Goal: Task Accomplishment & Management: Manage account settings

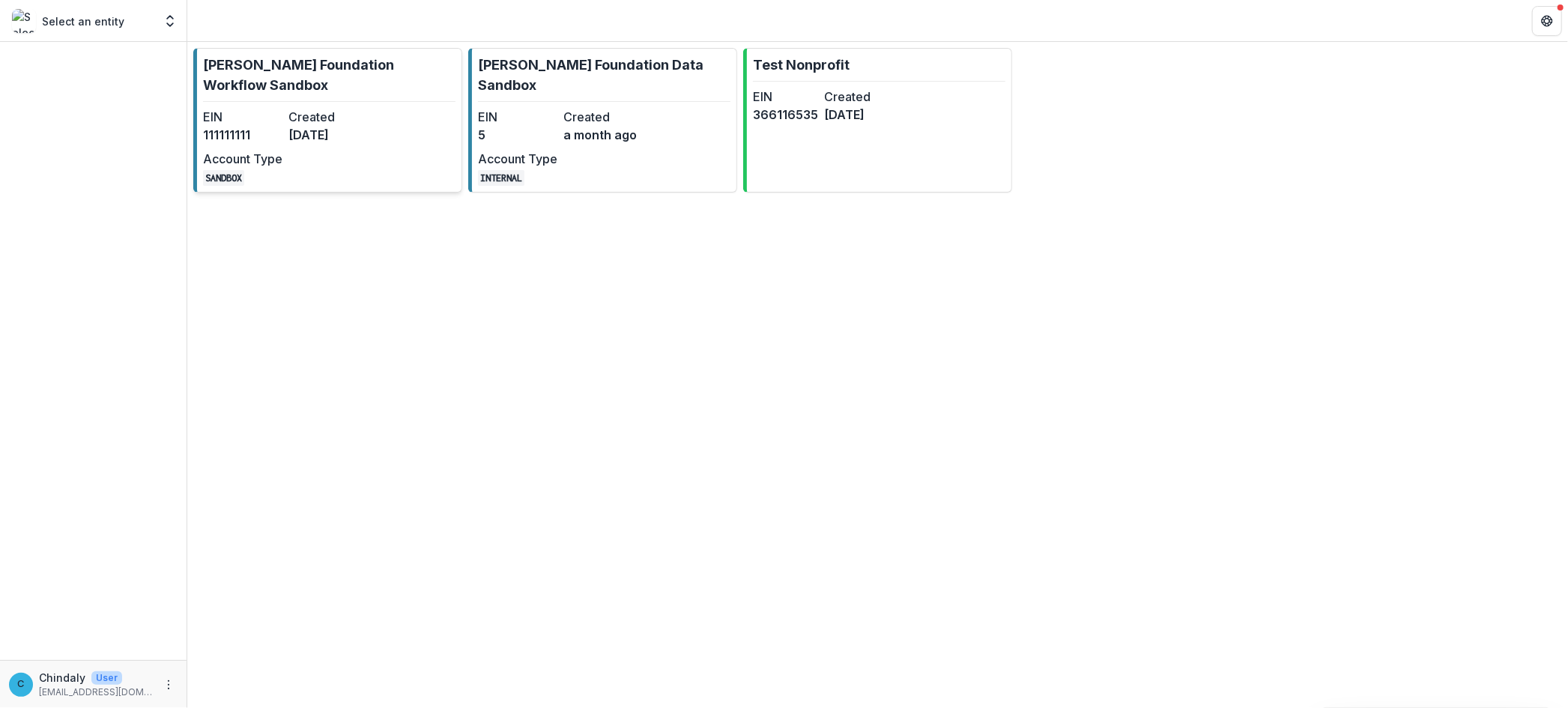
click at [209, 159] on dt "Account Type" at bounding box center [242, 158] width 79 height 18
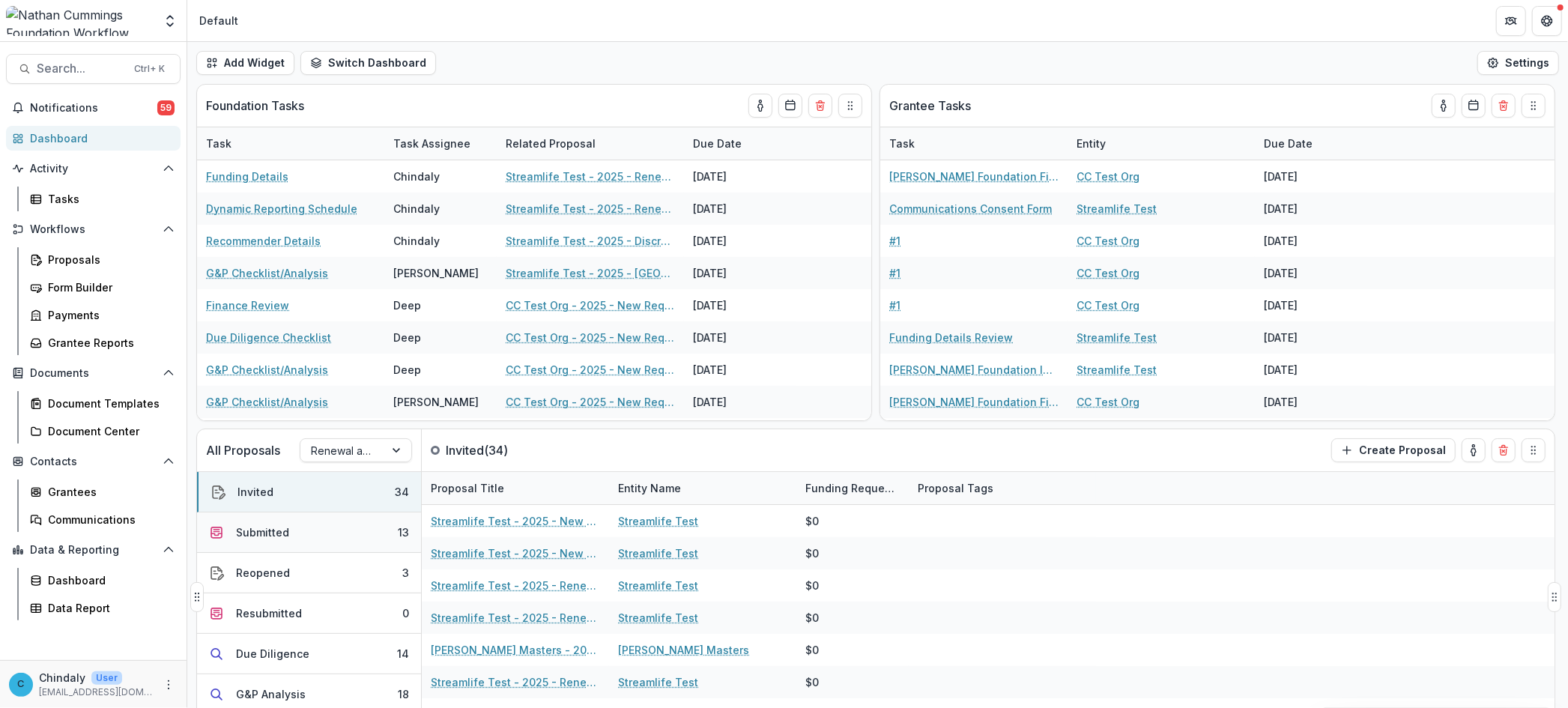
click at [268, 532] on div "Submitted" at bounding box center [262, 532] width 53 height 16
click at [268, 532] on div "Submitted" at bounding box center [264, 532] width 53 height 16
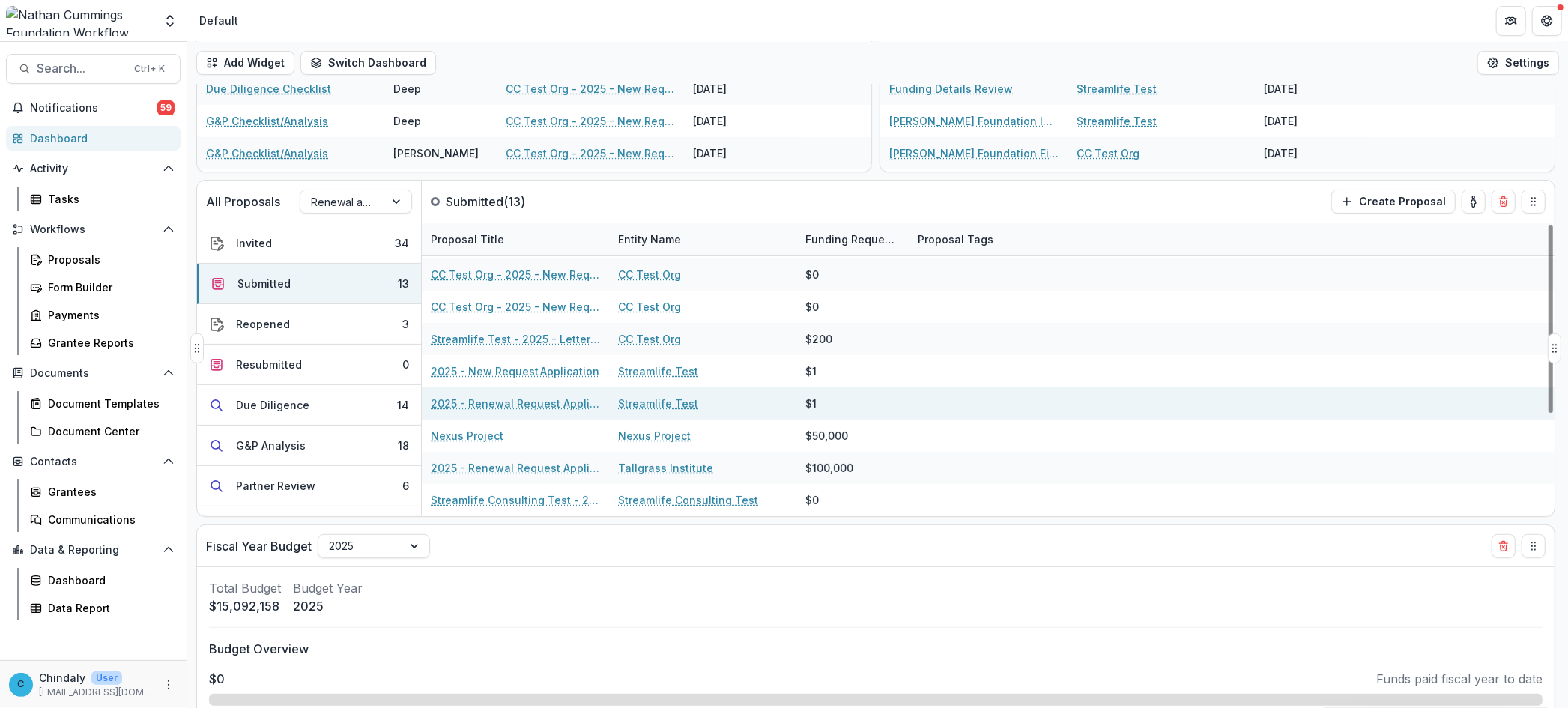
scroll to position [250, 0]
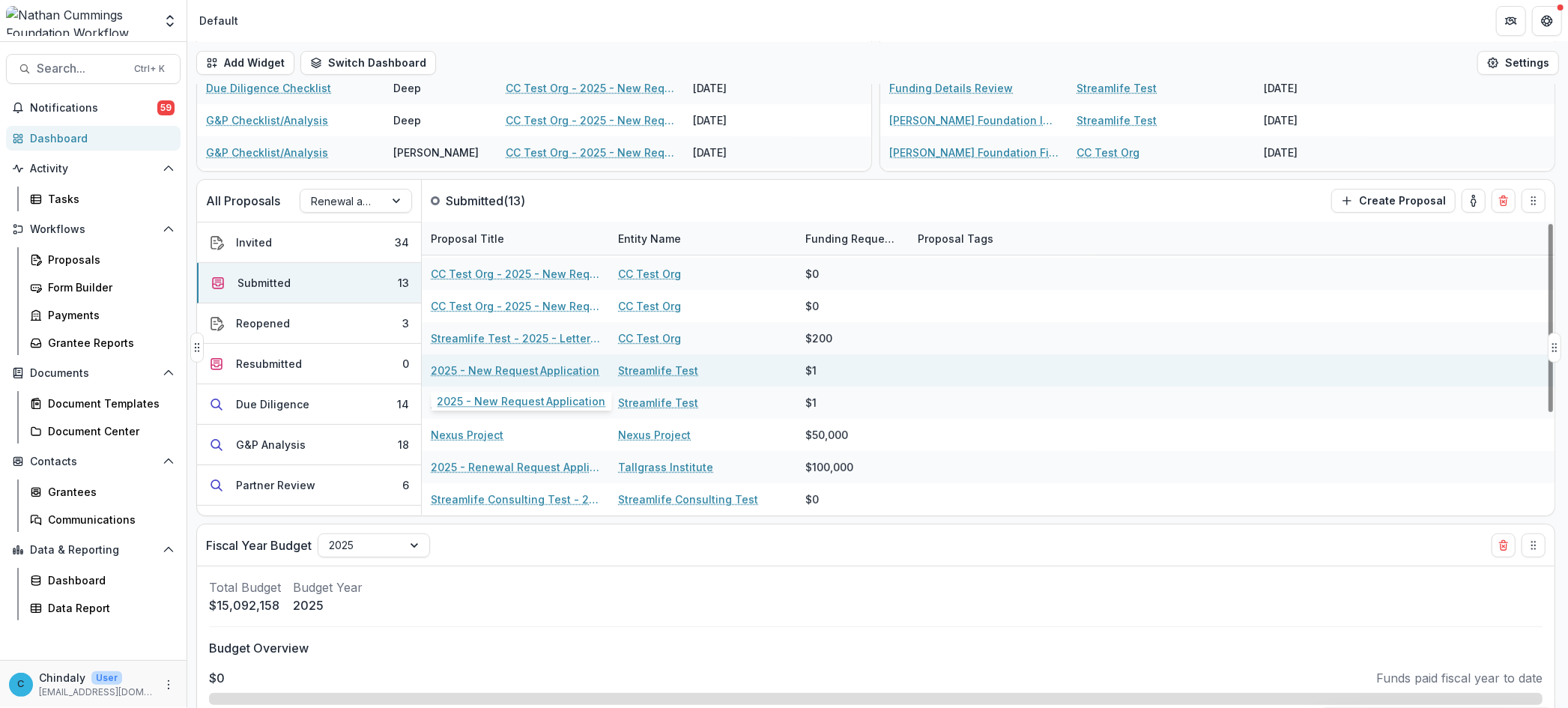
click at [565, 373] on link "2025 - New Request Application" at bounding box center [515, 370] width 169 height 16
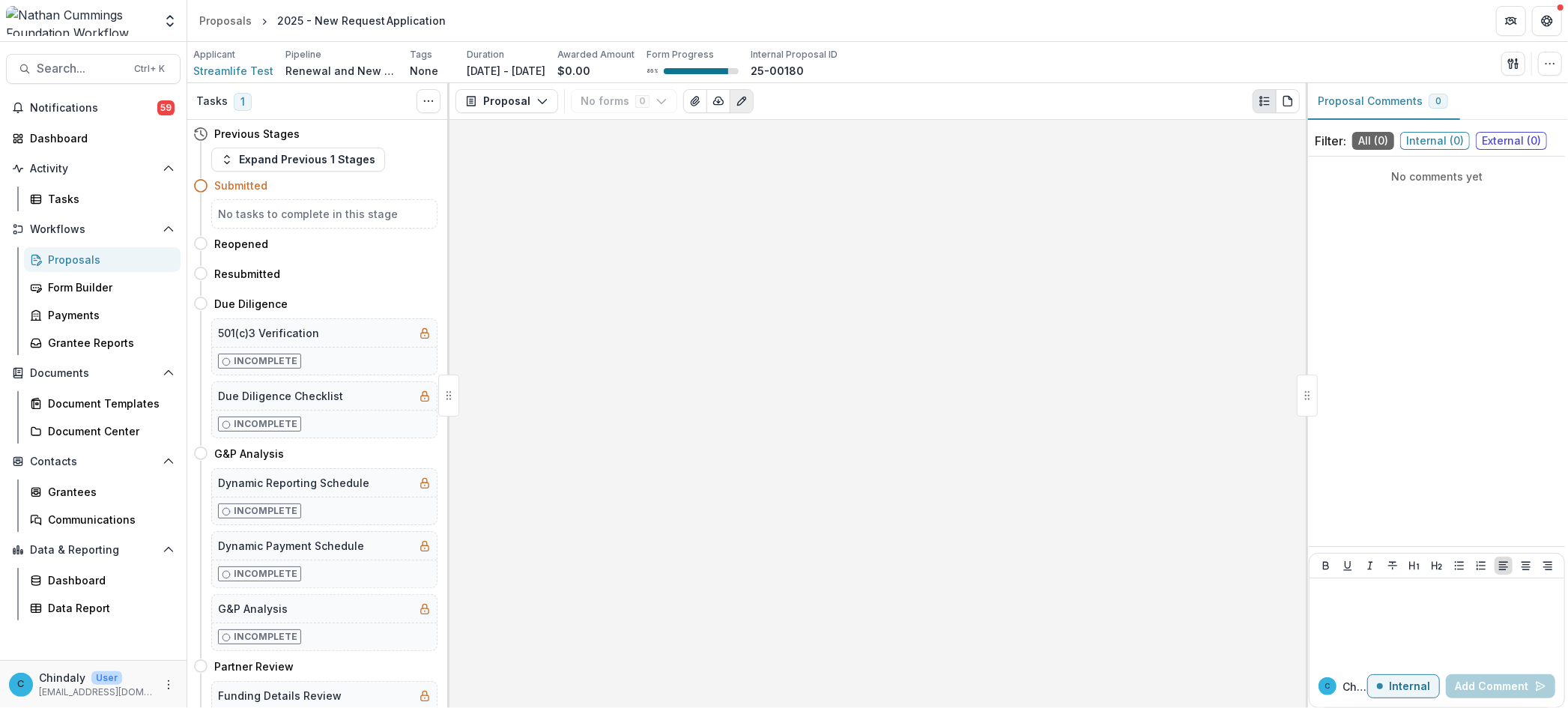
click at [748, 97] on button "Edit as form" at bounding box center [741, 101] width 24 height 24
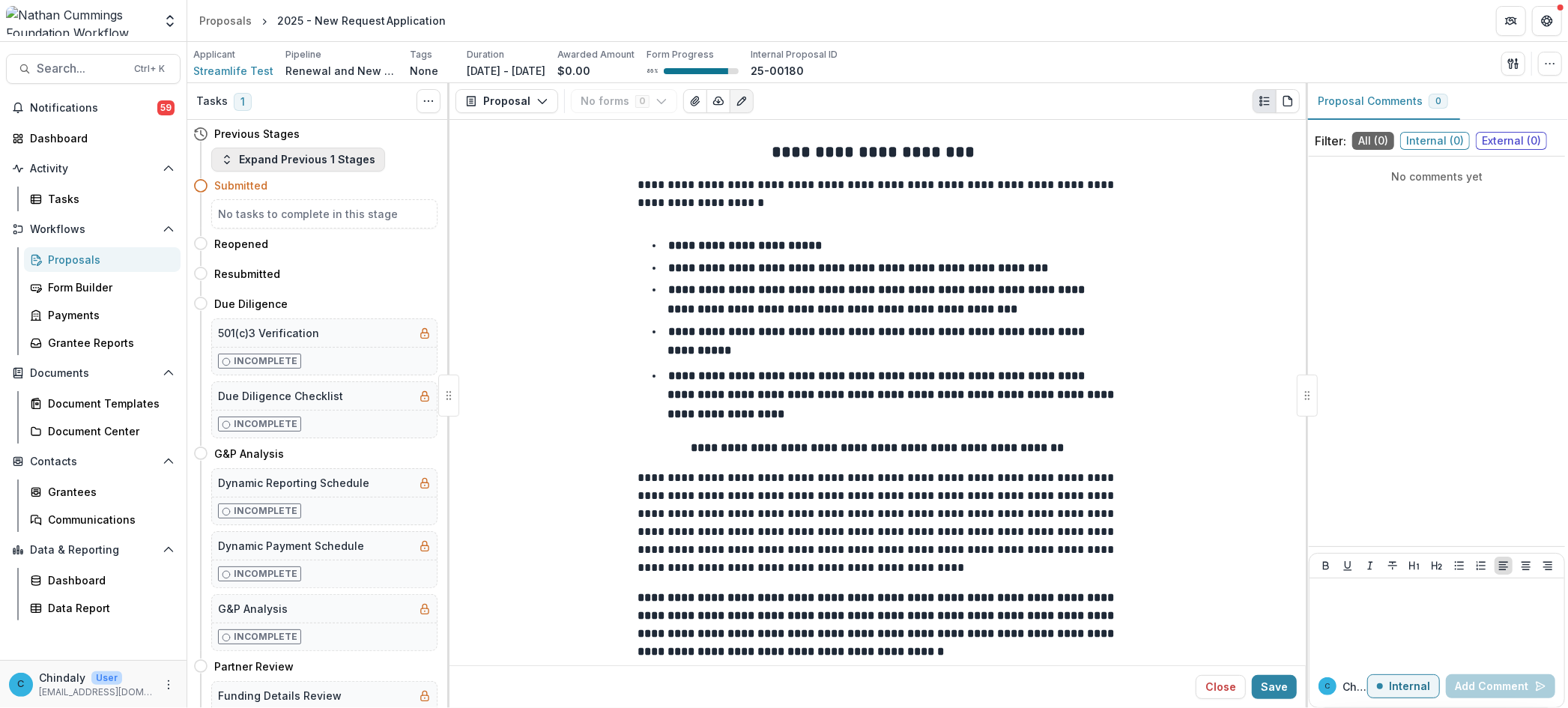
click at [305, 161] on button "Expand Previous 1 Stages" at bounding box center [298, 159] width 173 height 24
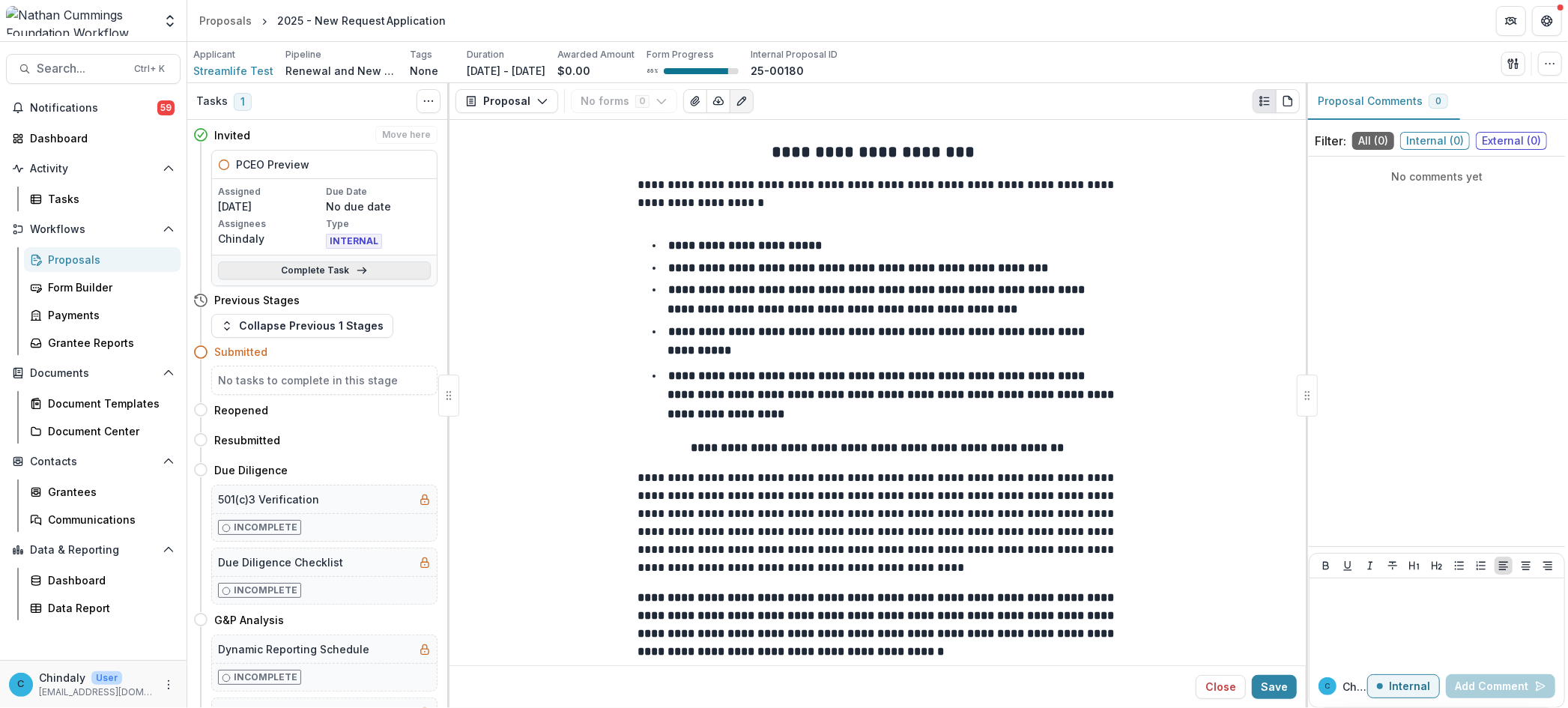
click at [326, 268] on link "Complete Task" at bounding box center [324, 270] width 213 height 18
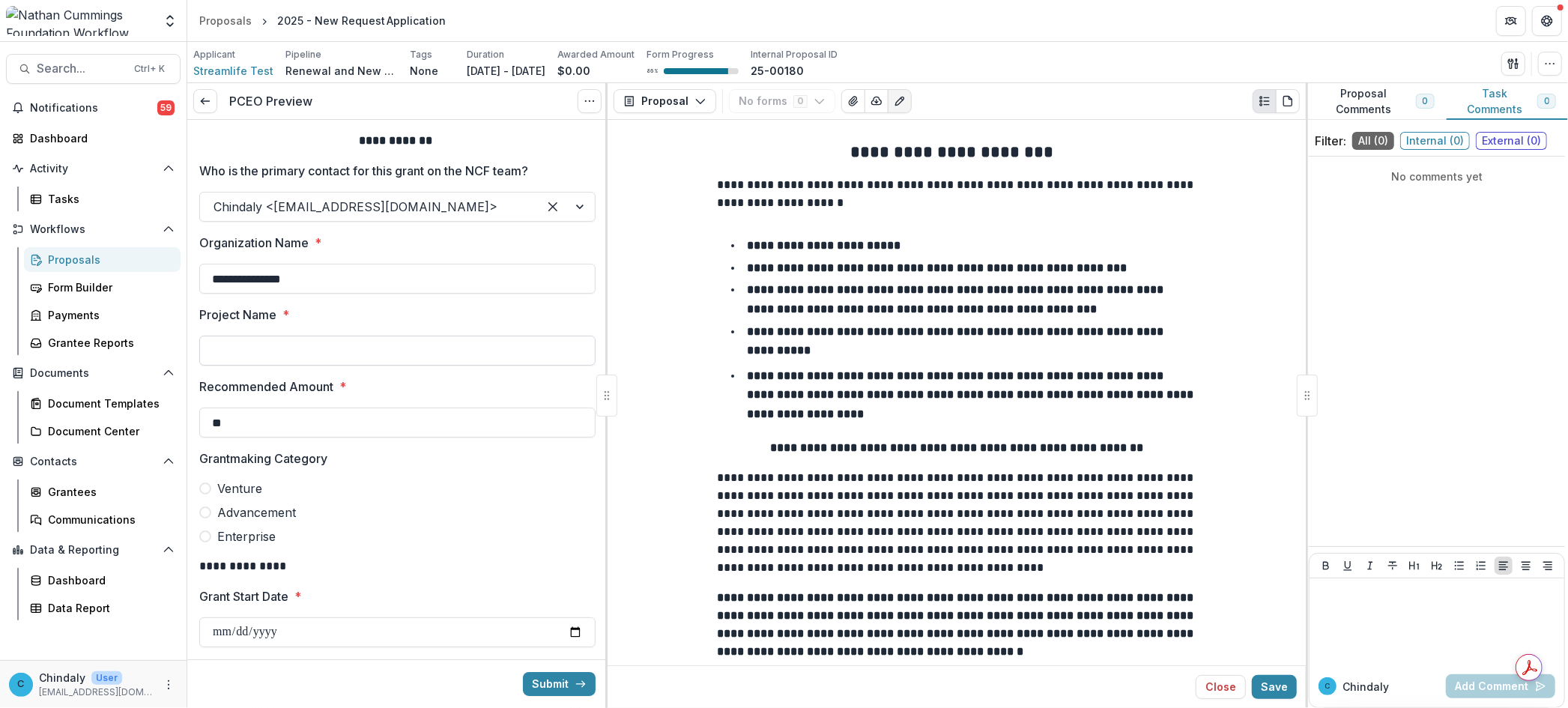
click at [235, 351] on input "Project Name *" at bounding box center [397, 351] width 396 height 30
type input "**********"
click at [309, 422] on input "**" at bounding box center [397, 422] width 396 height 30
click at [309, 421] on input "**" at bounding box center [397, 422] width 396 height 30
click at [310, 421] on input "**" at bounding box center [397, 422] width 396 height 30
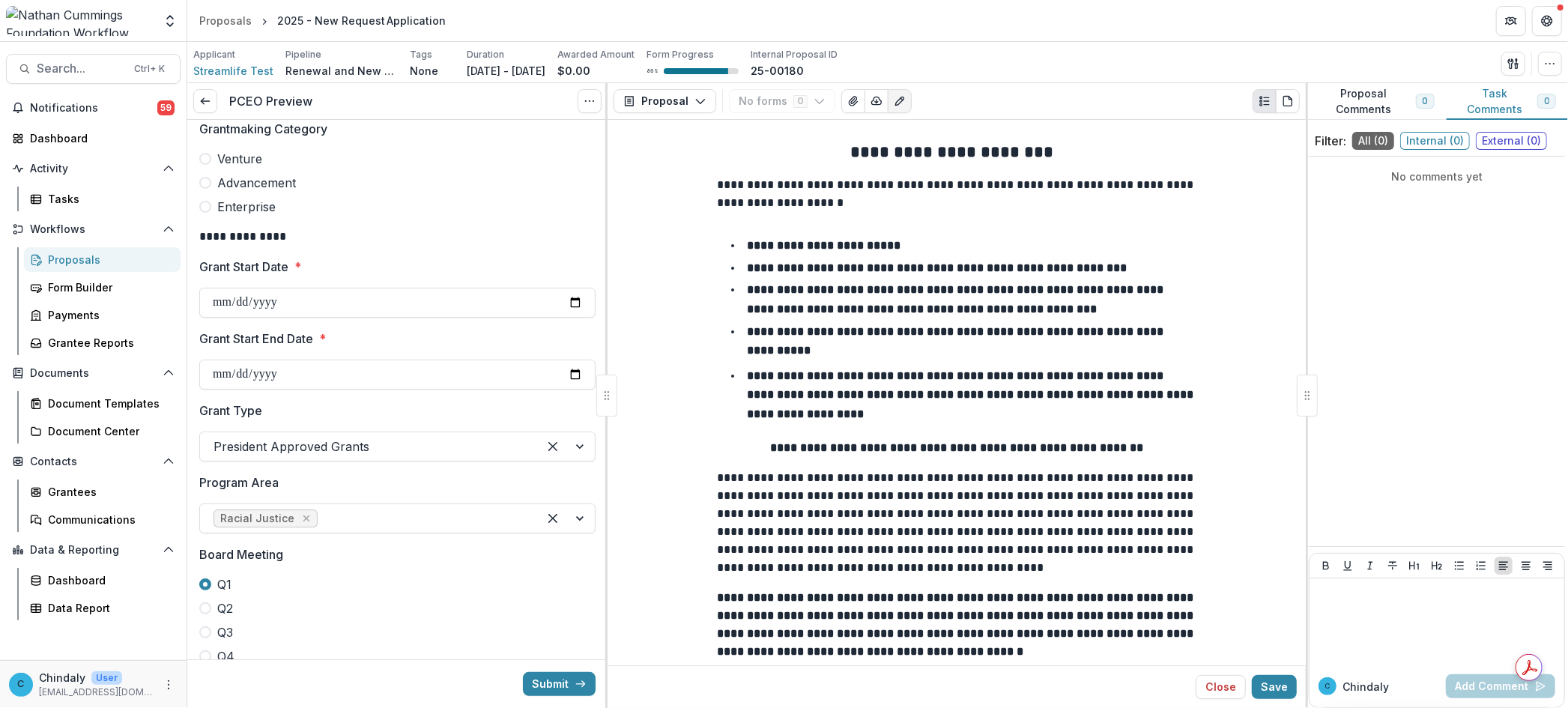
scroll to position [331, 0]
type input "****"
click at [289, 300] on input "Grant Start Date *" at bounding box center [397, 302] width 396 height 30
click at [579, 302] on input "Grant Start Date *" at bounding box center [397, 302] width 396 height 30
click at [573, 302] on input "Grant Start Date *" at bounding box center [397, 302] width 396 height 30
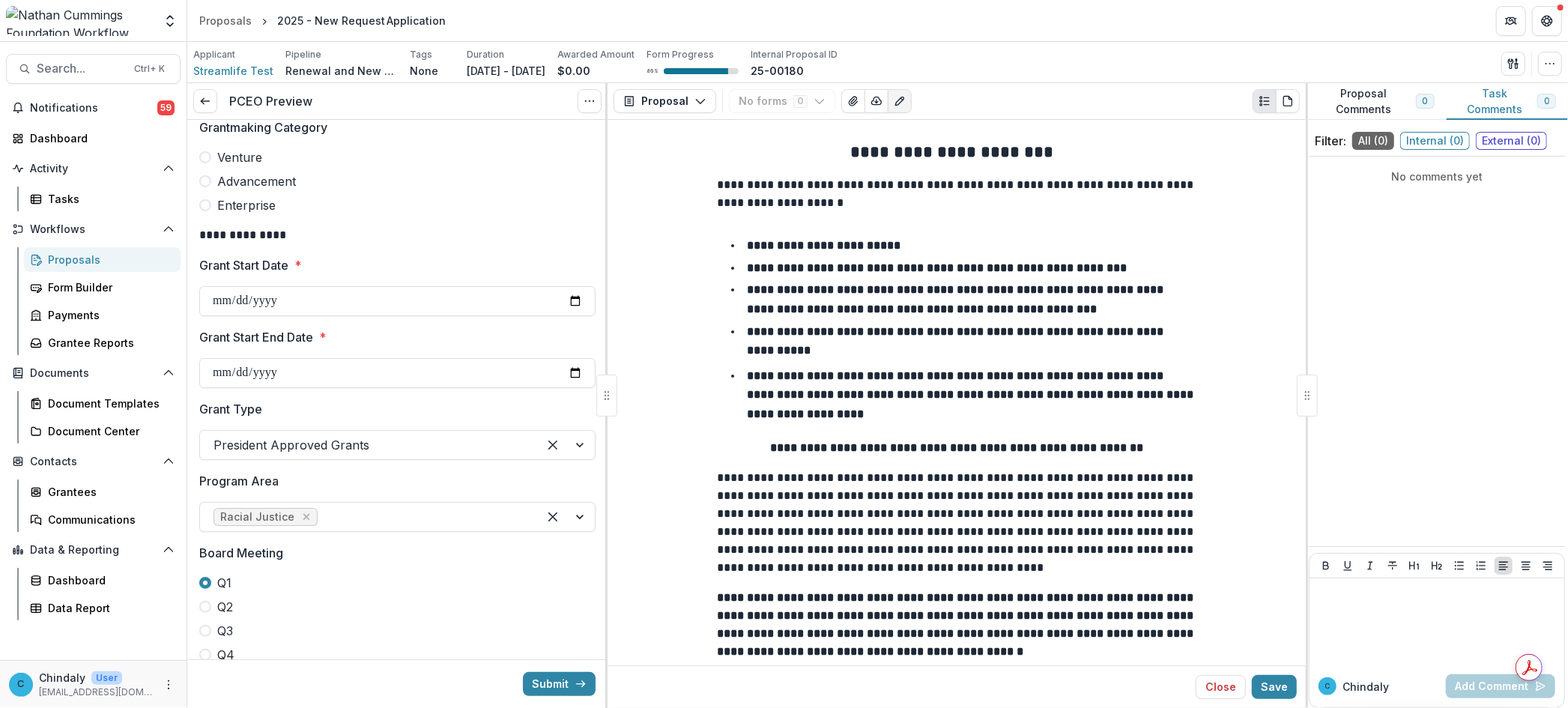
click at [951, 351] on li "**********" at bounding box center [965, 341] width 461 height 39
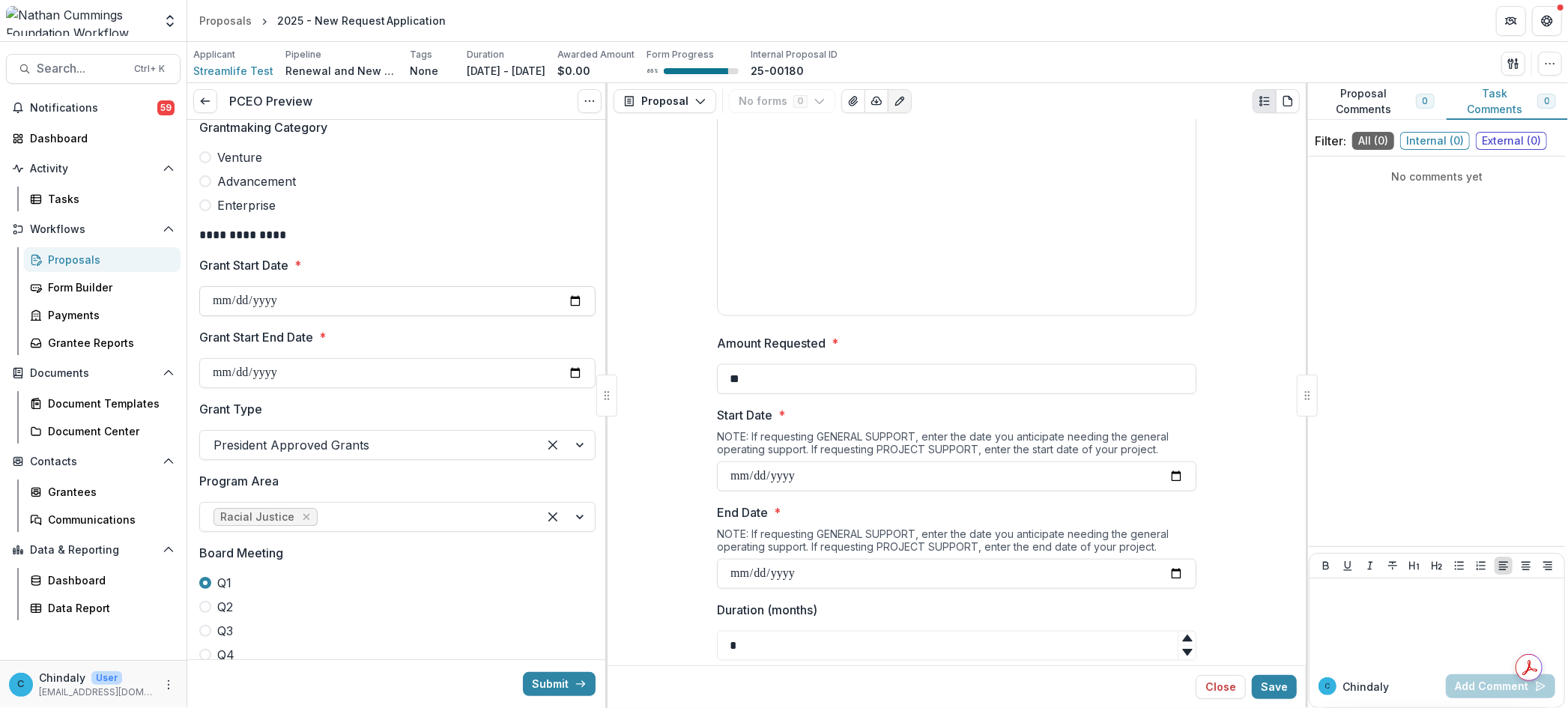
click at [274, 301] on input "Grant Start Date *" at bounding box center [397, 302] width 396 height 30
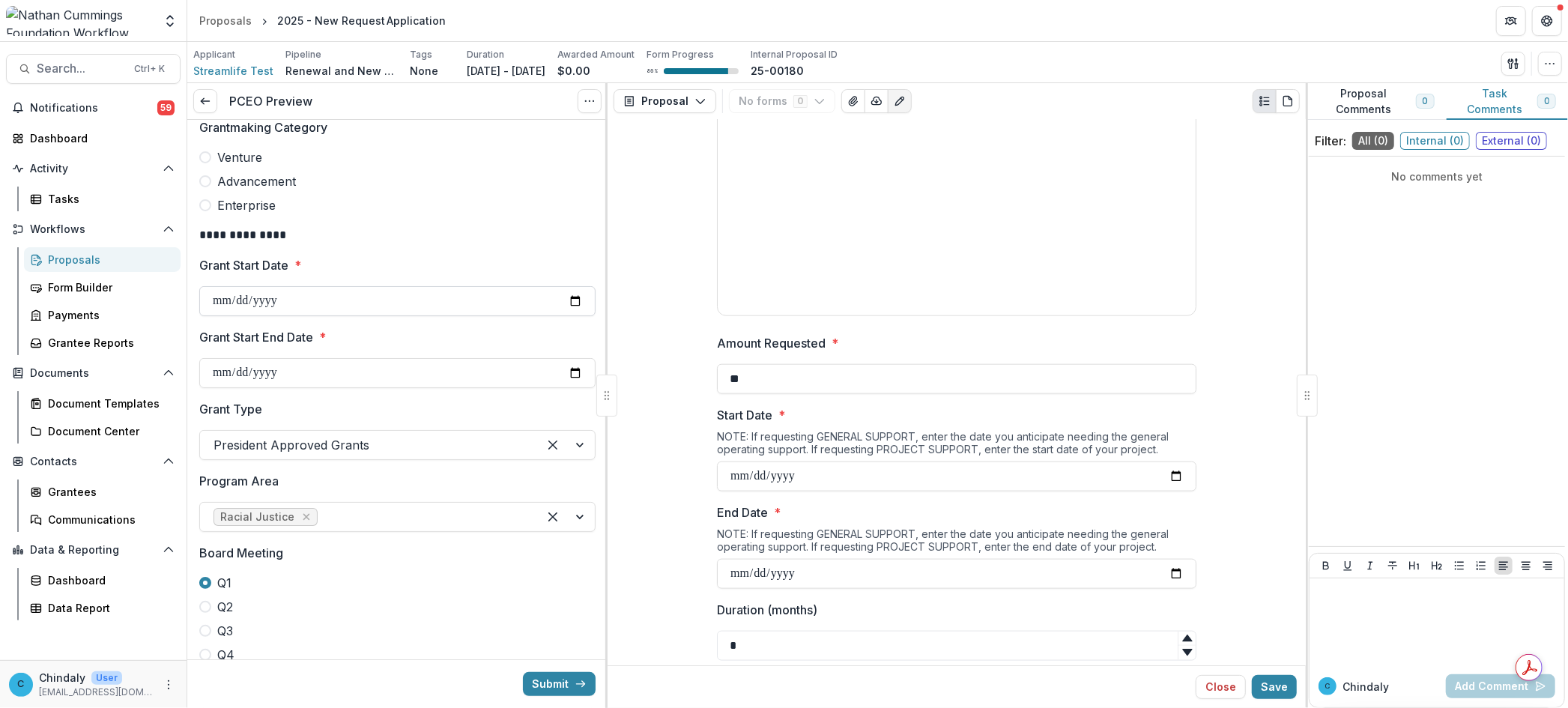
click at [250, 304] on input "Grant Start Date *" at bounding box center [397, 302] width 396 height 30
click at [223, 305] on input "Grant Start Date *" at bounding box center [397, 302] width 396 height 30
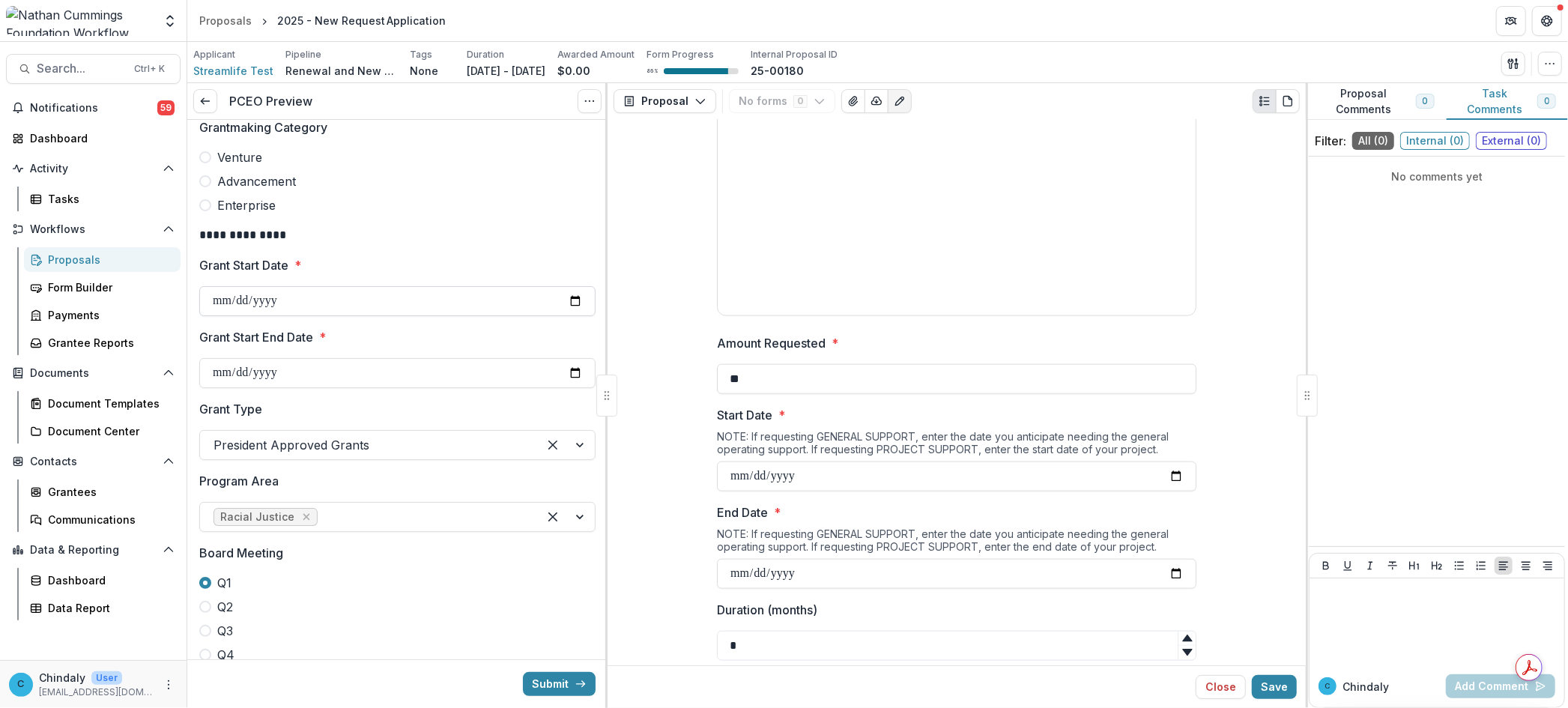
type input "**********"
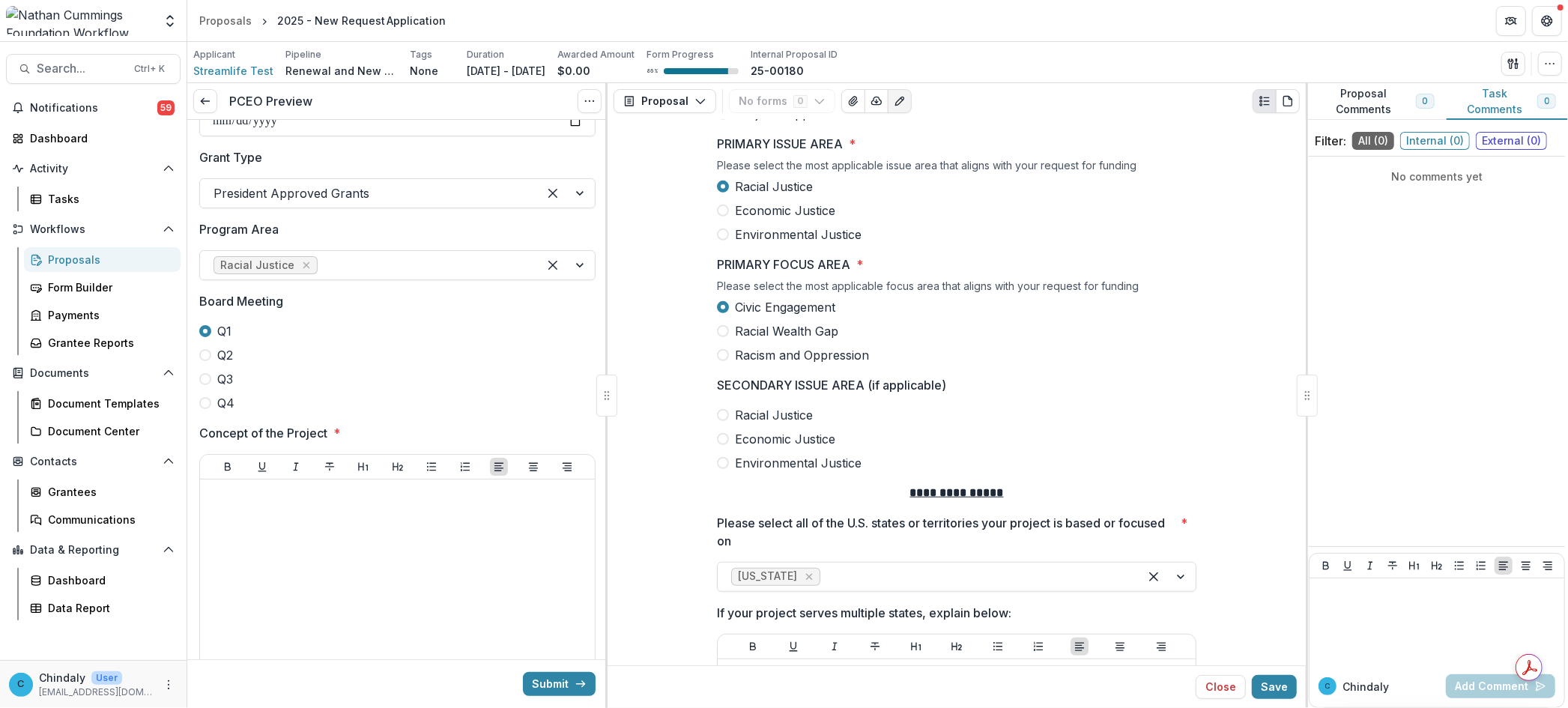
scroll to position [582, 0]
click at [201, 406] on span at bounding box center [205, 403] width 12 height 12
click at [253, 529] on div at bounding box center [398, 599] width 383 height 224
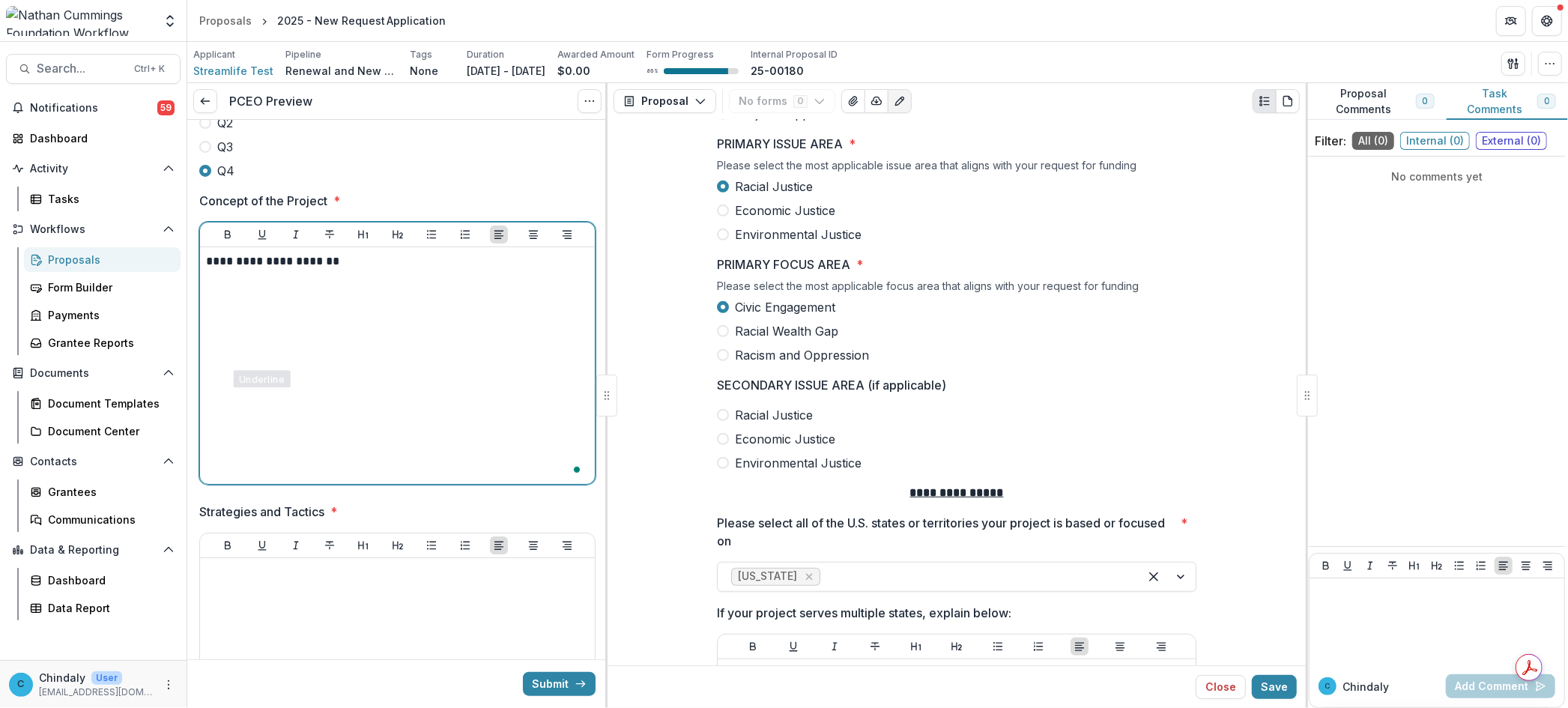
scroll to position [1005, 0]
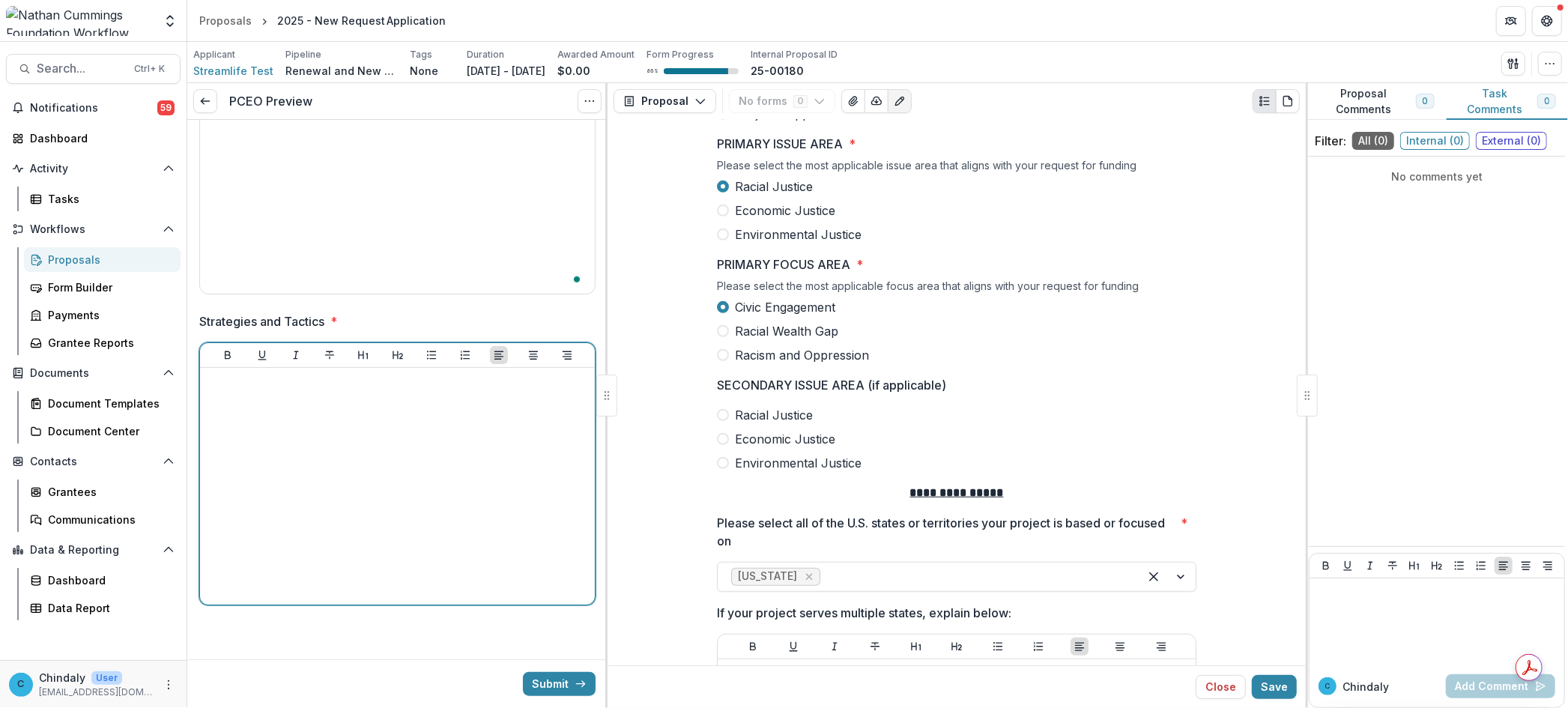
click at [263, 535] on div at bounding box center [398, 486] width 383 height 224
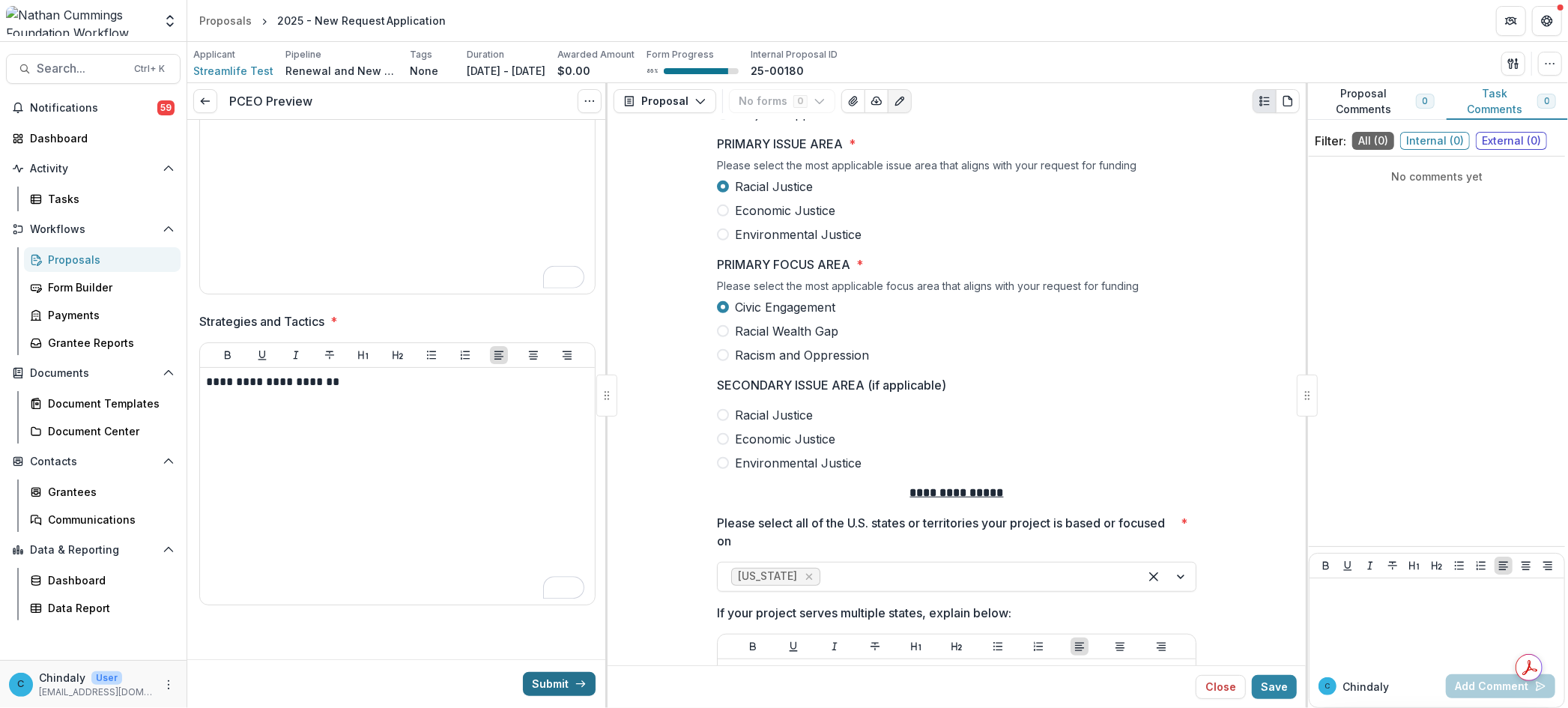
click at [553, 687] on button "Submit" at bounding box center [559, 683] width 73 height 24
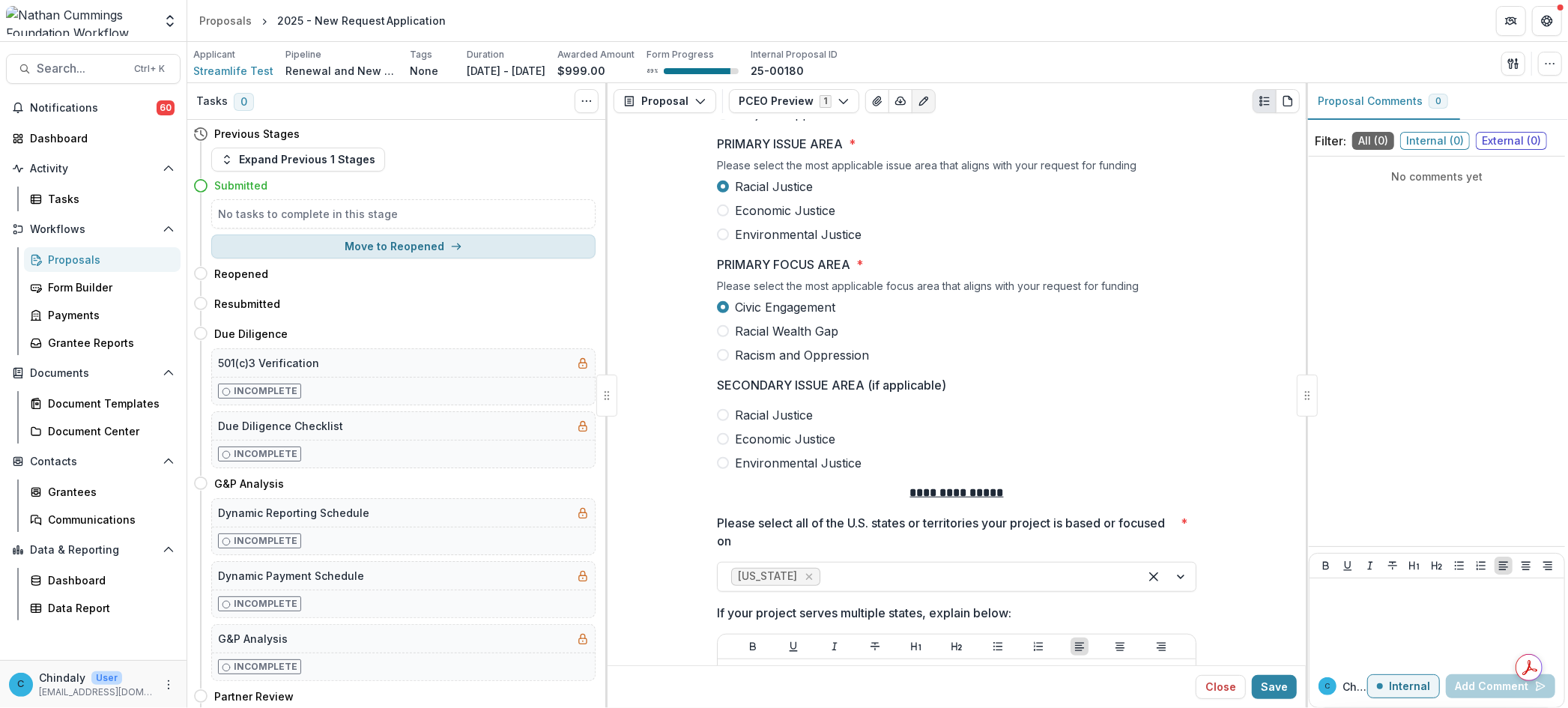
click at [415, 250] on button "Move to Reopened" at bounding box center [404, 246] width 385 height 24
select select "********"
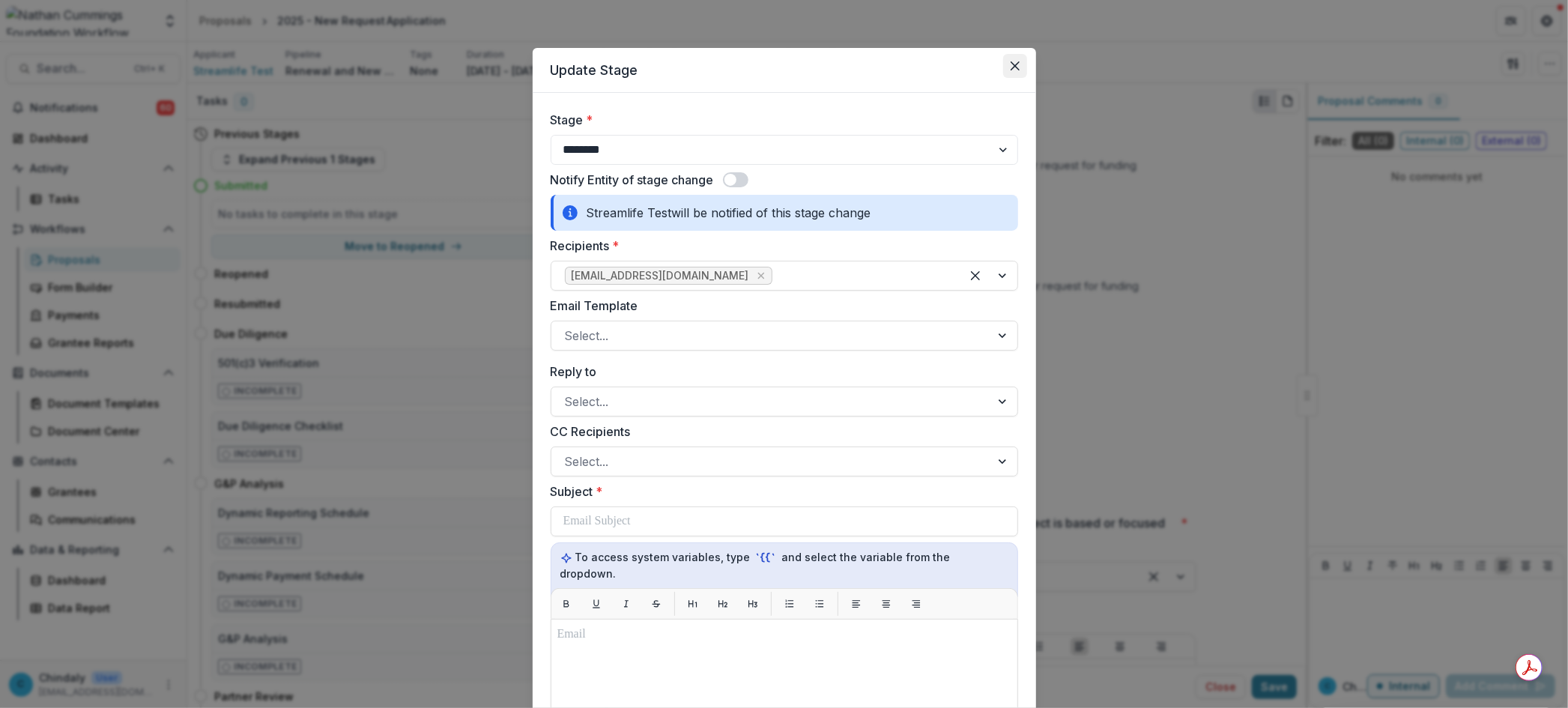
click at [1006, 68] on button "Close" at bounding box center [1015, 65] width 24 height 24
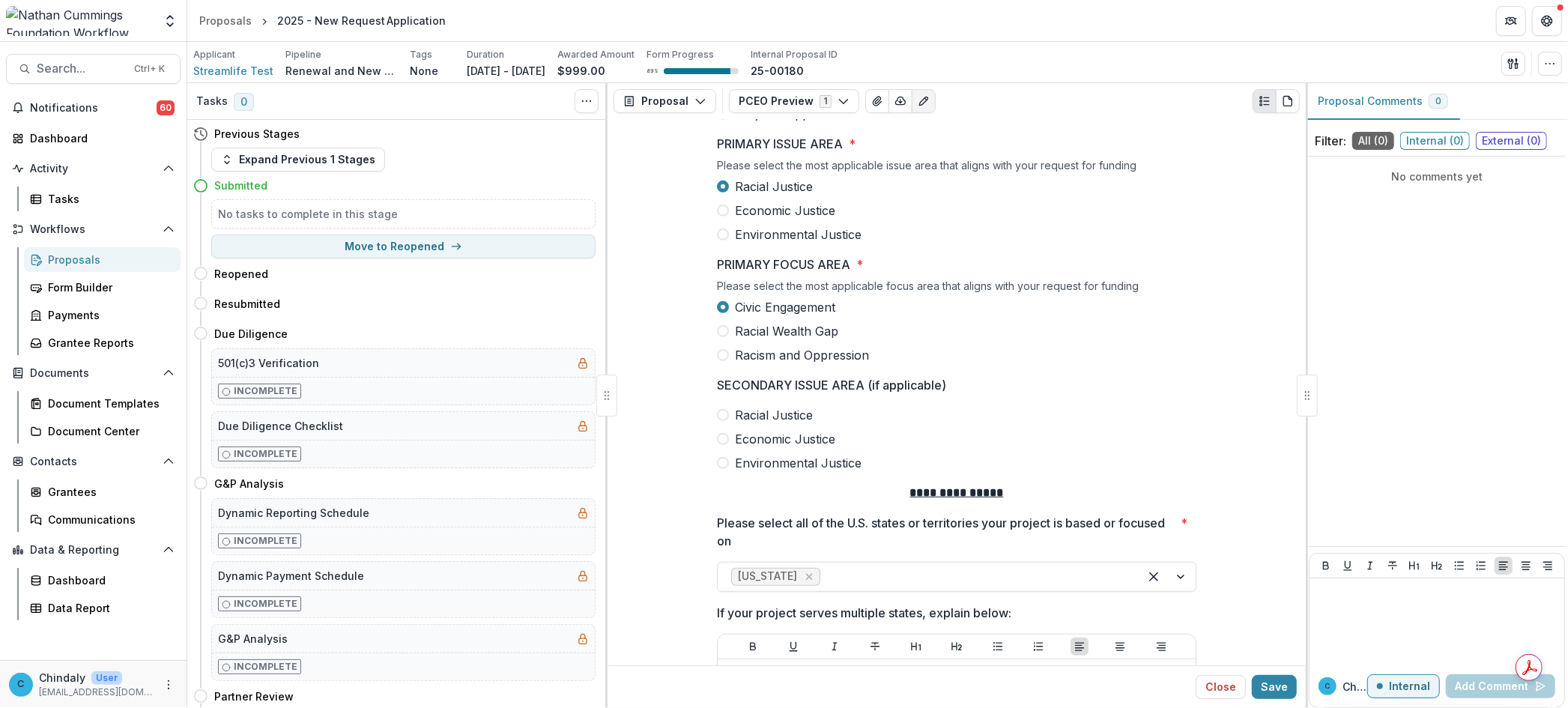
click at [317, 144] on div "Previous Stages" at bounding box center [394, 133] width 403 height 27
click at [319, 155] on button "Expand Previous 1 Stages" at bounding box center [298, 159] width 173 height 24
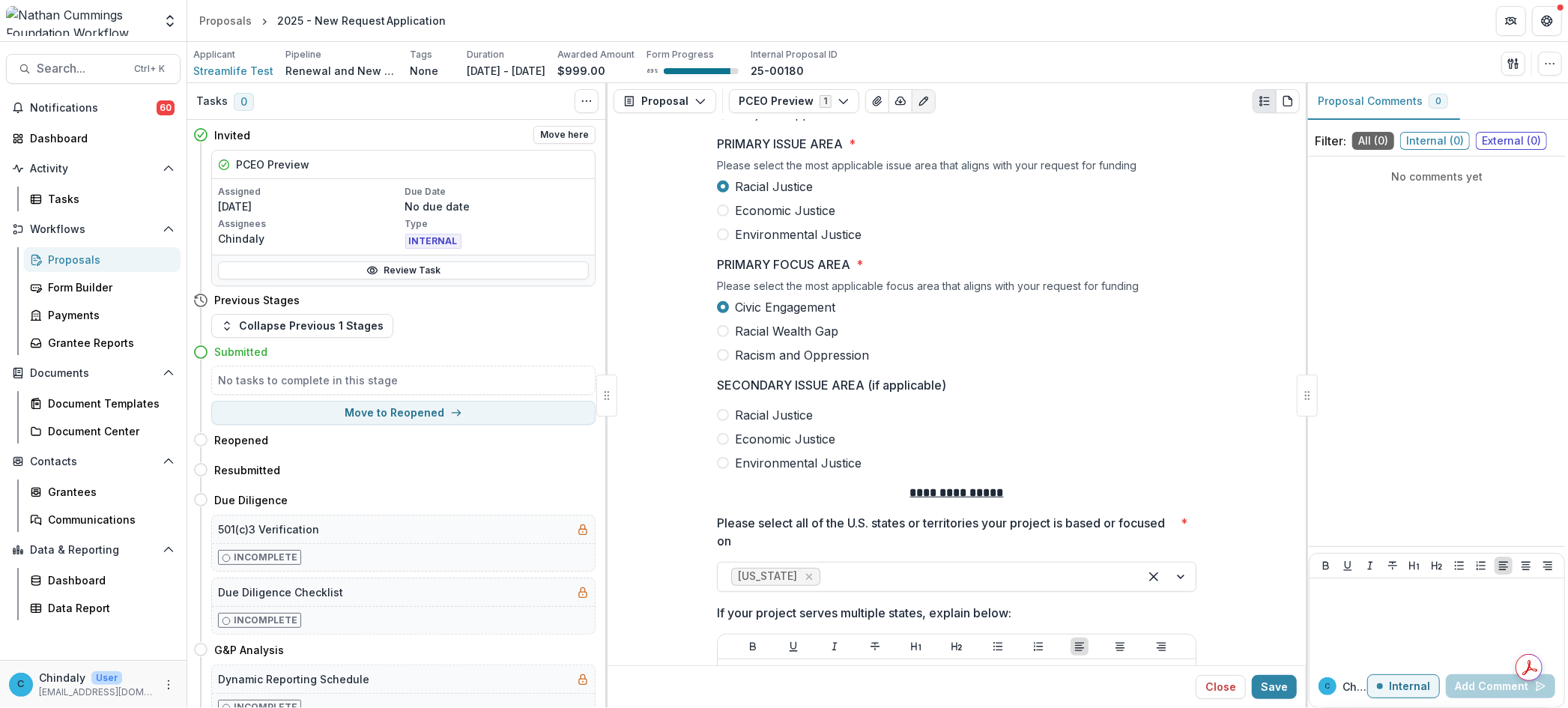
click at [381, 221] on p "Assignees" at bounding box center [309, 223] width 184 height 13
click at [389, 272] on link "Review Task" at bounding box center [403, 270] width 371 height 18
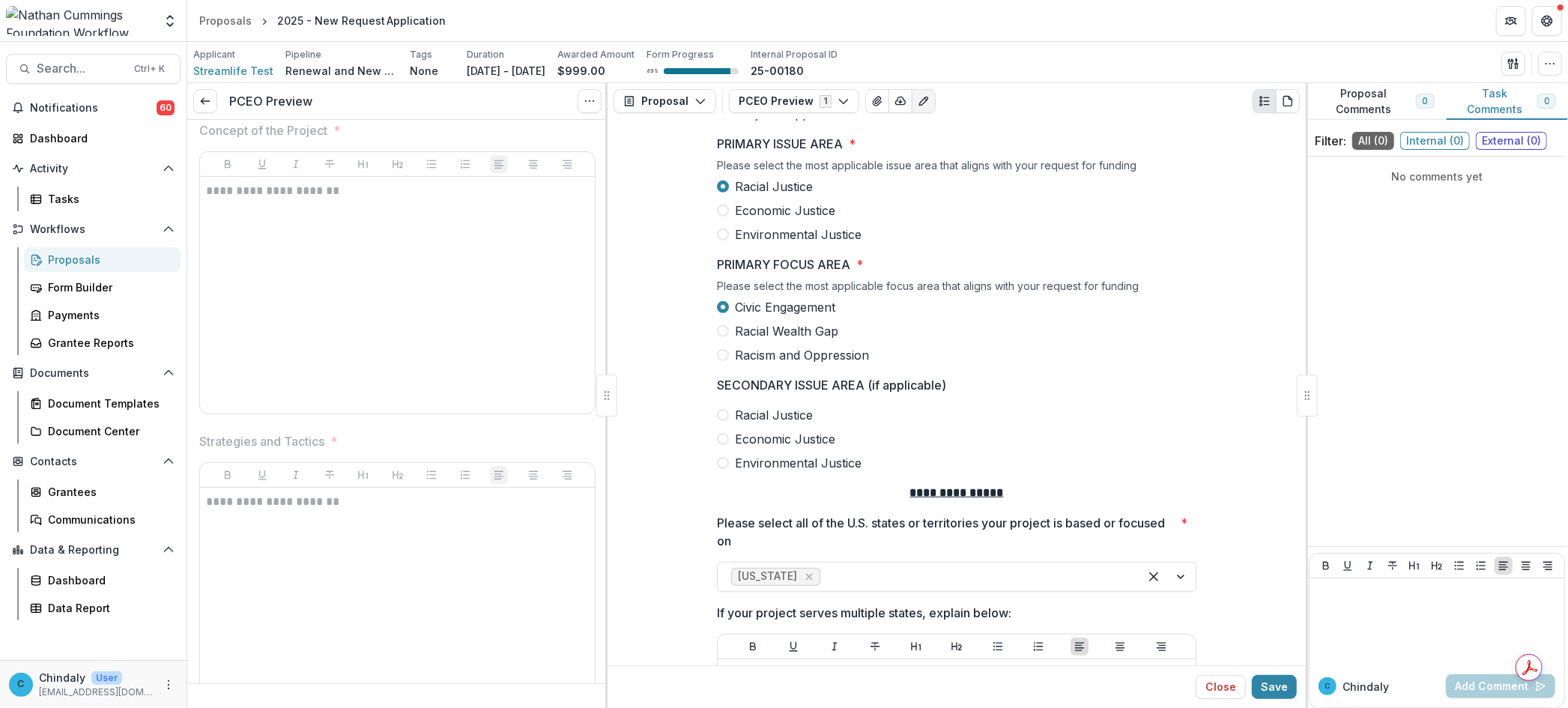
scroll to position [981, 0]
click at [201, 103] on icon at bounding box center [205, 101] width 12 height 12
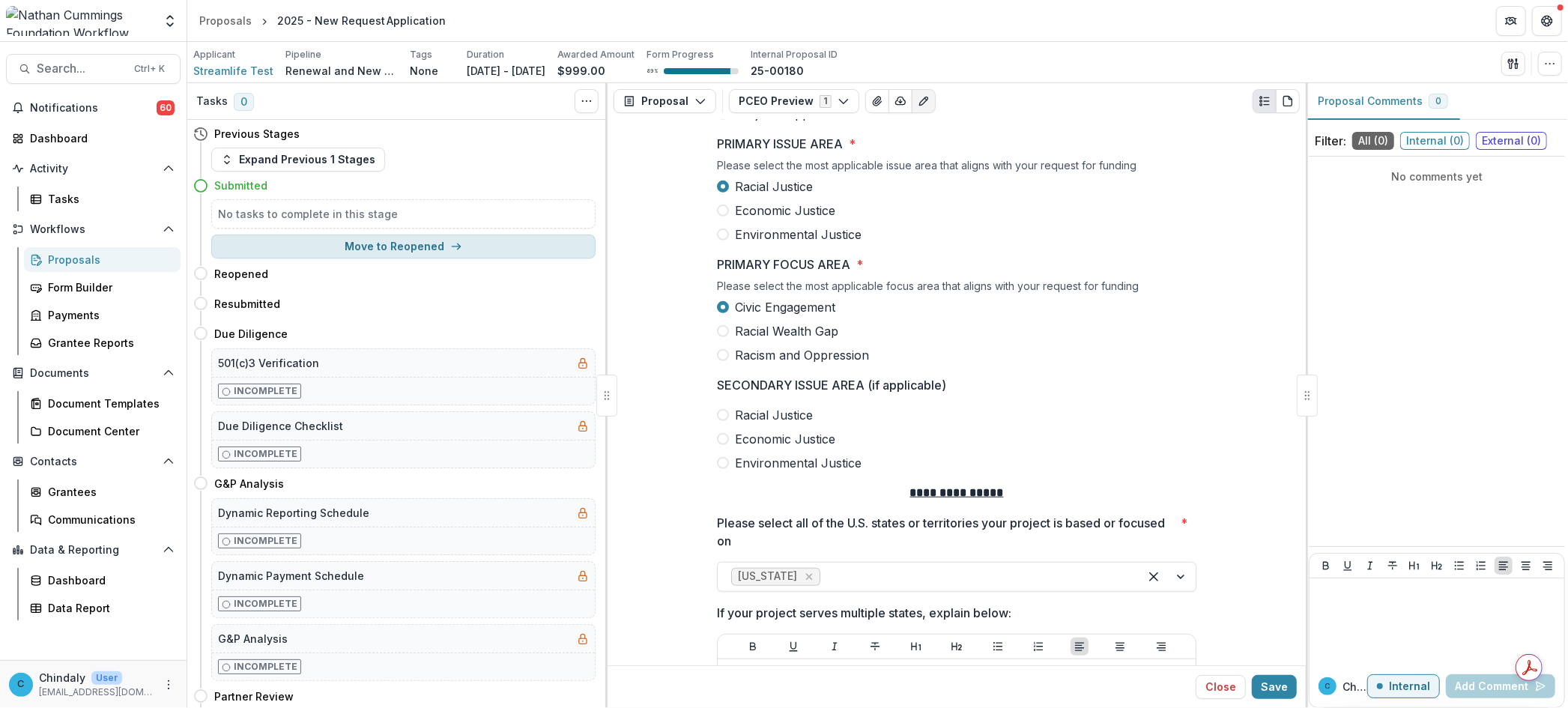
click at [436, 248] on button "Move to Reopened" at bounding box center [404, 246] width 385 height 24
select select "********"
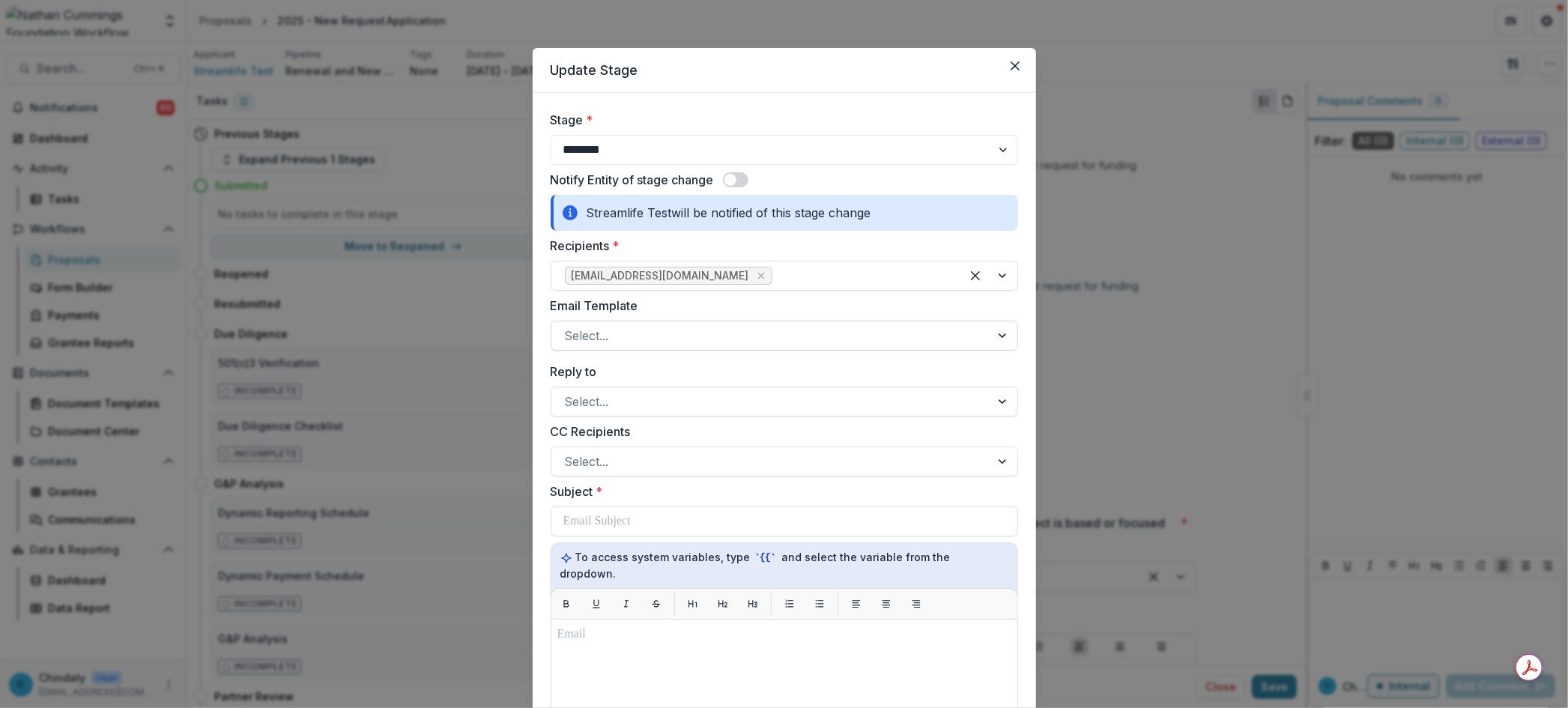
click at [686, 333] on div at bounding box center [770, 336] width 412 height 21
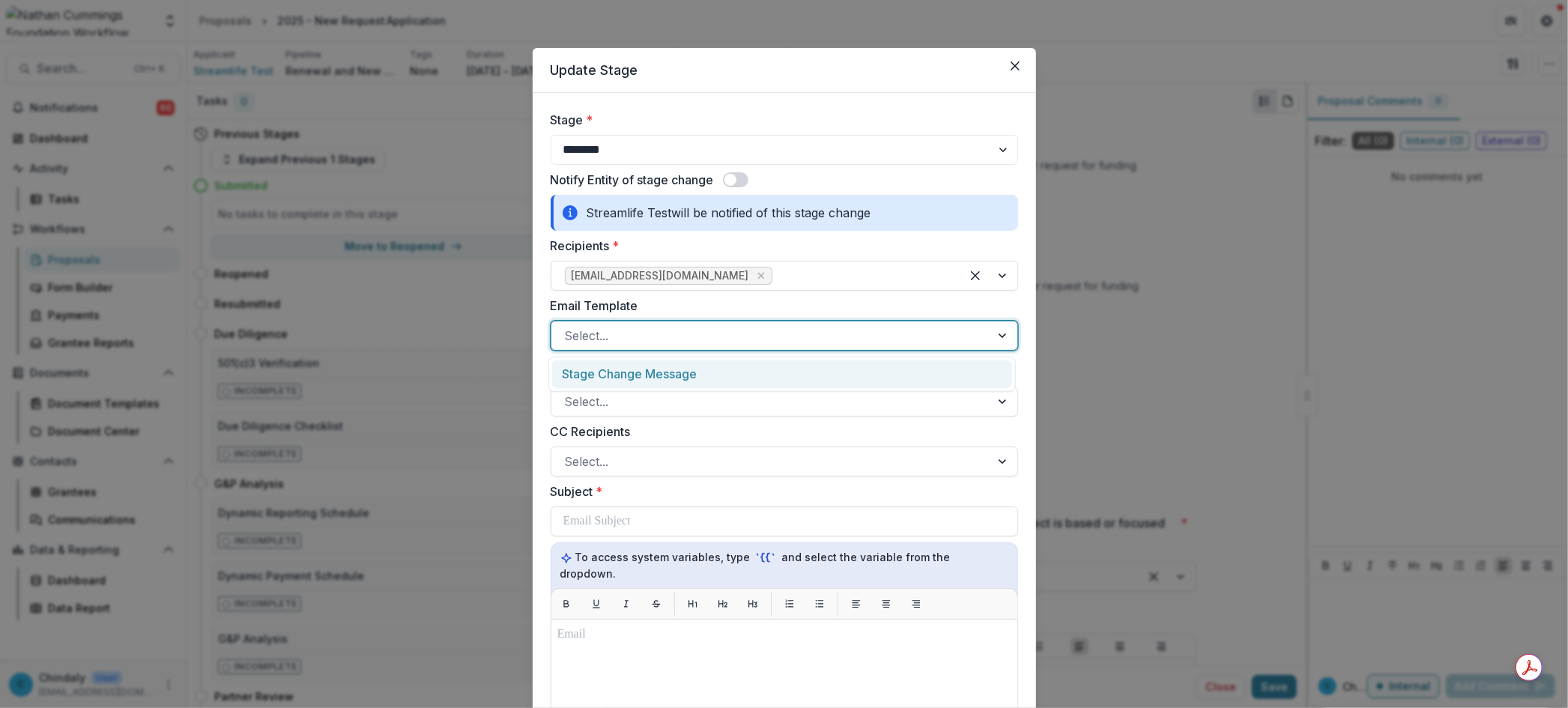
click at [690, 378] on div "Stage Change Message" at bounding box center [783, 373] width 460 height 27
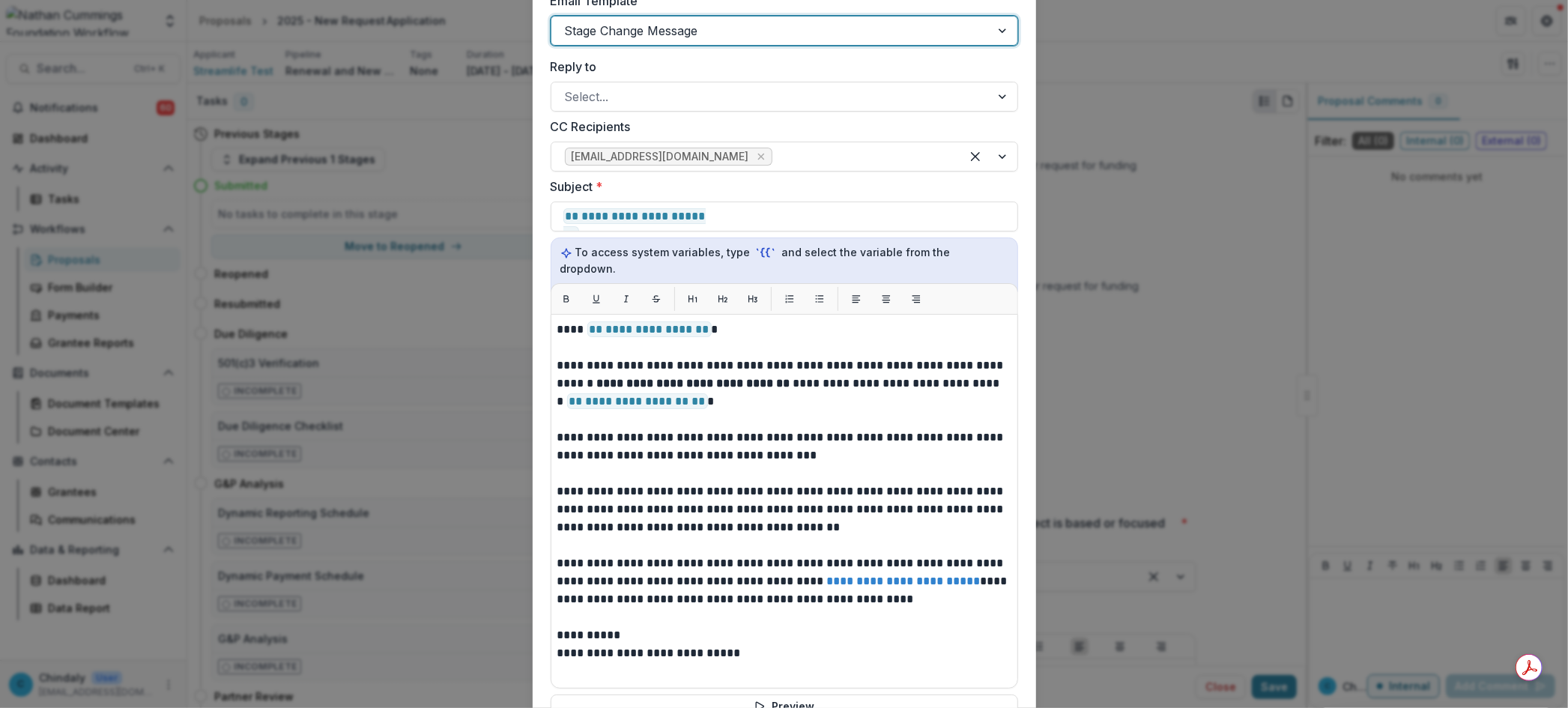
scroll to position [333, 0]
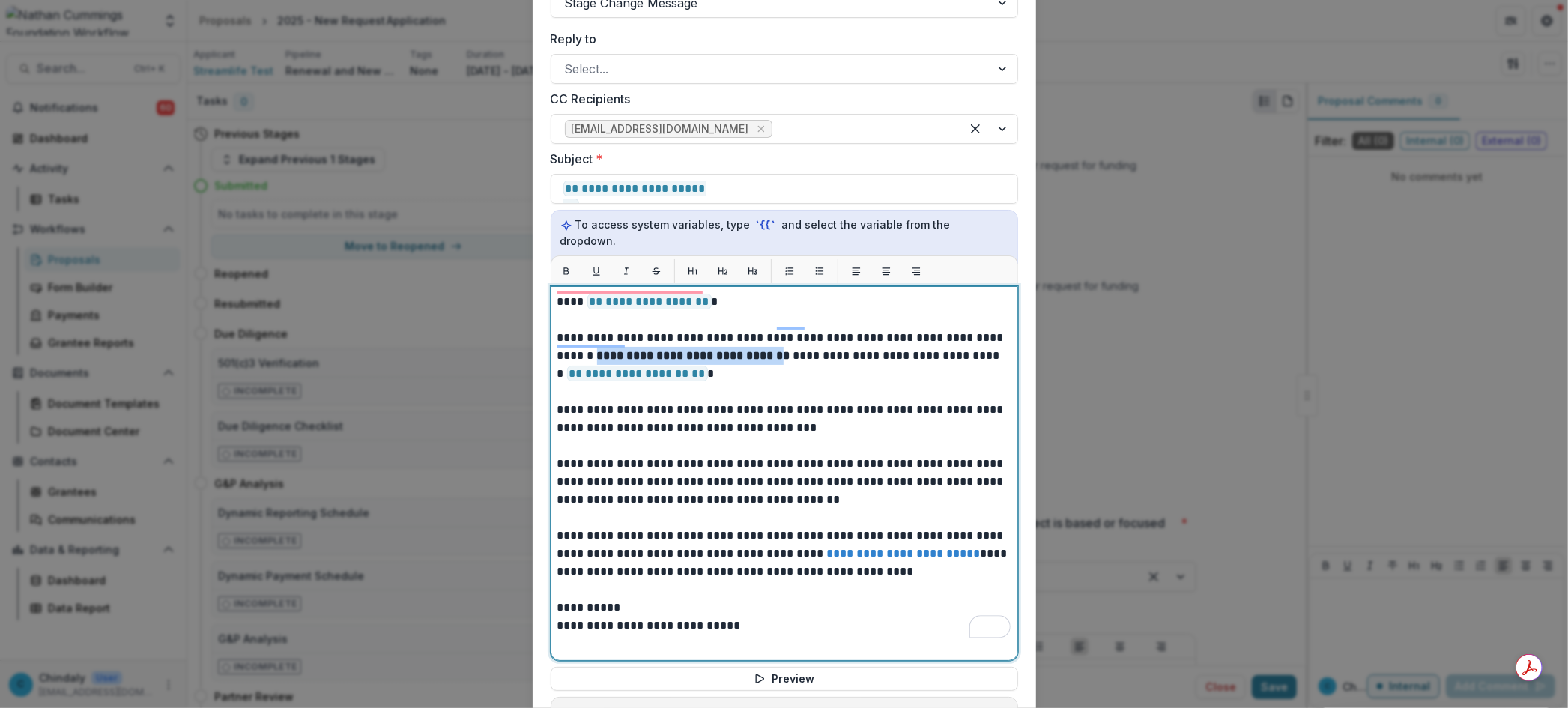
drag, startPoint x: 629, startPoint y: 338, endPoint x: 832, endPoint y: 341, distance: 203.0
click at [793, 350] on strong "**********" at bounding box center [695, 355] width 196 height 11
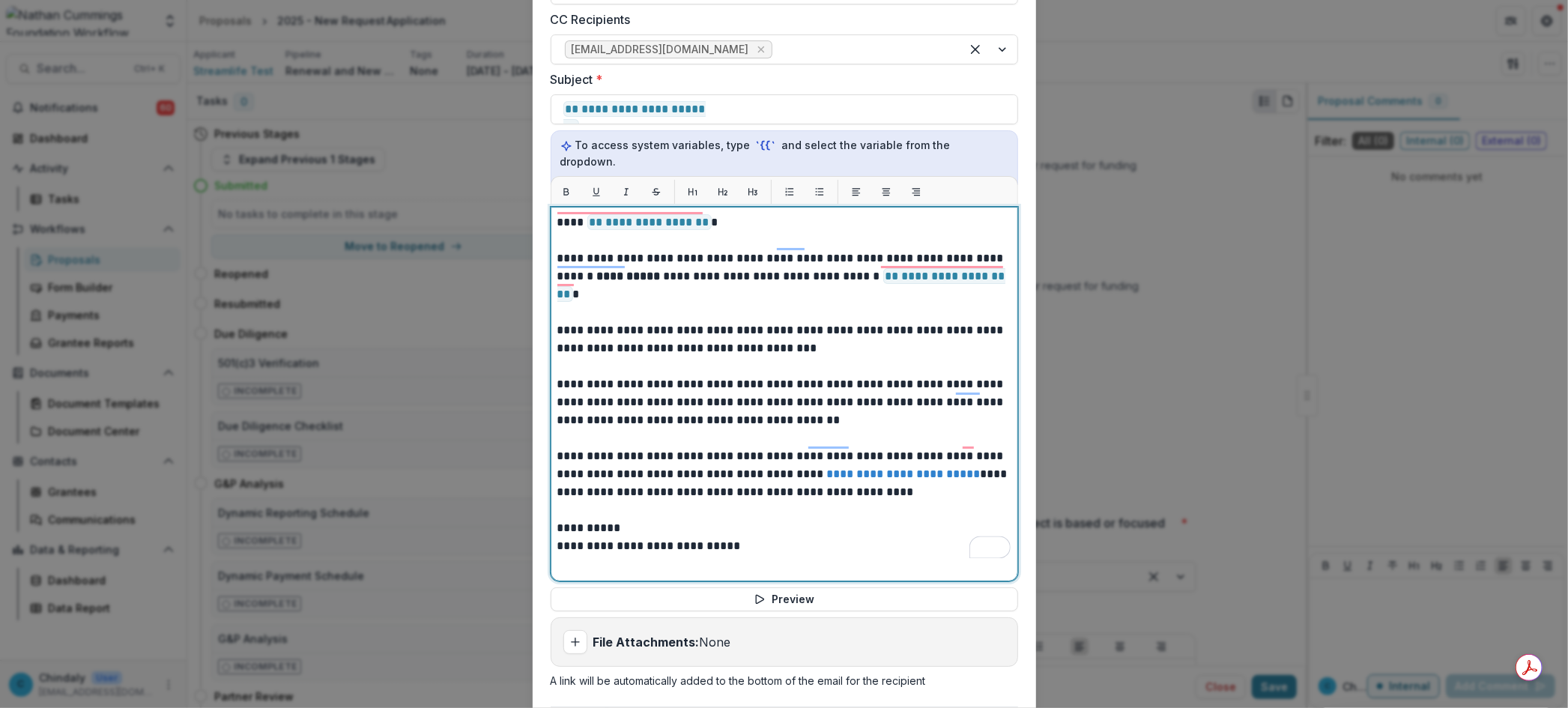
scroll to position [545, 0]
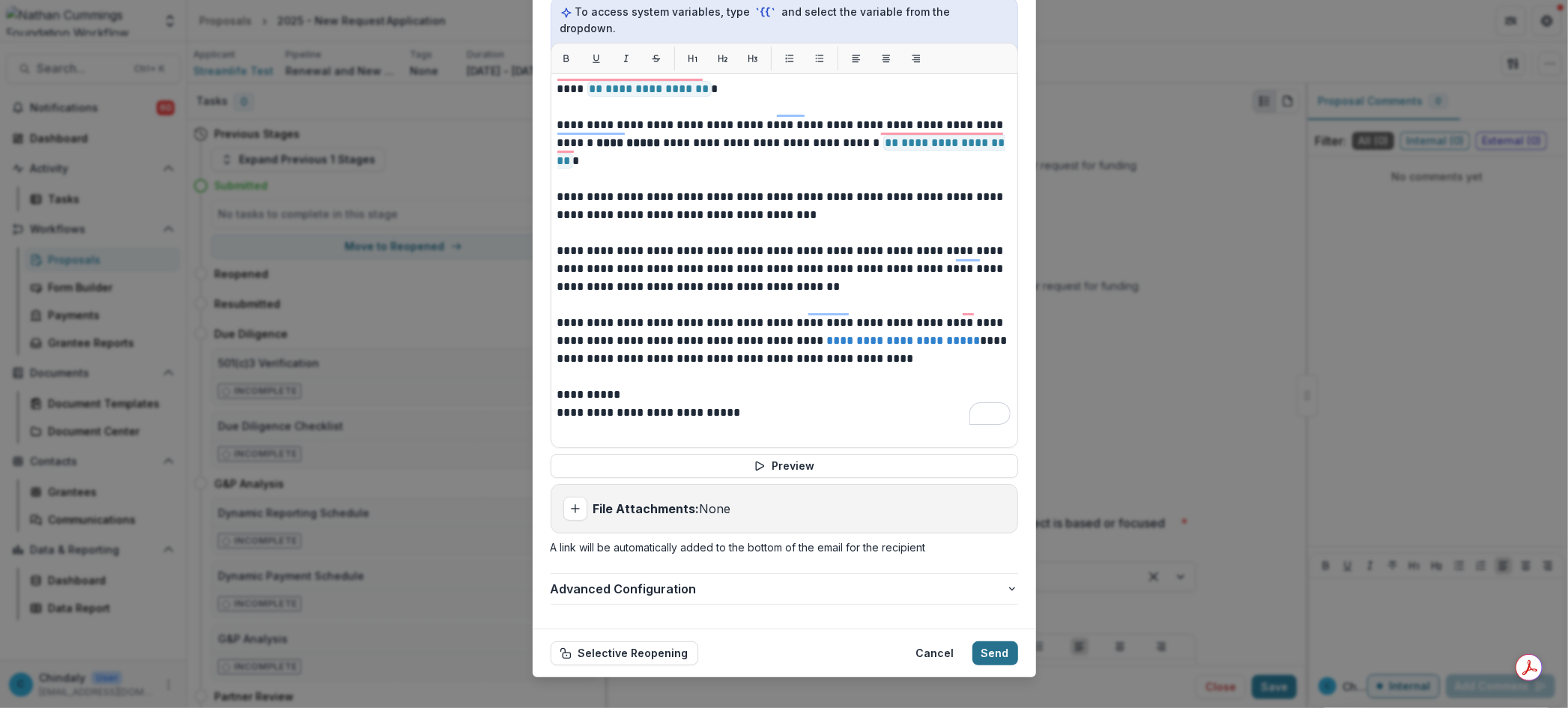
click at [992, 641] on button "Send" at bounding box center [995, 652] width 45 height 24
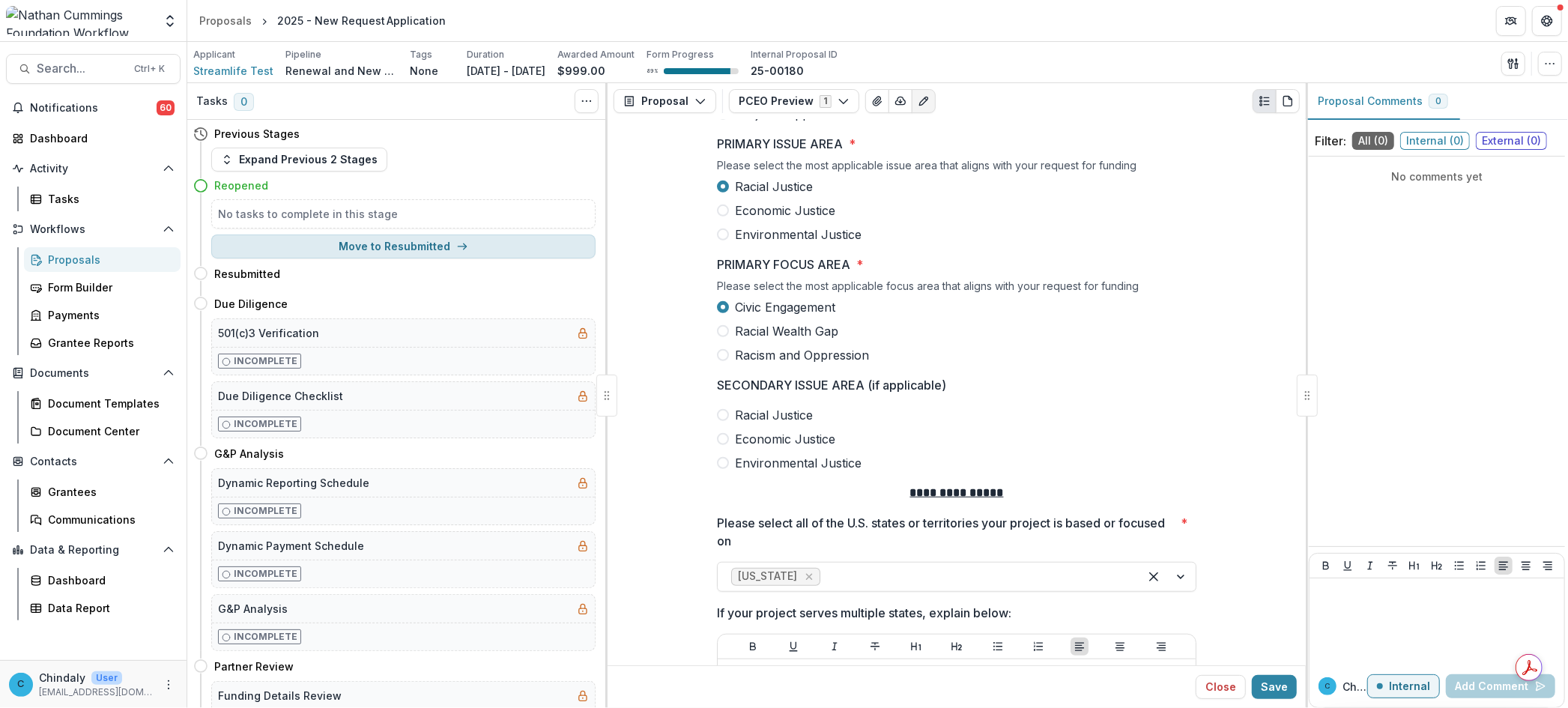
click at [352, 250] on button "Move to Resubmitted" at bounding box center [404, 246] width 385 height 24
select select "**********"
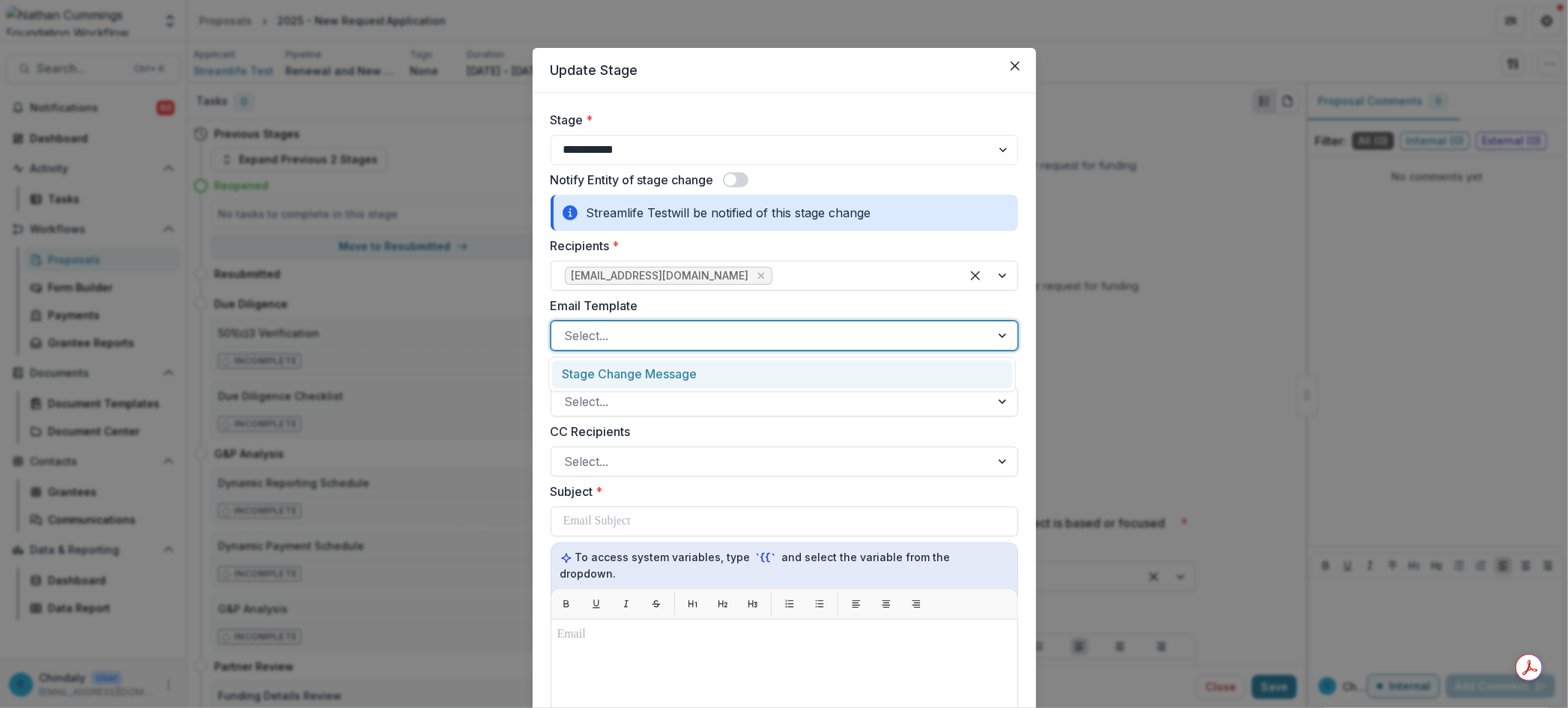
click at [690, 326] on div at bounding box center [770, 336] width 412 height 21
click at [687, 369] on div "Stage Change Message" at bounding box center [783, 373] width 460 height 27
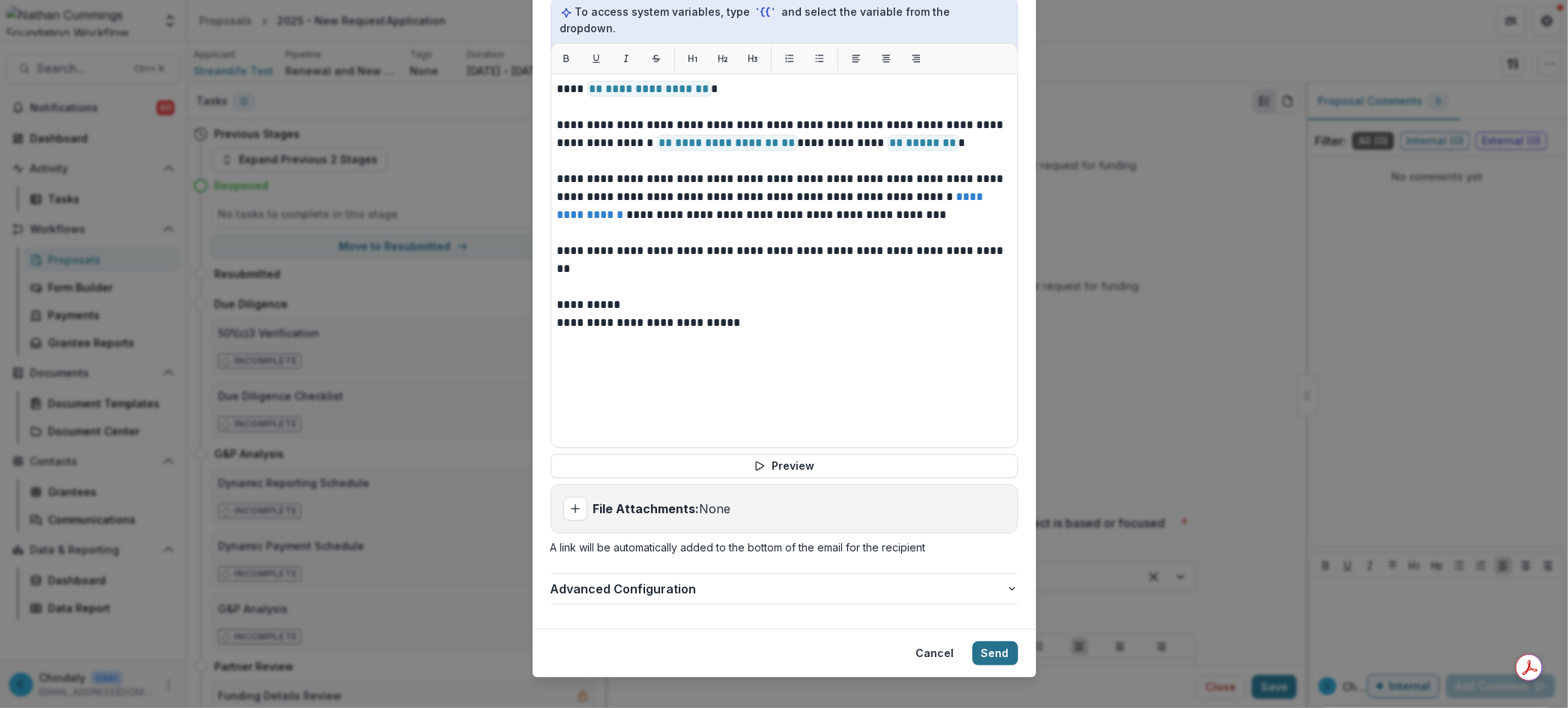
click at [1006, 641] on button "Send" at bounding box center [995, 652] width 45 height 24
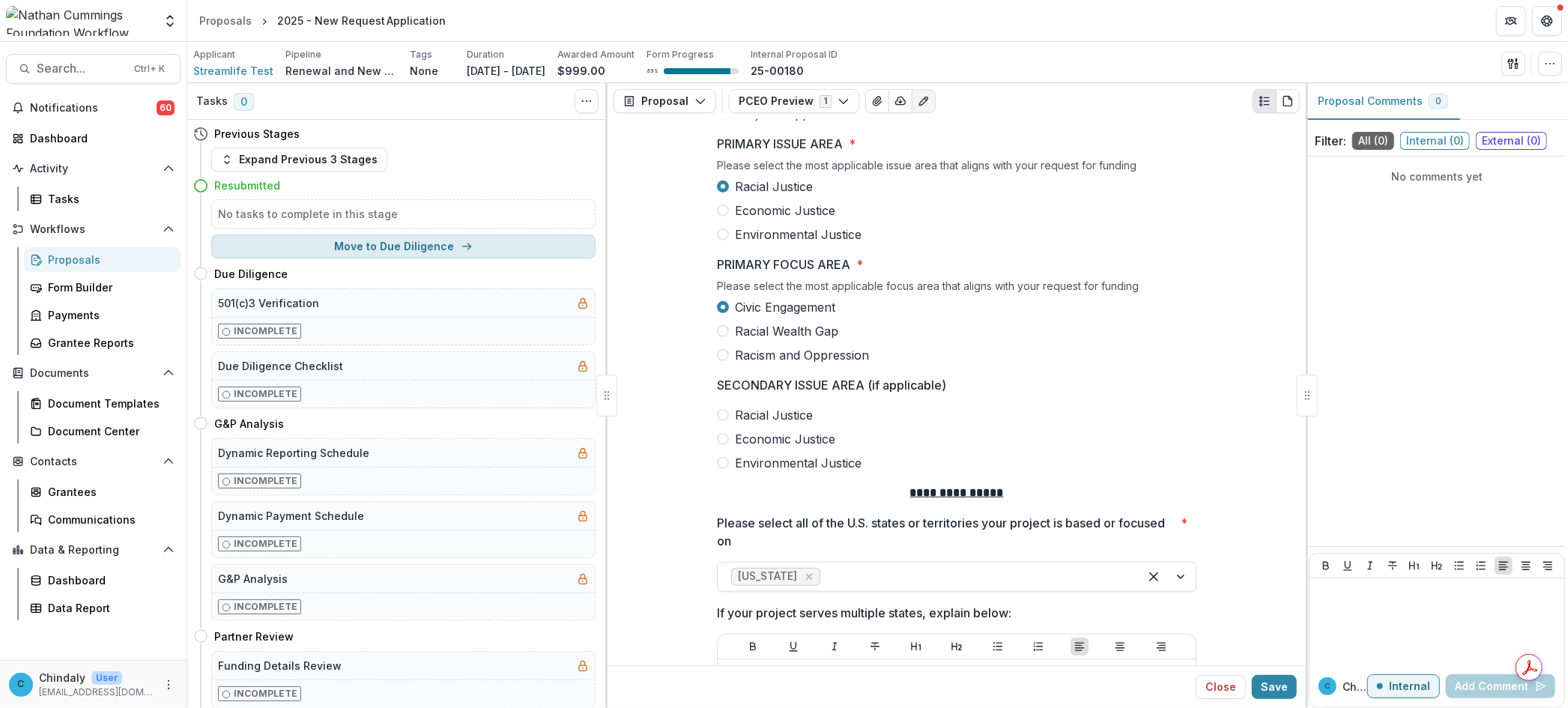
click at [396, 245] on button "Move to Due Diligence" at bounding box center [404, 246] width 385 height 24
select select "**********"
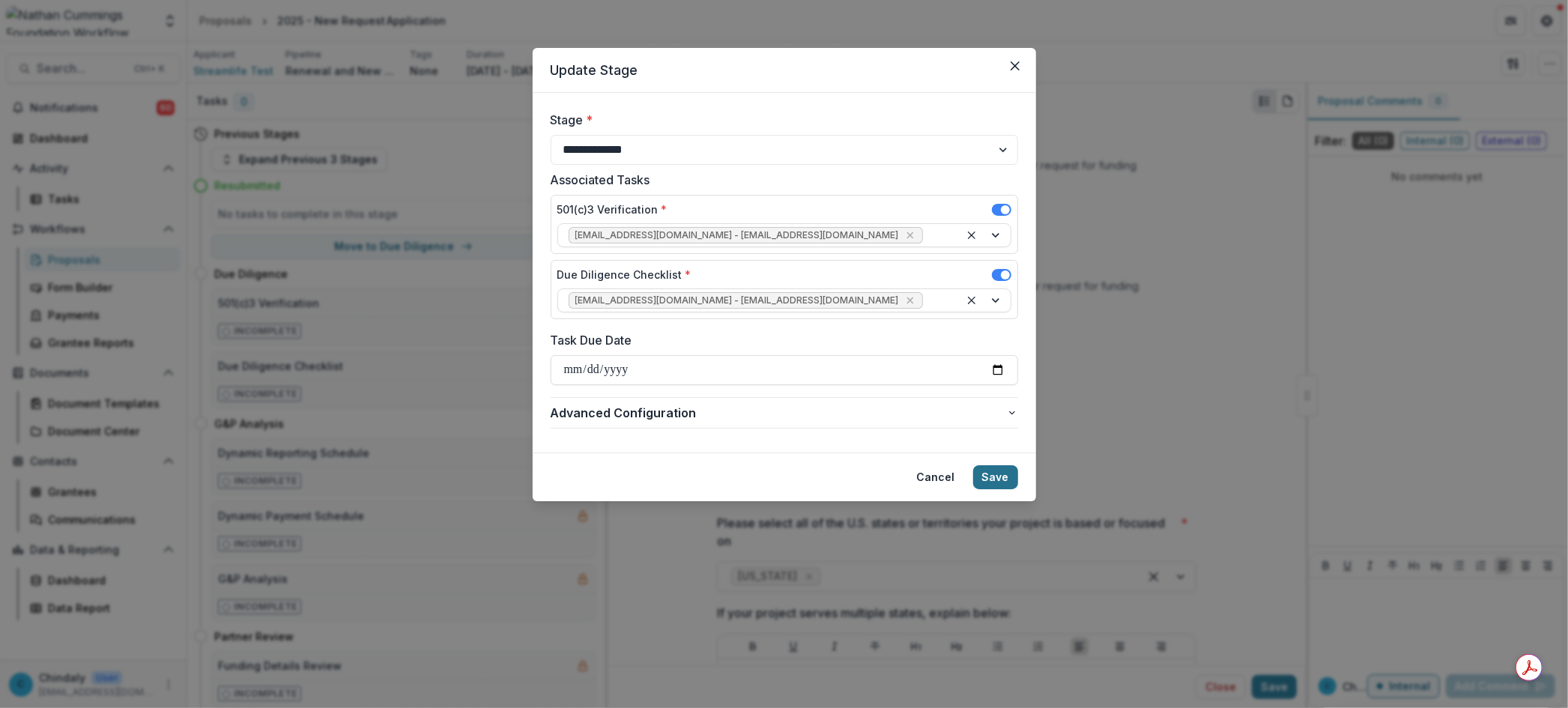
click at [999, 482] on button "Save" at bounding box center [996, 476] width 45 height 24
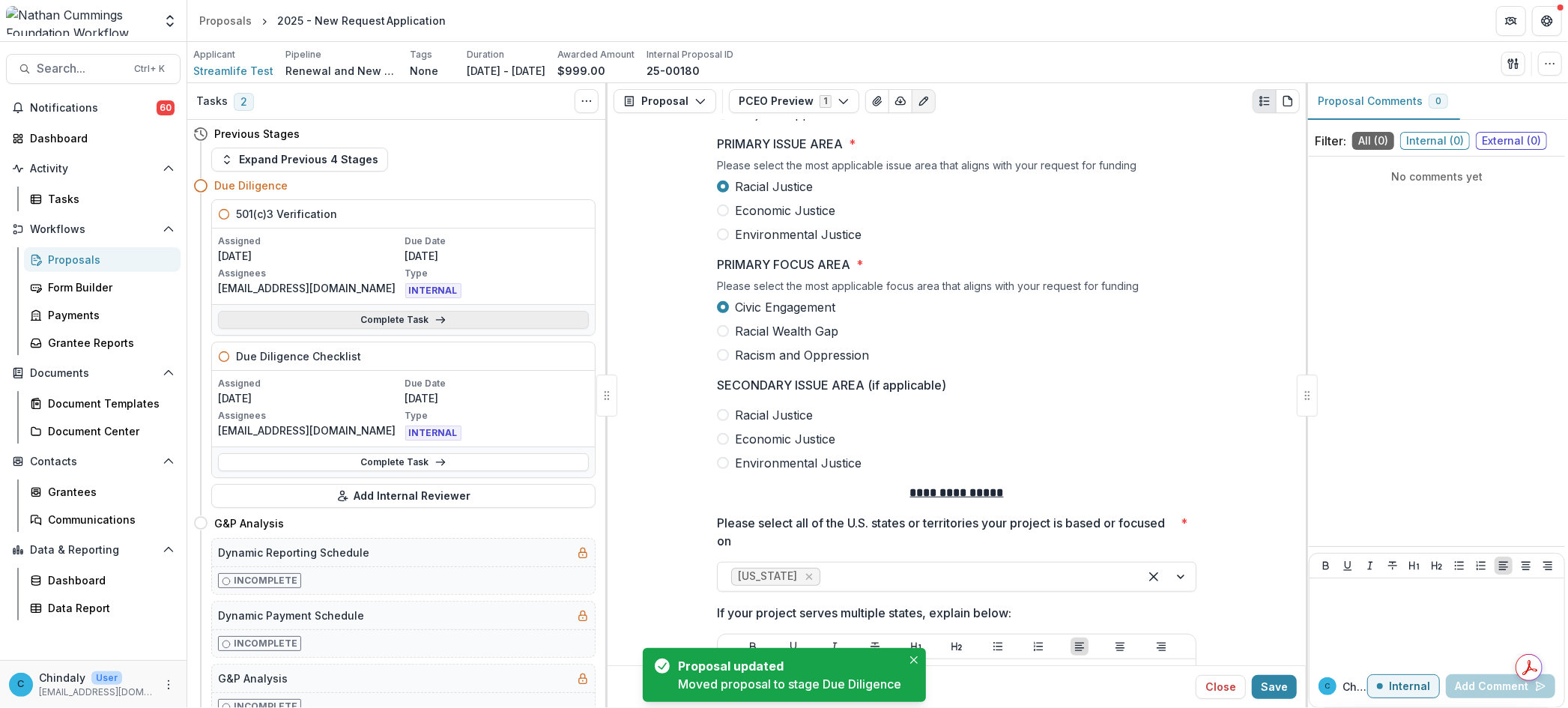
click at [374, 324] on link "Complete Task" at bounding box center [403, 320] width 371 height 18
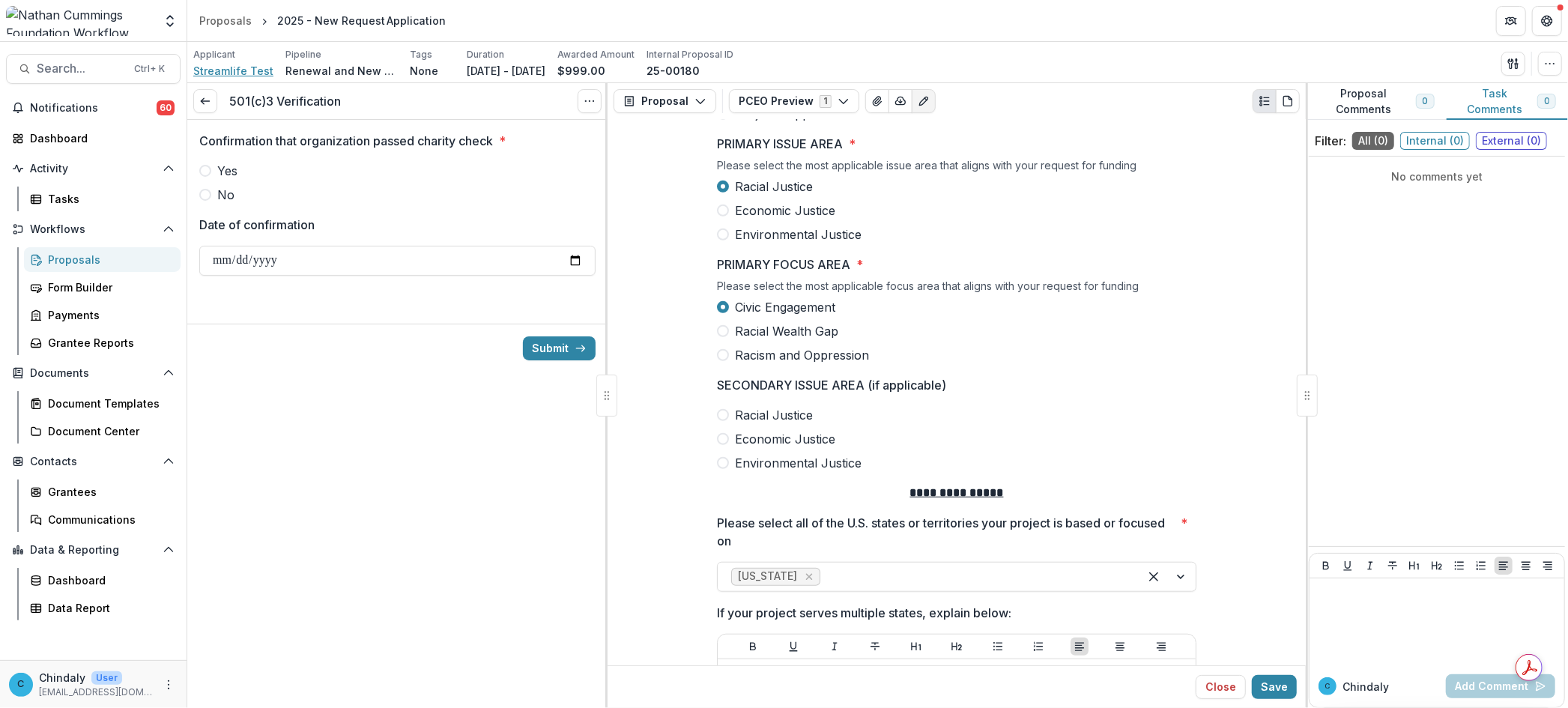
click at [227, 65] on span "Streamlife Test" at bounding box center [233, 71] width 80 height 16
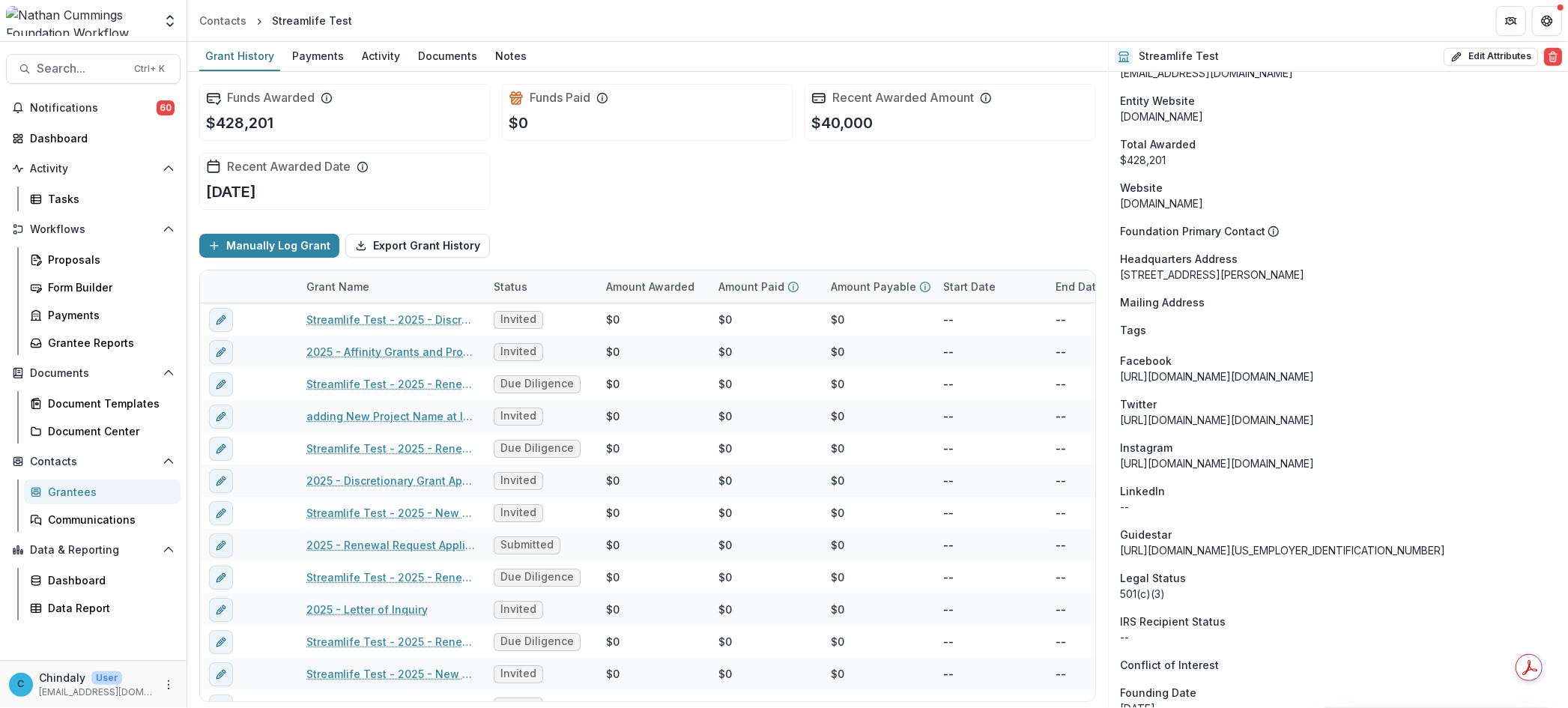
scroll to position [749, 0]
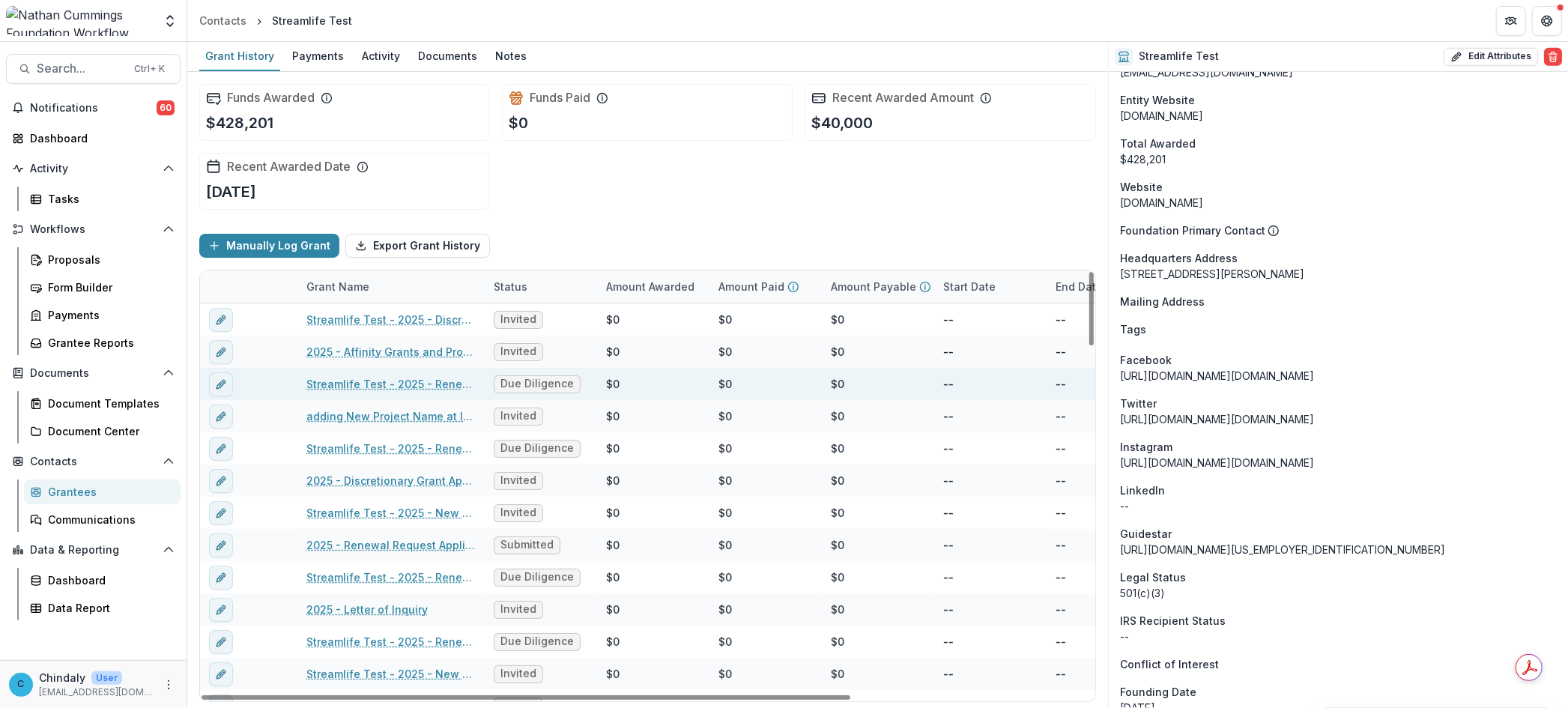
click at [403, 384] on link "Streamlife Test - 2025 - Renewal Request Application" at bounding box center [391, 384] width 170 height 16
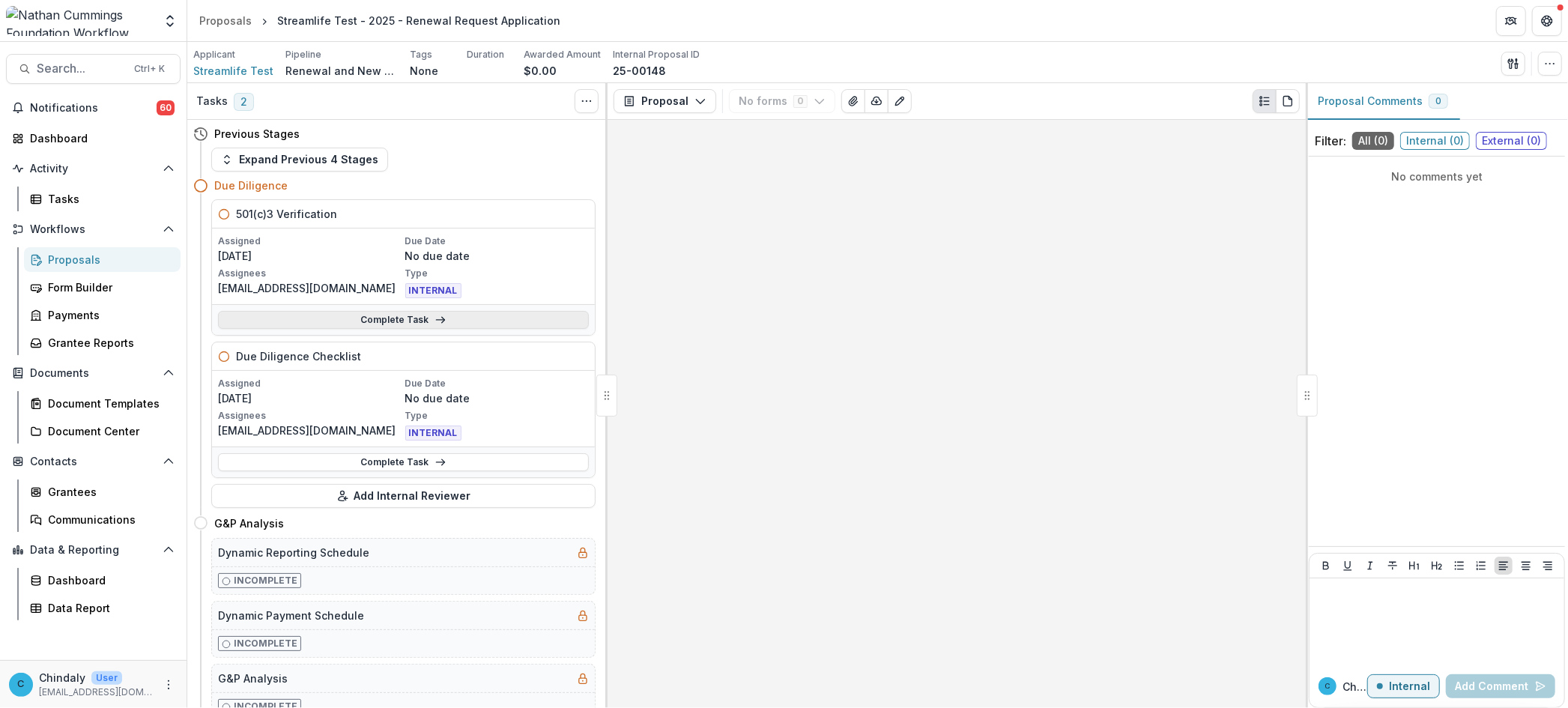
click at [330, 318] on link "Complete Task" at bounding box center [403, 320] width 371 height 18
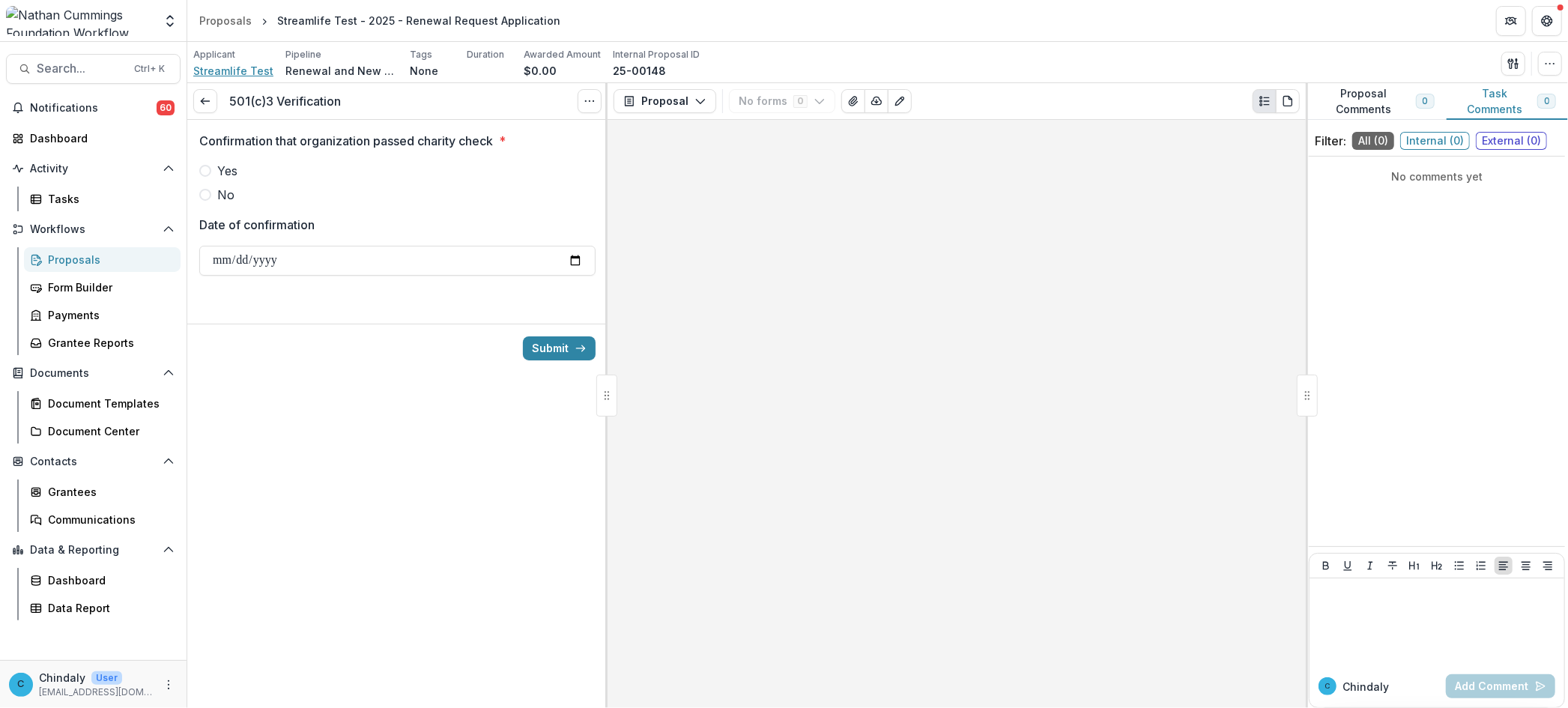
click at [218, 66] on span "Streamlife Test" at bounding box center [233, 71] width 80 height 16
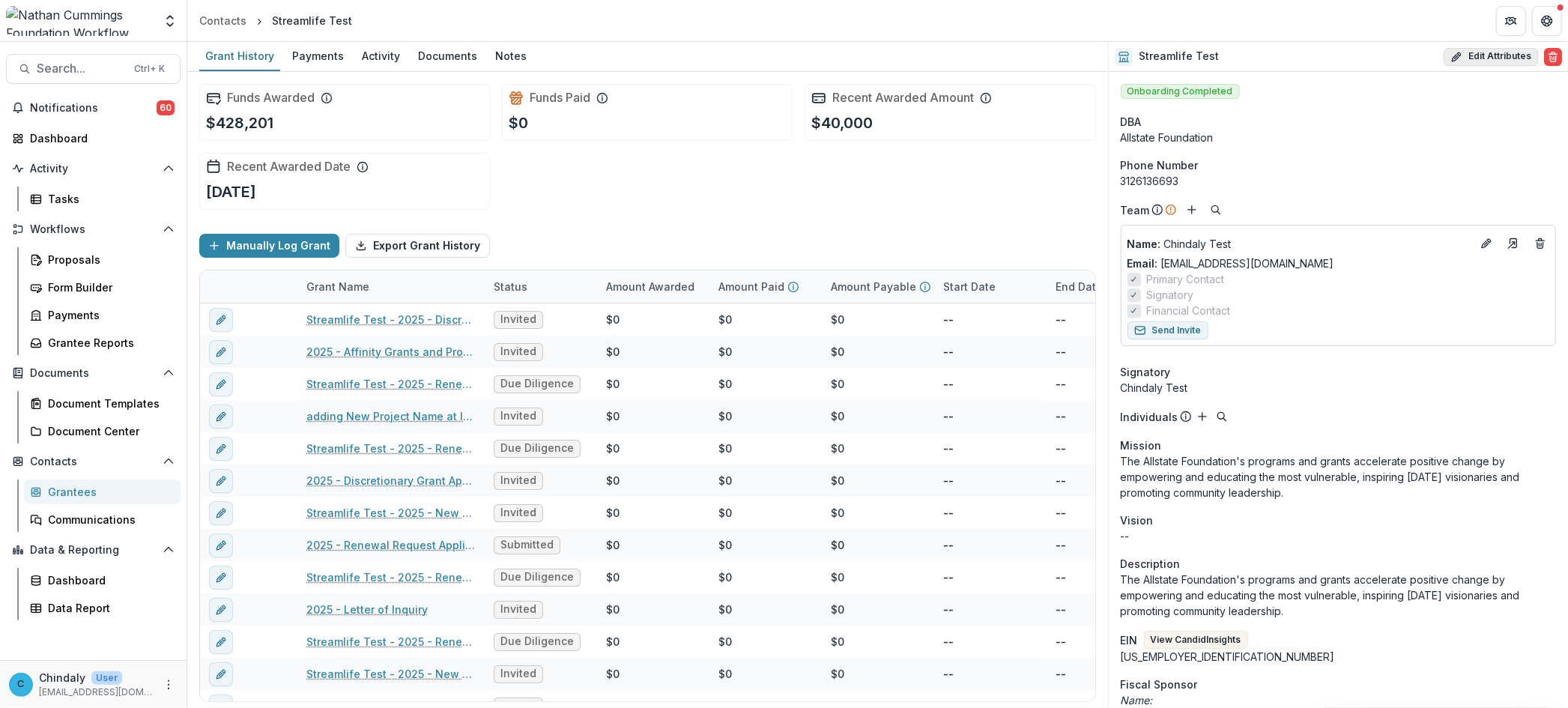
click at [1473, 60] on button "Edit Attributes" at bounding box center [1491, 57] width 94 height 18
select select
type input "**********"
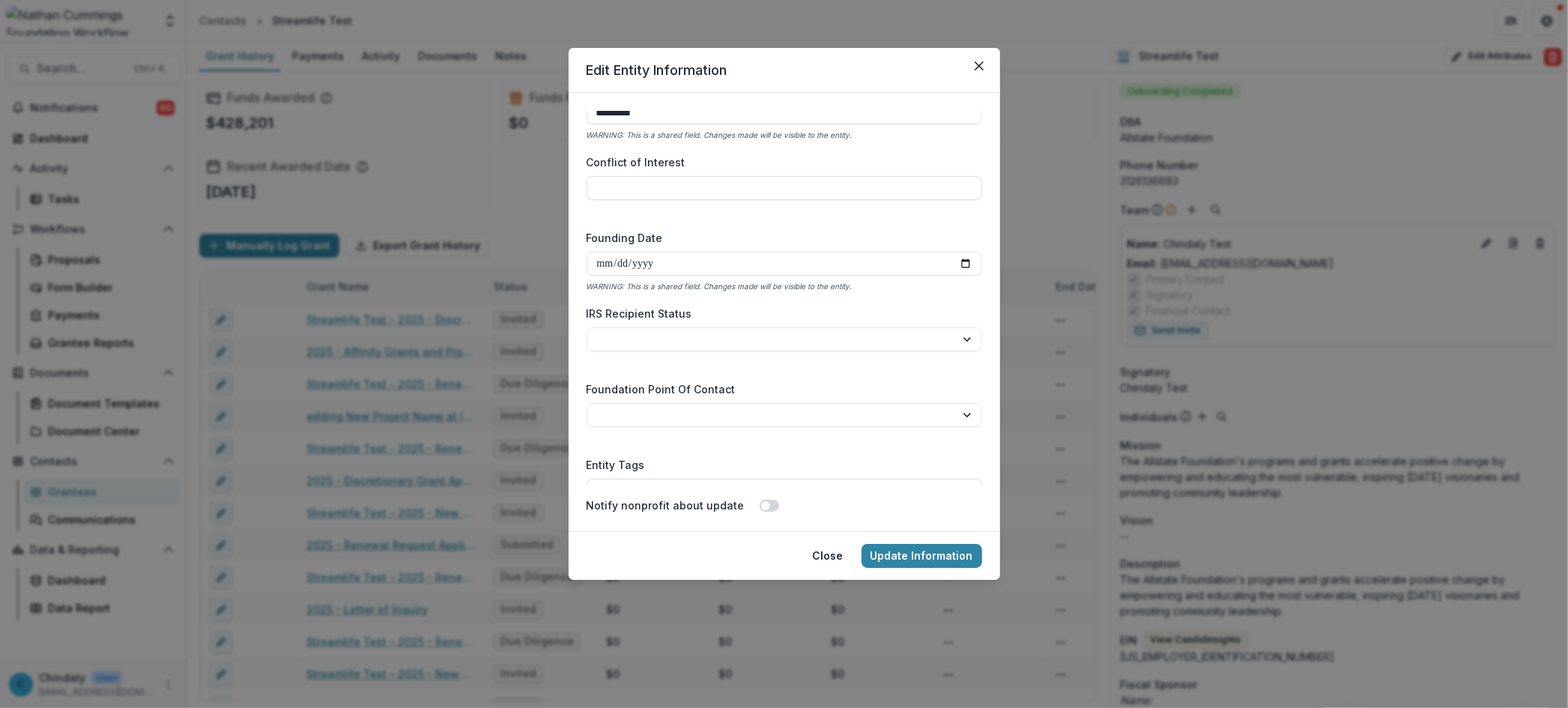
scroll to position [3088, 0]
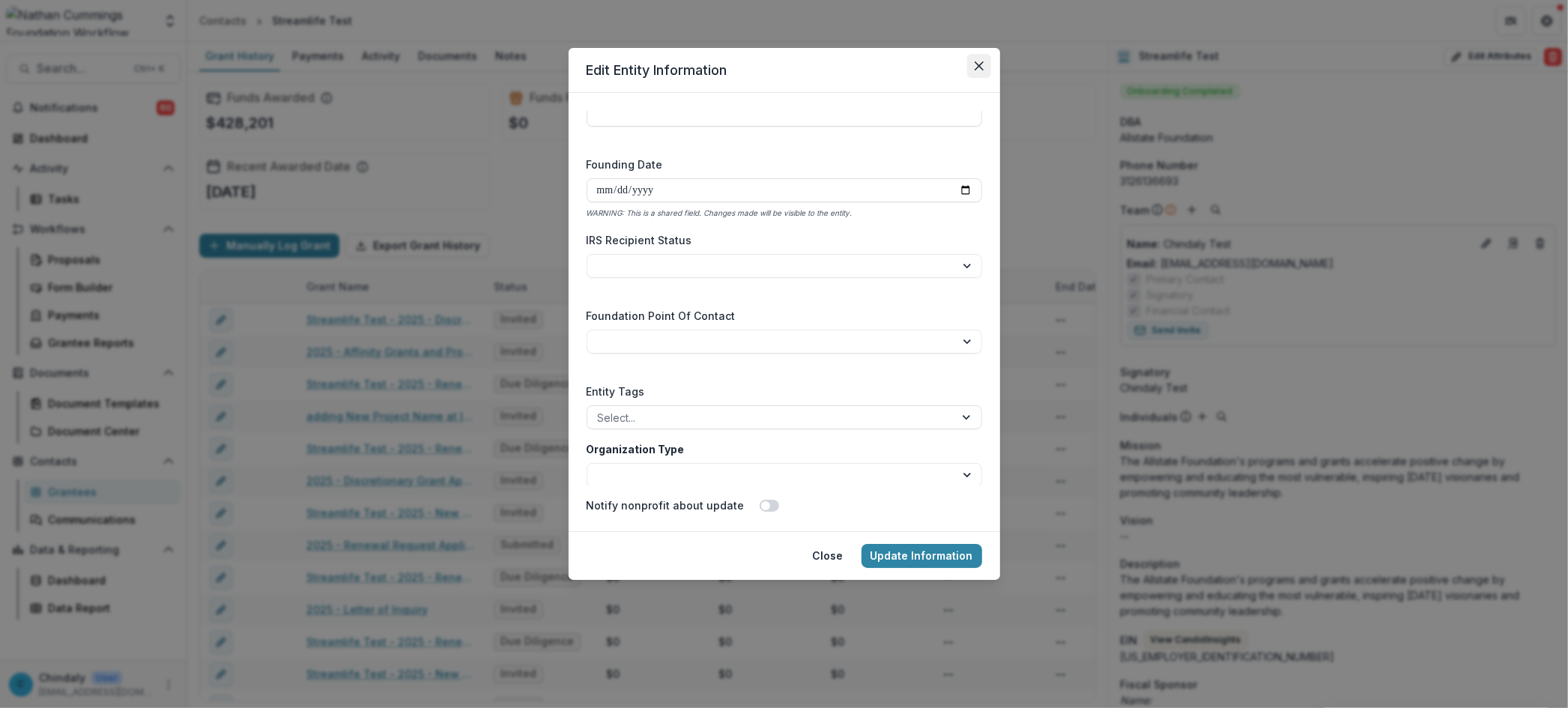
click at [975, 64] on icon "Close" at bounding box center [980, 66] width 9 height 9
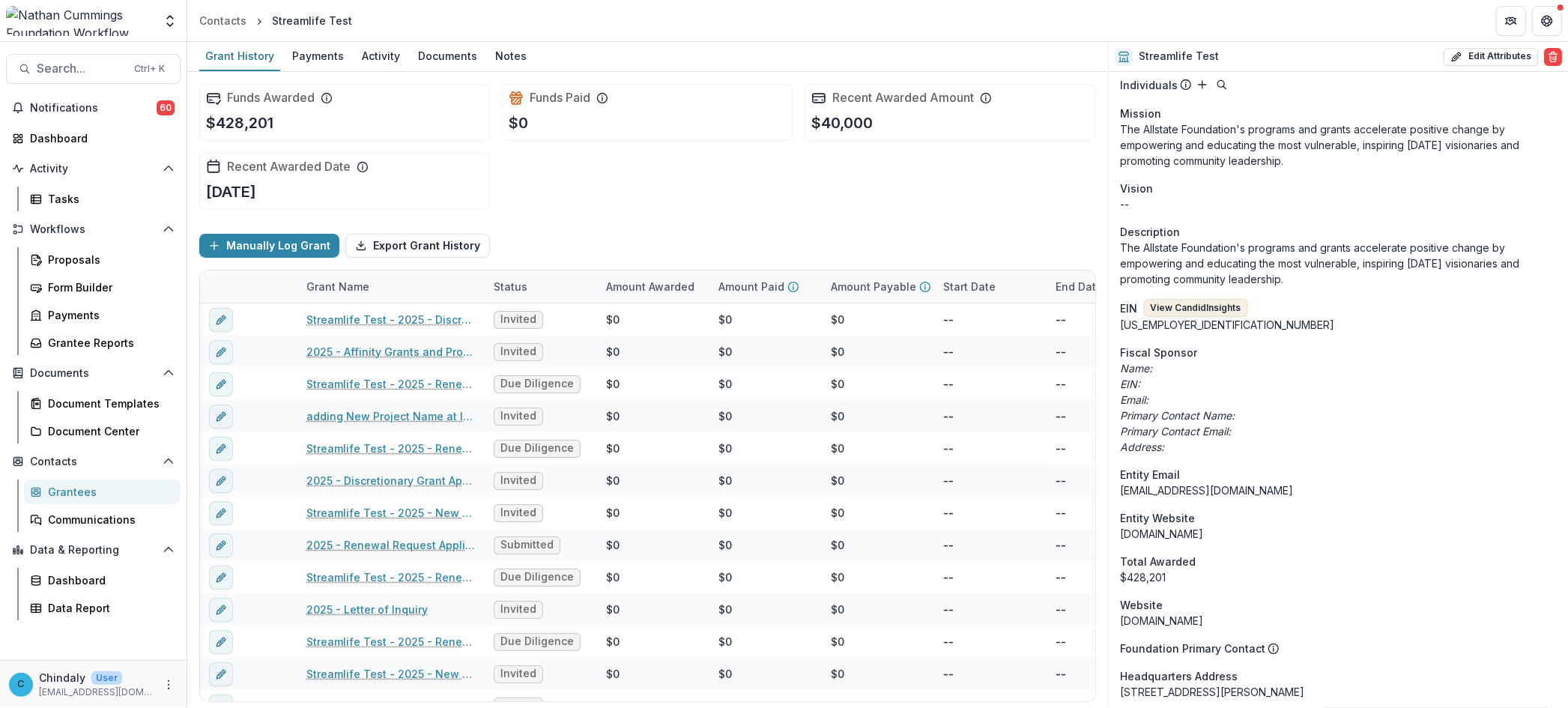
scroll to position [333, 0]
click at [1177, 304] on button "View Candid Insights" at bounding box center [1196, 306] width 104 height 18
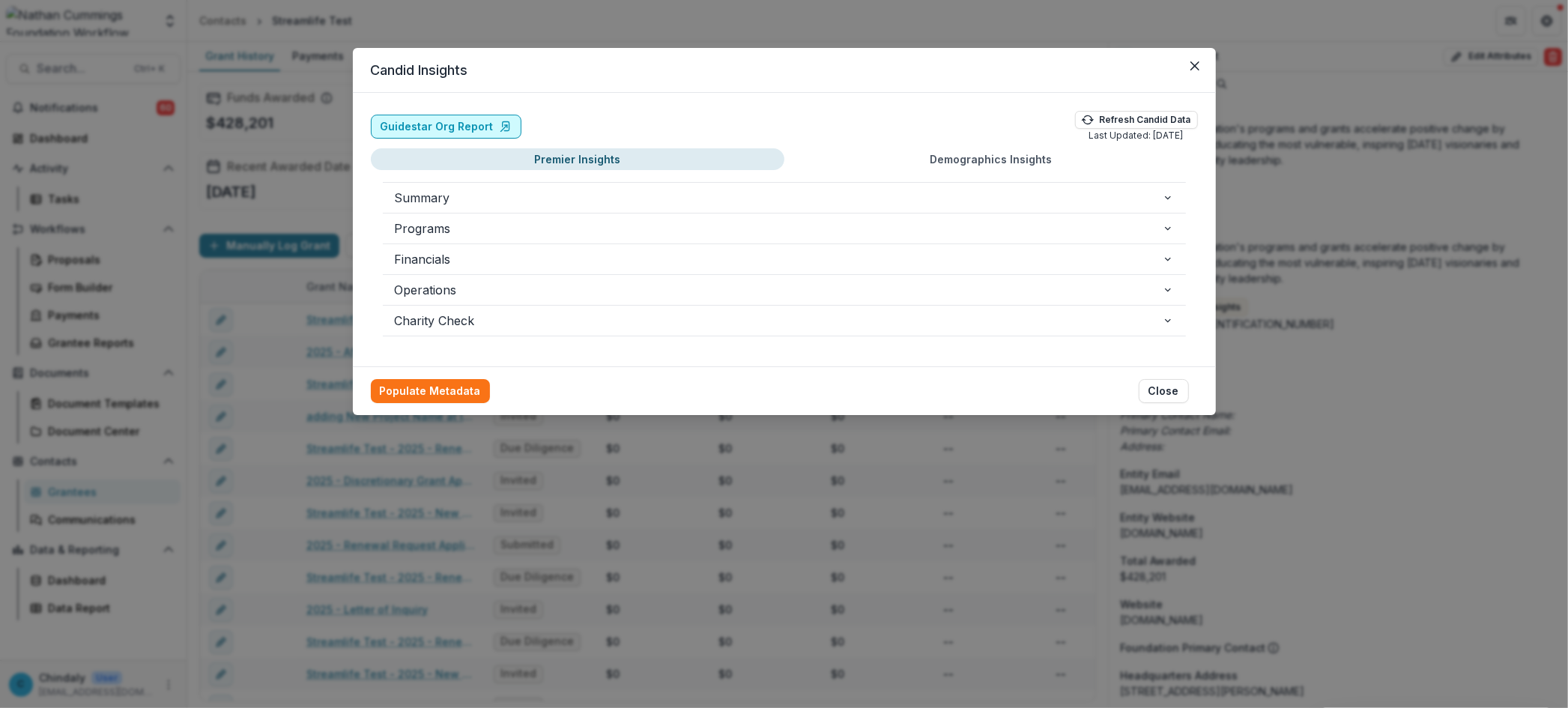
click at [445, 121] on link "Guidestar Org Report" at bounding box center [446, 126] width 151 height 24
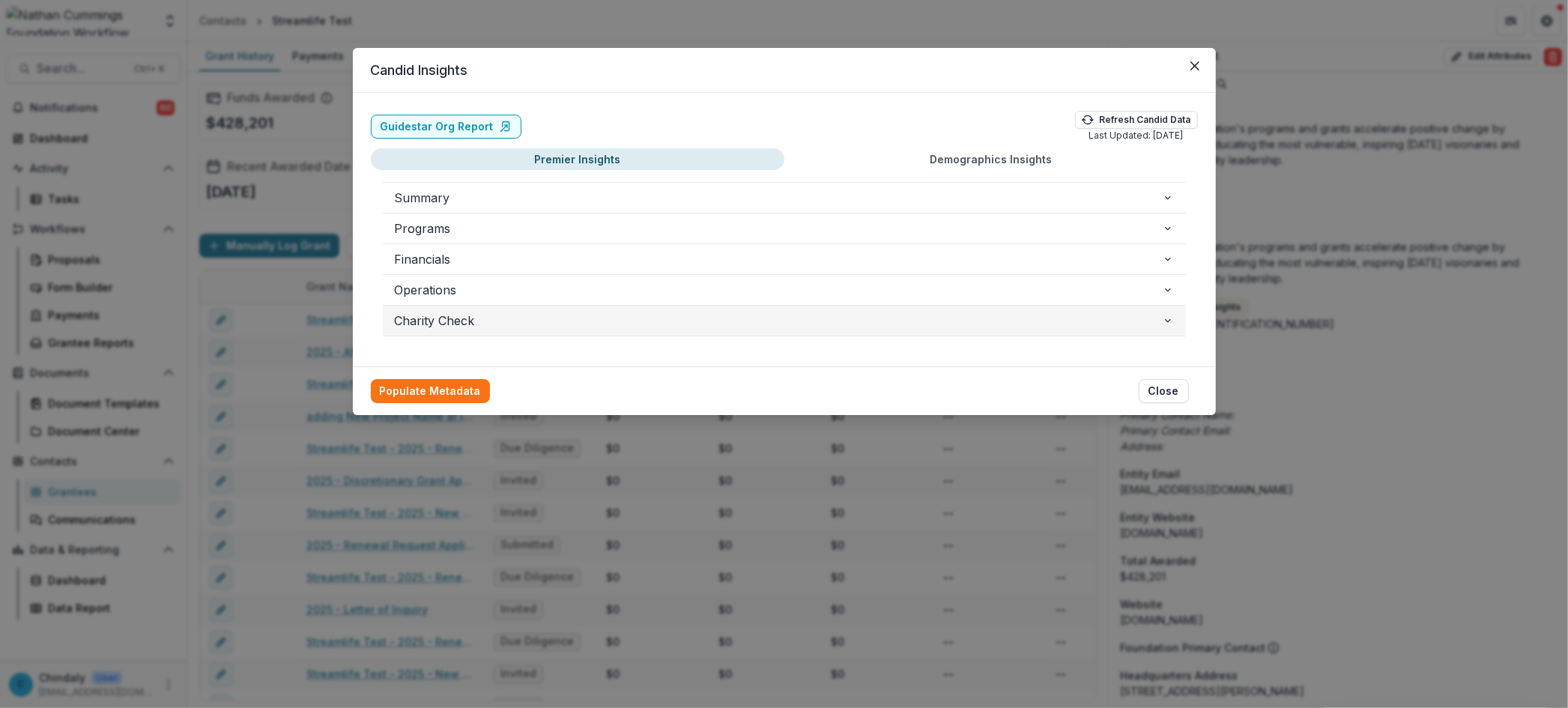
click at [431, 319] on span "Charity Check" at bounding box center [779, 321] width 767 height 18
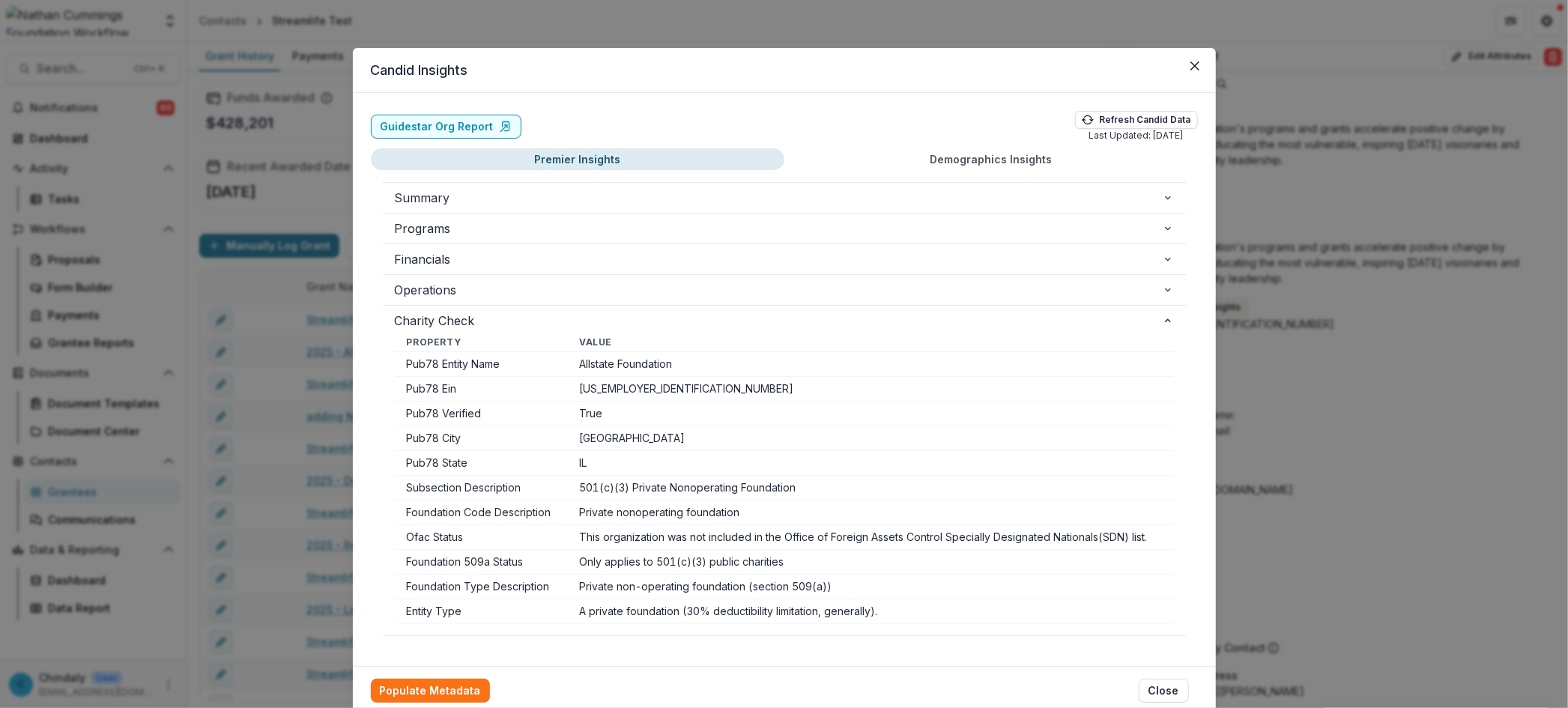
scroll to position [9, 0]
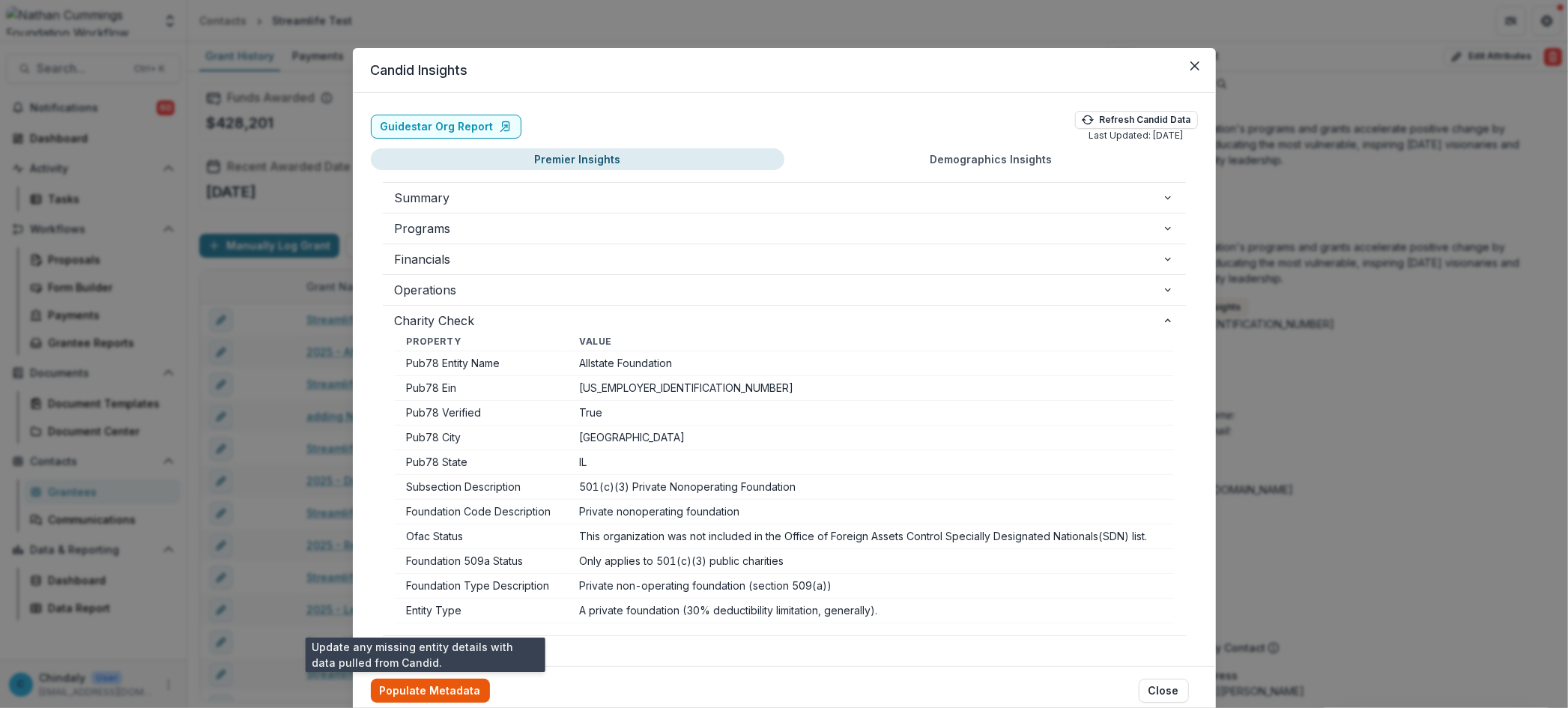
click at [428, 695] on button "Populate Metadata" at bounding box center [430, 690] width 119 height 24
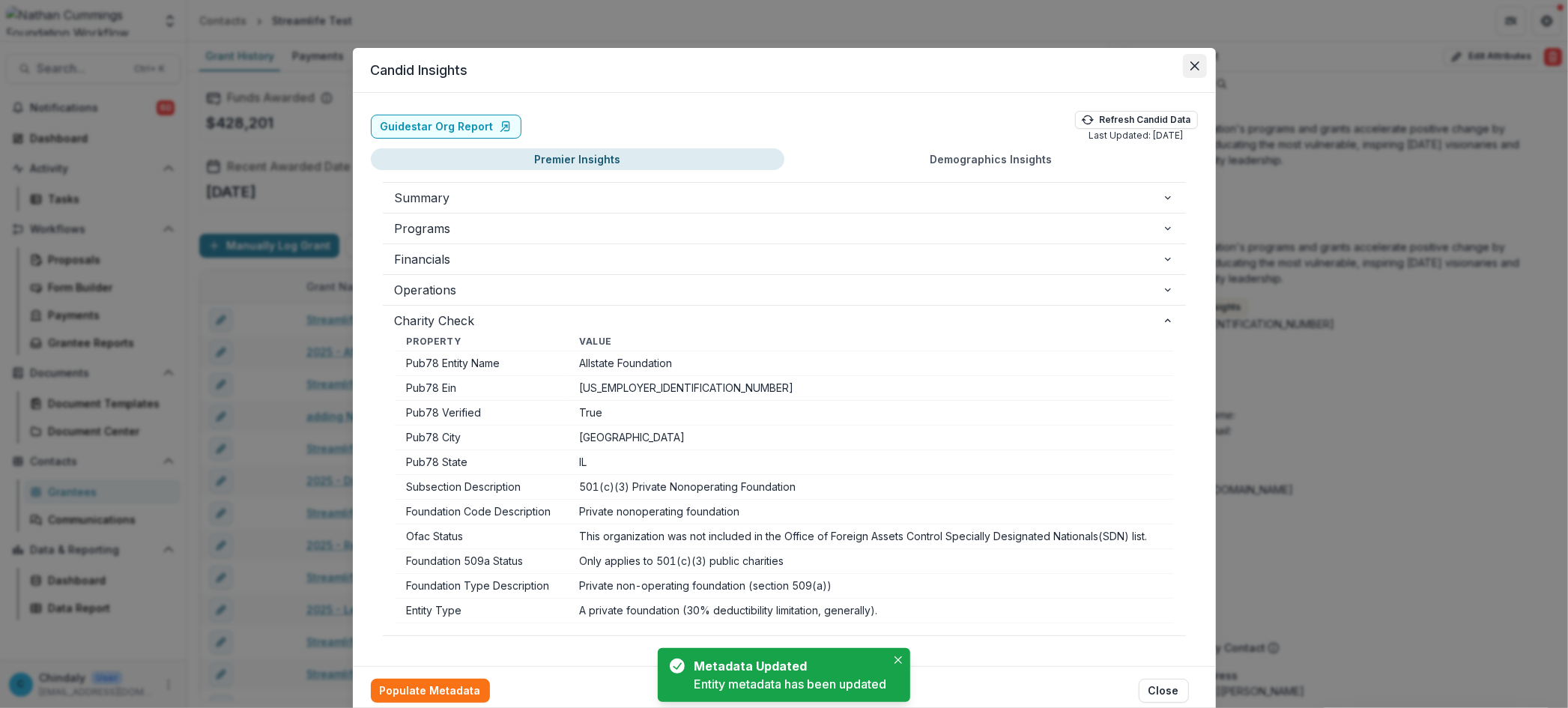
click at [1197, 60] on button "Close" at bounding box center [1195, 65] width 24 height 24
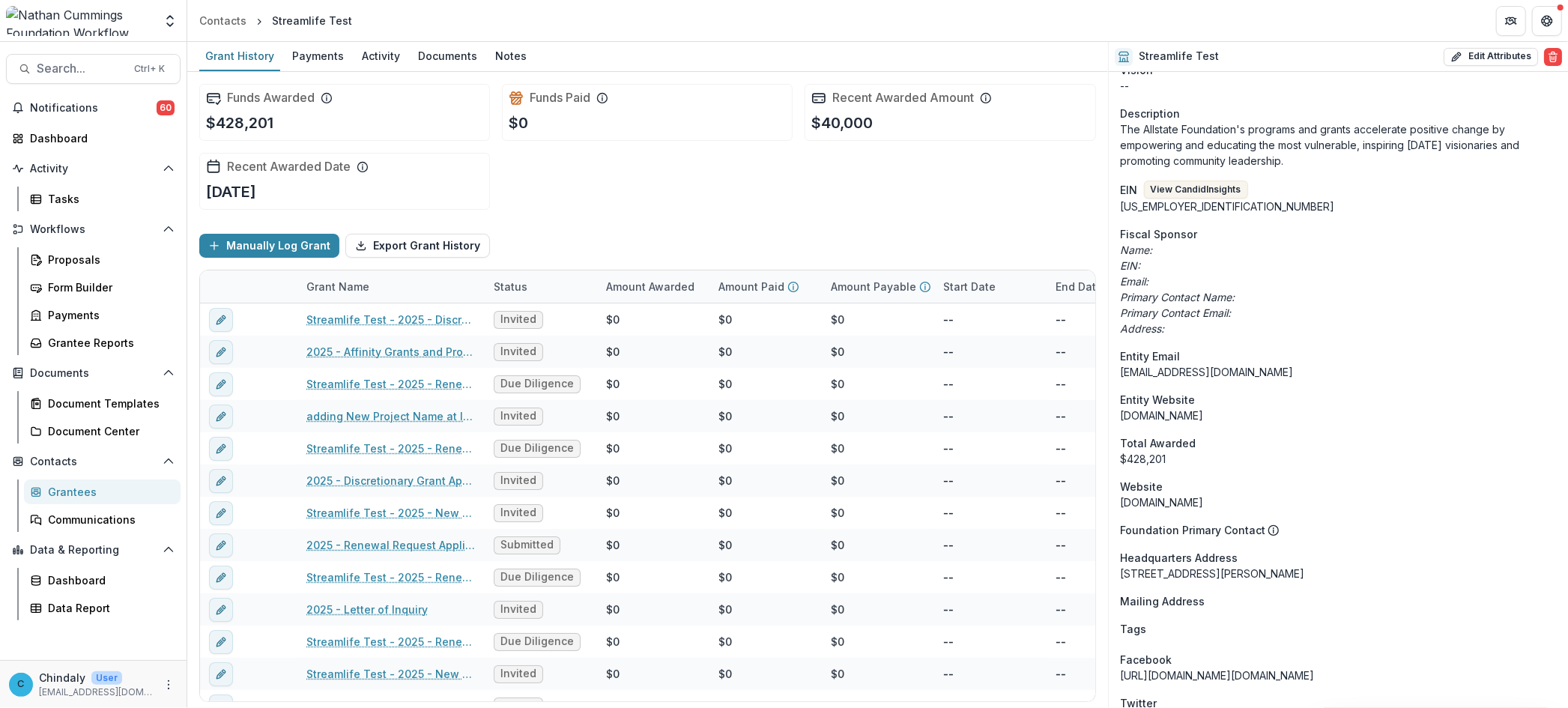
scroll to position [450, 0]
click at [1508, 61] on button "Edit Attributes" at bounding box center [1491, 57] width 94 height 18
select select
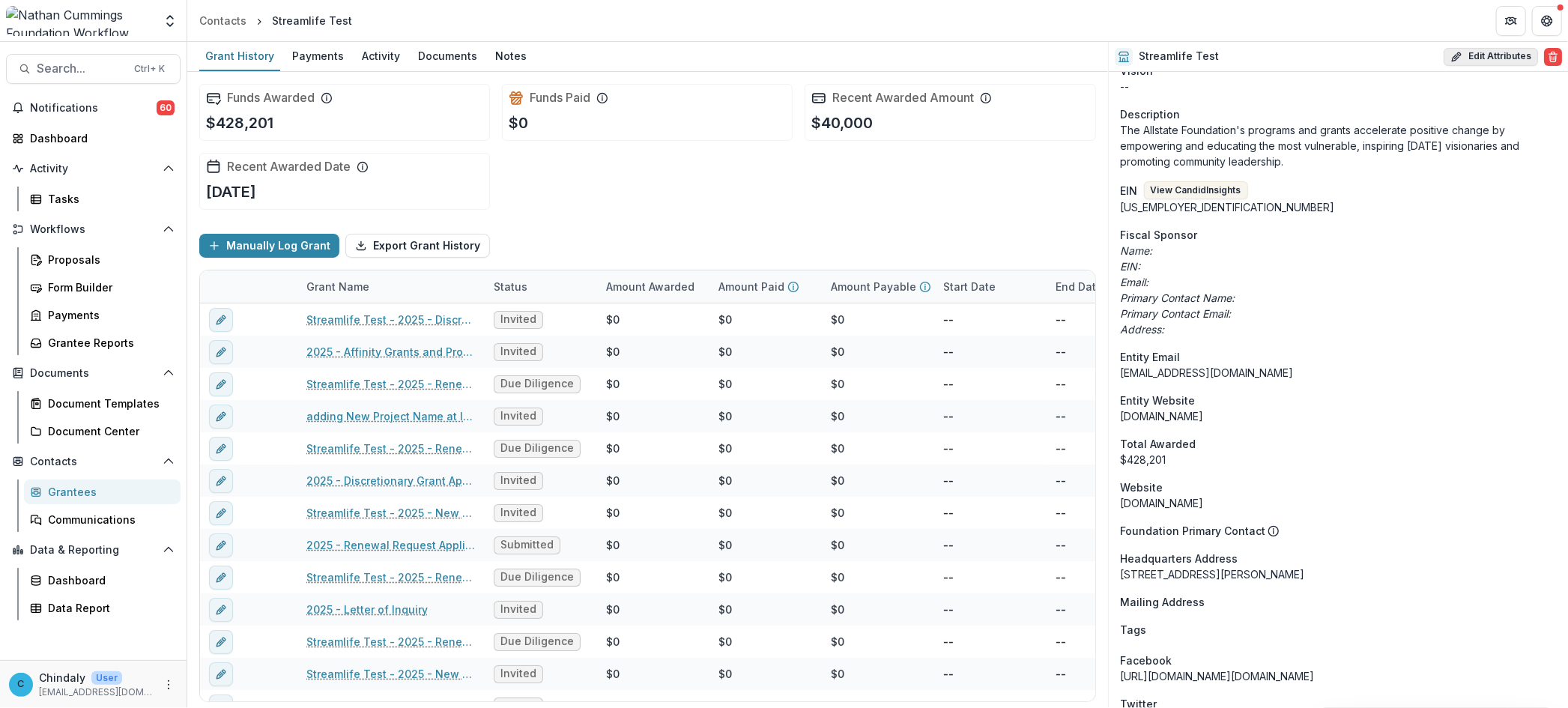
type input "**********"
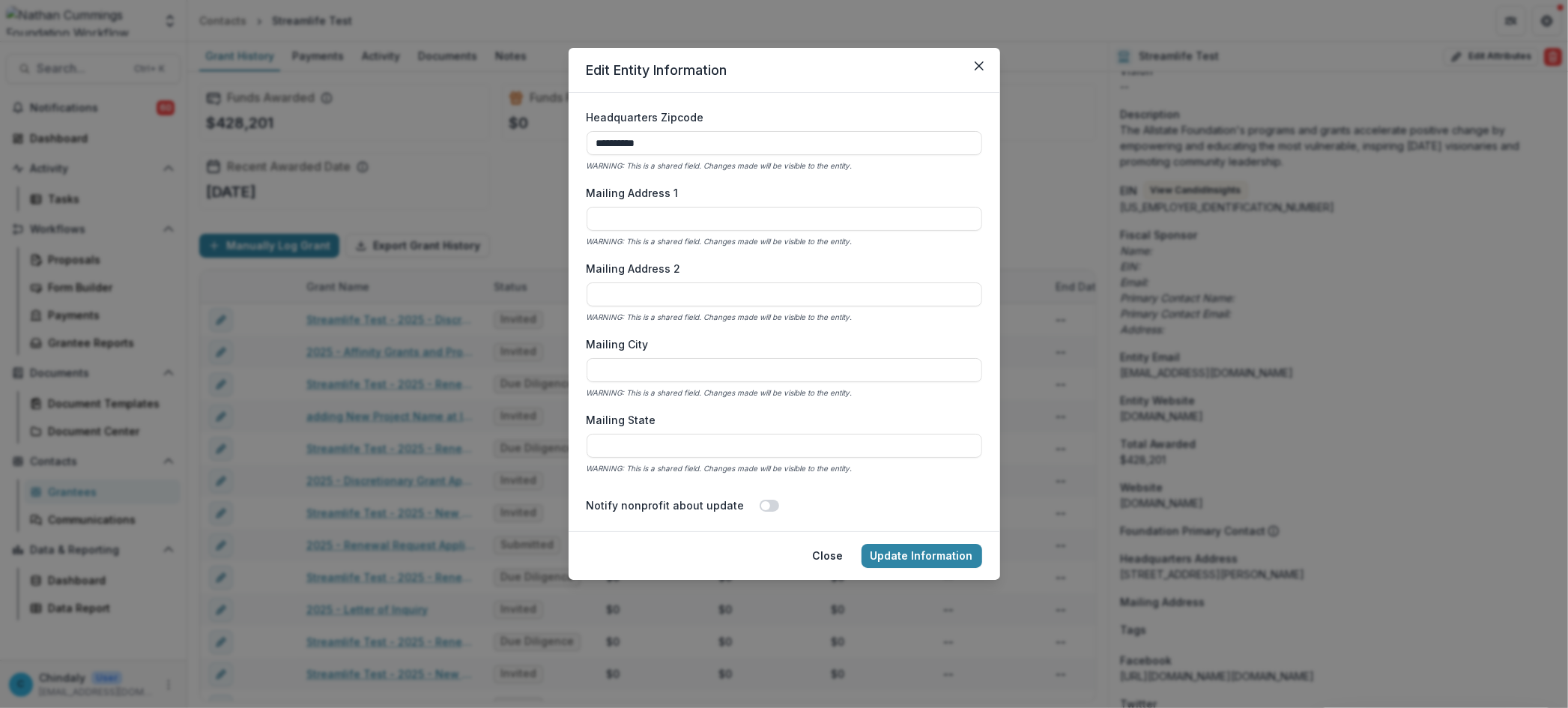
scroll to position [2079, 0]
click at [982, 68] on icon "Close" at bounding box center [979, 66] width 9 height 9
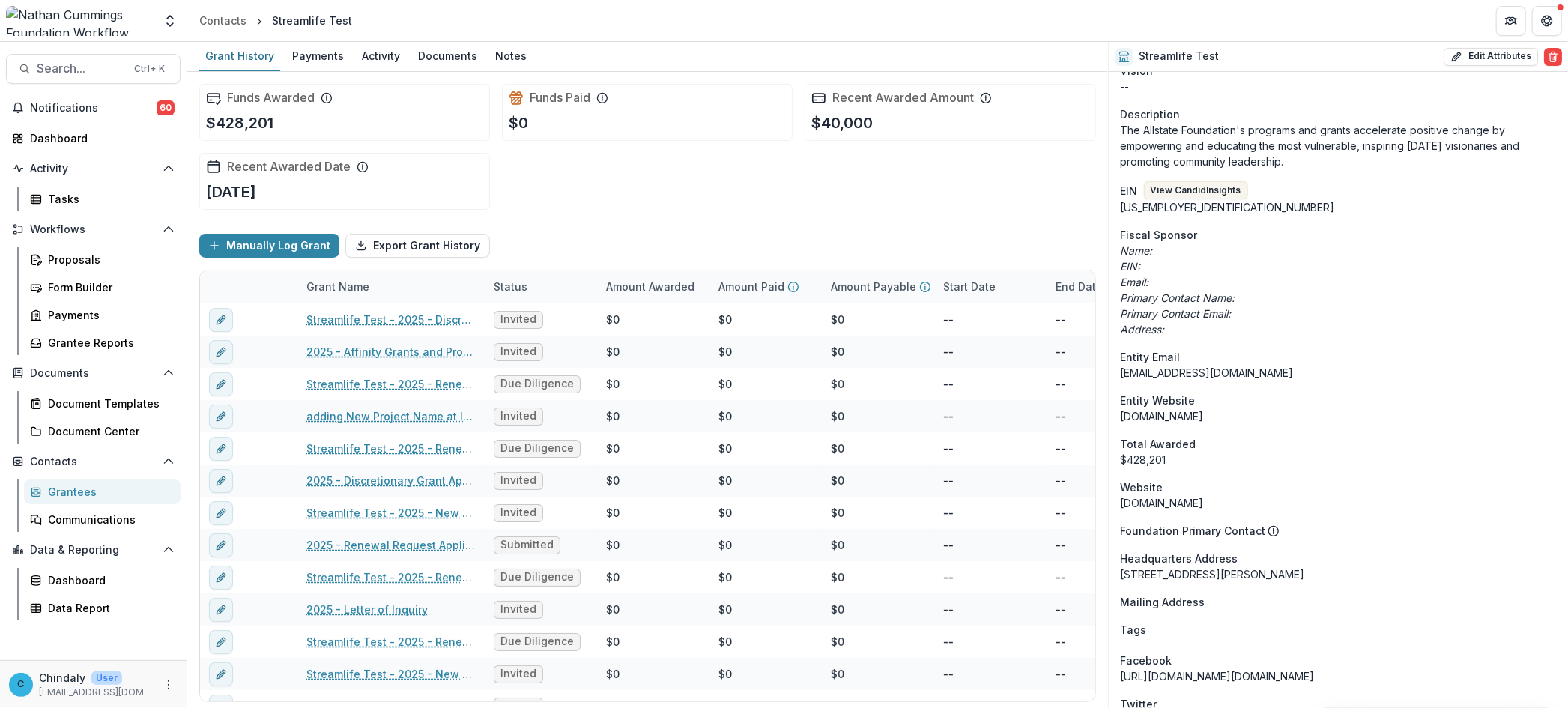
click at [49, 213] on div "Notifications 60 Dashboard Activity Tasks Workflows Proposals Form Builder Paym…" at bounding box center [93, 378] width 187 height 564
click at [49, 203] on div "Tasks" at bounding box center [108, 199] width 121 height 16
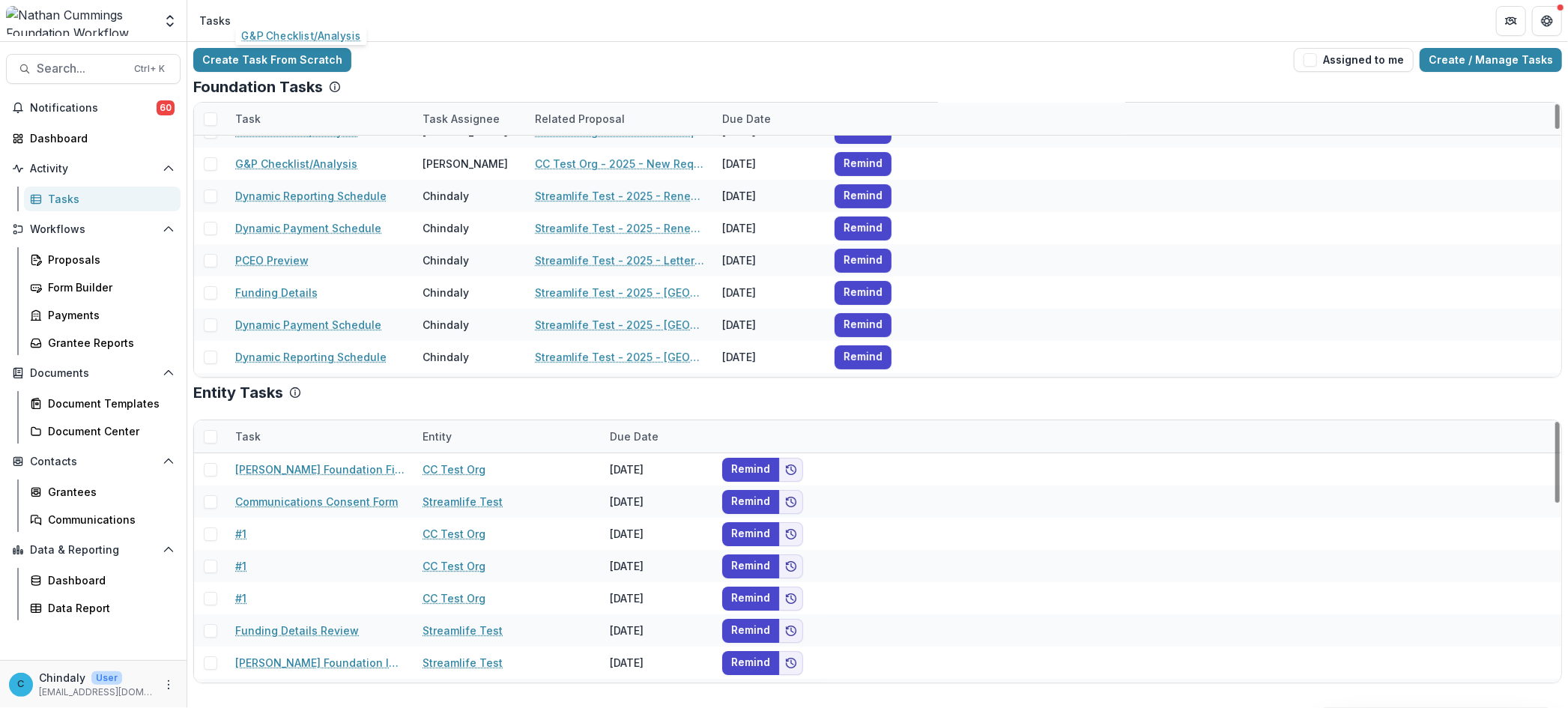
scroll to position [248, 0]
click at [68, 271] on link "Proposals" at bounding box center [102, 259] width 157 height 25
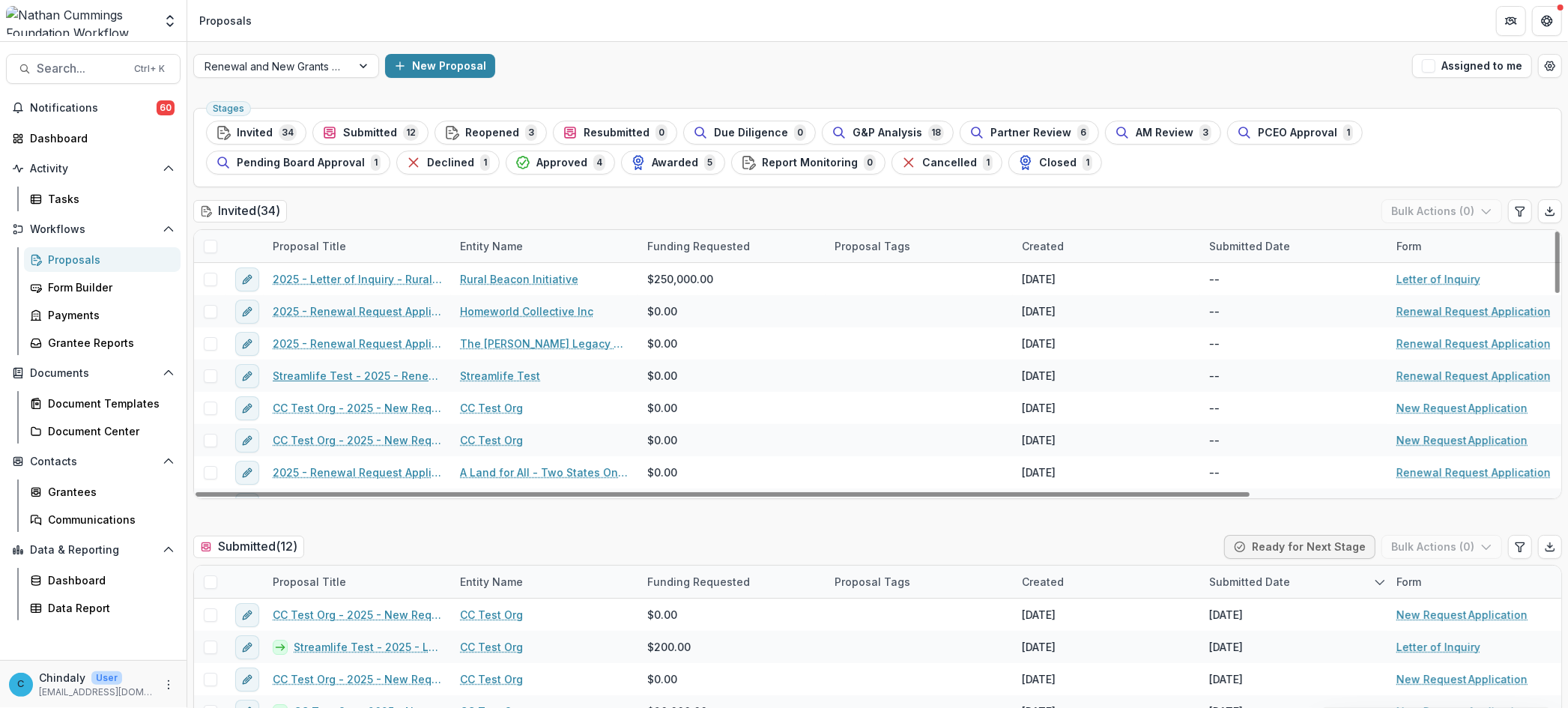
scroll to position [333, 0]
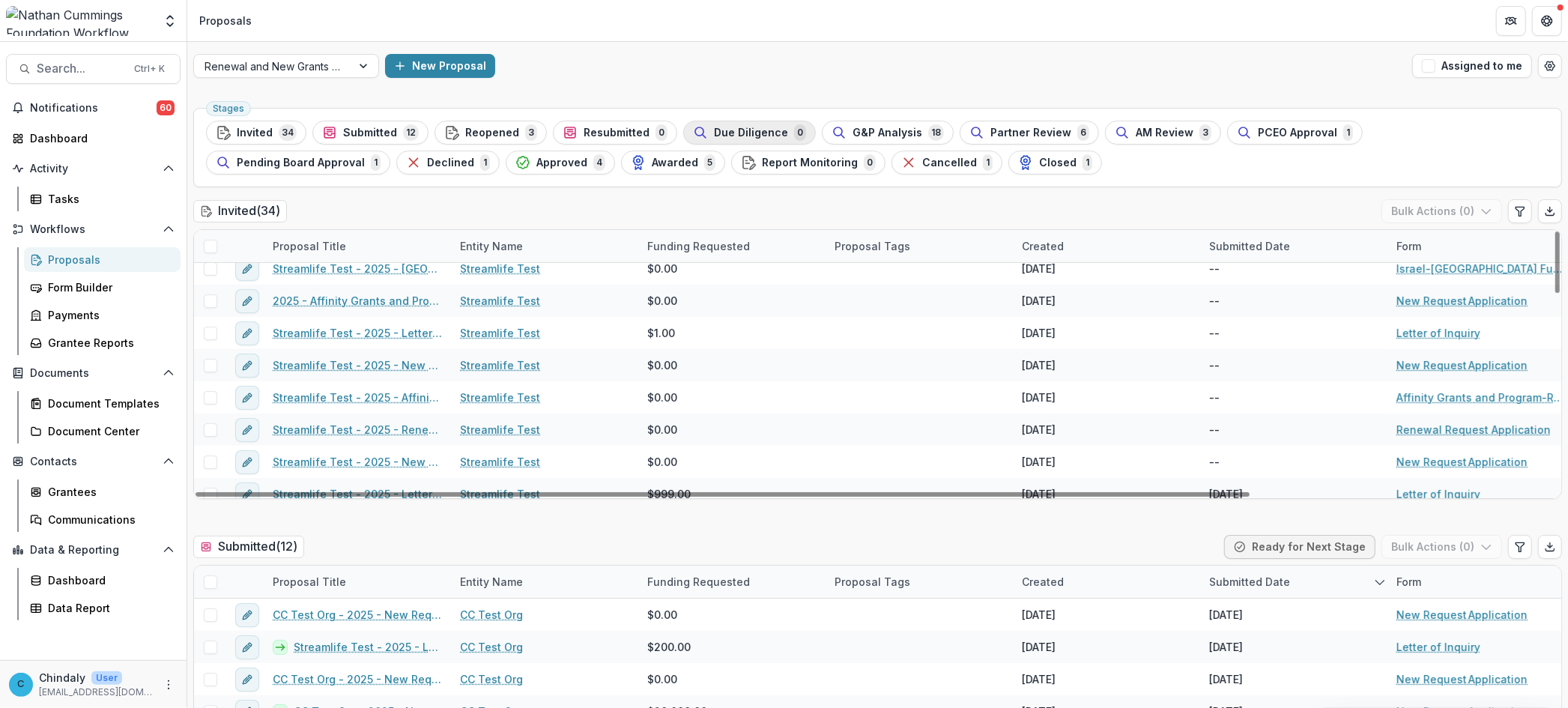
click at [714, 129] on span "Due Diligence" at bounding box center [751, 133] width 74 height 13
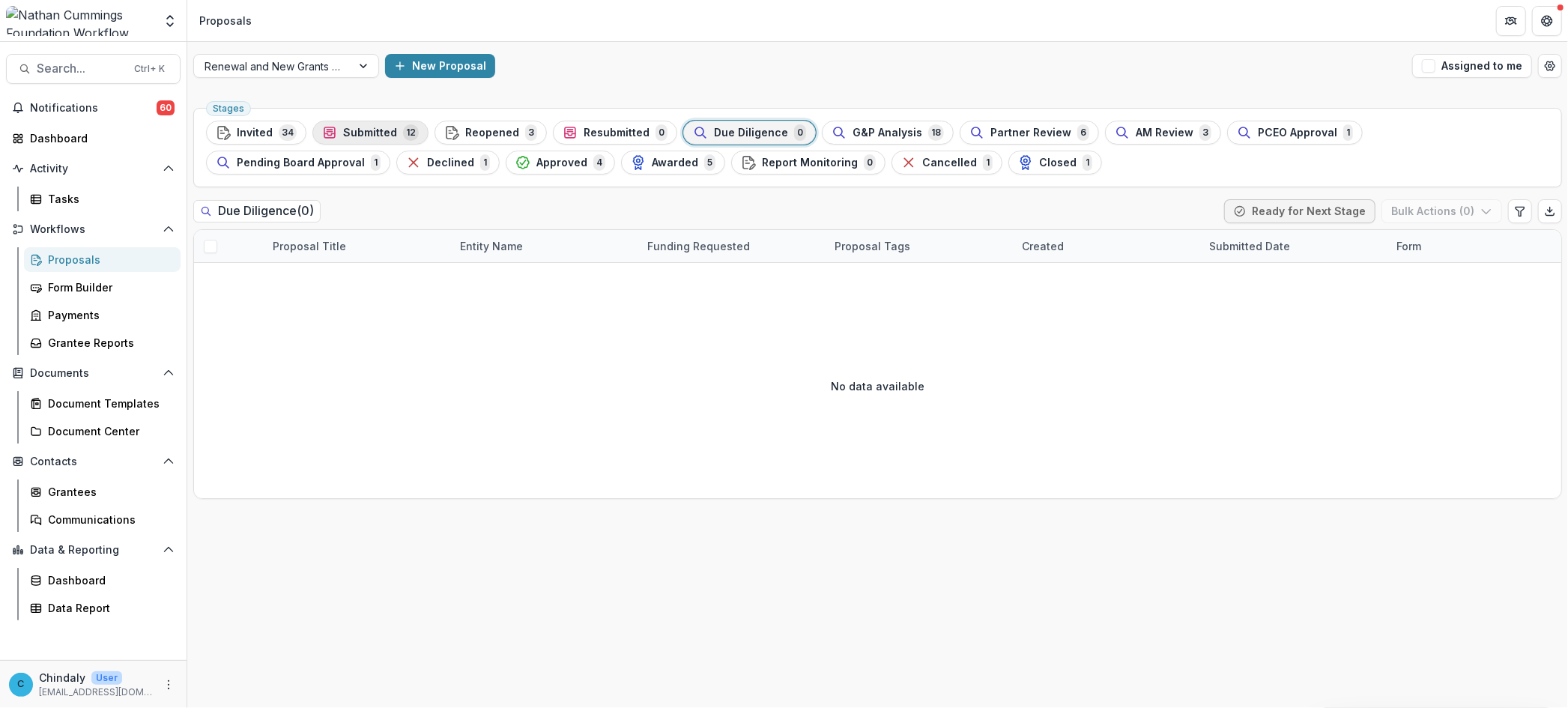
click at [345, 135] on span "Submitted" at bounding box center [370, 133] width 54 height 13
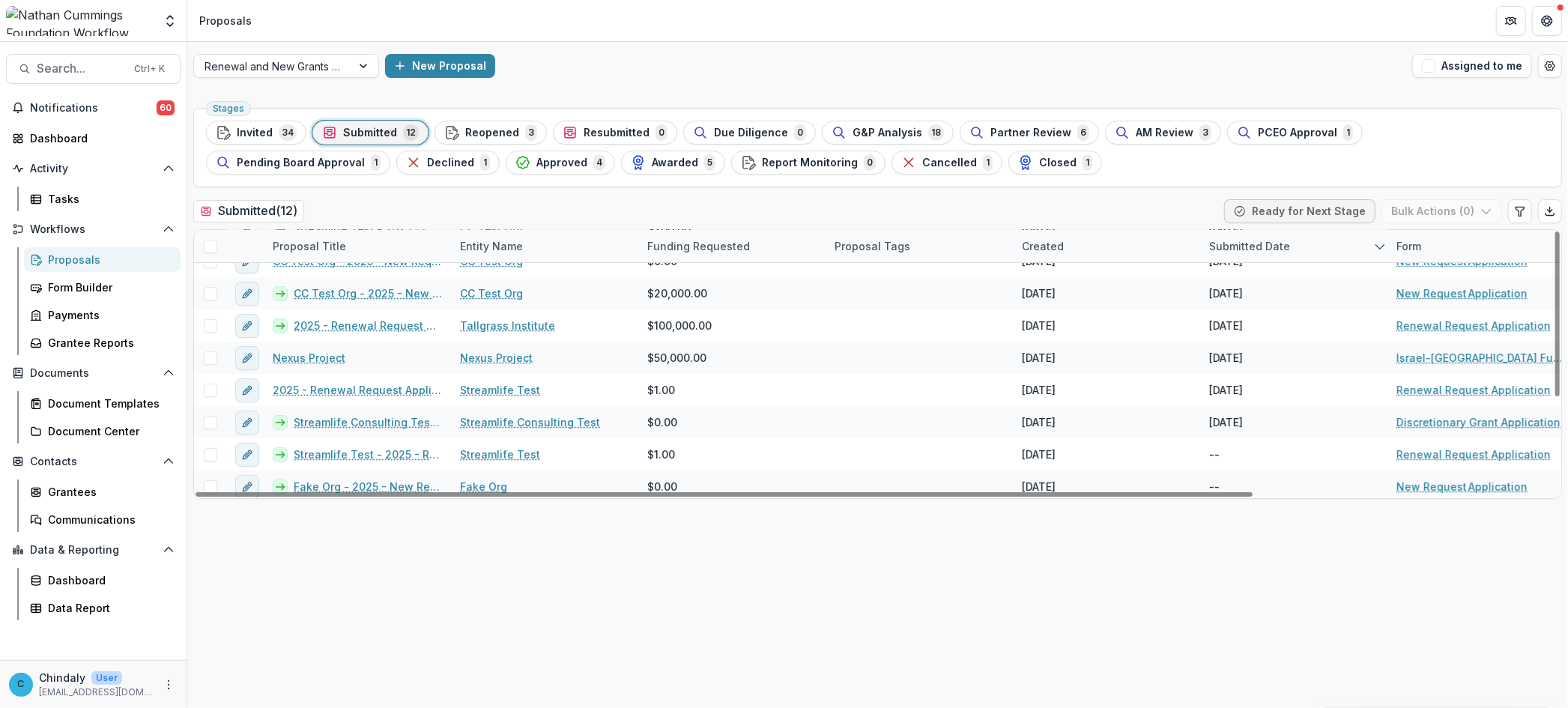
scroll to position [83, 0]
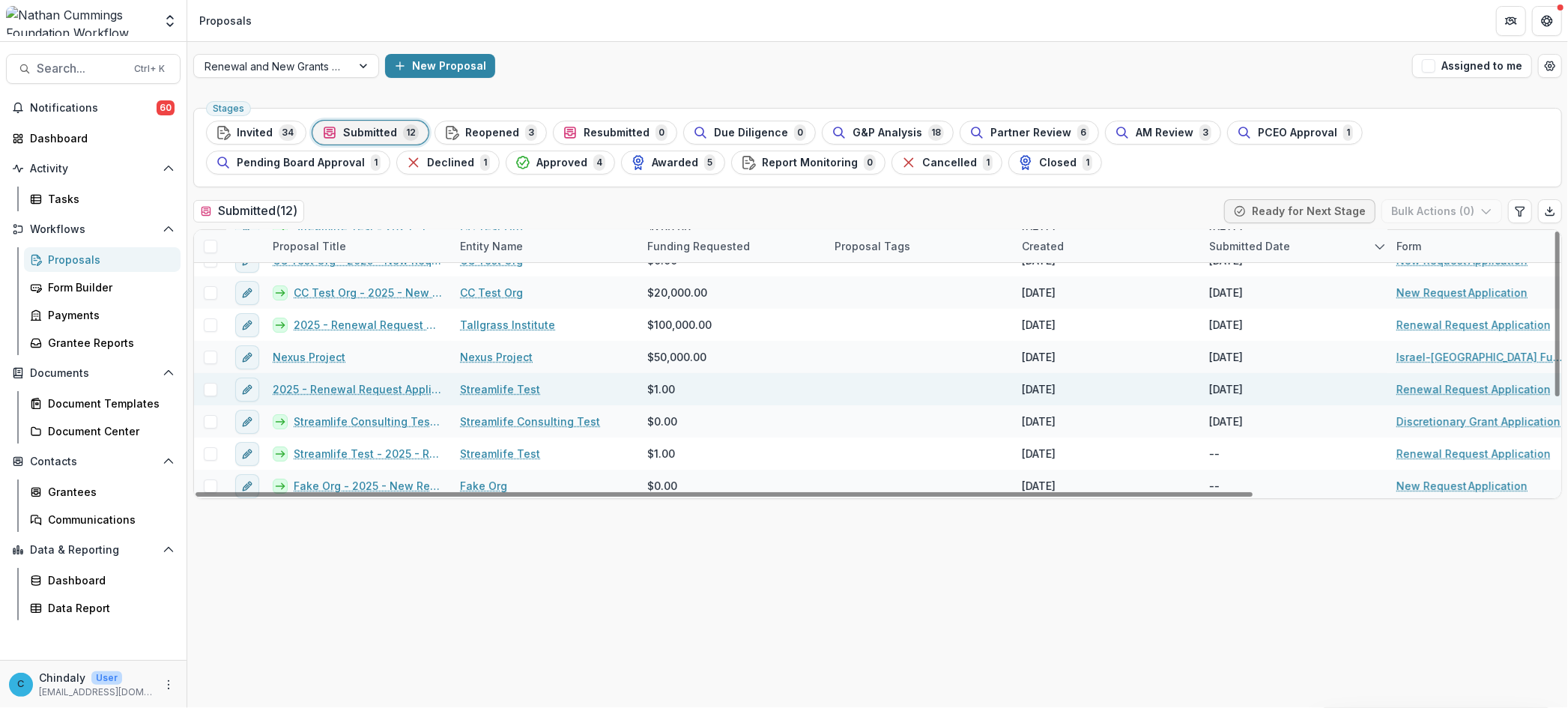
click at [355, 387] on link "2025 - Renewal Request Application" at bounding box center [357, 388] width 170 height 16
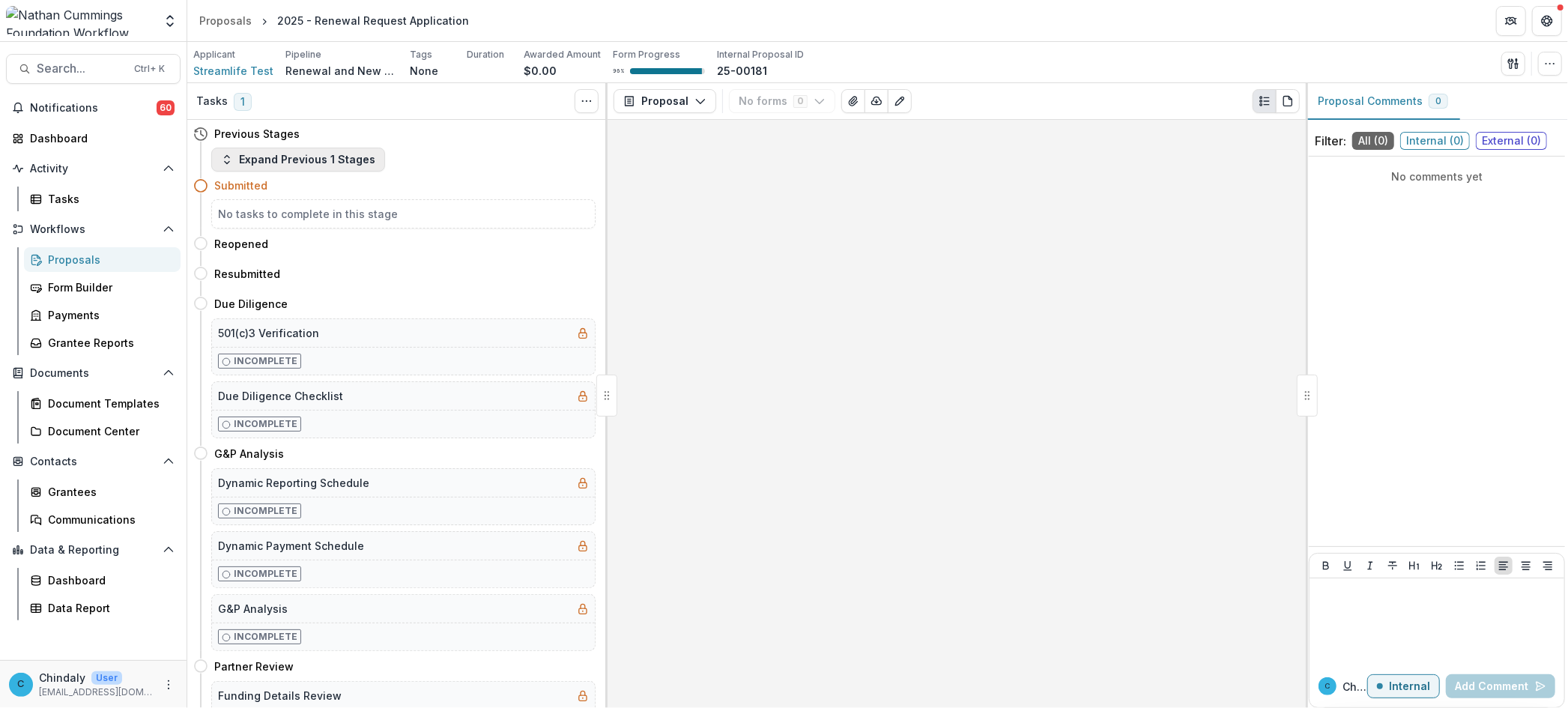
click at [289, 165] on button "Expand Previous 1 Stages" at bounding box center [298, 159] width 173 height 24
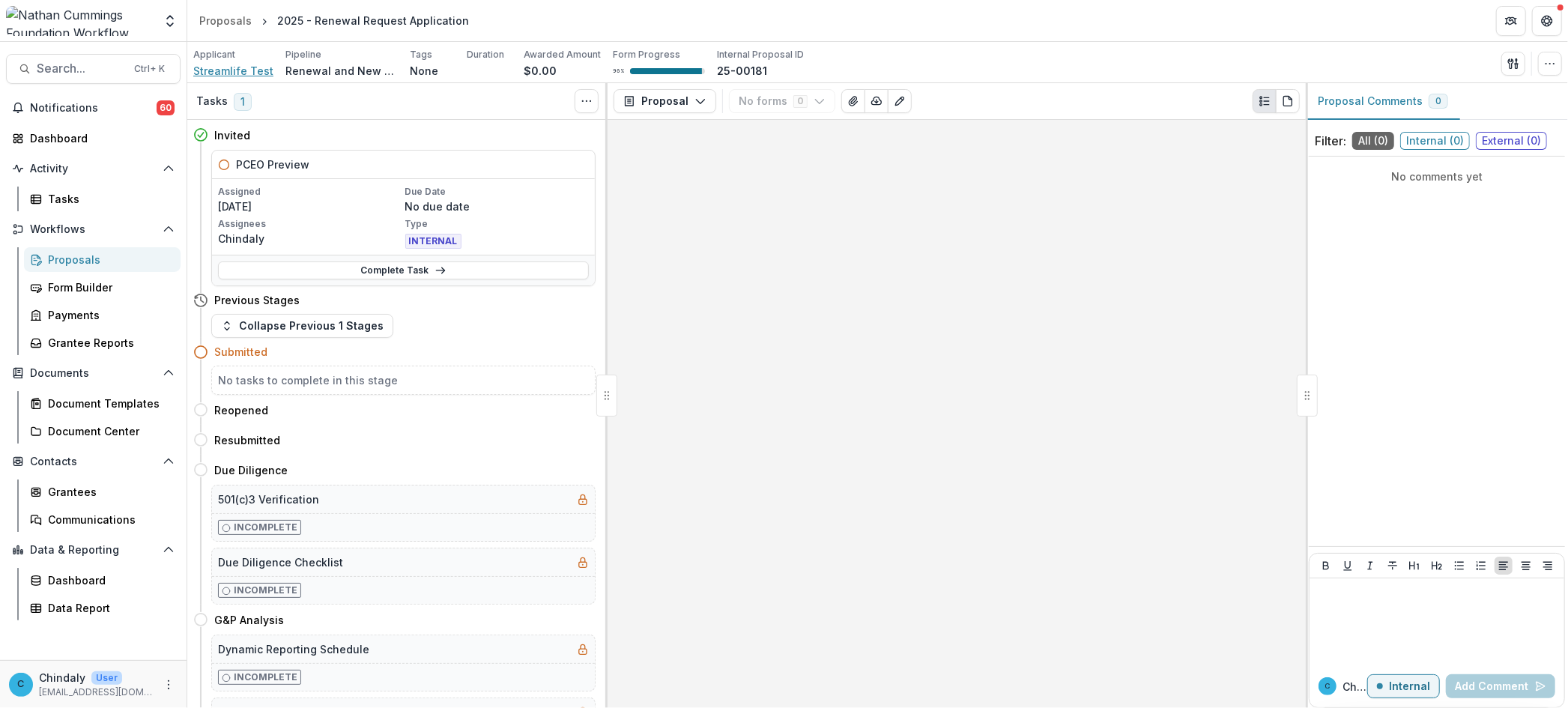
click at [240, 69] on span "Streamlife Test" at bounding box center [233, 71] width 80 height 16
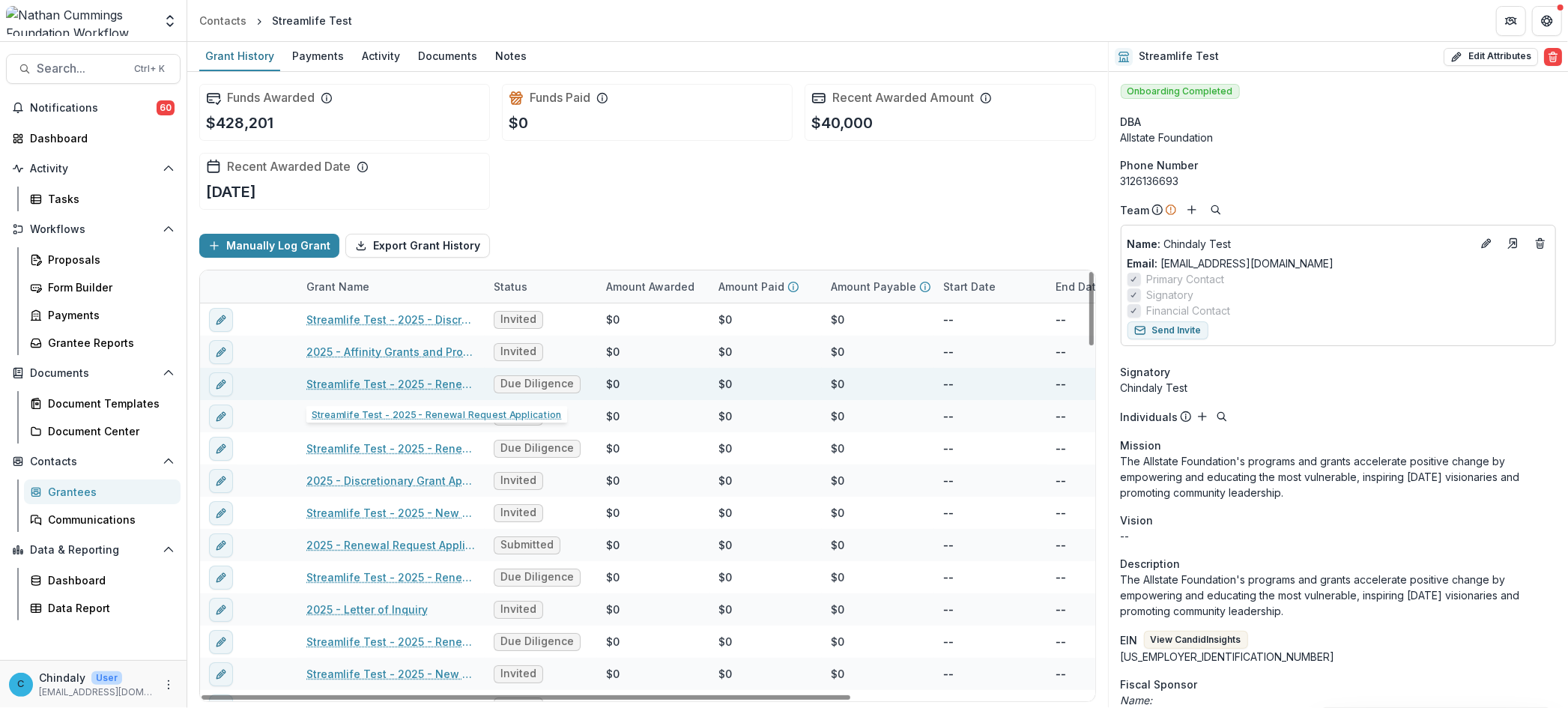
click at [338, 383] on link "Streamlife Test - 2025 - Renewal Request Application" at bounding box center [391, 384] width 170 height 16
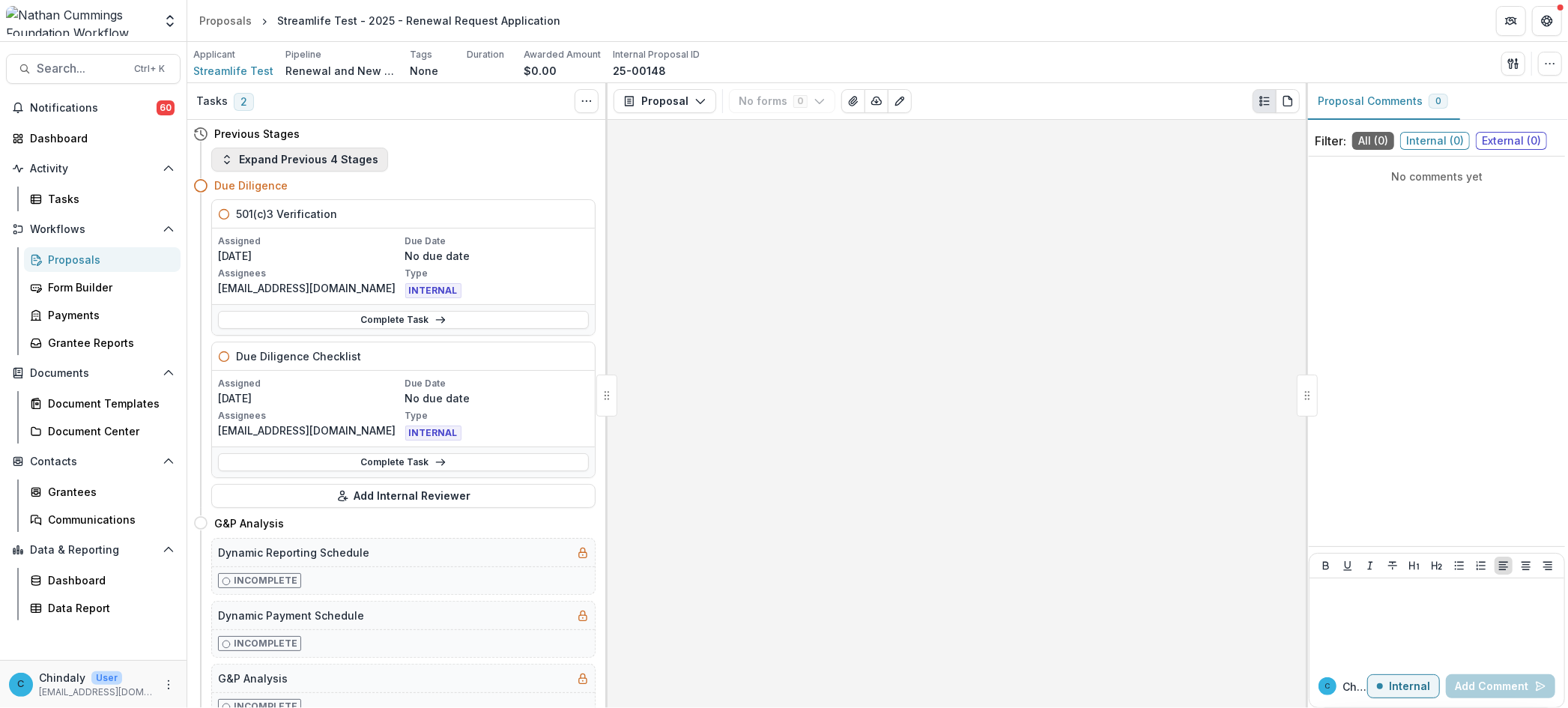
click at [292, 157] on button "Expand Previous 4 Stages" at bounding box center [300, 159] width 177 height 24
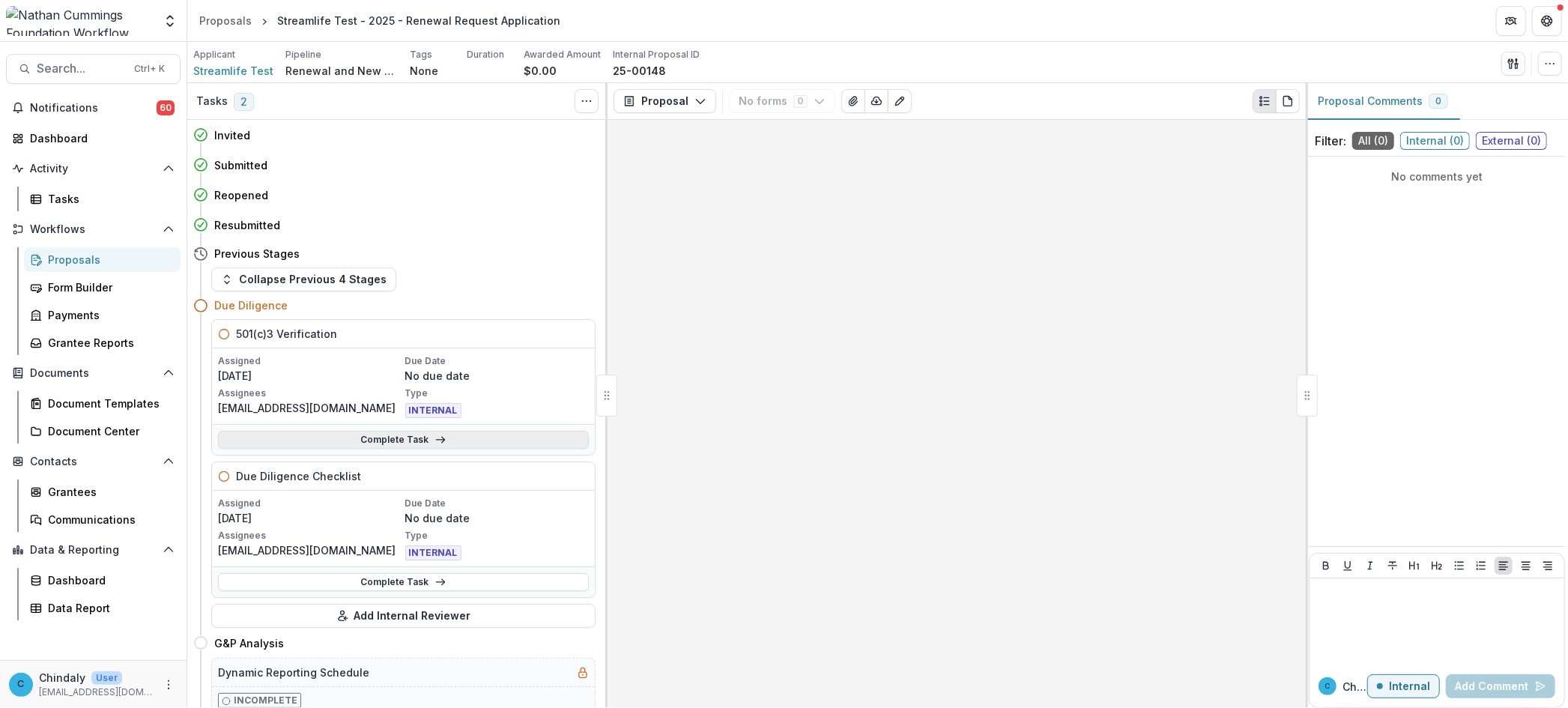
click at [326, 438] on link "Complete Task" at bounding box center [403, 439] width 371 height 18
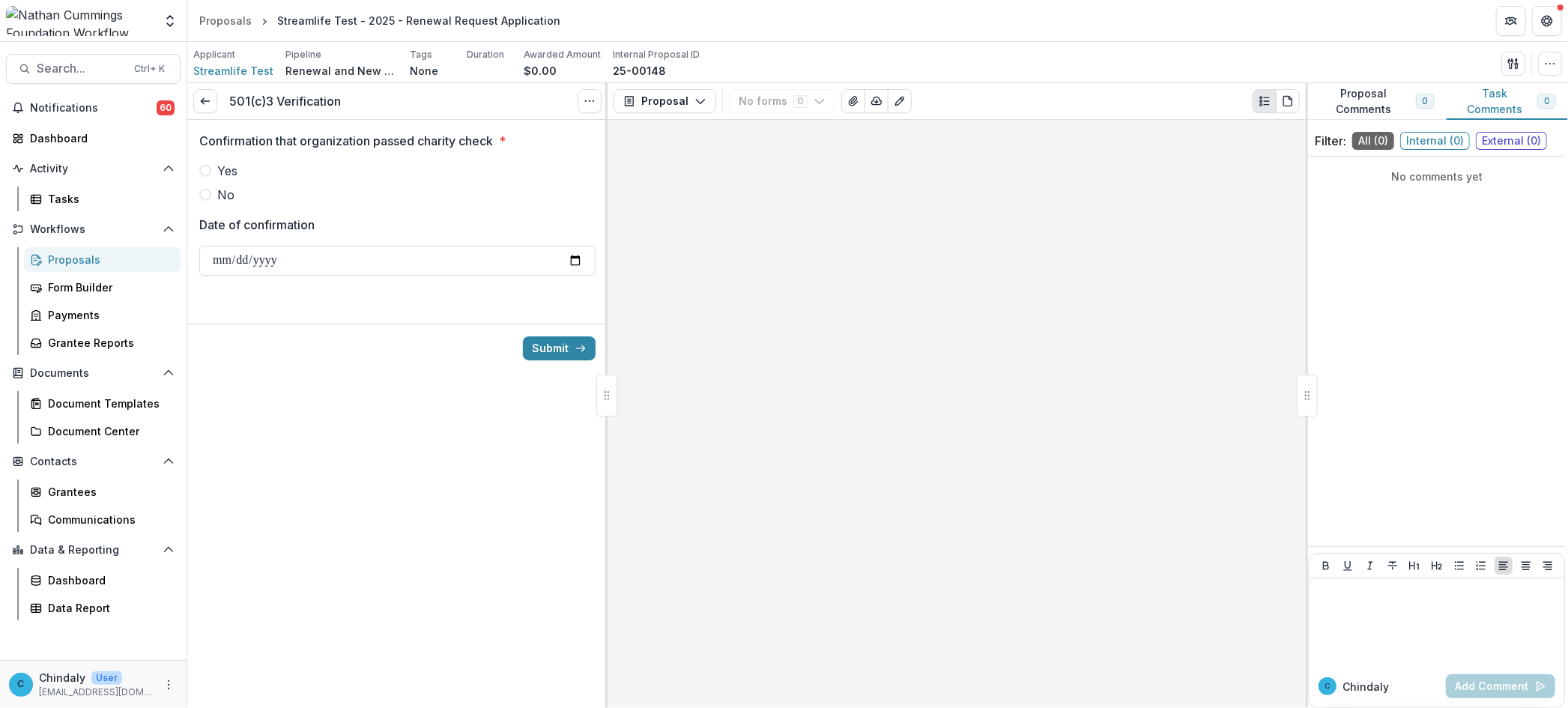
click at [199, 176] on label "Yes" at bounding box center [397, 171] width 396 height 18
click at [586, 257] on input "Date of confirmation" at bounding box center [397, 261] width 396 height 30
click at [578, 262] on input "Date of confirmation" at bounding box center [397, 261] width 396 height 30
type input "**********"
click at [548, 347] on button "Submit" at bounding box center [559, 348] width 73 height 24
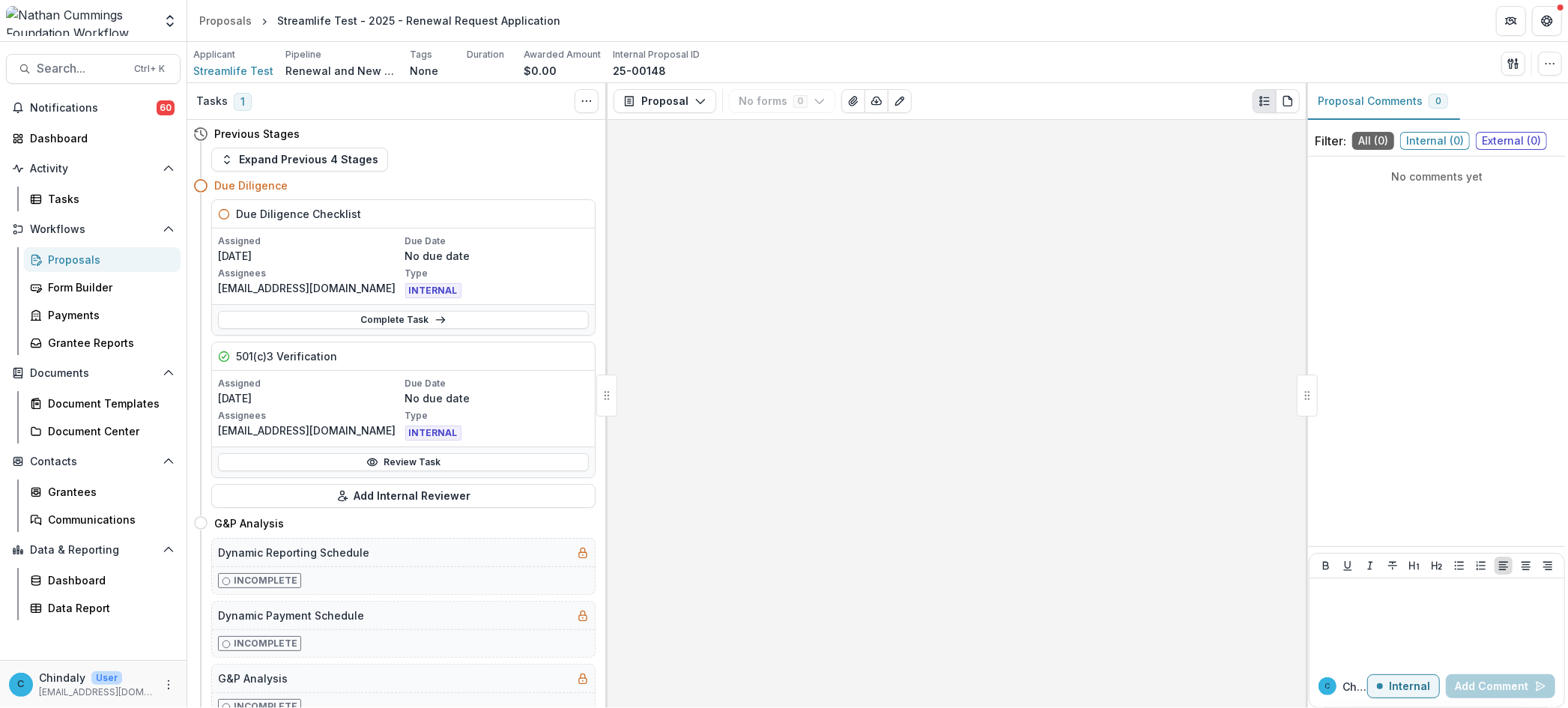
click at [355, 309] on div "Complete Task" at bounding box center [404, 320] width 383 height 31
click at [361, 319] on link "Complete Task" at bounding box center [403, 320] width 371 height 18
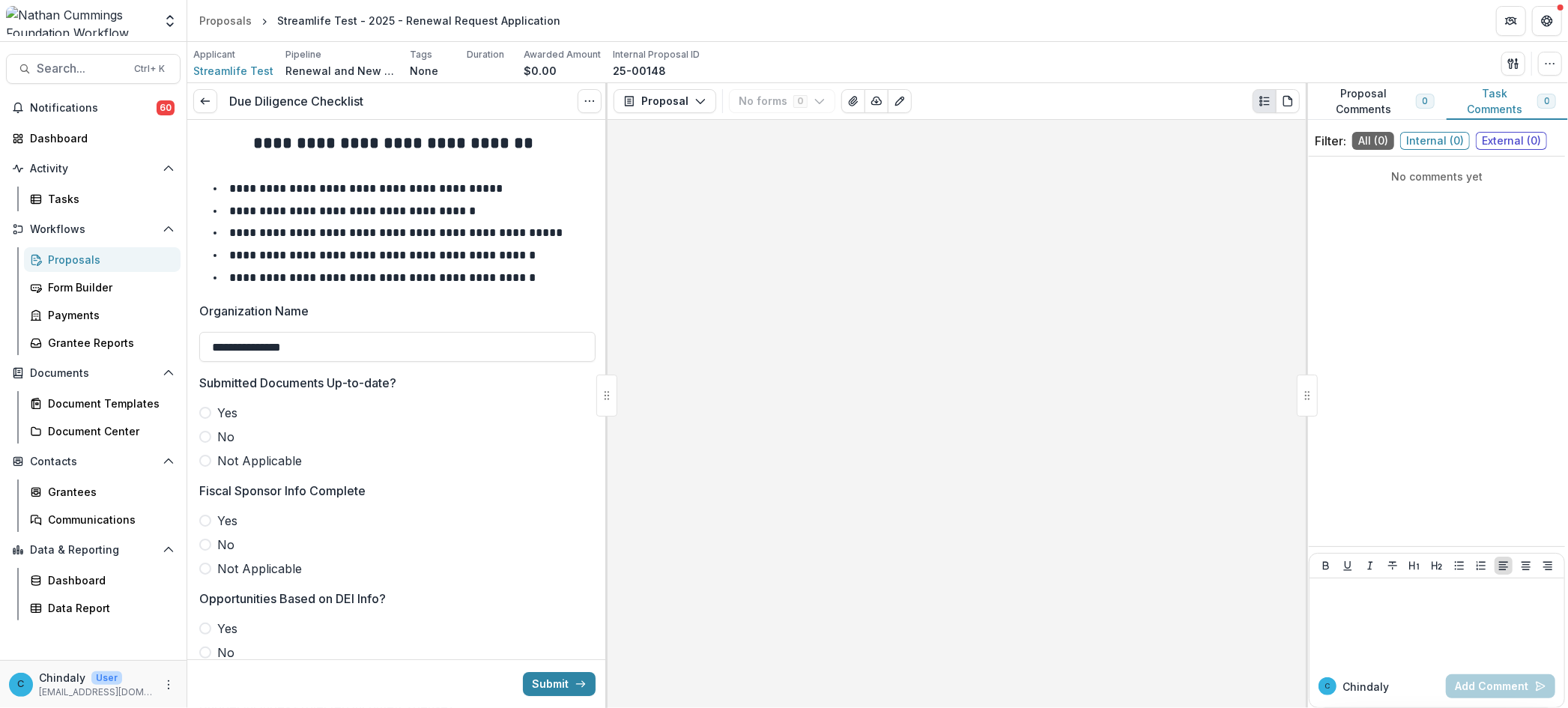
click at [203, 420] on label "Yes" at bounding box center [397, 412] width 396 height 18
click at [205, 570] on span at bounding box center [205, 568] width 12 height 12
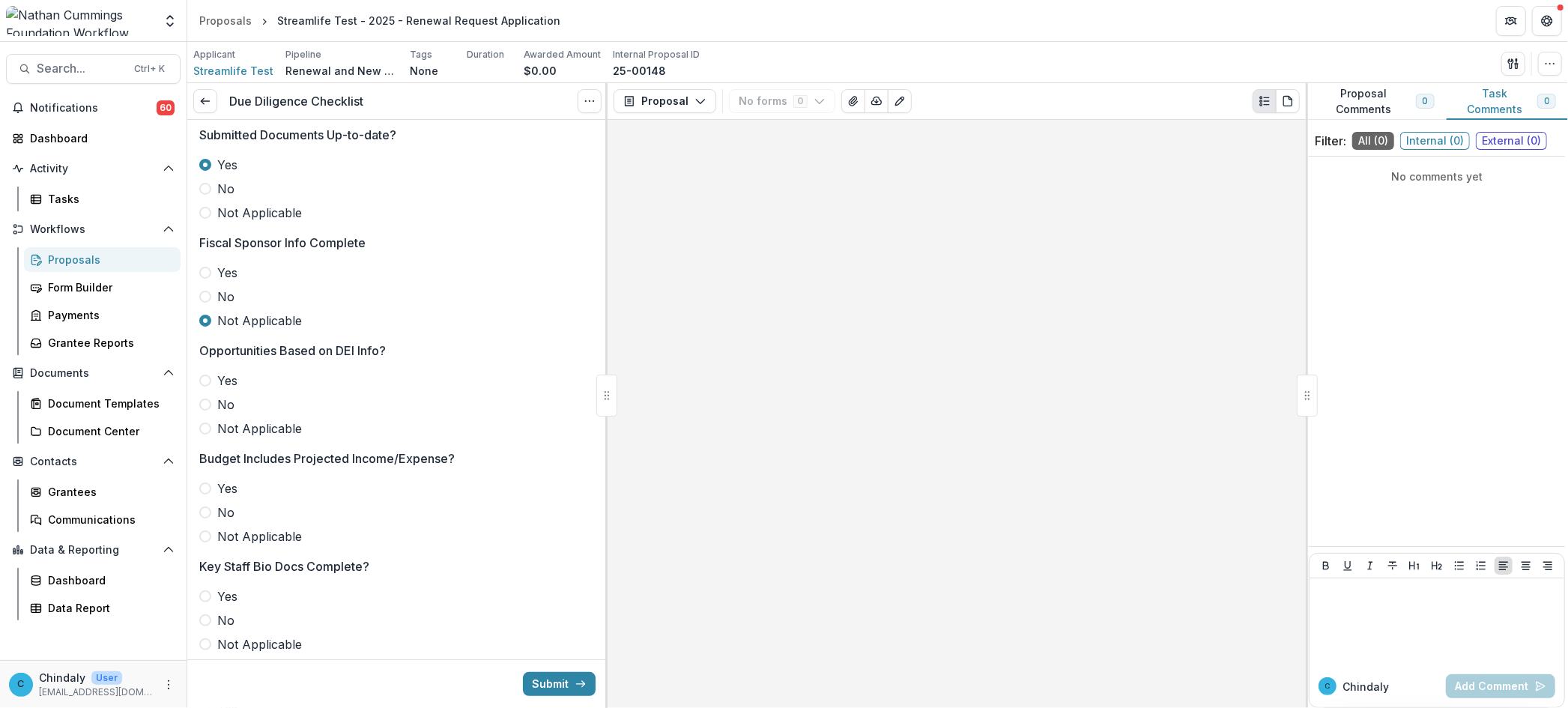
scroll to position [249, 0]
click at [206, 436] on label "Not Applicable" at bounding box center [397, 427] width 396 height 18
click at [209, 531] on span at bounding box center [205, 535] width 12 height 12
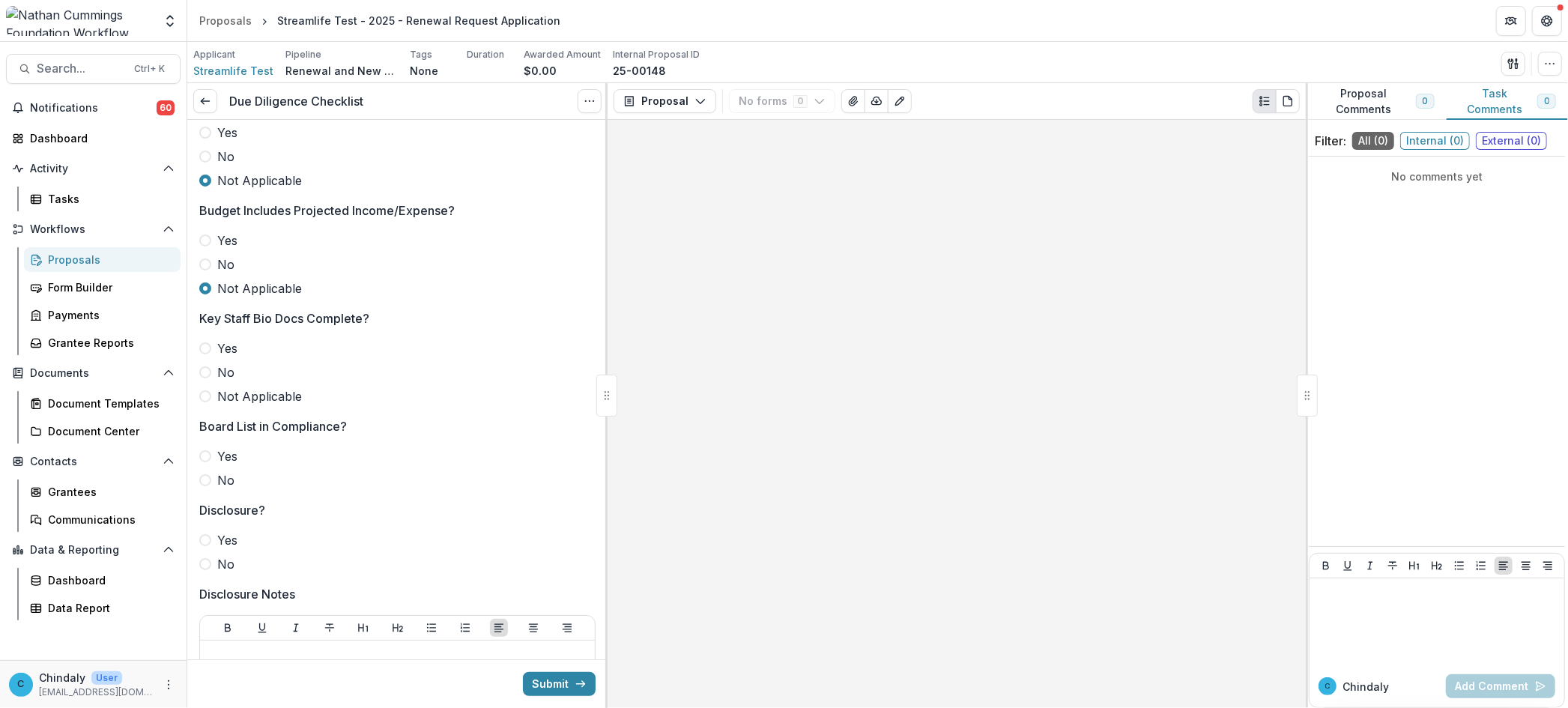
scroll to position [498, 0]
click at [204, 398] on span at bounding box center [205, 394] width 12 height 12
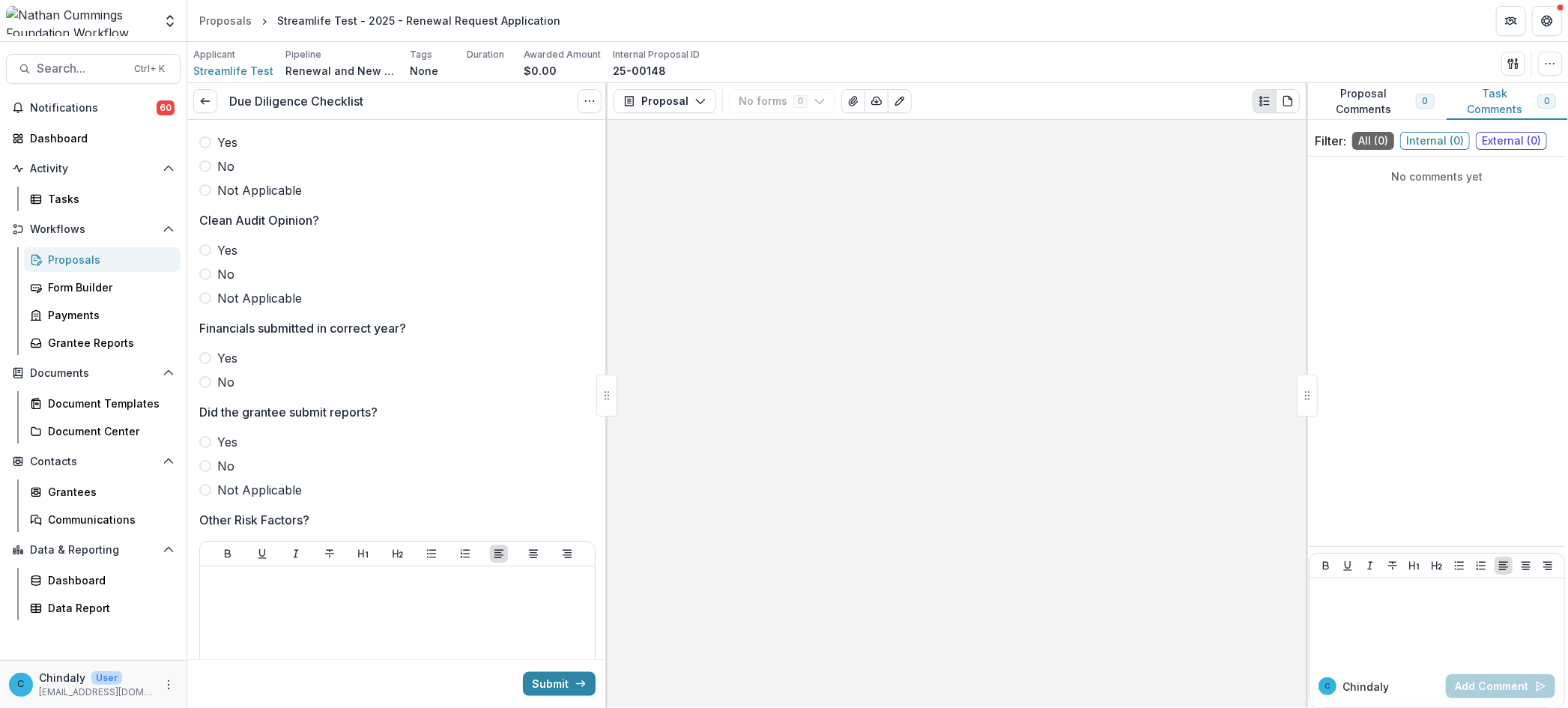
scroll to position [1746, 0]
click at [535, 673] on button "Submit" at bounding box center [559, 683] width 73 height 24
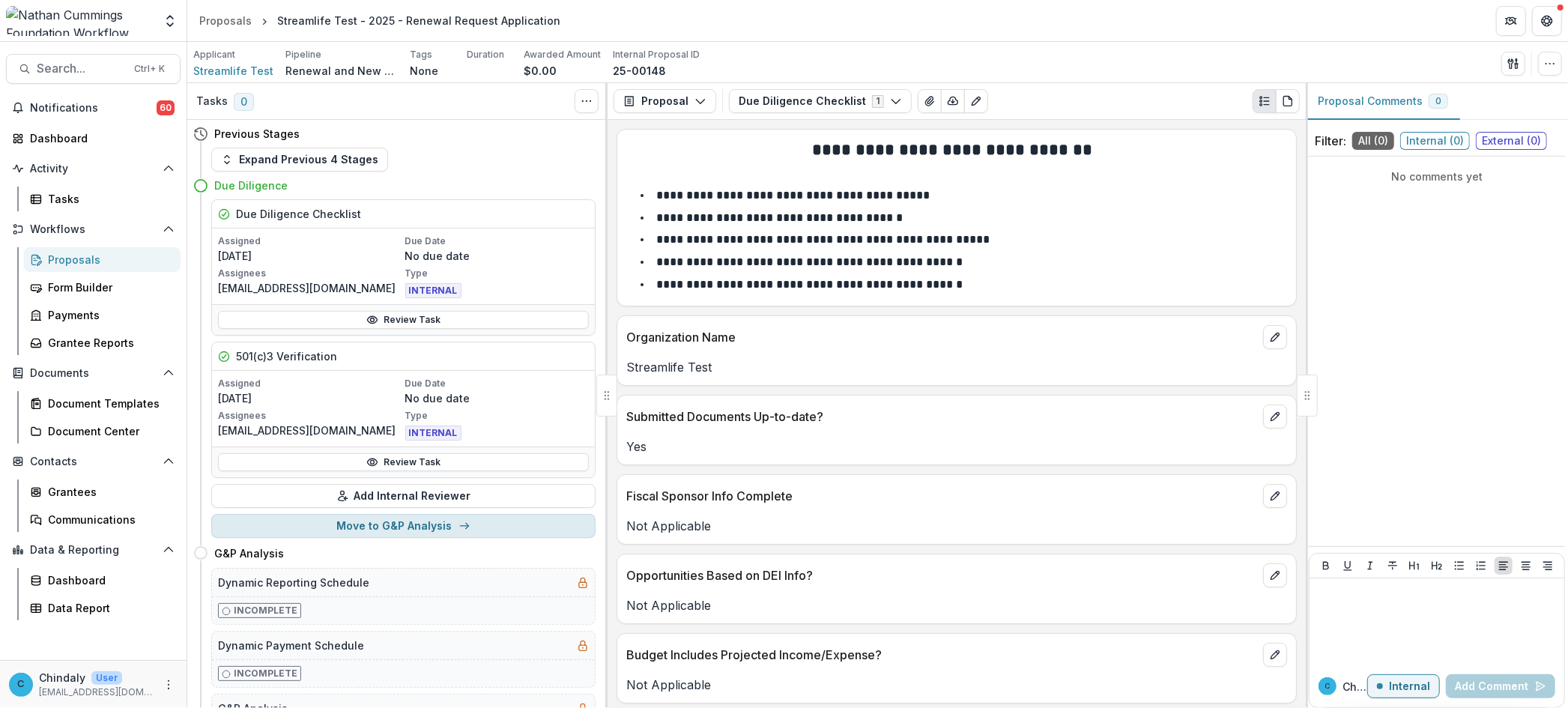
click at [483, 531] on button "Move to G&P Analysis" at bounding box center [404, 525] width 385 height 24
select select "**********"
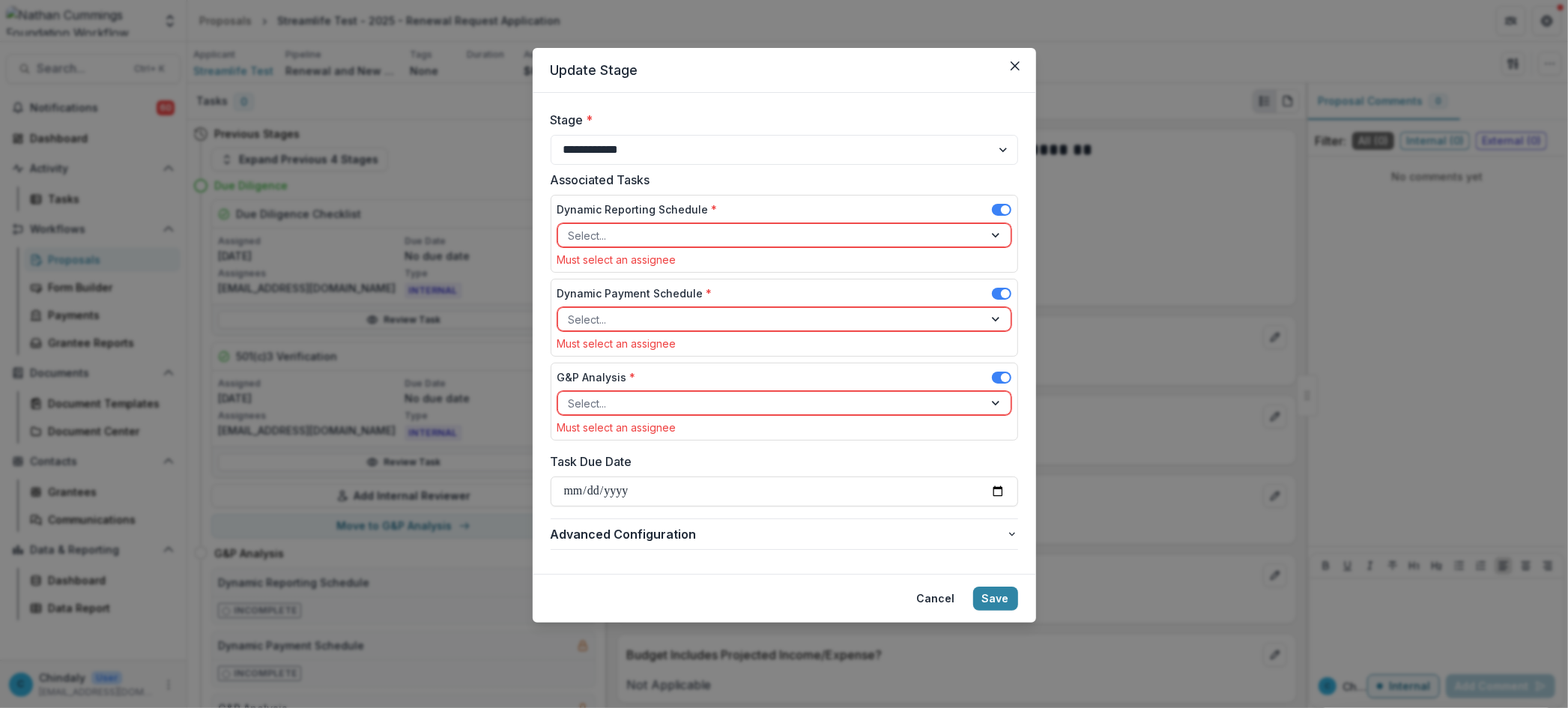
click at [653, 237] on div at bounding box center [770, 236] width 404 height 19
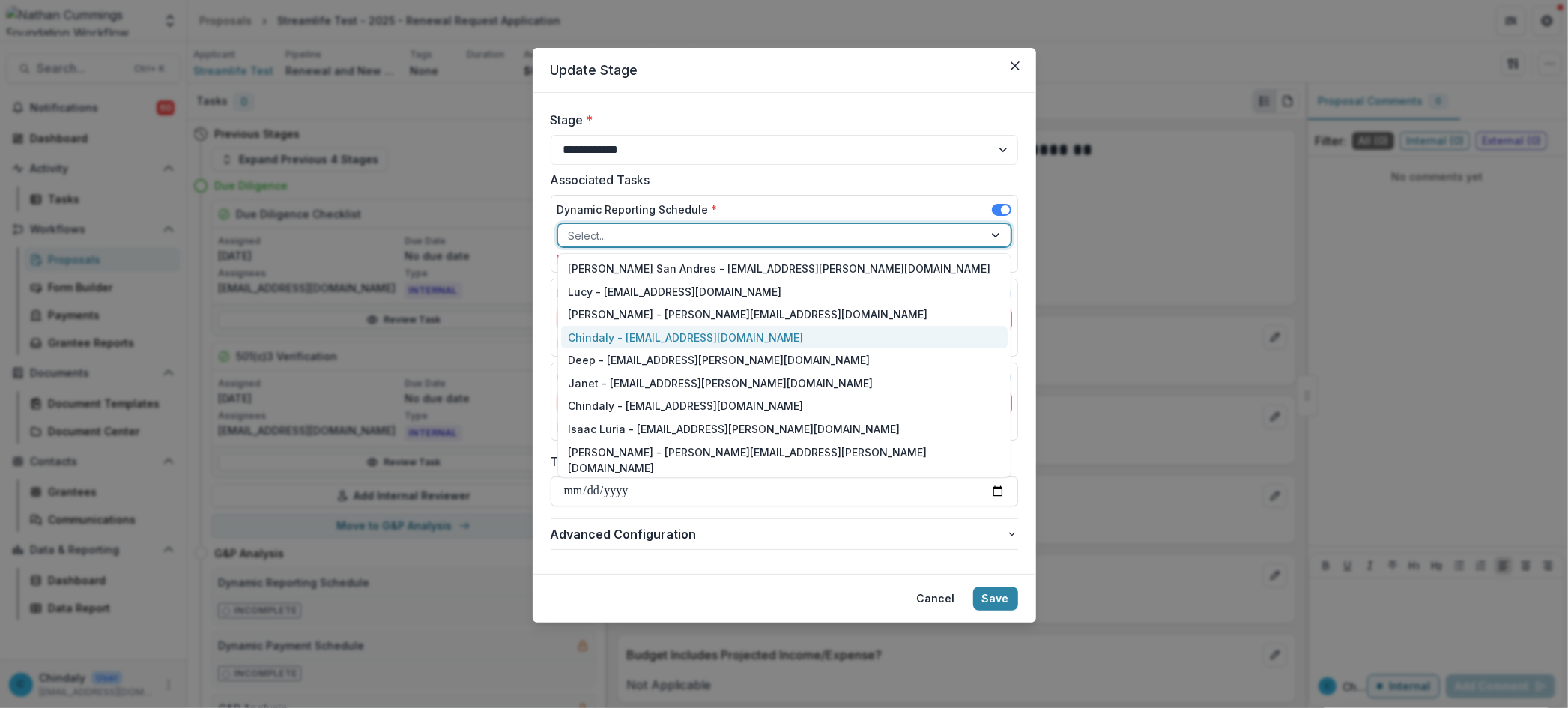
click at [663, 338] on div "Chindaly - chindaly@streamlifeconsulting.org" at bounding box center [784, 338] width 447 height 24
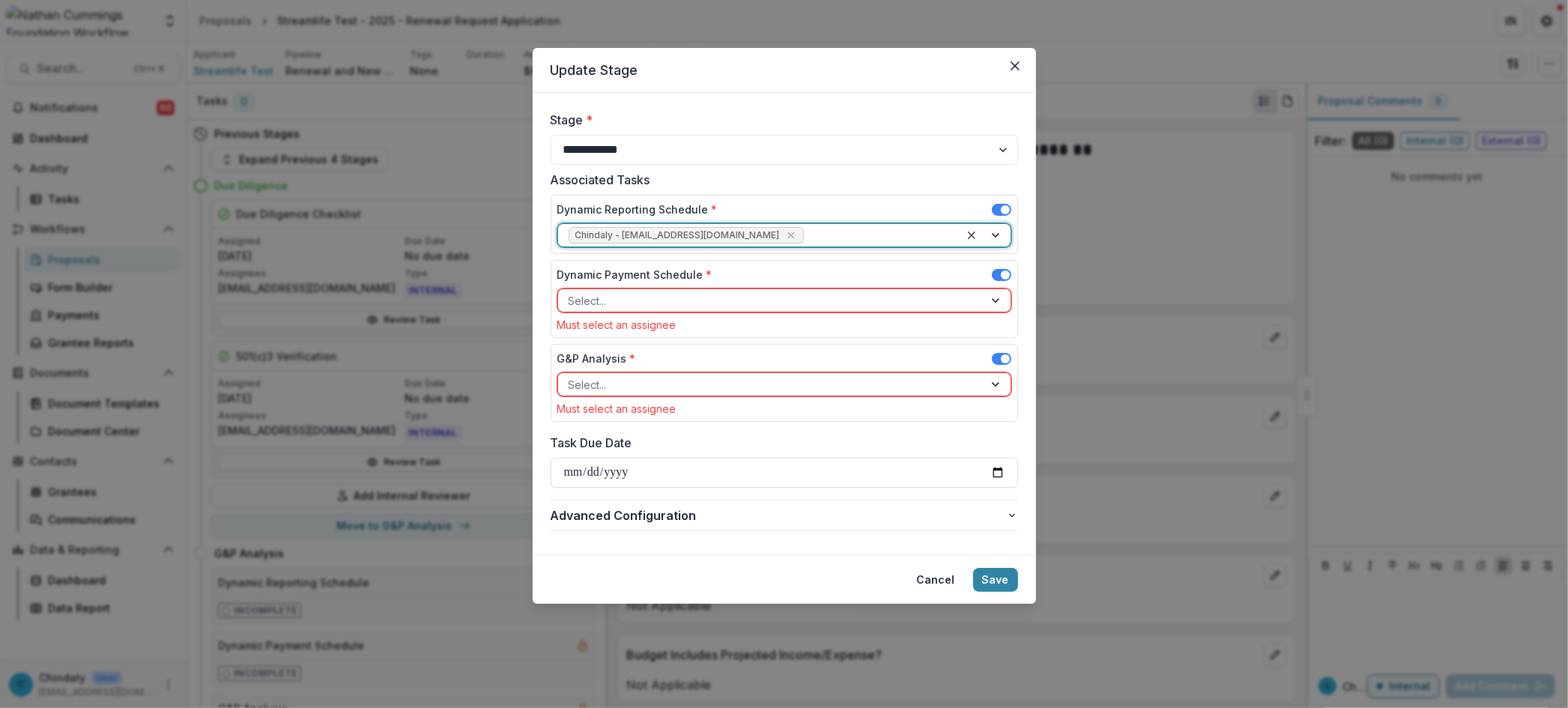
click at [644, 283] on div "Dynamic Payment Schedule *" at bounding box center [784, 277] width 454 height 22
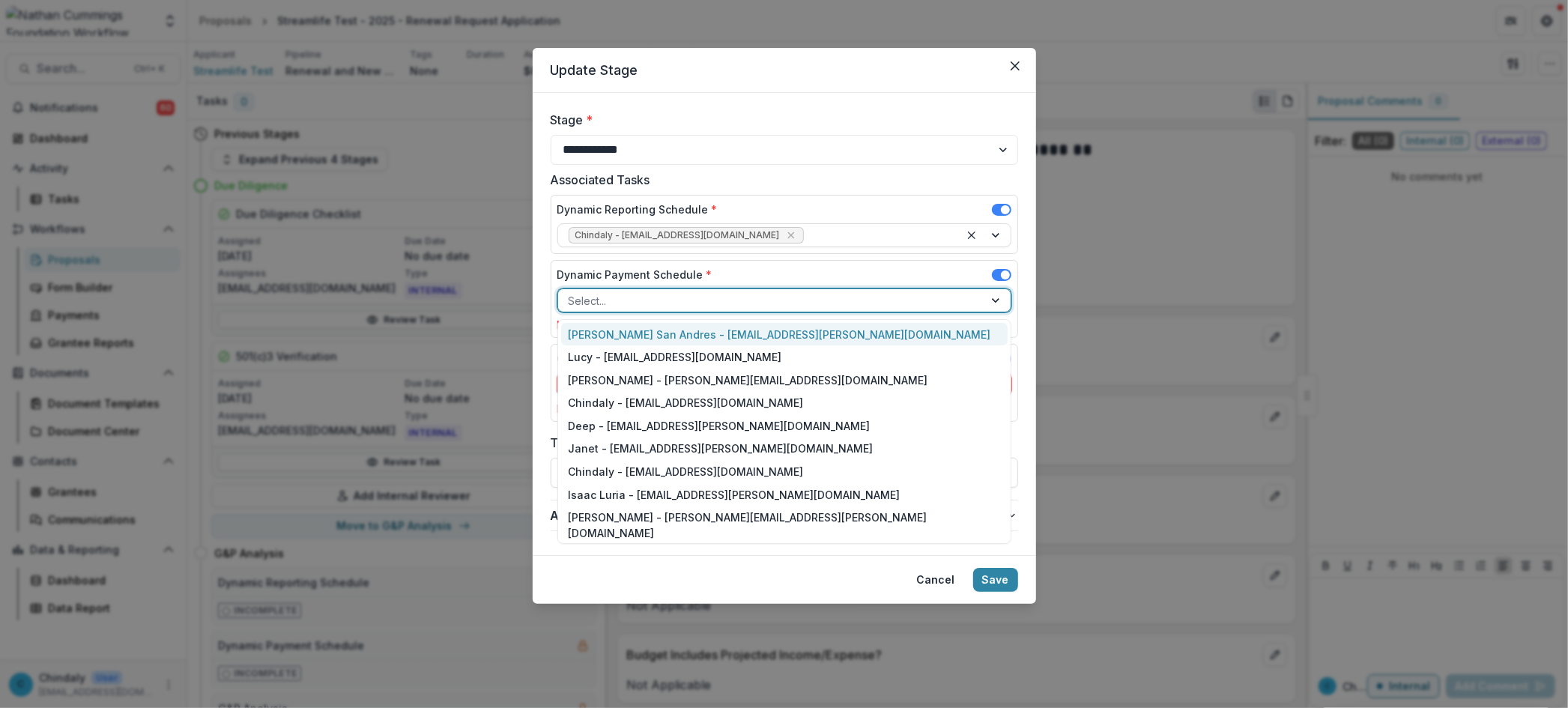
click at [649, 309] on div at bounding box center [770, 301] width 404 height 19
click at [668, 402] on div "Chindaly - chindaly@streamlifeconsulting.org" at bounding box center [784, 403] width 447 height 24
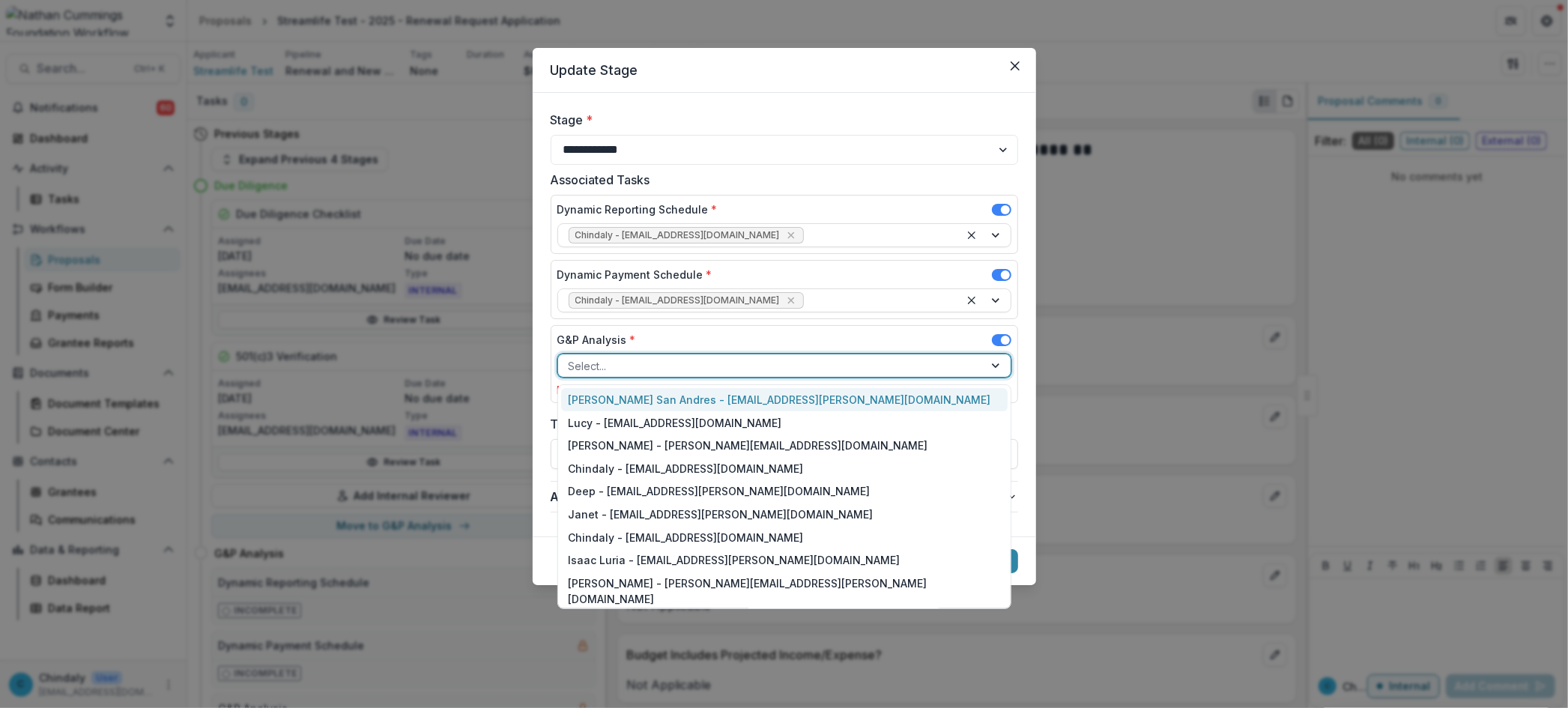
click at [644, 376] on div "Select..." at bounding box center [770, 366] width 425 height 22
click at [654, 468] on div "Chindaly - chindaly@streamlifeconsulting.org" at bounding box center [784, 469] width 447 height 24
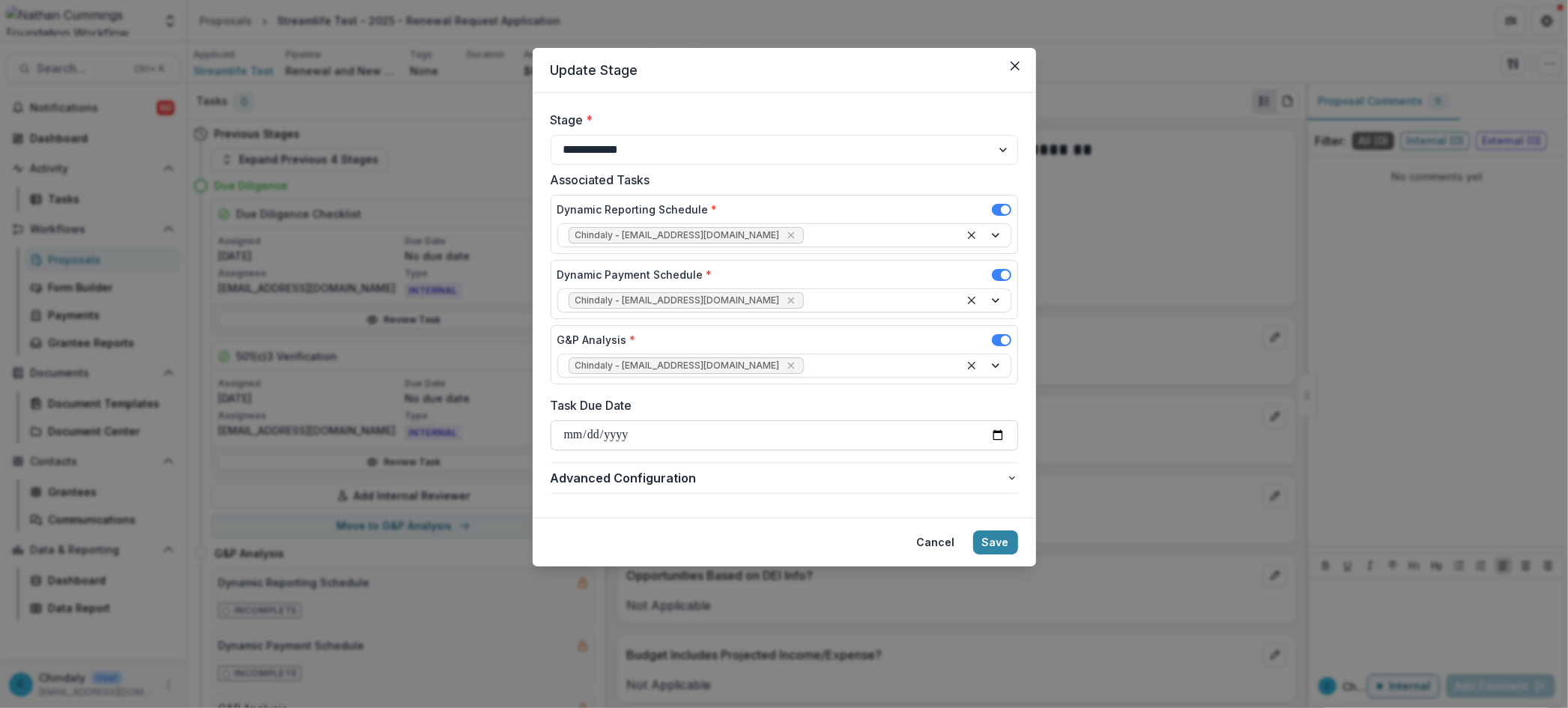
click at [1004, 435] on input "Task Due Date" at bounding box center [784, 436] width 468 height 30
type input "**********"
click at [989, 535] on button "Save" at bounding box center [996, 542] width 45 height 24
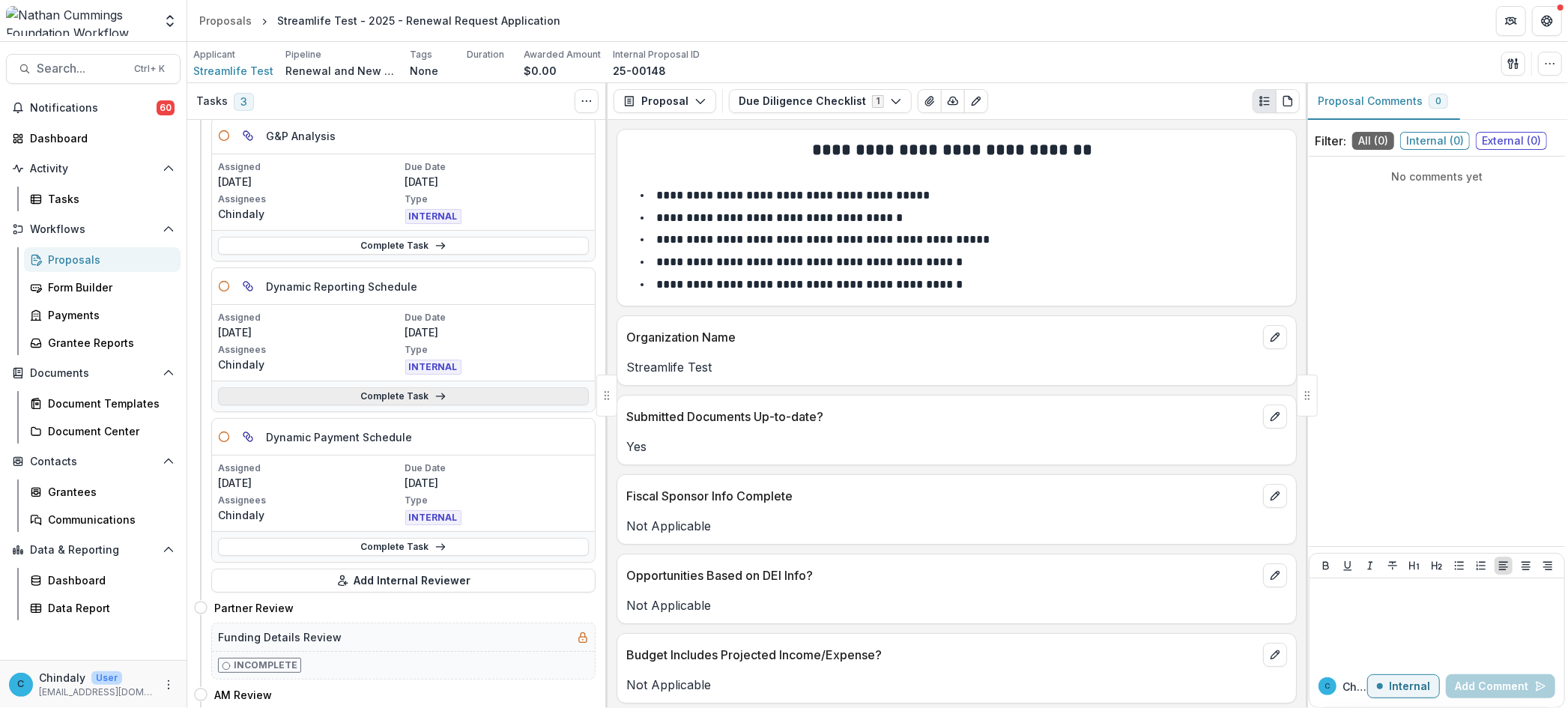
scroll to position [81, 0]
click at [408, 248] on link "Complete Task" at bounding box center [403, 247] width 371 height 18
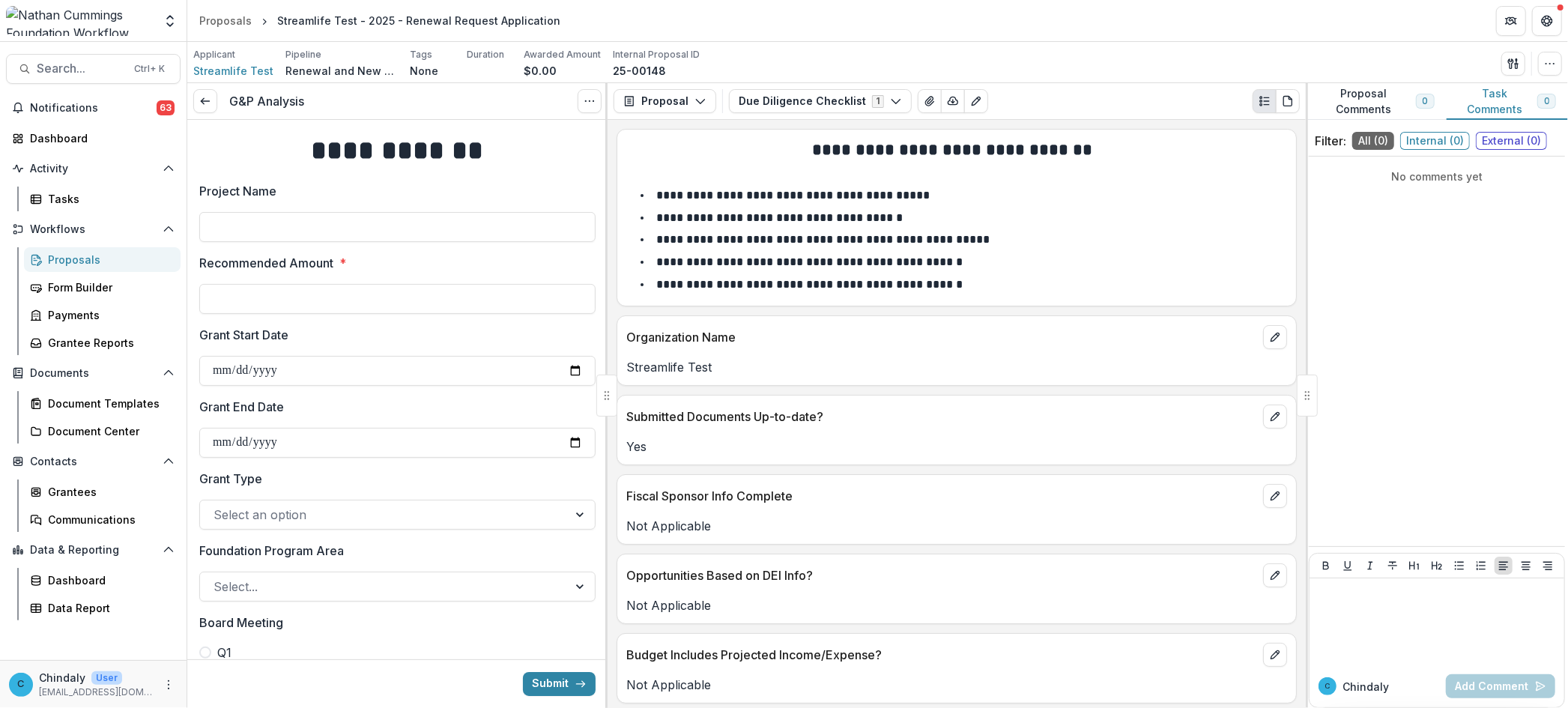
type input "**"
click at [403, 212] on input "Project Name" at bounding box center [397, 227] width 396 height 30
type input "**********"
click at [430, 307] on input "Recommended Amount *" at bounding box center [397, 299] width 396 height 30
click at [247, 305] on input "**" at bounding box center [397, 299] width 396 height 30
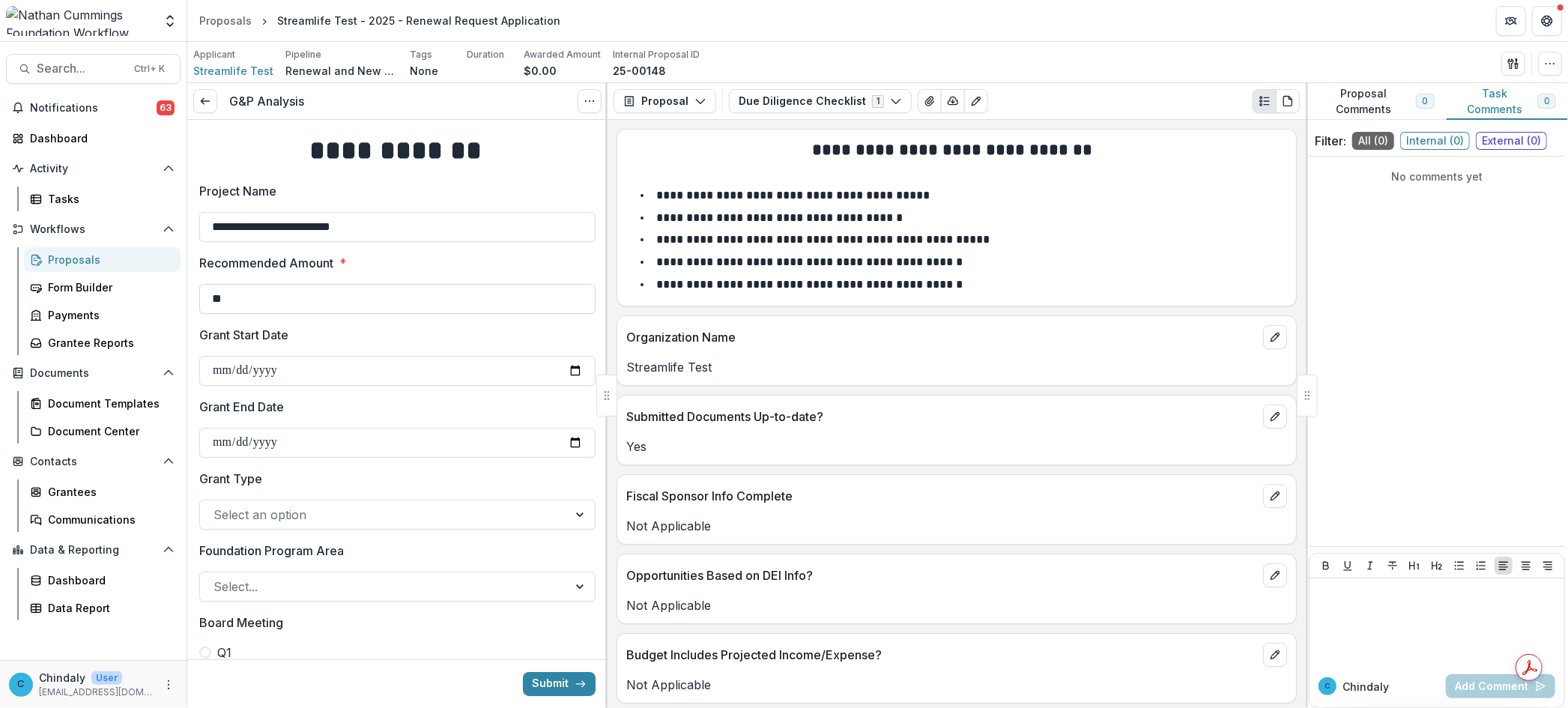
click at [247, 305] on input "**" at bounding box center [397, 299] width 396 height 30
type input "****"
click at [258, 362] on input "Grant Start Date" at bounding box center [397, 370] width 396 height 30
click at [204, 100] on icon at bounding box center [205, 101] width 12 height 12
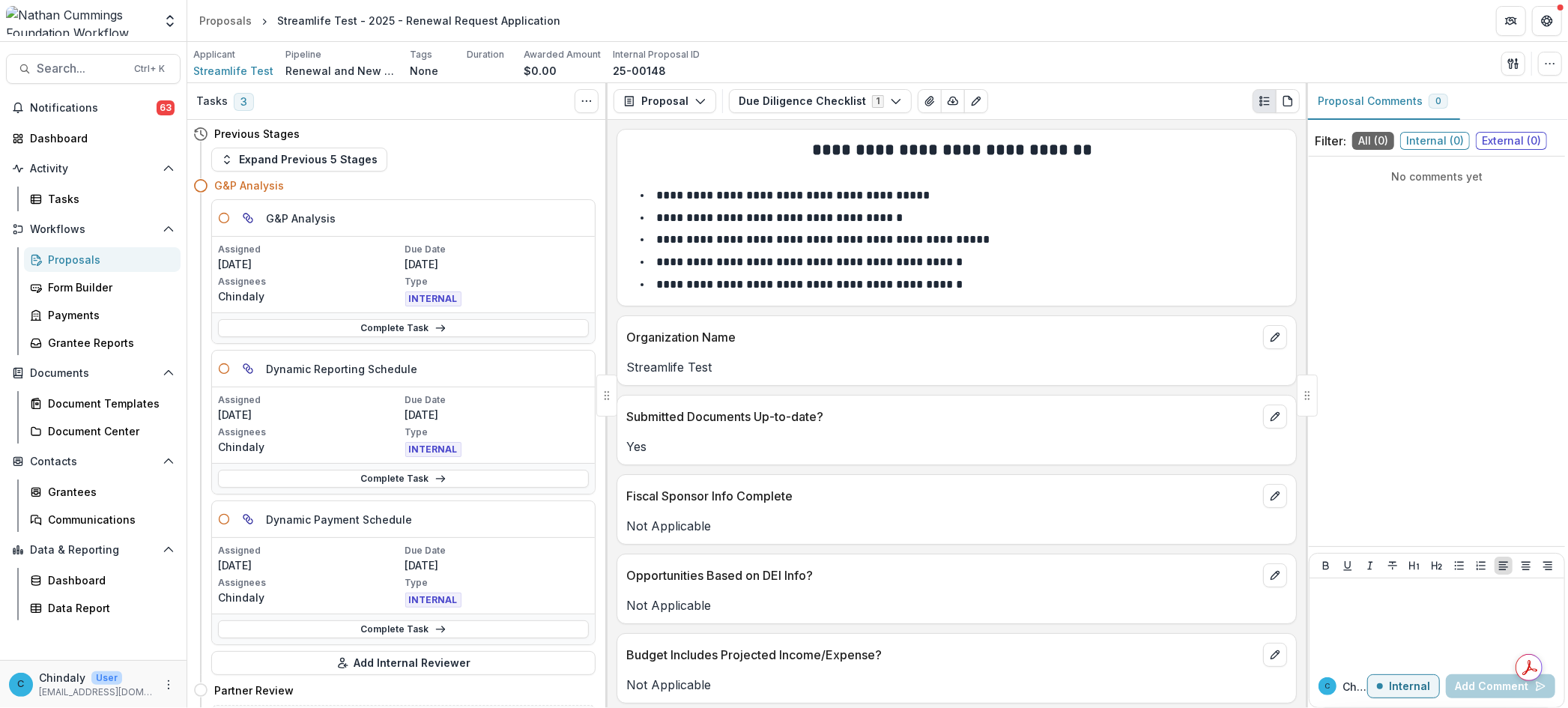
click at [242, 172] on div "G&P Analysis" at bounding box center [394, 185] width 403 height 27
click at [242, 165] on button "Expand Previous 5 Stages" at bounding box center [299, 159] width 176 height 24
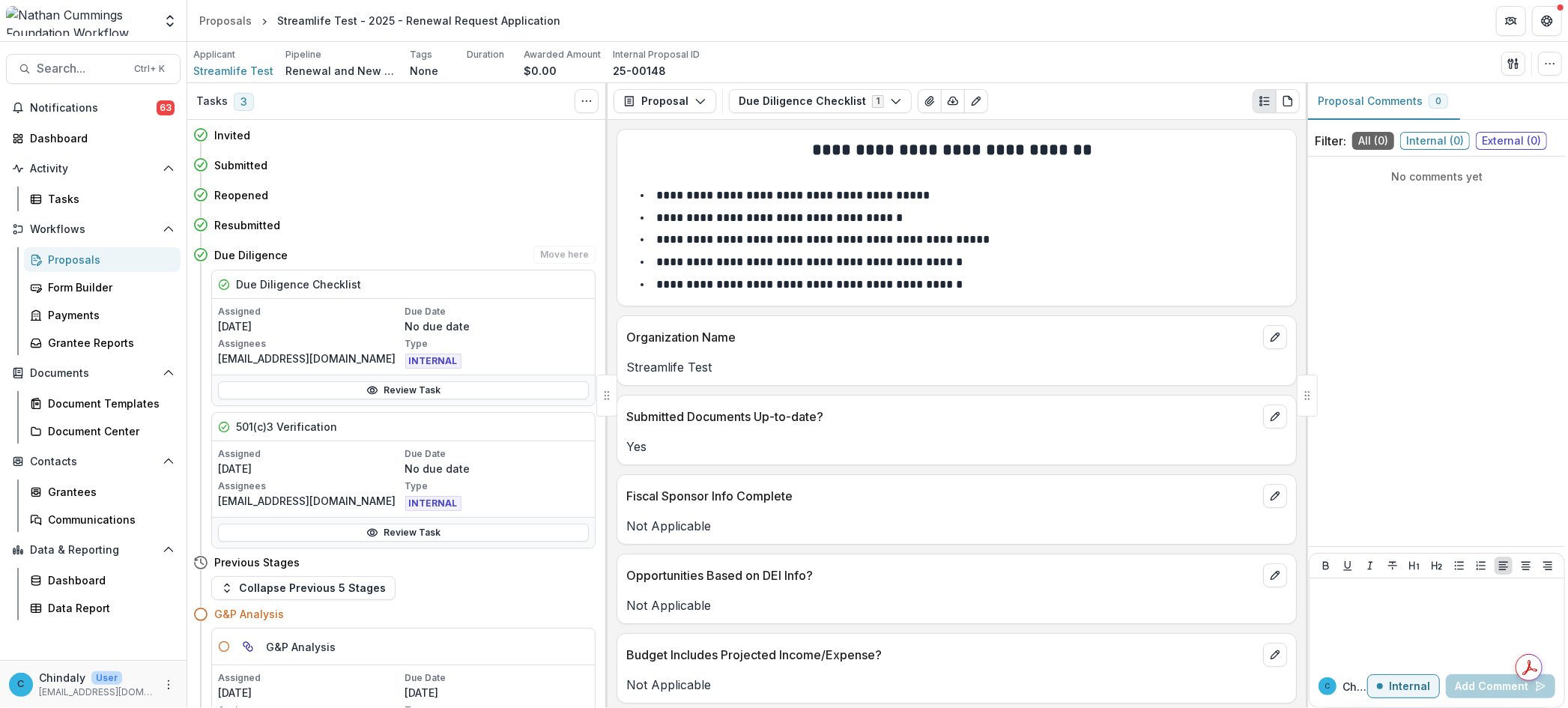
click at [255, 252] on h4 "Due Diligence" at bounding box center [251, 255] width 74 height 16
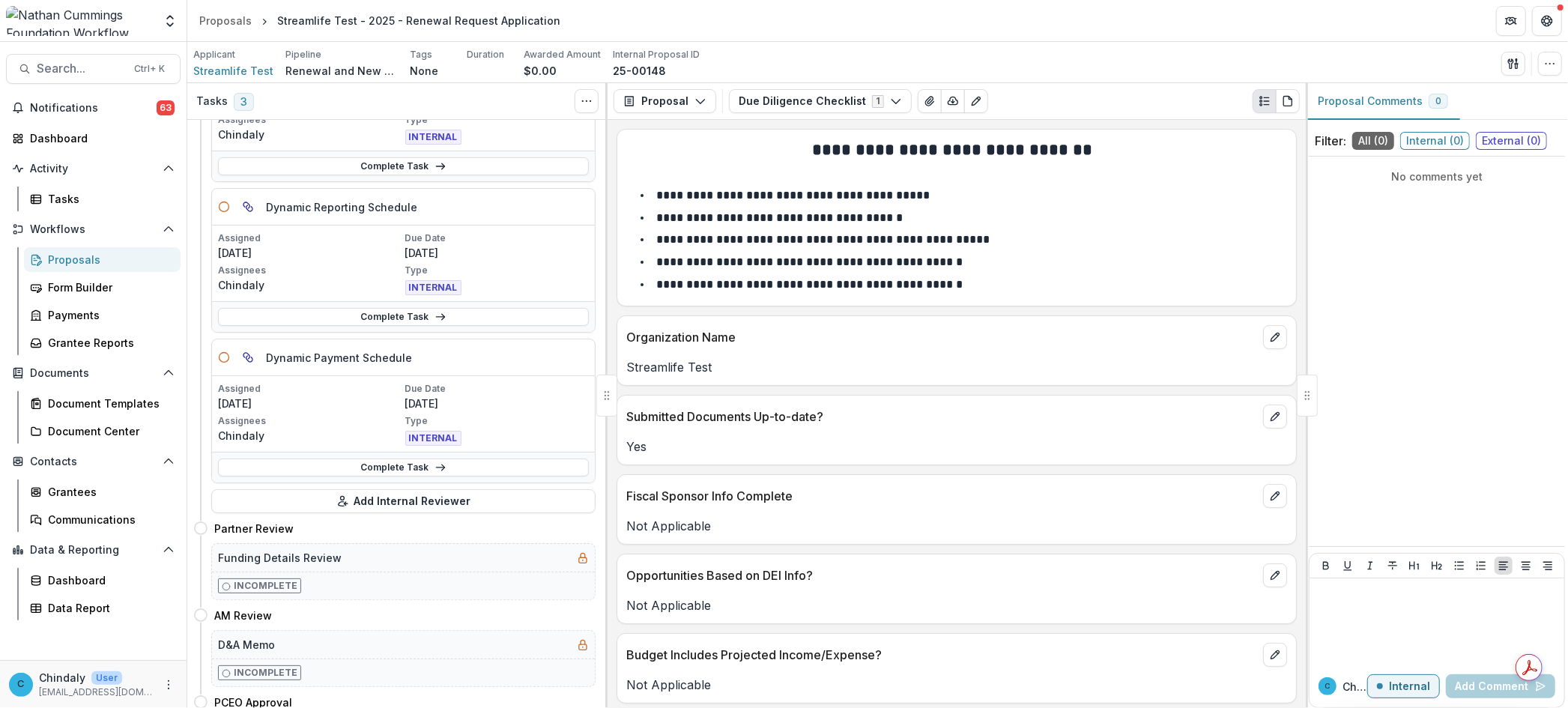
scroll to position [592, 0]
drag, startPoint x: 640, startPoint y: 71, endPoint x: 602, endPoint y: 70, distance: 38.0
click at [602, 70] on div "Applicant Streamlife Test Pipeline Renewal and New Grants Pipeline Tags None Al…" at bounding box center [446, 63] width 506 height 31
copy p "25-00148"
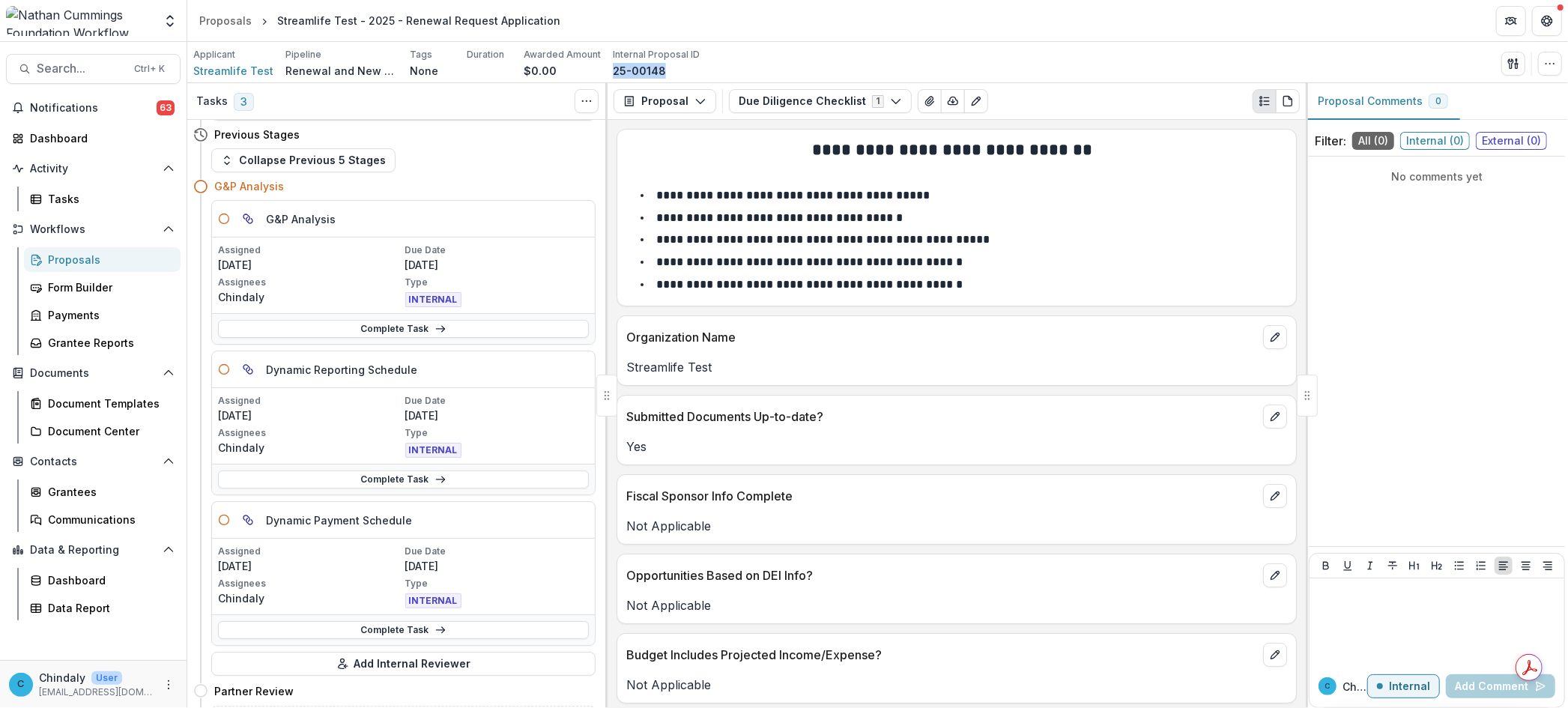
scroll to position [427, 0]
click at [391, 327] on link "Complete Task" at bounding box center [403, 329] width 371 height 18
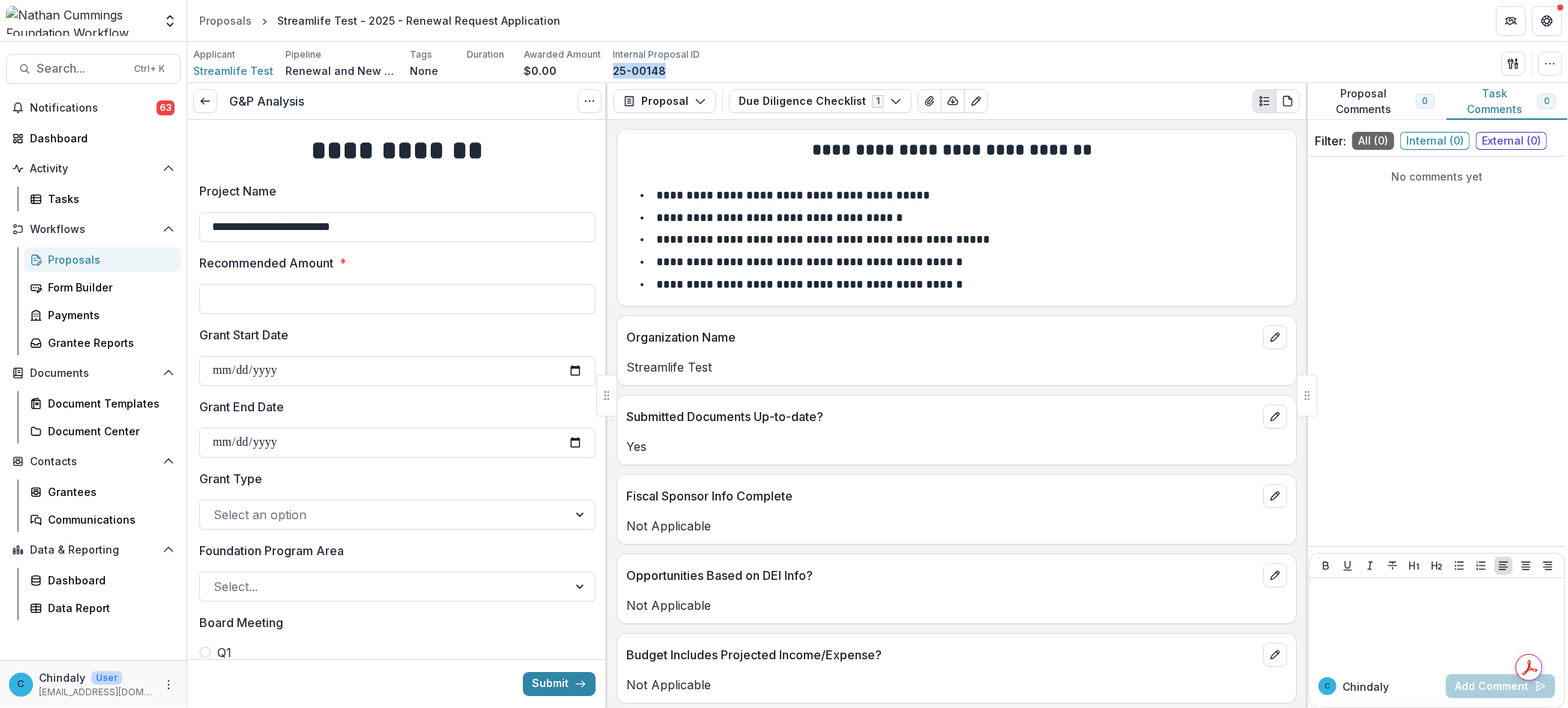
type input "****"
type input "**"
click at [667, 97] on button "Proposal" at bounding box center [665, 101] width 103 height 24
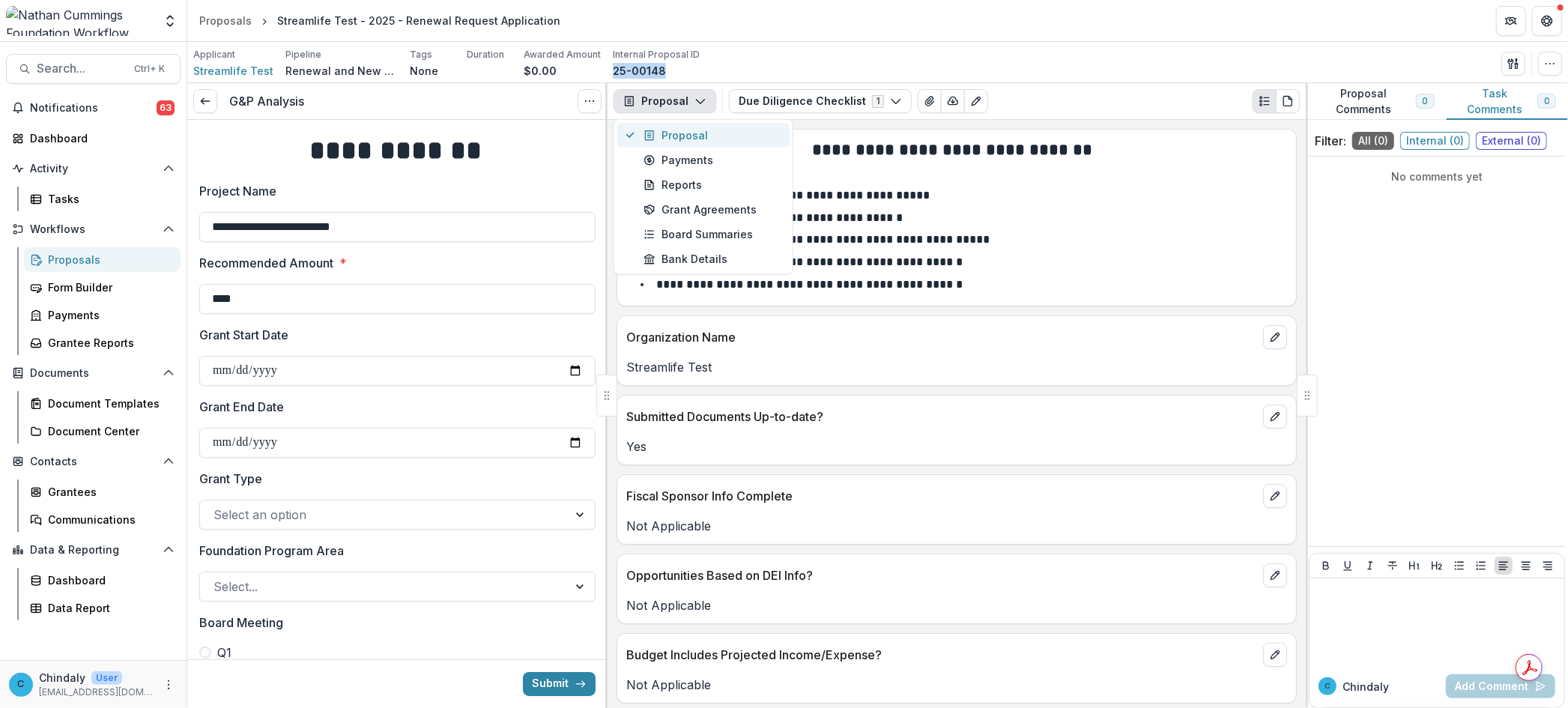
click at [678, 133] on div "Proposal" at bounding box center [712, 135] width 137 height 16
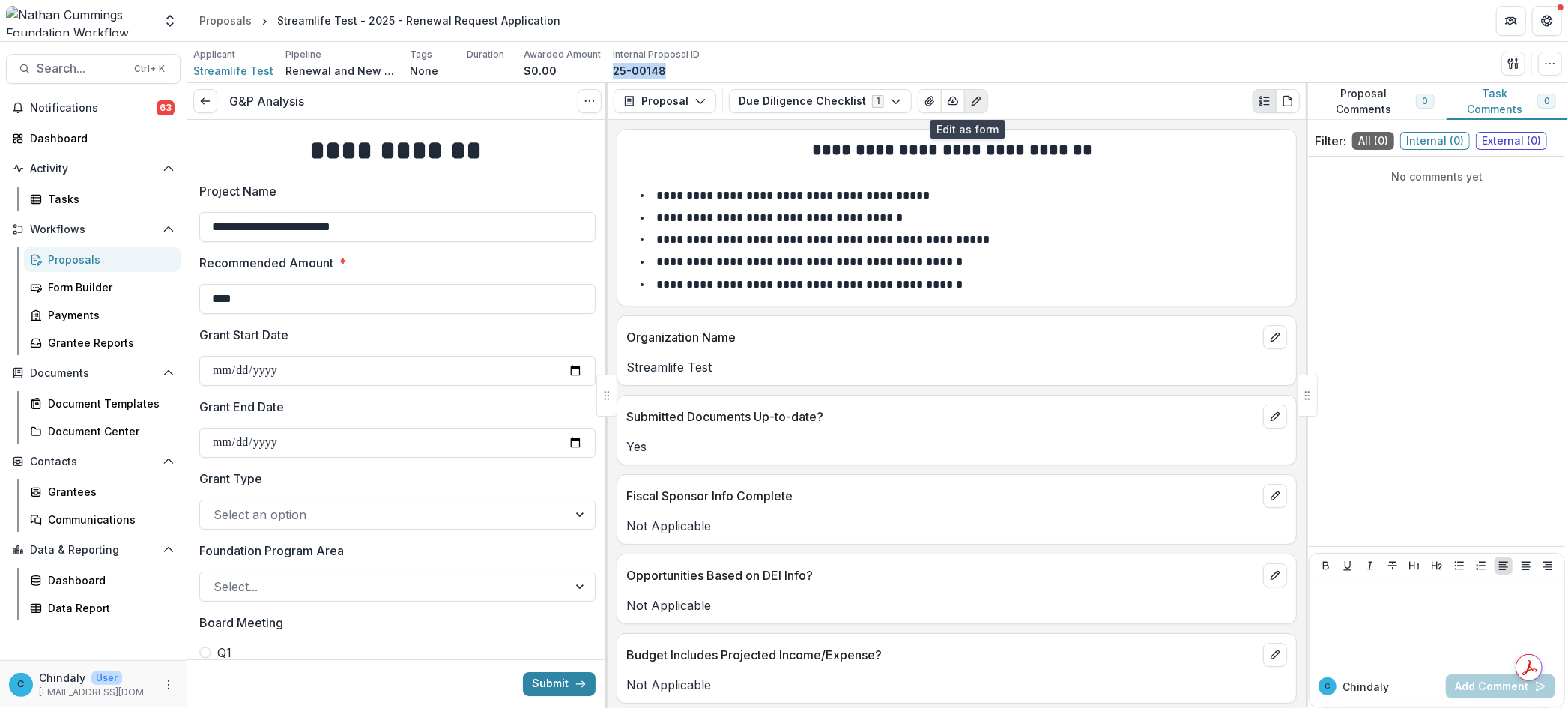
click at [965, 104] on button "Edit as form" at bounding box center [976, 101] width 24 height 24
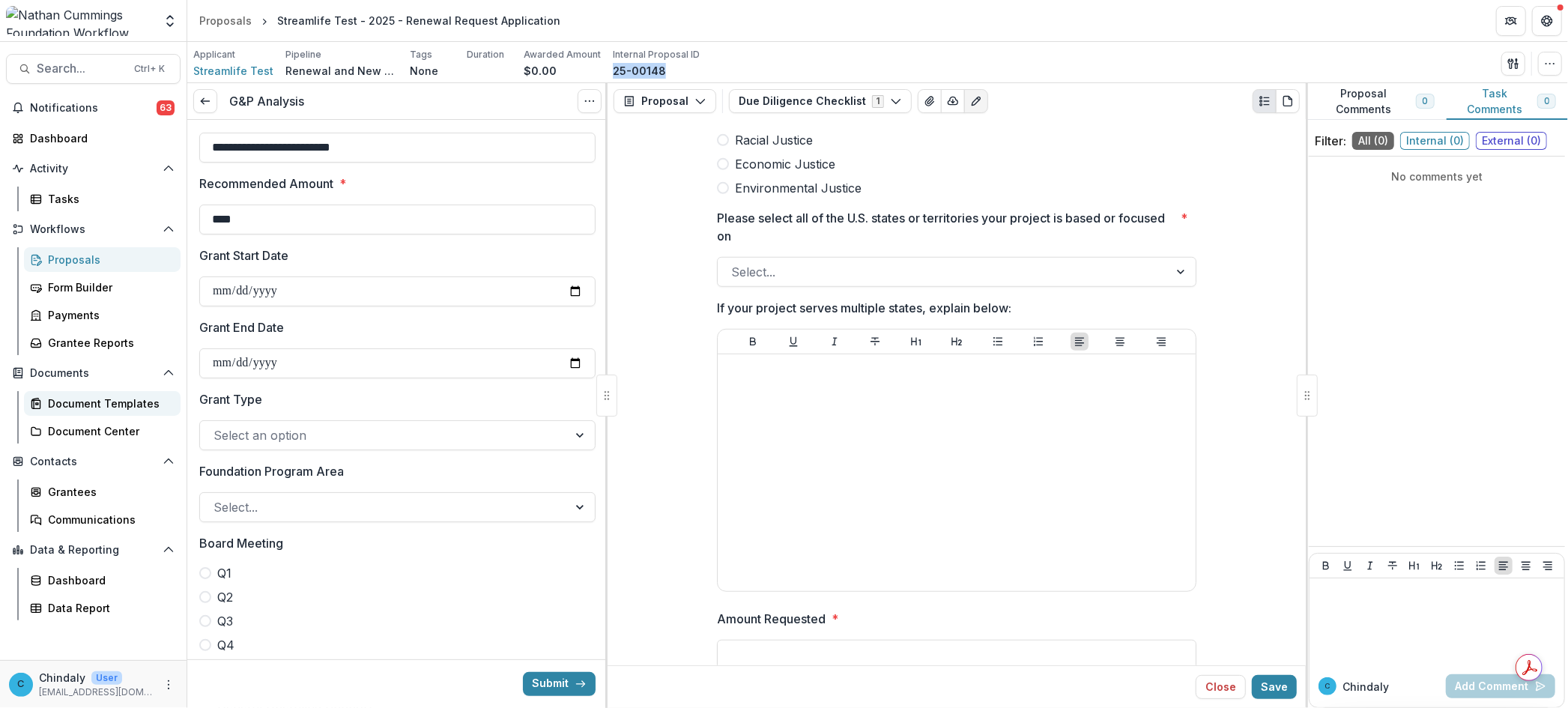
scroll to position [80, 0]
click at [568, 287] on input "Grant Start Date" at bounding box center [397, 290] width 396 height 30
type input "**********"
click at [574, 364] on input "Grant End Date" at bounding box center [397, 363] width 396 height 30
type input "**********"
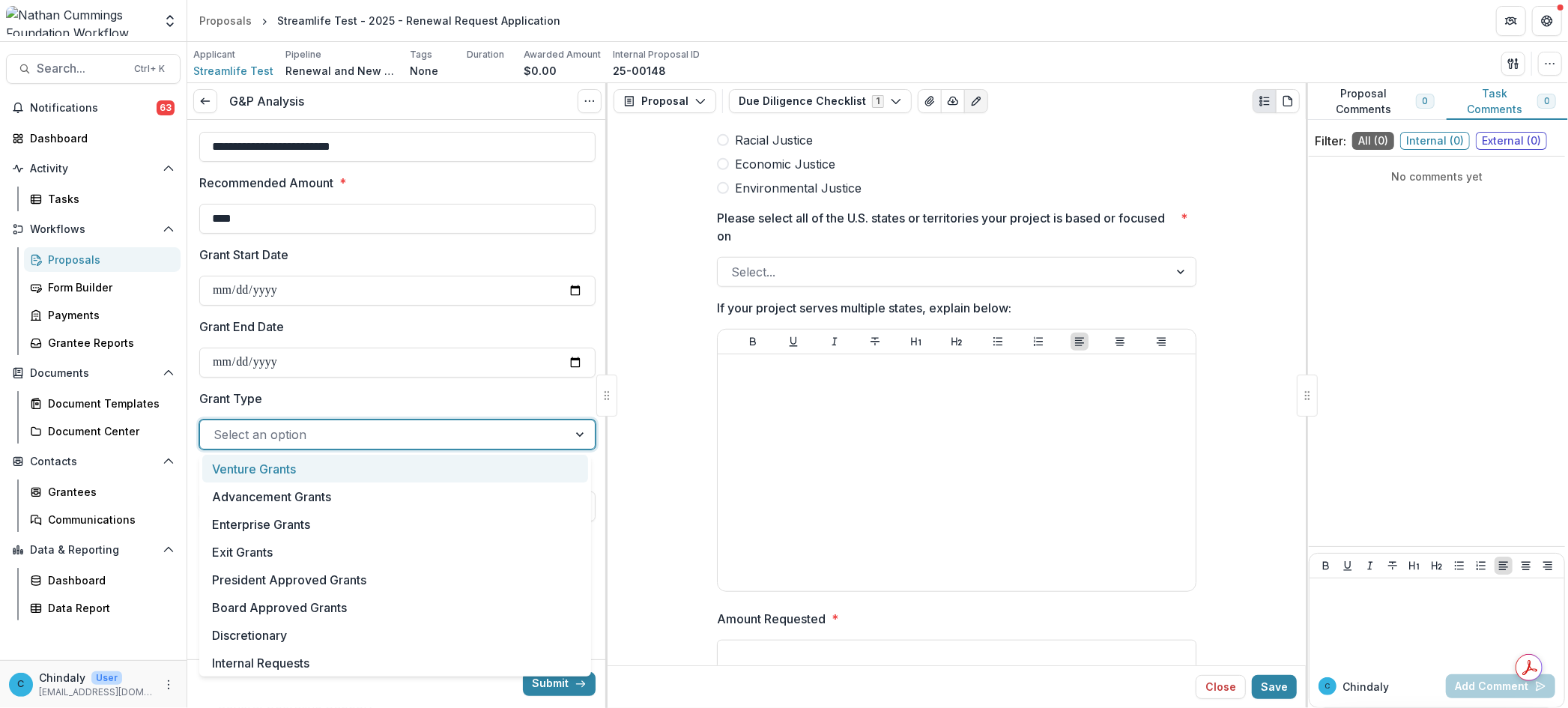
click at [341, 432] on div at bounding box center [384, 435] width 341 height 21
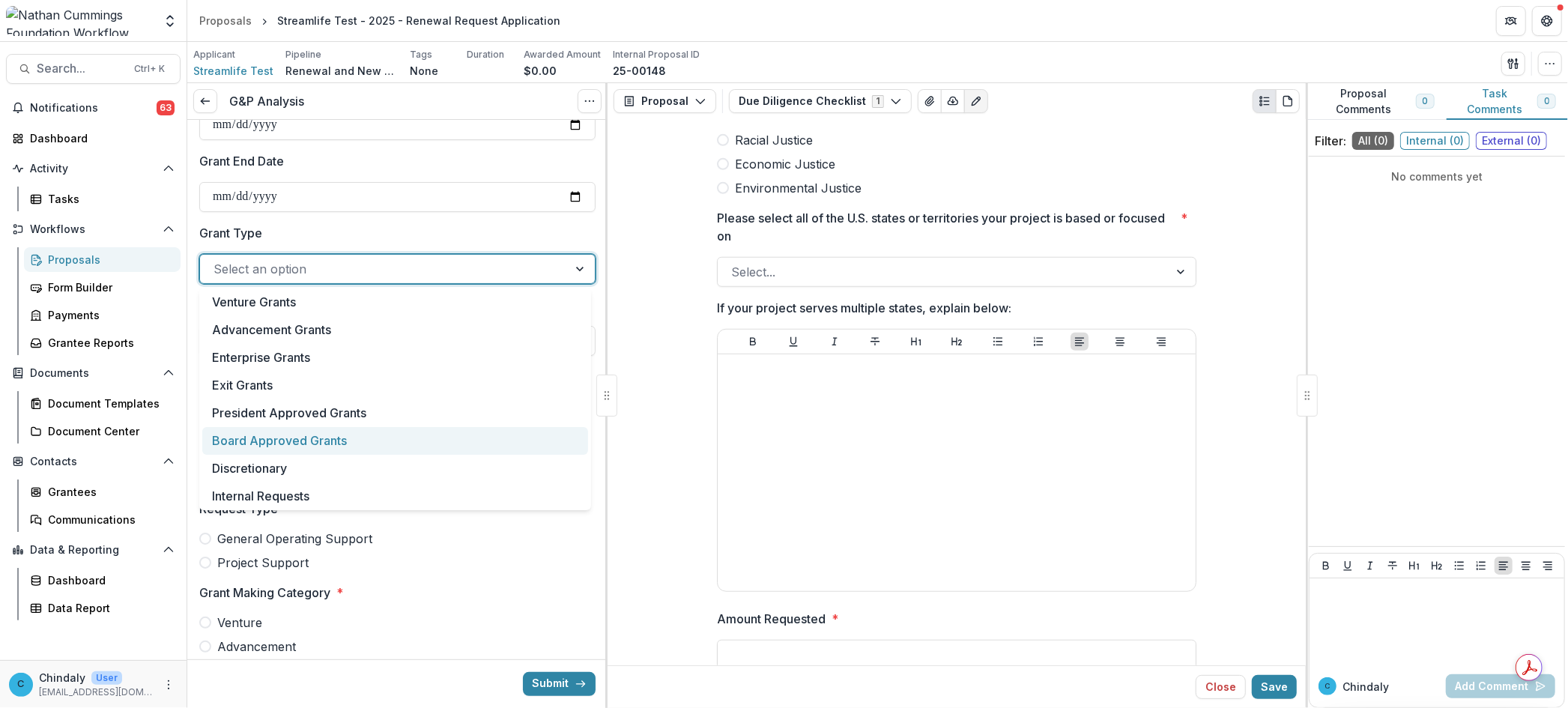
scroll to position [247, 0]
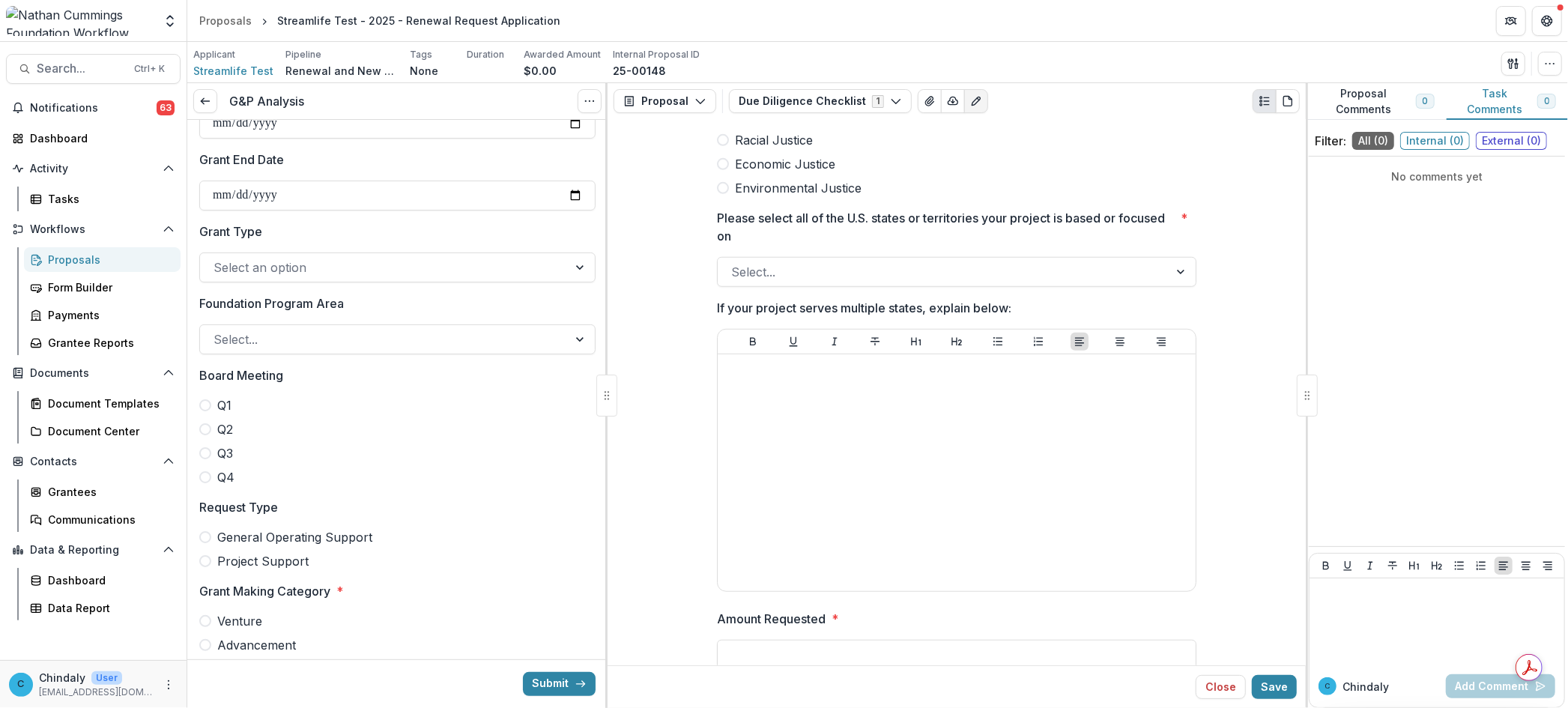
click at [391, 224] on label "Grant Type" at bounding box center [392, 231] width 388 height 18
click at [217, 258] on input "Grant Type" at bounding box center [215, 267] width 4 height 18
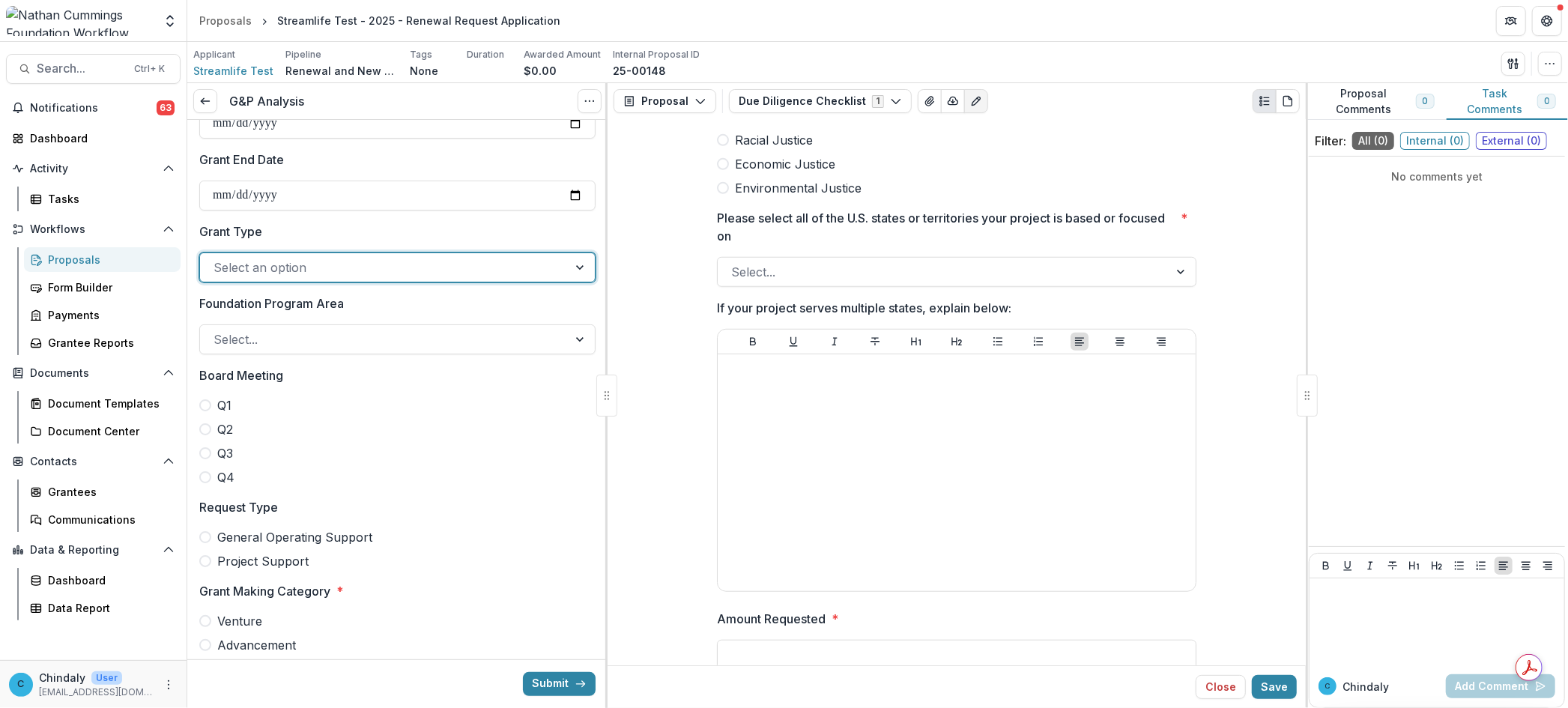
click at [391, 224] on label "Grant Type" at bounding box center [392, 231] width 388 height 18
click at [217, 258] on input "Grant Type" at bounding box center [215, 267] width 4 height 18
click at [386, 268] on div at bounding box center [384, 268] width 341 height 21
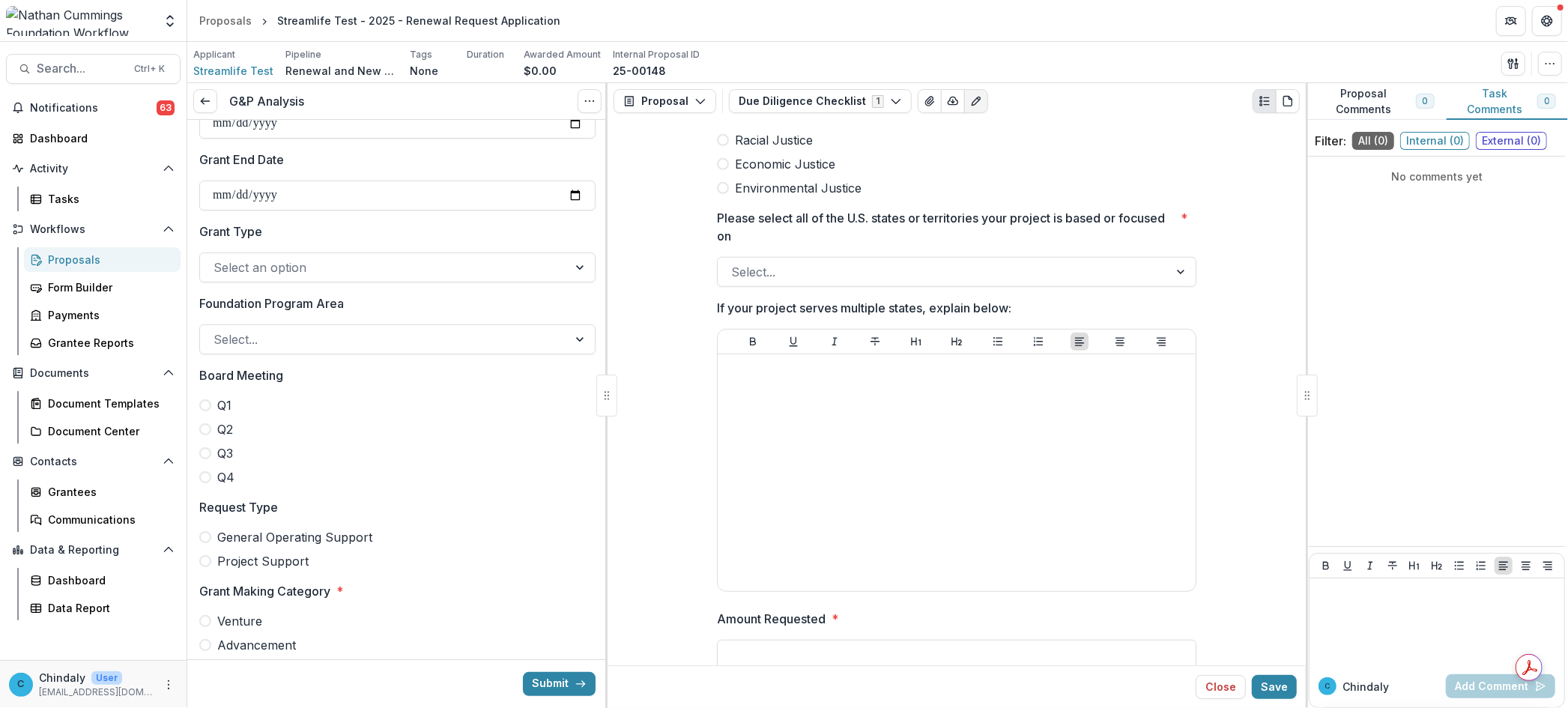
click at [338, 348] on div at bounding box center [384, 339] width 341 height 21
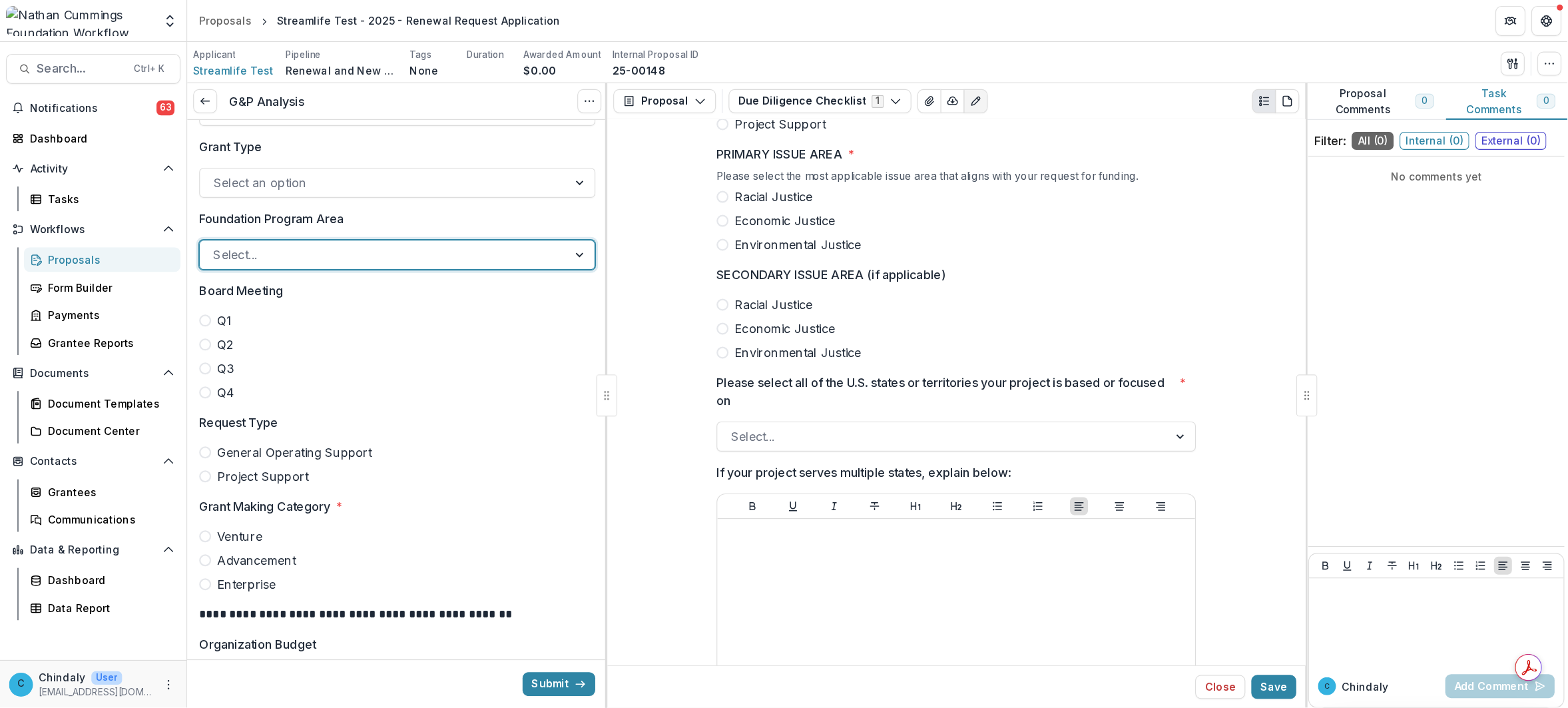
scroll to position [666, 0]
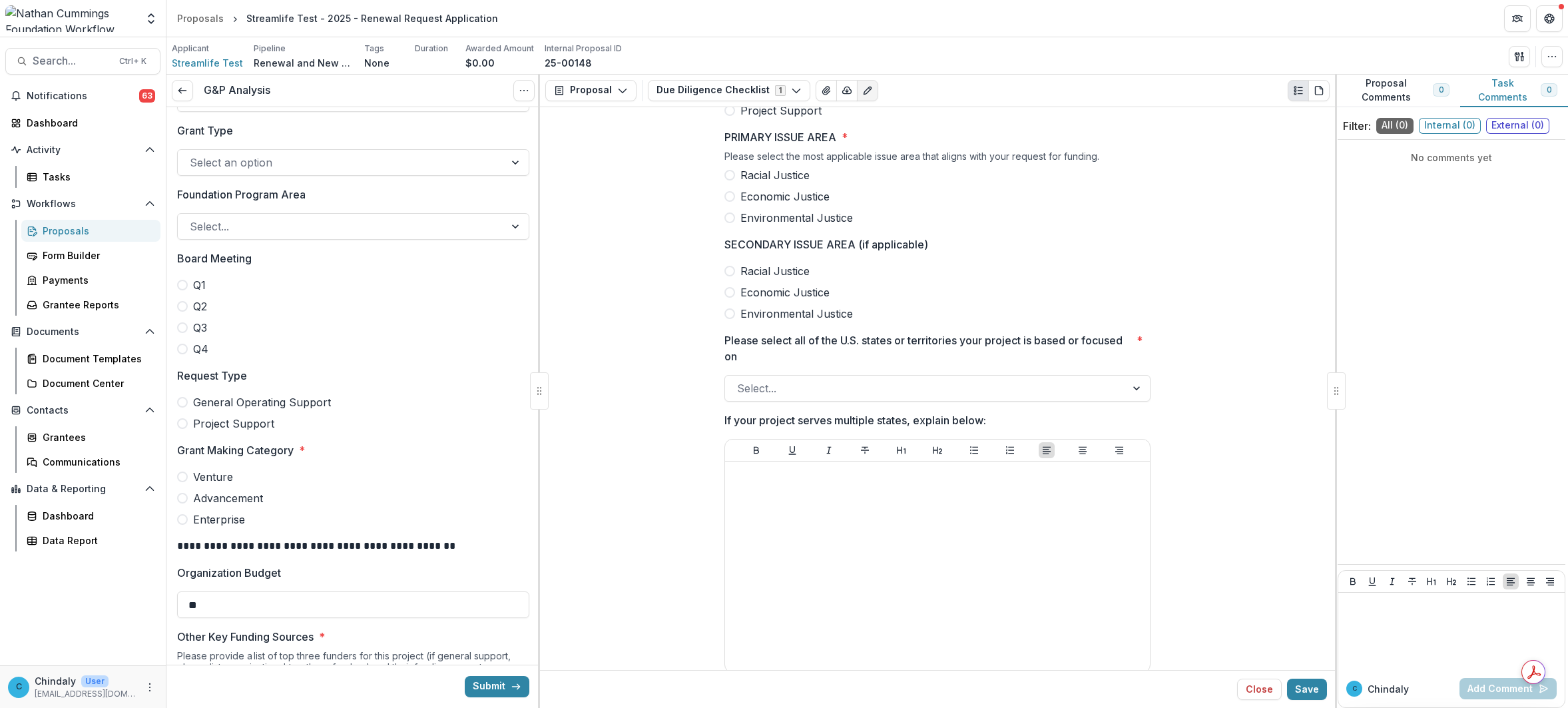
drag, startPoint x: 1302, startPoint y: 2, endPoint x: 535, endPoint y: 151, distance: 781.3
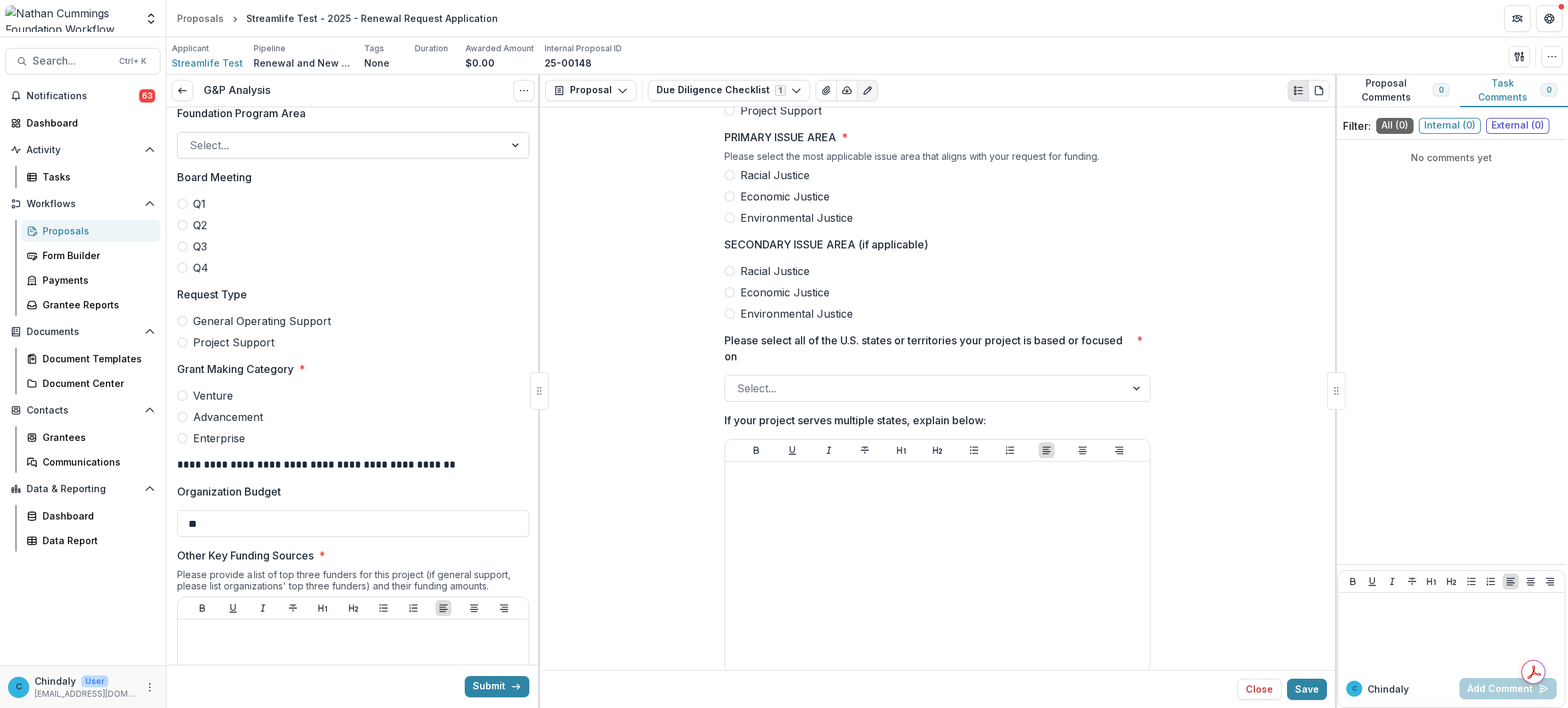
scroll to position [377, 0]
drag, startPoint x: 535, startPoint y: 151, endPoint x: 535, endPoint y: 183, distance: 32.0
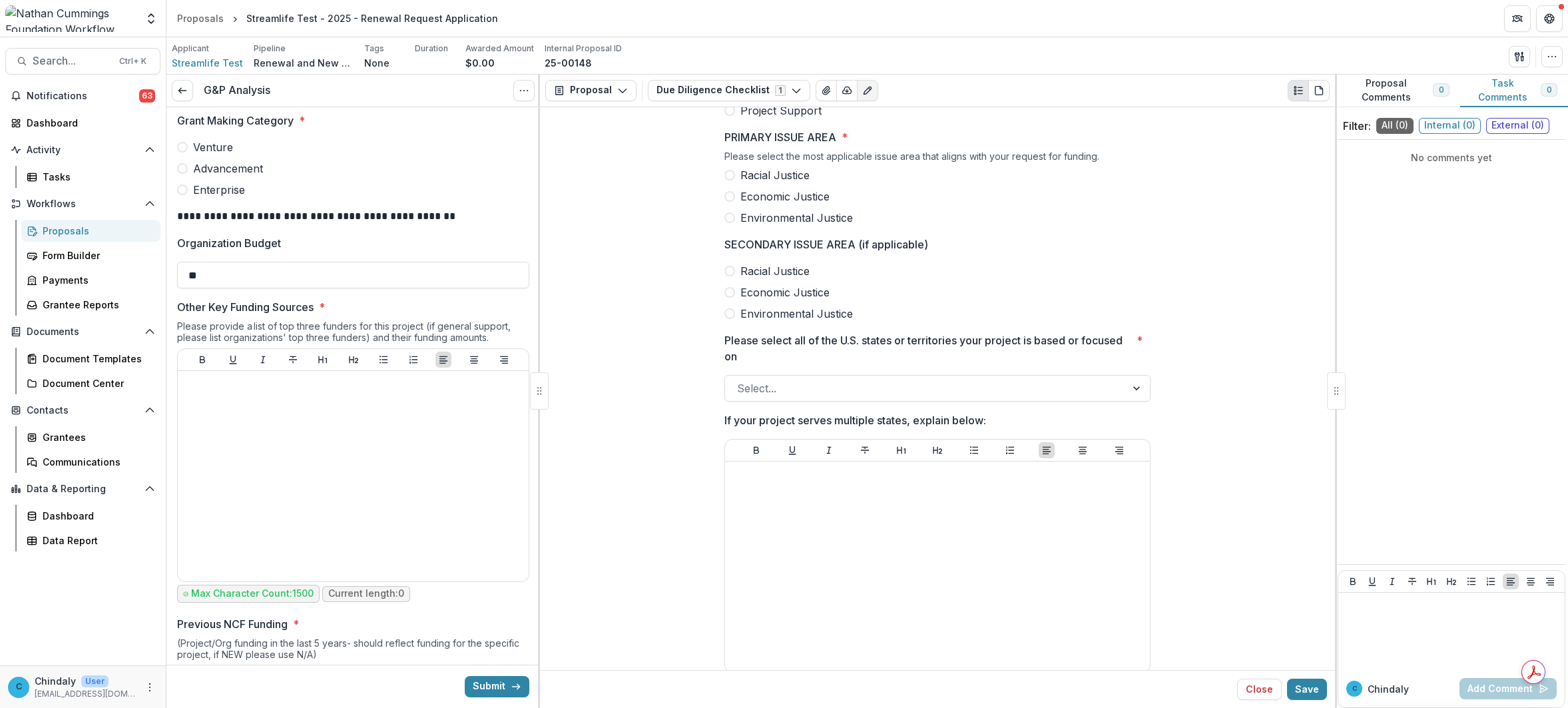
scroll to position [627, 0]
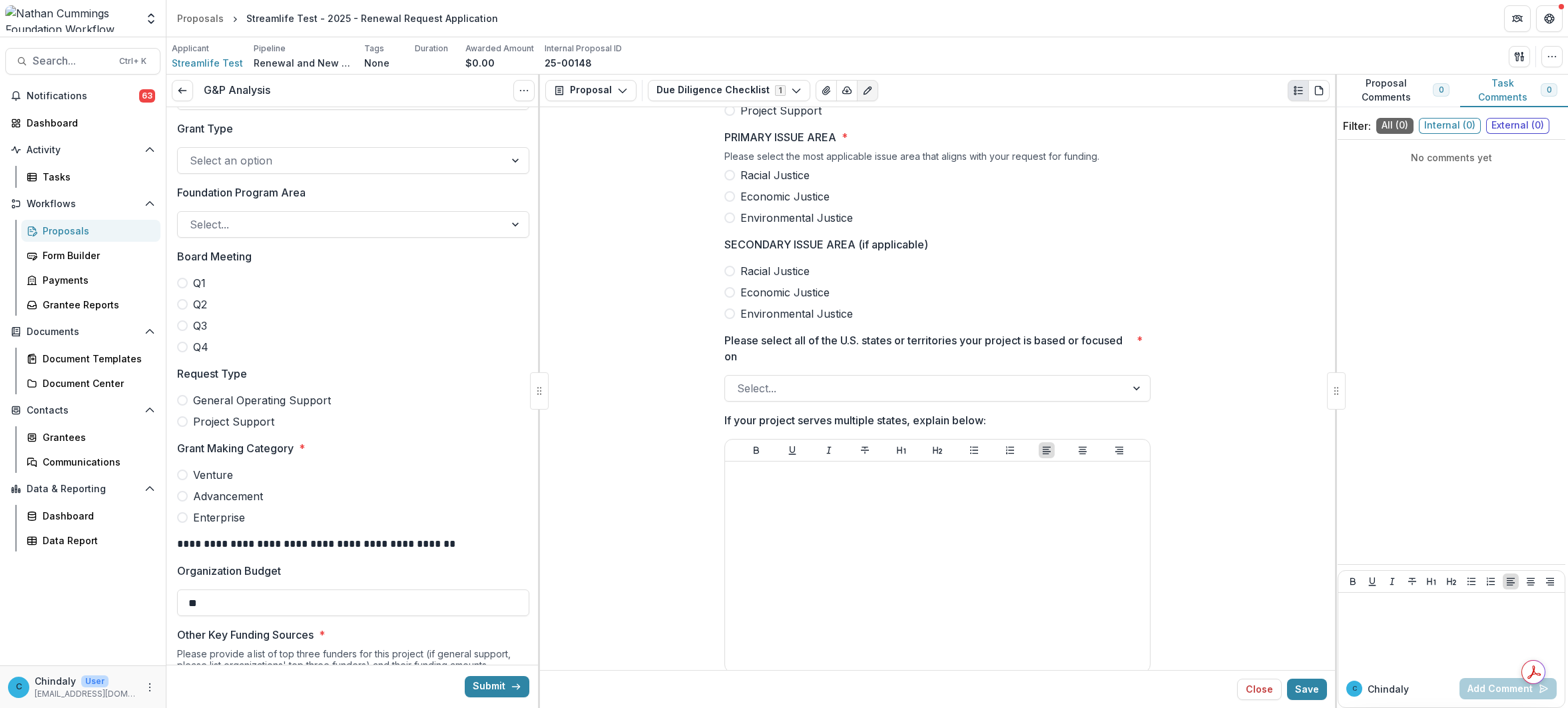
click at [428, 158] on div at bounding box center [341, 160] width 303 height 18
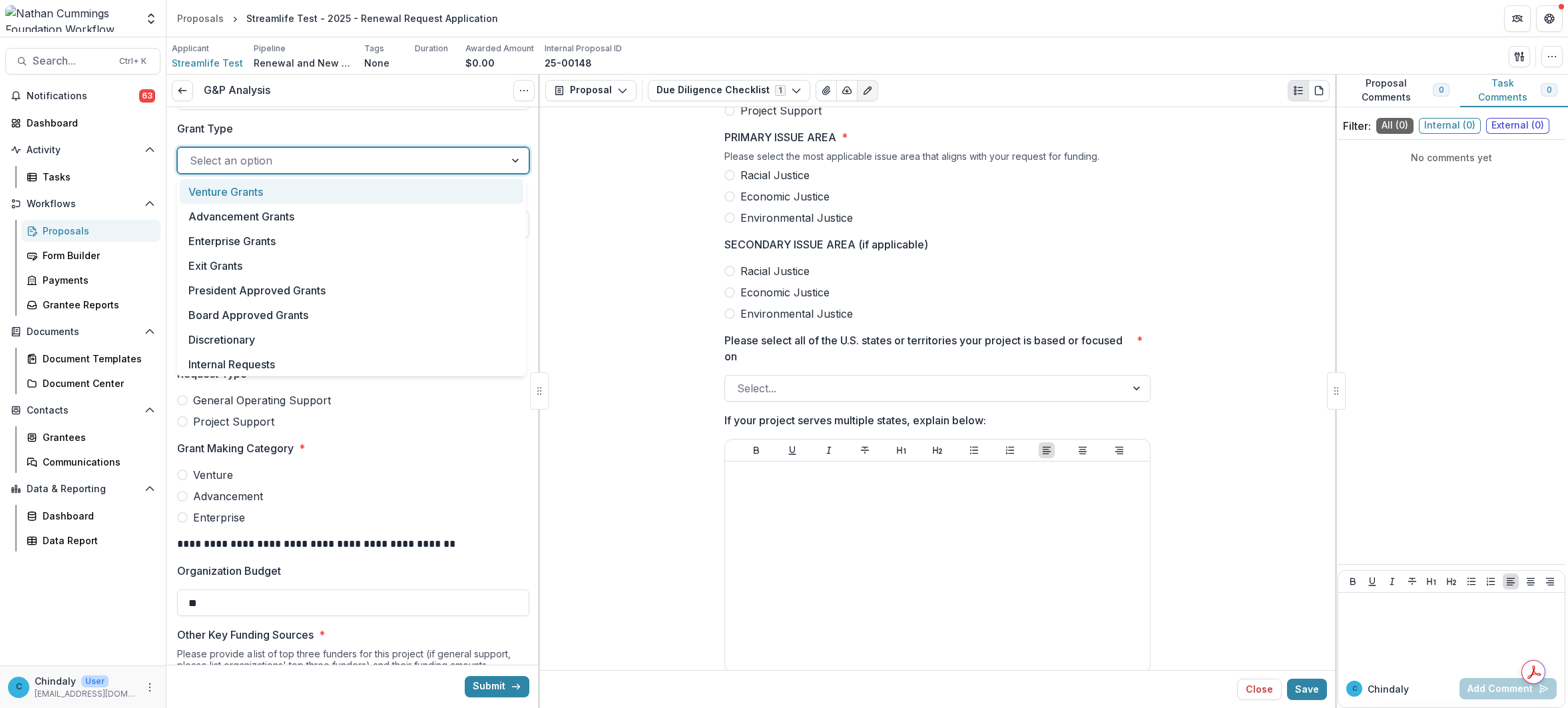
scroll to position [297, 0]
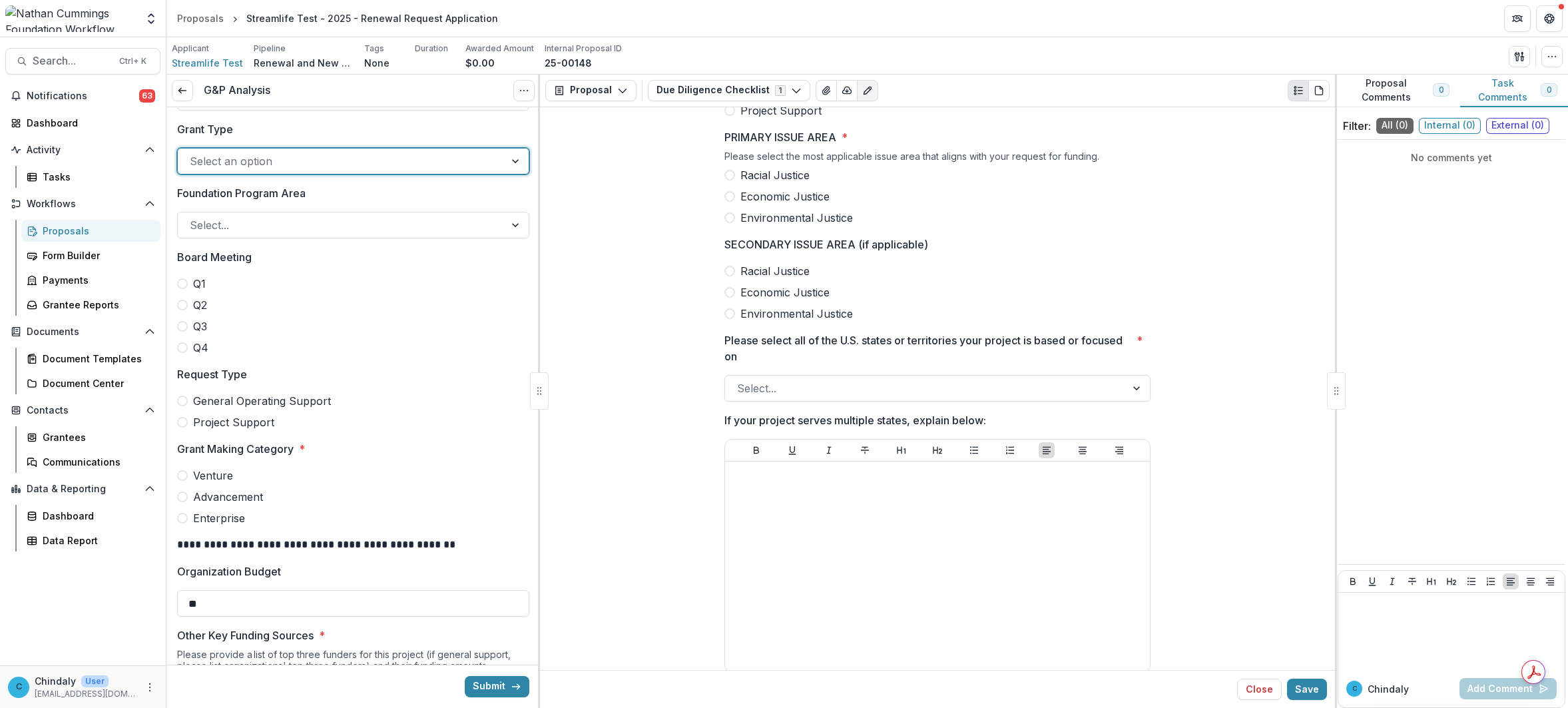
click at [428, 158] on div at bounding box center [341, 161] width 303 height 18
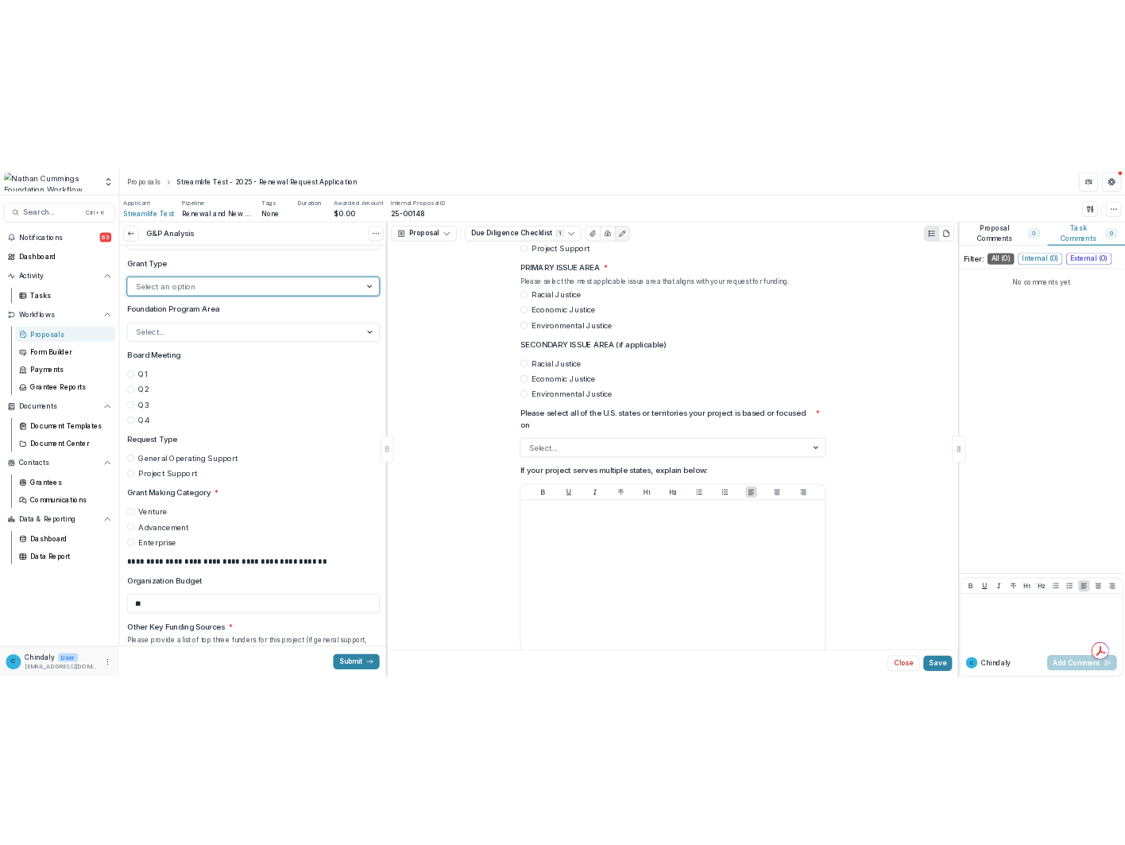
scroll to position [351, 0]
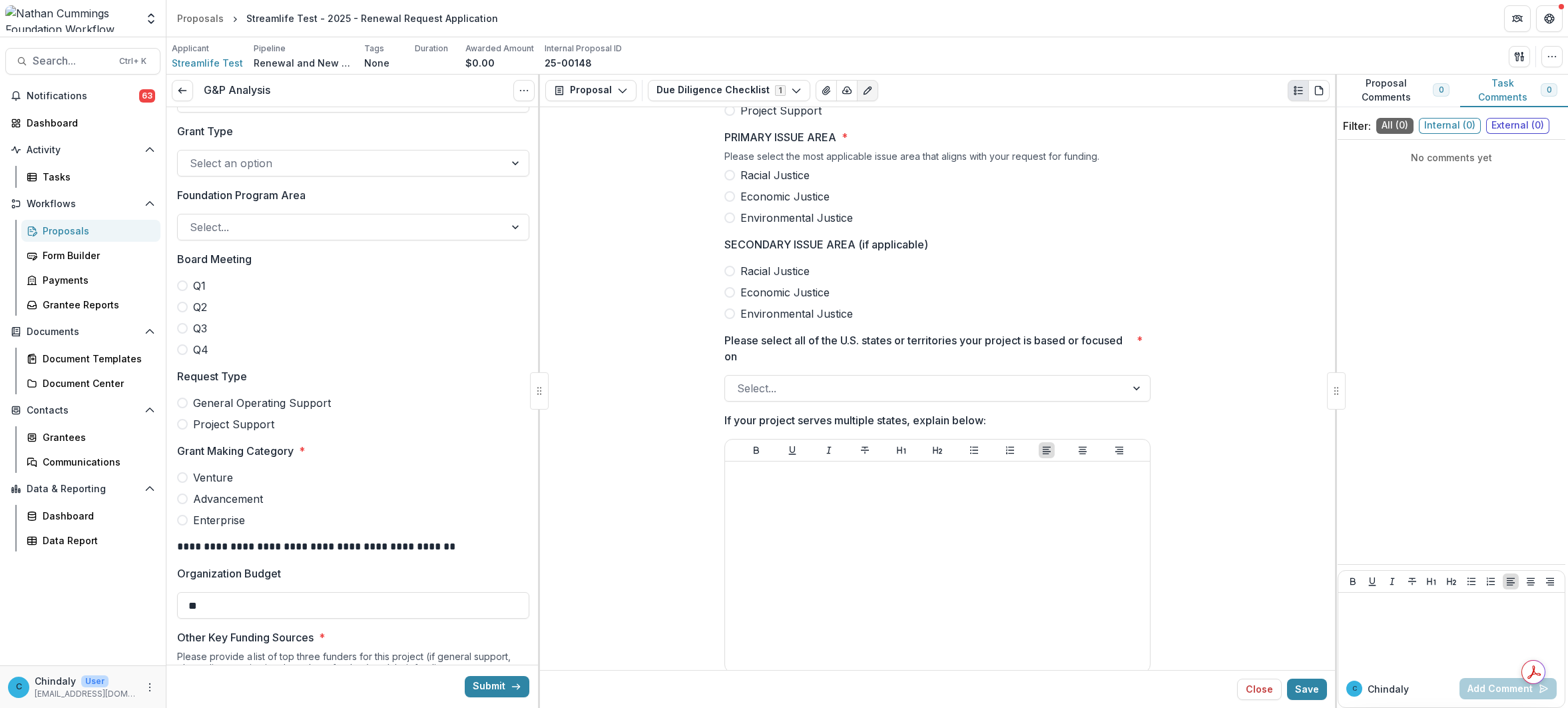
drag, startPoint x: 535, startPoint y: 151, endPoint x: 530, endPoint y: 170, distance: 19.6
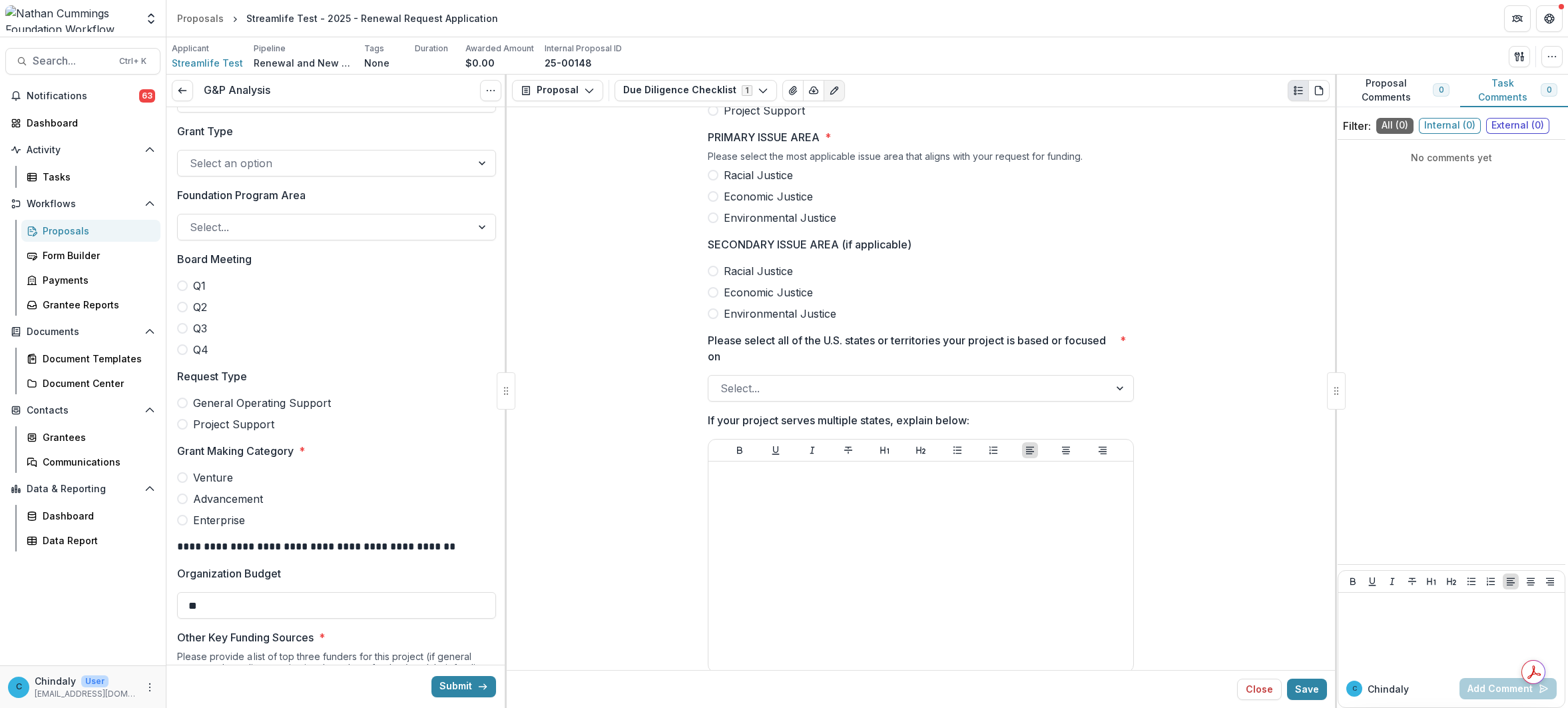
drag, startPoint x: 500, startPoint y: 147, endPoint x: 500, endPoint y: 160, distance: 13.0
click at [829, 90] on icon "Edit as form" at bounding box center [834, 90] width 11 height 11
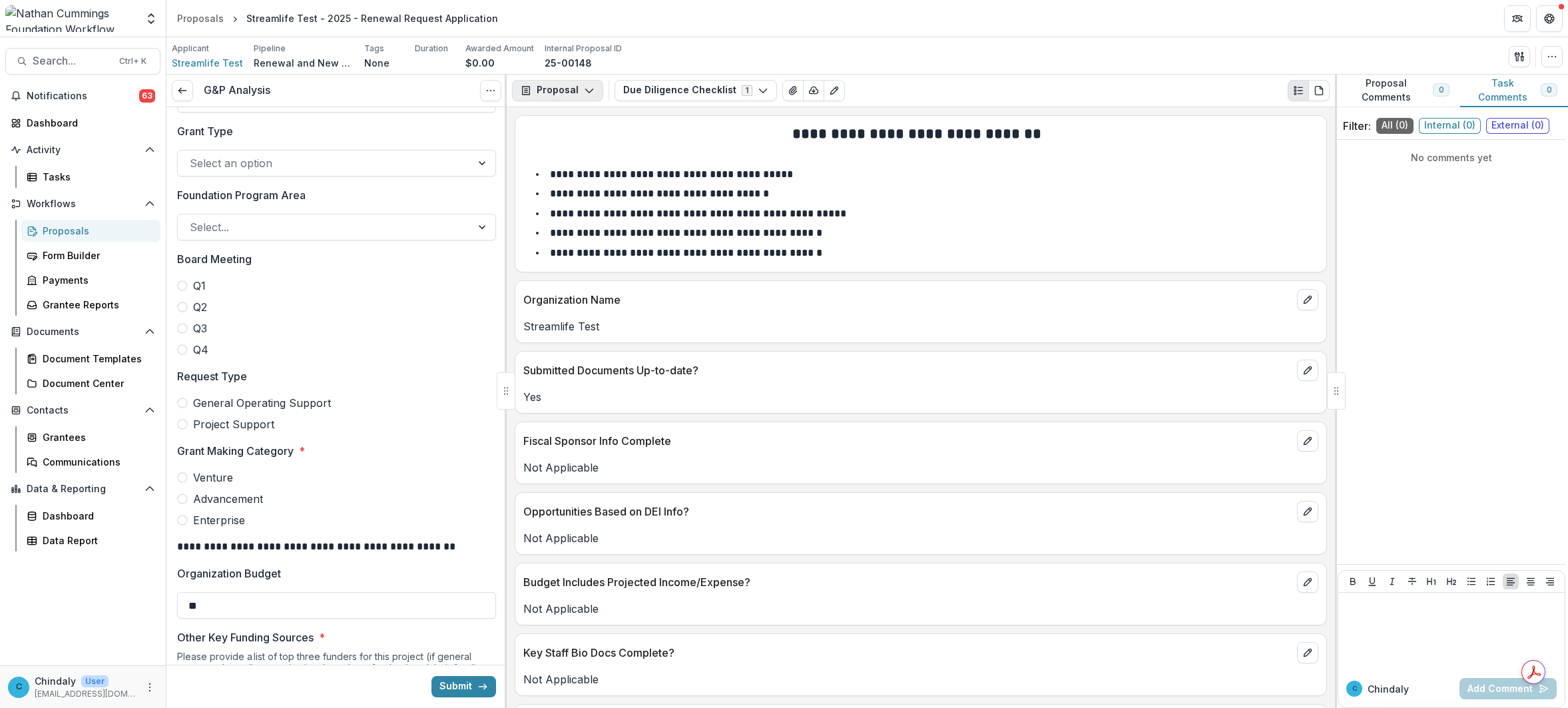
click at [553, 85] on button "Proposal" at bounding box center [557, 90] width 91 height 21
click at [558, 118] on div "Proposal" at bounding box center [599, 120] width 122 height 14
click at [829, 85] on icon "Edit as form" at bounding box center [834, 90] width 11 height 11
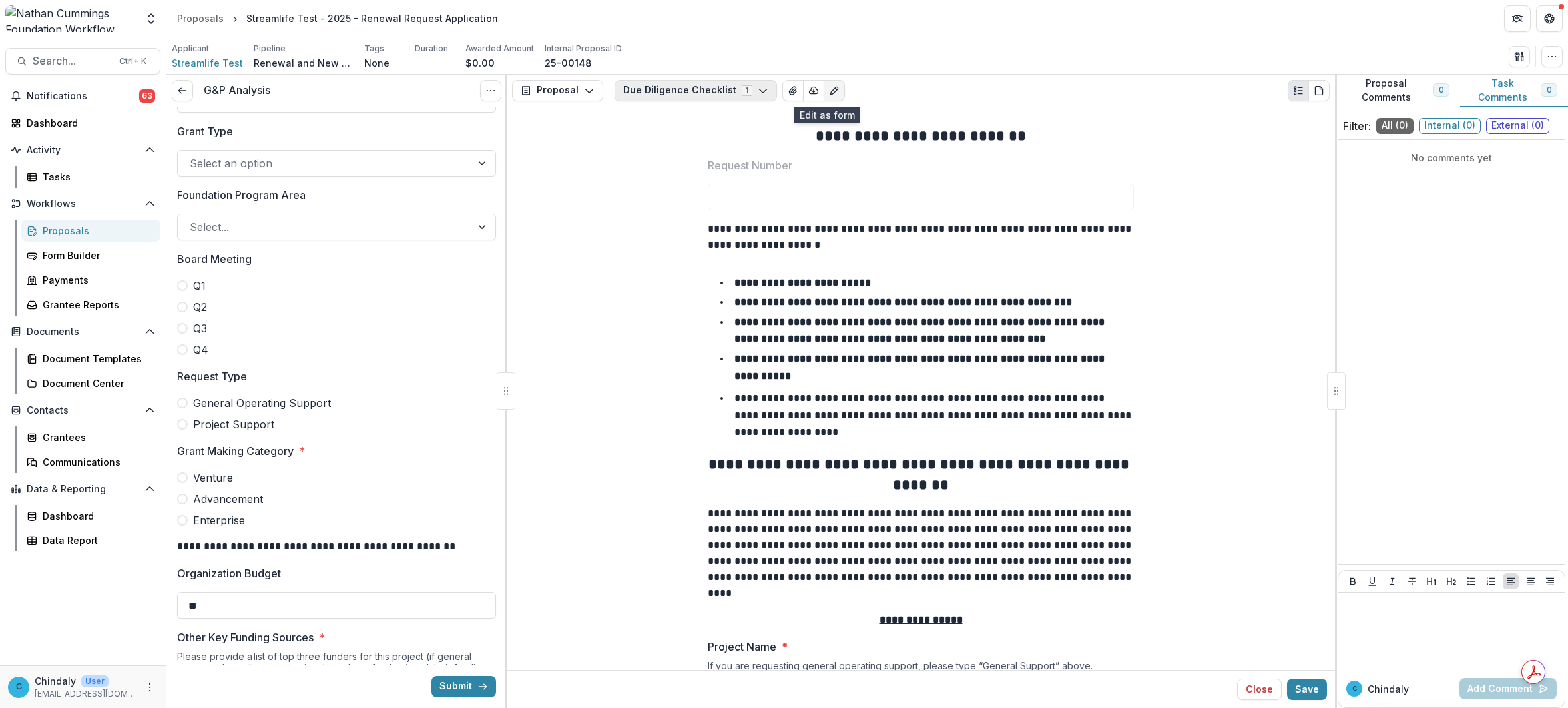
click at [722, 90] on button "Due Diligence Checklist 1" at bounding box center [696, 90] width 163 height 21
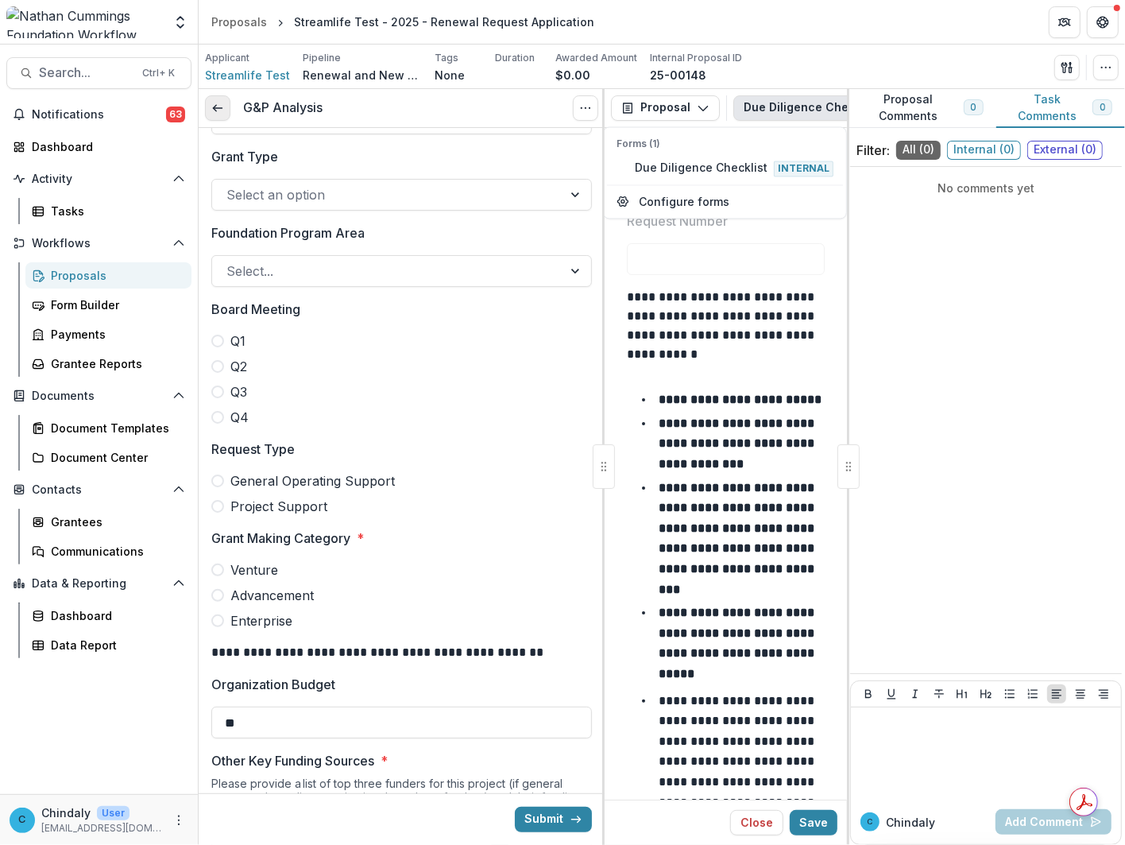
click at [223, 104] on icon at bounding box center [217, 108] width 13 height 13
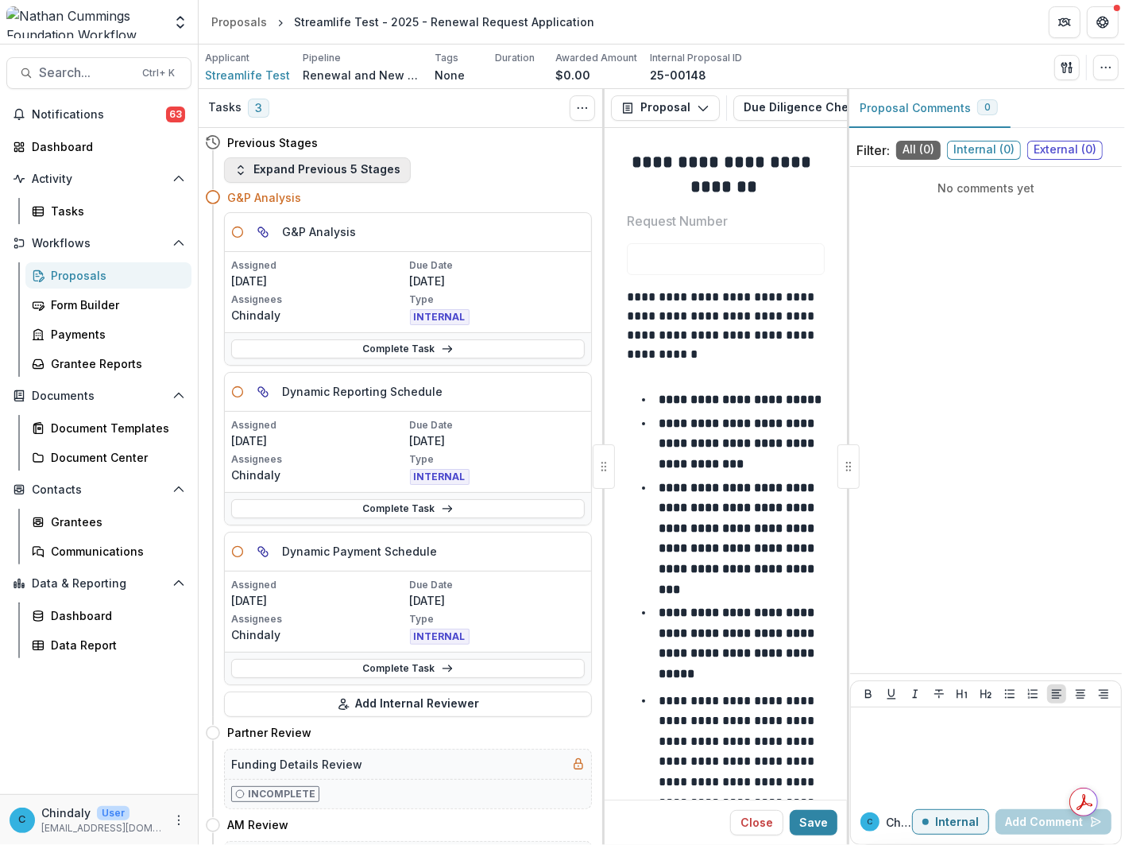
click at [369, 164] on button "Expand Previous 5 Stages" at bounding box center [317, 169] width 187 height 25
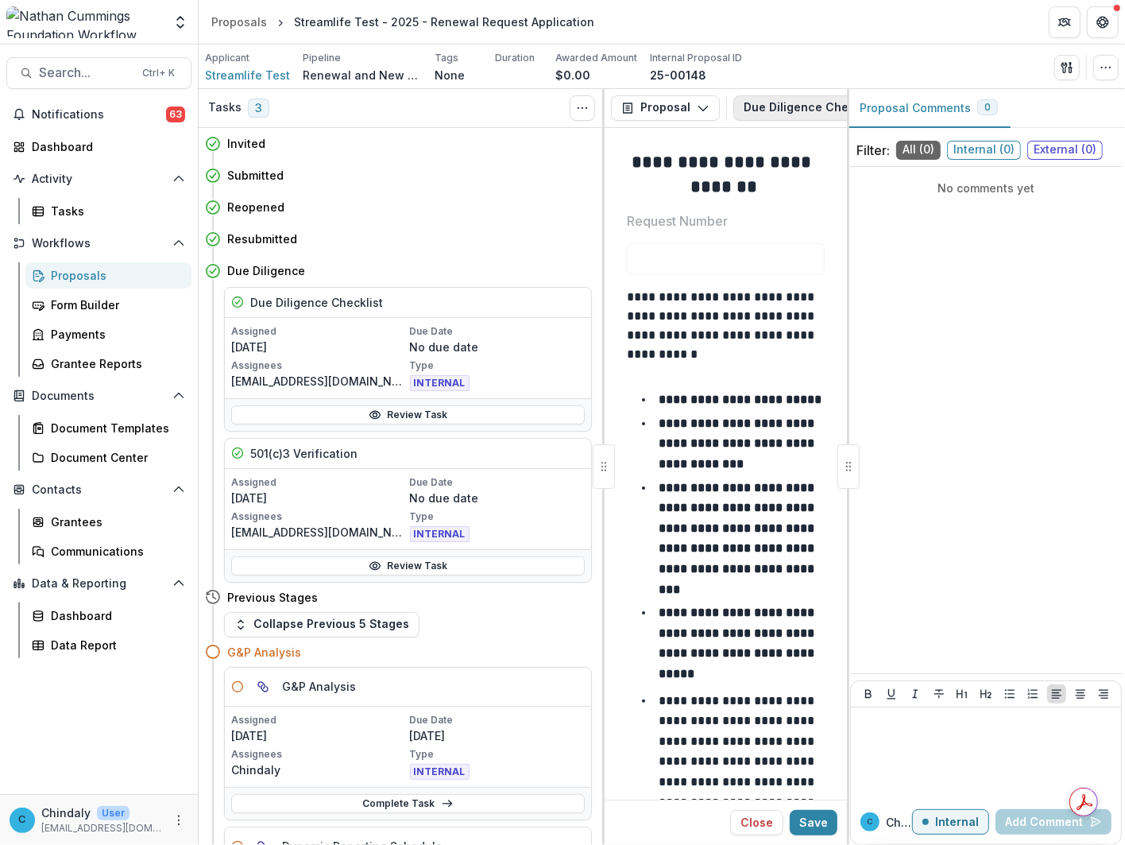
click at [779, 110] on button "Due Diligence Checklist 1" at bounding box center [830, 107] width 194 height 25
click at [706, 114] on icon "button" at bounding box center [703, 108] width 13 height 13
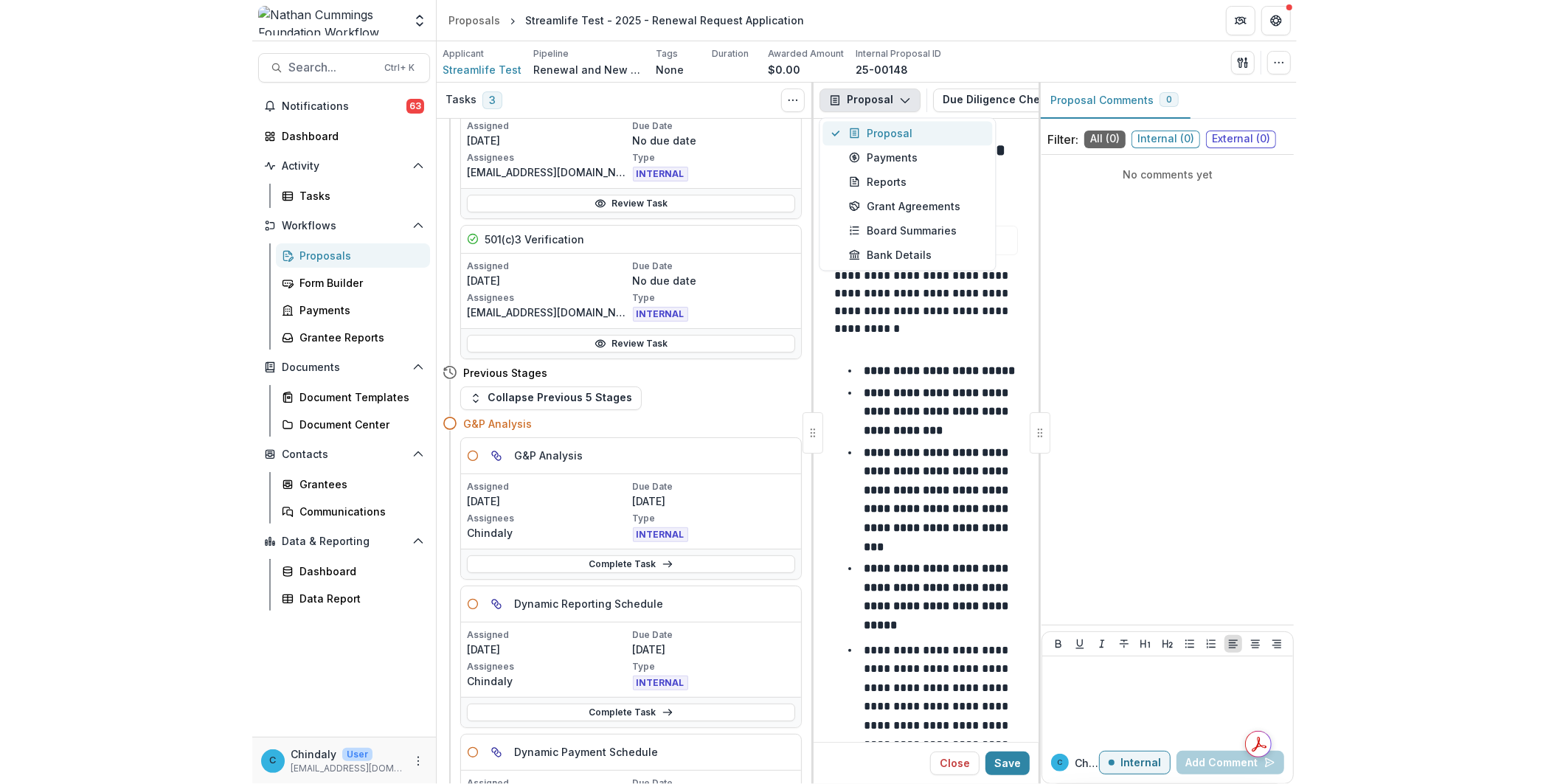
scroll to position [183, 0]
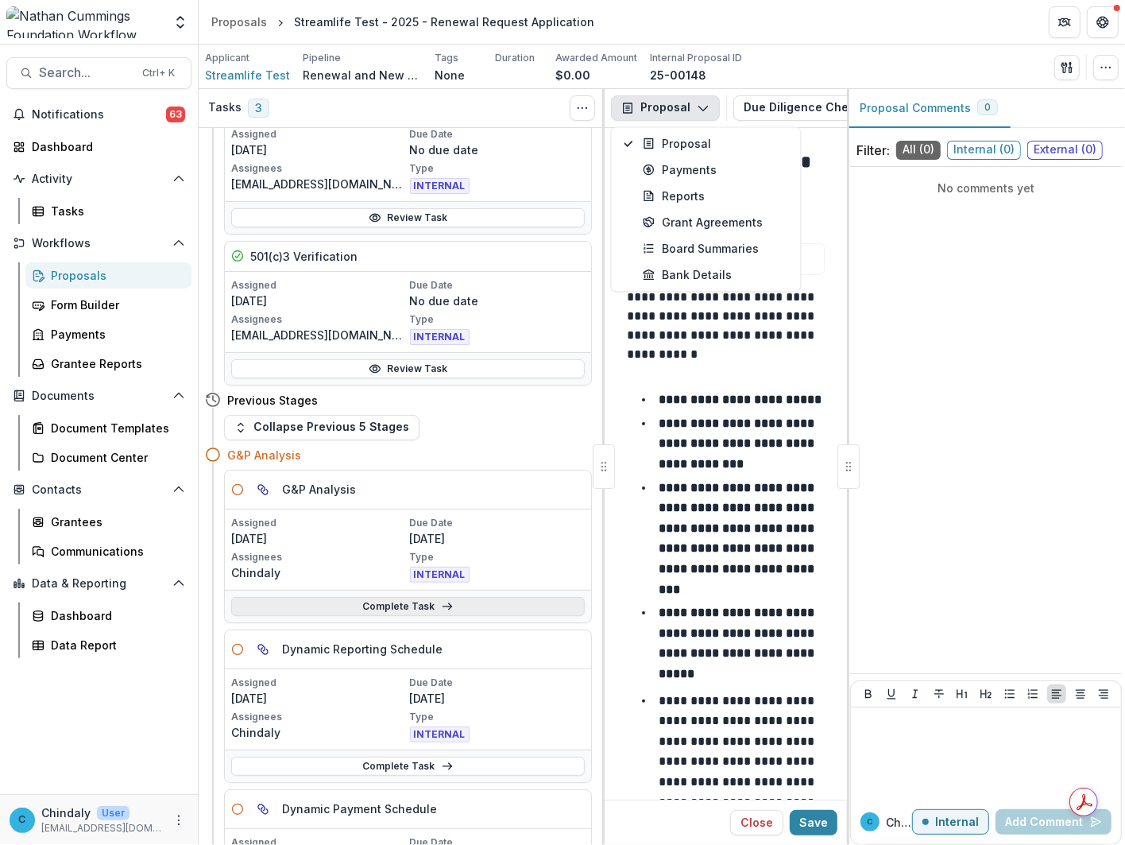
click at [421, 602] on link "Complete Task" at bounding box center [408, 606] width 354 height 19
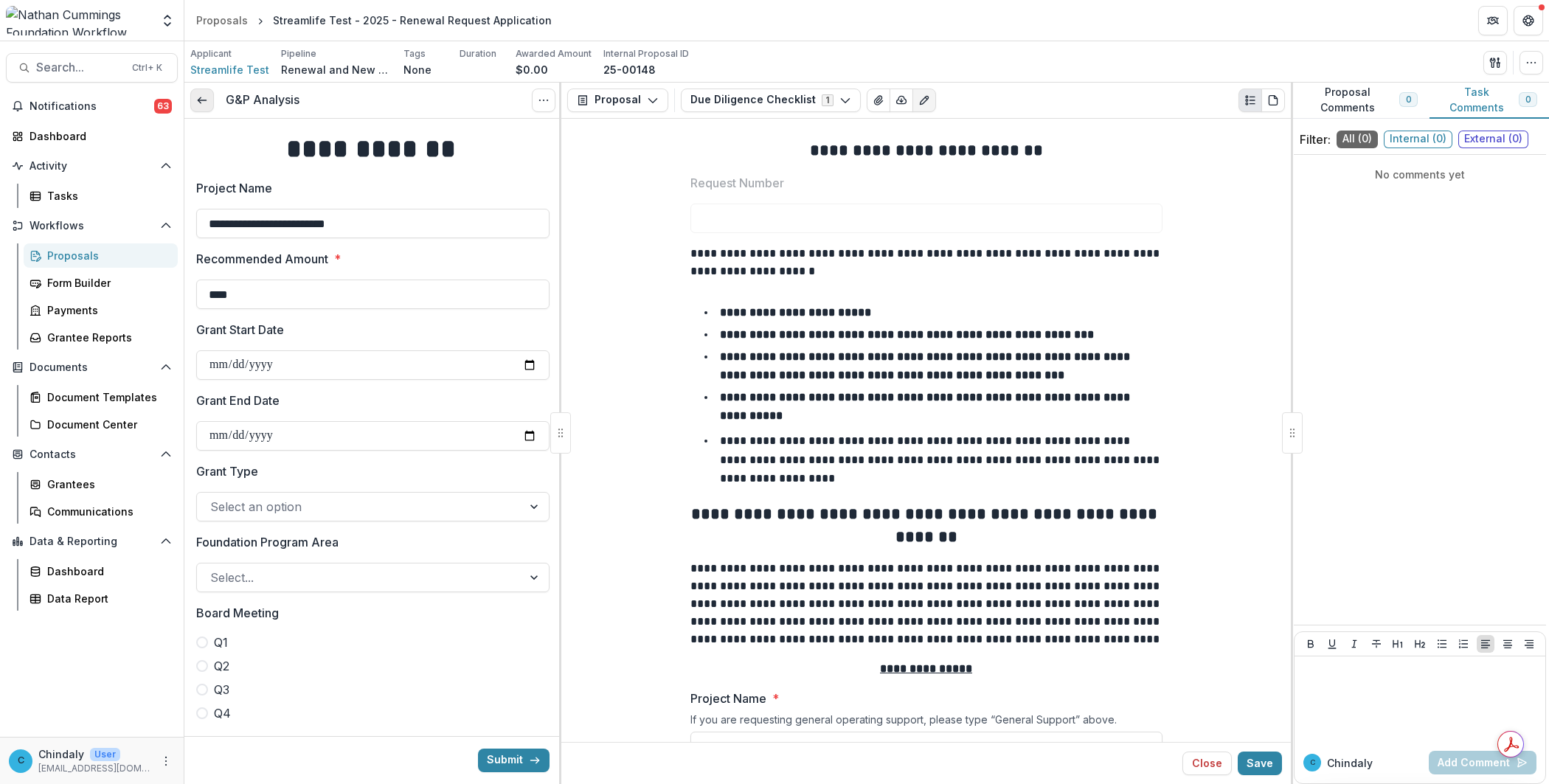
click at [203, 106] on icon at bounding box center [201, 100] width 12 height 12
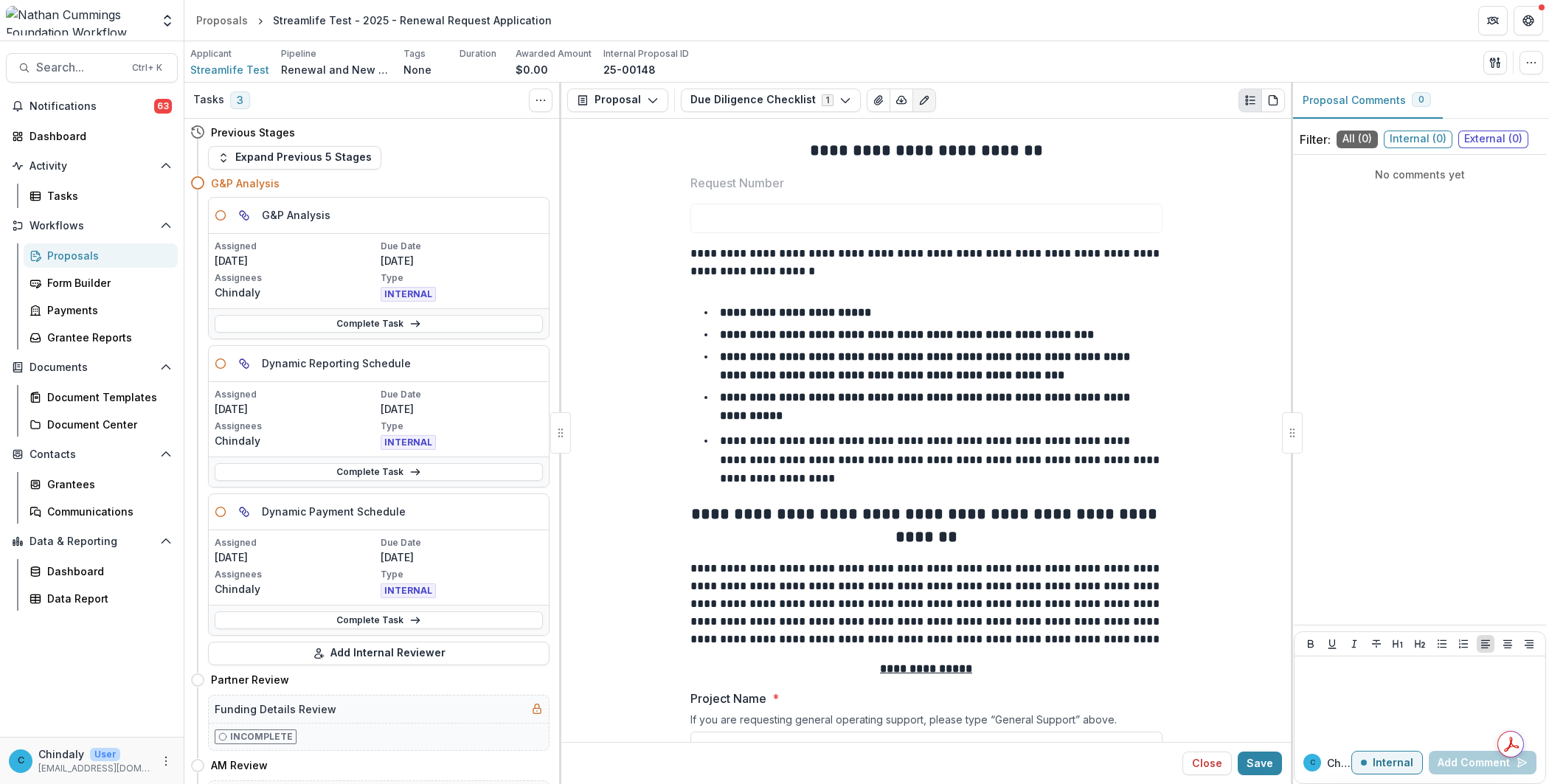
click at [228, 144] on div "Previous Stages" at bounding box center [369, 132] width 359 height 27
click at [236, 157] on button "Expand Previous 5 Stages" at bounding box center [294, 157] width 174 height 23
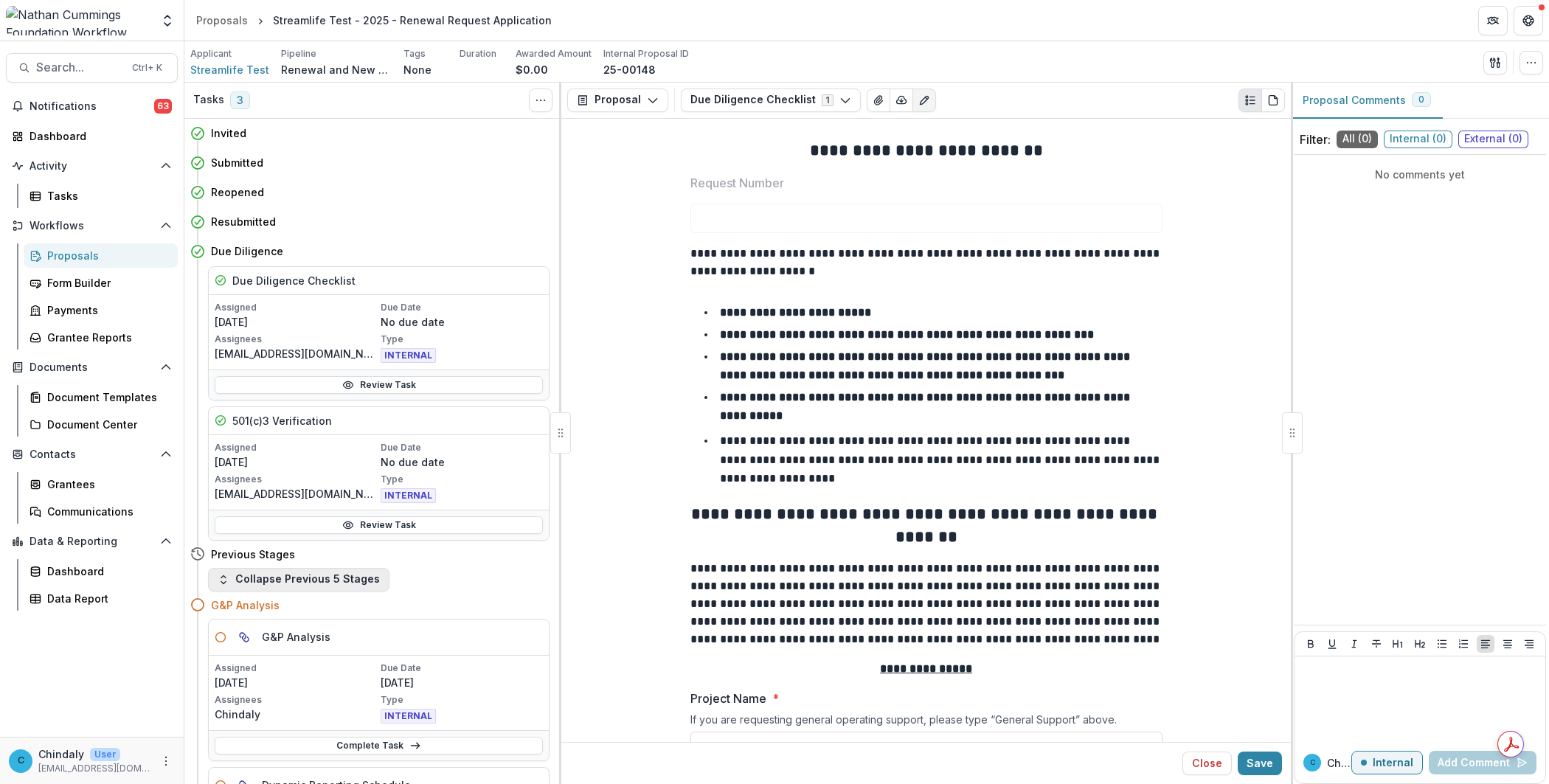
click at [236, 157] on h4 "Submitted" at bounding box center [237, 162] width 52 height 16
click at [240, 167] on h4 "Submitted" at bounding box center [237, 162] width 52 height 16
click at [228, 131] on h4 "Invited" at bounding box center [228, 133] width 35 height 16
click at [705, 102] on button "Due Diligence Checklist 1" at bounding box center [770, 99] width 180 height 23
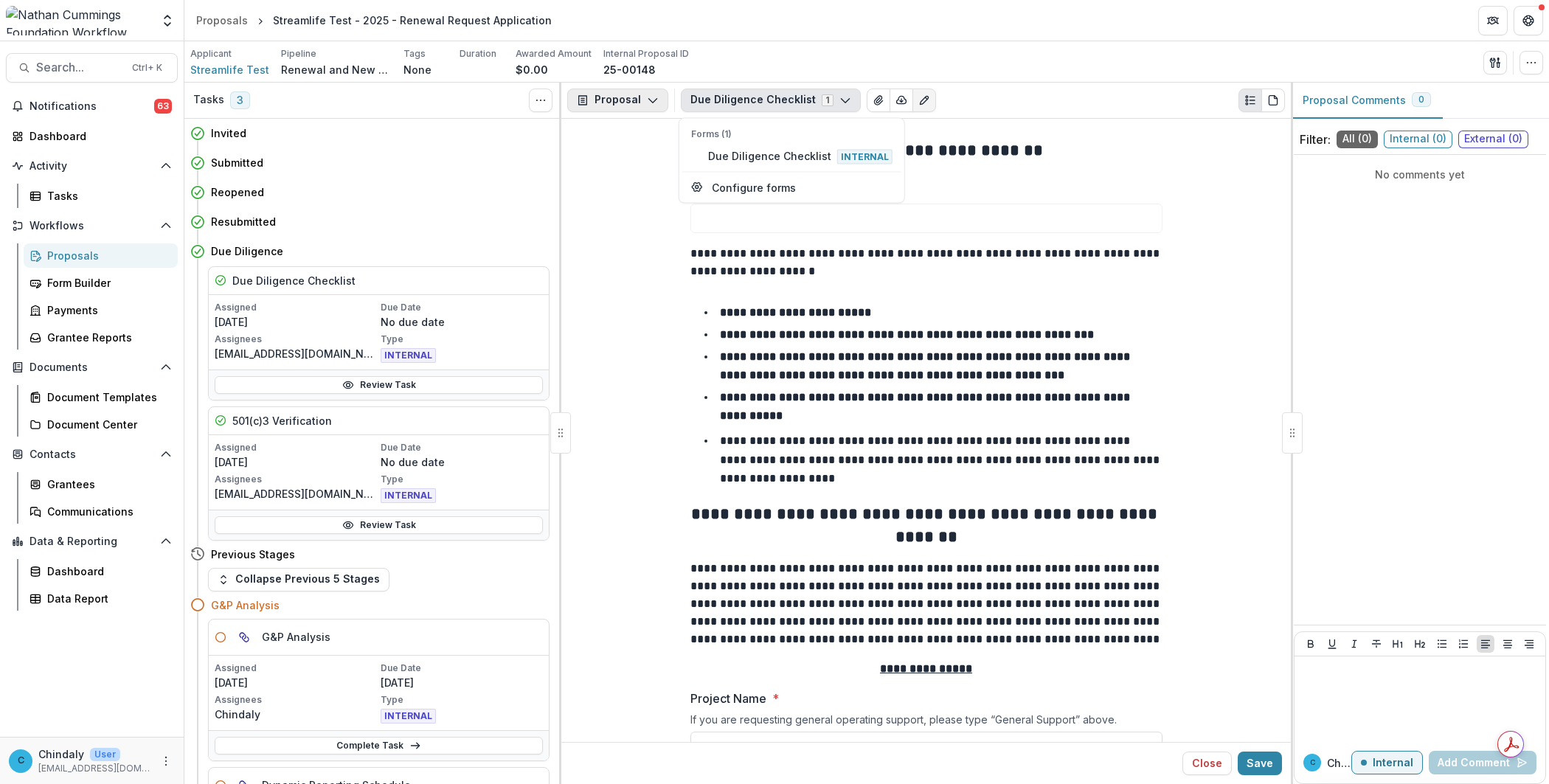
click at [641, 104] on button "Proposal" at bounding box center [617, 99] width 101 height 23
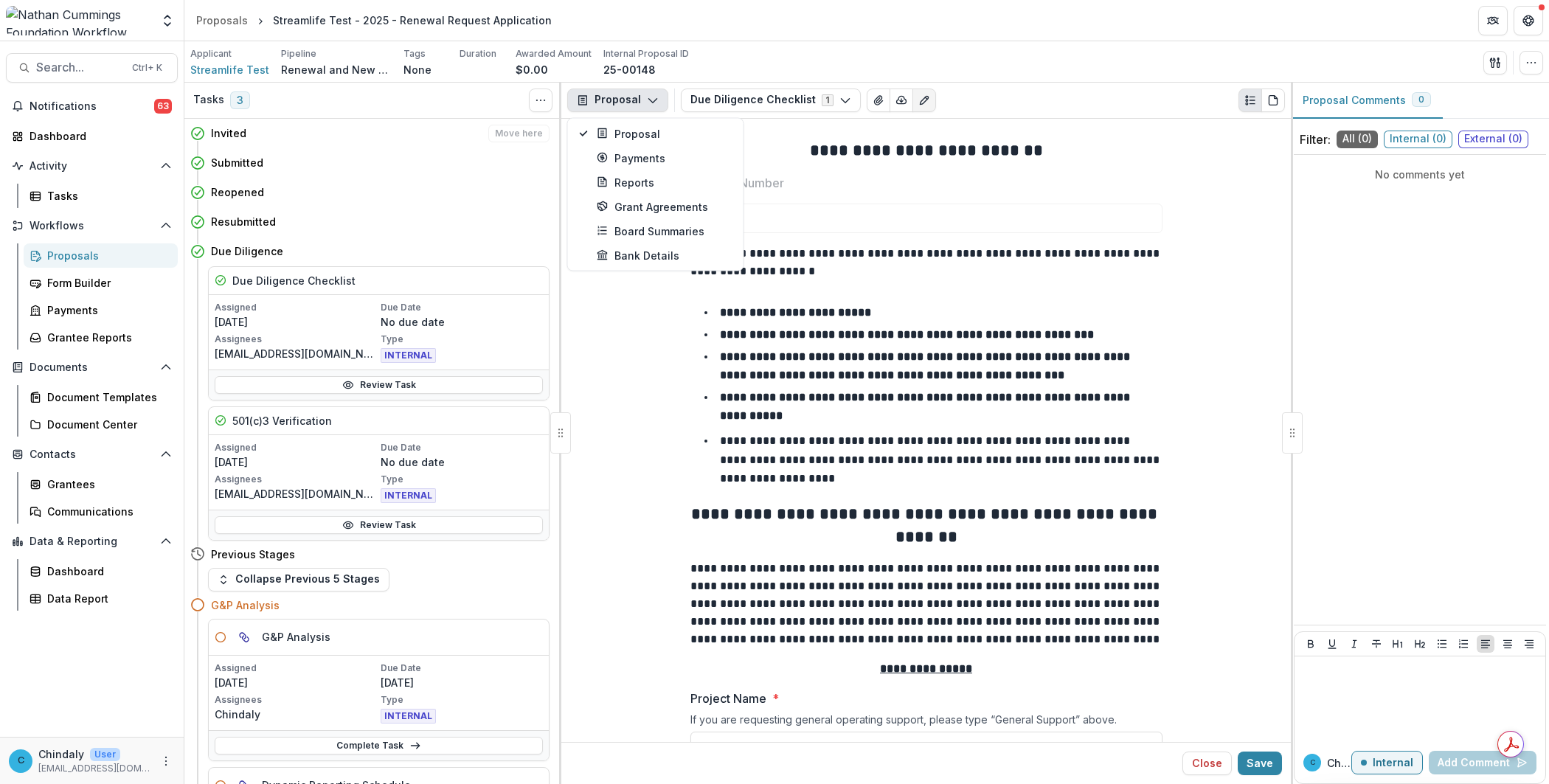
click at [264, 138] on div "Invited Move here" at bounding box center [380, 133] width 339 height 18
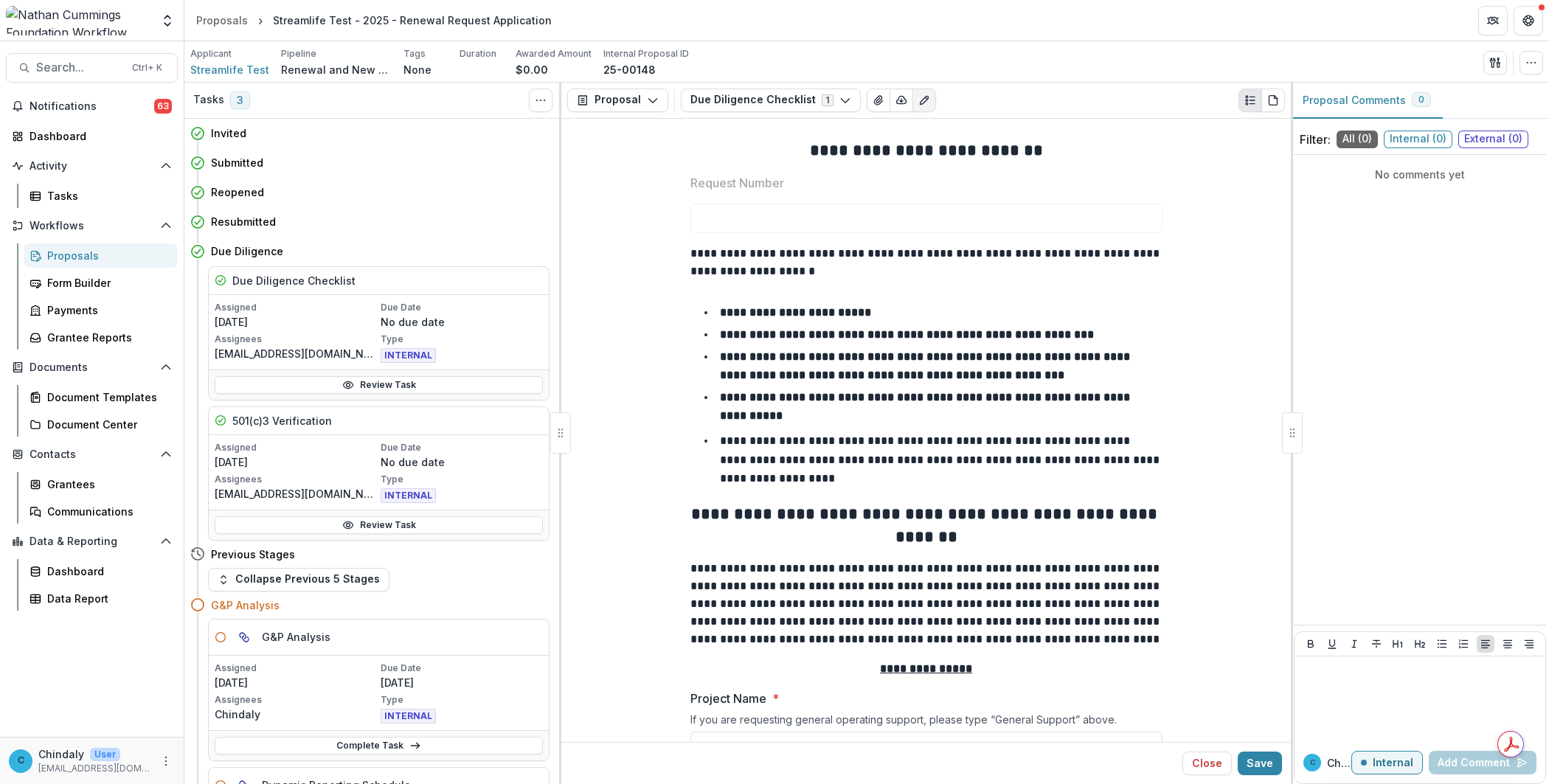
click at [231, 103] on span "3" at bounding box center [239, 100] width 19 height 18
click at [233, 103] on span "3" at bounding box center [239, 100] width 19 height 18
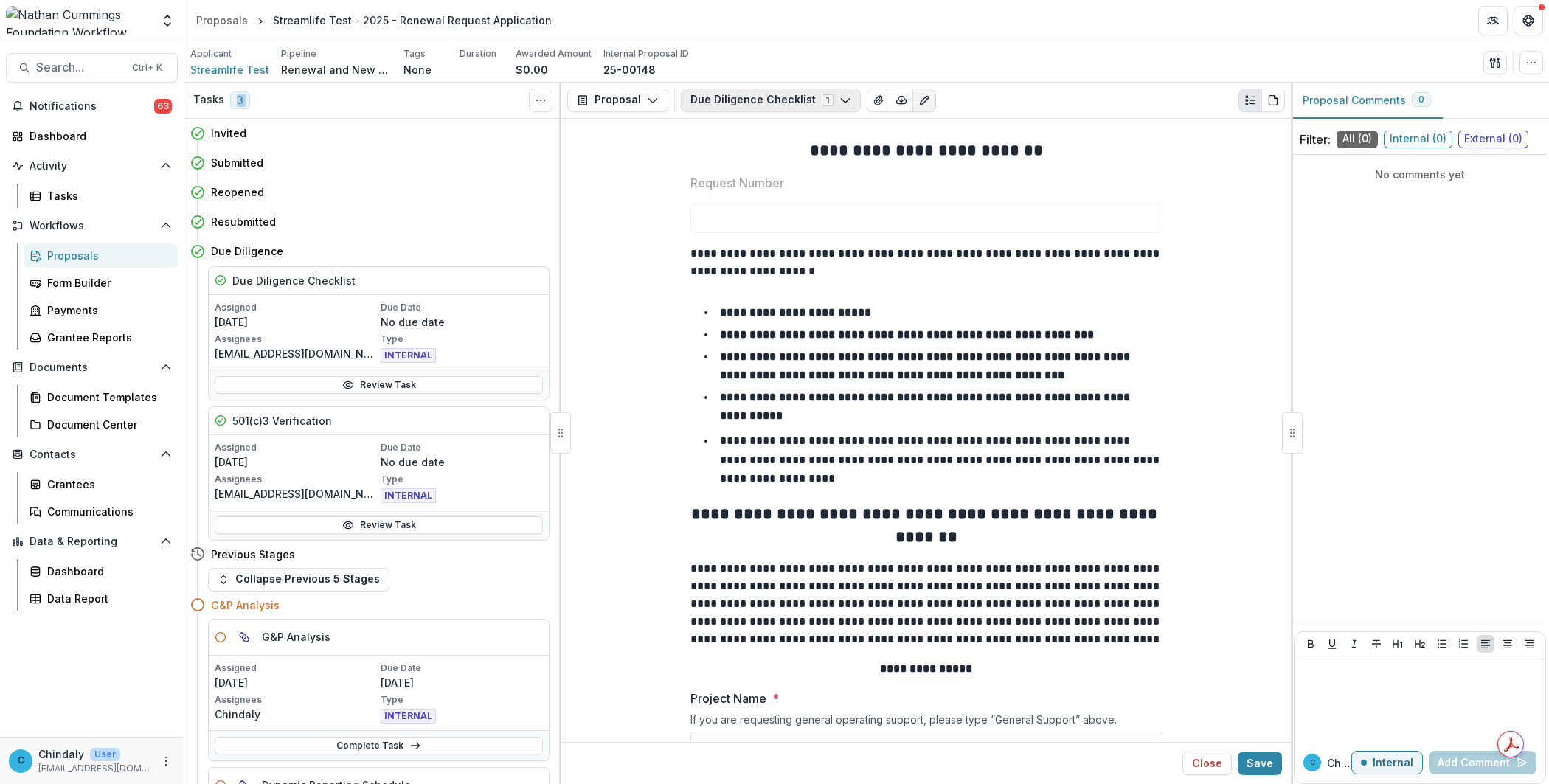
click at [839, 106] on icon "button" at bounding box center [845, 100] width 12 height 12
click at [655, 105] on icon "button" at bounding box center [652, 100] width 12 height 12
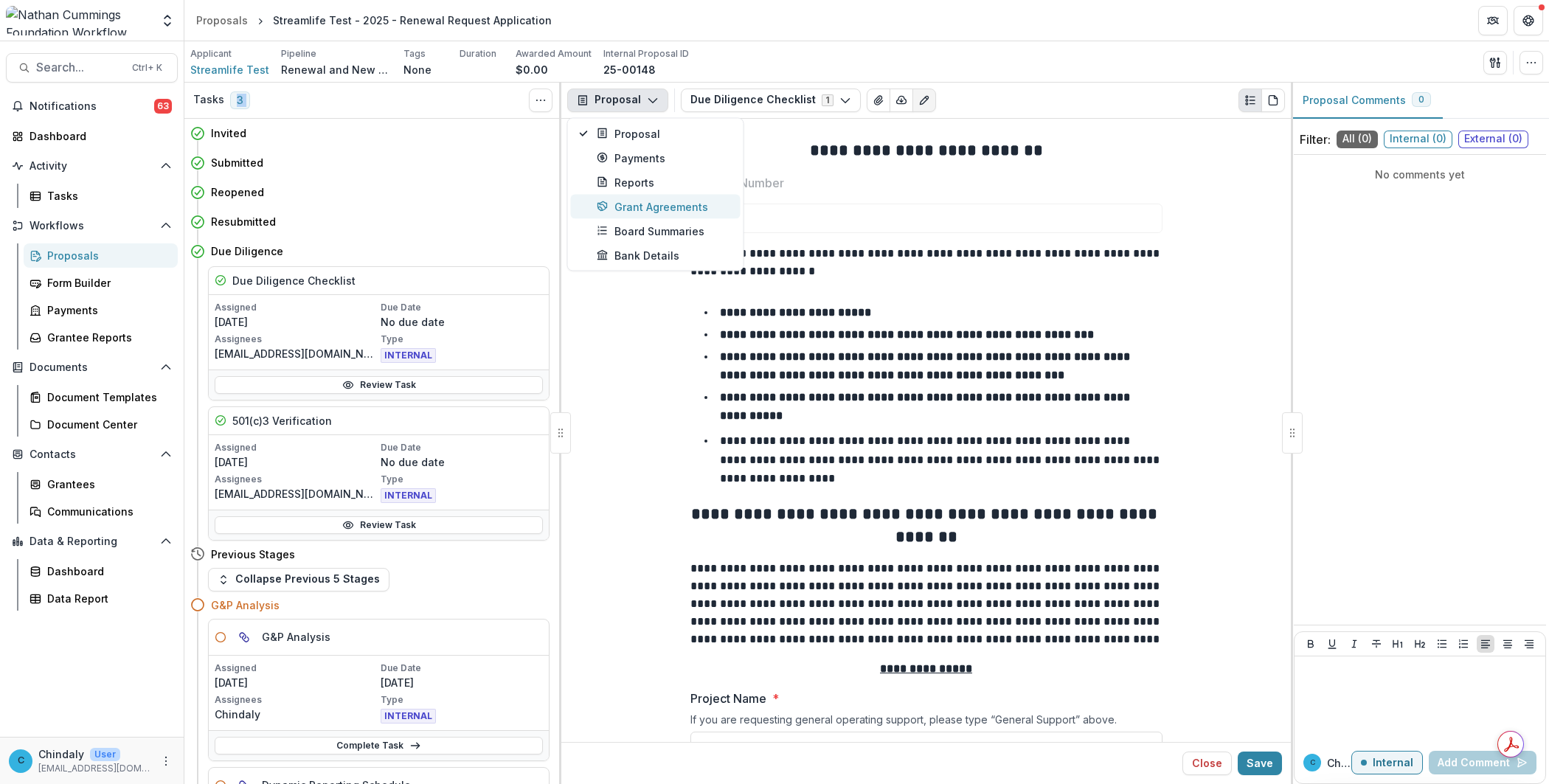
click at [637, 207] on div "Grant Agreements" at bounding box center [664, 206] width 135 height 16
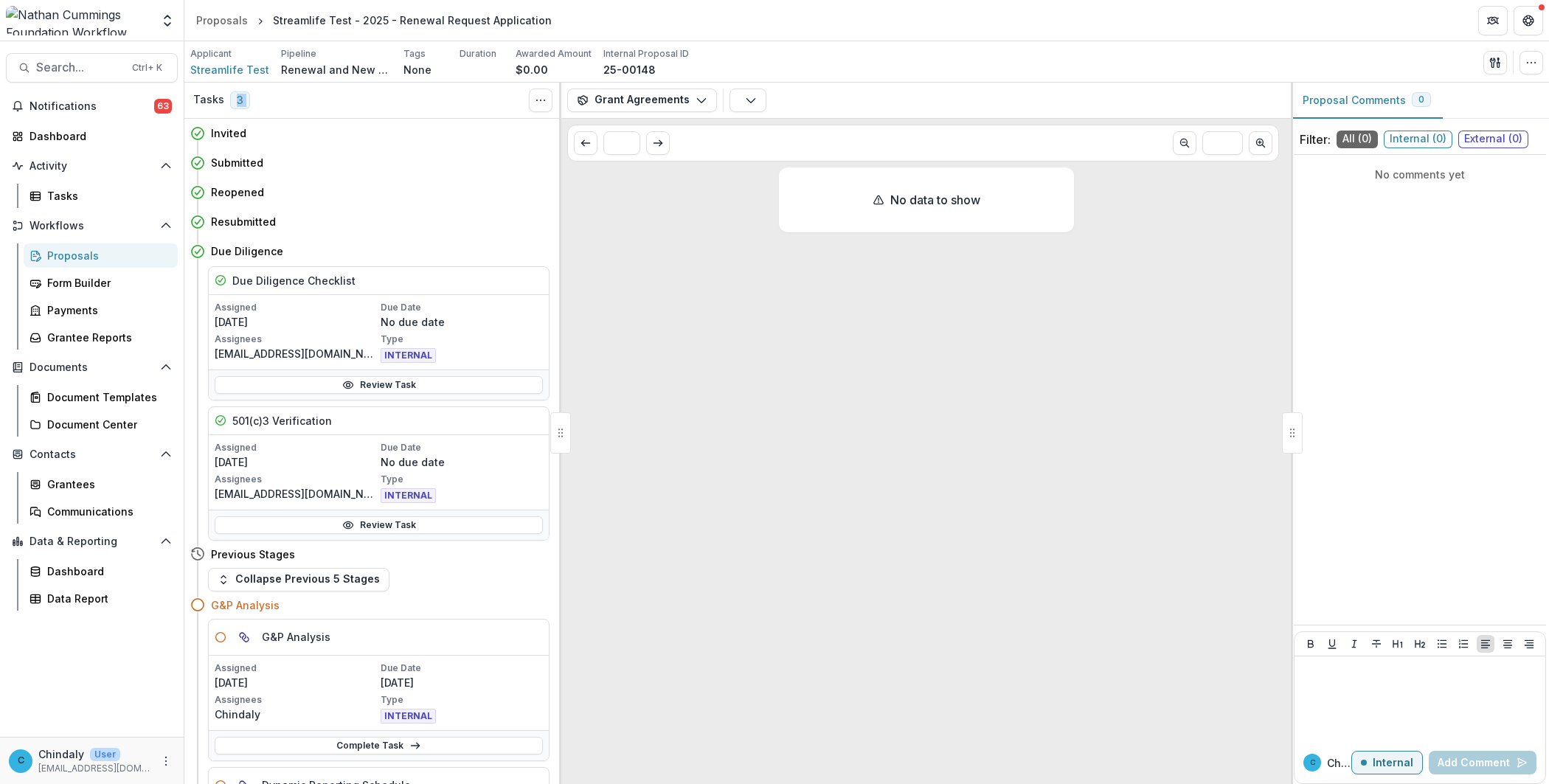
click at [239, 97] on span "3" at bounding box center [239, 100] width 19 height 18
click at [536, 103] on icon "Toggle View Cancelled Tasks" at bounding box center [540, 100] width 12 height 12
click at [411, 98] on div "Tasks 3 Show Cancelled Tasks" at bounding box center [373, 100] width 377 height 36
click at [645, 109] on button "Grant Agreements" at bounding box center [641, 99] width 149 height 23
click at [758, 99] on button "button" at bounding box center [748, 99] width 37 height 23
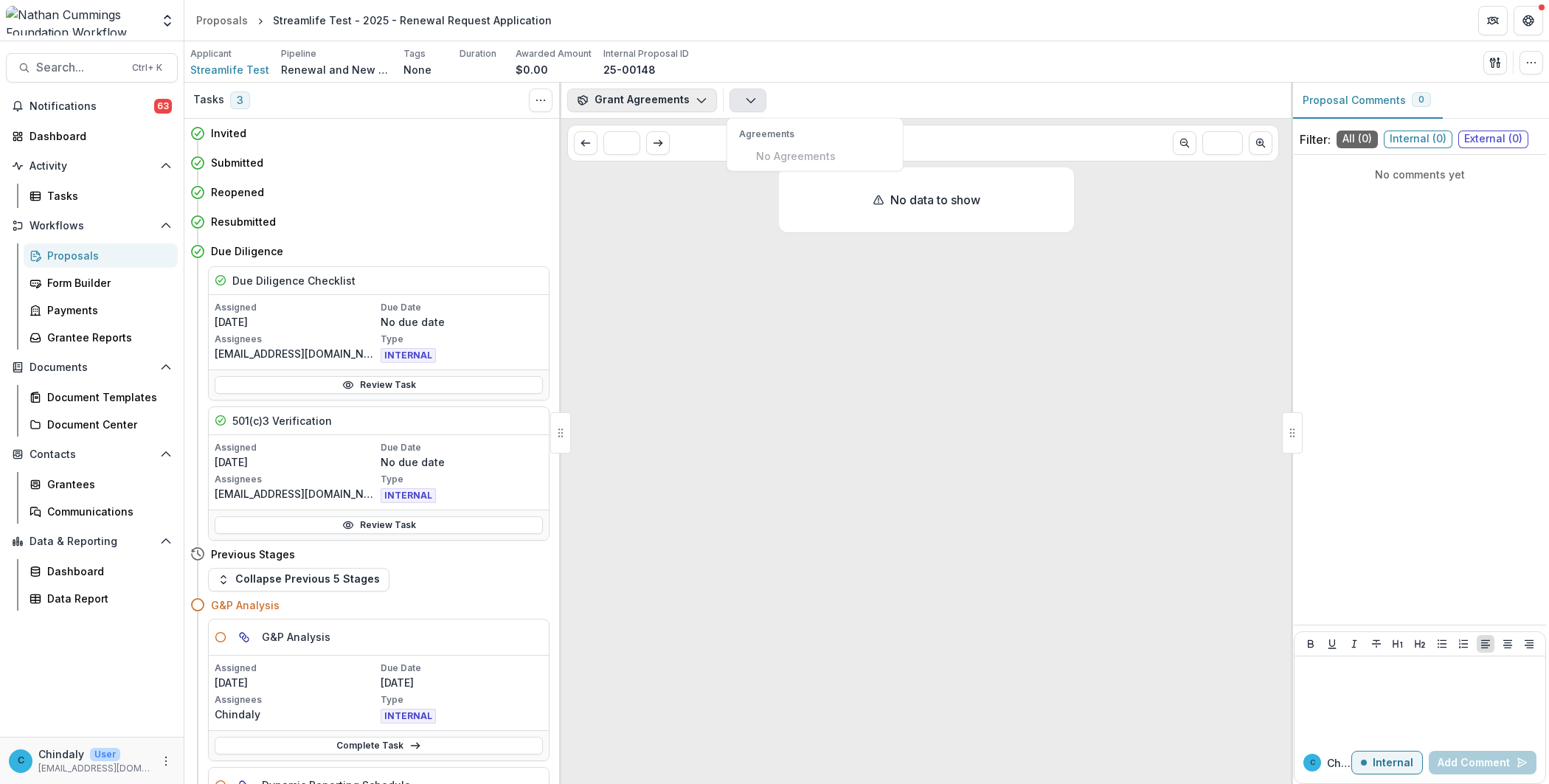
click at [650, 96] on button "Grant Agreements" at bounding box center [641, 99] width 149 height 23
click at [605, 126] on div "Proposal" at bounding box center [664, 133] width 135 height 16
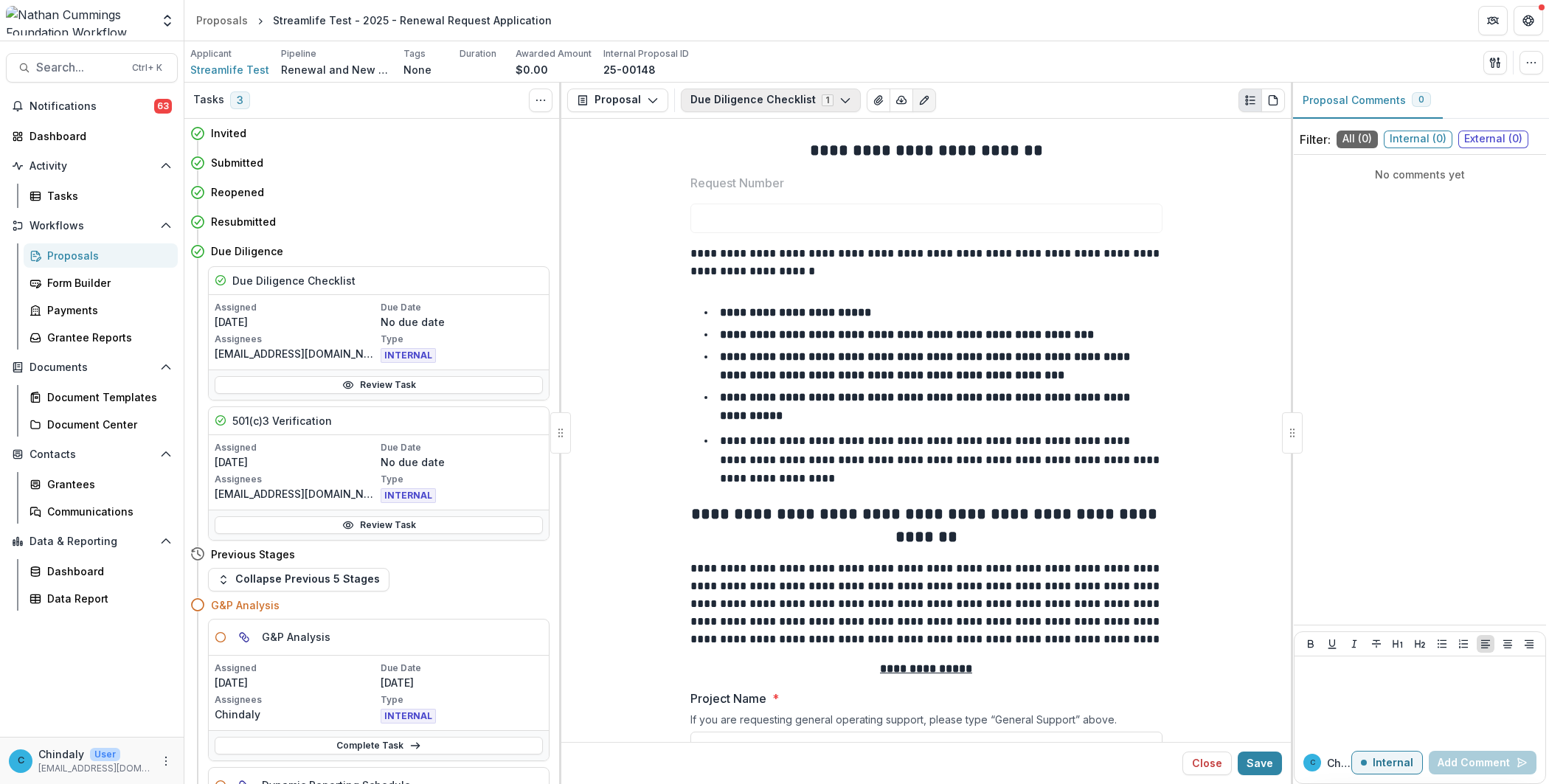
click at [748, 101] on button "Due Diligence Checklist 1" at bounding box center [770, 99] width 180 height 23
click at [734, 146] on button "Due Diligence Checklist Internal" at bounding box center [792, 155] width 219 height 25
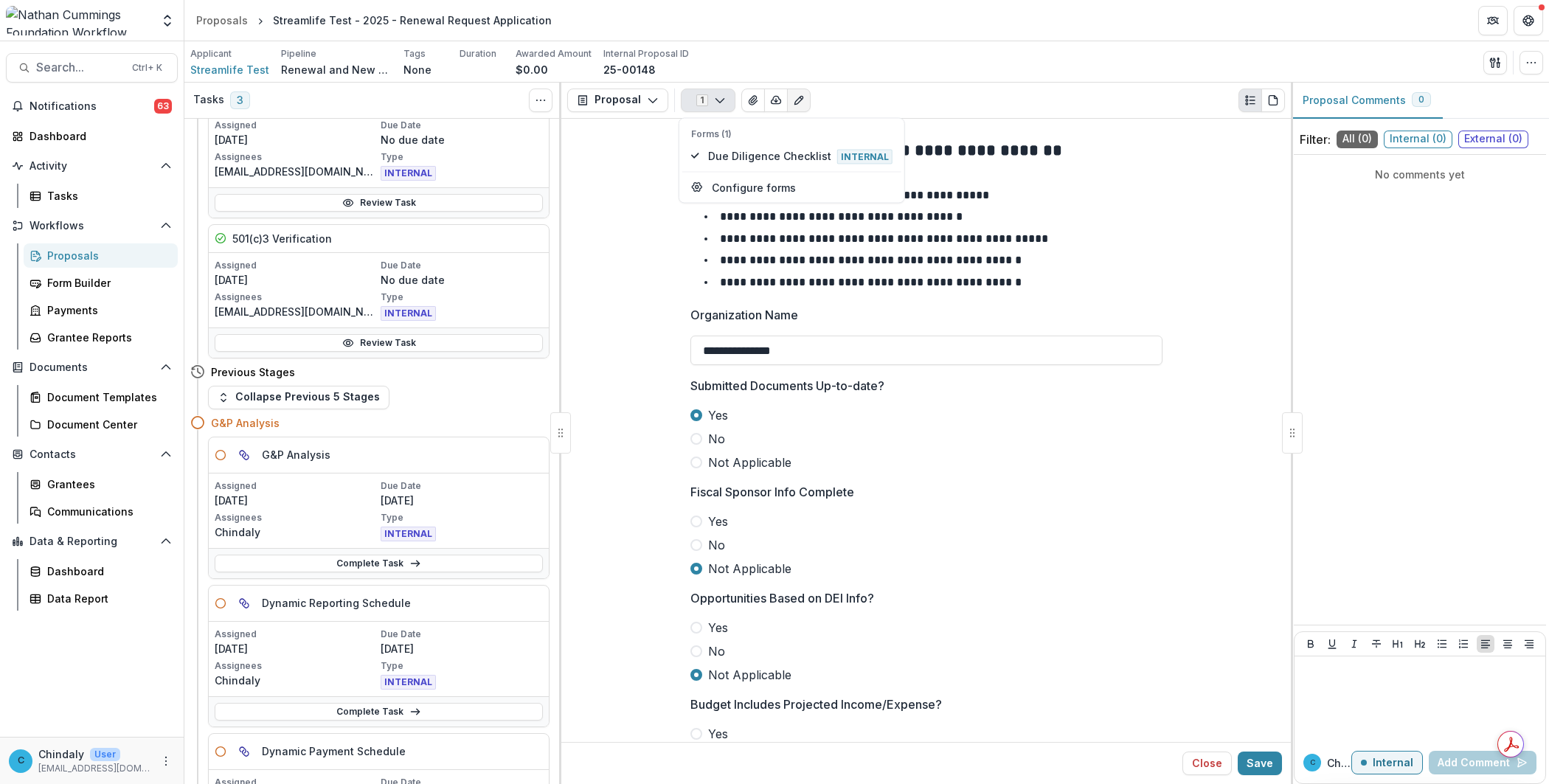
scroll to position [183, 0]
click at [379, 572] on link "Complete Task" at bounding box center [379, 562] width 329 height 18
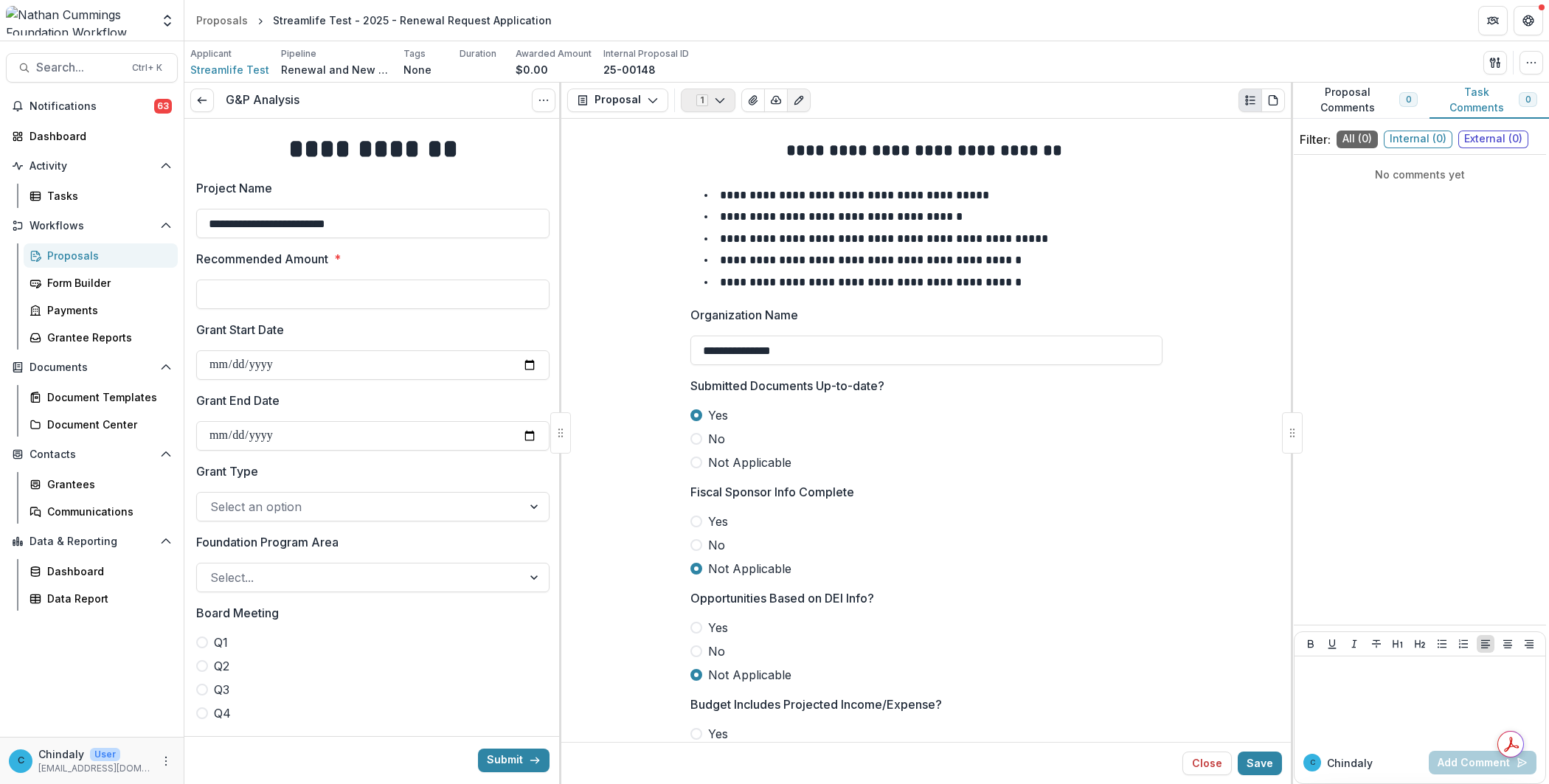
click at [716, 104] on icon "button" at bounding box center [719, 100] width 12 height 12
type input "****"
type input "**"
click at [716, 103] on icon "button" at bounding box center [719, 100] width 12 height 12
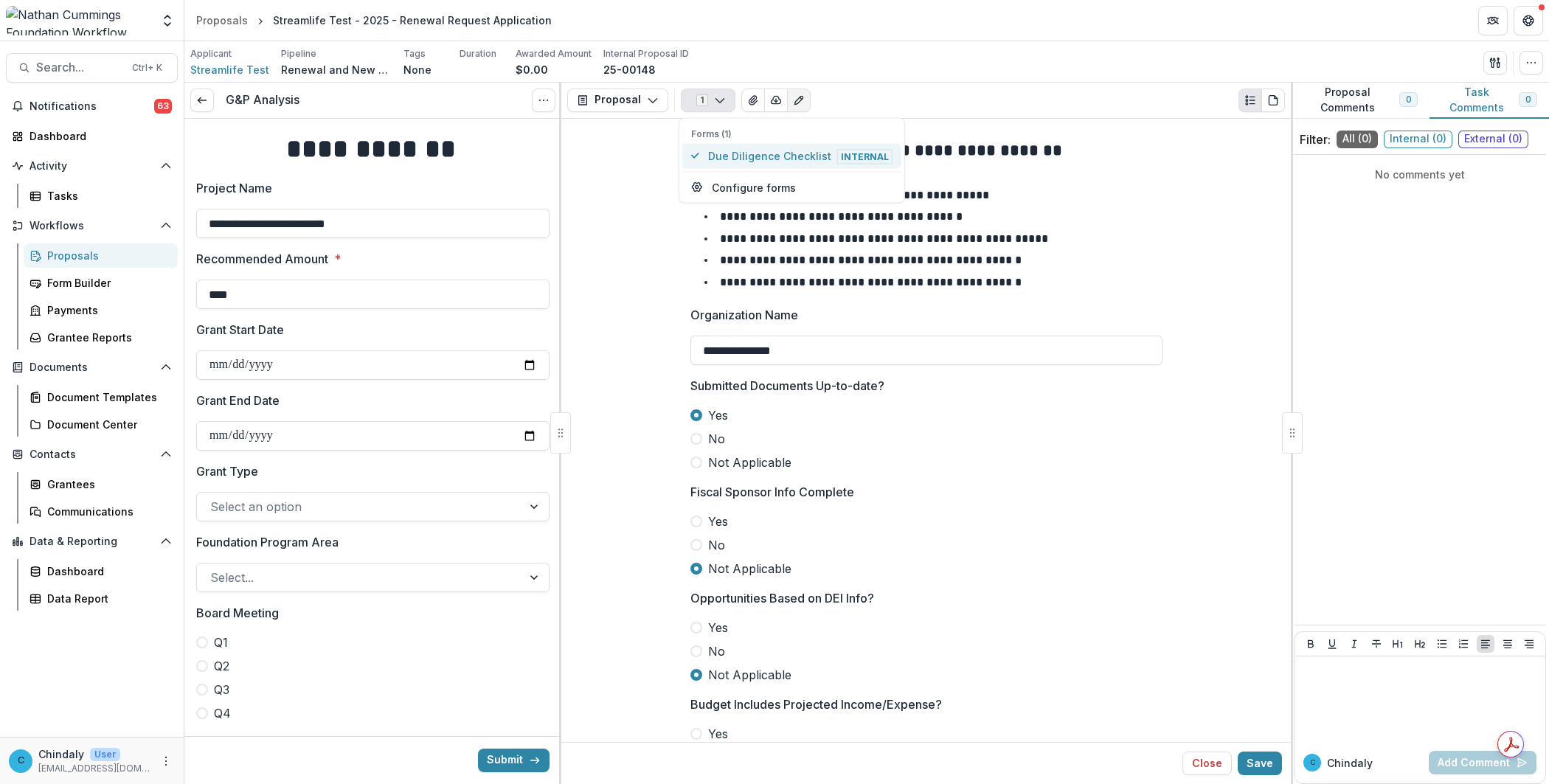
click at [738, 161] on span "Due Diligence Checklist Internal" at bounding box center [800, 155] width 185 height 16
click at [1049, 157] on h2 "**********" at bounding box center [926, 150] width 472 height 23
click at [201, 109] on link at bounding box center [201, 99] width 23 height 23
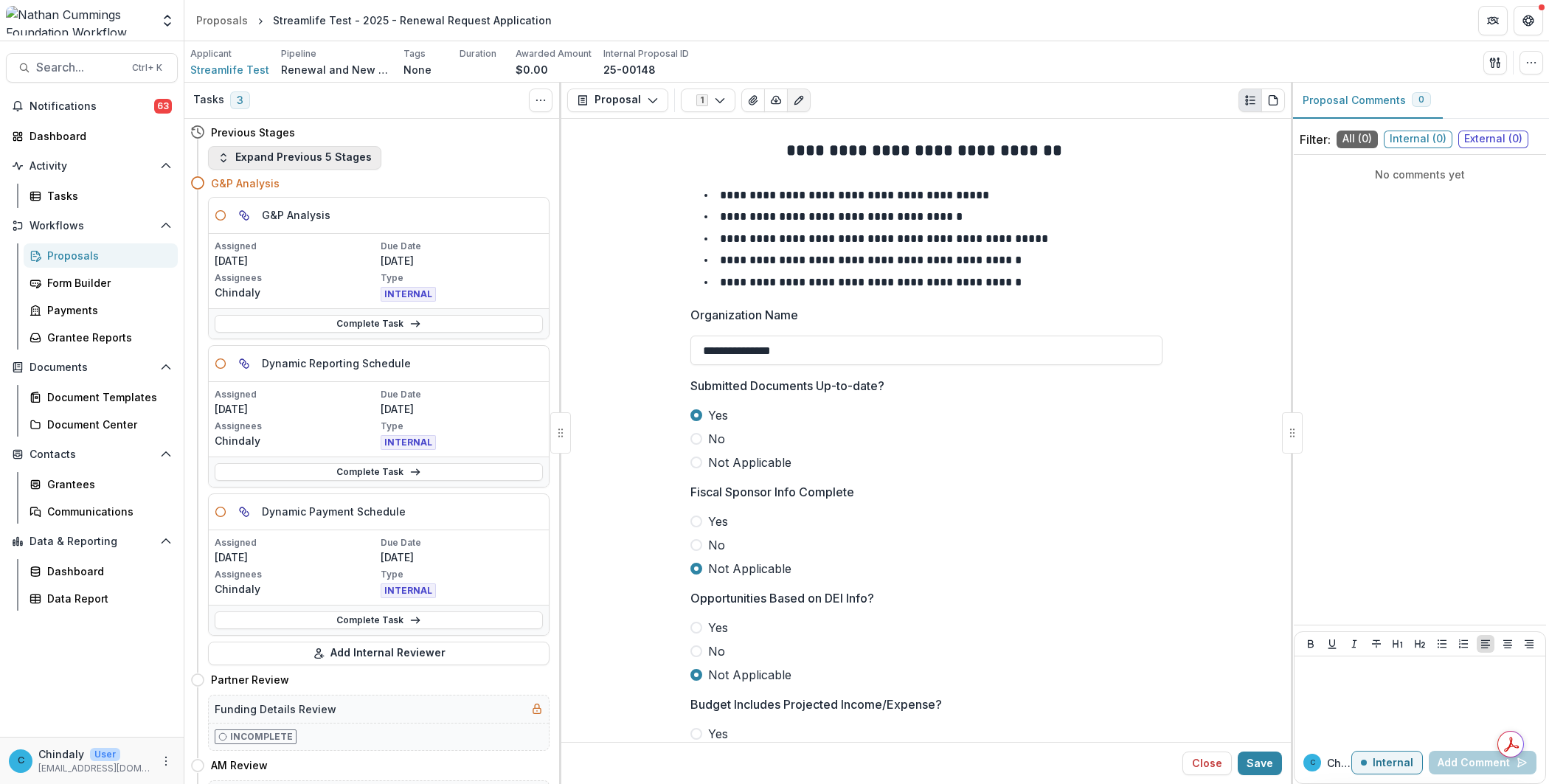
click at [292, 152] on button "Expand Previous 5 Stages" at bounding box center [294, 157] width 174 height 23
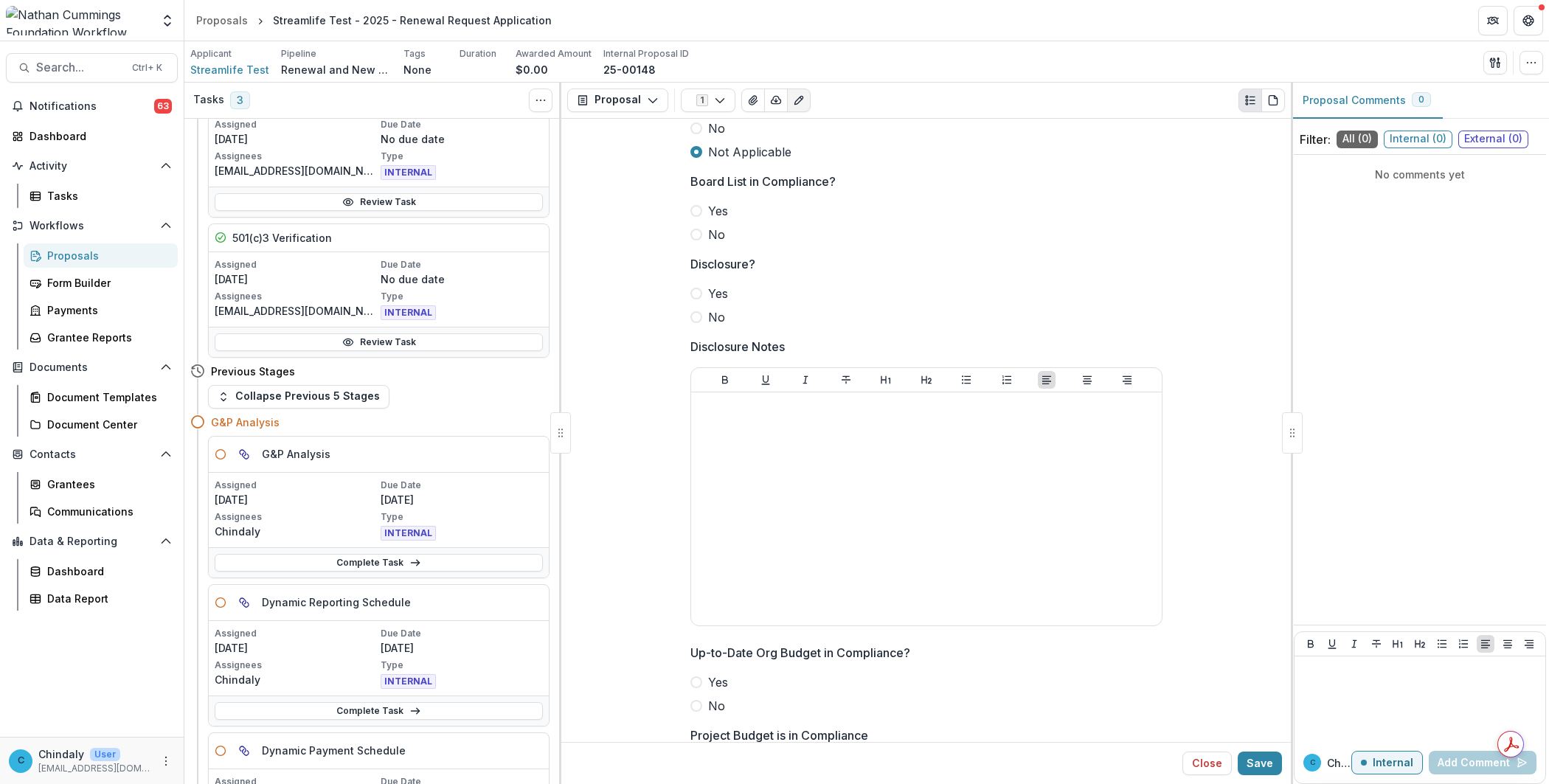
scroll to position [736, 0]
click at [322, 569] on link "Complete Task" at bounding box center [379, 562] width 329 height 18
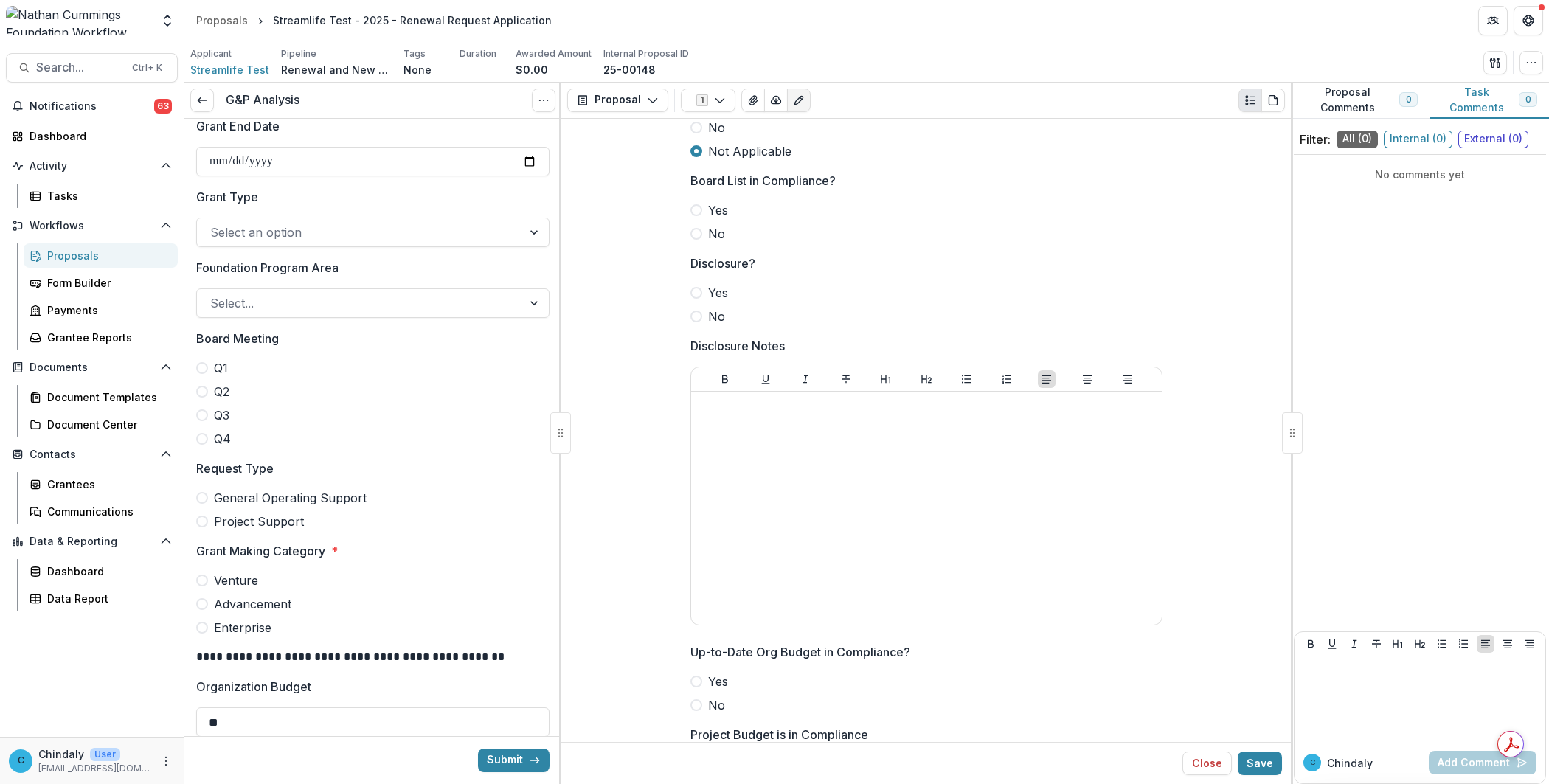
scroll to position [276, 0]
click at [285, 225] on div at bounding box center [359, 230] width 299 height 20
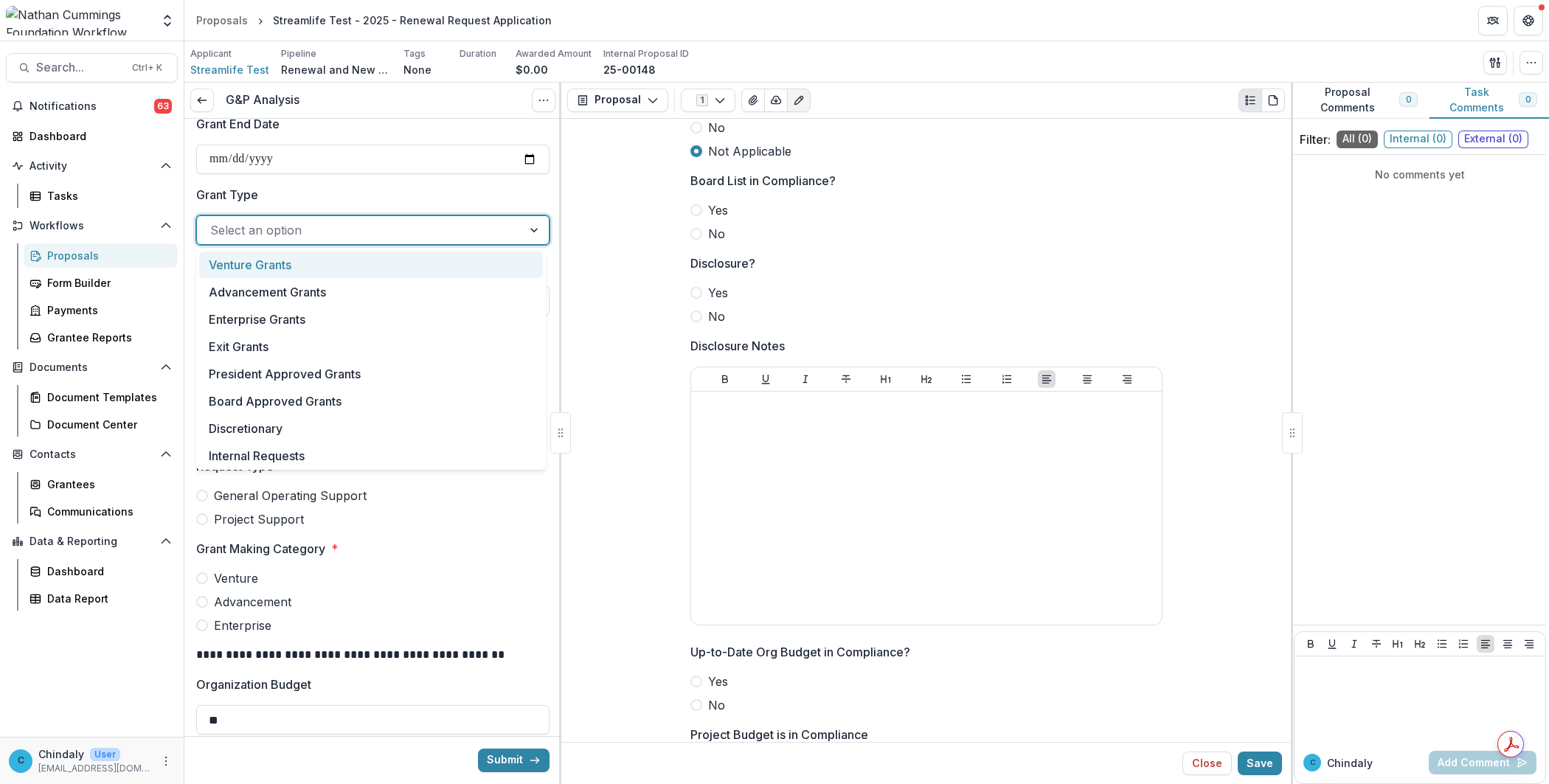
click at [314, 230] on div at bounding box center [359, 230] width 299 height 20
click at [342, 188] on label "Grant Type" at bounding box center [368, 194] width 344 height 18
click at [213, 221] on input "Grant Type" at bounding box center [212, 229] width 4 height 18
click at [342, 236] on div at bounding box center [359, 230] width 299 height 20
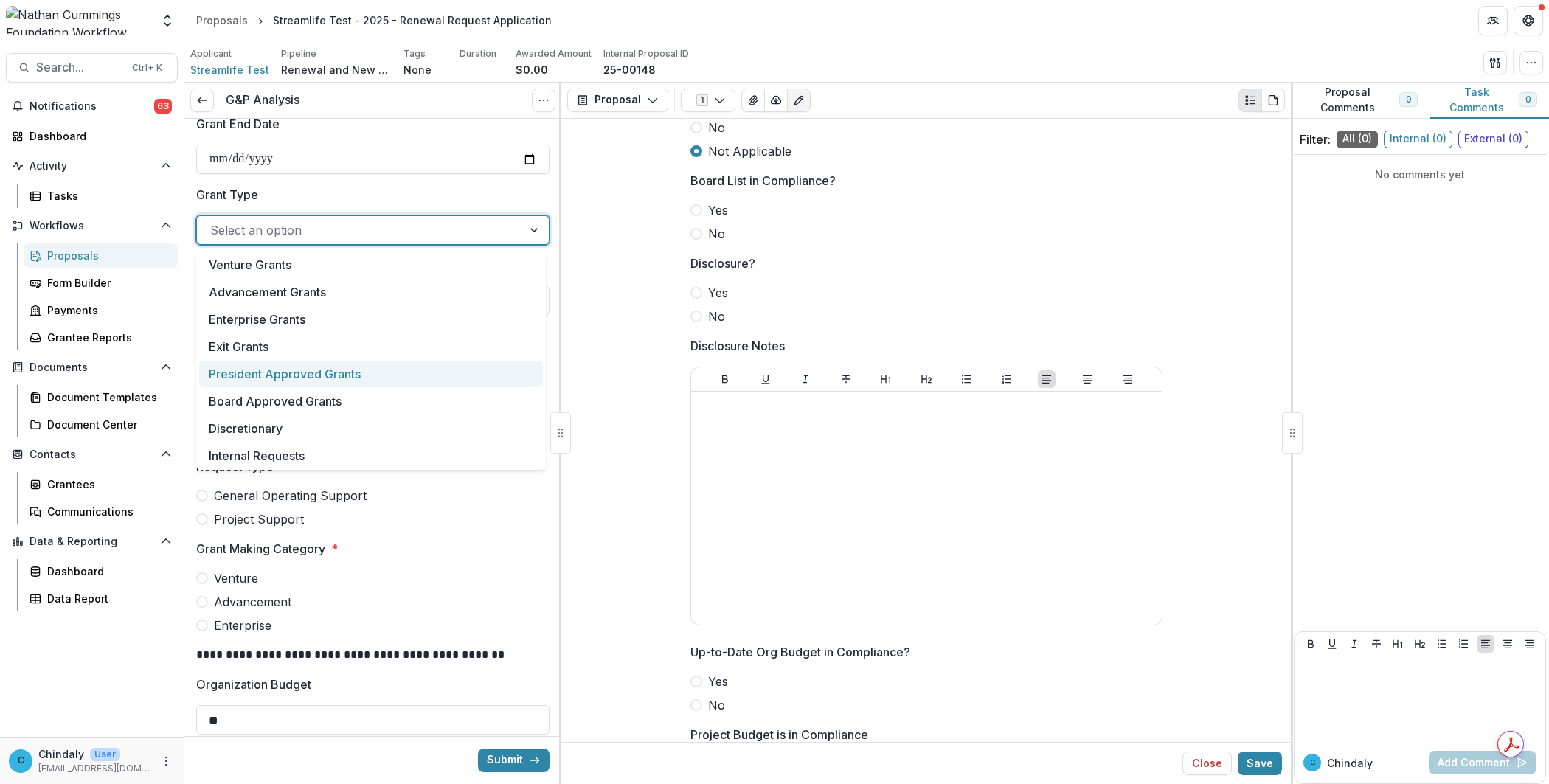
click at [345, 364] on div "President Approved Grants" at bounding box center [371, 374] width 343 height 27
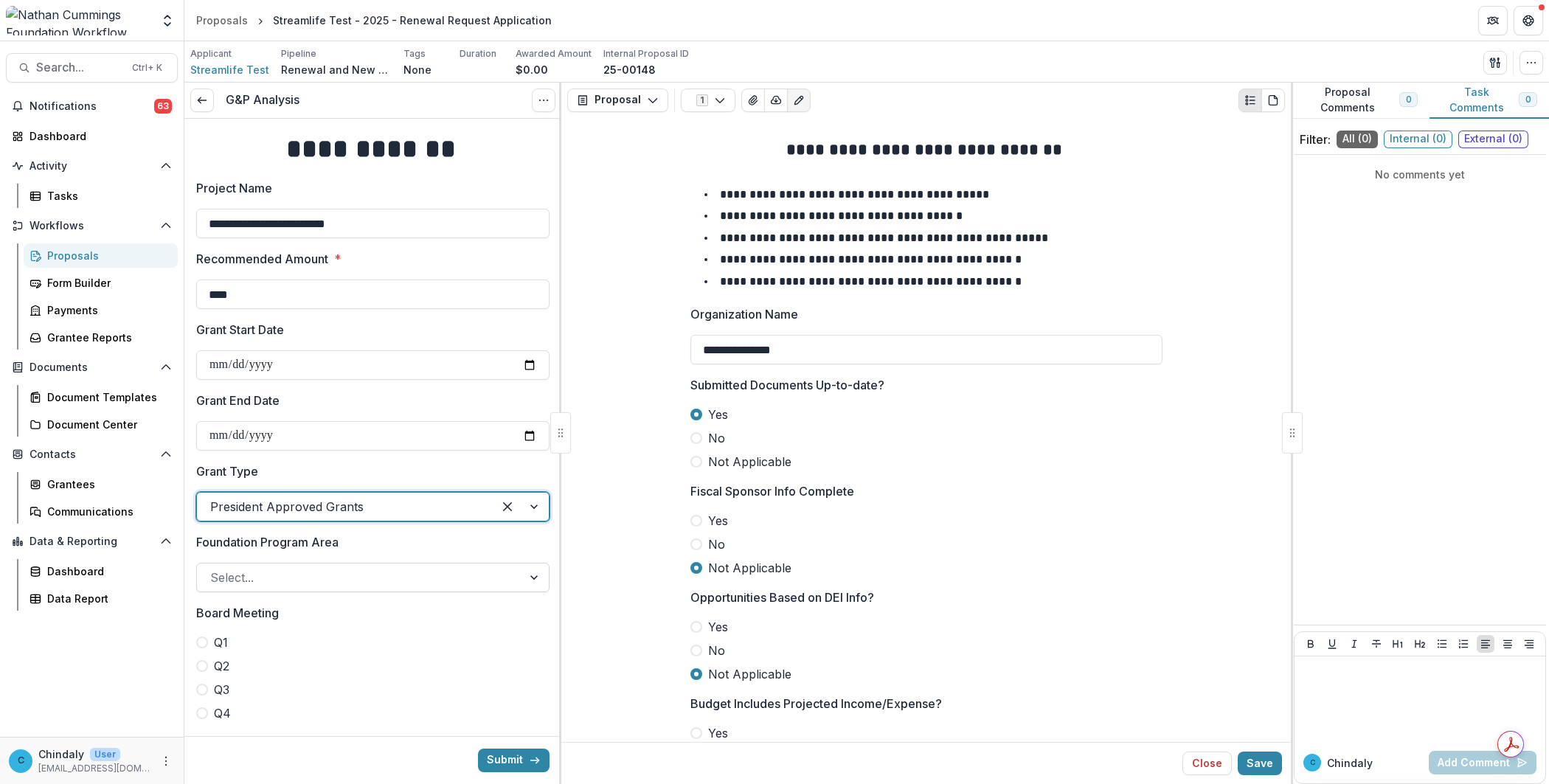
scroll to position [736, 0]
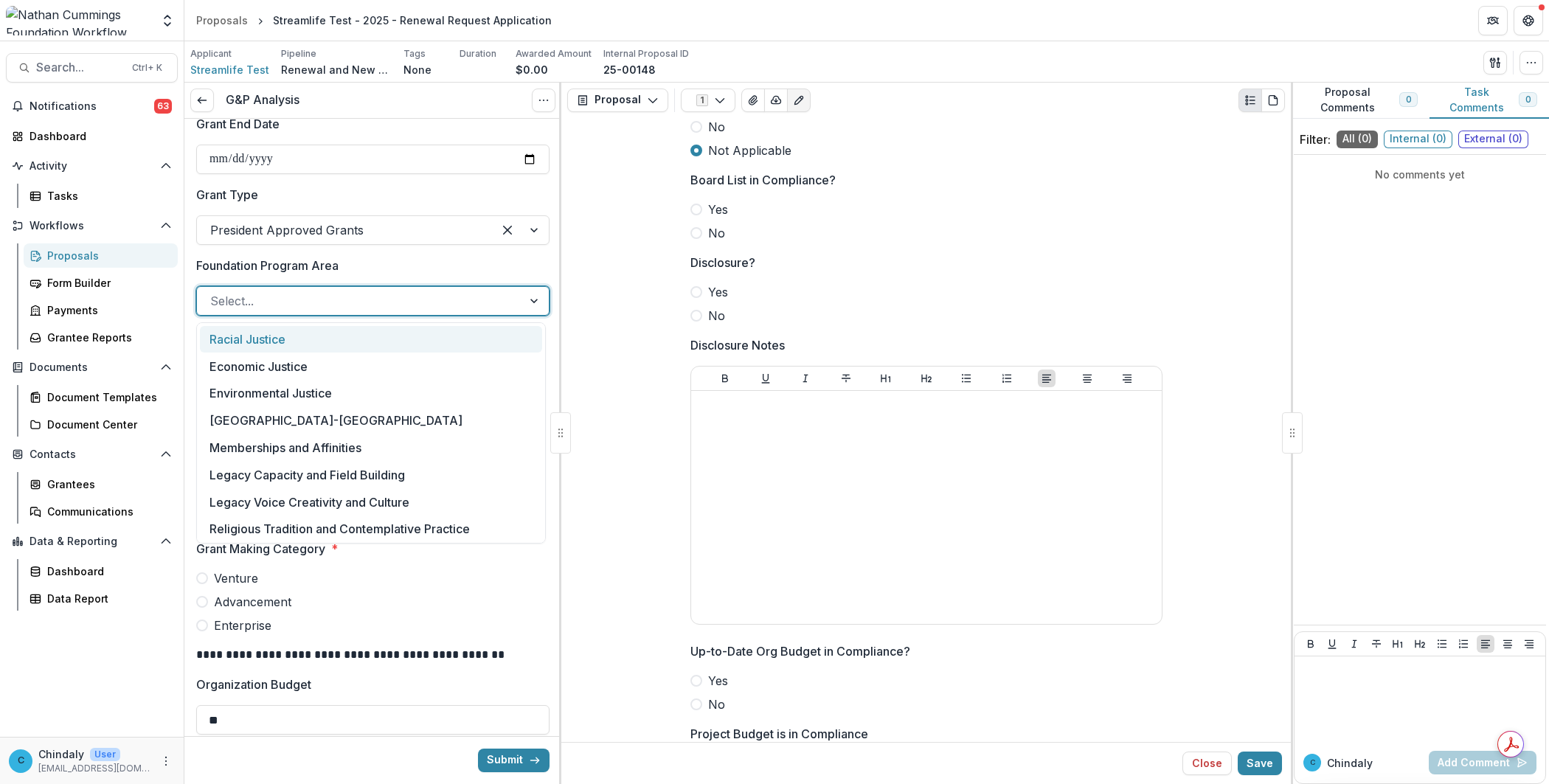
click at [346, 307] on div at bounding box center [359, 301] width 299 height 20
click at [353, 332] on div "Racial Justice" at bounding box center [370, 339] width 342 height 27
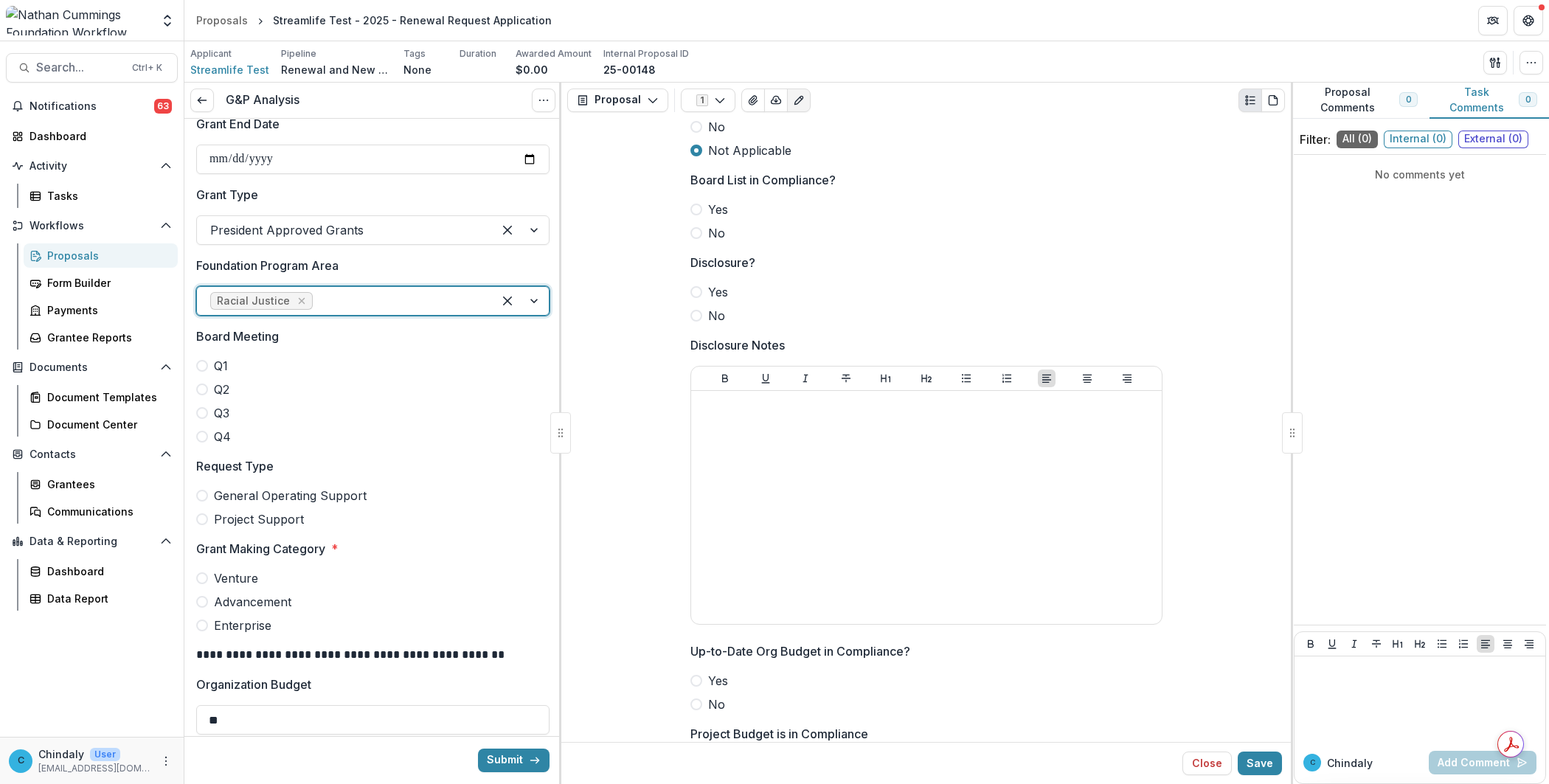
click at [357, 363] on label "Q1" at bounding box center [372, 366] width 354 height 18
click at [230, 440] on span "Q4" at bounding box center [222, 436] width 17 height 18
click at [224, 490] on span "General Operating Support" at bounding box center [290, 495] width 152 height 18
click at [224, 585] on span "Venture" at bounding box center [236, 577] width 45 height 18
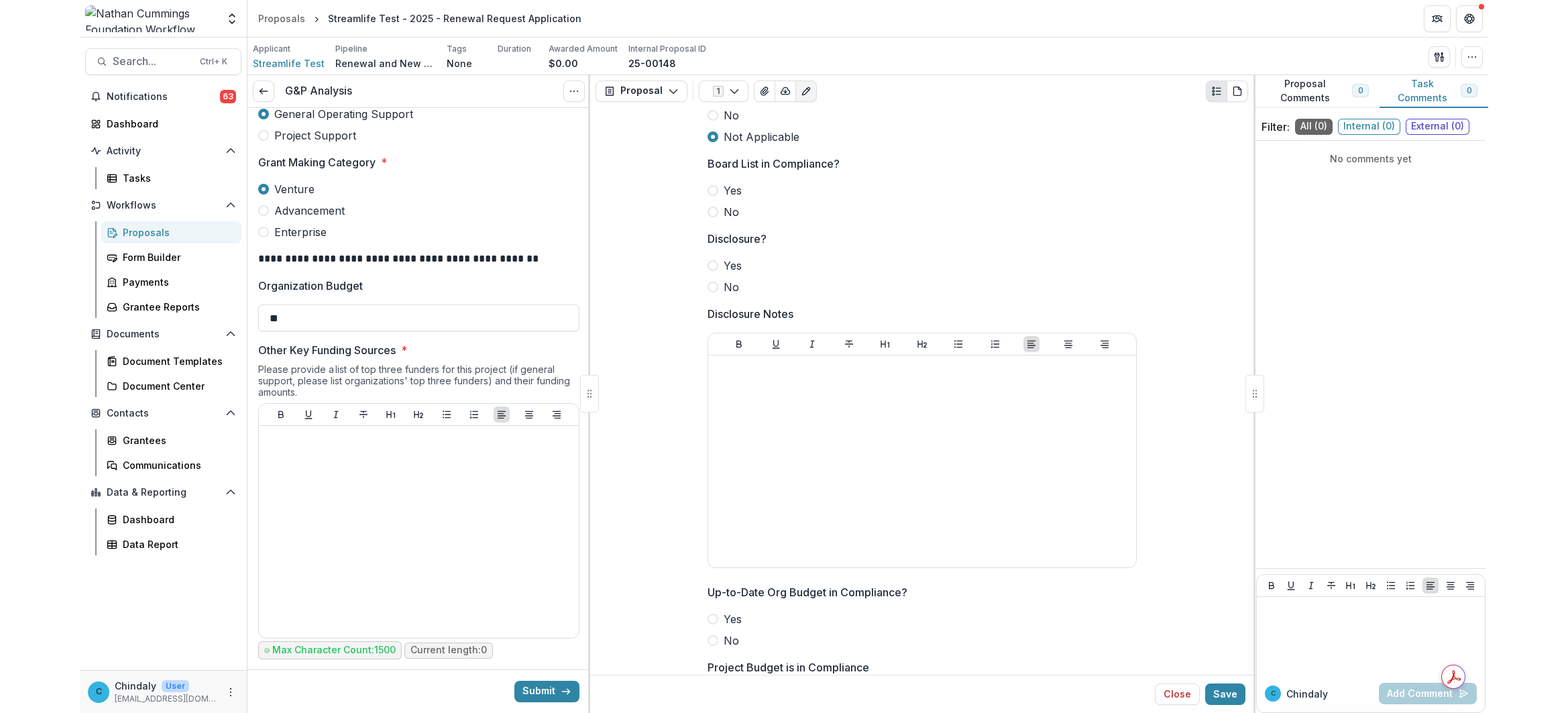
scroll to position [587, 0]
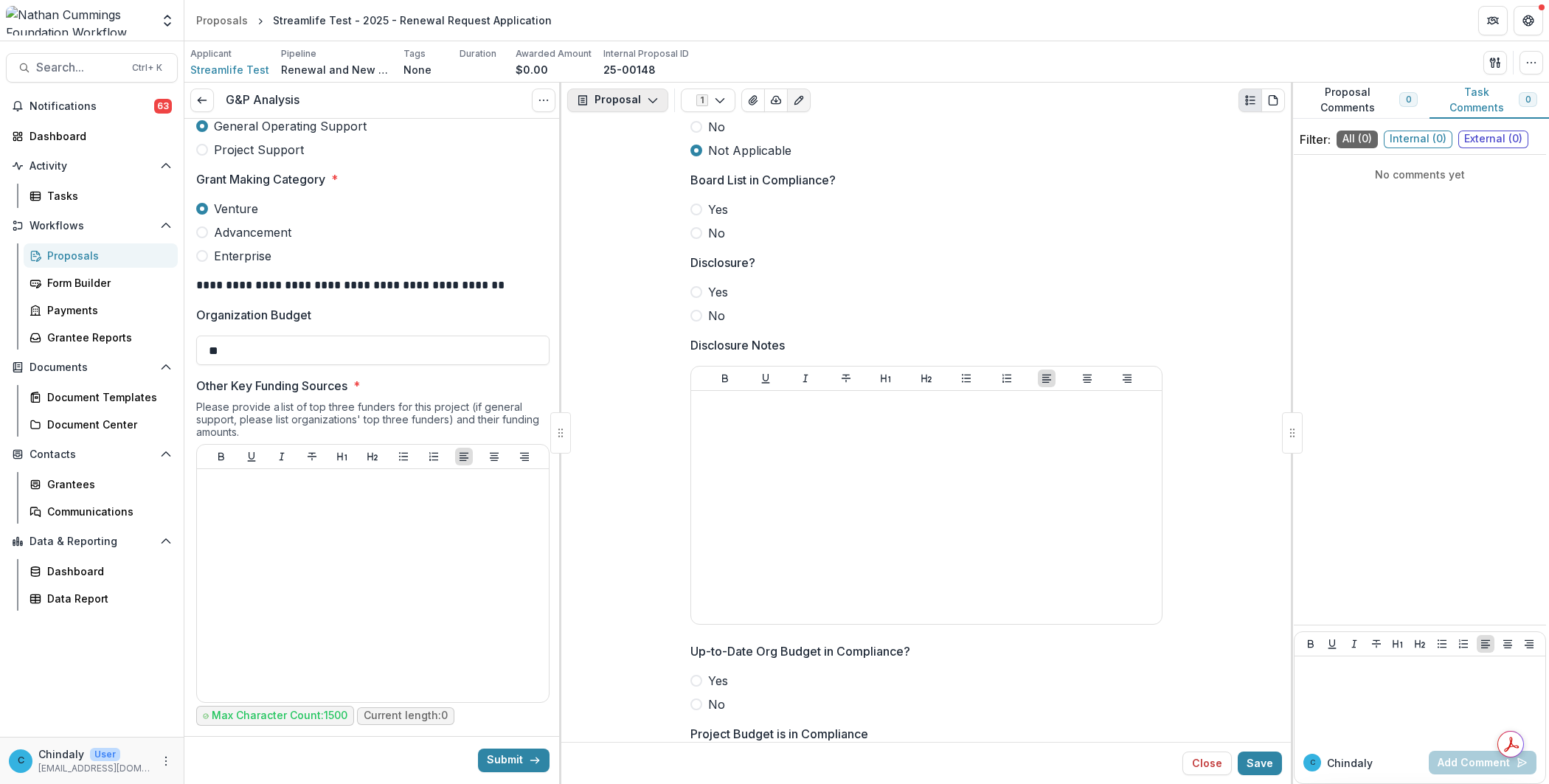
click at [639, 106] on button "Proposal" at bounding box center [617, 99] width 101 height 23
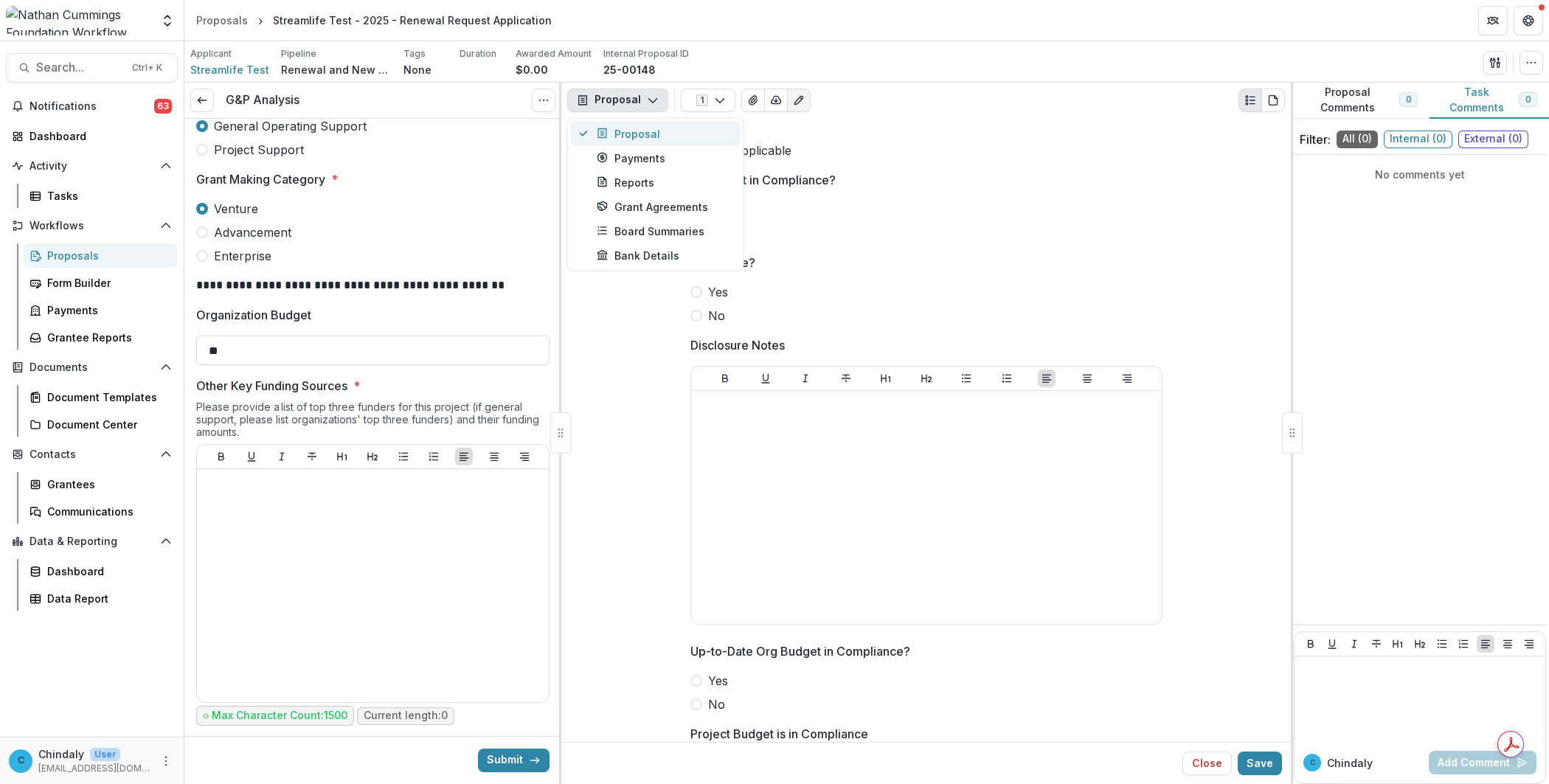
click at [629, 125] on div "Proposal" at bounding box center [664, 133] width 135 height 16
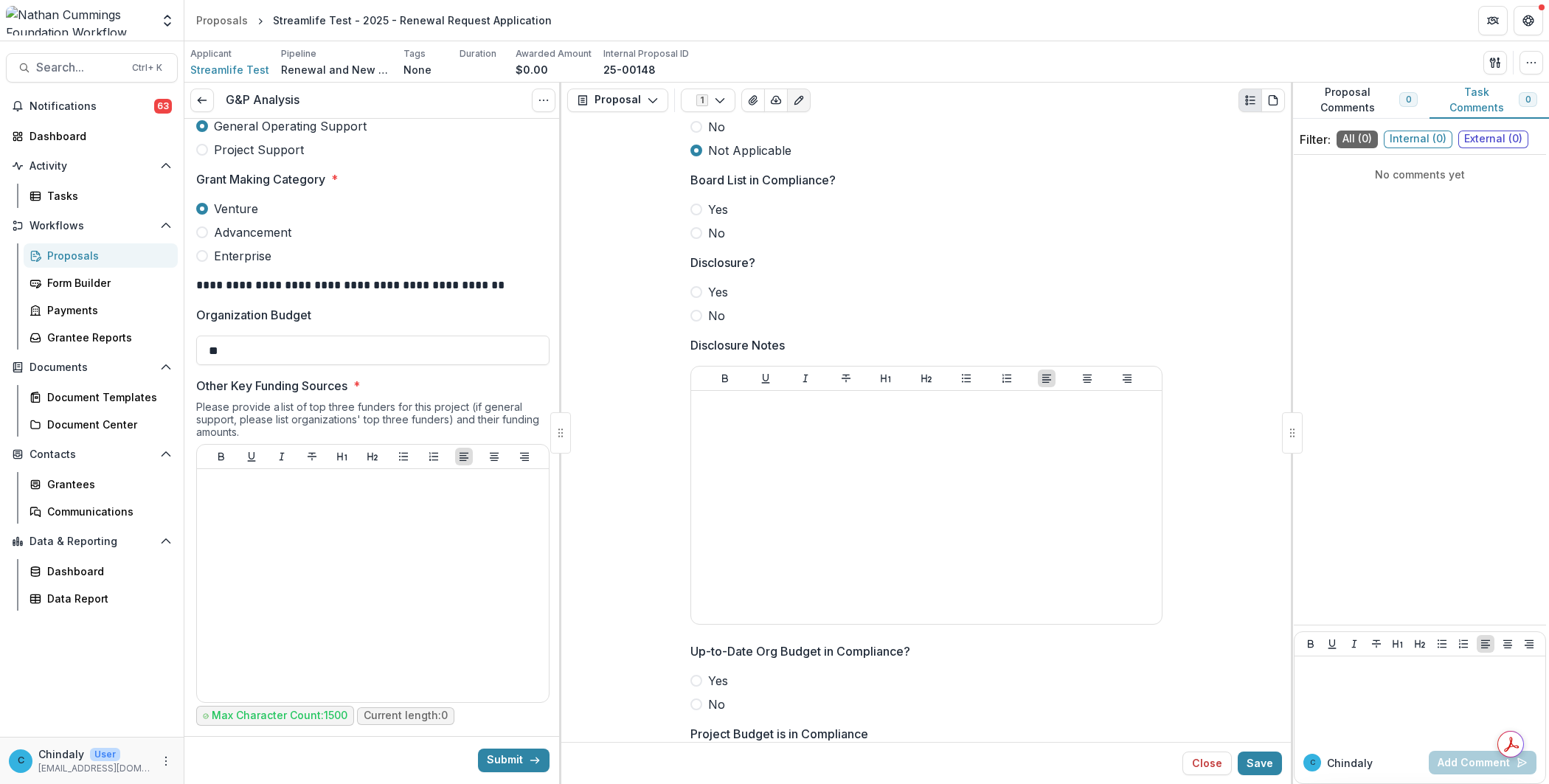
click at [796, 103] on icon "Edit as form" at bounding box center [798, 99] width 8 height 8
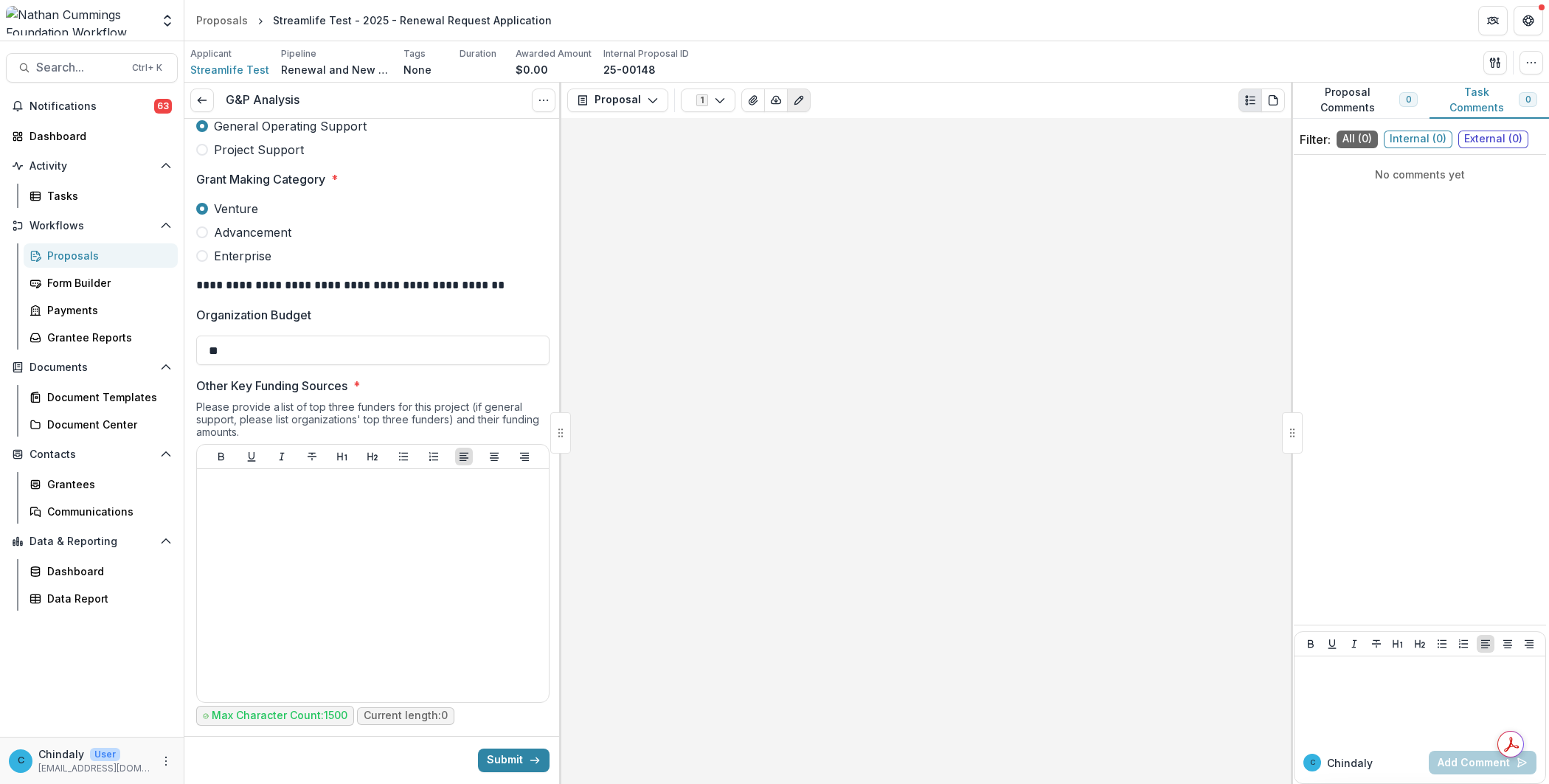
click at [794, 101] on icon "Edit as form" at bounding box center [798, 100] width 12 height 12
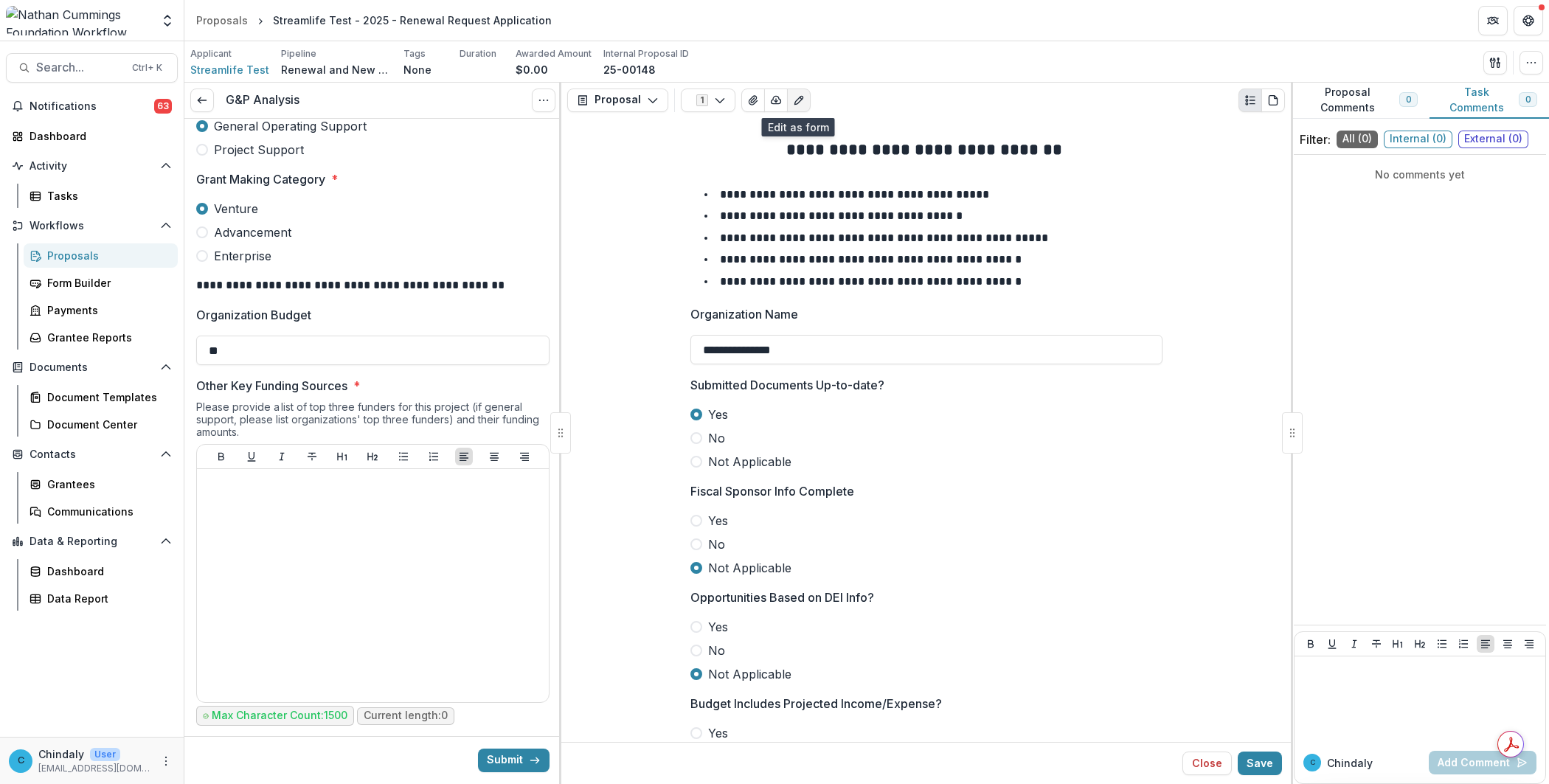
click at [800, 99] on icon "Edit as form" at bounding box center [798, 99] width 8 height 8
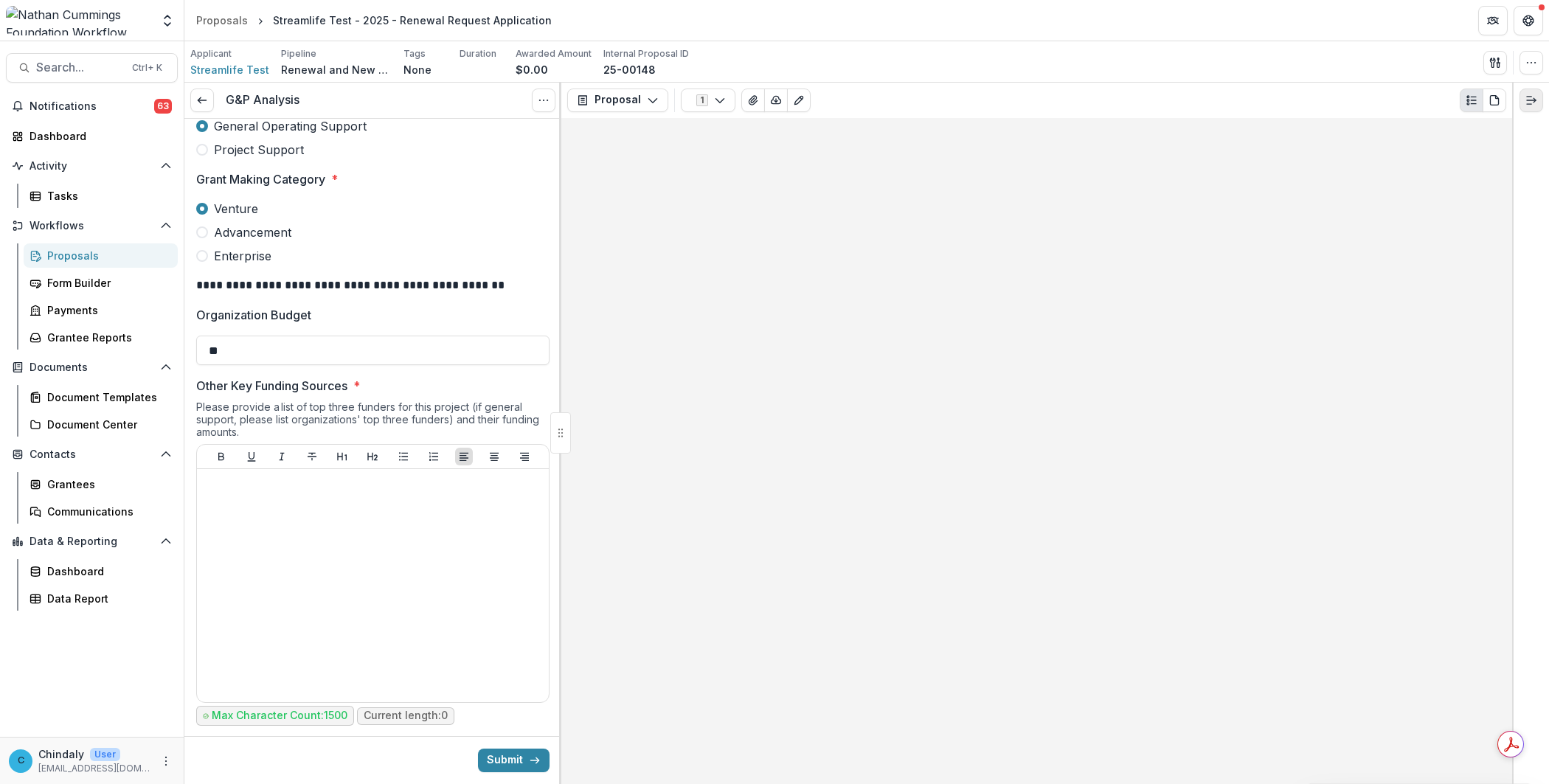
click at [1525, 95] on icon "Expand right" at bounding box center [1530, 100] width 12 height 12
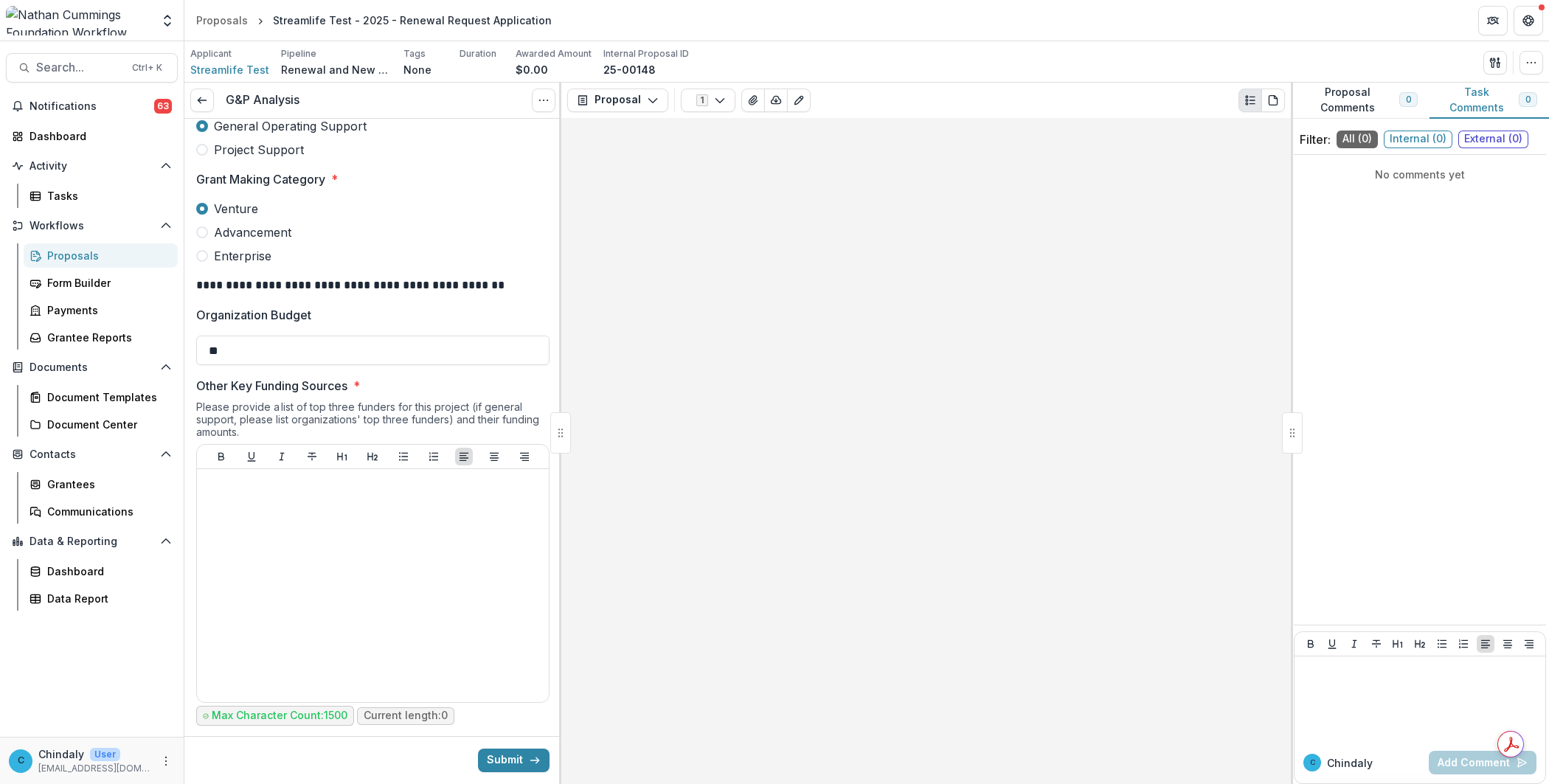
click at [1525, 95] on span "0" at bounding box center [1528, 99] width 6 height 10
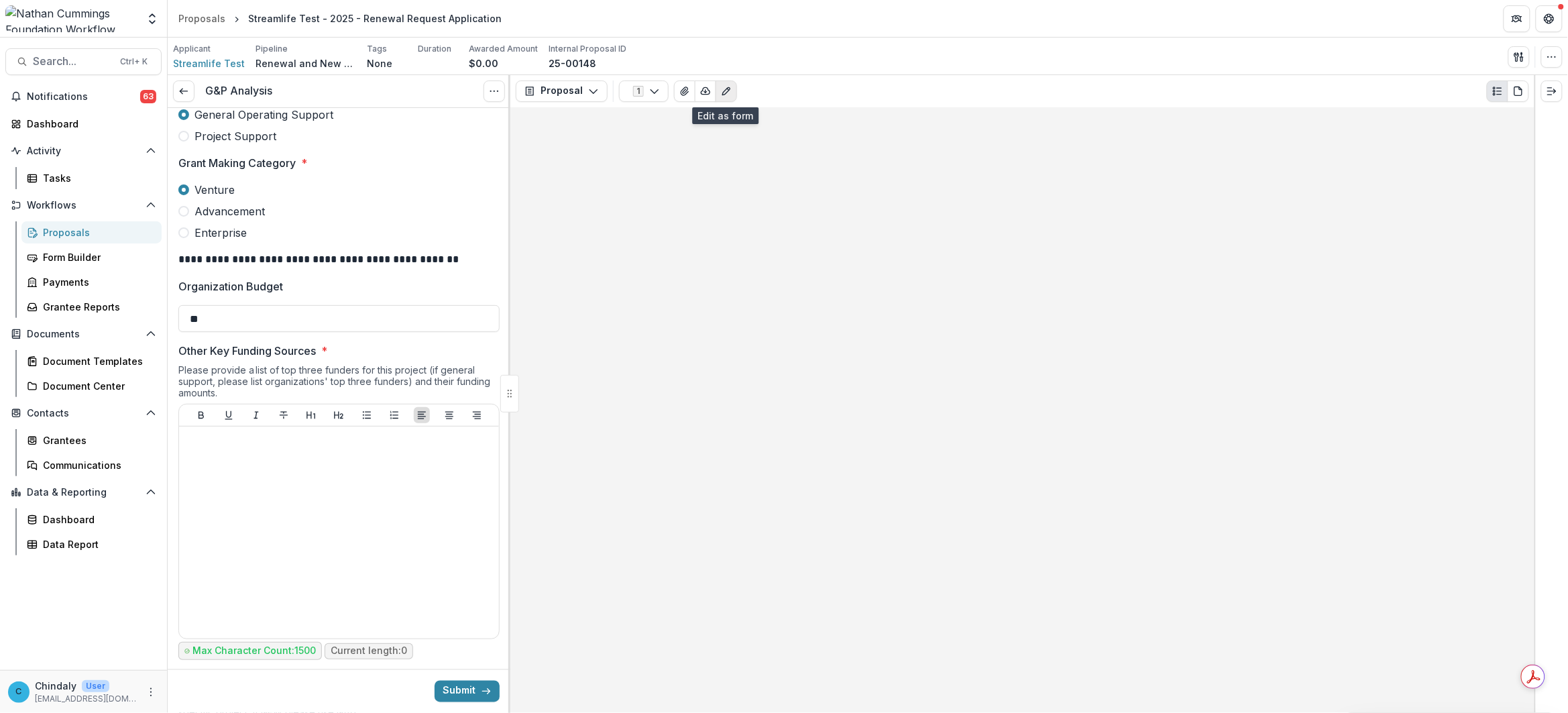
click at [722, 98] on button "Edit as form" at bounding box center [726, 90] width 21 height 21
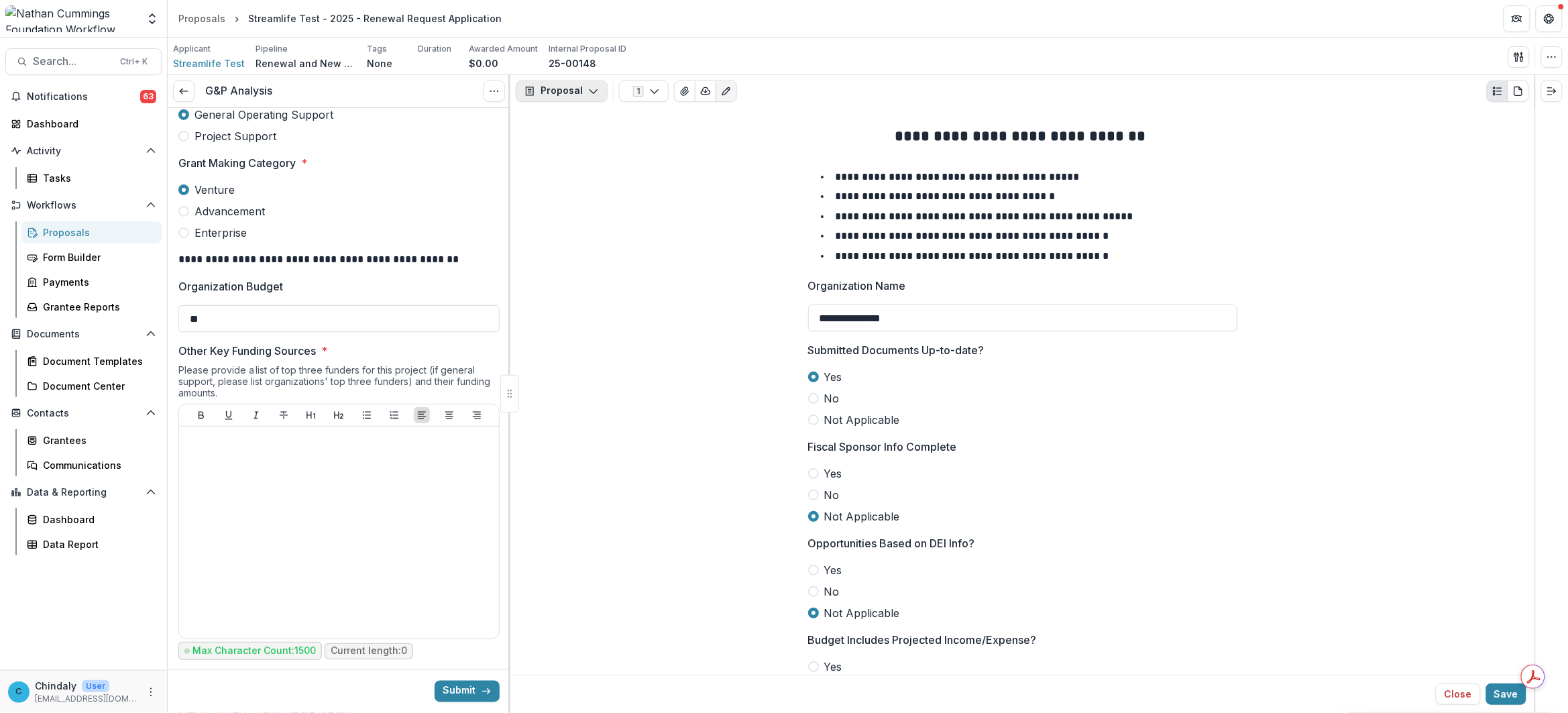
click at [588, 95] on icon "button" at bounding box center [593, 91] width 11 height 11
click at [584, 126] on div "Proposal" at bounding box center [603, 121] width 122 height 14
click at [657, 94] on icon "button" at bounding box center [654, 91] width 11 height 11
click at [726, 88] on icon "Edit as form" at bounding box center [726, 90] width 8 height 8
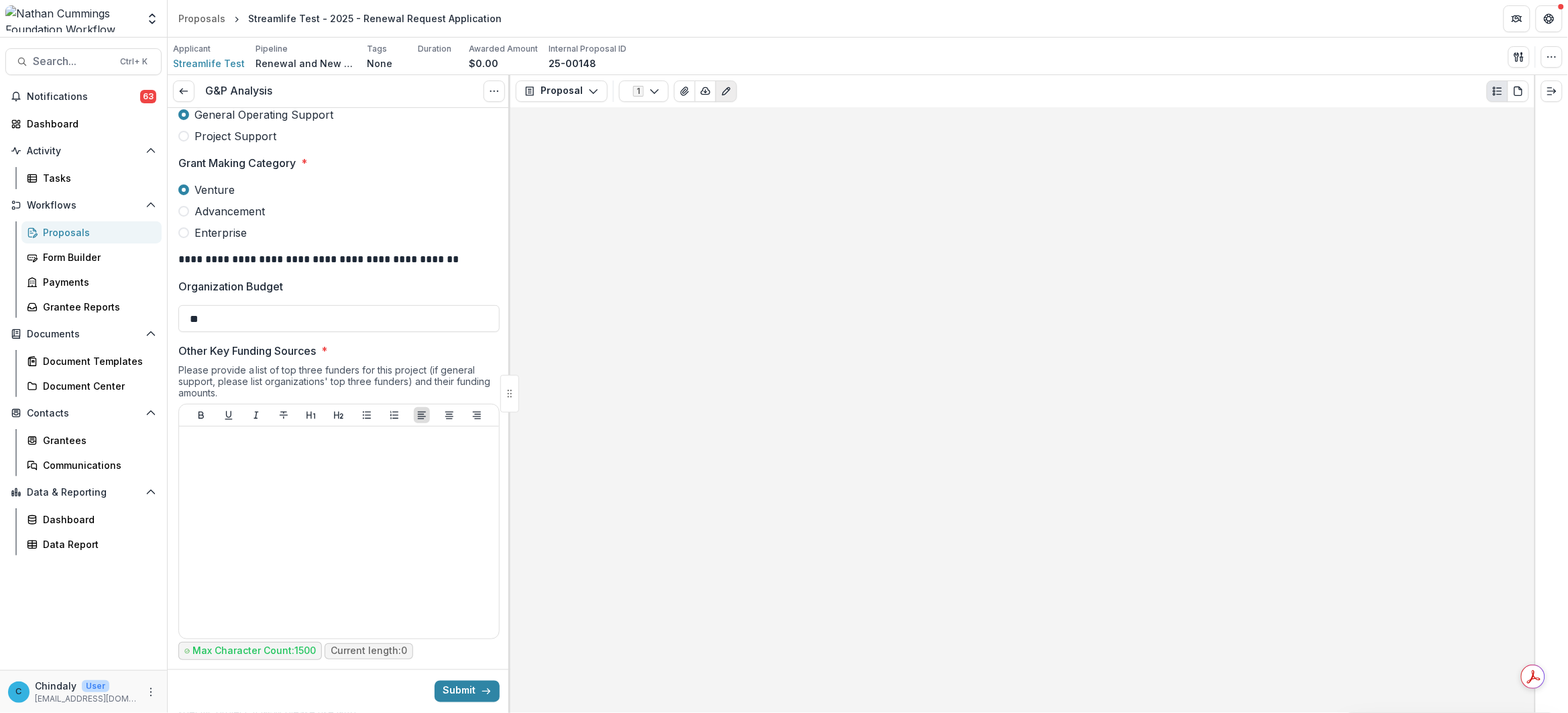
click at [726, 88] on icon "Edit as form" at bounding box center [726, 90] width 8 height 8
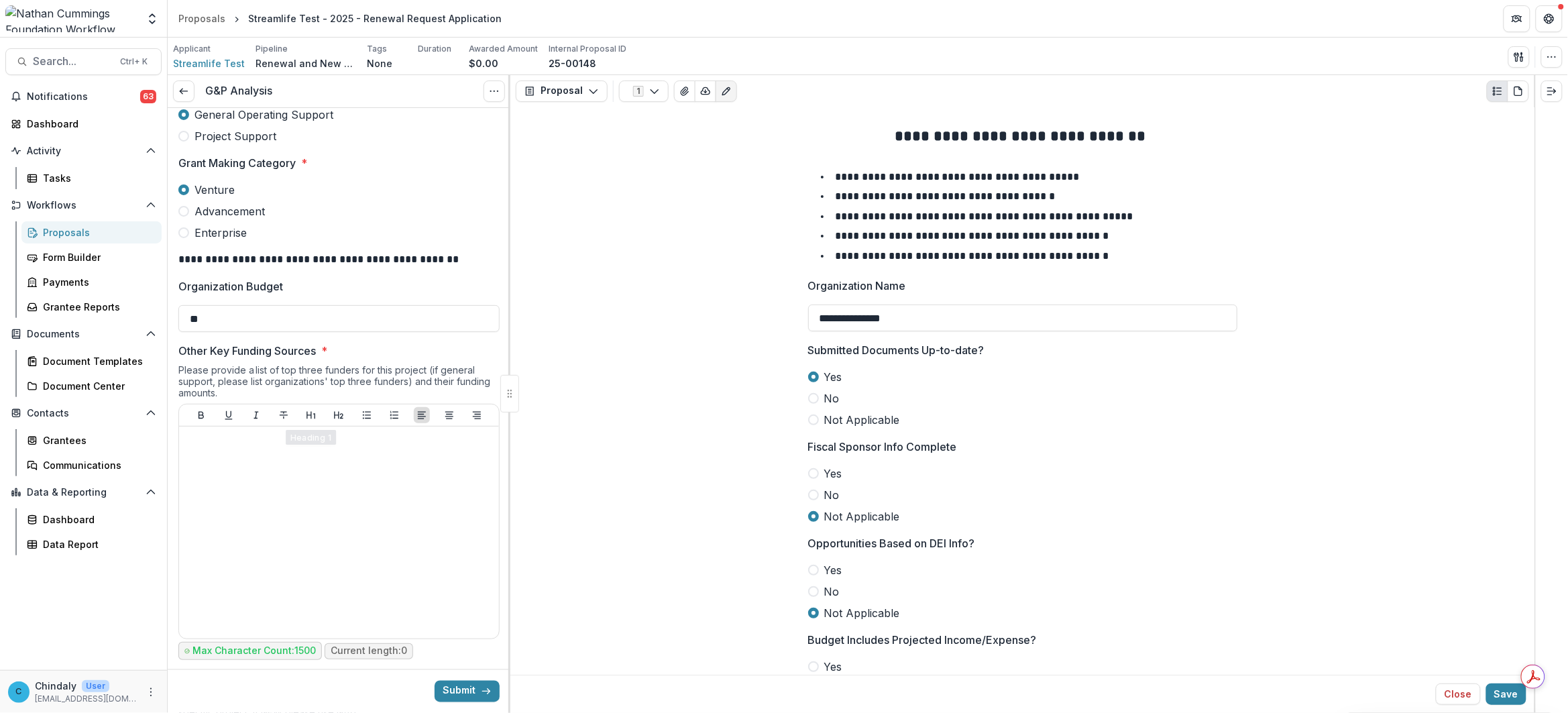
scroll to position [586, 0]
click at [185, 474] on div at bounding box center [339, 532] width 309 height 201
click at [328, 478] on div "To enrich screen reader interactions, please activate Accessibility in Grammarl…" at bounding box center [339, 532] width 309 height 201
click at [304, 359] on p "Other Key Funding Sources" at bounding box center [246, 351] width 138 height 16
drag, startPoint x: 287, startPoint y: 357, endPoint x: 229, endPoint y: 349, distance: 58.5
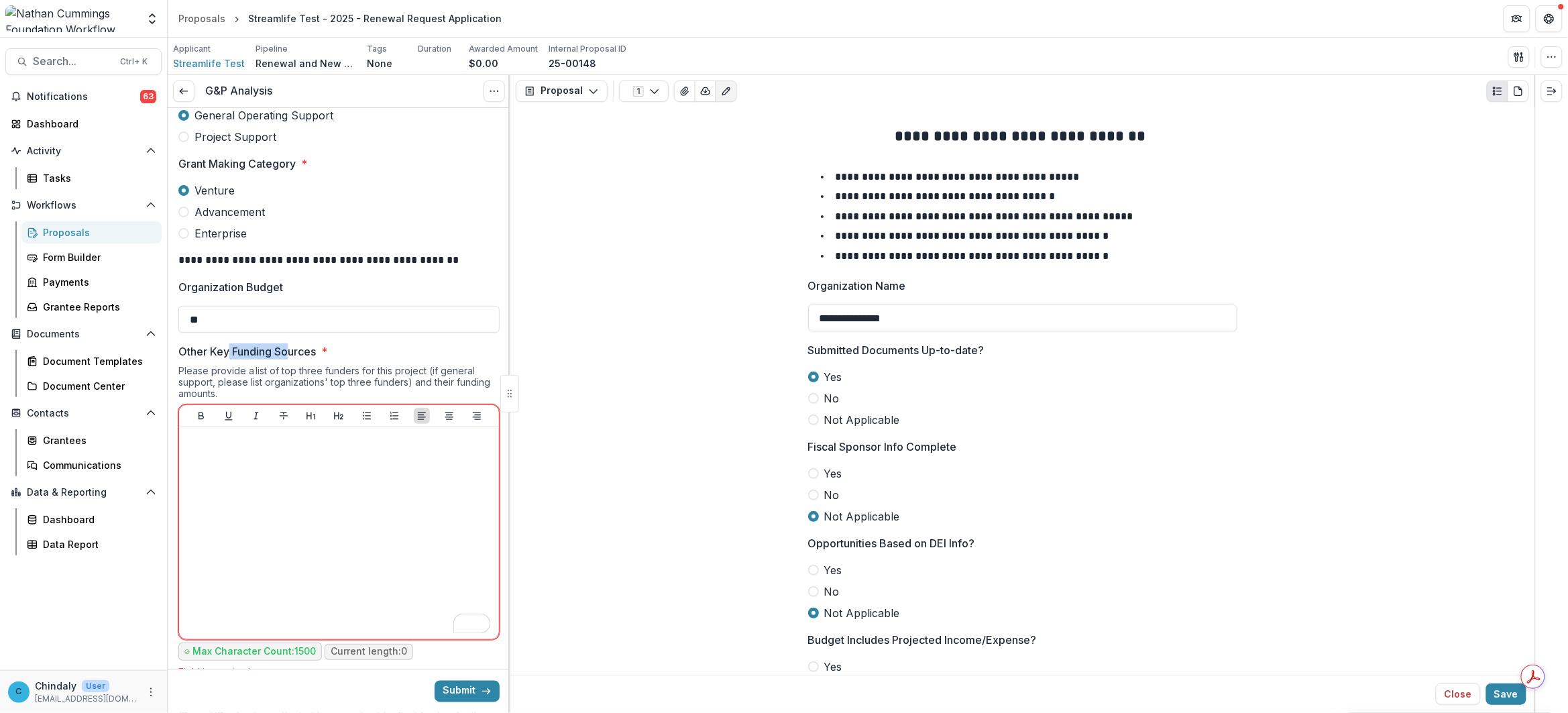
click at [229, 349] on p "Other Key Funding Sources" at bounding box center [246, 351] width 138 height 16
click at [222, 351] on p "Other Key Funding Sources" at bounding box center [246, 351] width 138 height 16
drag, startPoint x: 222, startPoint y: 351, endPoint x: 306, endPoint y: 355, distance: 84.1
click at [306, 355] on p "Other Key Funding Sources" at bounding box center [246, 351] width 138 height 16
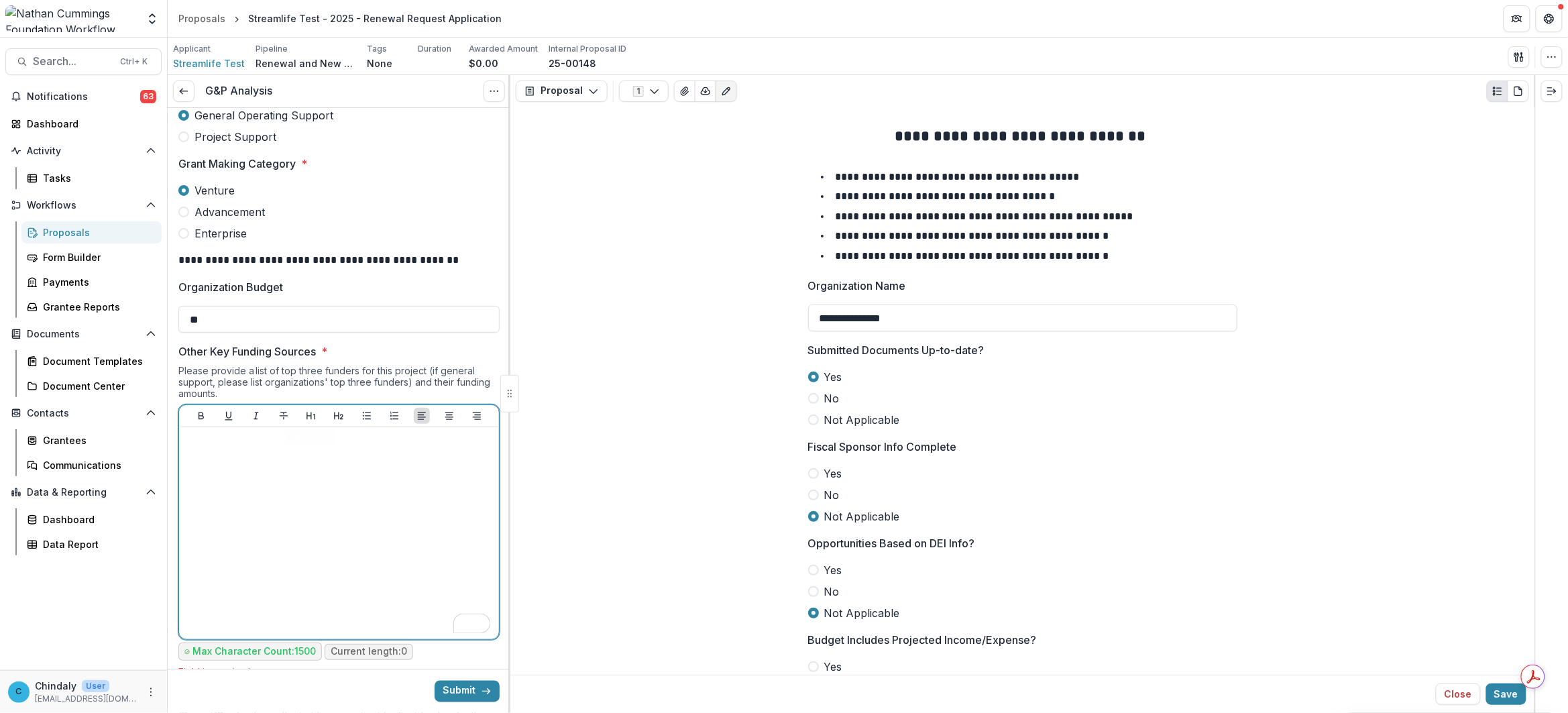
click at [320, 483] on div "To enrich screen reader interactions, please activate Accessibility in Grammarl…" at bounding box center [339, 532] width 309 height 201
click at [320, 470] on div "To enrich screen reader interactions, please activate Accessibility in Grammarl…" at bounding box center [339, 532] width 309 height 201
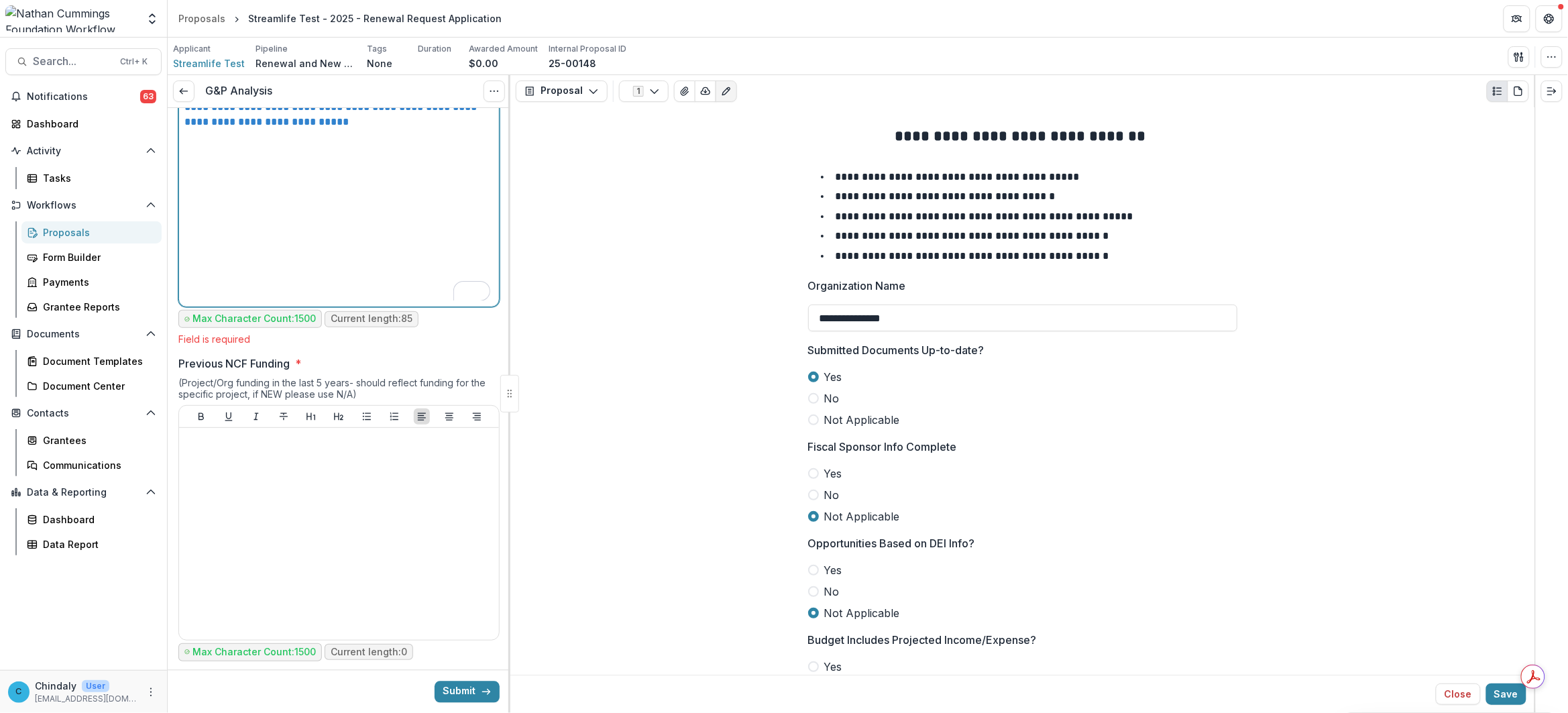
scroll to position [921, 0]
drag, startPoint x: 393, startPoint y: 251, endPoint x: 158, endPoint y: 138, distance: 260.8
click at [158, 138] on main "**********" at bounding box center [784, 375] width 1568 height 675
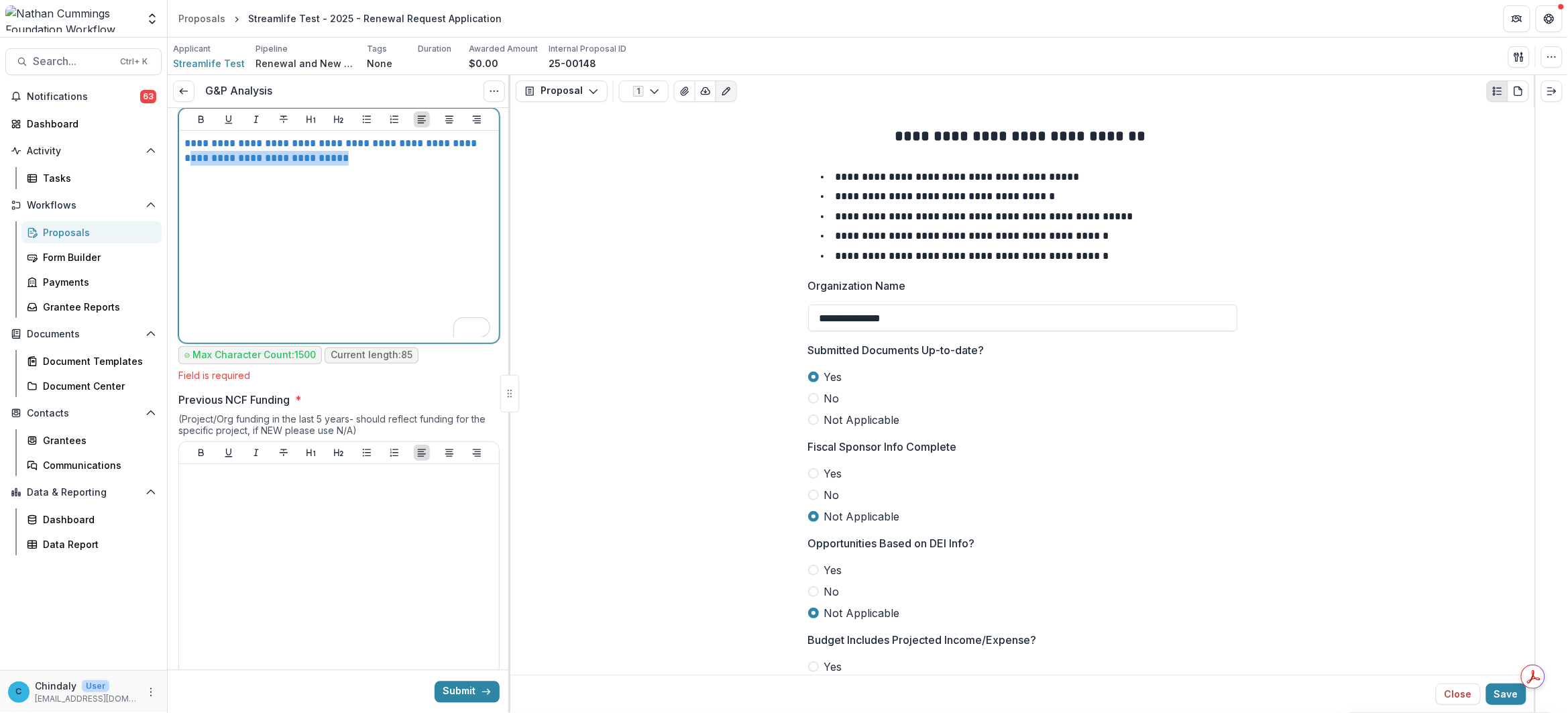
click at [403, 305] on div "**********" at bounding box center [339, 236] width 309 height 201
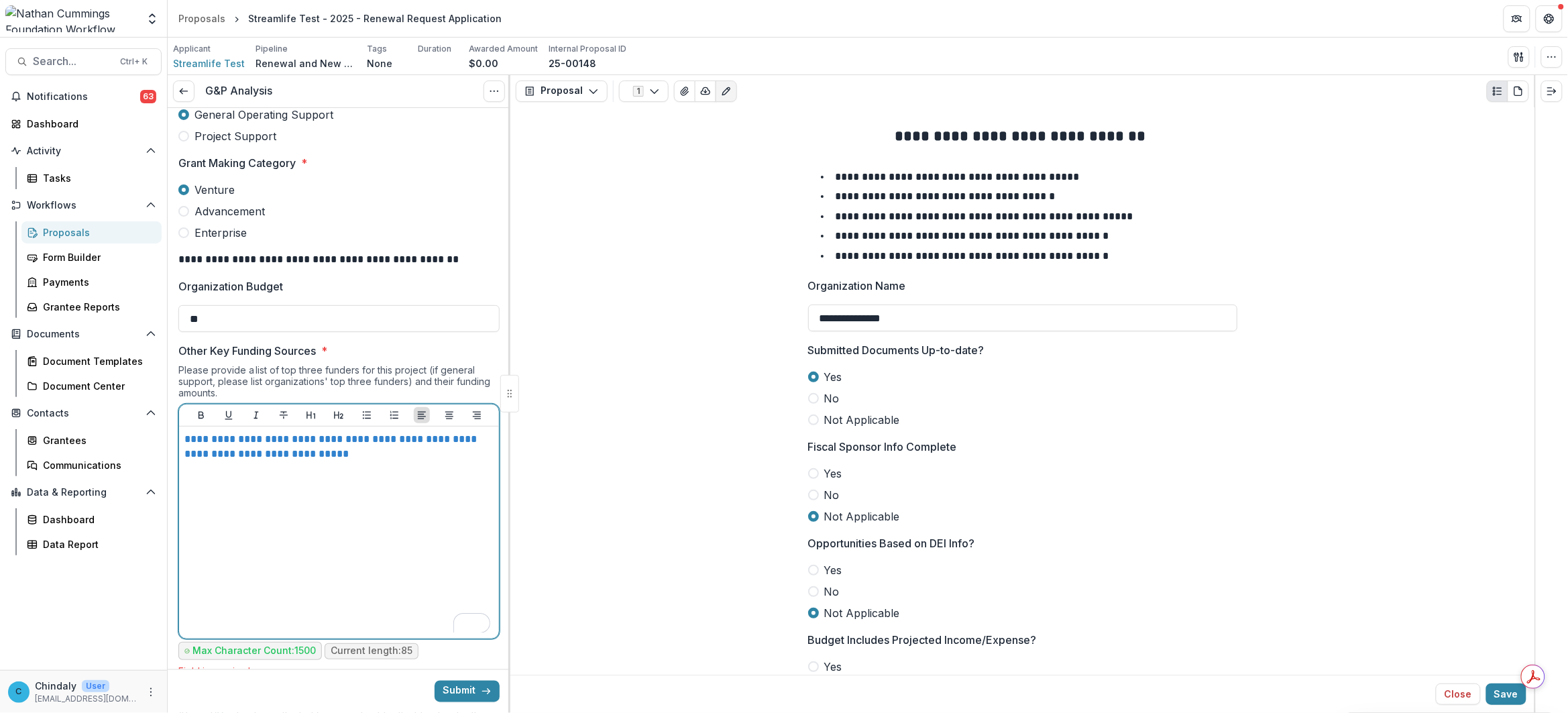
drag, startPoint x: 335, startPoint y: 210, endPoint x: 185, endPoint y: 197, distance: 150.6
click at [295, 445] on link "**********" at bounding box center [333, 446] width 295 height 24
click at [233, 440] on link "**********" at bounding box center [333, 446] width 295 height 24
drag, startPoint x: 400, startPoint y: 480, endPoint x: 185, endPoint y: 428, distance: 221.2
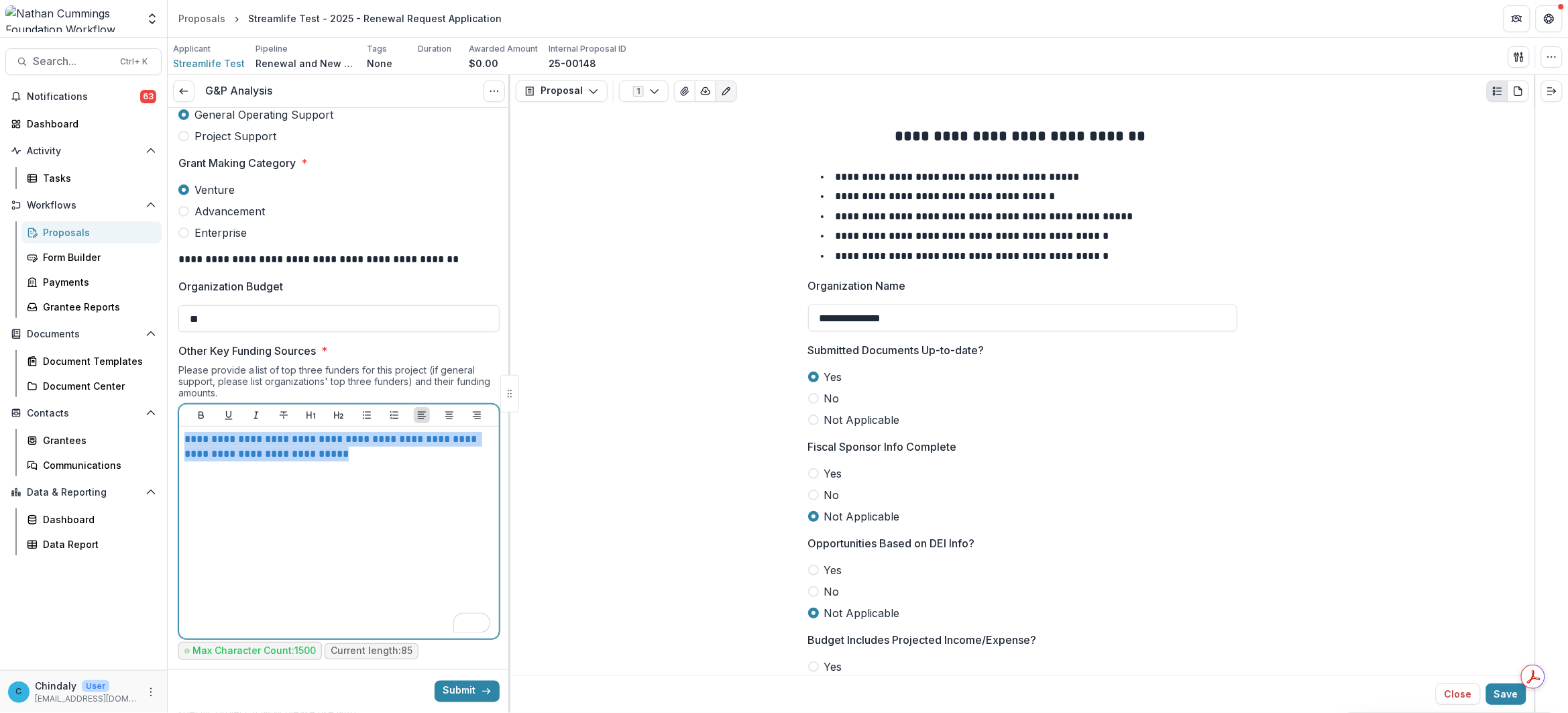
click at [185, 428] on div "**********" at bounding box center [338, 532] width 320 height 212
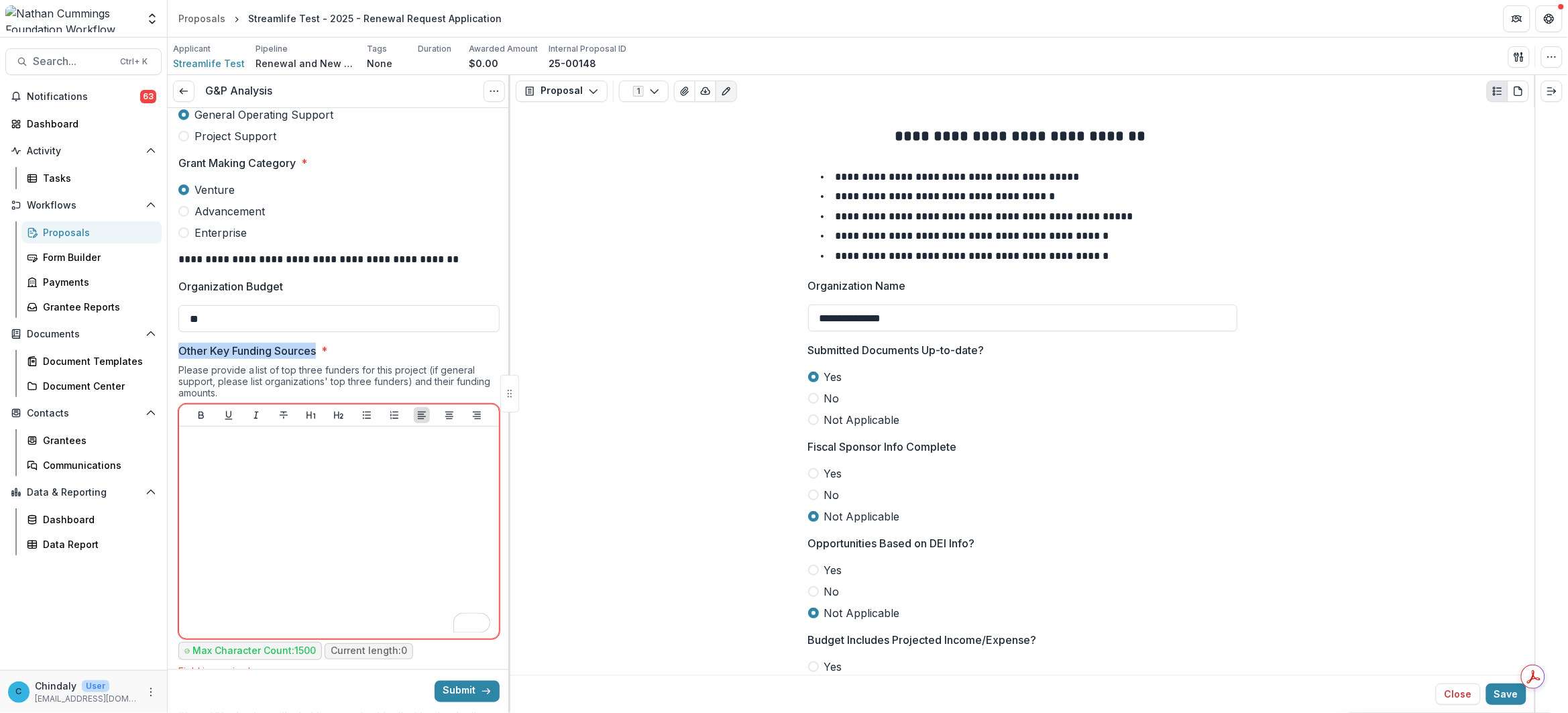
drag, startPoint x: 317, startPoint y: 348, endPoint x: 180, endPoint y: 347, distance: 137.0
click at [180, 347] on p "Other Key Funding Sources" at bounding box center [246, 350] width 138 height 16
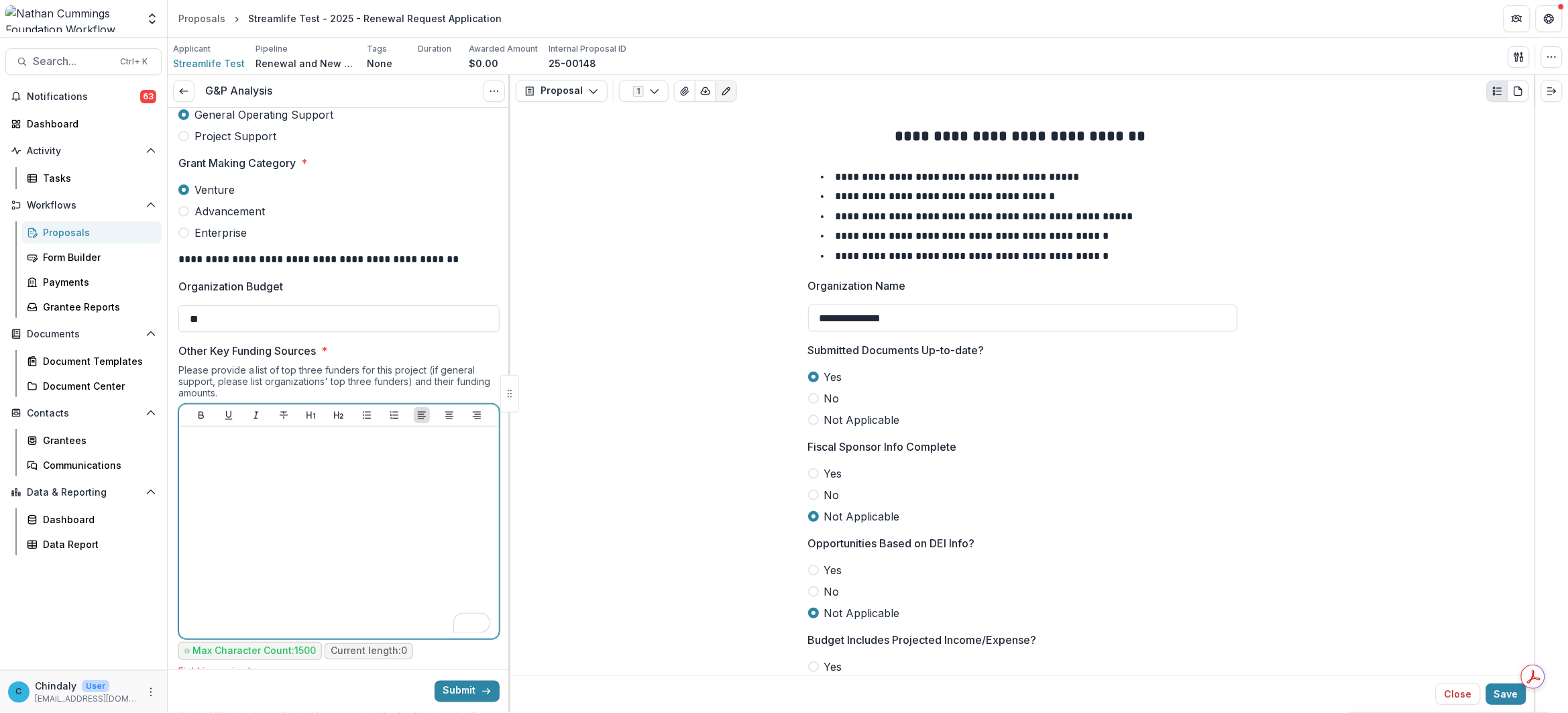
click at [248, 489] on div "To enrich screen reader interactions, please activate Accessibility in Grammarl…" at bounding box center [339, 532] width 309 height 201
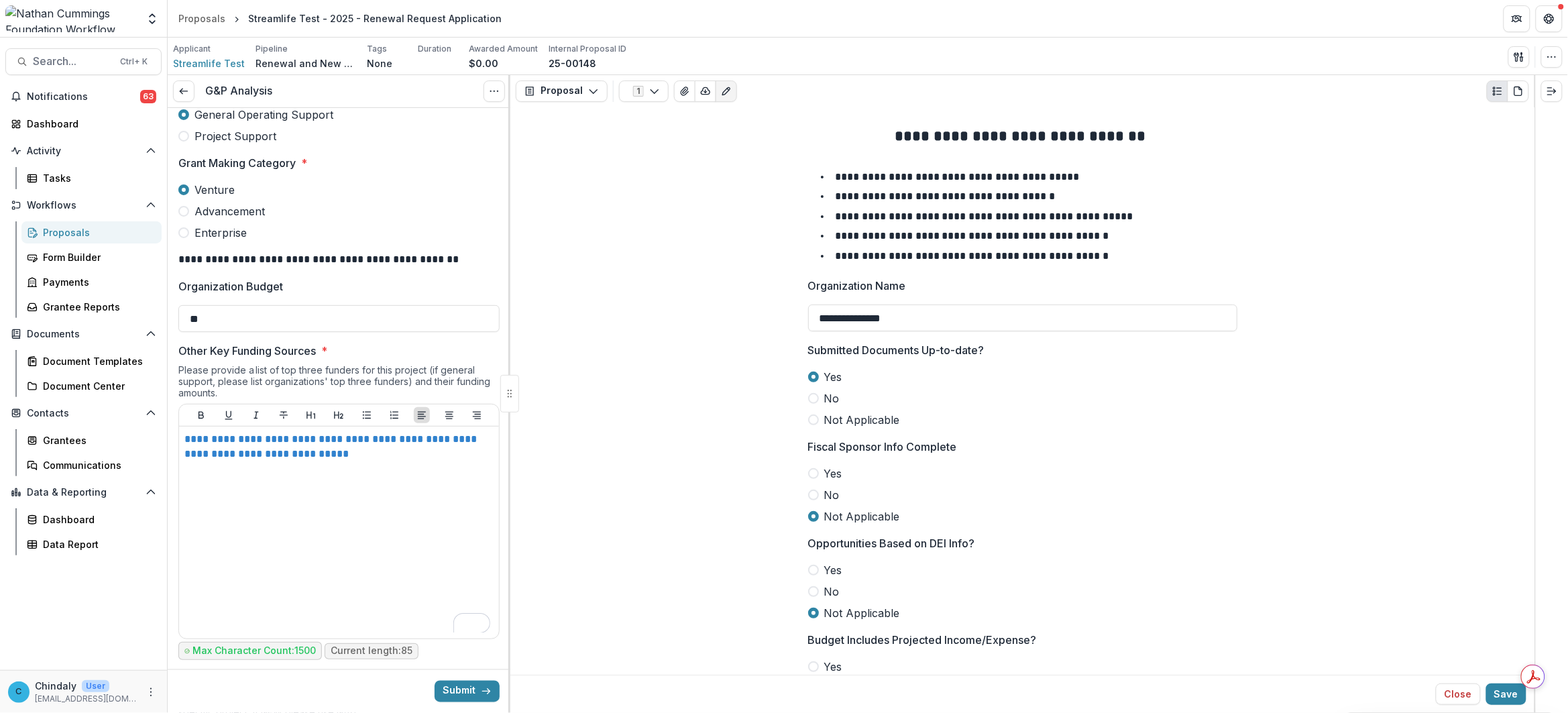
click at [181, 345] on p "Other Key Funding Sources" at bounding box center [246, 350] width 138 height 16
copy p "Other Key Funding Sources"
drag, startPoint x: 181, startPoint y: 345, endPoint x: 302, endPoint y: 348, distance: 121.0
click at [302, 348] on p "Other Key Funding Sources" at bounding box center [246, 350] width 138 height 16
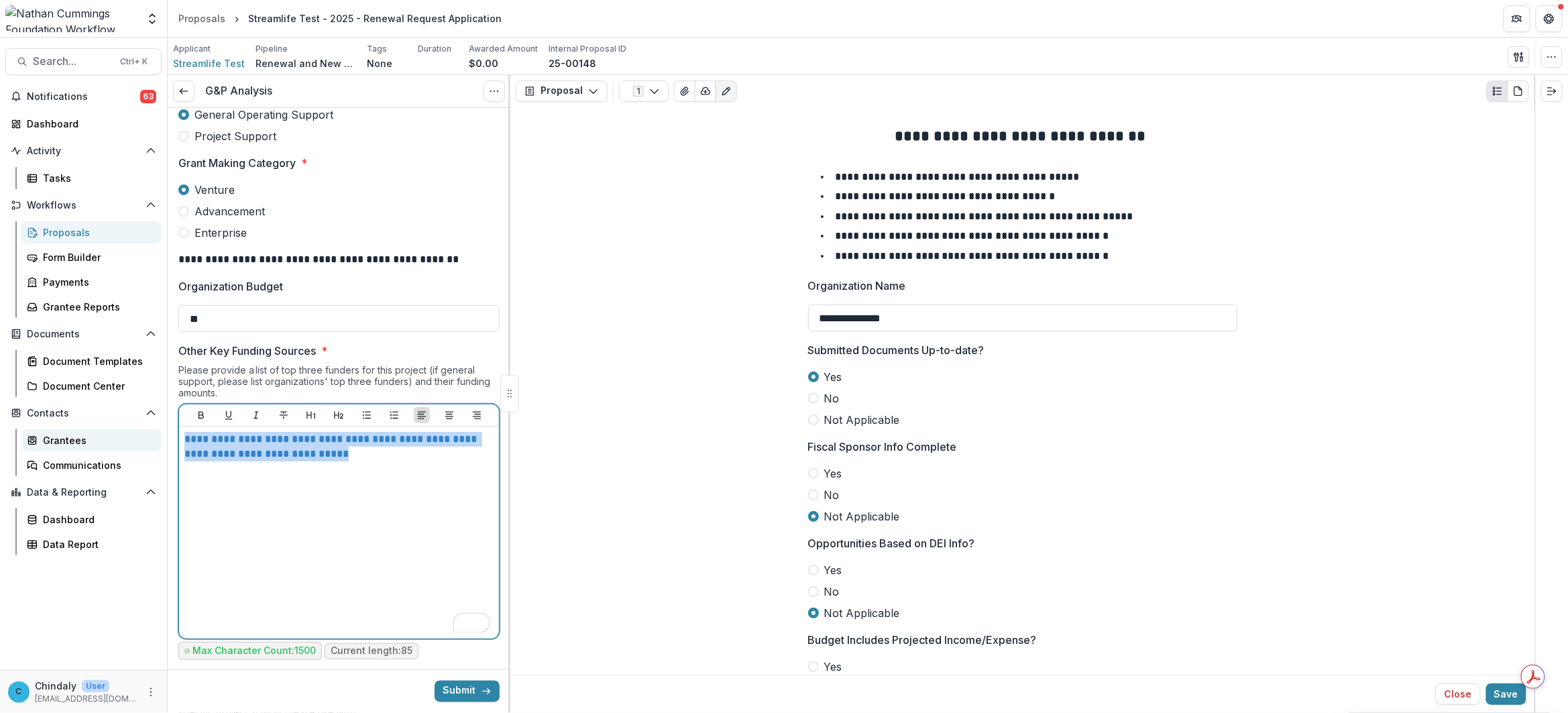
drag, startPoint x: 363, startPoint y: 471, endPoint x: 148, endPoint y: 434, distance: 218.2
click at [148, 434] on main "**********" at bounding box center [784, 375] width 1568 height 675
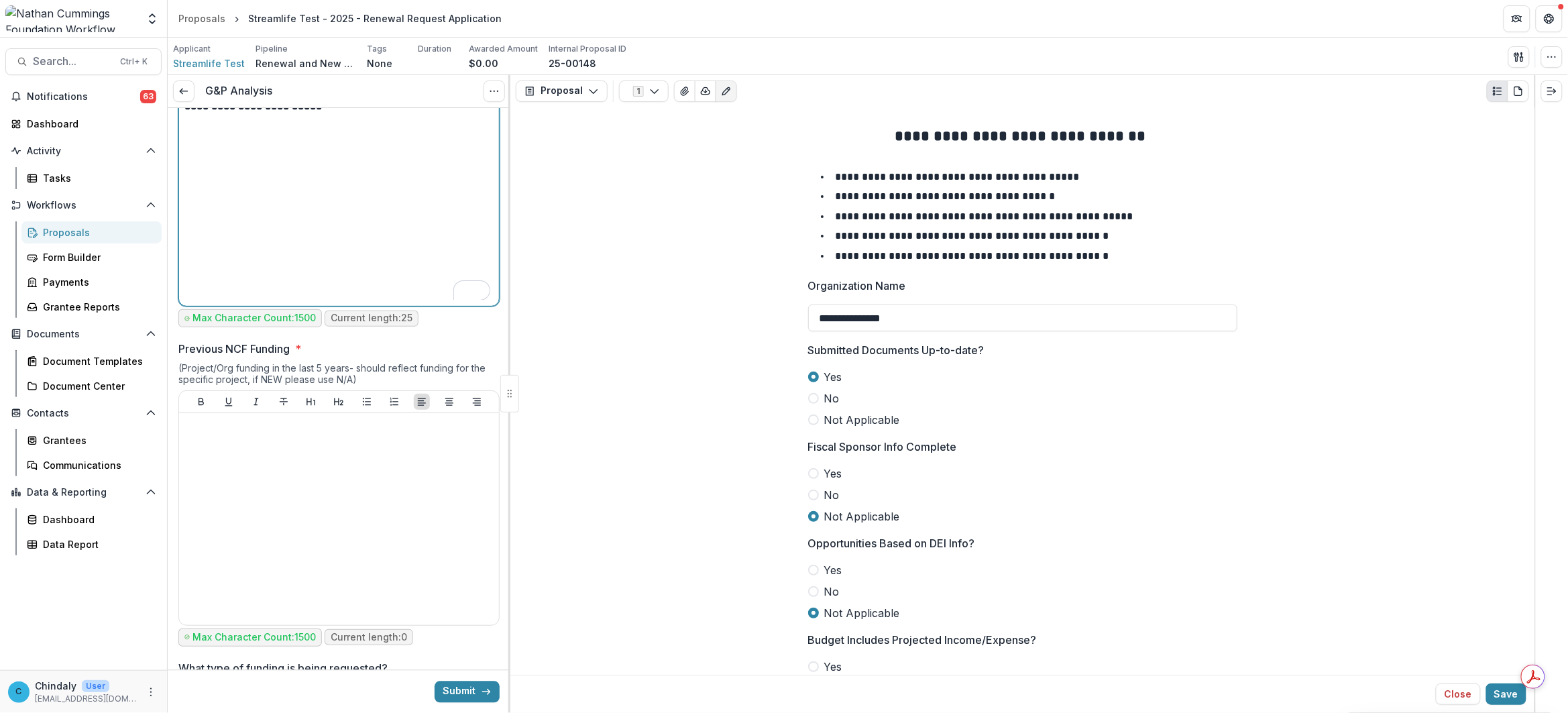
scroll to position [921, 0]
drag, startPoint x: 191, startPoint y: 346, endPoint x: 311, endPoint y: 370, distance: 122.4
click at [311, 370] on div "Previous NCF Funding * (Project/Org funding in the last 5 years- should reflect…" at bounding box center [338, 494] width 322 height 308
click at [374, 364] on div "(Project/Org funding in the last 5 years- should reflect funding for the specif…" at bounding box center [338, 375] width 322 height 28
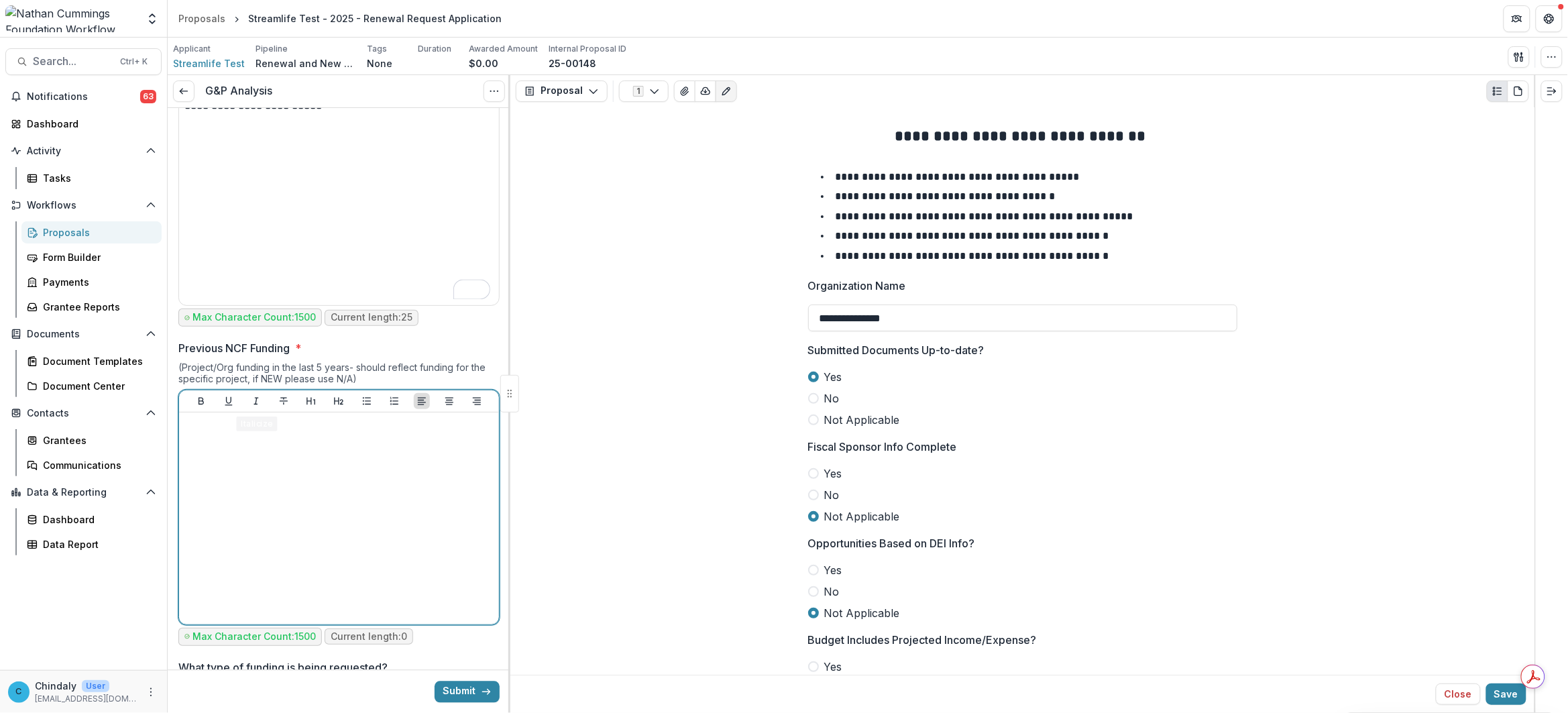
click at [277, 468] on div at bounding box center [339, 518] width 309 height 201
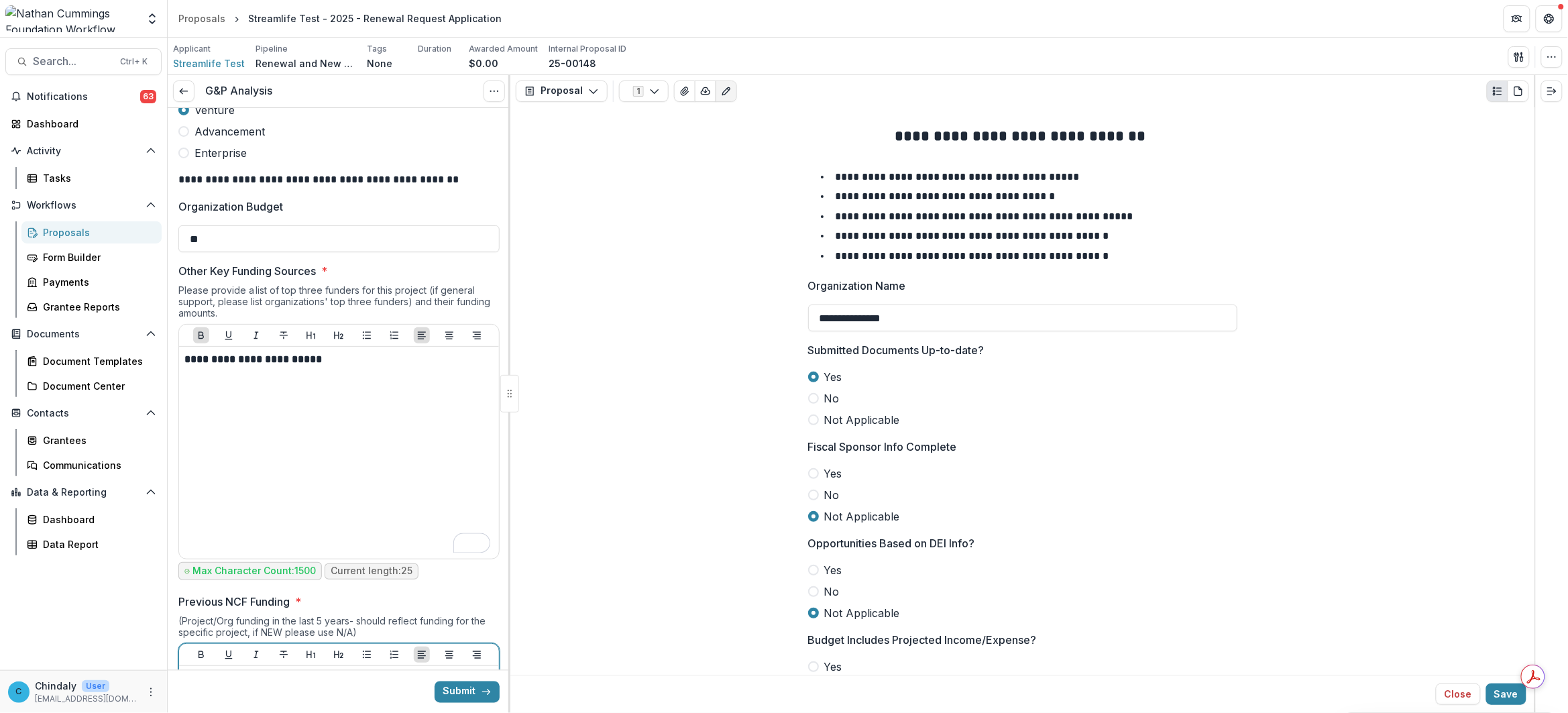
scroll to position [0, 0]
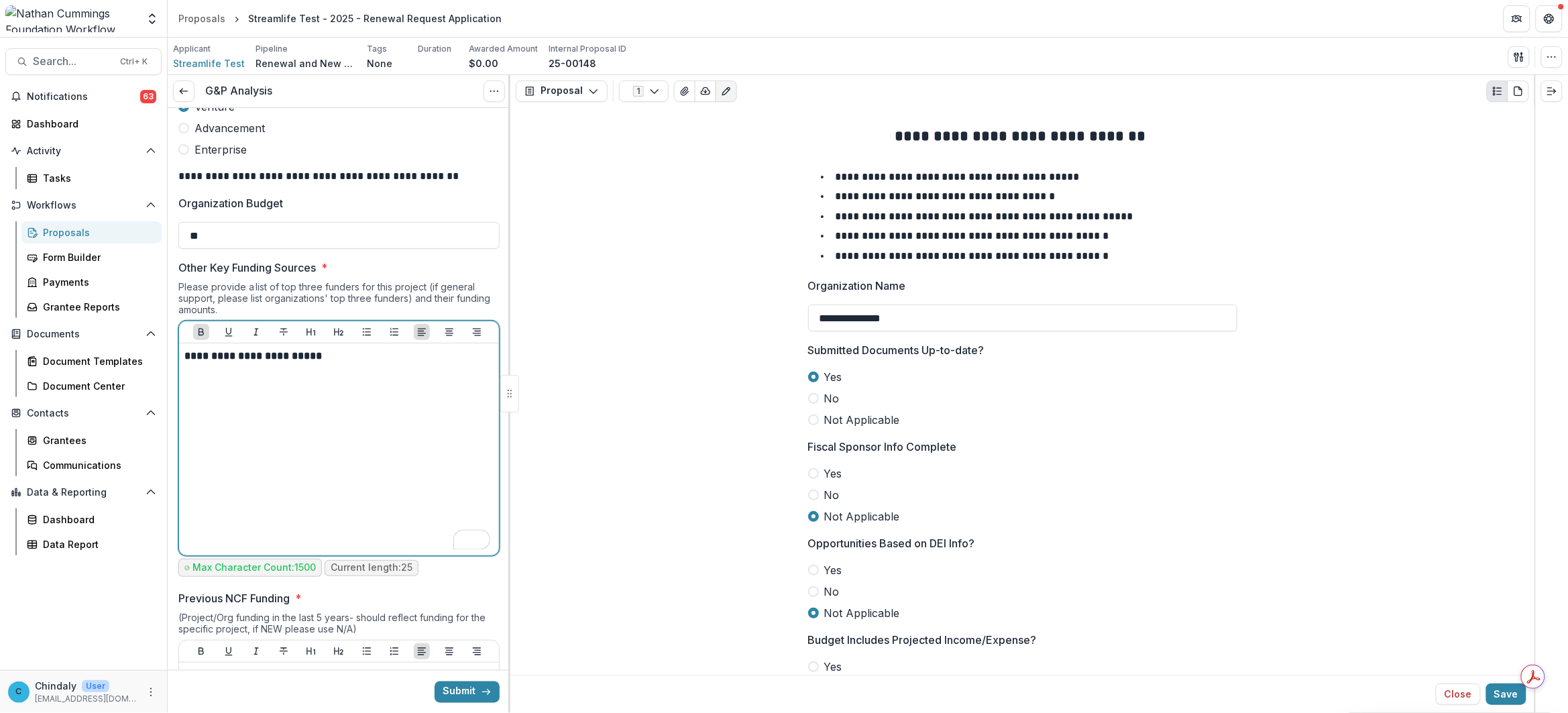
click at [377, 500] on div "**********" at bounding box center [339, 449] width 309 height 201
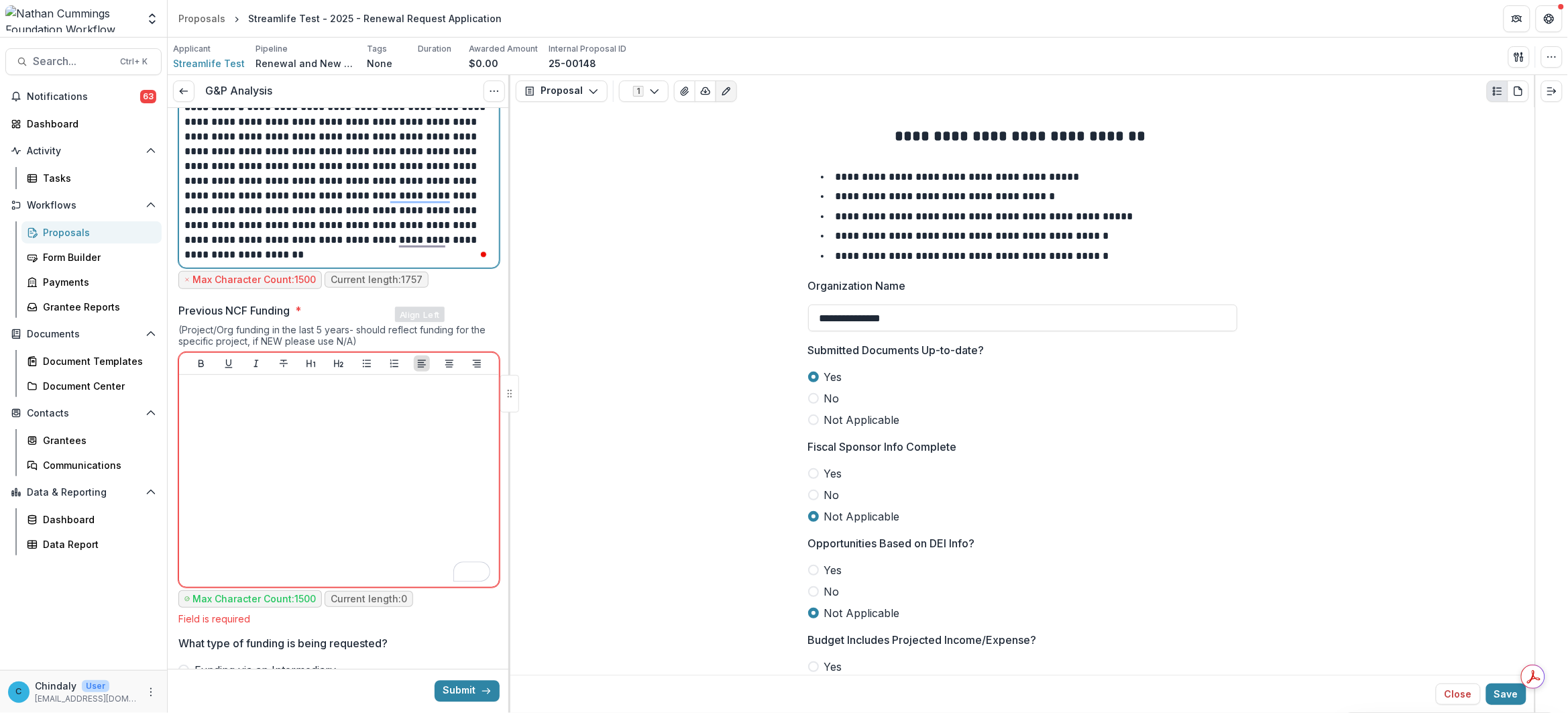
scroll to position [1483, 0]
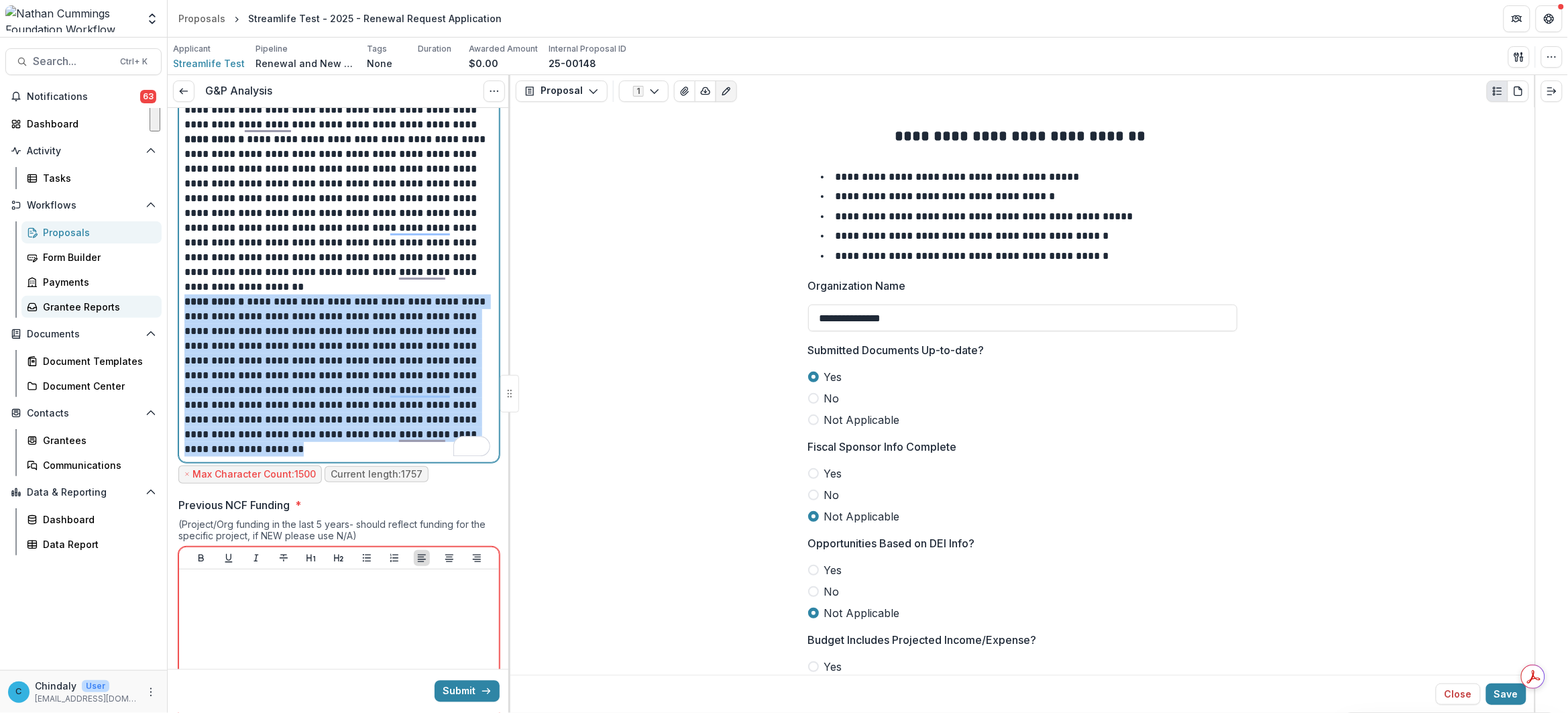
drag, startPoint x: 338, startPoint y: 446, endPoint x: 145, endPoint y: 306, distance: 238.4
click at [145, 306] on main "**********" at bounding box center [784, 375] width 1568 height 675
click at [295, 347] on p "**********" at bounding box center [338, 375] width 305 height 162
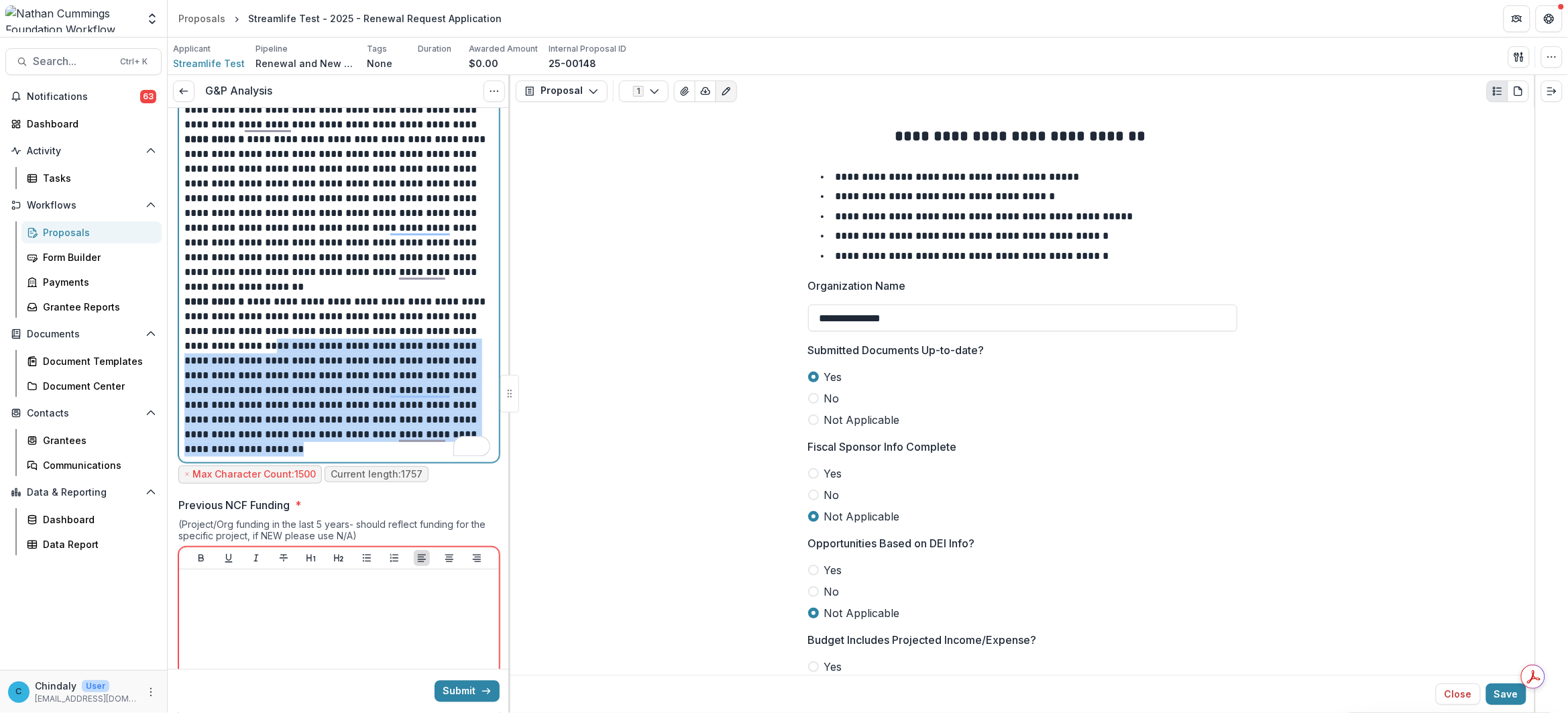
drag, startPoint x: 326, startPoint y: 448, endPoint x: 306, endPoint y: 347, distance: 103.0
click at [306, 347] on p "**********" at bounding box center [338, 375] width 305 height 162
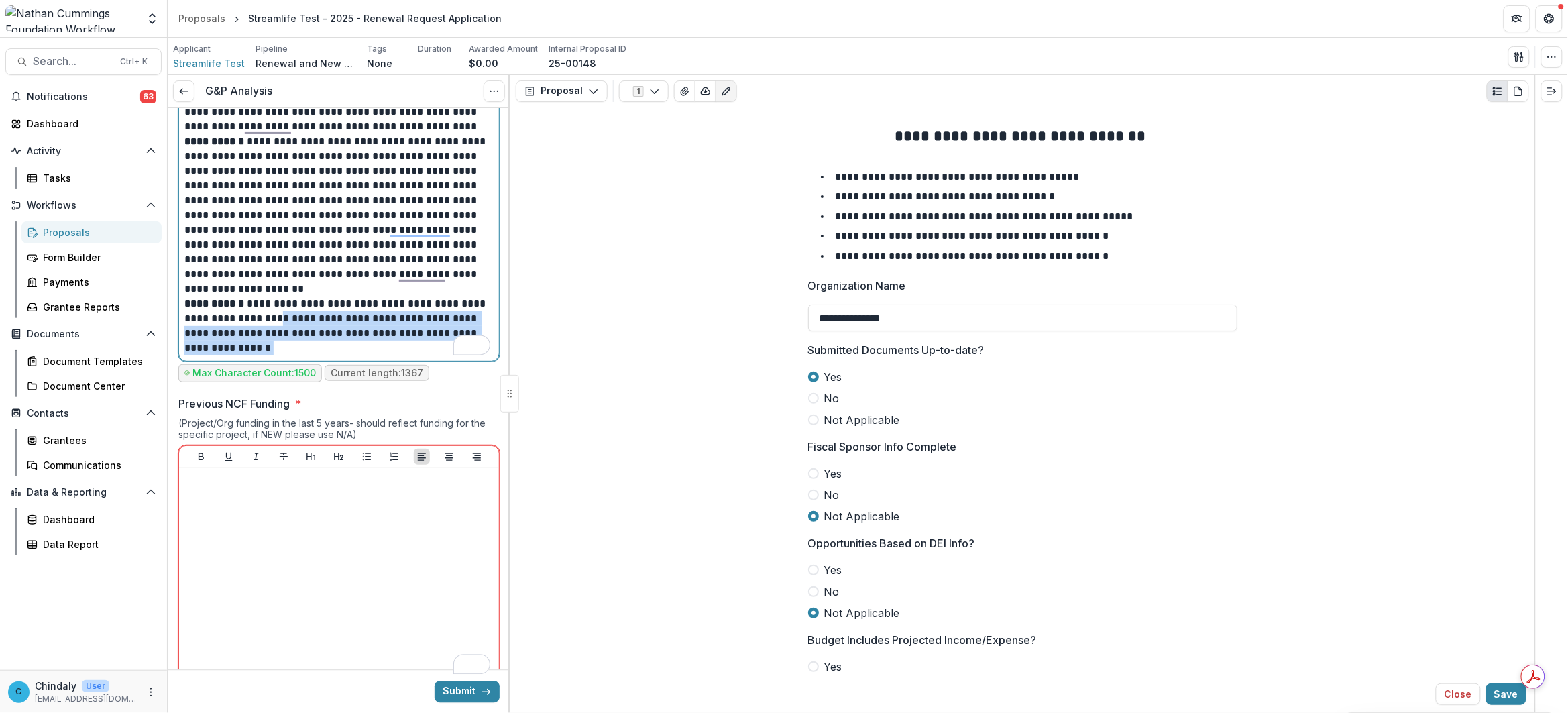
drag, startPoint x: 312, startPoint y: 351, endPoint x: 290, endPoint y: 319, distance: 38.8
click at [290, 319] on p "**********" at bounding box center [338, 326] width 305 height 59
click at [311, 345] on p "**********" at bounding box center [338, 326] width 305 height 59
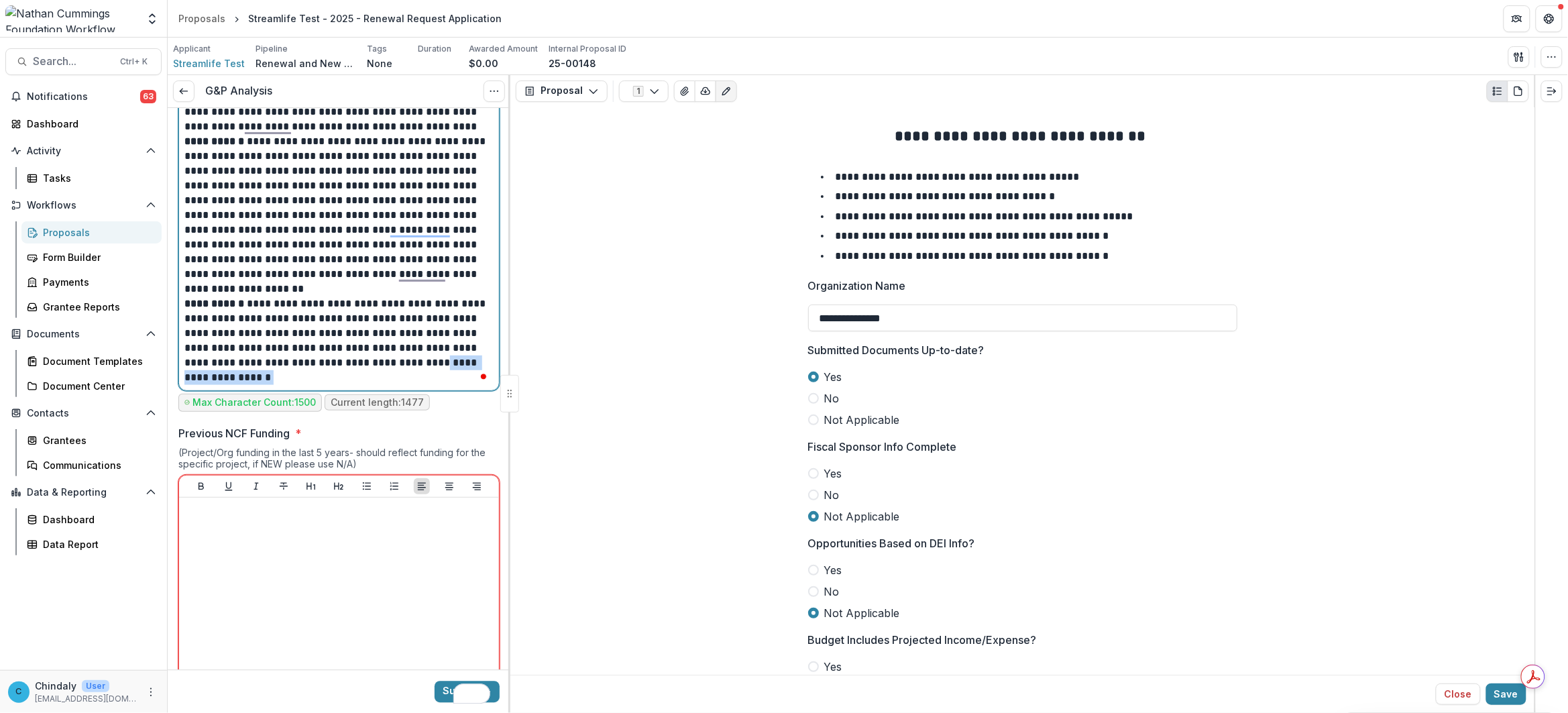
drag, startPoint x: 372, startPoint y: 380, endPoint x: 199, endPoint y: 380, distance: 173.0
click at [199, 380] on p "**********" at bounding box center [338, 340] width 305 height 89
click at [374, 381] on p "**********" at bounding box center [338, 340] width 305 height 89
click at [404, 372] on p "**********" at bounding box center [338, 340] width 305 height 89
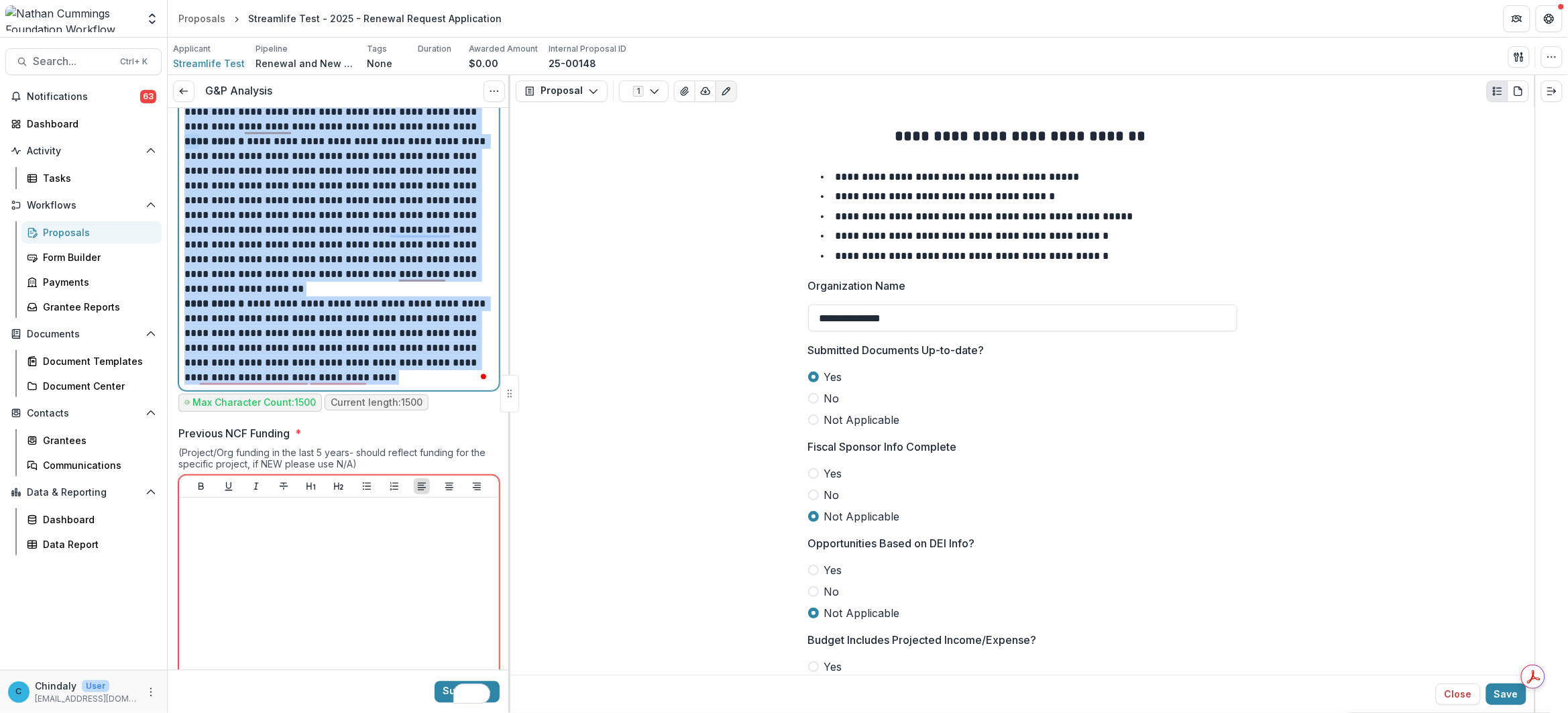
copy p "*****"
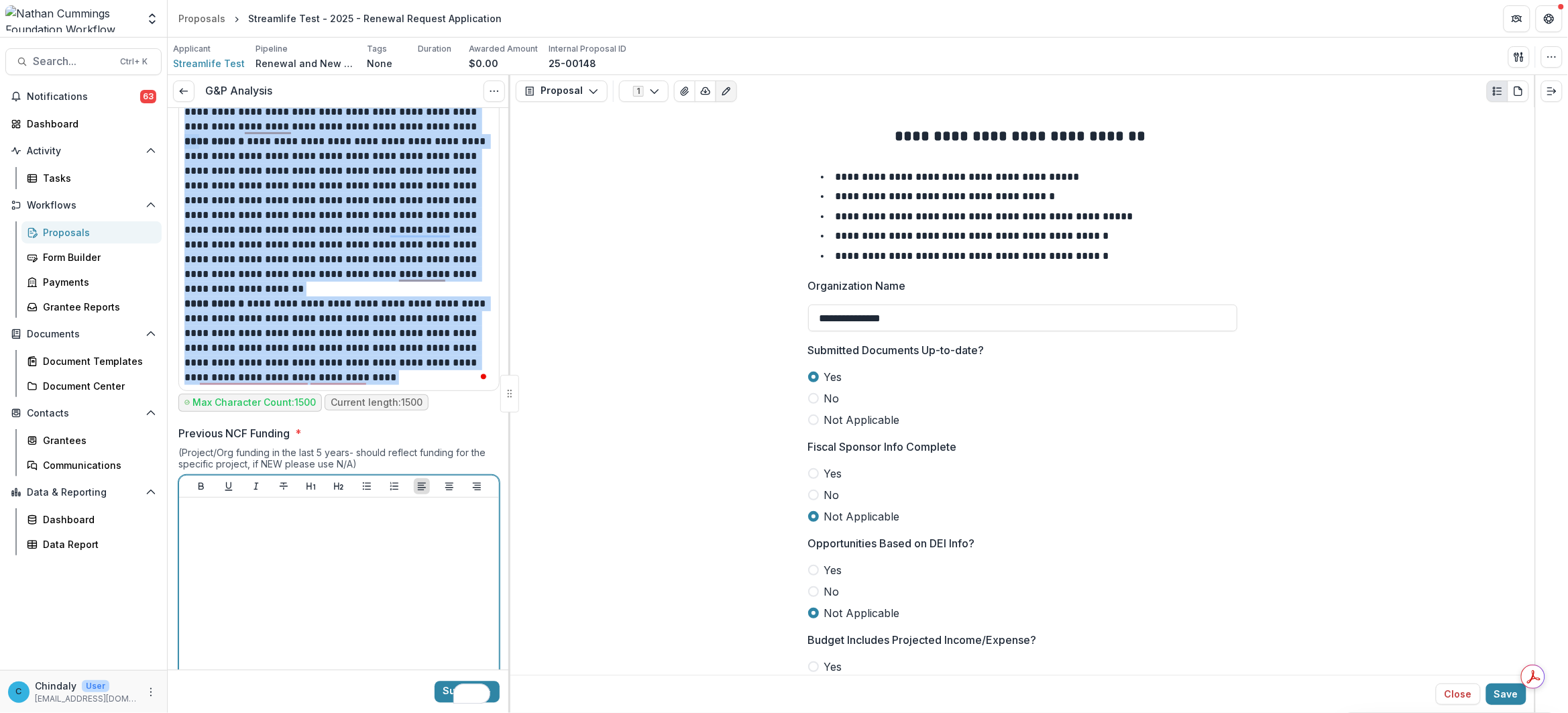
click at [376, 543] on div "To enrich screen reader interactions, please activate Accessibility in Grammarl…" at bounding box center [339, 603] width 309 height 201
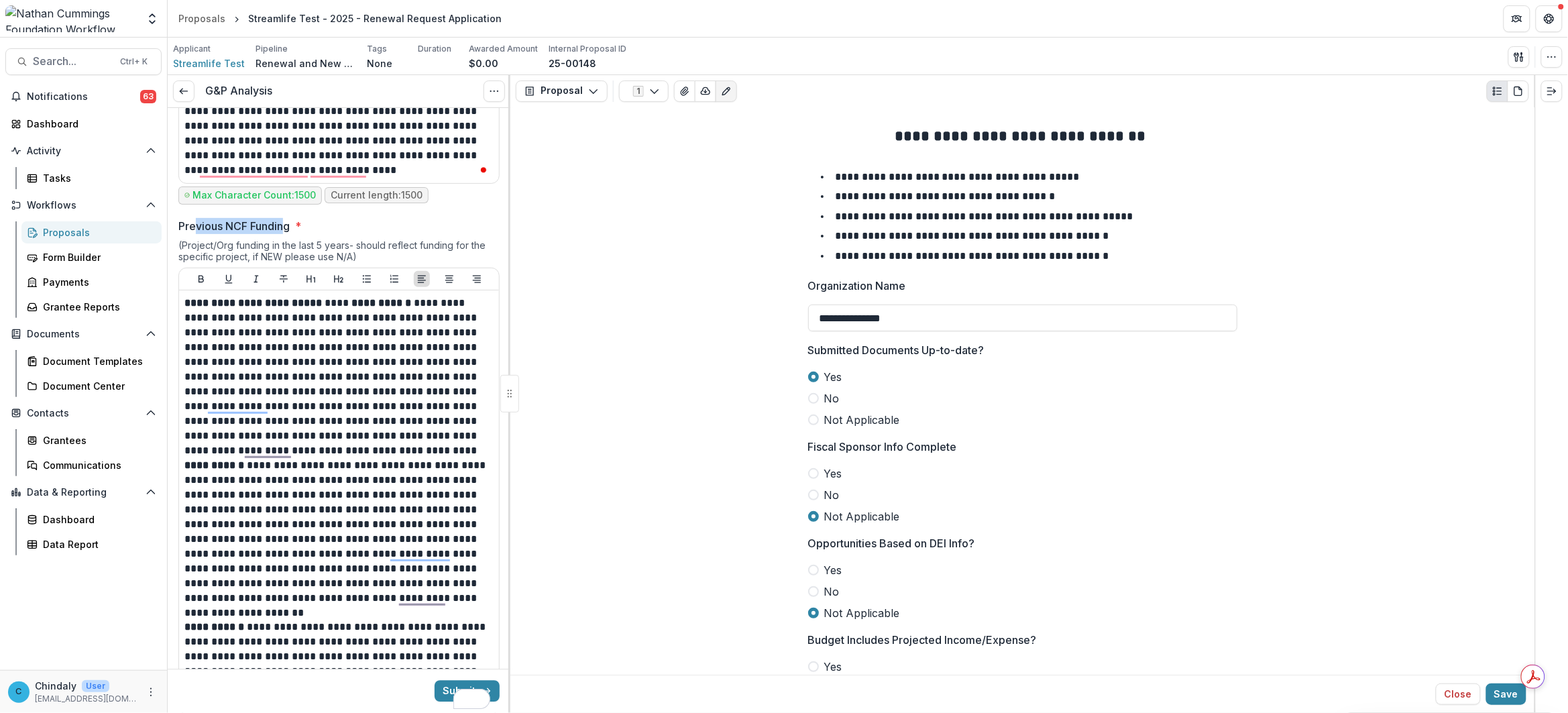
drag, startPoint x: 289, startPoint y: 224, endPoint x: 179, endPoint y: 224, distance: 110.0
click at [222, 223] on p "Previous NCF Funding" at bounding box center [234, 225] width 111 height 16
copy p "NCF Funding"
drag, startPoint x: 228, startPoint y: 224, endPoint x: 294, endPoint y: 228, distance: 66.1
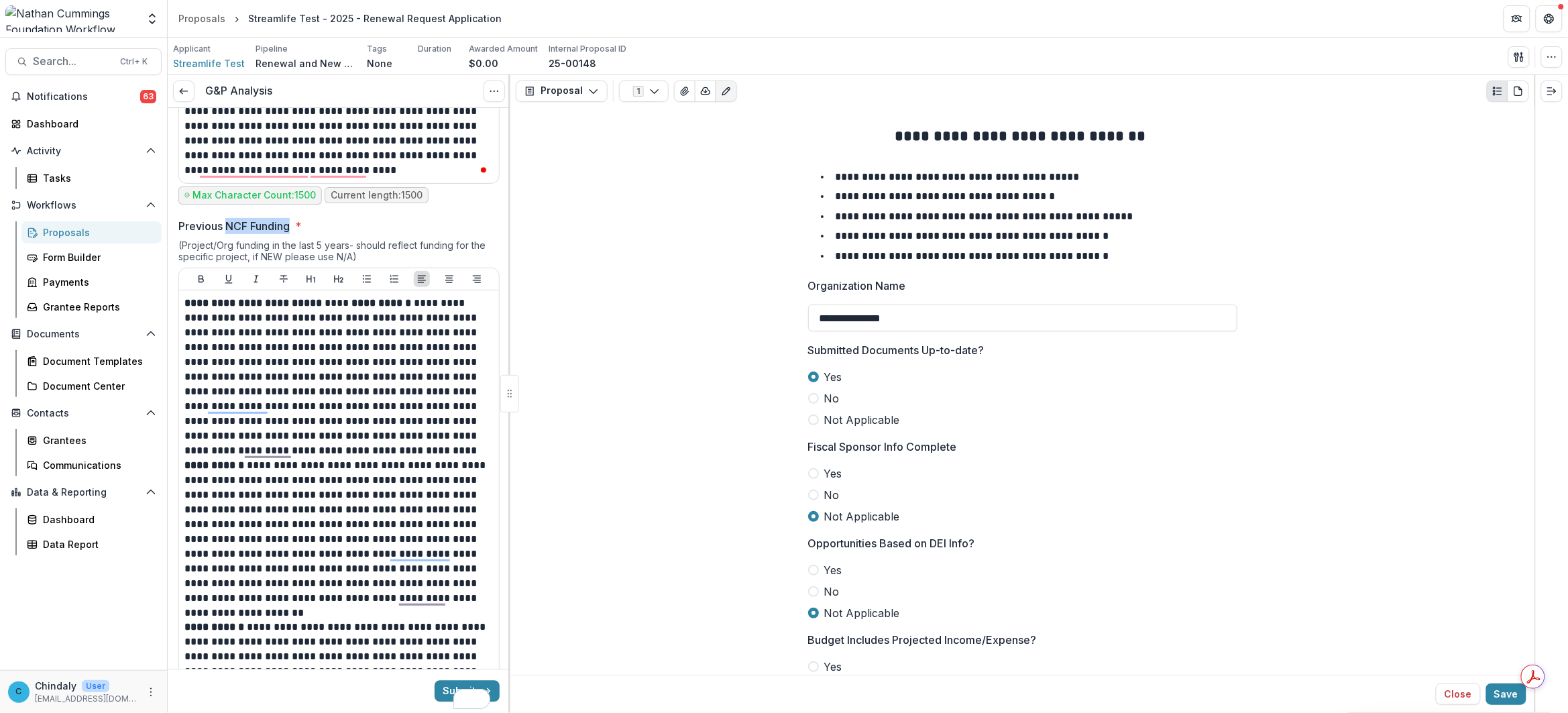
click at [294, 228] on span "Previous NCF Funding *" at bounding box center [334, 225] width 313 height 16
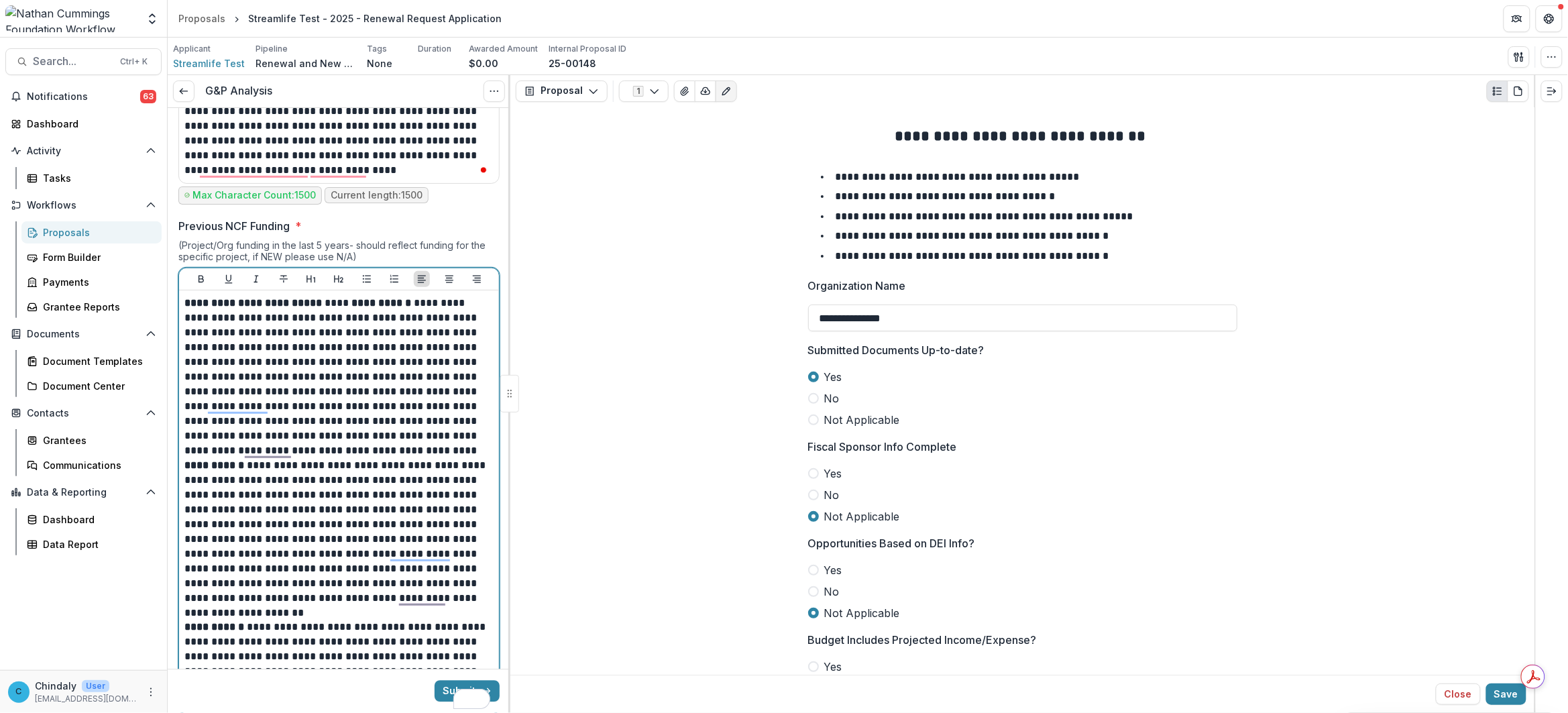
click at [300, 308] on strong "**********" at bounding box center [255, 303] width 140 height 10
drag, startPoint x: 300, startPoint y: 310, endPoint x: 199, endPoint y: 305, distance: 101.1
click at [199, 305] on strong "**********" at bounding box center [255, 303] width 140 height 10
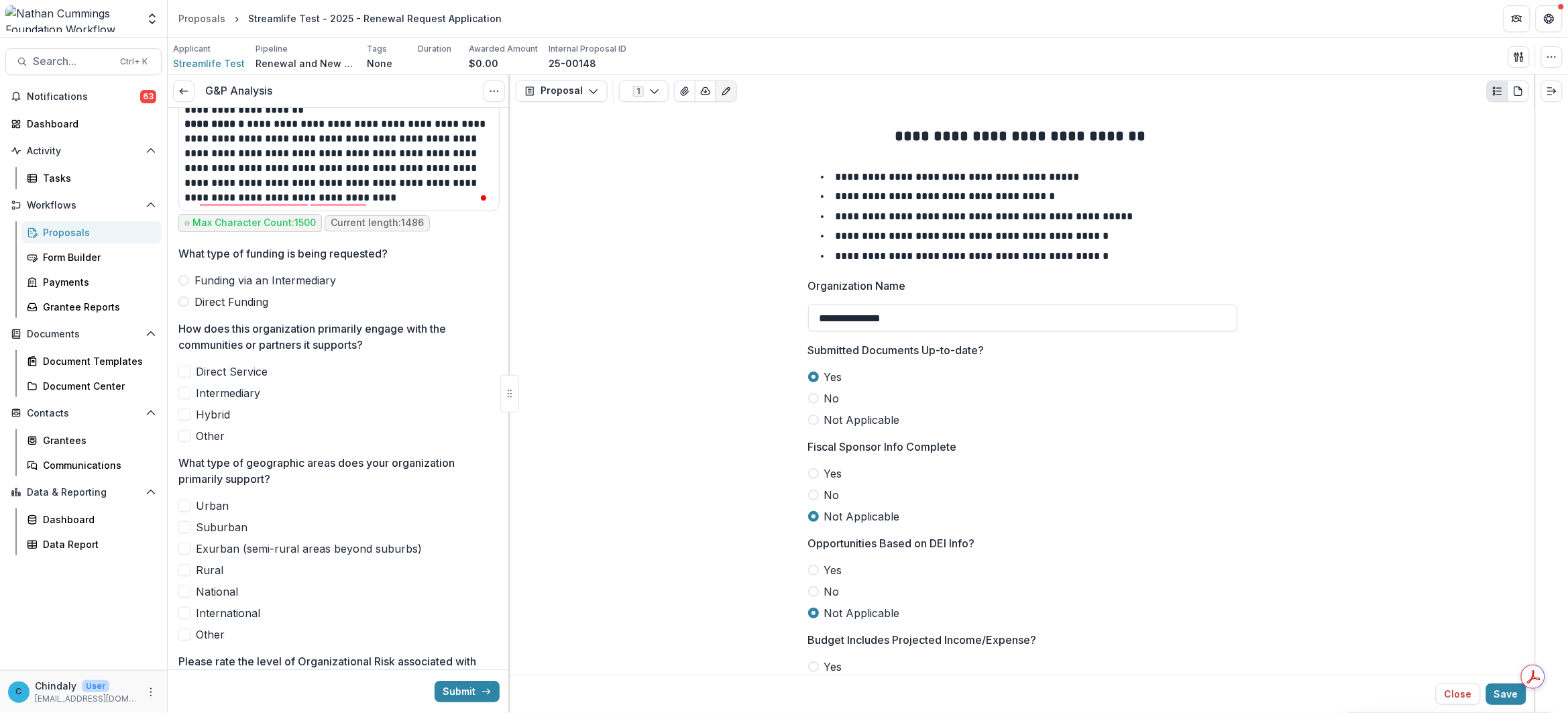
click at [185, 302] on span at bounding box center [183, 301] width 11 height 11
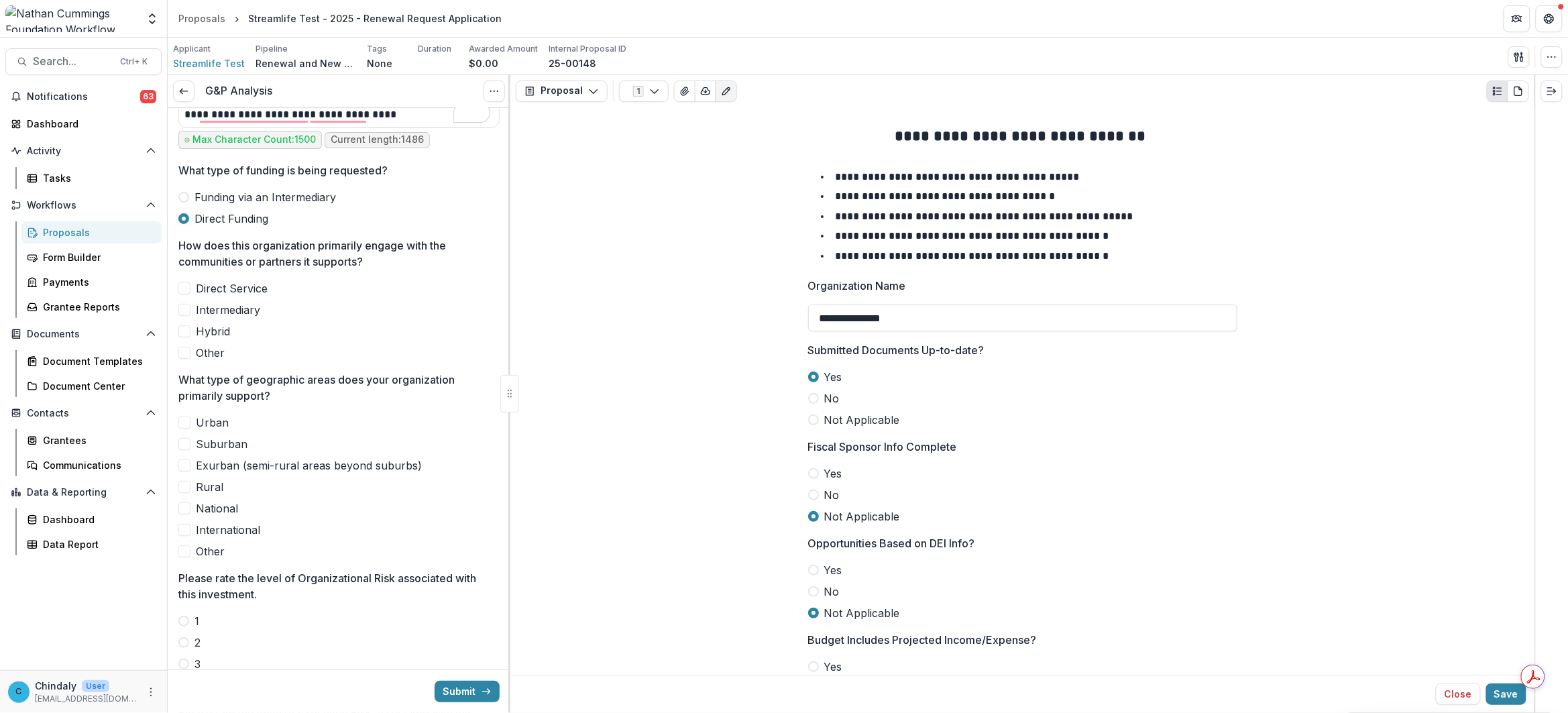
click at [178, 286] on span at bounding box center [184, 289] width 12 height 12
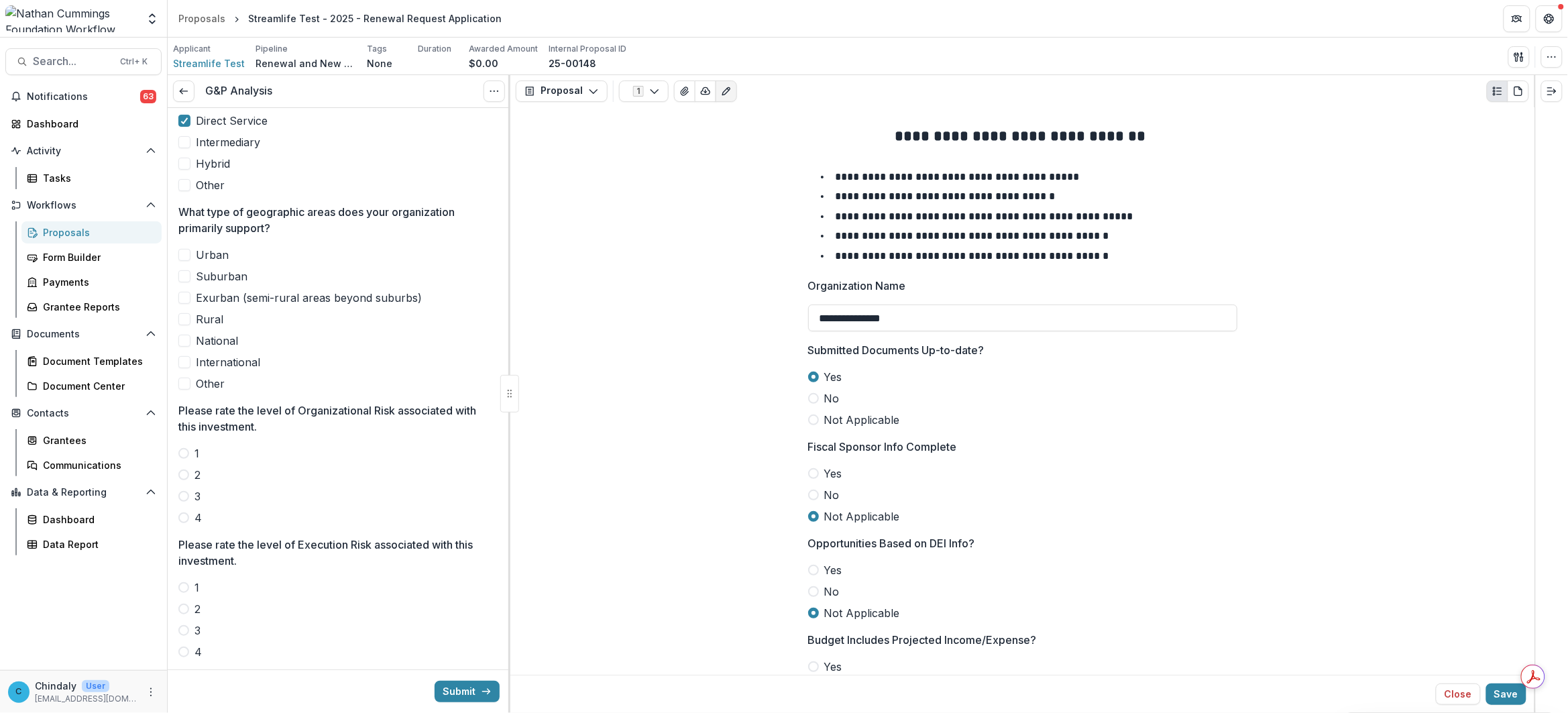
click at [189, 383] on span at bounding box center [184, 383] width 12 height 12
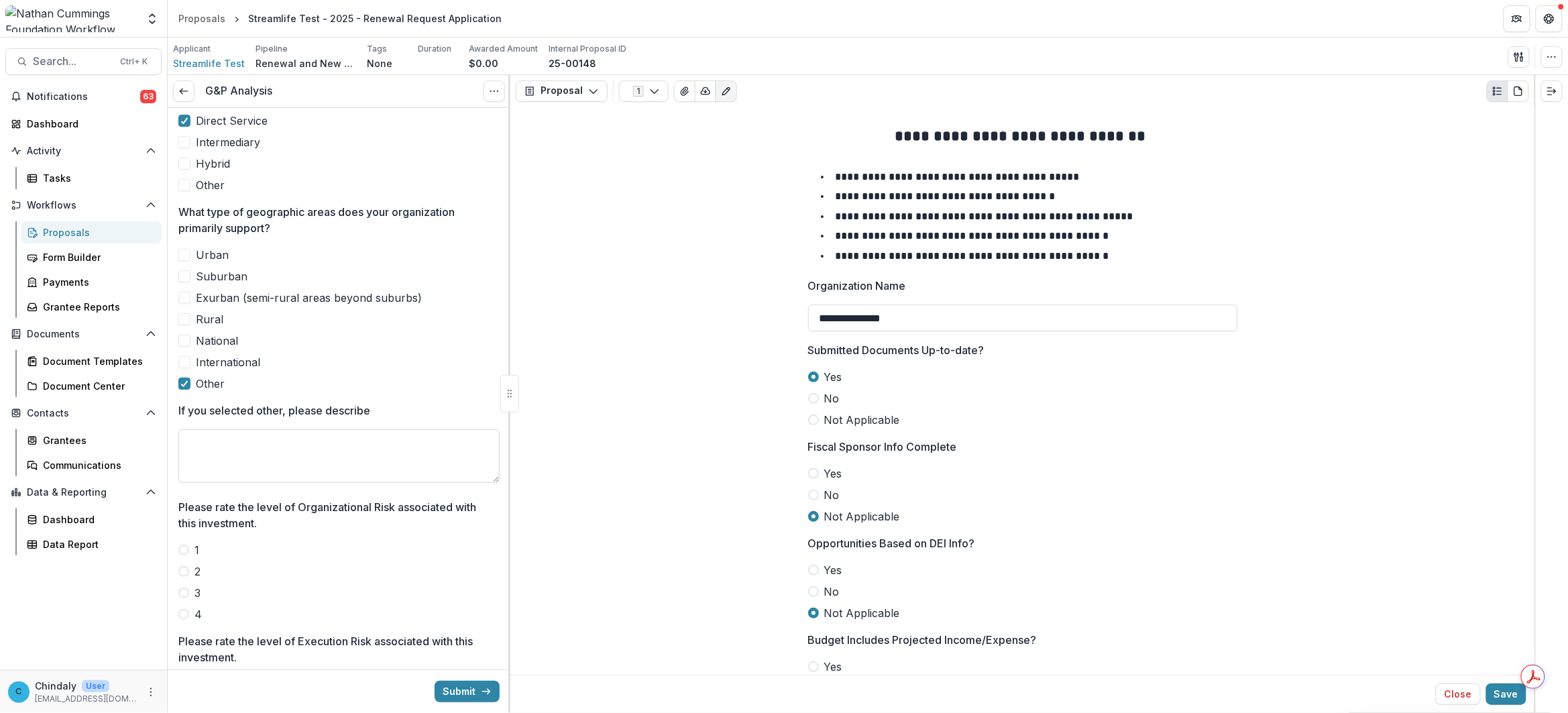
click at [224, 458] on textarea "If you selected other, please describe" at bounding box center [338, 456] width 322 height 54
type textarea "*"
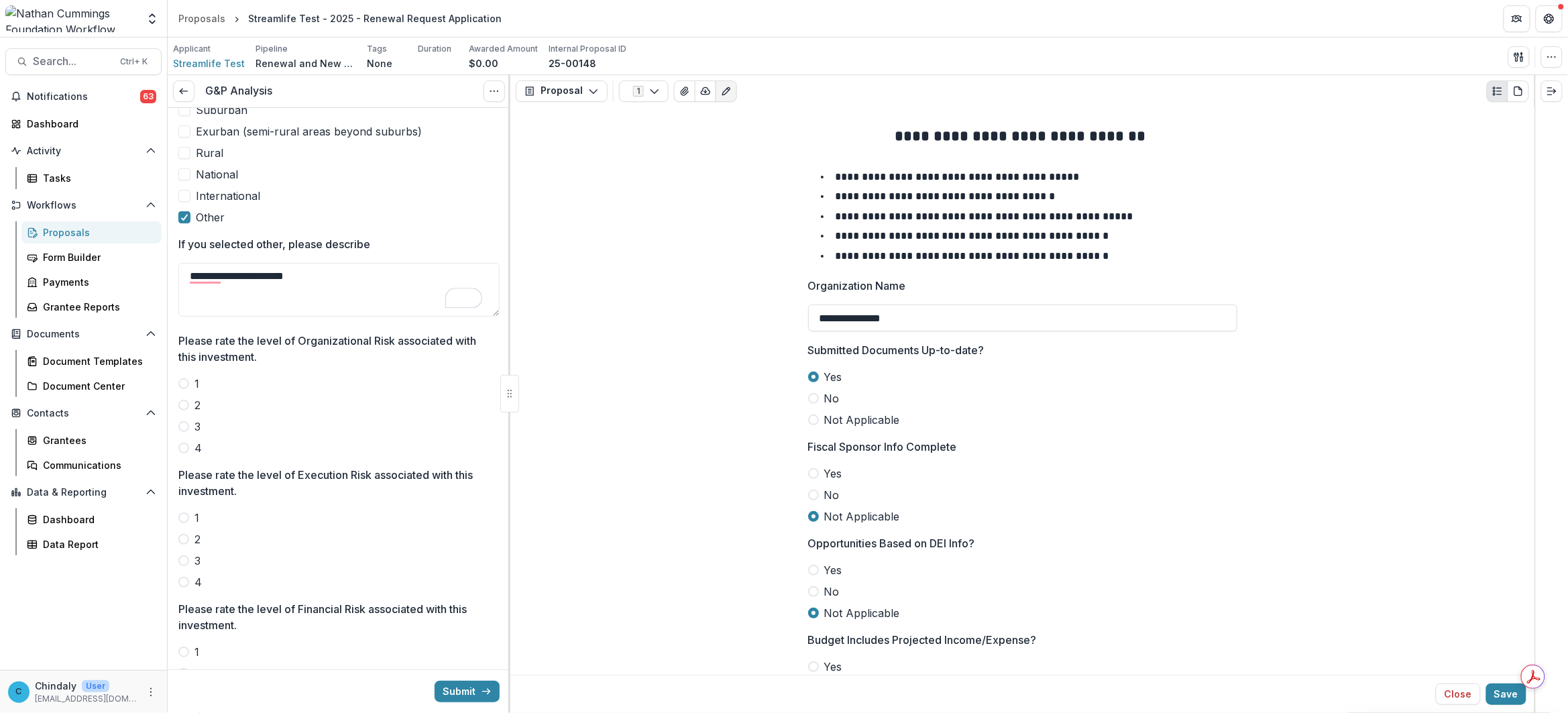
type textarea "**********"
click at [183, 381] on span at bounding box center [183, 383] width 11 height 11
click at [187, 521] on span at bounding box center [183, 517] width 11 height 11
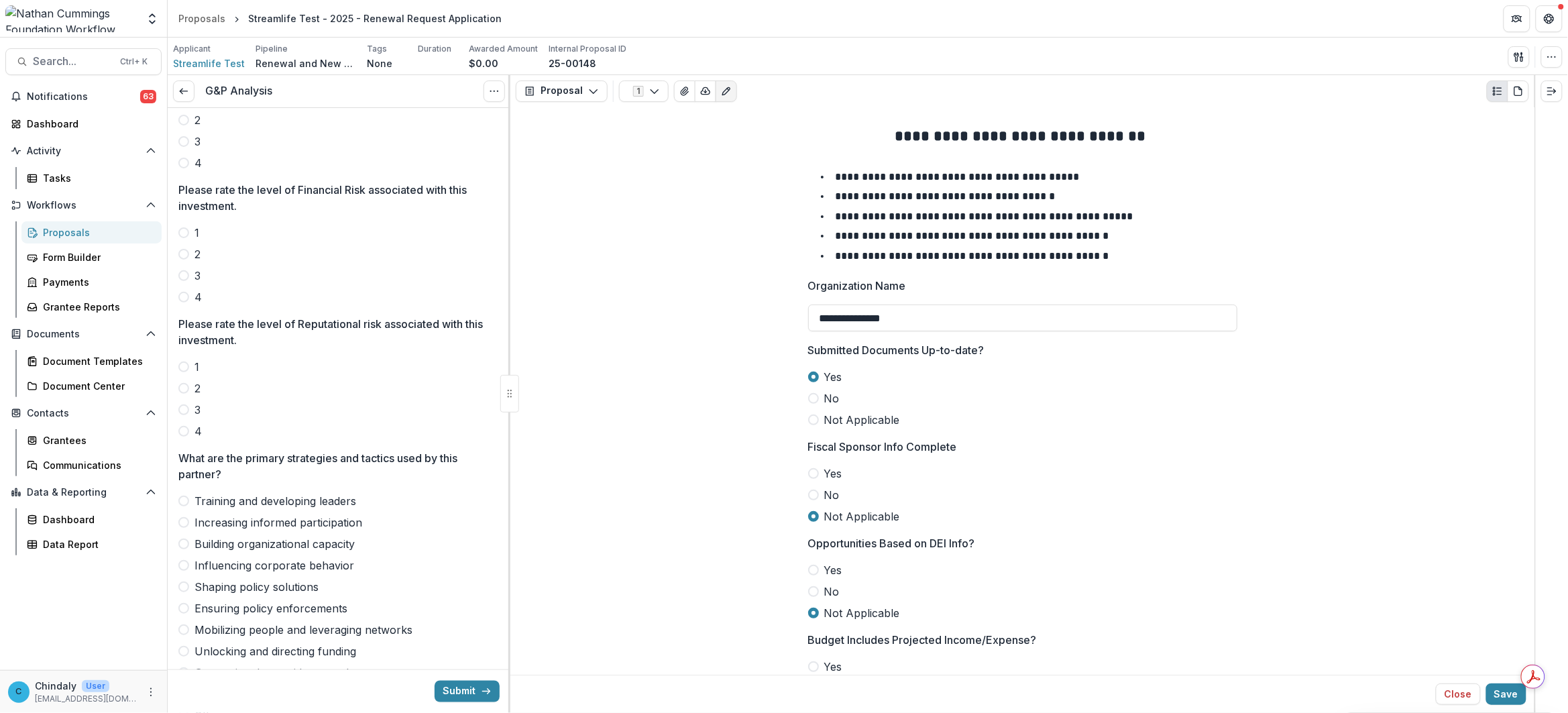
click at [187, 239] on label "1" at bounding box center [338, 232] width 322 height 16
click at [187, 370] on span at bounding box center [183, 366] width 11 height 11
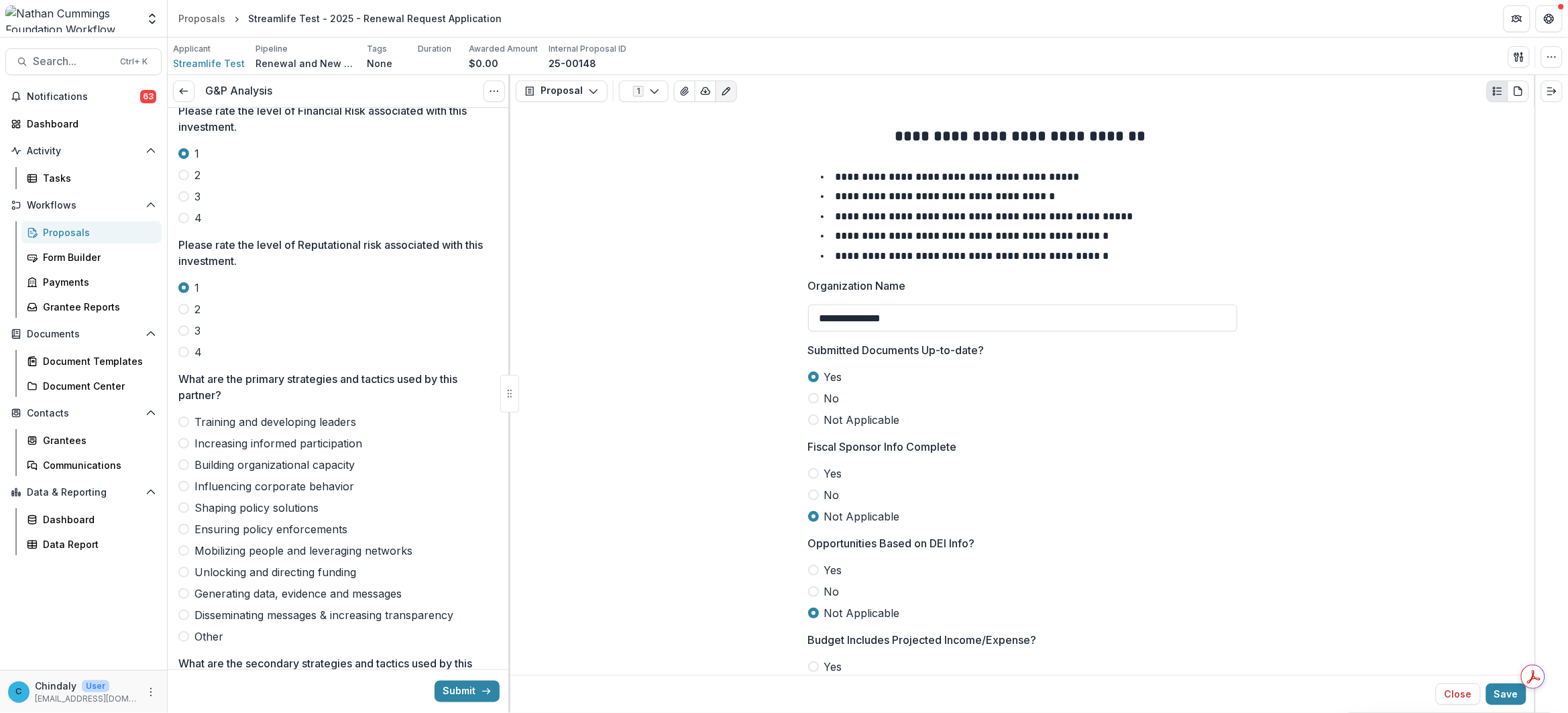
click at [181, 429] on label "Training and developing leaders" at bounding box center [338, 421] width 322 height 16
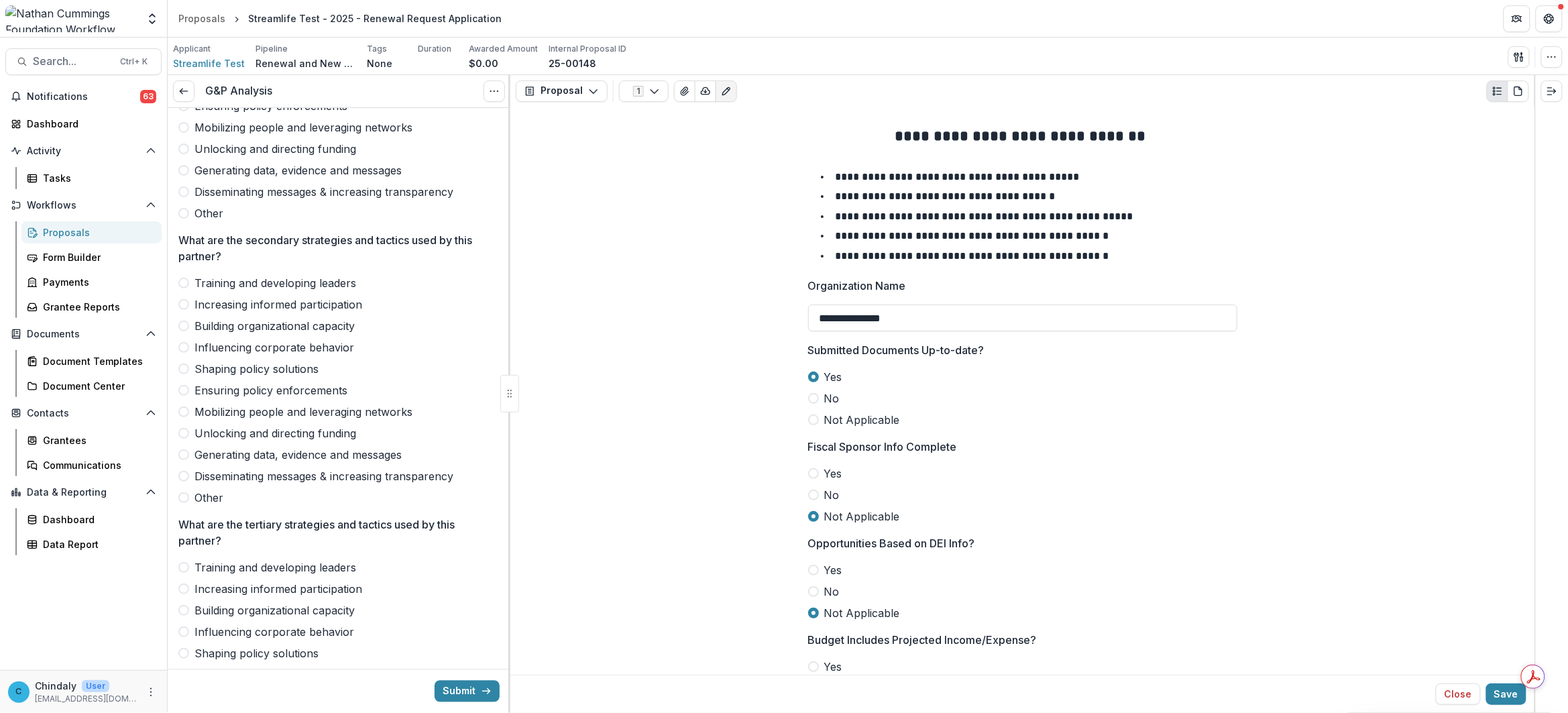
click at [178, 305] on span at bounding box center [183, 304] width 11 height 11
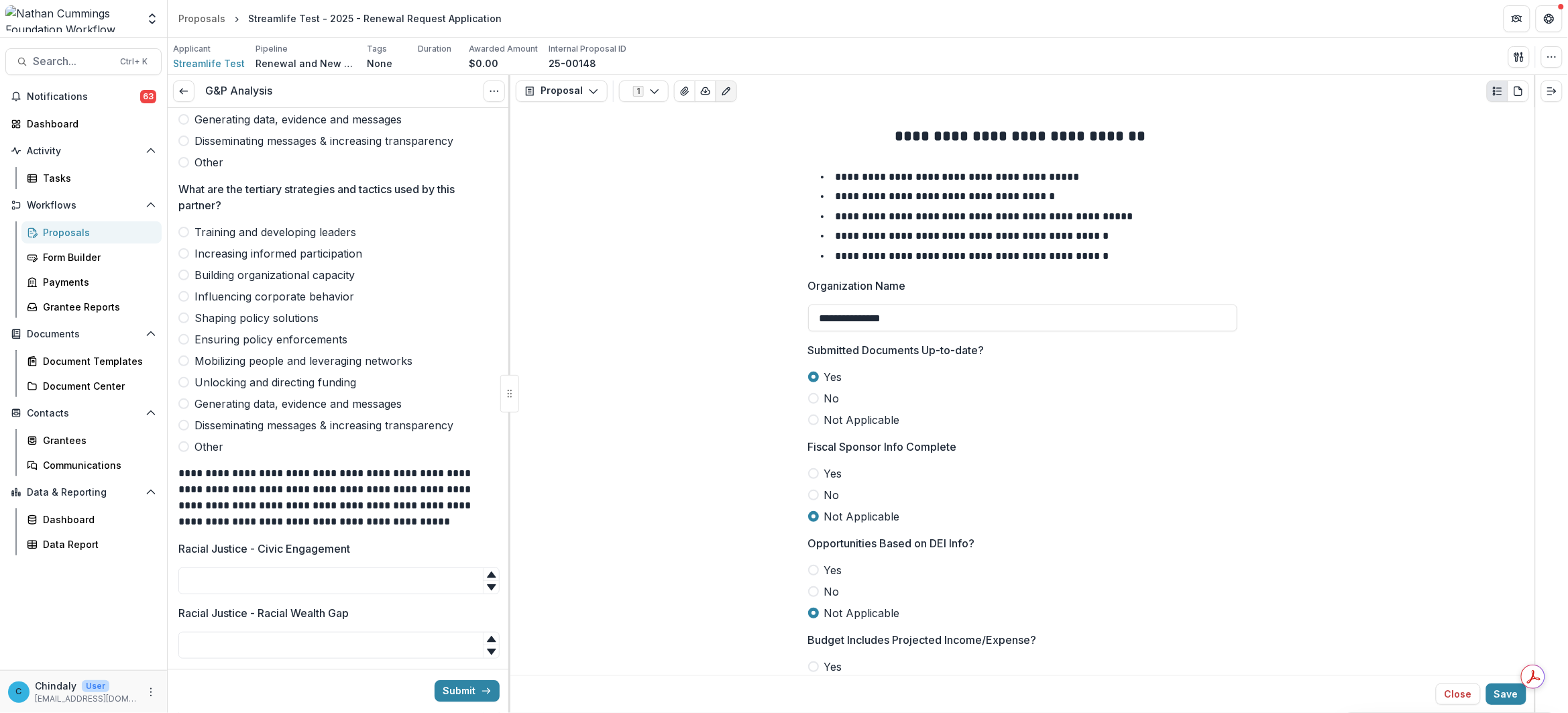
click at [181, 273] on span at bounding box center [183, 274] width 11 height 11
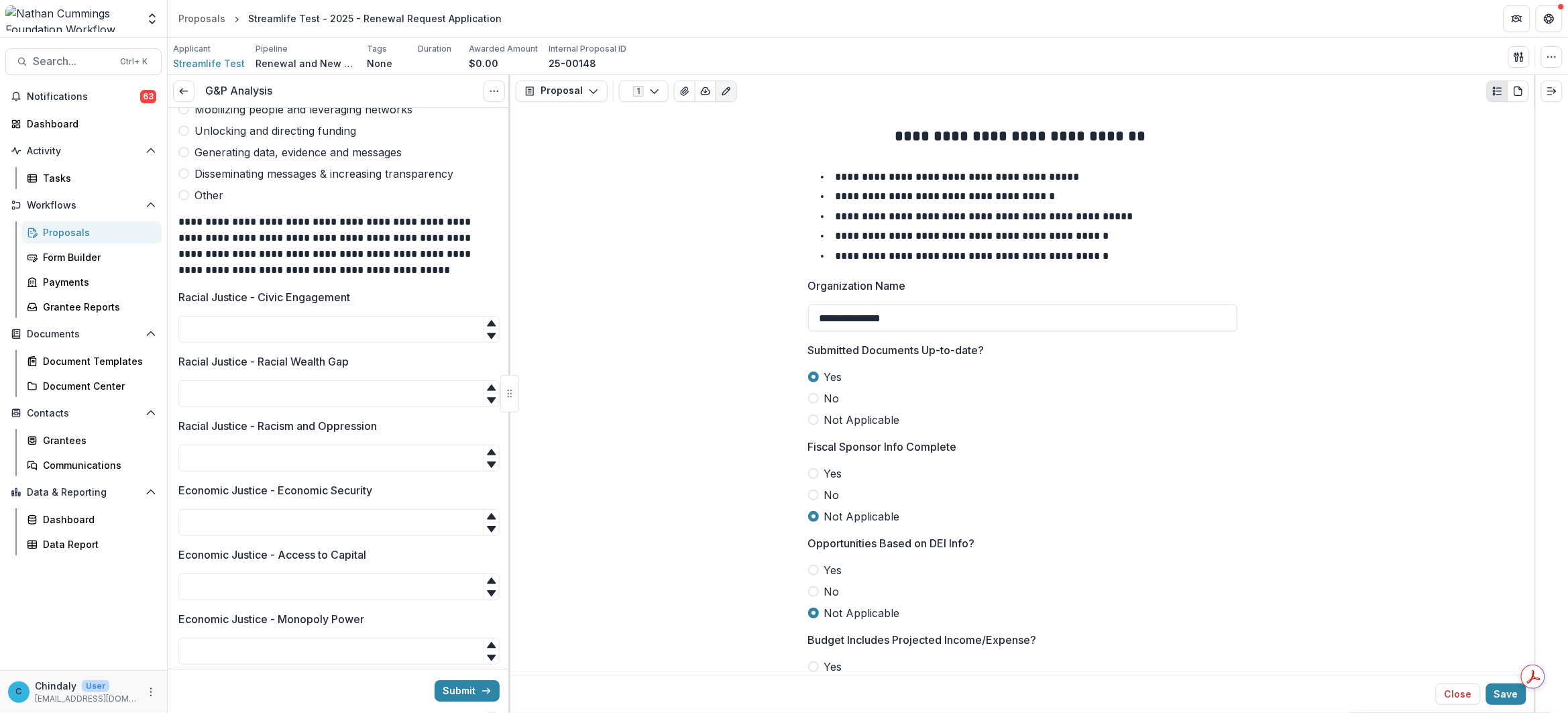
click at [295, 316] on div at bounding box center [338, 313] width 322 height 5
click at [296, 340] on input "Racial Justice - Civic Engagement" at bounding box center [338, 329] width 322 height 27
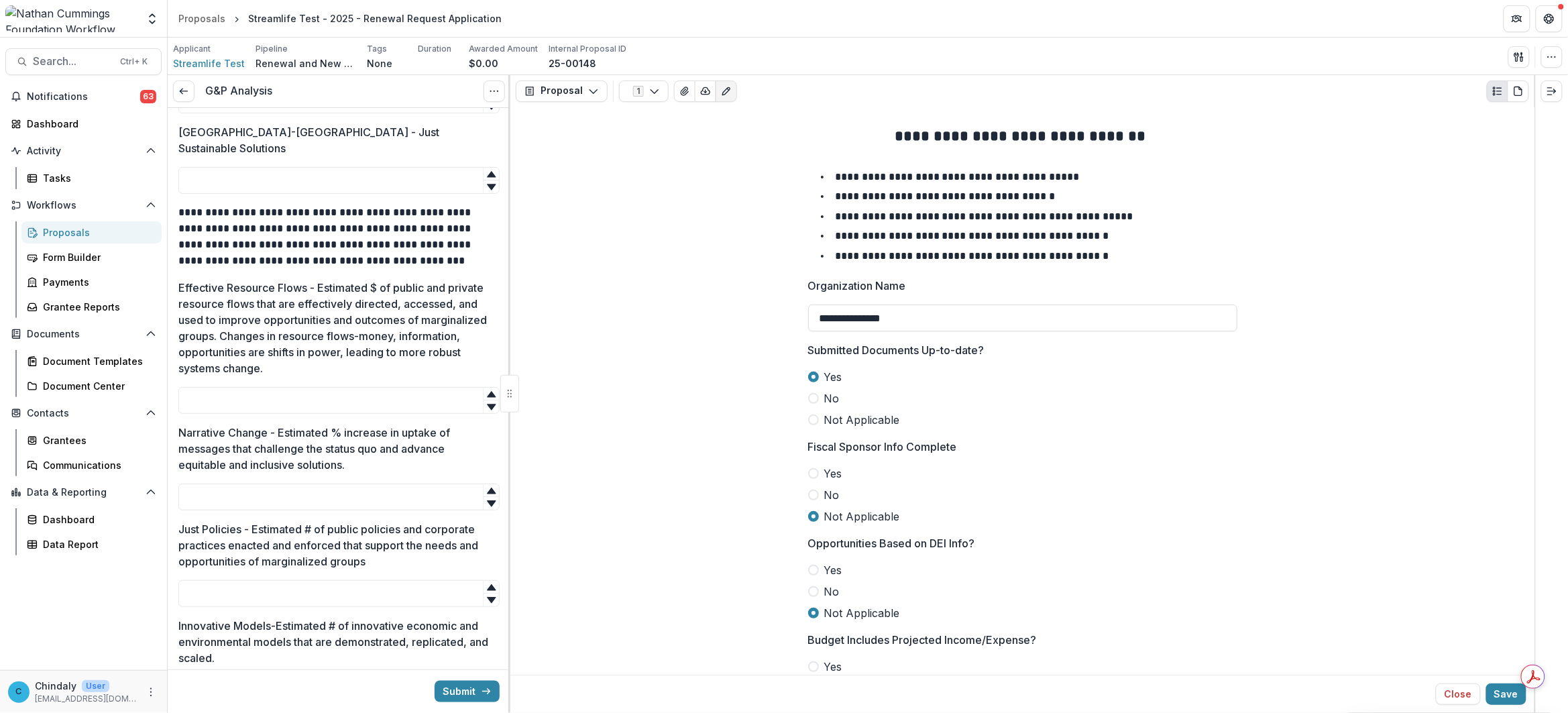
type input "*"
click at [273, 381] on div at bounding box center [338, 384] width 322 height 5
click at [273, 386] on input "Effective Resource Flows - Estimated $ of public and private resource flows tha…" at bounding box center [338, 400] width 322 height 27
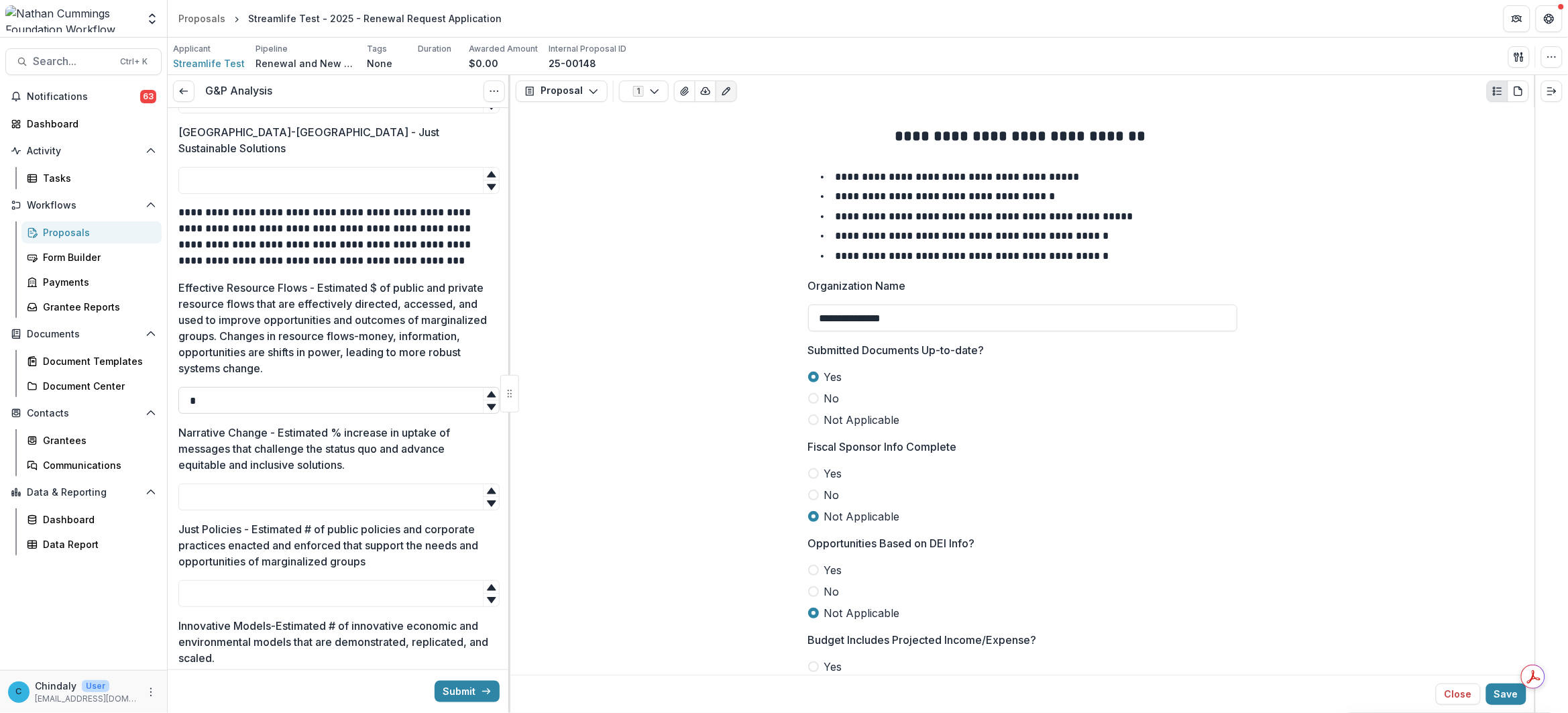
type input "*"
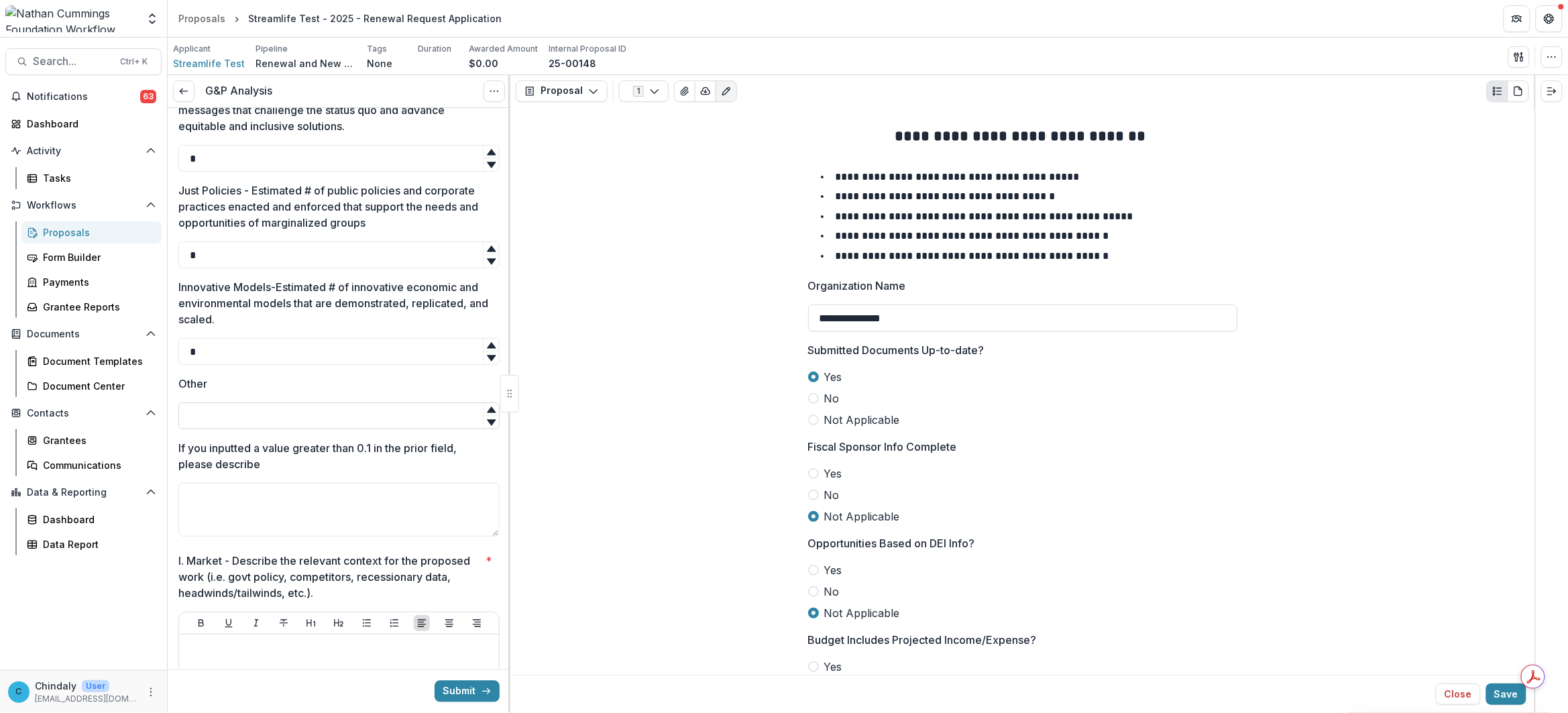
type input "*"
click at [279, 413] on input "Other" at bounding box center [338, 416] width 322 height 27
click at [303, 506] on textarea "If you inputted a value greater than 0.1 in the prior field, please describe" at bounding box center [338, 512] width 322 height 54
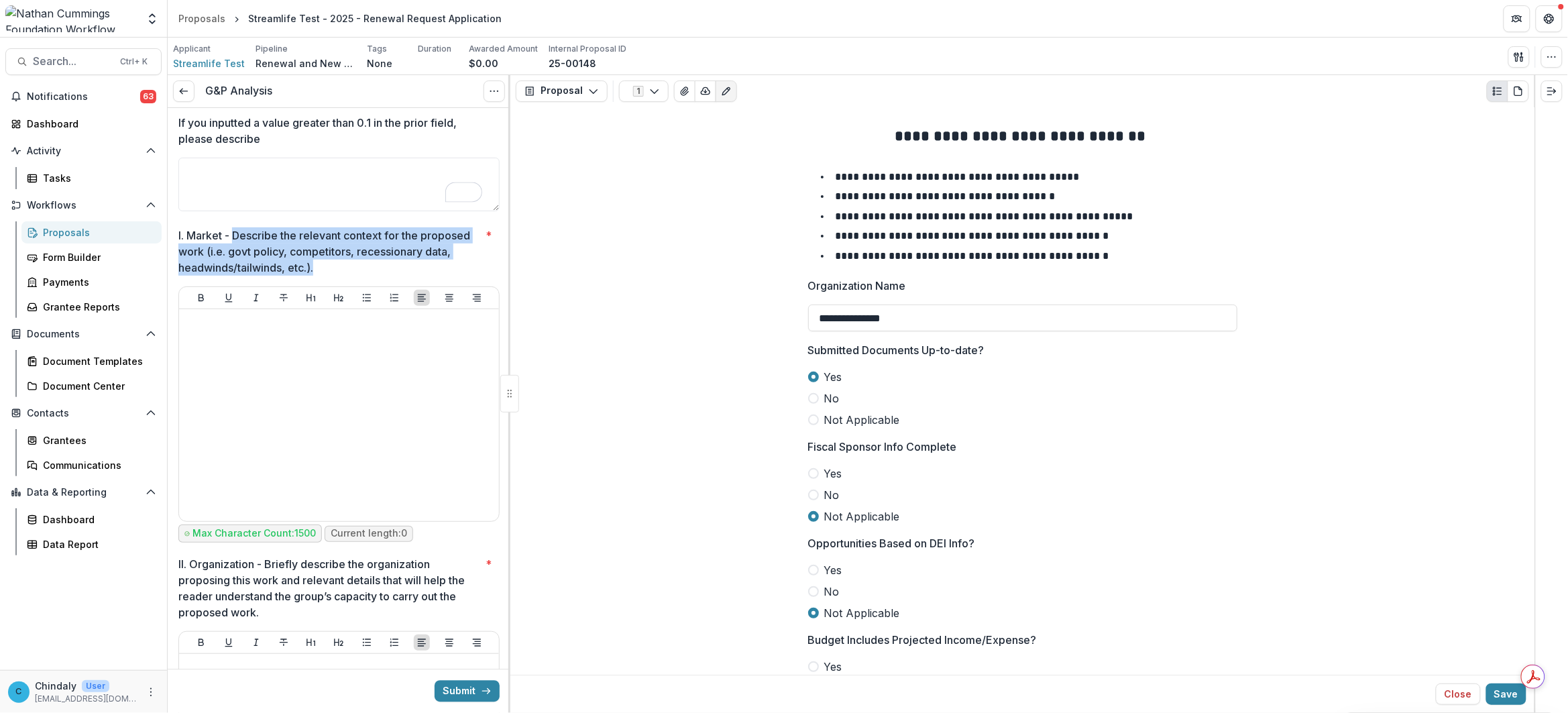
drag, startPoint x: 326, startPoint y: 255, endPoint x: 235, endPoint y: 219, distance: 97.9
click at [235, 227] on p "I. Market - Describe the relevant context for the proposed work (i.e. govt poli…" at bounding box center [329, 251] width 302 height 48
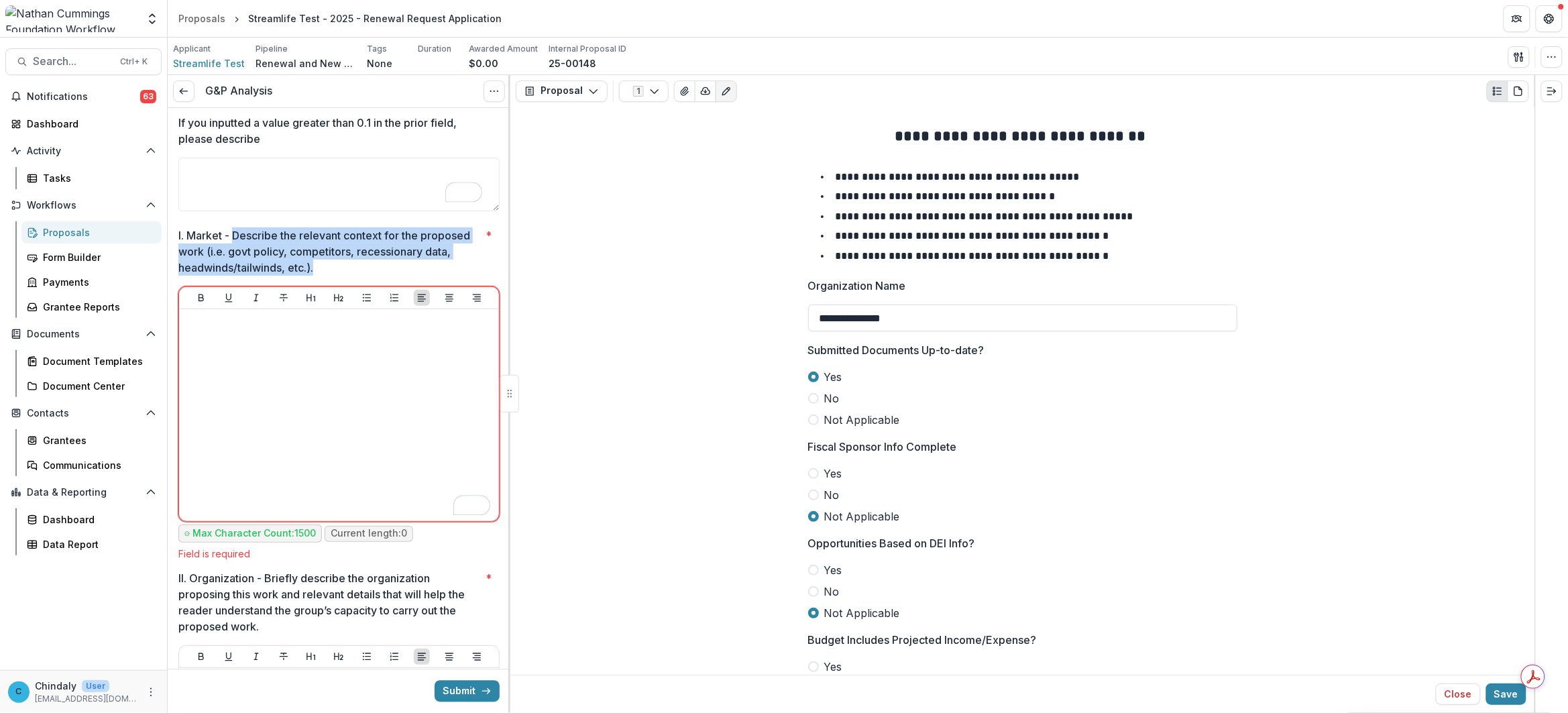
drag, startPoint x: 235, startPoint y: 219, endPoint x: 331, endPoint y: 256, distance: 102.9
click at [331, 256] on p "I. Market - Describe the relevant context for the proposed work (i.e. govt poli…" at bounding box center [329, 251] width 302 height 48
click at [329, 256] on p "I. Market - Describe the relevant context for the proposed work (i.e. govt poli…" at bounding box center [329, 251] width 302 height 48
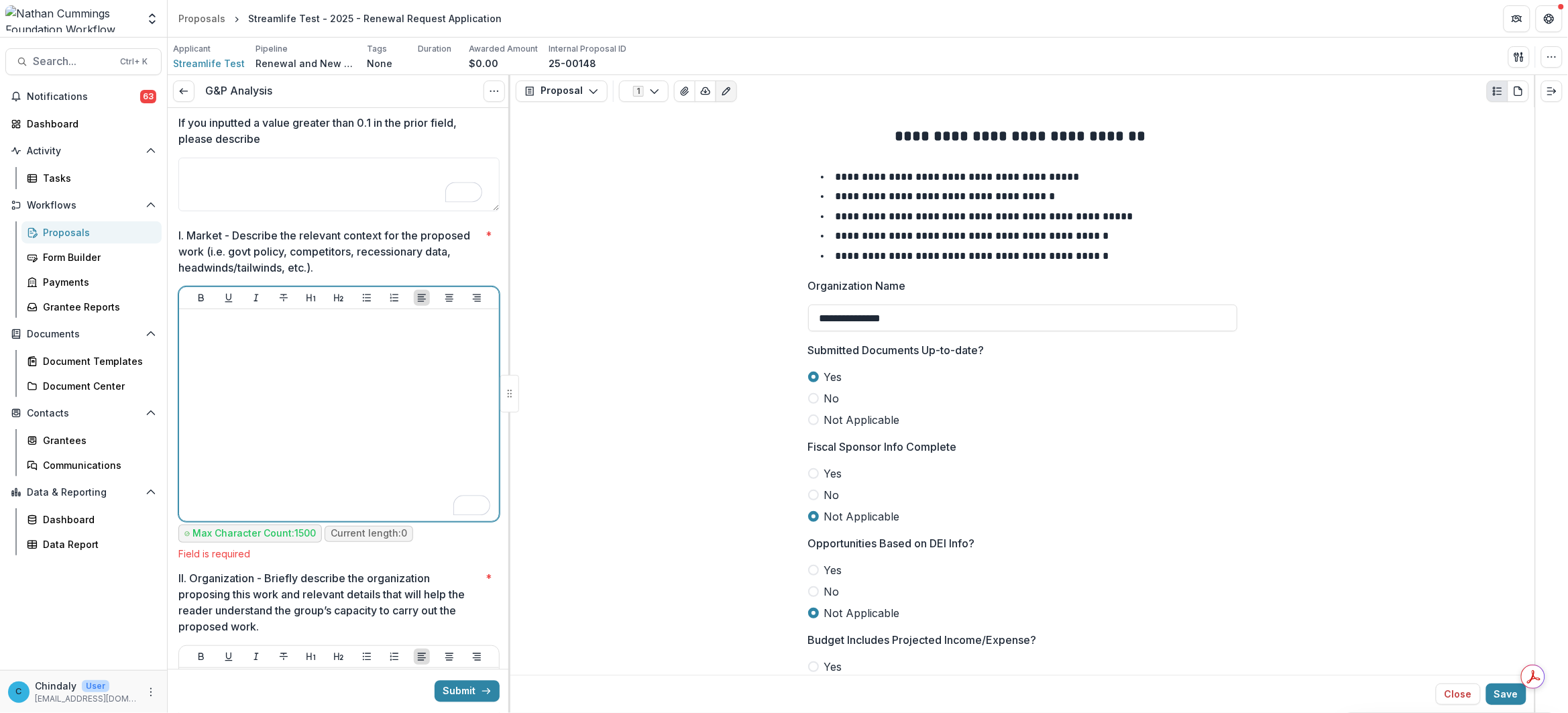
click at [325, 360] on div "To enrich screen reader interactions, please activate Accessibility in Grammarl…" at bounding box center [339, 415] width 309 height 201
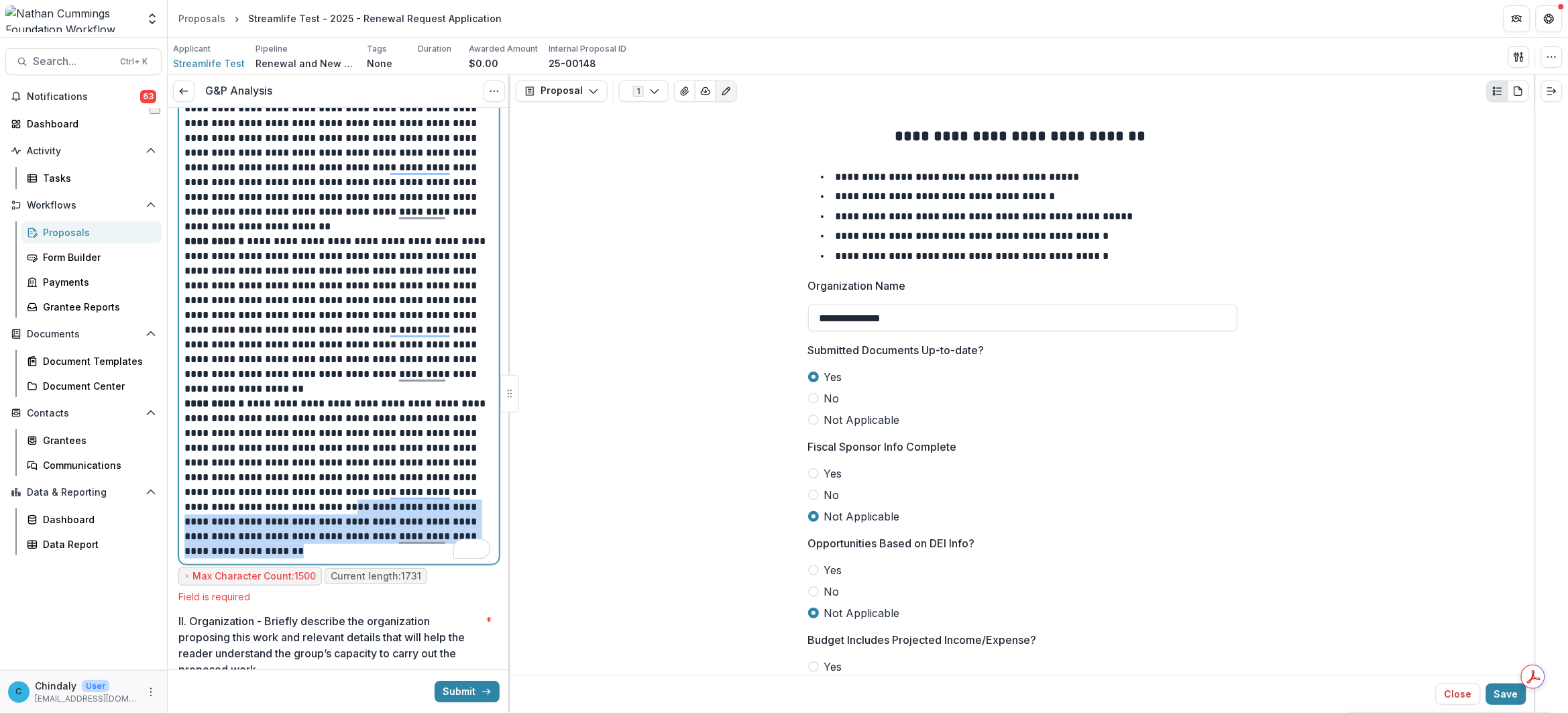
drag, startPoint x: 339, startPoint y: 514, endPoint x: 352, endPoint y: 533, distance: 23.0
click at [352, 533] on p "**********" at bounding box center [338, 478] width 305 height 162
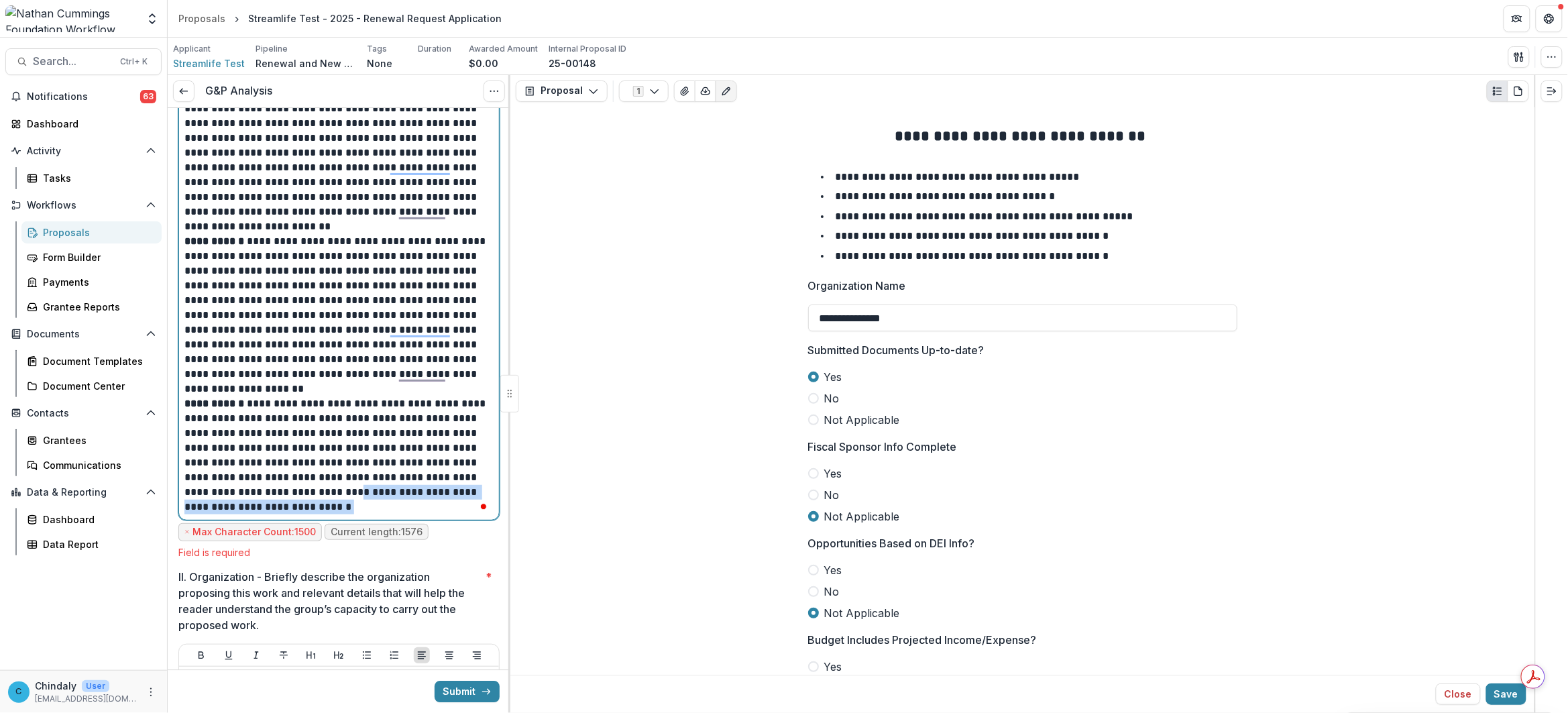
drag, startPoint x: 336, startPoint y: 494, endPoint x: 356, endPoint y: 479, distance: 25.0
click at [356, 479] on p "**********" at bounding box center [338, 456] width 305 height 118
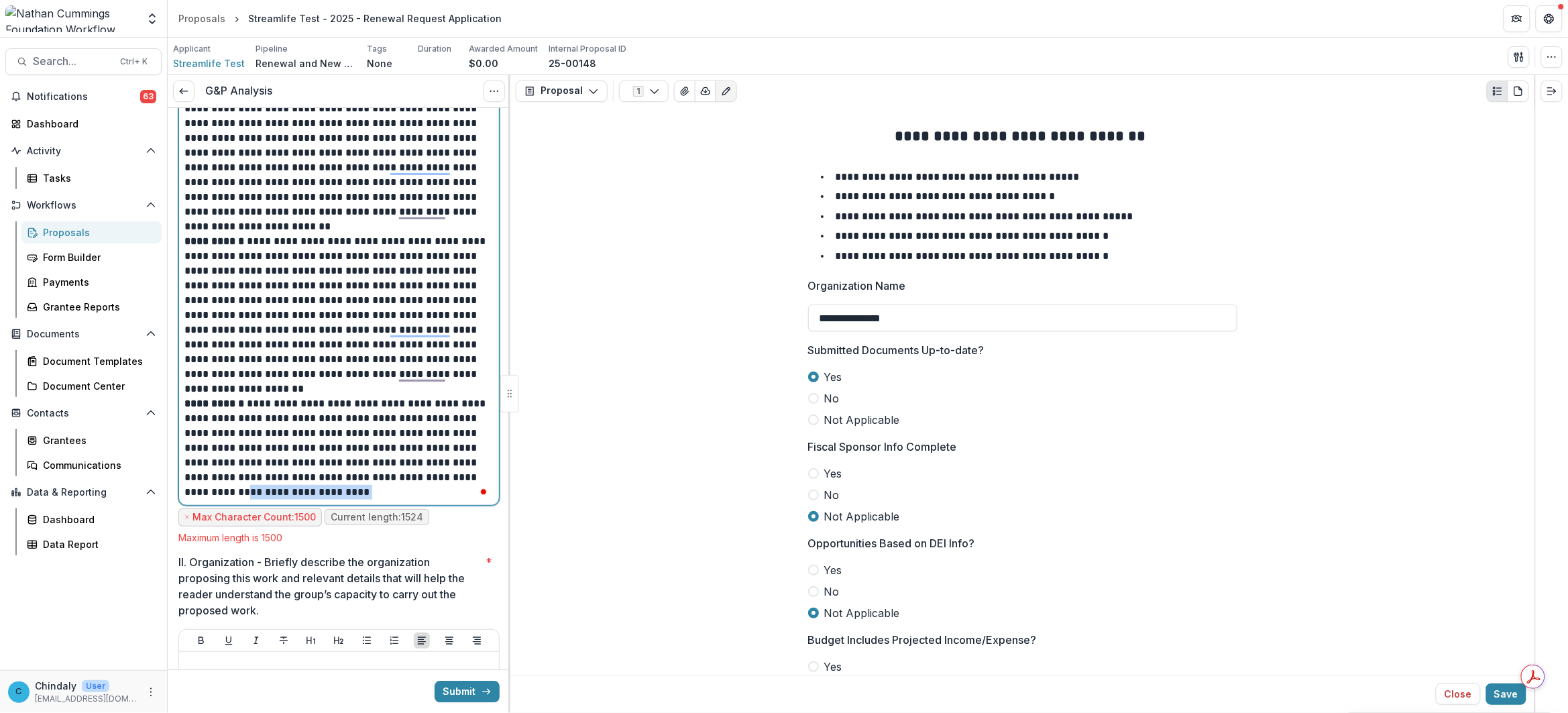
drag, startPoint x: 359, startPoint y: 475, endPoint x: 236, endPoint y: 473, distance: 123.0
click at [236, 473] on p "**********" at bounding box center [338, 448] width 305 height 103
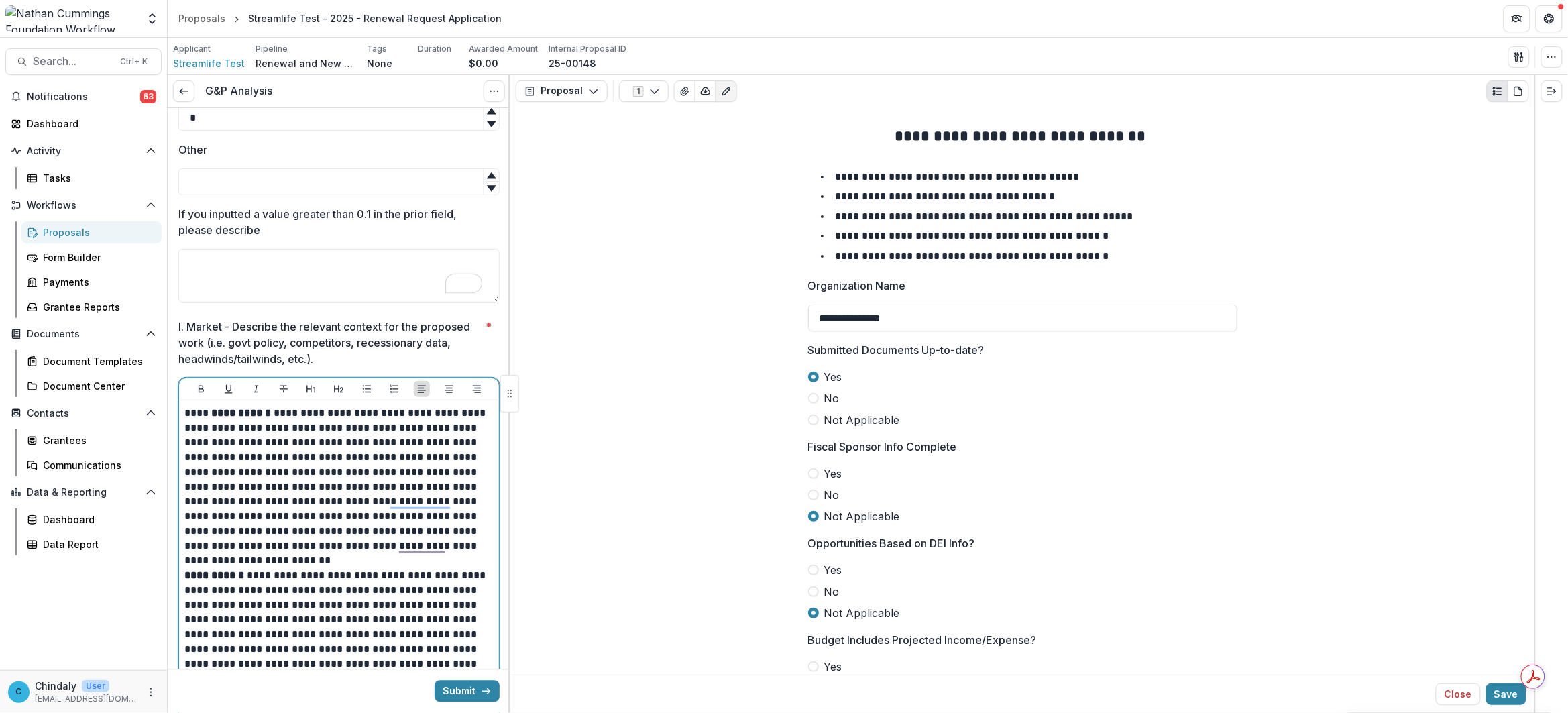
click at [256, 408] on strong "**********" at bounding box center [241, 413] width 60 height 10
drag, startPoint x: 256, startPoint y: 399, endPoint x: 160, endPoint y: 397, distance: 96.0
click at [160, 397] on main "**********" at bounding box center [784, 375] width 1568 height 675
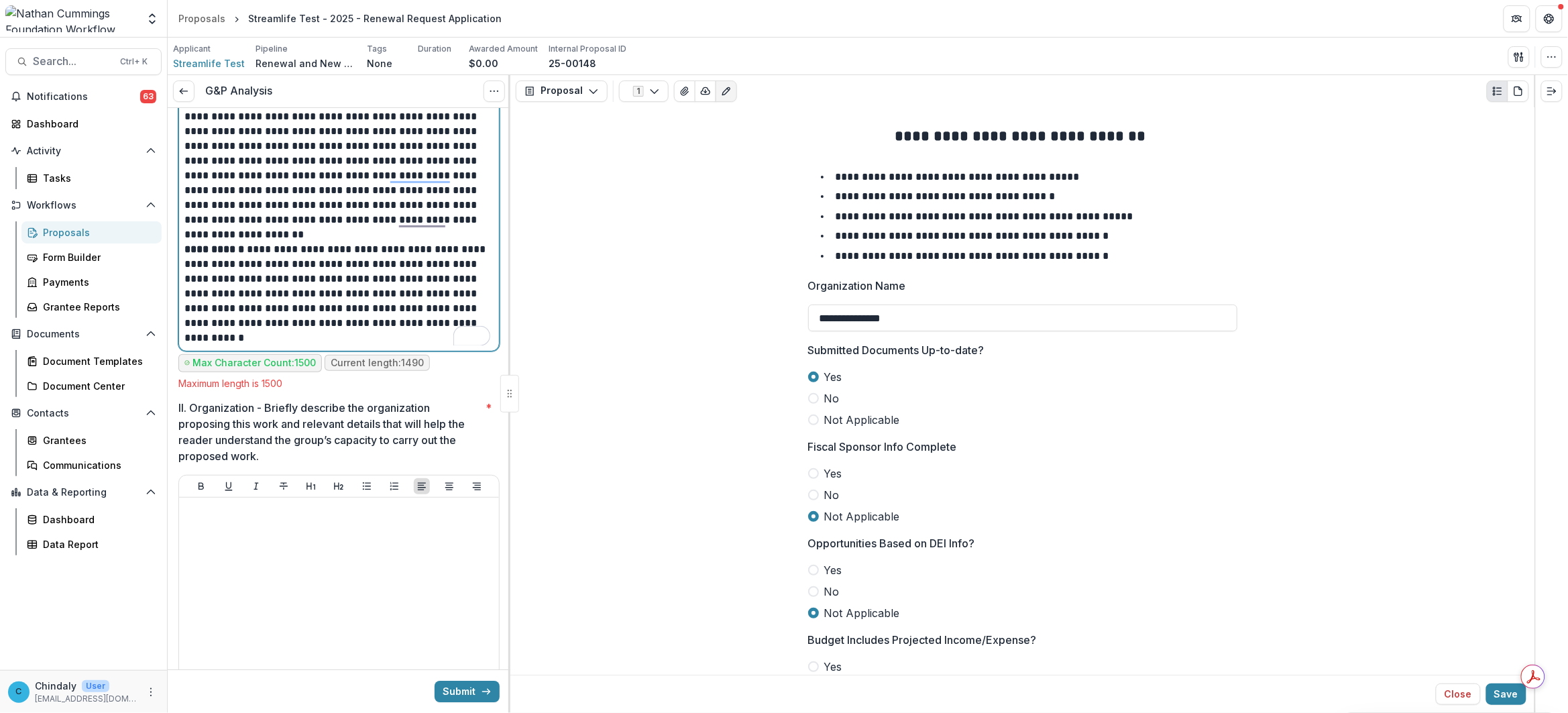
click at [275, 295] on p "**********" at bounding box center [338, 294] width 305 height 103
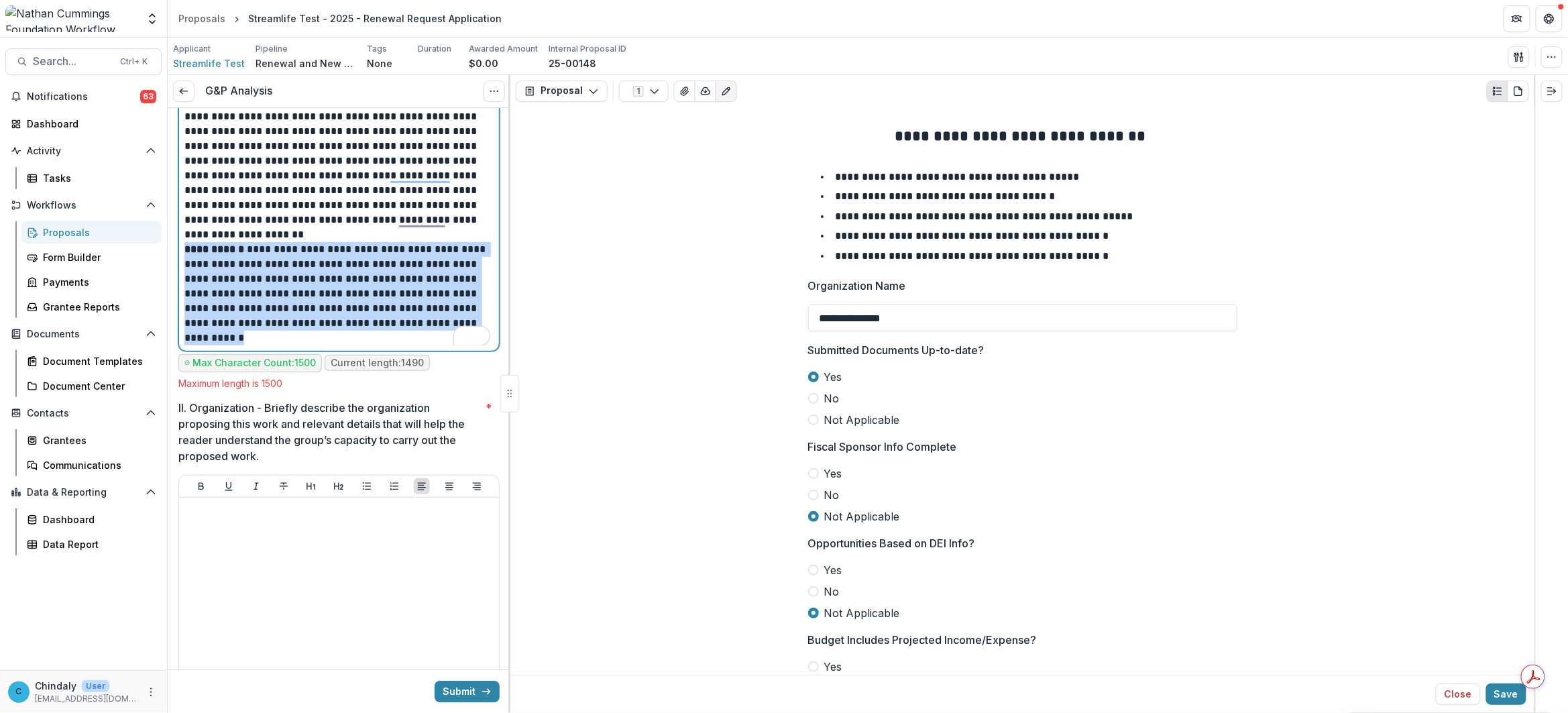
click at [275, 295] on p "**********" at bounding box center [338, 294] width 305 height 103
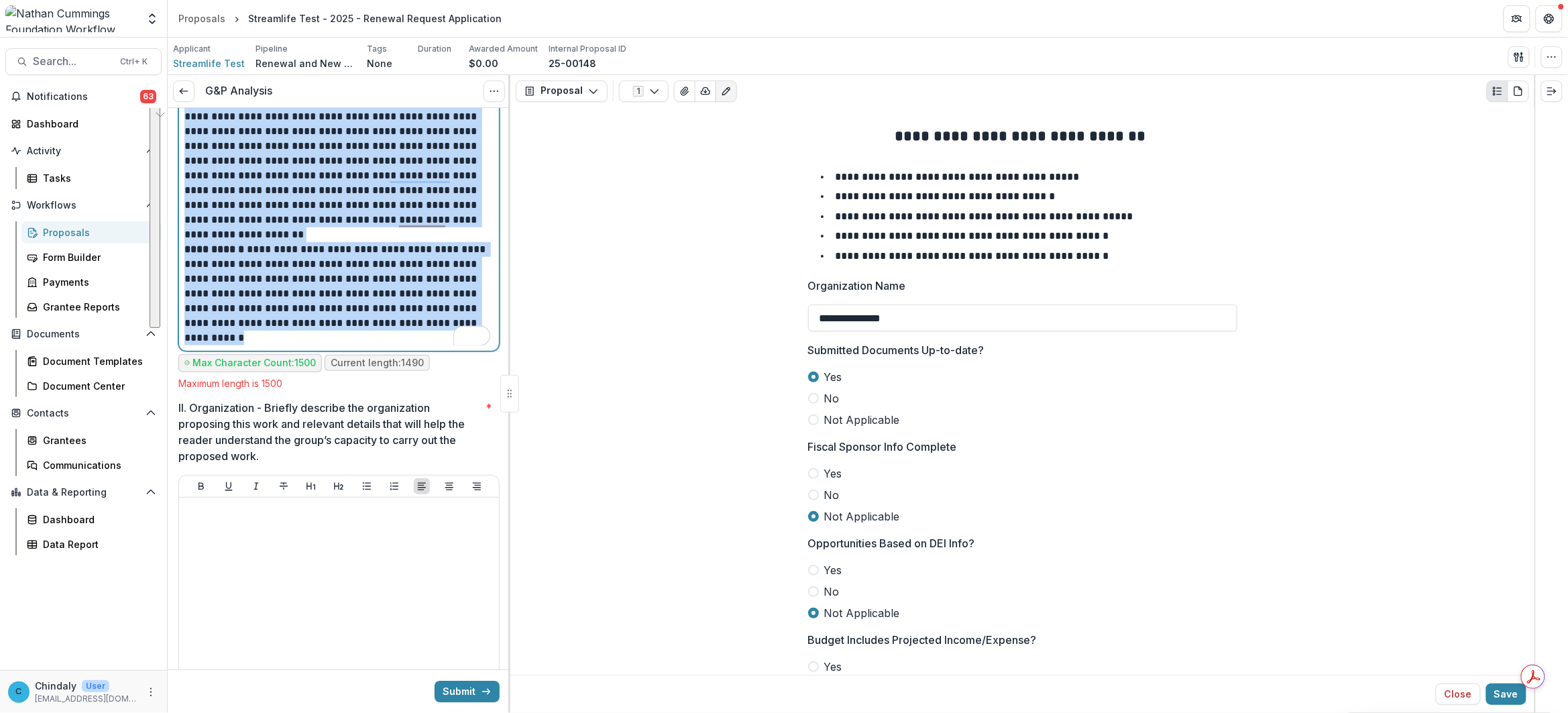
copy p "*********"
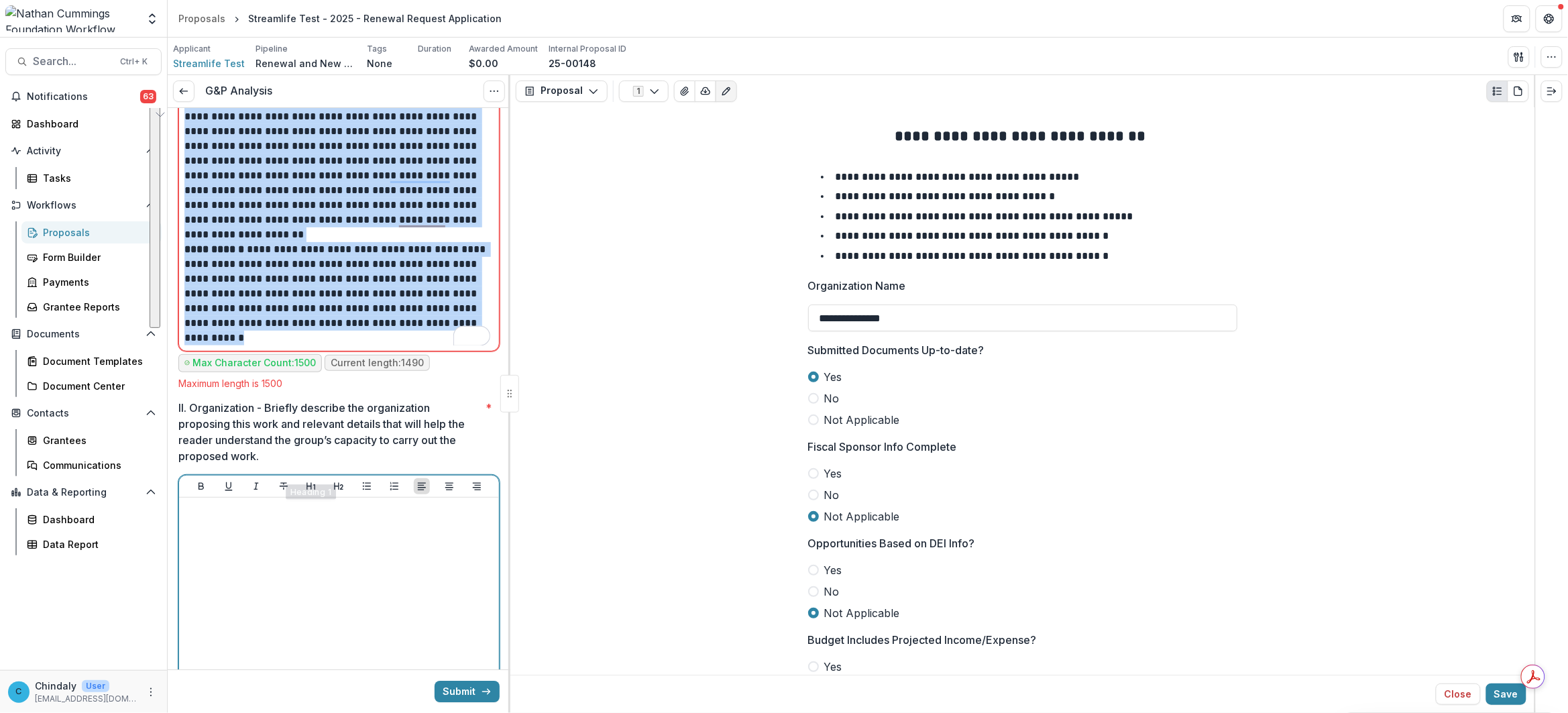
click at [305, 537] on div at bounding box center [339, 603] width 309 height 201
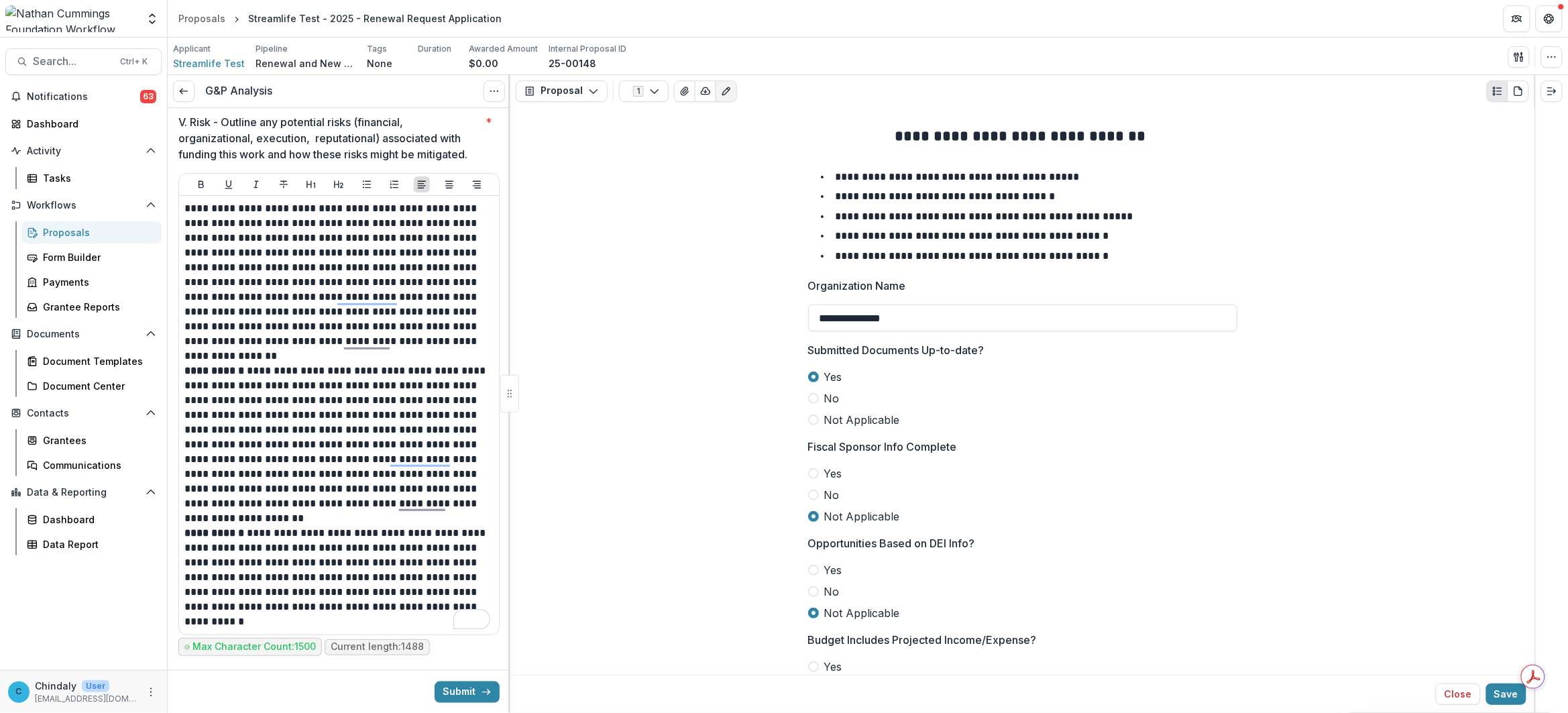
scroll to position [8851, 0]
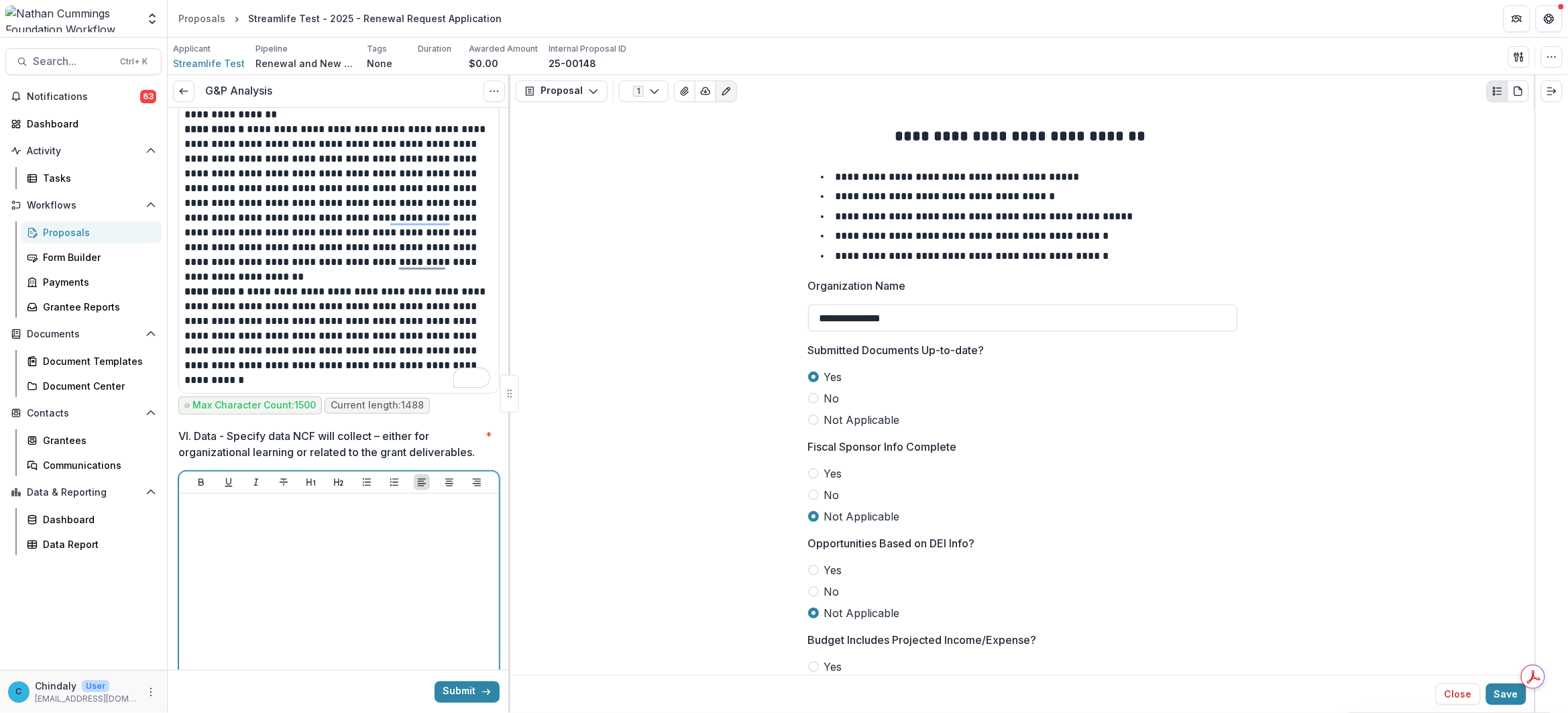
click at [308, 587] on div at bounding box center [339, 599] width 309 height 201
click at [308, 586] on div at bounding box center [339, 599] width 309 height 201
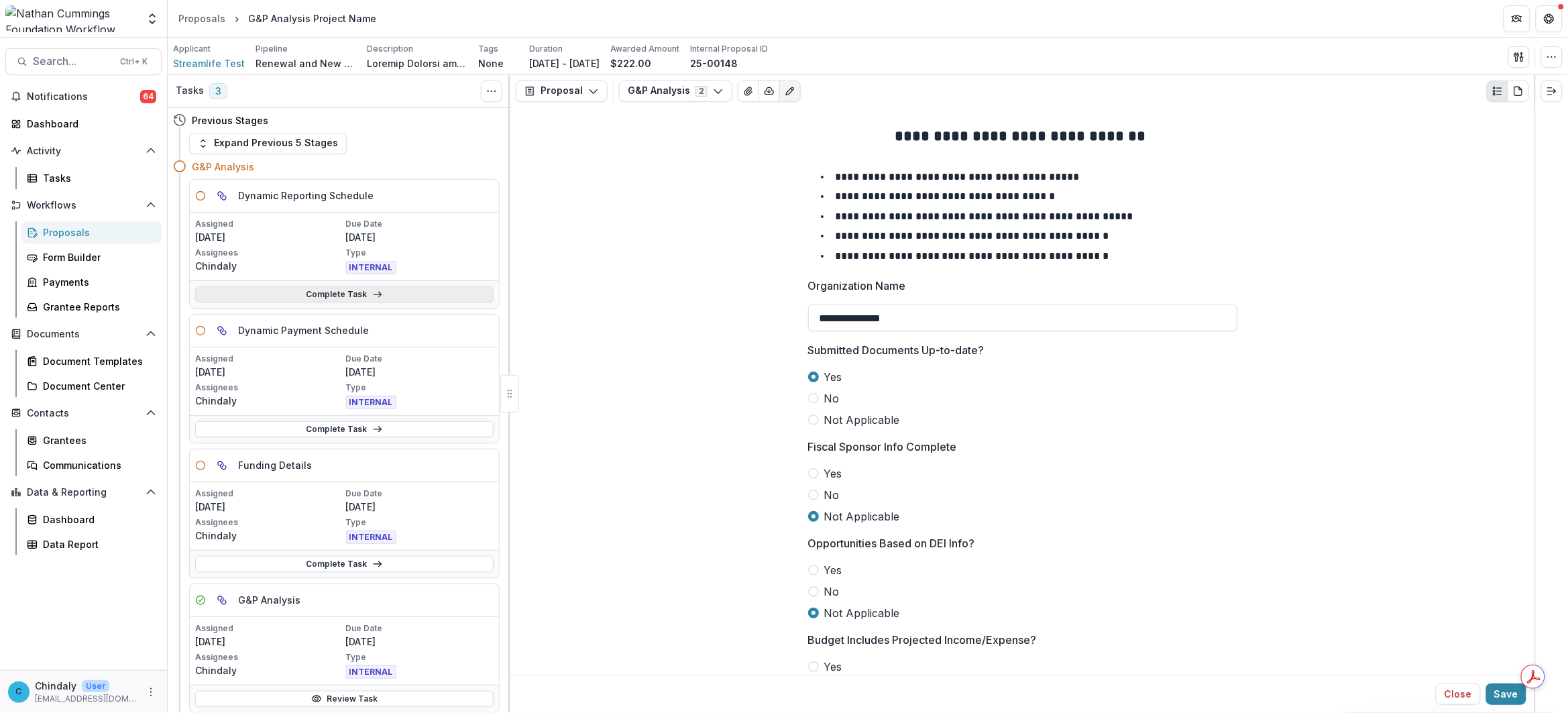
click at [289, 289] on link "Complete Task" at bounding box center [344, 294] width 299 height 16
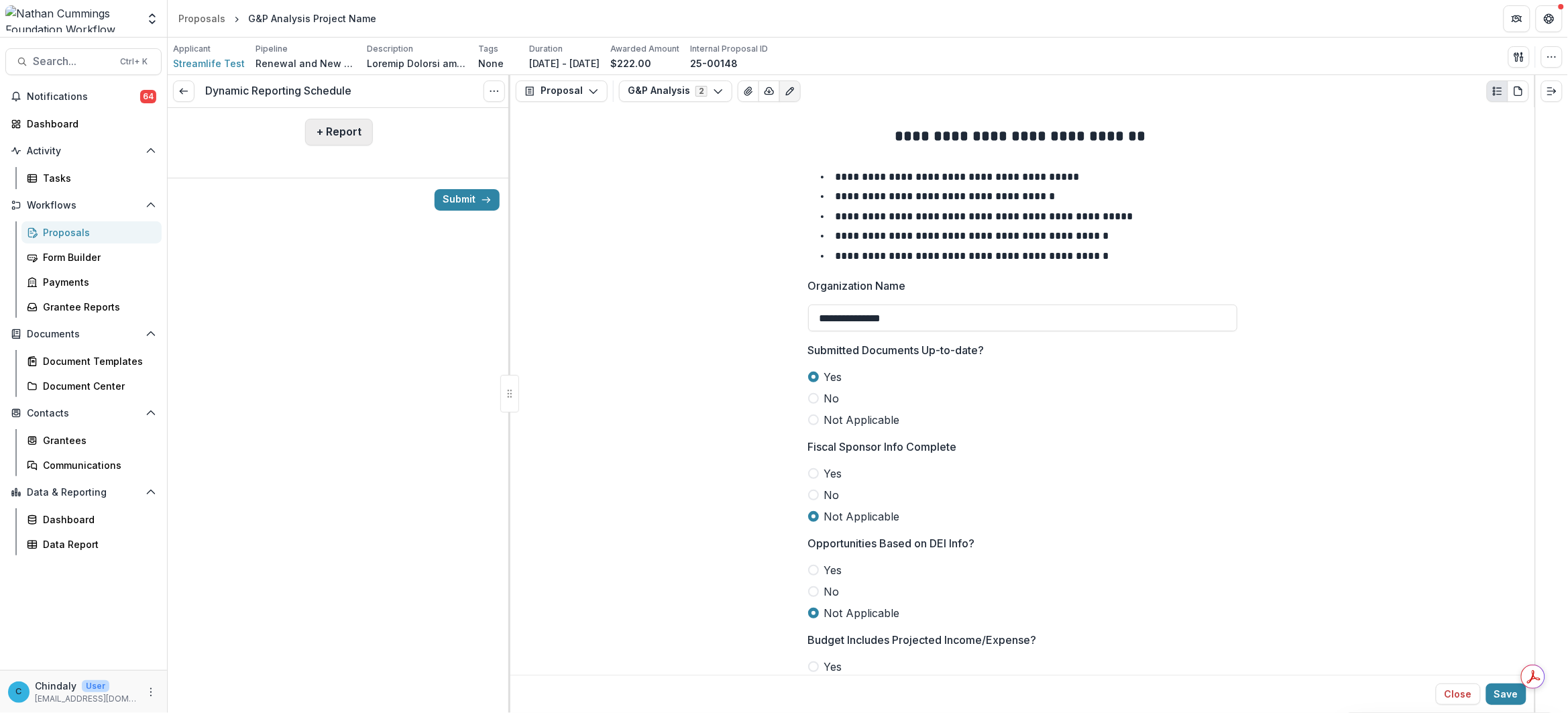
click at [341, 136] on button "+ Report" at bounding box center [339, 132] width 68 height 27
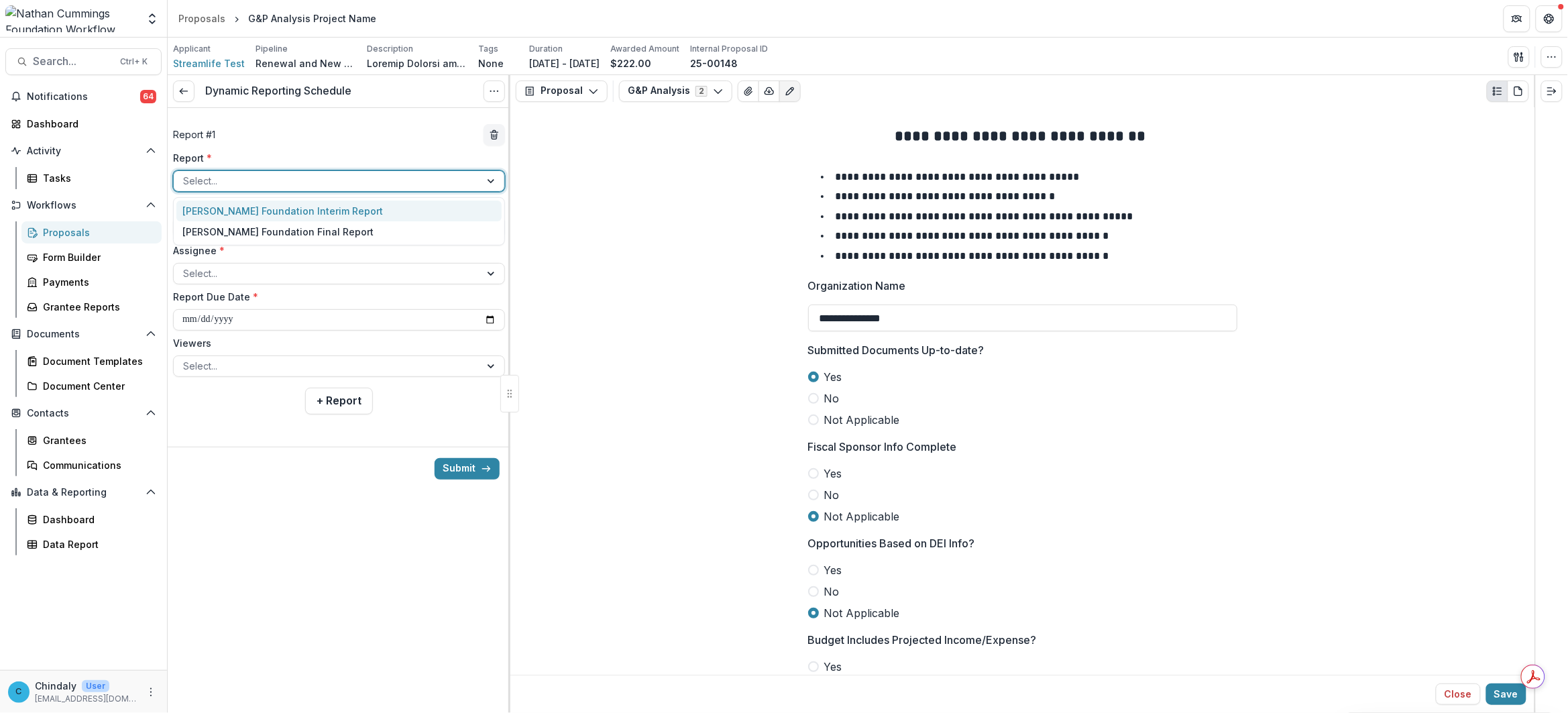
click at [320, 188] on div at bounding box center [327, 181] width 288 height 17
click at [320, 223] on div "[PERSON_NAME] Foundation Final Report" at bounding box center [338, 231] width 325 height 21
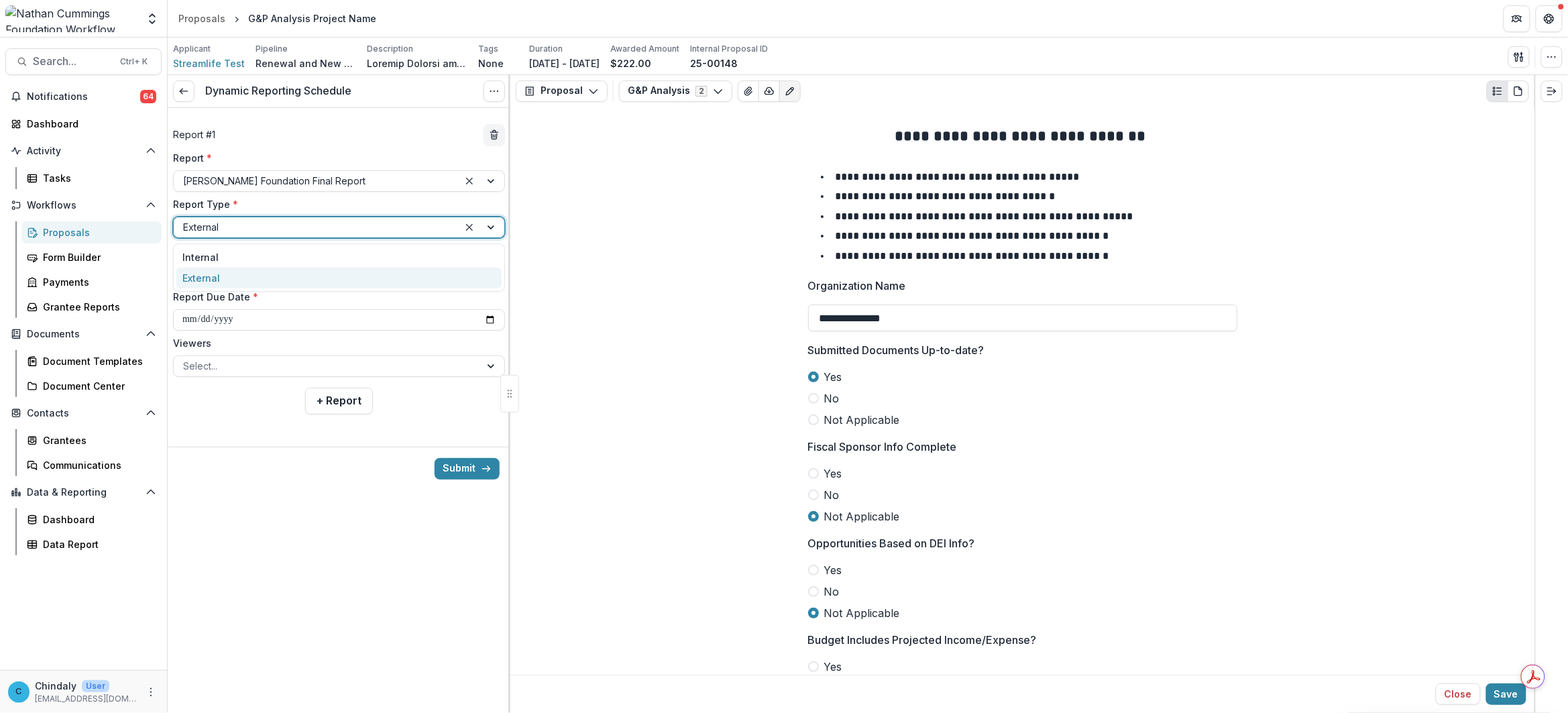
click at [320, 223] on div at bounding box center [316, 227] width 266 height 17
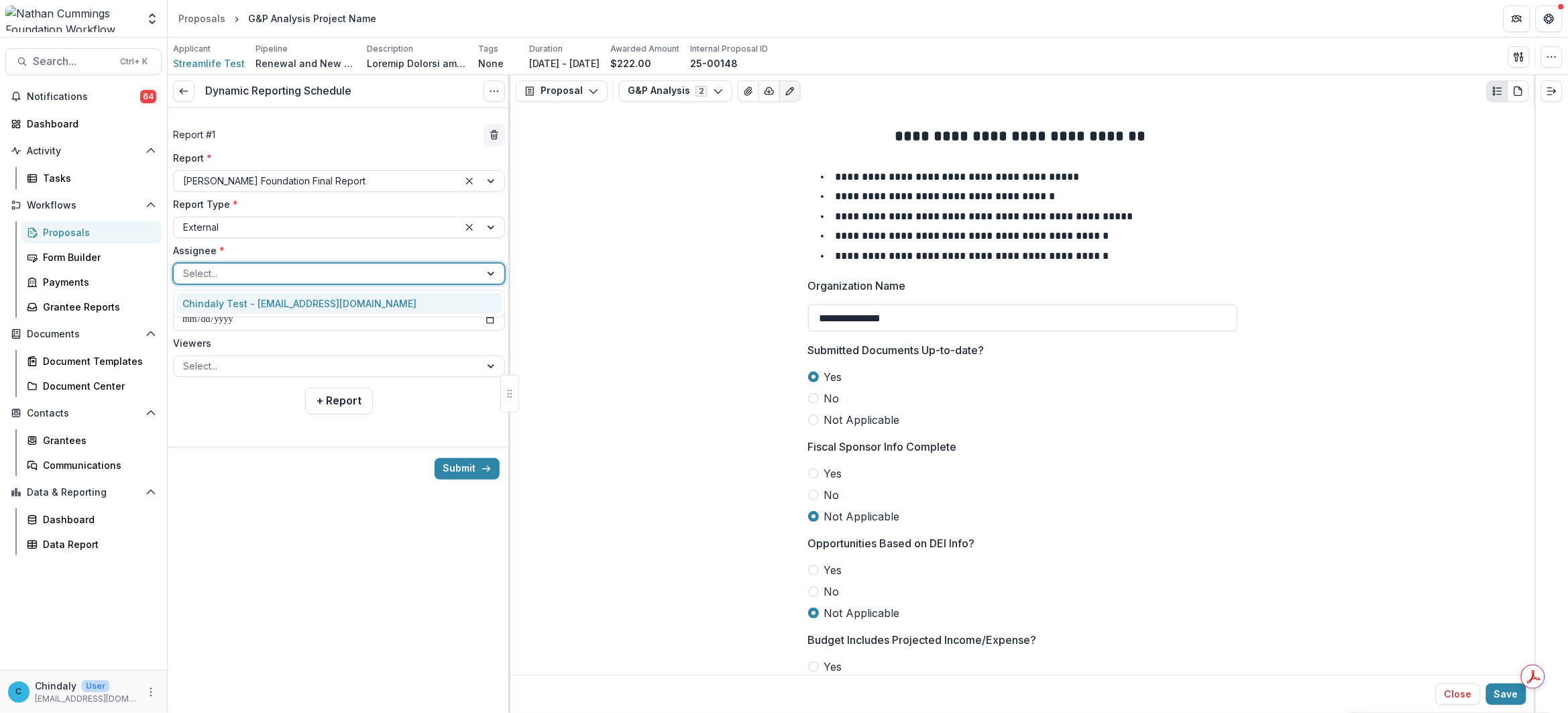
click at [320, 265] on div at bounding box center [327, 273] width 288 height 17
click at [322, 295] on div "Chindaly Test - streamlifeconsulting@gmail.com" at bounding box center [338, 303] width 325 height 21
click at [355, 316] on input "**********" at bounding box center [338, 319] width 332 height 21
drag, startPoint x: 273, startPoint y: 316, endPoint x: 232, endPoint y: 318, distance: 41.0
click at [269, 316] on input "**********" at bounding box center [338, 319] width 332 height 21
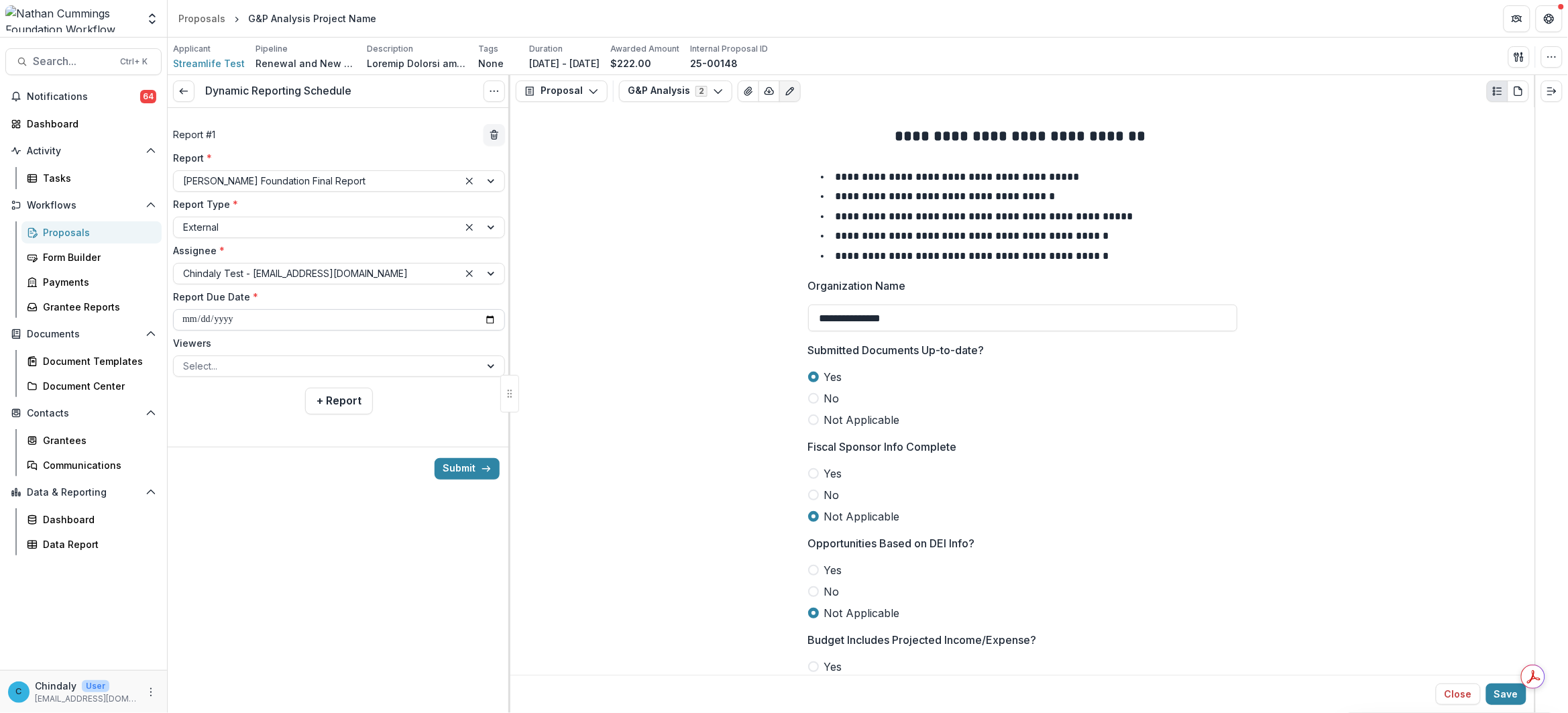
click at [231, 318] on input "**********" at bounding box center [338, 319] width 332 height 21
type input "**********"
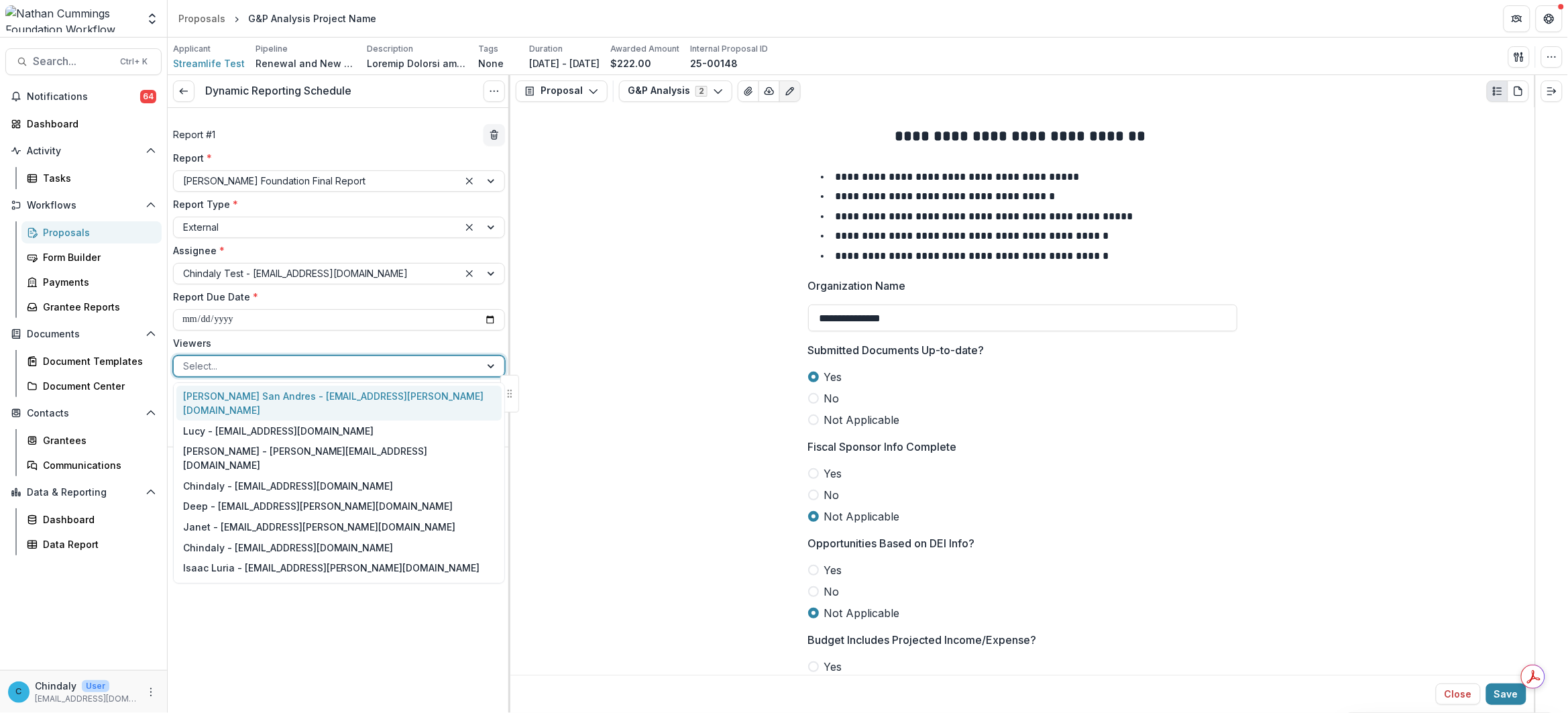
click at [222, 370] on div at bounding box center [327, 365] width 288 height 17
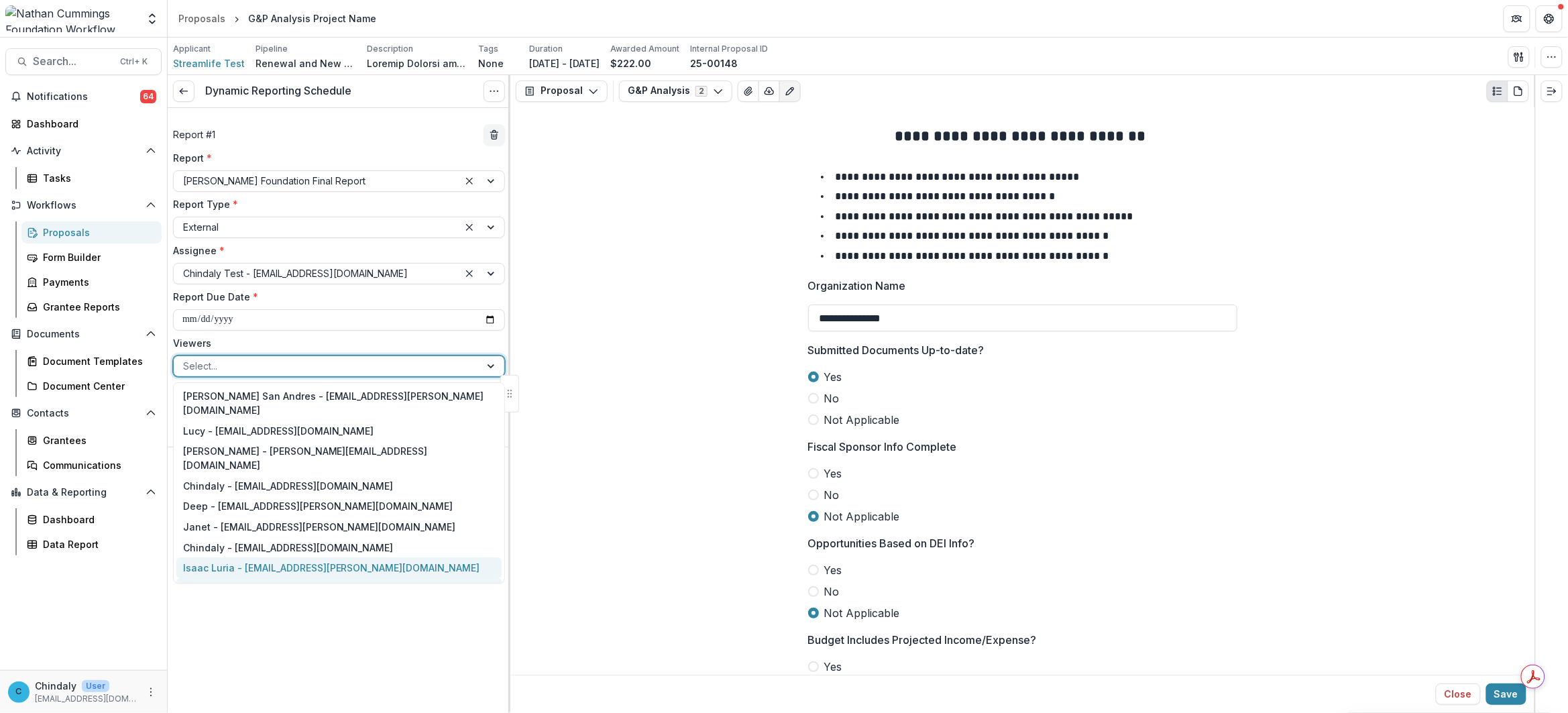
scroll to position [31, 0]
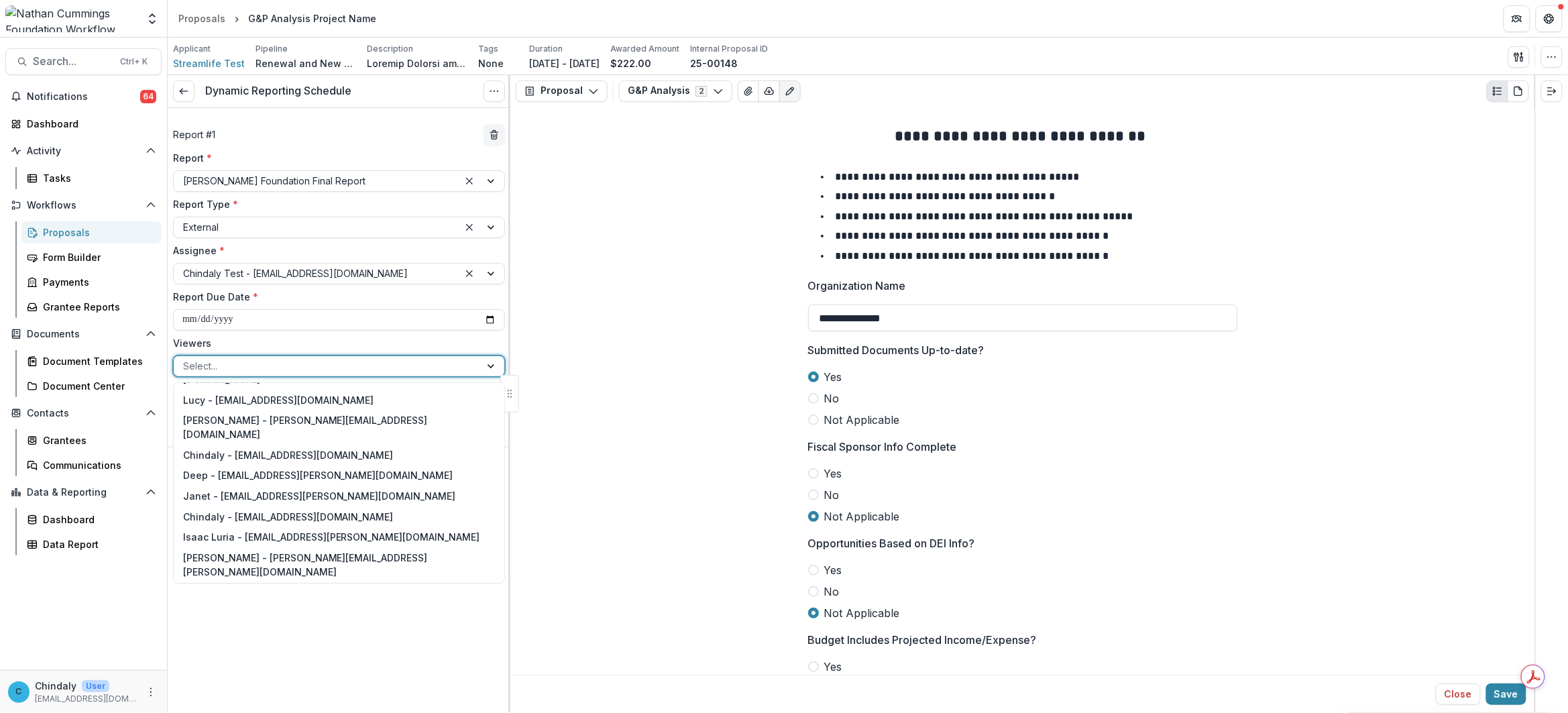
click at [292, 654] on div "**********" at bounding box center [339, 394] width 343 height 638
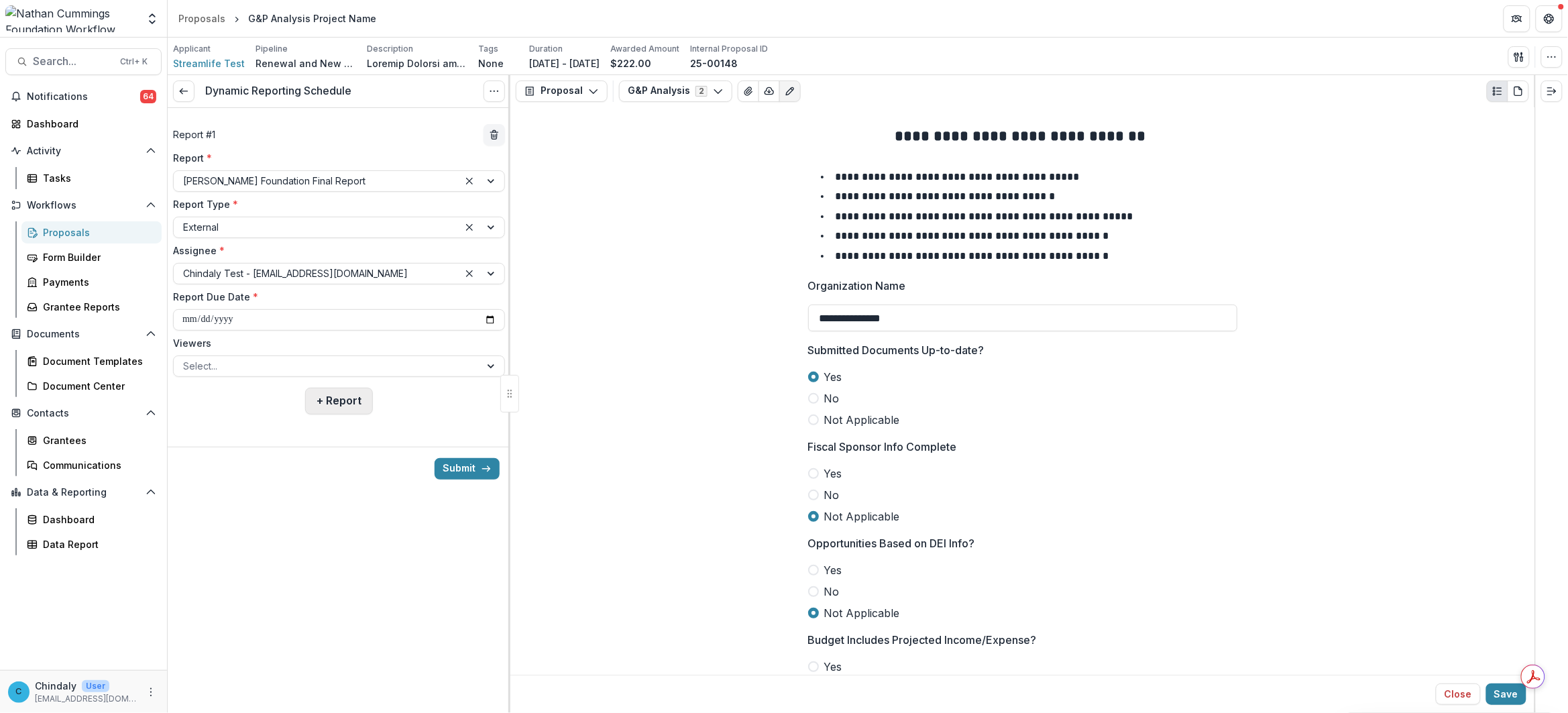
click at [351, 403] on button "+ Report" at bounding box center [339, 401] width 68 height 27
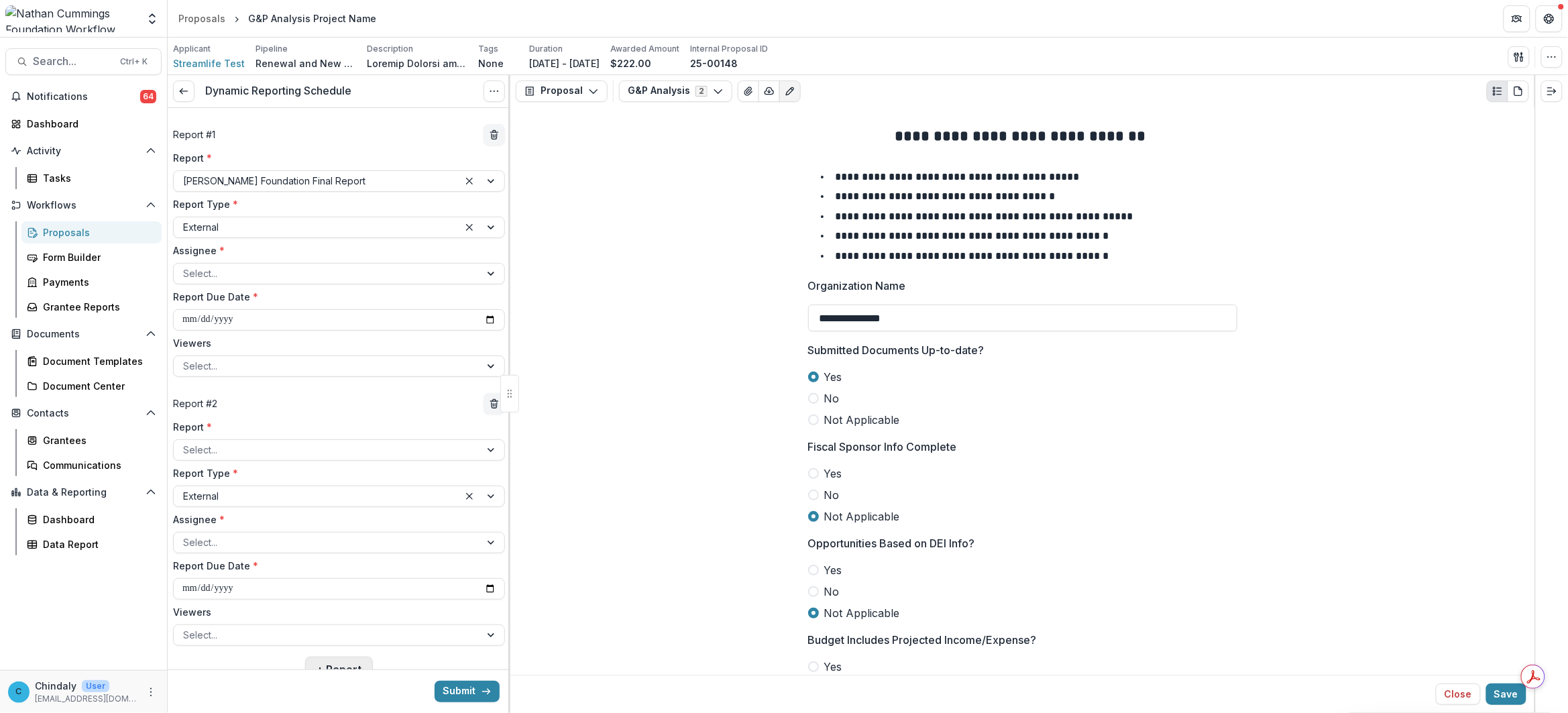
scroll to position [46, 0]
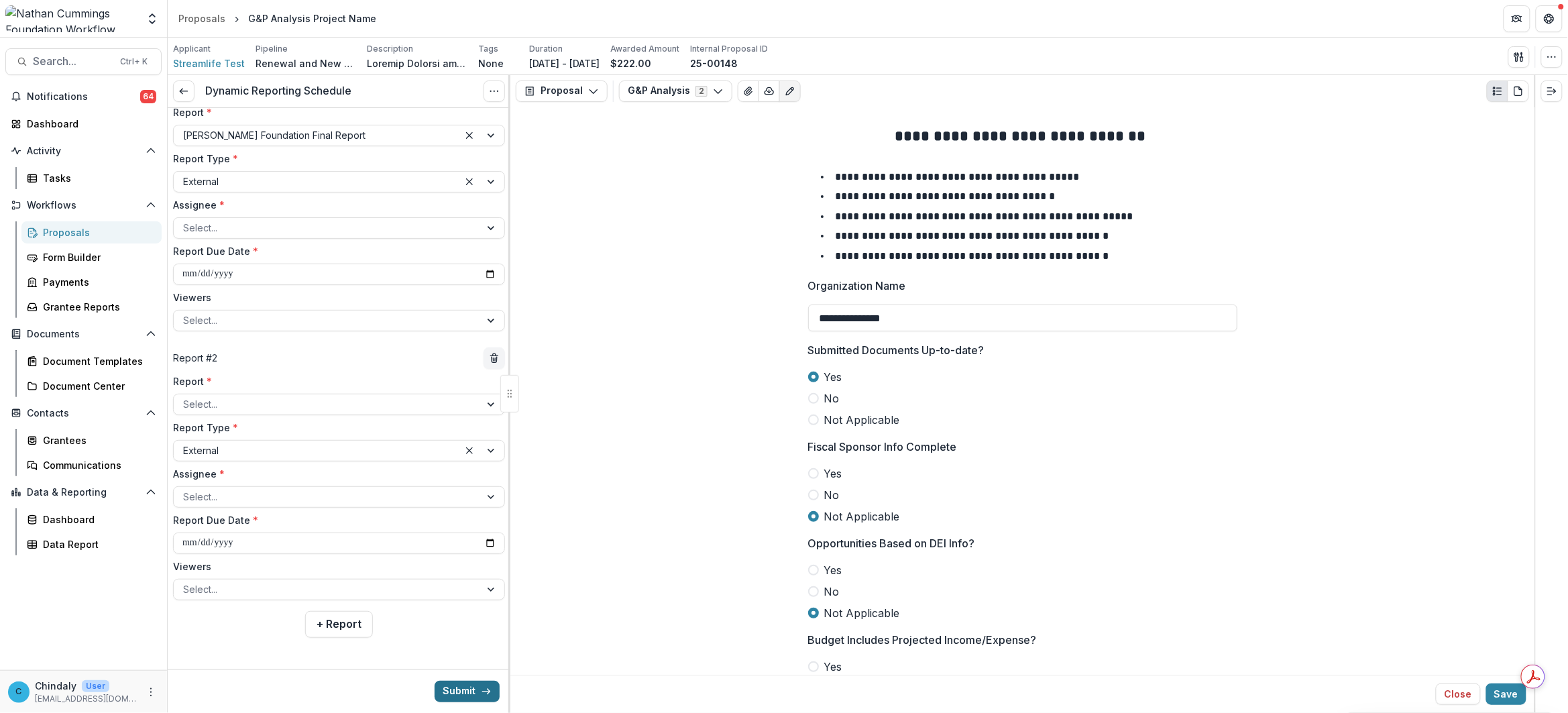
click at [466, 689] on button "Submit" at bounding box center [467, 690] width 65 height 21
click at [243, 242] on div "**********" at bounding box center [338, 219] width 332 height 226
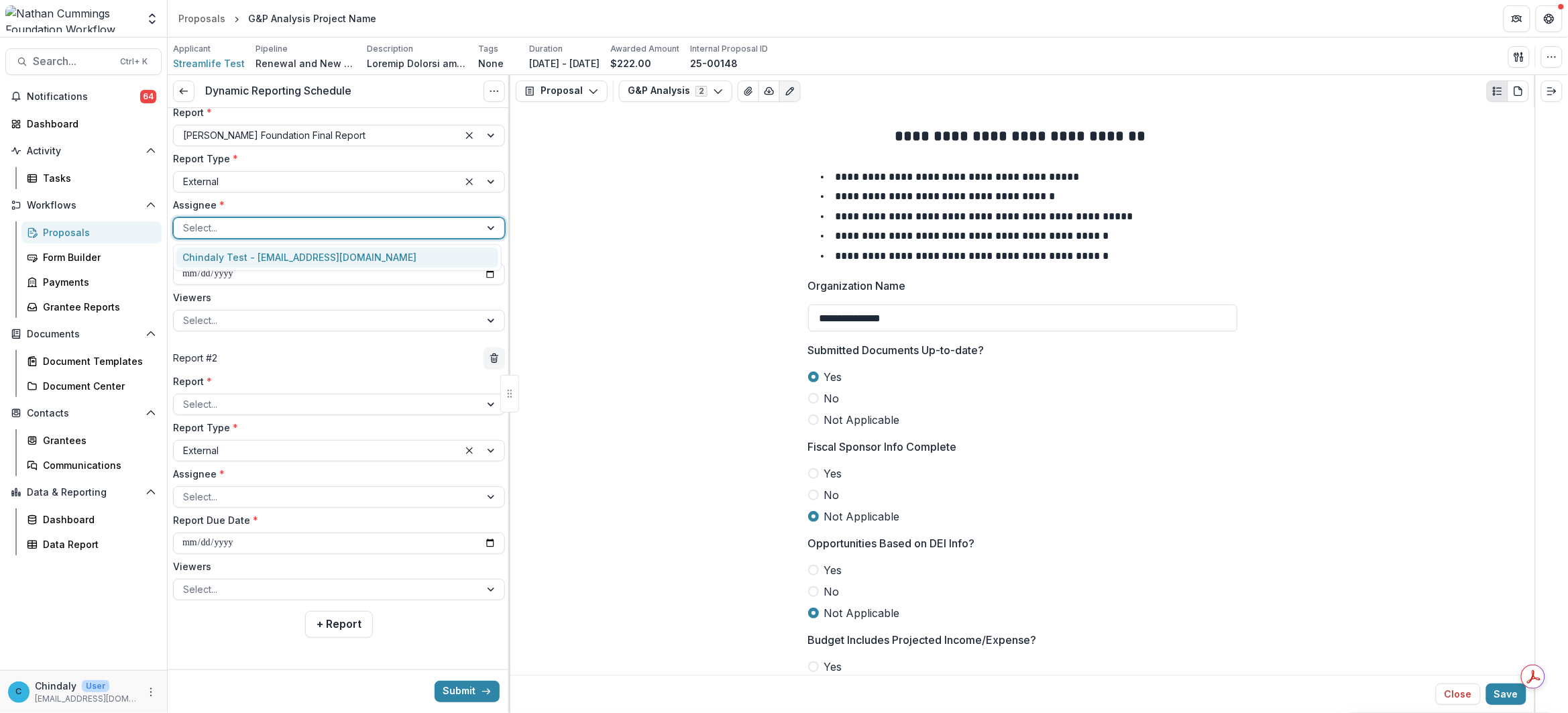
click at [239, 231] on div at bounding box center [327, 228] width 288 height 17
click at [246, 247] on div "Chindaly Test - streamlifeconsulting@gmail.com" at bounding box center [337, 257] width 322 height 21
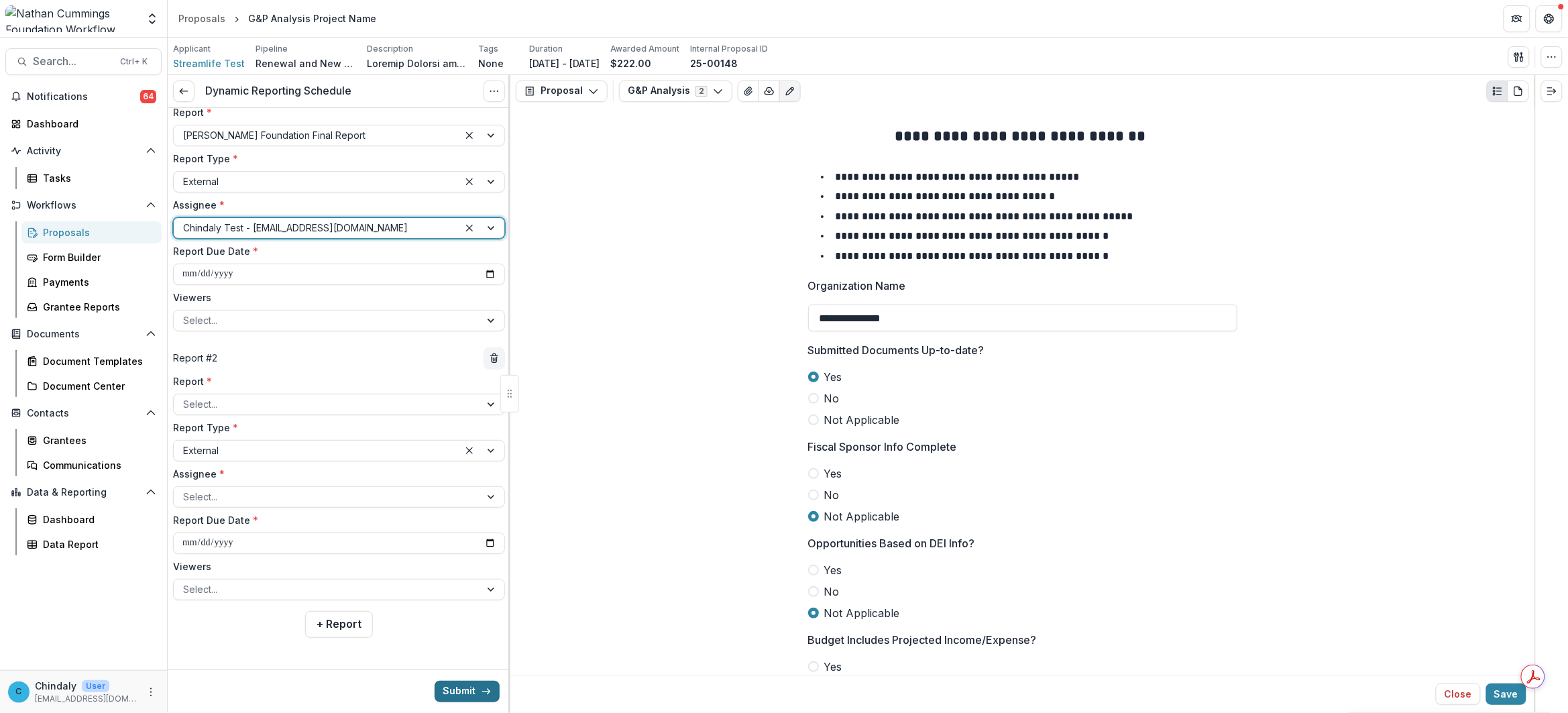
click at [481, 691] on icon "submit" at bounding box center [486, 691] width 11 height 11
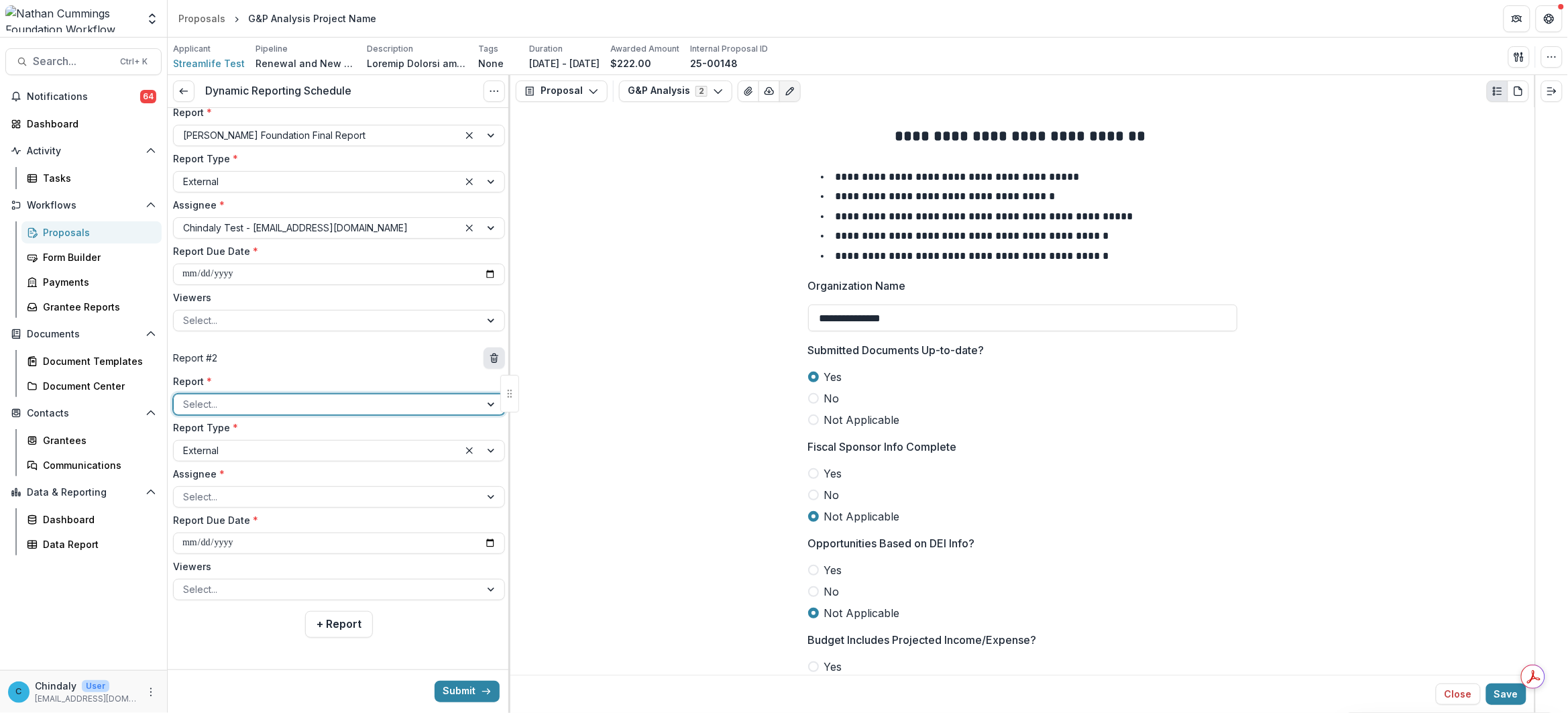
click at [491, 359] on icon "delete" at bounding box center [494, 358] width 11 height 11
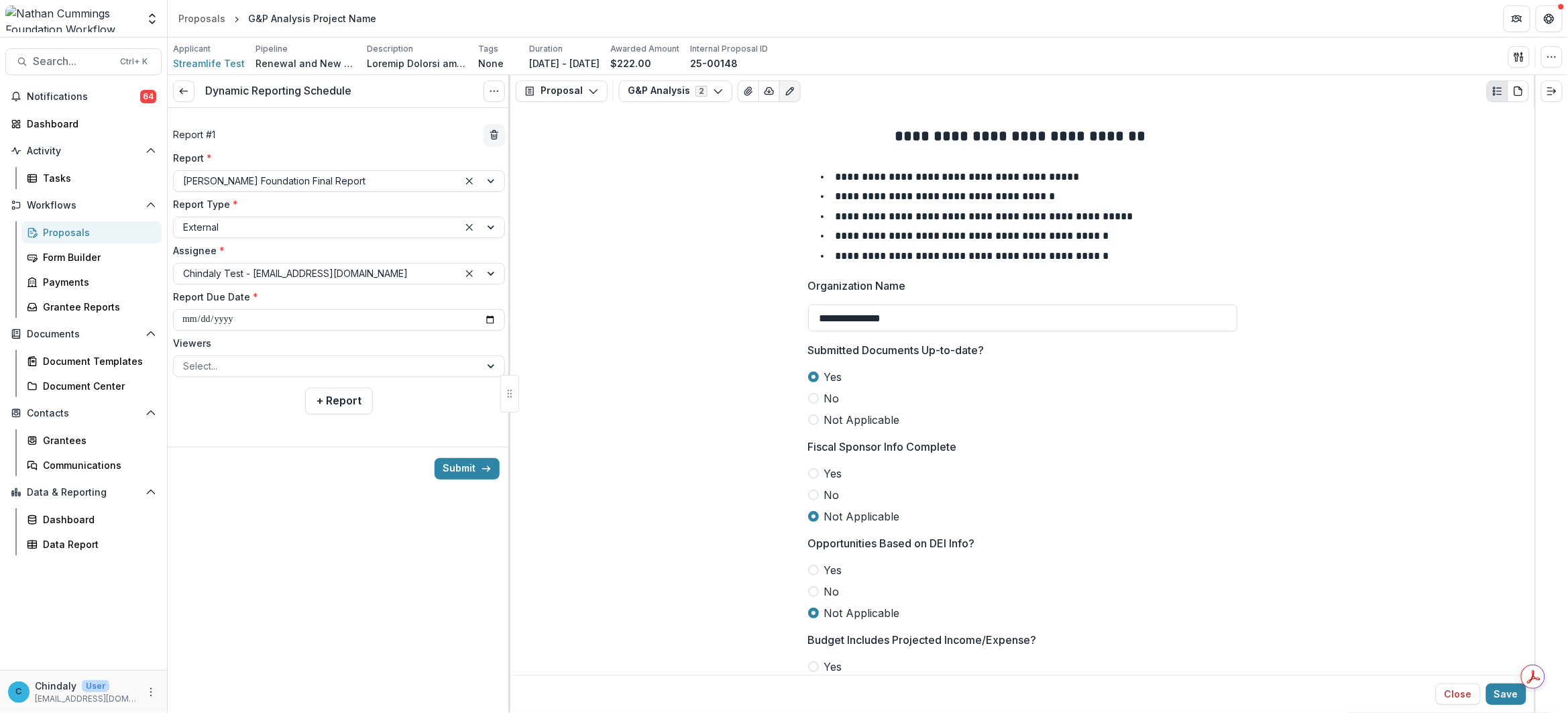
scroll to position [0, 0]
click at [180, 90] on polyline at bounding box center [181, 91] width 3 height 5
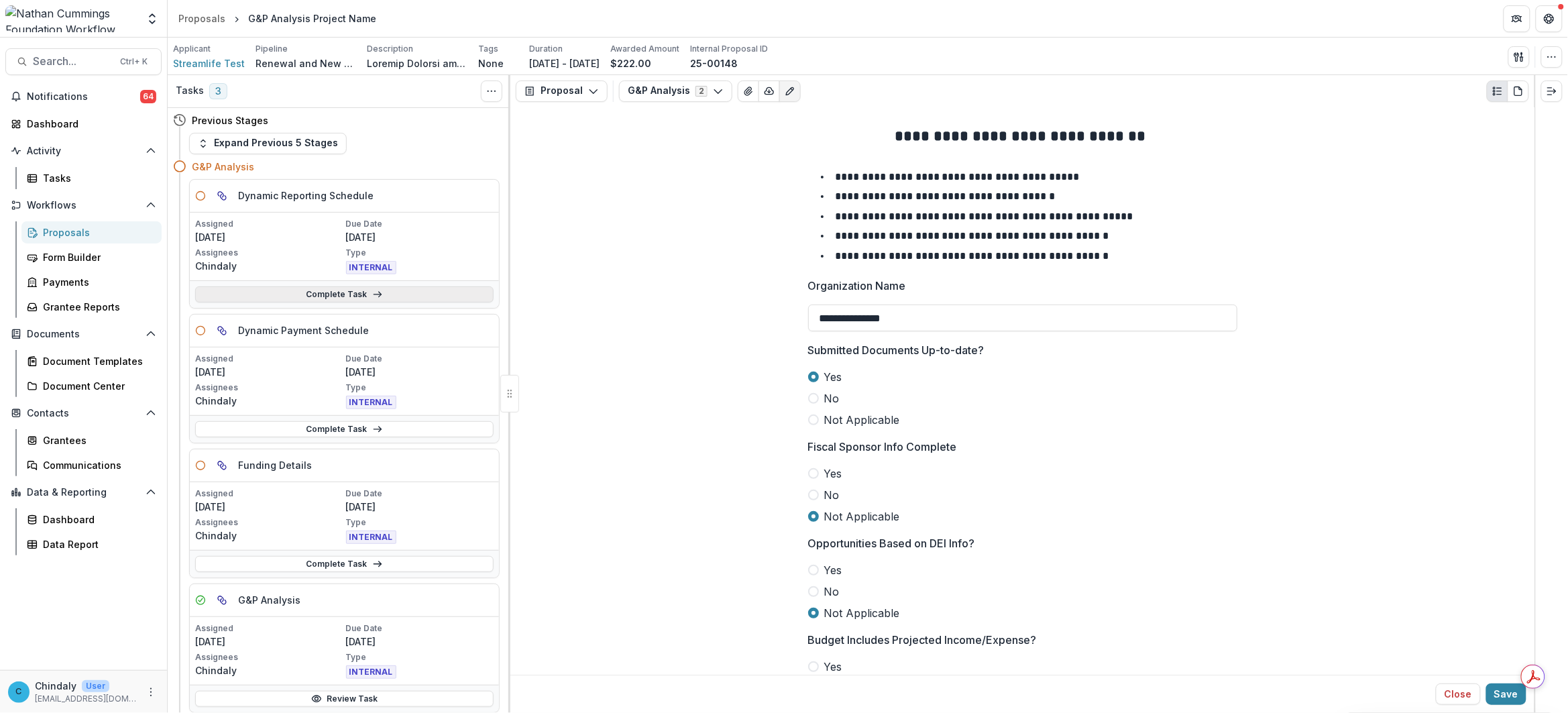
click at [348, 297] on link "Complete Task" at bounding box center [344, 294] width 299 height 16
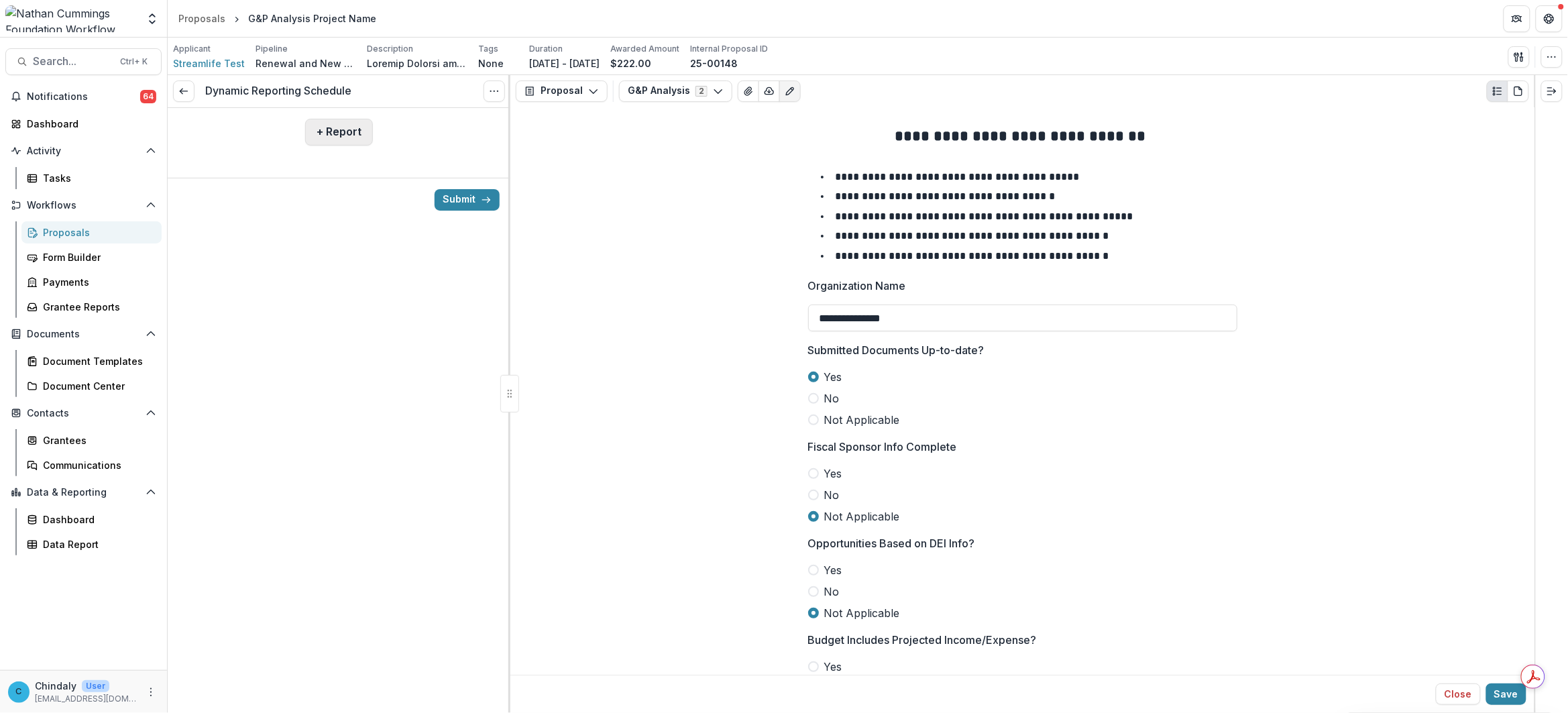
click at [352, 127] on button "+ Report" at bounding box center [339, 132] width 68 height 27
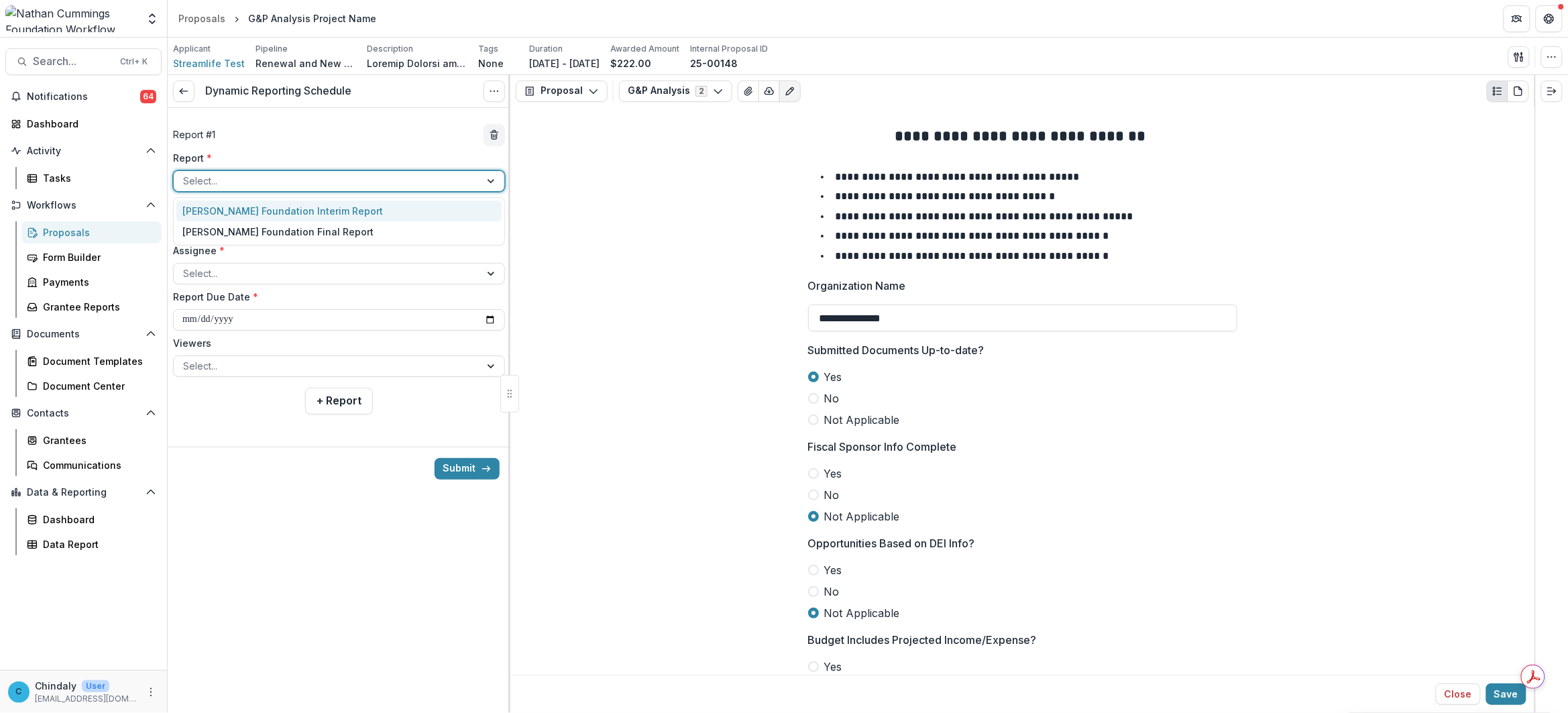
click at [327, 189] on div at bounding box center [327, 181] width 288 height 17
drag, startPoint x: 321, startPoint y: 206, endPoint x: 327, endPoint y: 230, distance: 24.7
click at [327, 230] on div "Nathan Cummings Foundation Interim Report Nathan Cummings Foundation Final Repo…" at bounding box center [338, 221] width 332 height 47
click at [327, 230] on div "Nathan Cummings Foundation Final Report" at bounding box center [338, 231] width 325 height 21
click at [322, 217] on div "External" at bounding box center [338, 227] width 332 height 21
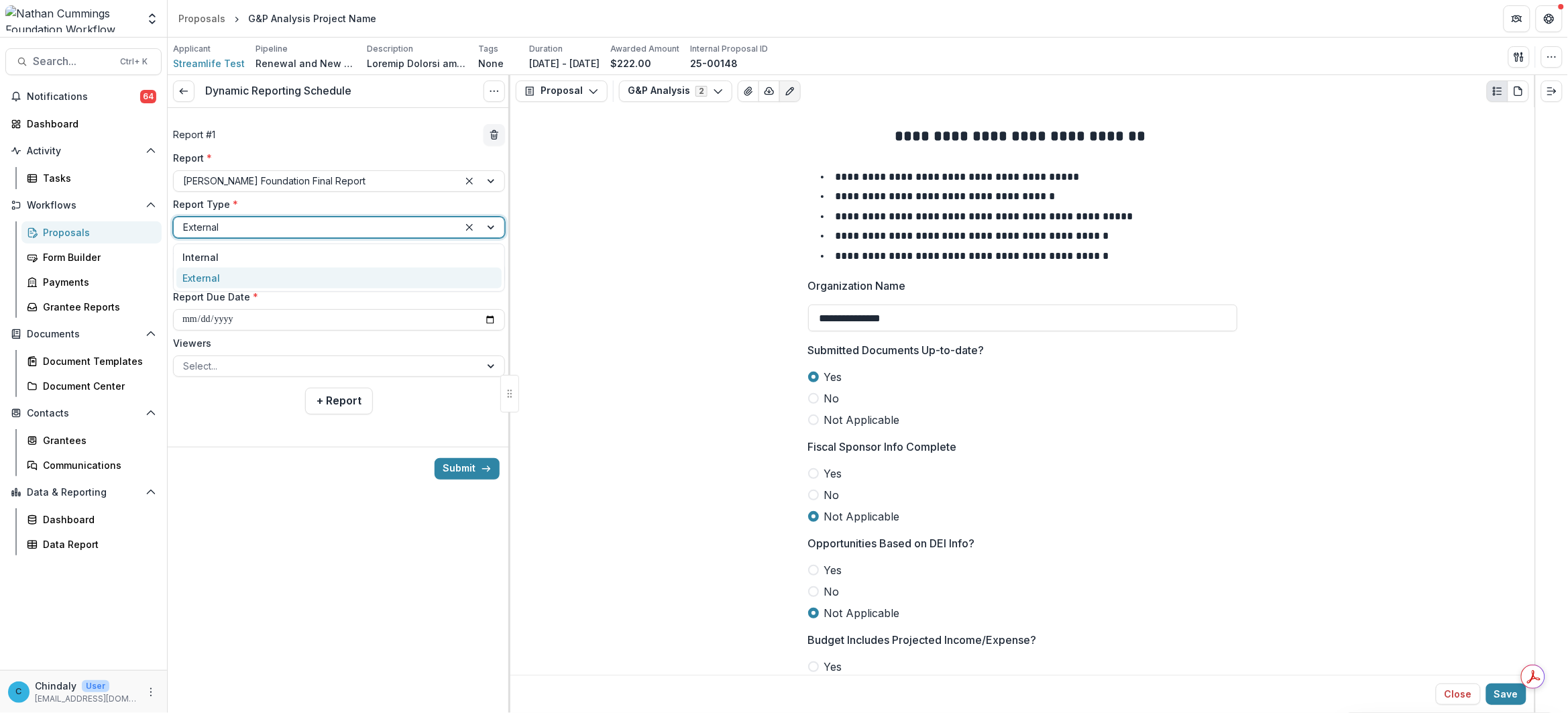
click at [305, 289] on label "Report Due Date *" at bounding box center [335, 296] width 324 height 14
click at [305, 309] on input "**********" at bounding box center [338, 319] width 332 height 21
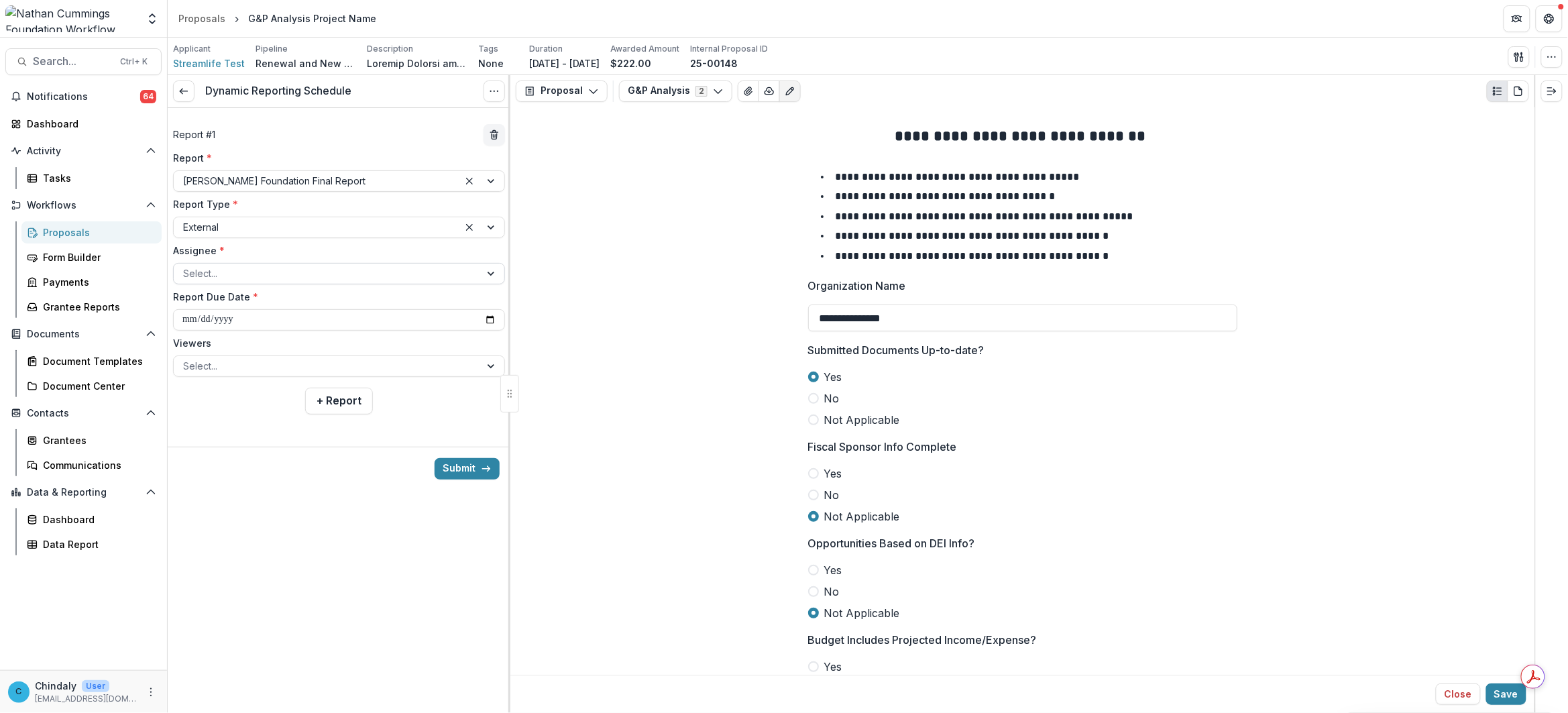
click at [303, 277] on div at bounding box center [327, 273] width 288 height 17
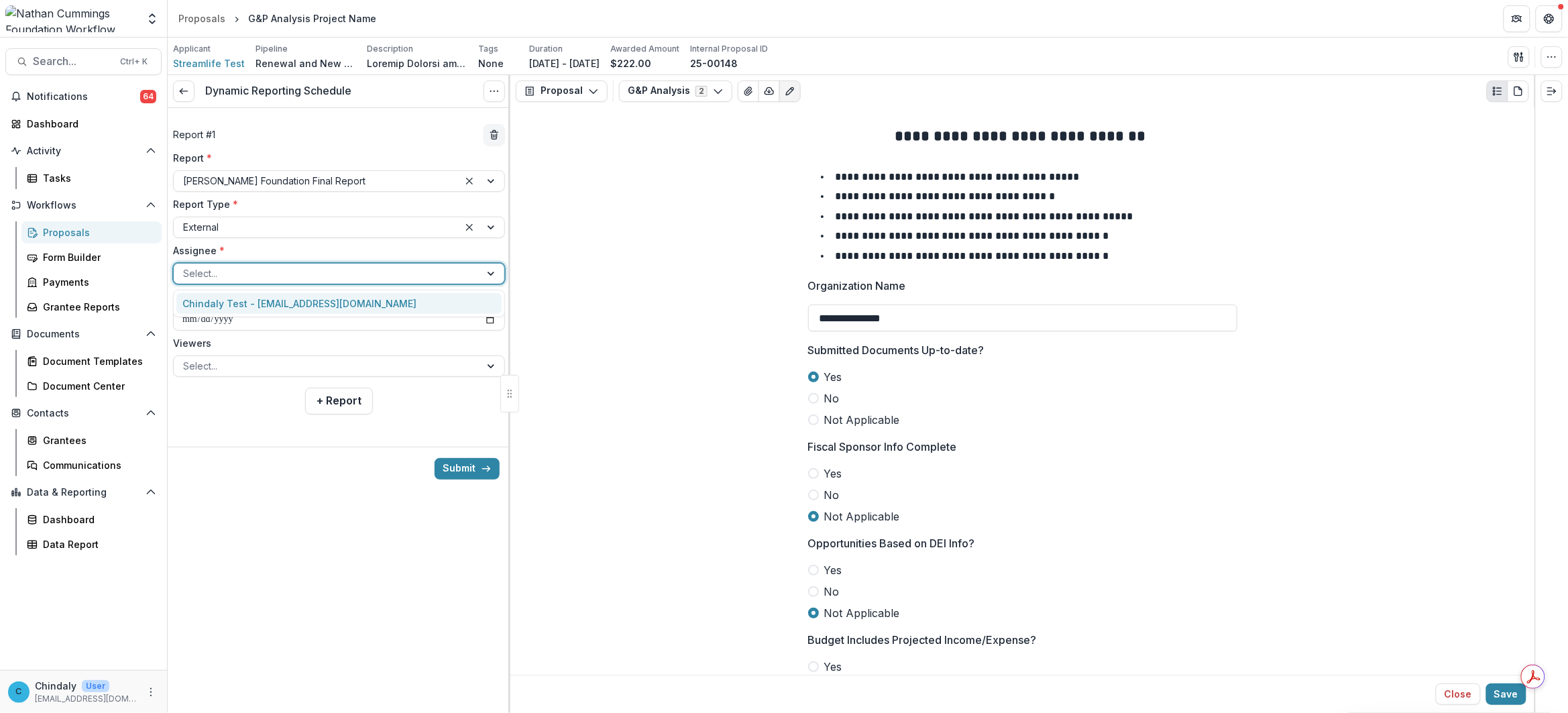
click at [303, 295] on div "Chindaly Test - streamlifeconsulting@gmail.com" at bounding box center [338, 303] width 325 height 21
click at [306, 321] on input "**********" at bounding box center [338, 319] width 332 height 21
type input "**********"
click at [437, 397] on div "**********" at bounding box center [339, 267] width 343 height 317
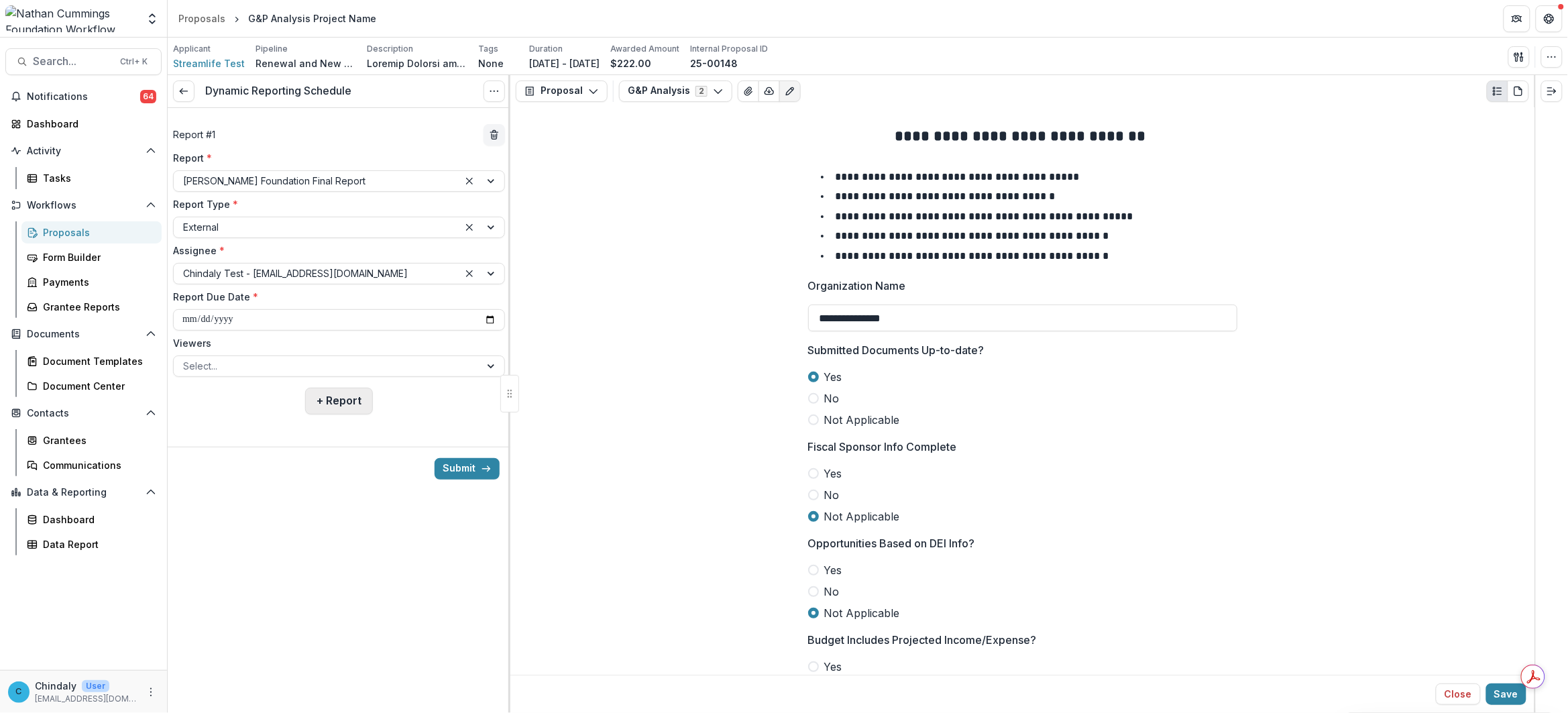
click at [325, 400] on button "+ Report" at bounding box center [339, 401] width 68 height 27
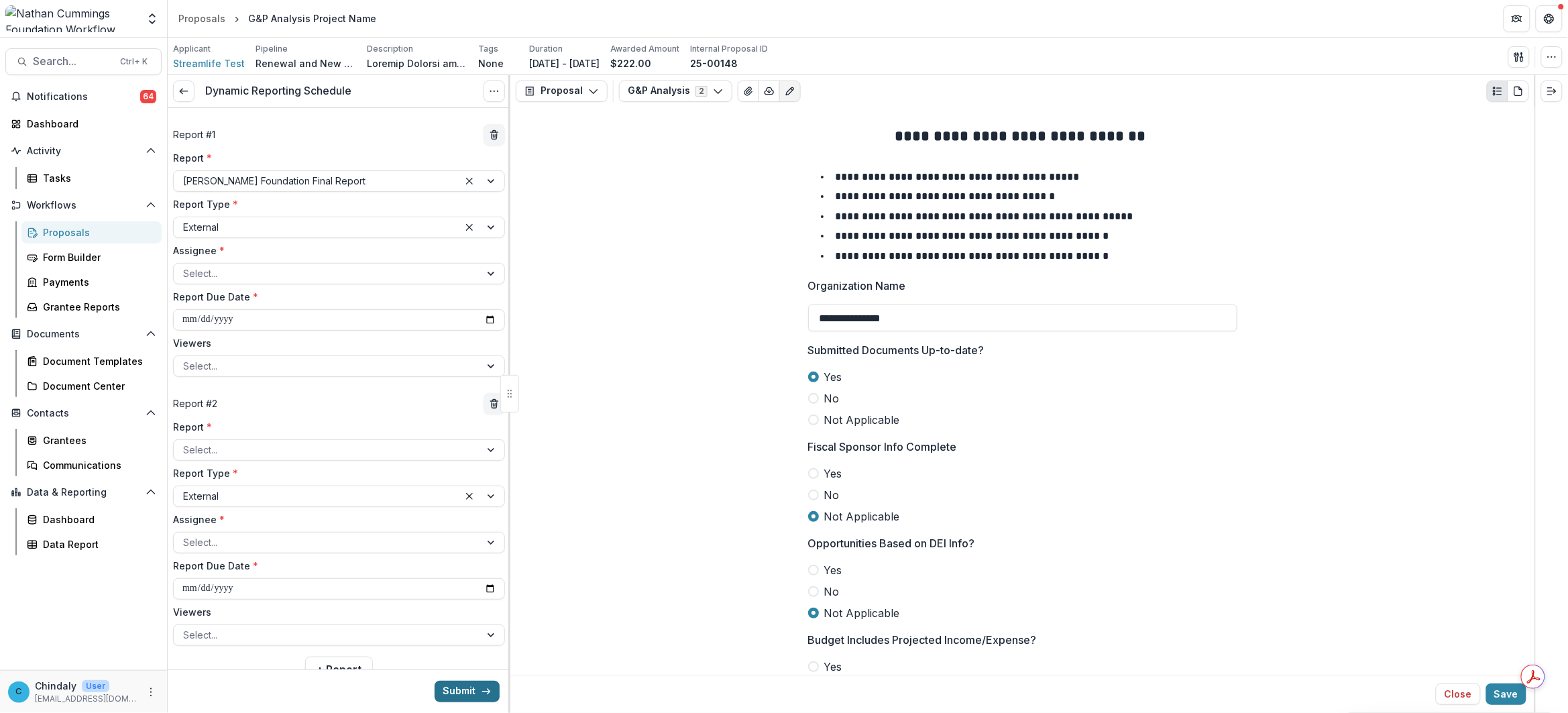
click at [469, 691] on button "Submit" at bounding box center [467, 690] width 65 height 21
click at [390, 278] on div at bounding box center [327, 273] width 288 height 17
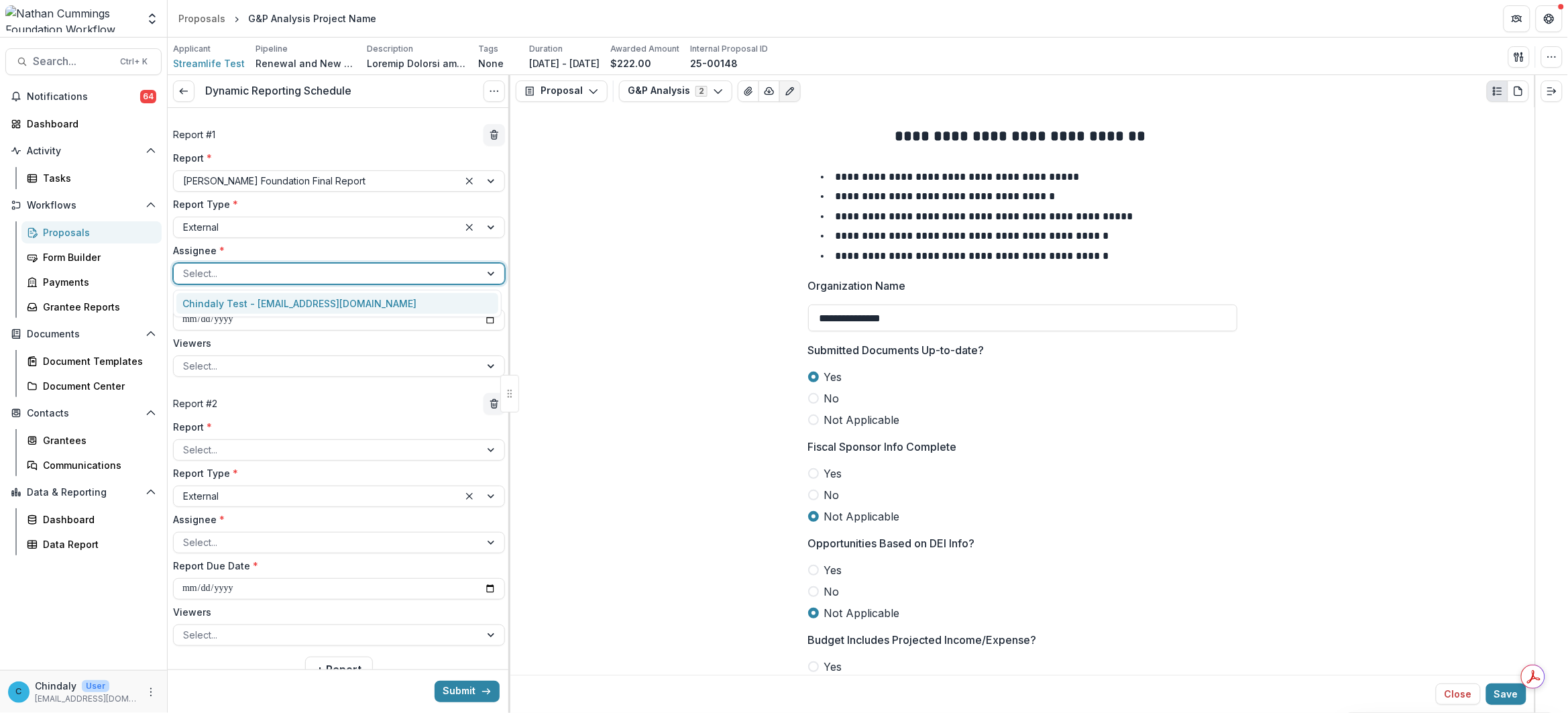
click at [453, 300] on div "Chindaly Test - streamlifeconsulting@gmail.com" at bounding box center [337, 303] width 322 height 21
click at [462, 689] on button "Submit" at bounding box center [467, 690] width 65 height 21
click at [491, 408] on icon "delete" at bounding box center [494, 405] width 5 height 5
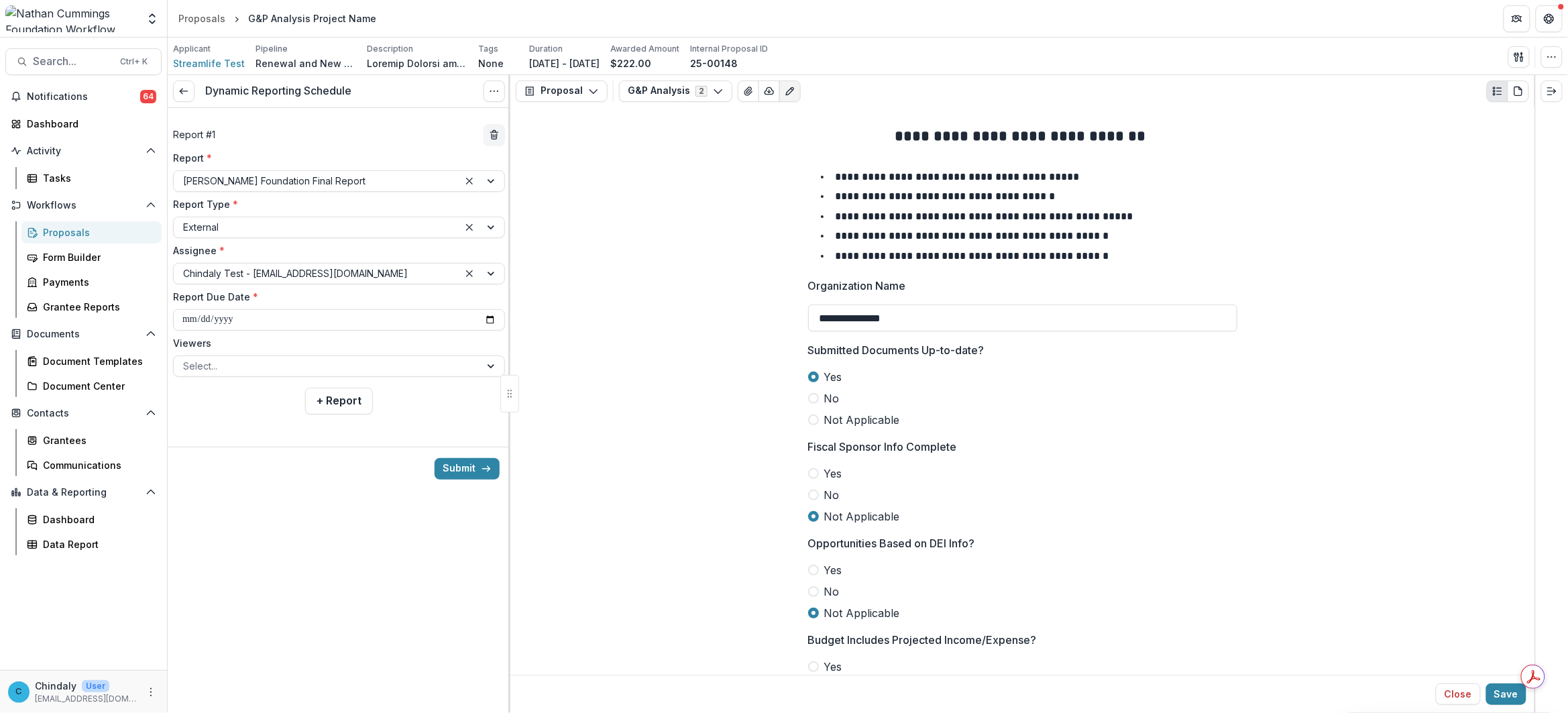
click at [469, 466] on button "Submit" at bounding box center [467, 468] width 65 height 21
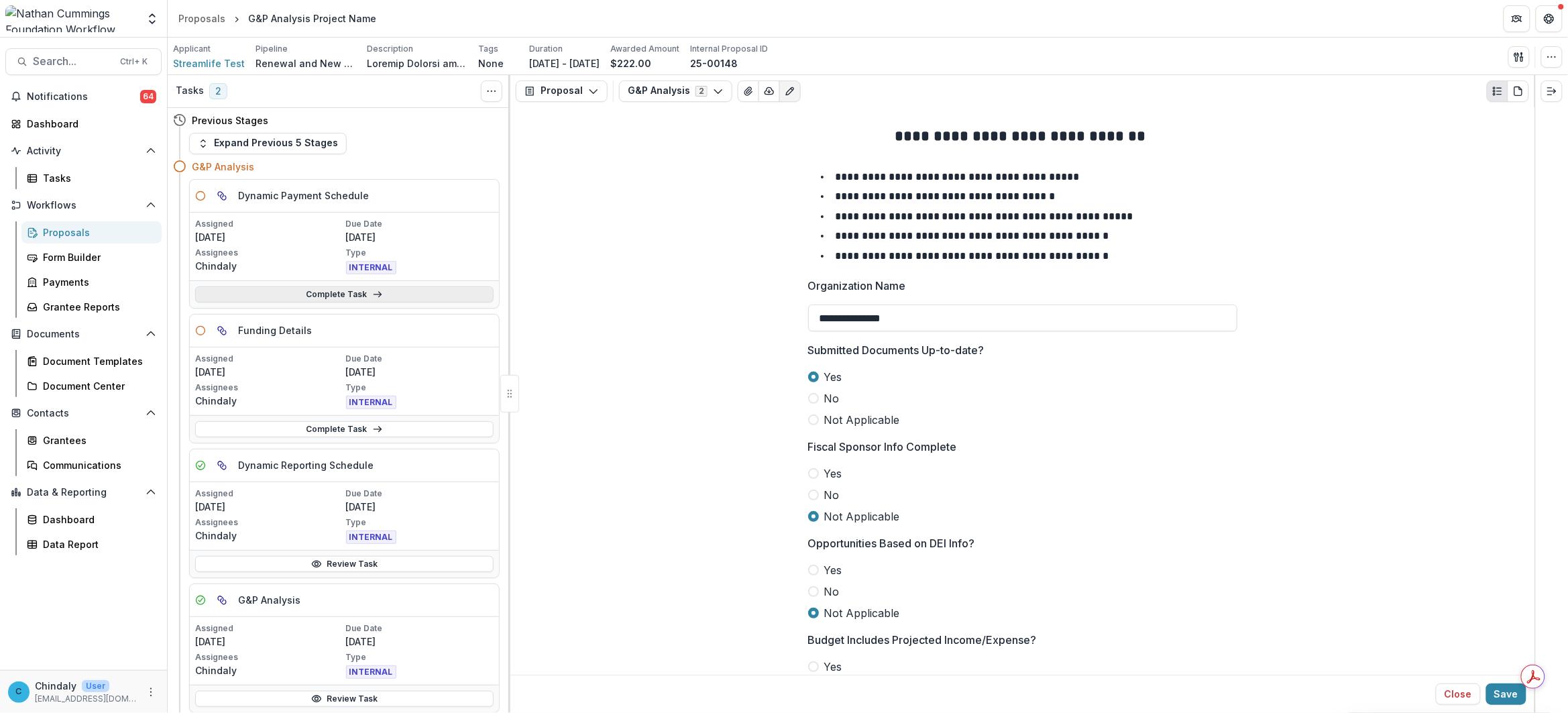
click at [287, 295] on link "Complete Task" at bounding box center [344, 294] width 299 height 16
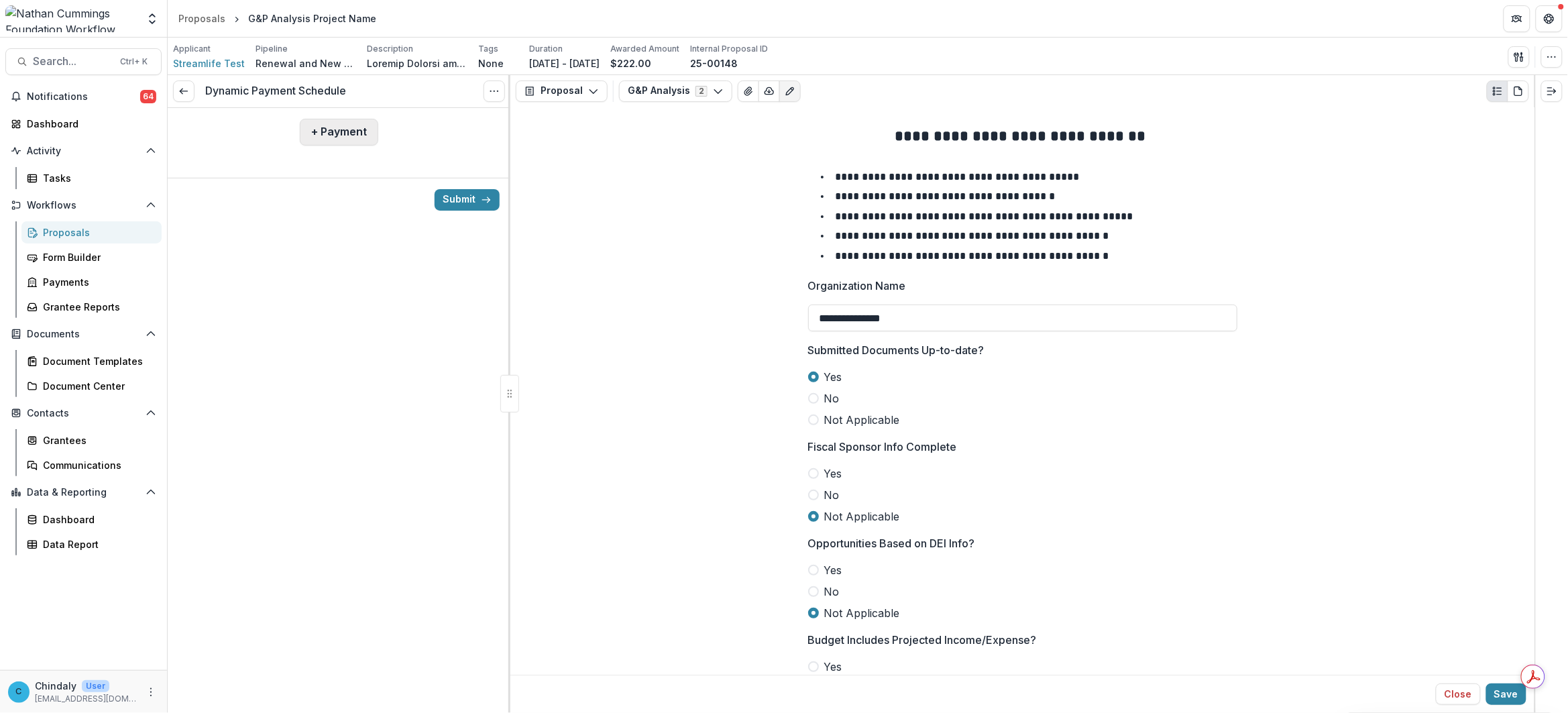
click at [311, 135] on button "+ Payment" at bounding box center [338, 132] width 78 height 27
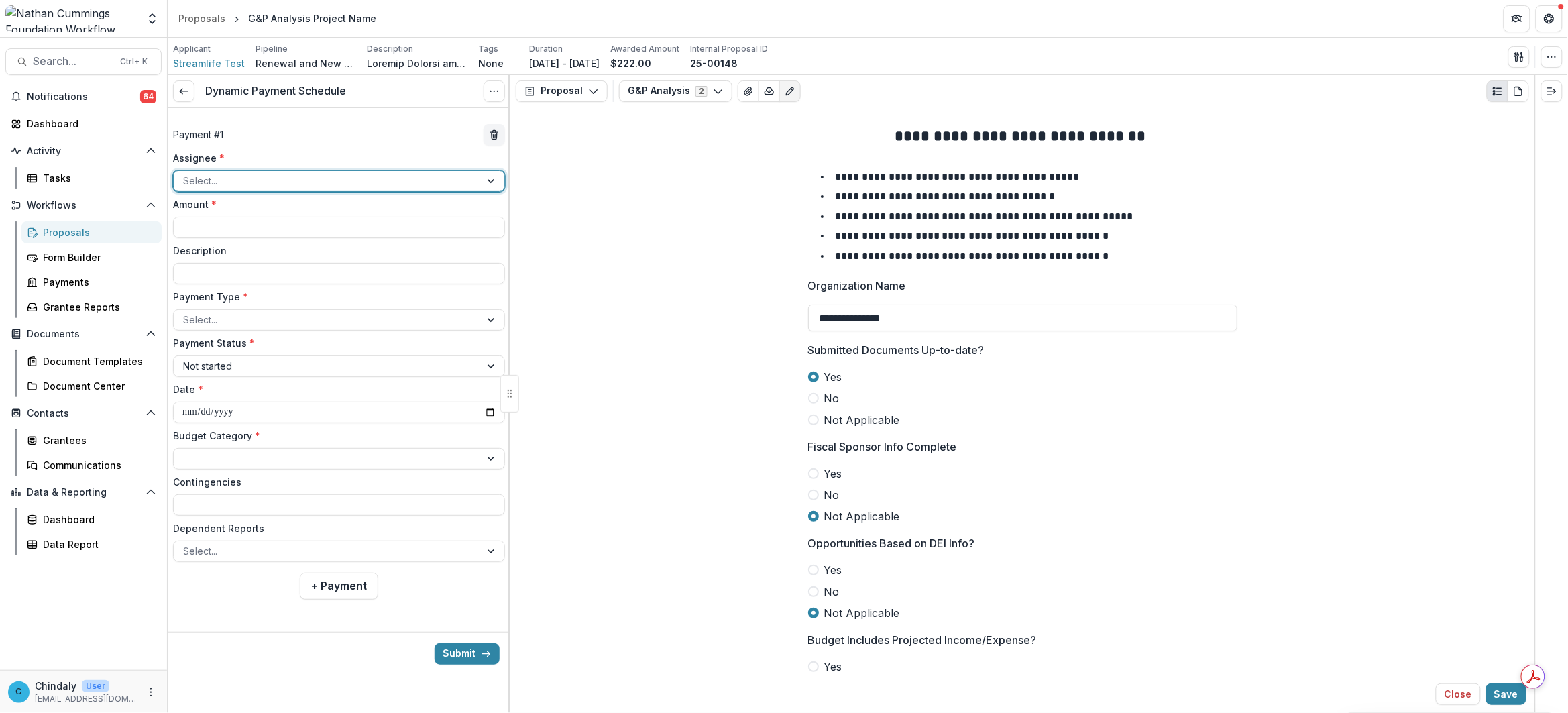
click at [311, 181] on div at bounding box center [327, 181] width 288 height 17
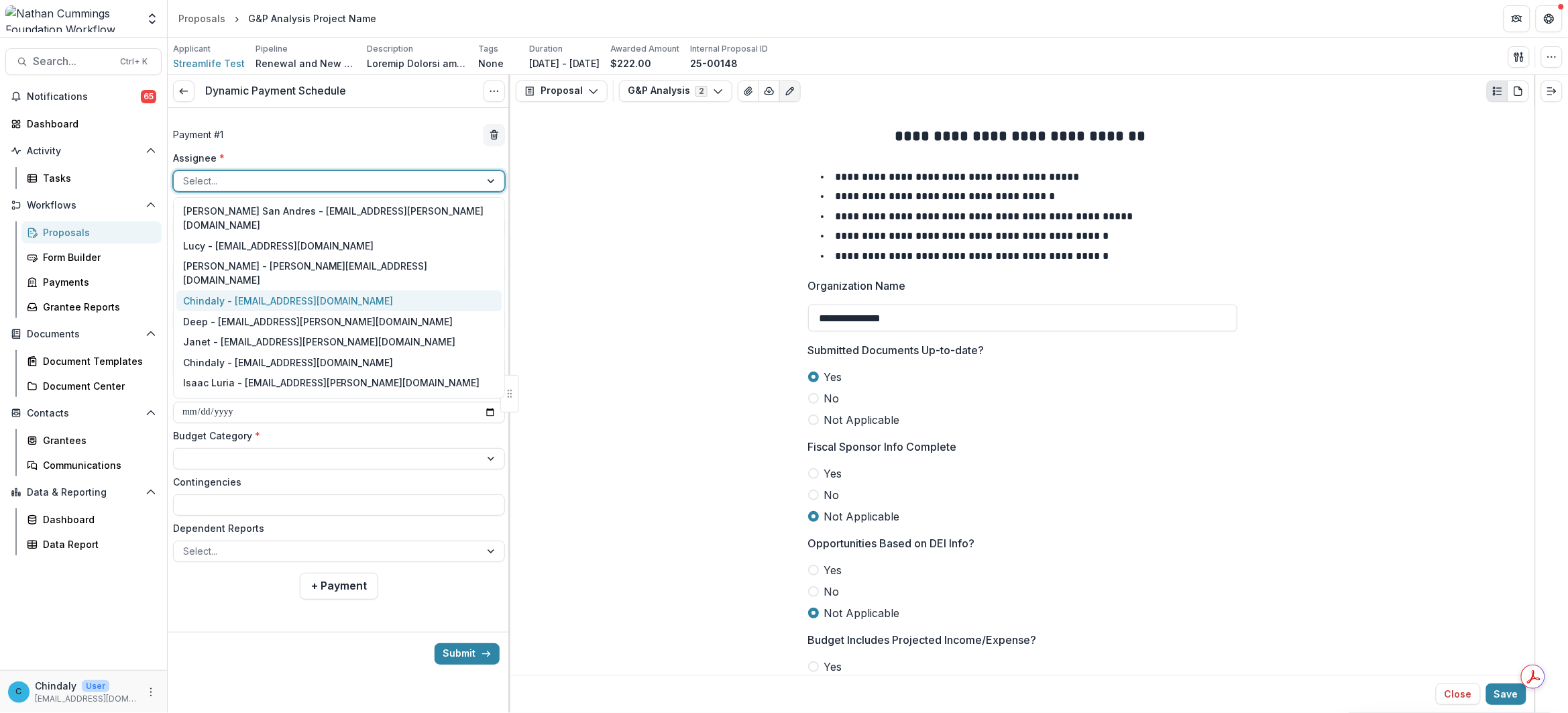
click at [333, 290] on div "Chindaly - chindaly@streamlifeconsulting.org" at bounding box center [338, 300] width 325 height 21
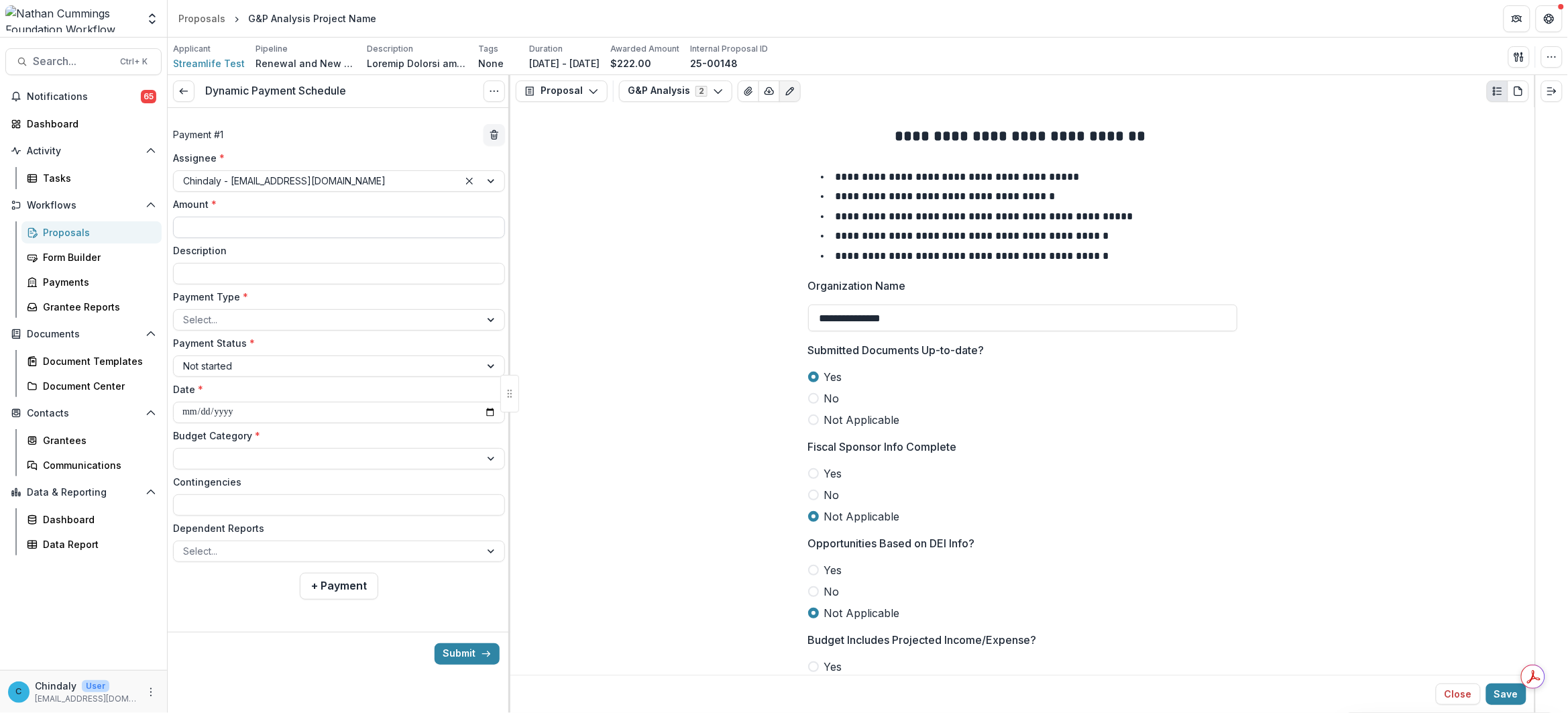
click at [330, 233] on input "Amount *" at bounding box center [338, 227] width 332 height 21
click at [341, 132] on div "Payment # 1" at bounding box center [338, 134] width 332 height 21
click at [297, 225] on input "**" at bounding box center [338, 227] width 332 height 21
click at [695, 88] on button "G&P Analysis 2" at bounding box center [675, 90] width 113 height 21
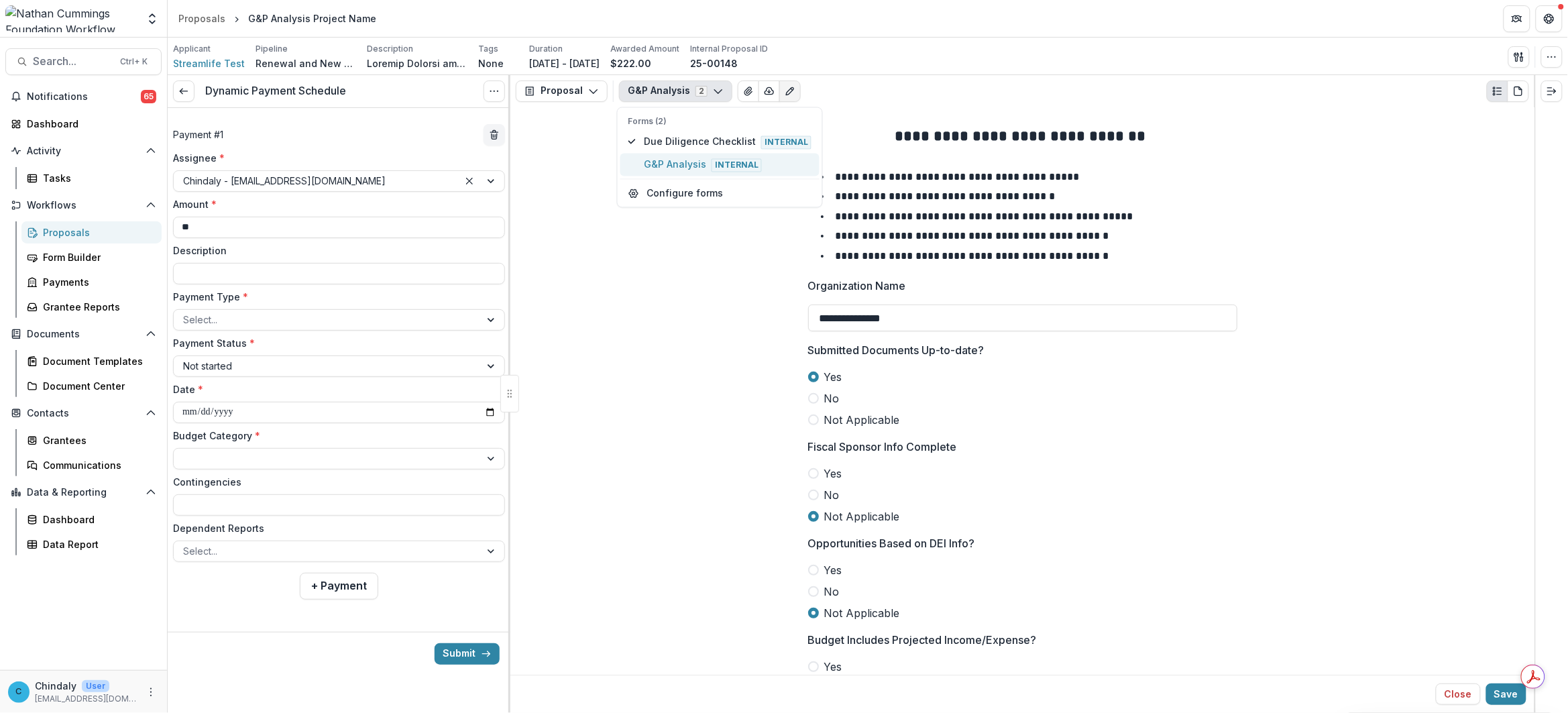
click at [690, 161] on span "G&P Analysis Internal" at bounding box center [727, 164] width 168 height 14
click at [690, 162] on span "G&P Analysis Internal" at bounding box center [727, 164] width 168 height 14
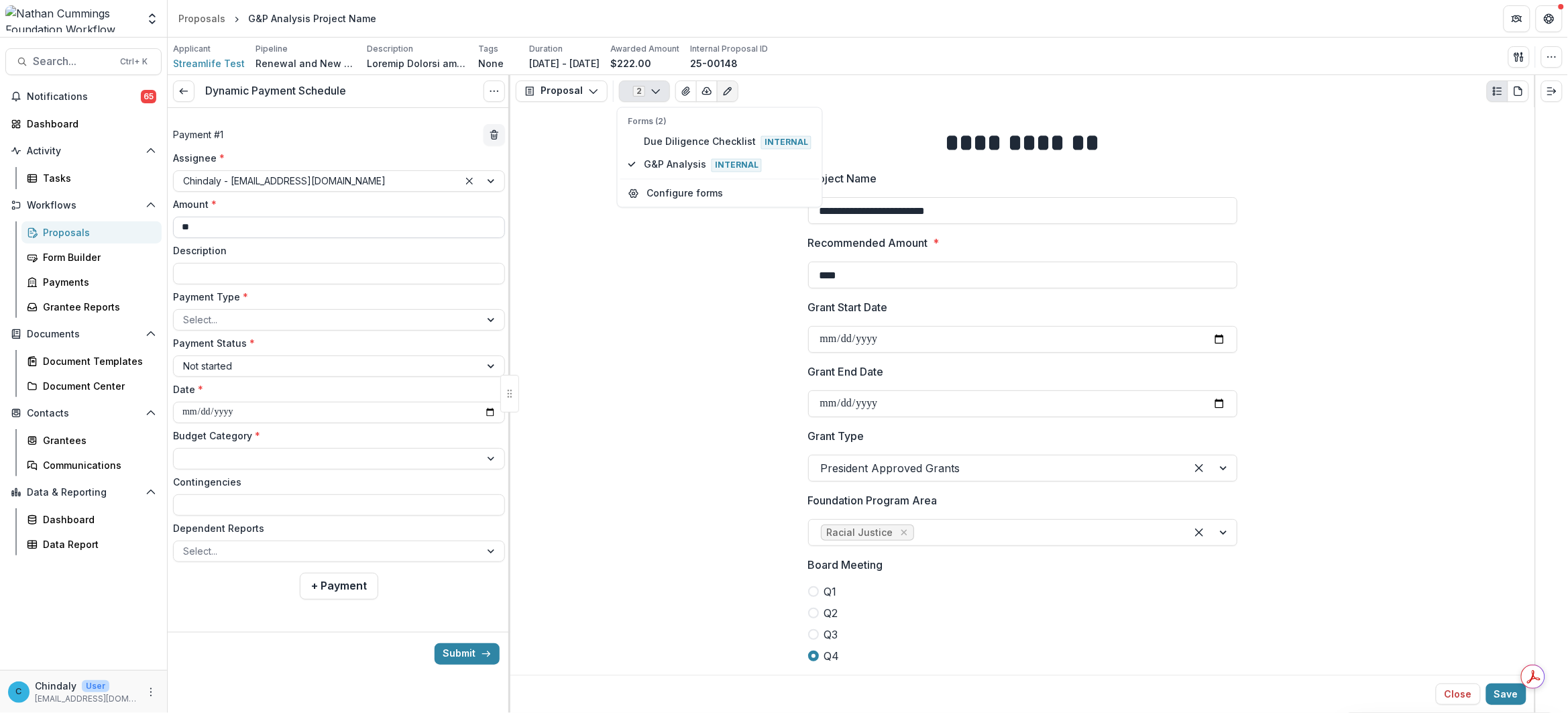
click at [186, 226] on input "**" at bounding box center [338, 227] width 332 height 21
type input "****"
click at [224, 270] on input "Description" at bounding box center [338, 273] width 332 height 21
click at [233, 317] on div at bounding box center [327, 320] width 288 height 17
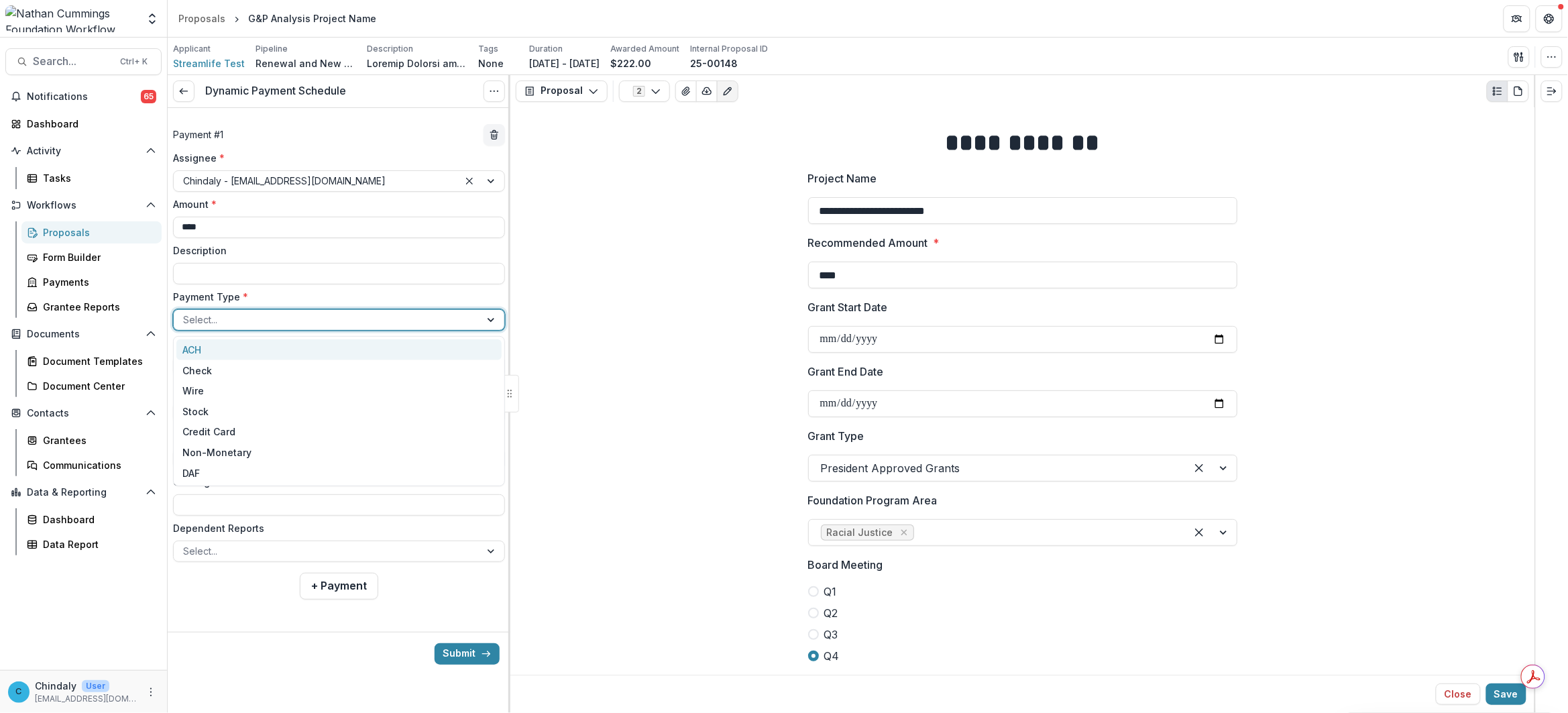
click at [233, 355] on div "ACH" at bounding box center [338, 349] width 325 height 21
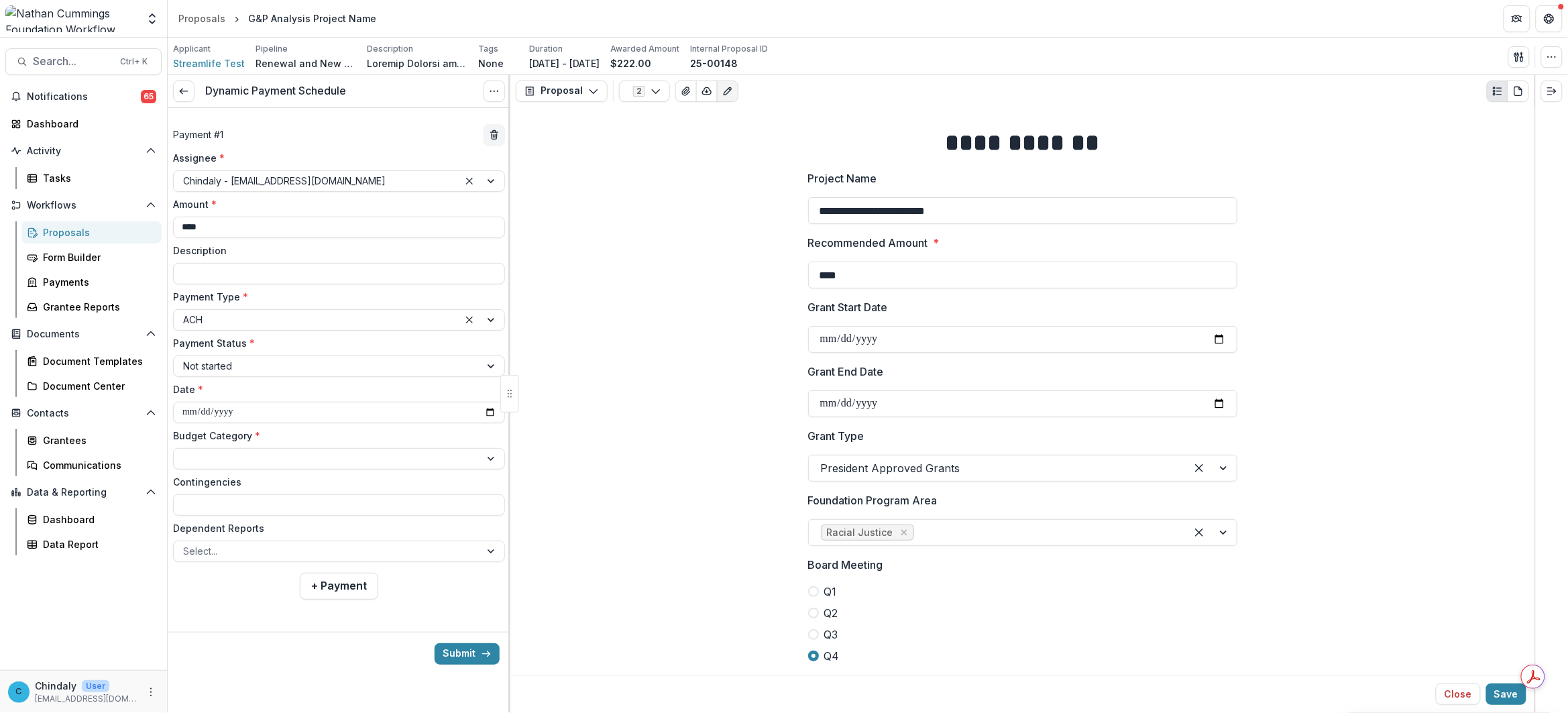
click at [215, 285] on div "**********" at bounding box center [338, 356] width 332 height 411
click at [210, 273] on input "Description" at bounding box center [338, 273] width 332 height 21
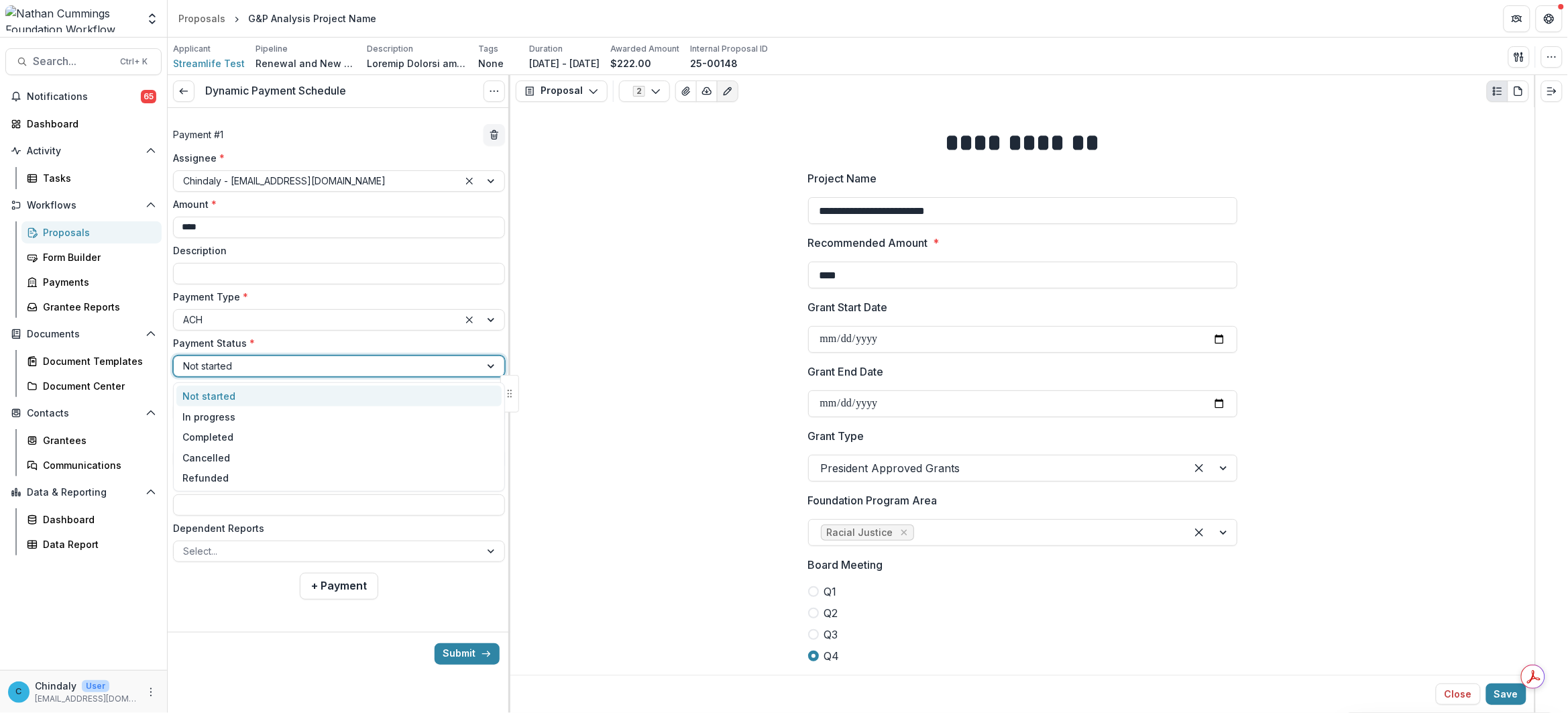
click at [220, 364] on div at bounding box center [327, 365] width 288 height 17
click at [220, 417] on div "In progress" at bounding box center [338, 416] width 325 height 21
click at [225, 457] on div at bounding box center [327, 458] width 288 height 17
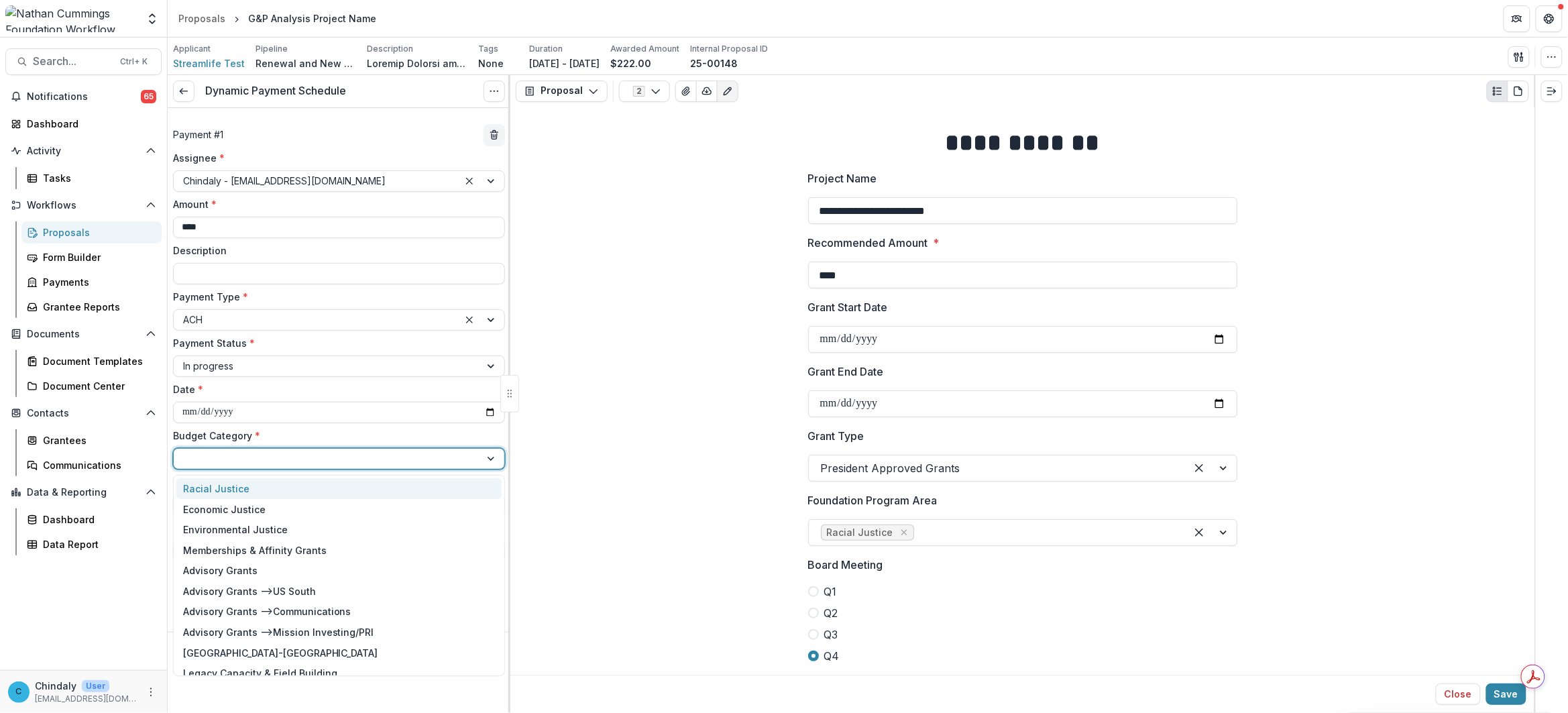
click at [233, 494] on div "Racial Justice" at bounding box center [216, 488] width 67 height 14
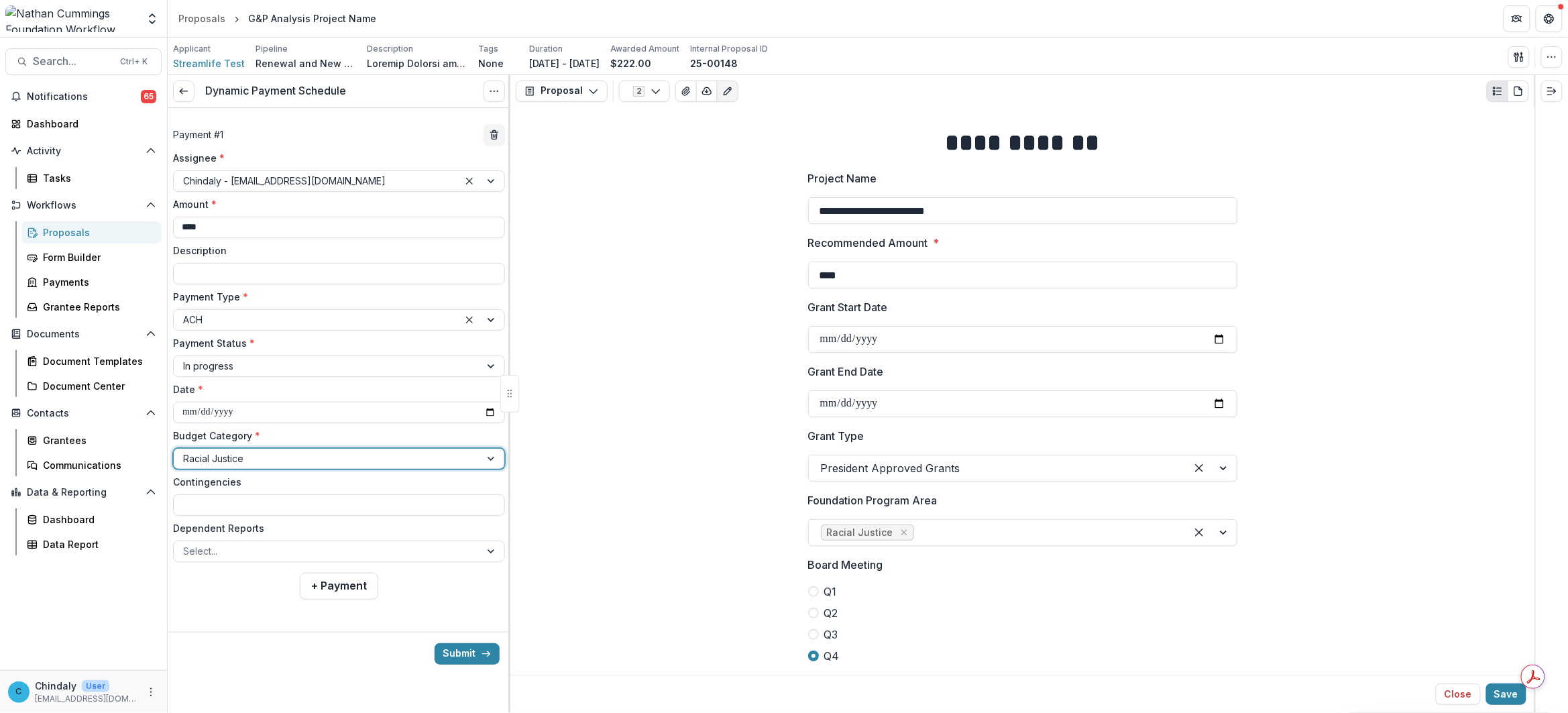
click at [233, 494] on input "Contingencies" at bounding box center [338, 505] width 332 height 21
click at [243, 473] on div "**********" at bounding box center [338, 356] width 332 height 411
click at [262, 547] on div at bounding box center [327, 551] width 288 height 17
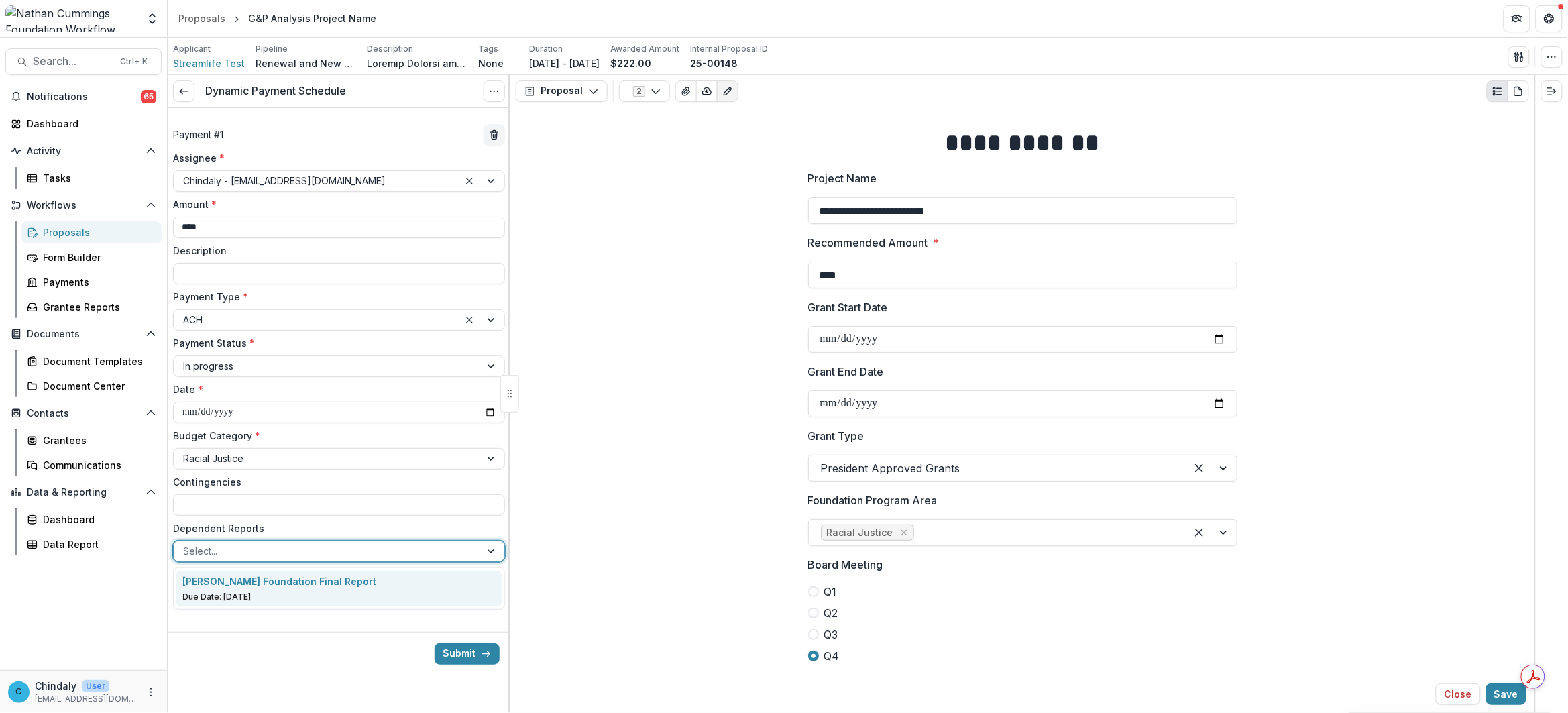
drag, startPoint x: 267, startPoint y: 589, endPoint x: 267, endPoint y: 537, distance: 52.0
click at [267, 537] on body "Skip to content Aggregate Analysis Foundations Nathan Cummings Foundation Workf…" at bounding box center [784, 356] width 1568 height 713
click at [267, 521] on label "Dependent Reports" at bounding box center [335, 527] width 324 height 14
click at [186, 543] on input "Dependent Reports" at bounding box center [184, 550] width 3 height 14
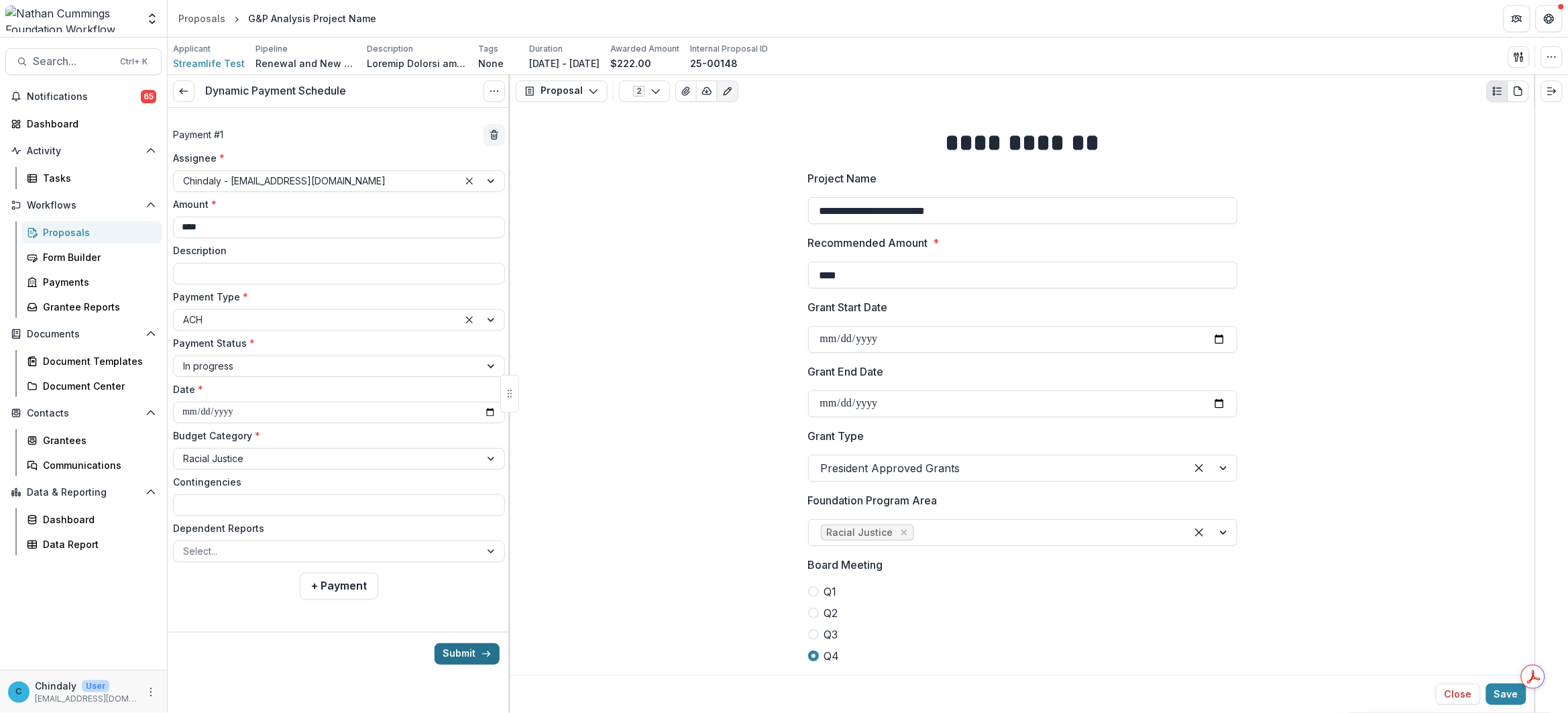
click at [463, 651] on button "Submit" at bounding box center [467, 653] width 65 height 21
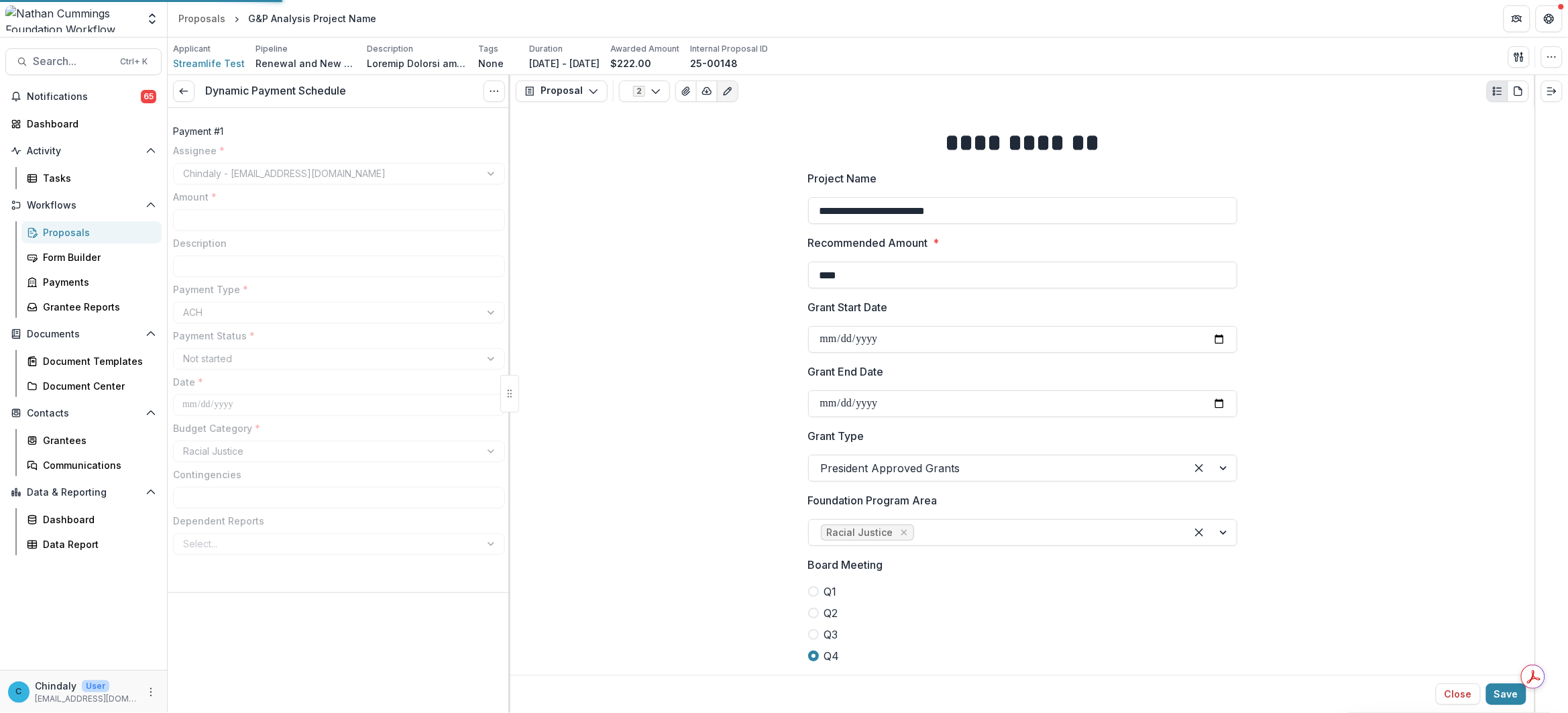
type input "****"
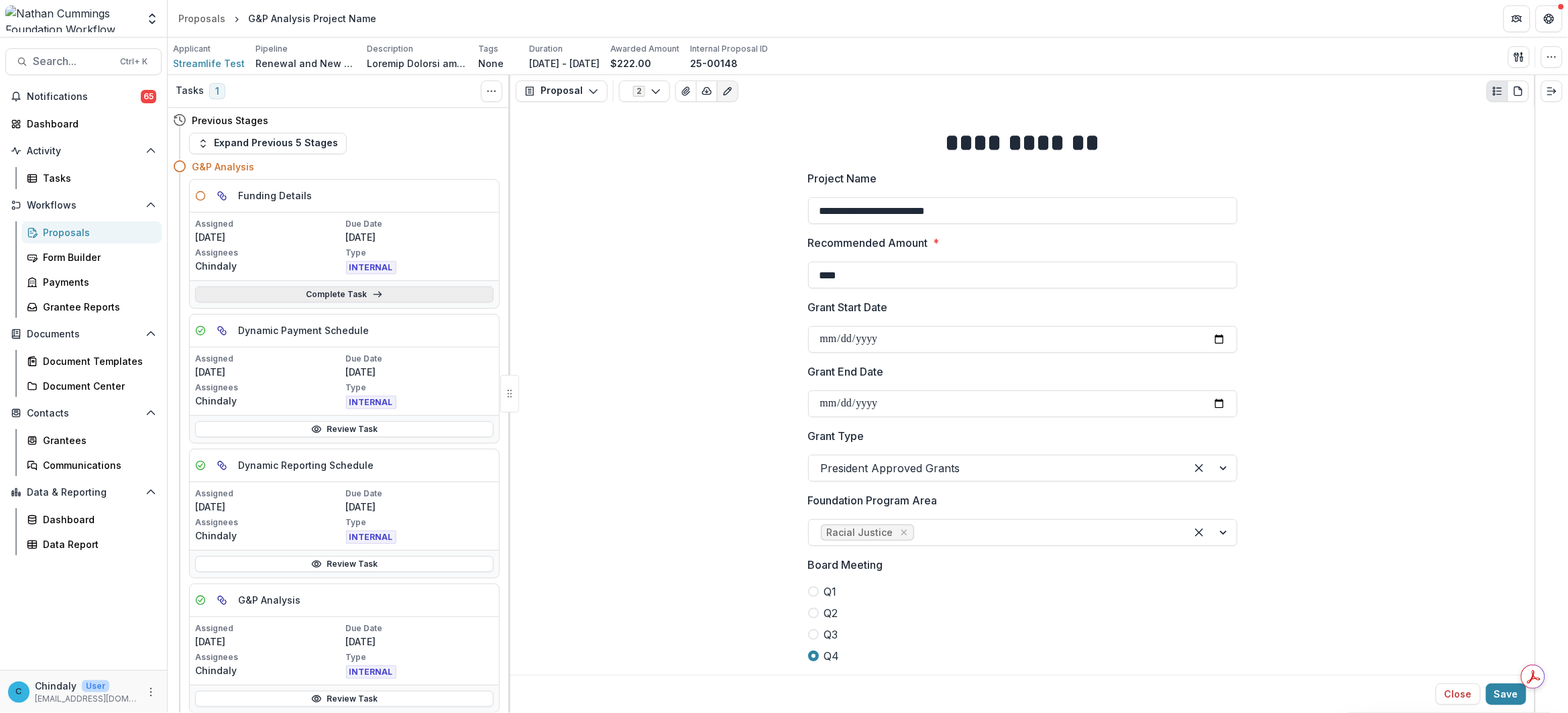
click at [390, 296] on link "Complete Task" at bounding box center [344, 294] width 299 height 16
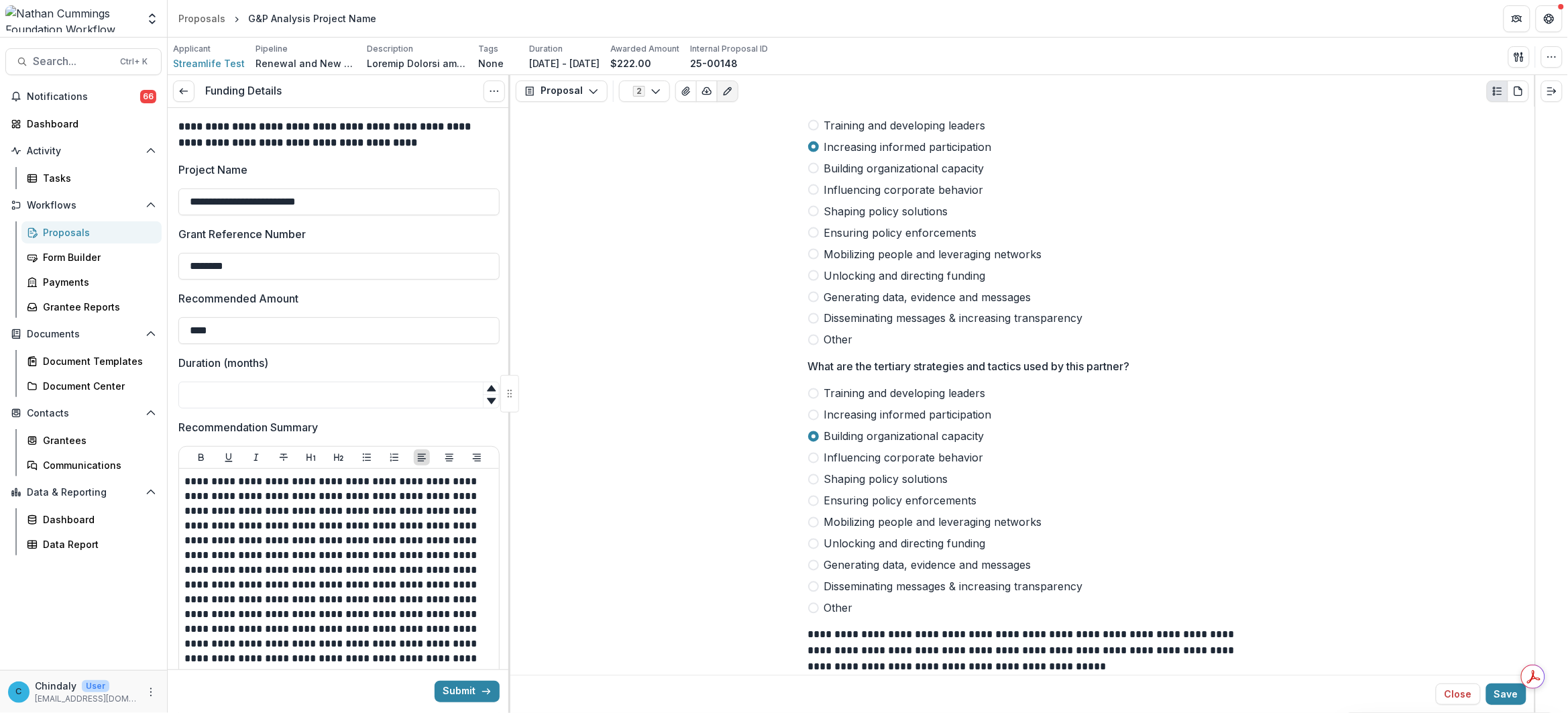
scroll to position [2931, 0]
click at [231, 394] on input "Duration (months)" at bounding box center [338, 395] width 322 height 27
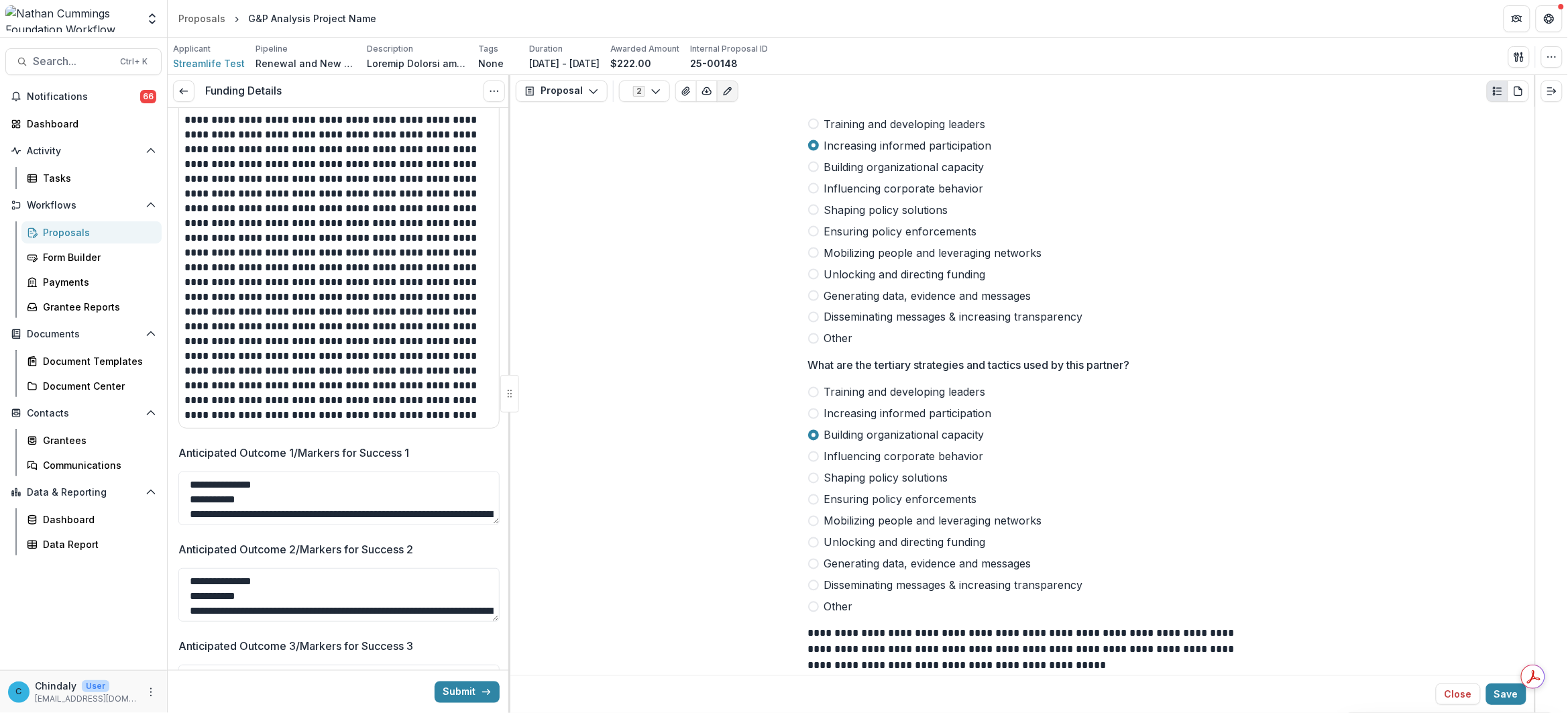
scroll to position [547, 0]
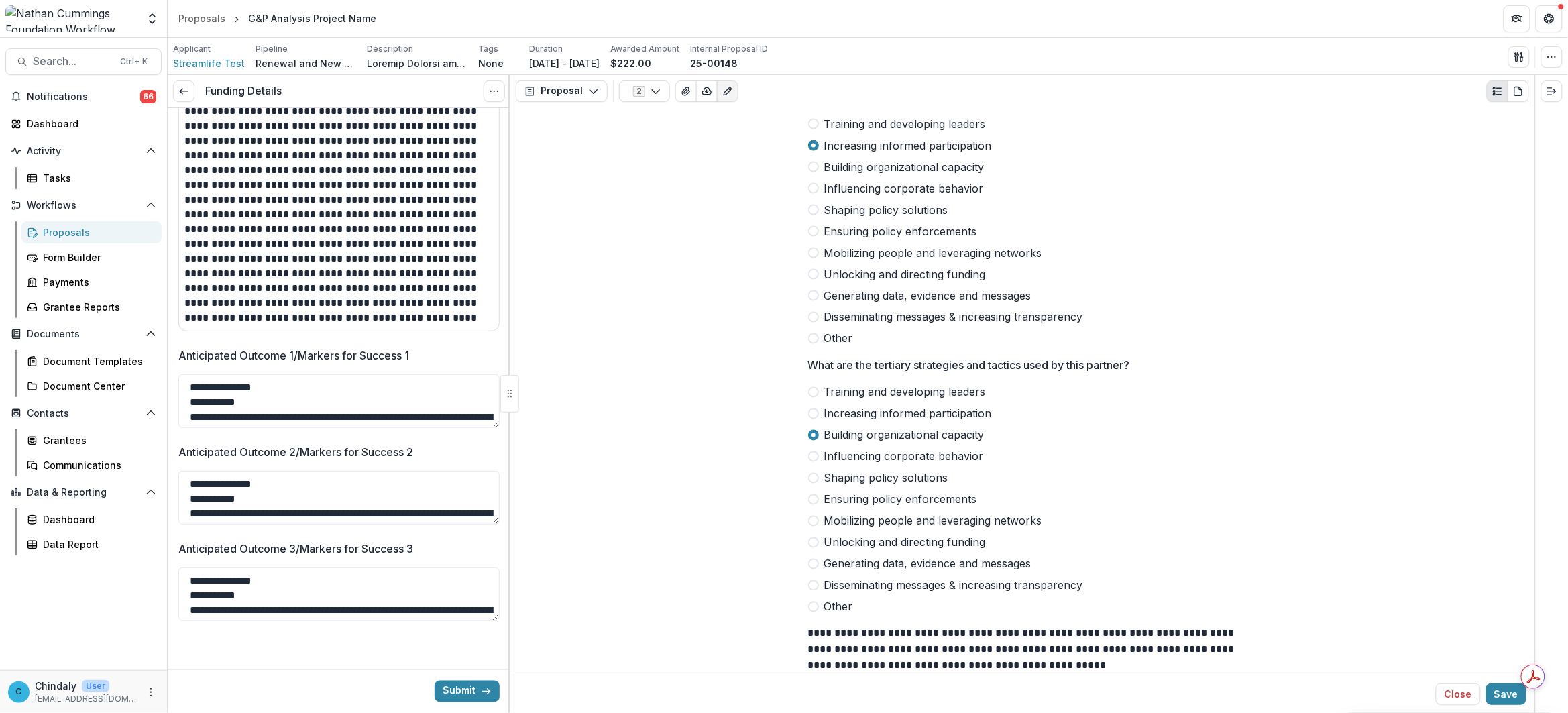
type input "**"
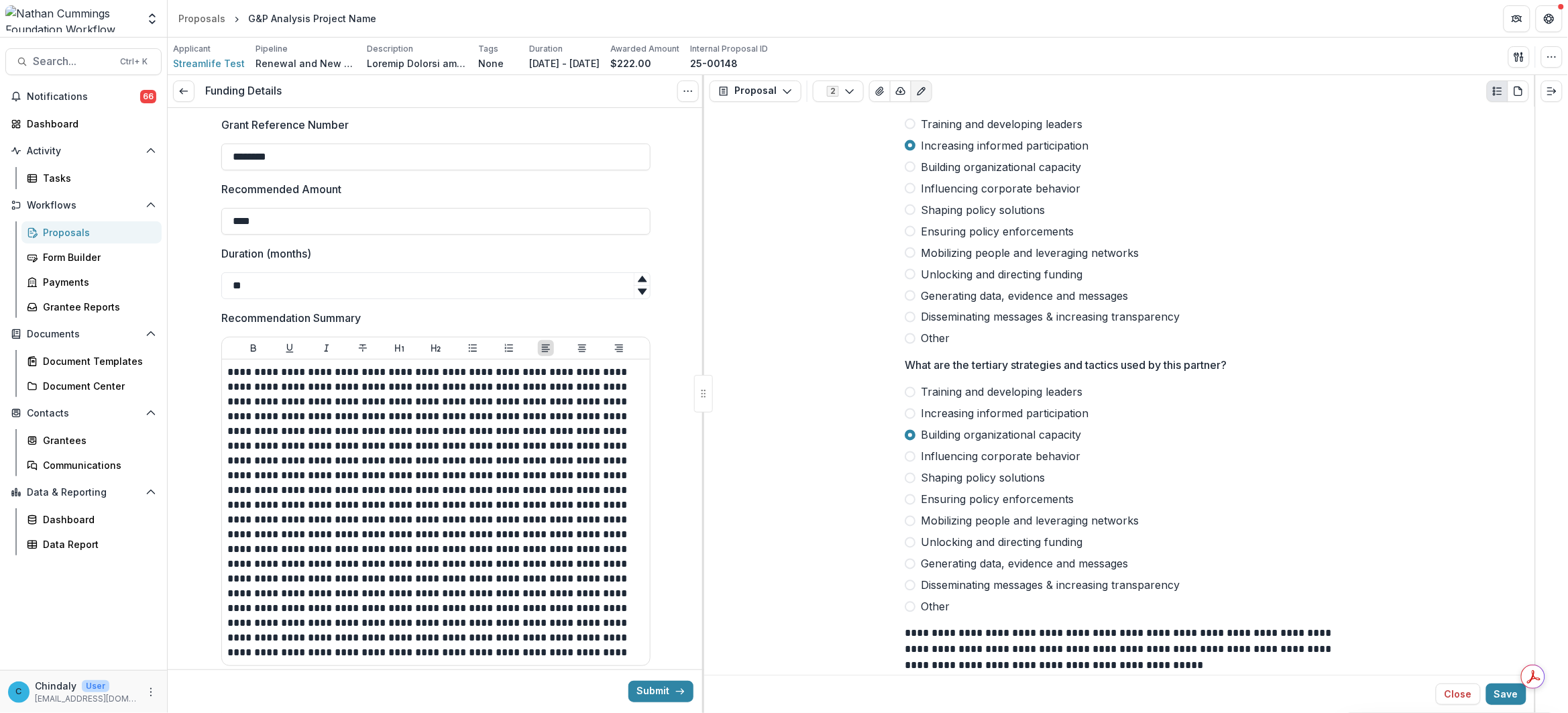
scroll to position [109, 0]
click at [844, 93] on icon "button" at bounding box center [849, 91] width 11 height 11
click at [860, 161] on span "G&P Analysis Internal" at bounding box center [921, 164] width 168 height 14
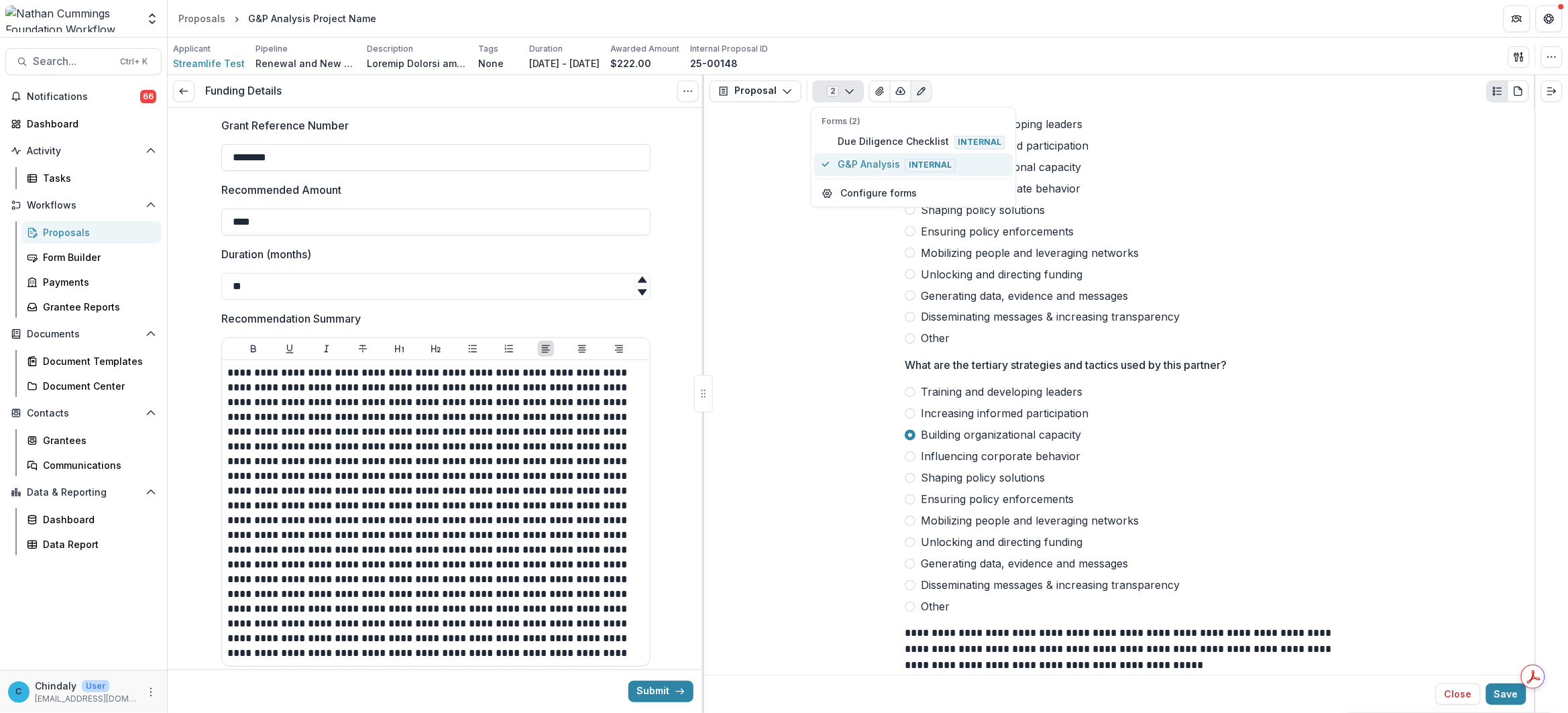
click at [860, 161] on span "G&P Analysis Internal" at bounding box center [921, 164] width 168 height 14
click at [1096, 232] on label "Ensuring policy enforcements" at bounding box center [1119, 231] width 430 height 16
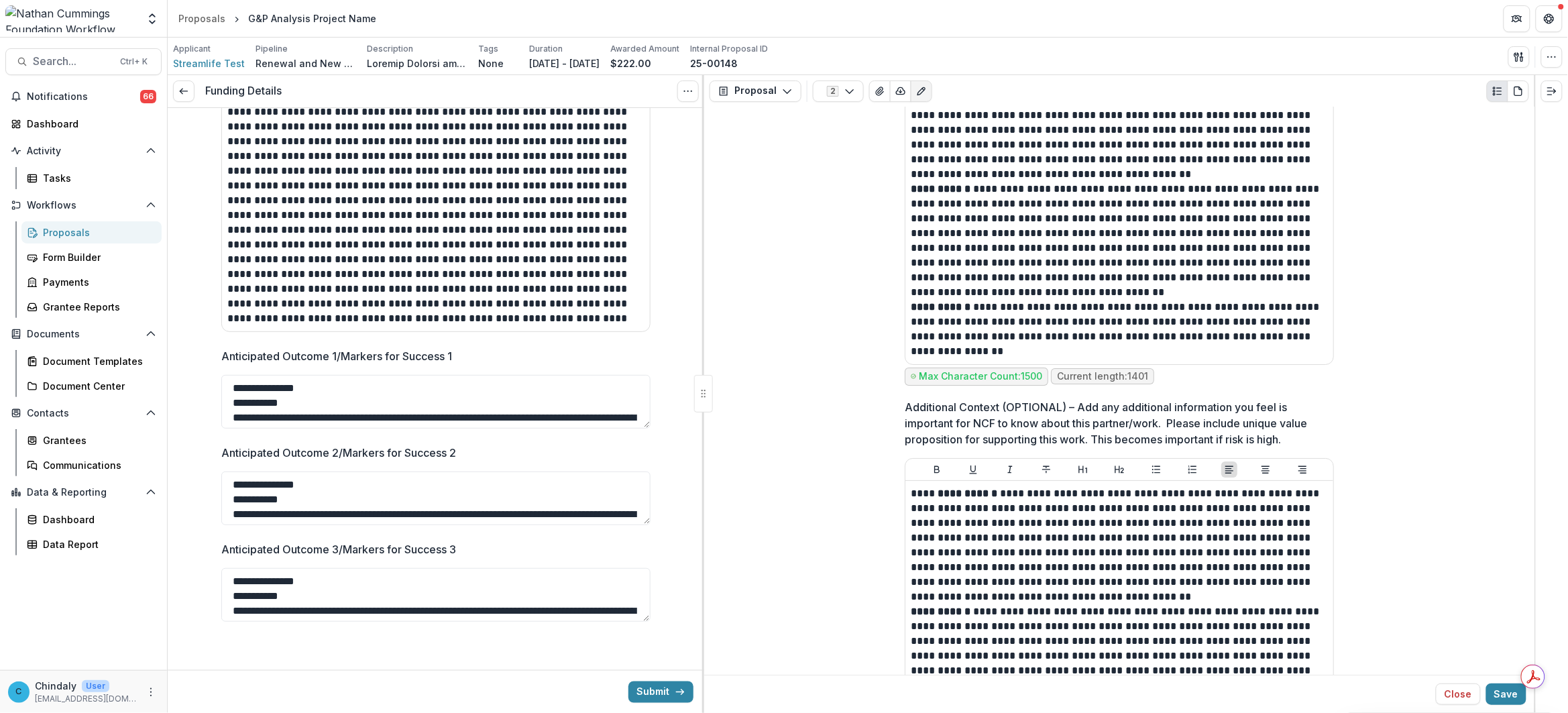
scroll to position [10306, 0]
click at [641, 694] on button "Submit" at bounding box center [660, 690] width 65 height 21
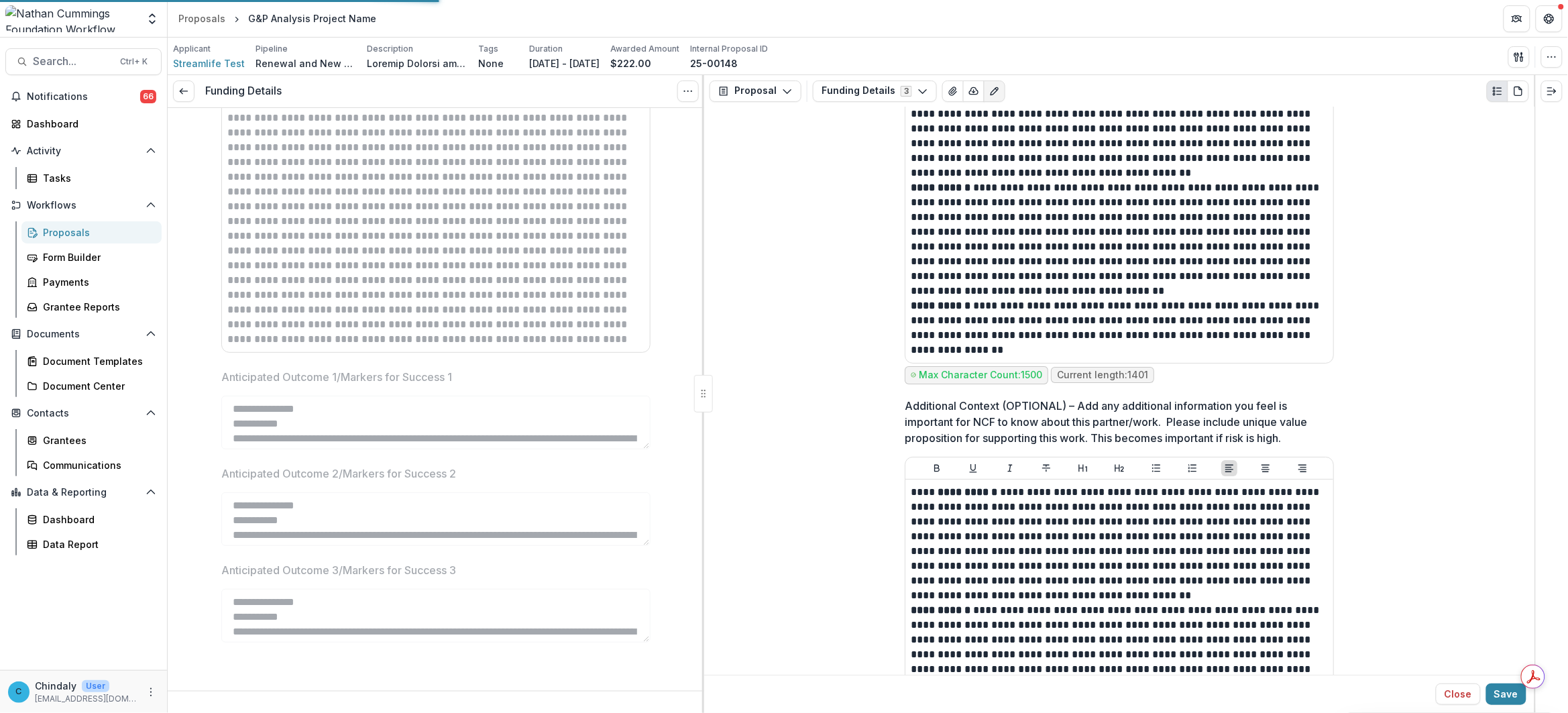
scroll to position [423, 0]
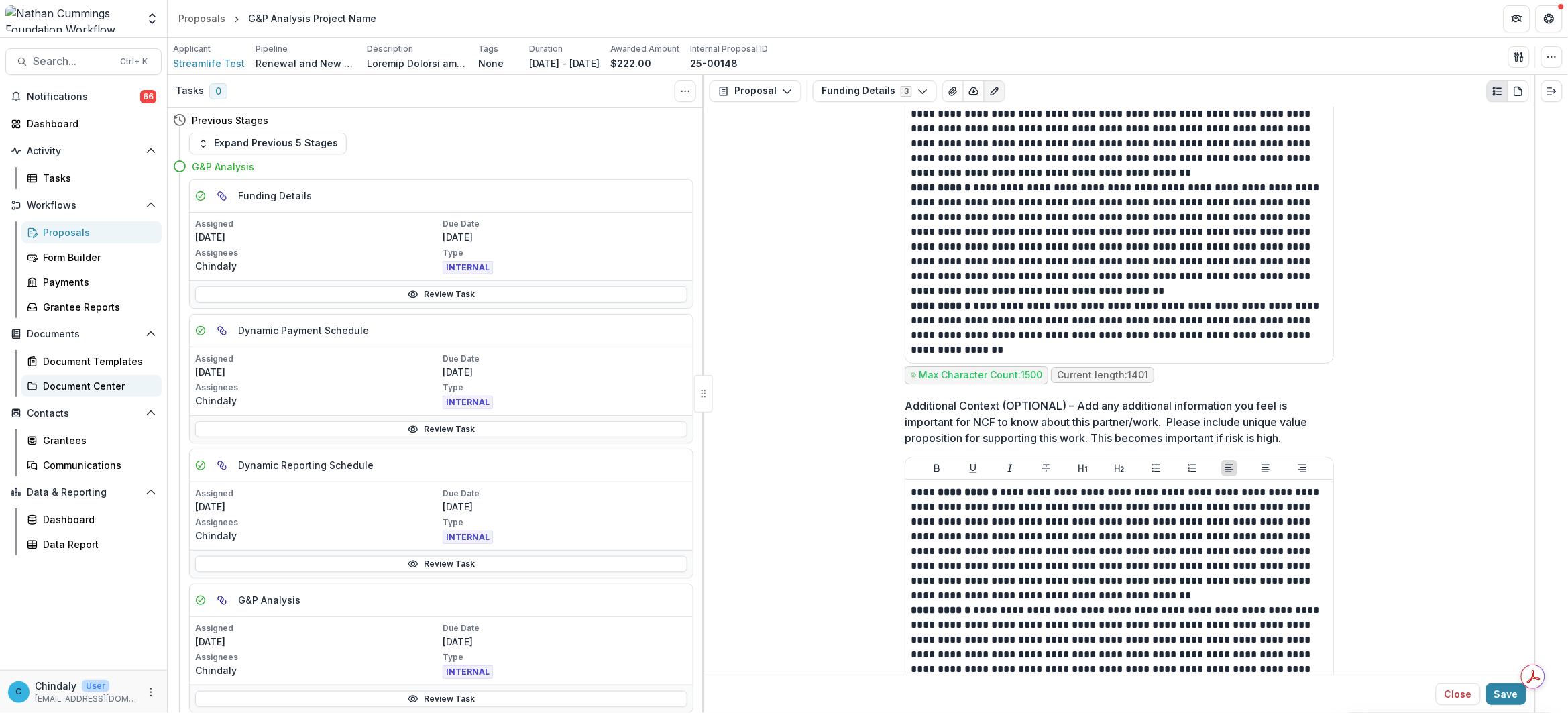
click at [86, 390] on div "Document Center" at bounding box center [97, 386] width 108 height 14
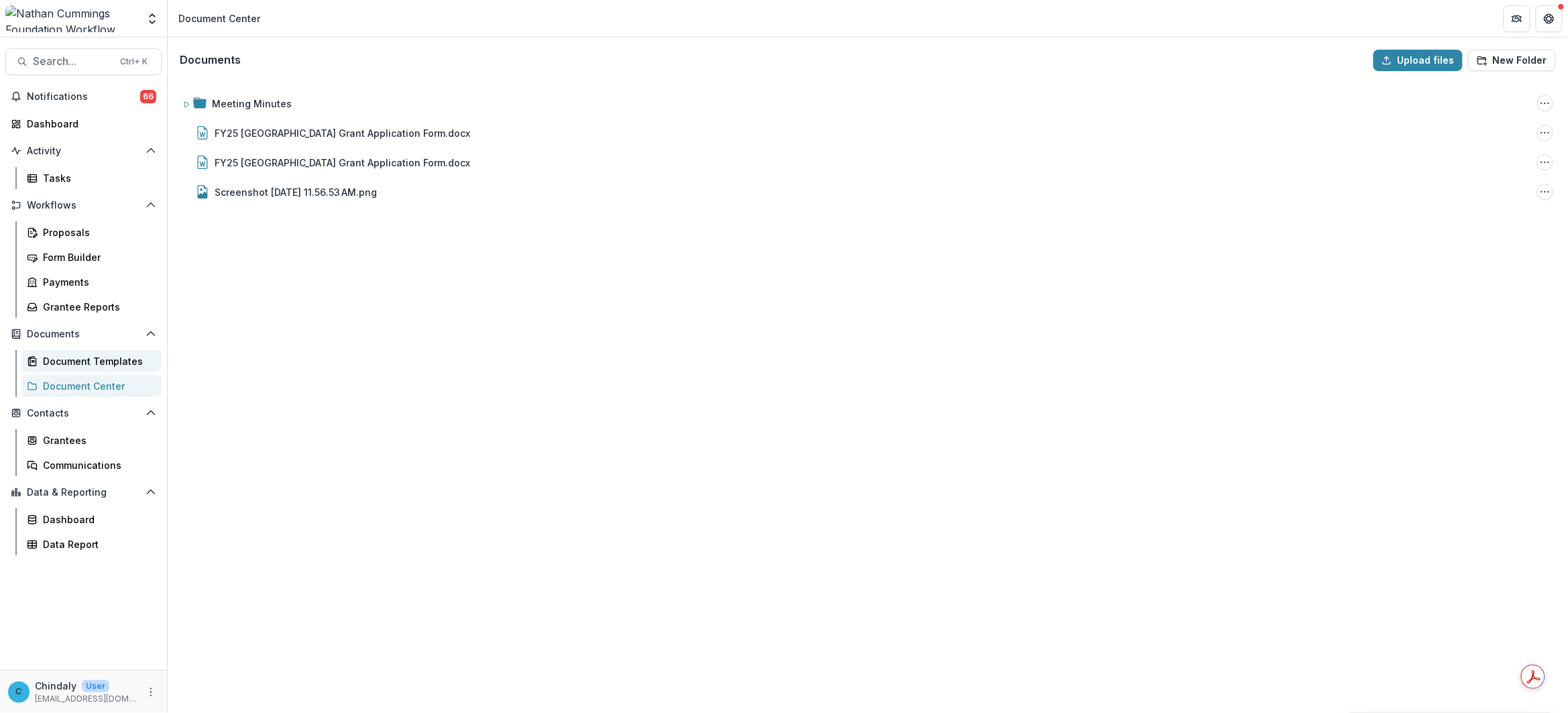
click at [84, 365] on div "Document Templates" at bounding box center [97, 361] width 108 height 14
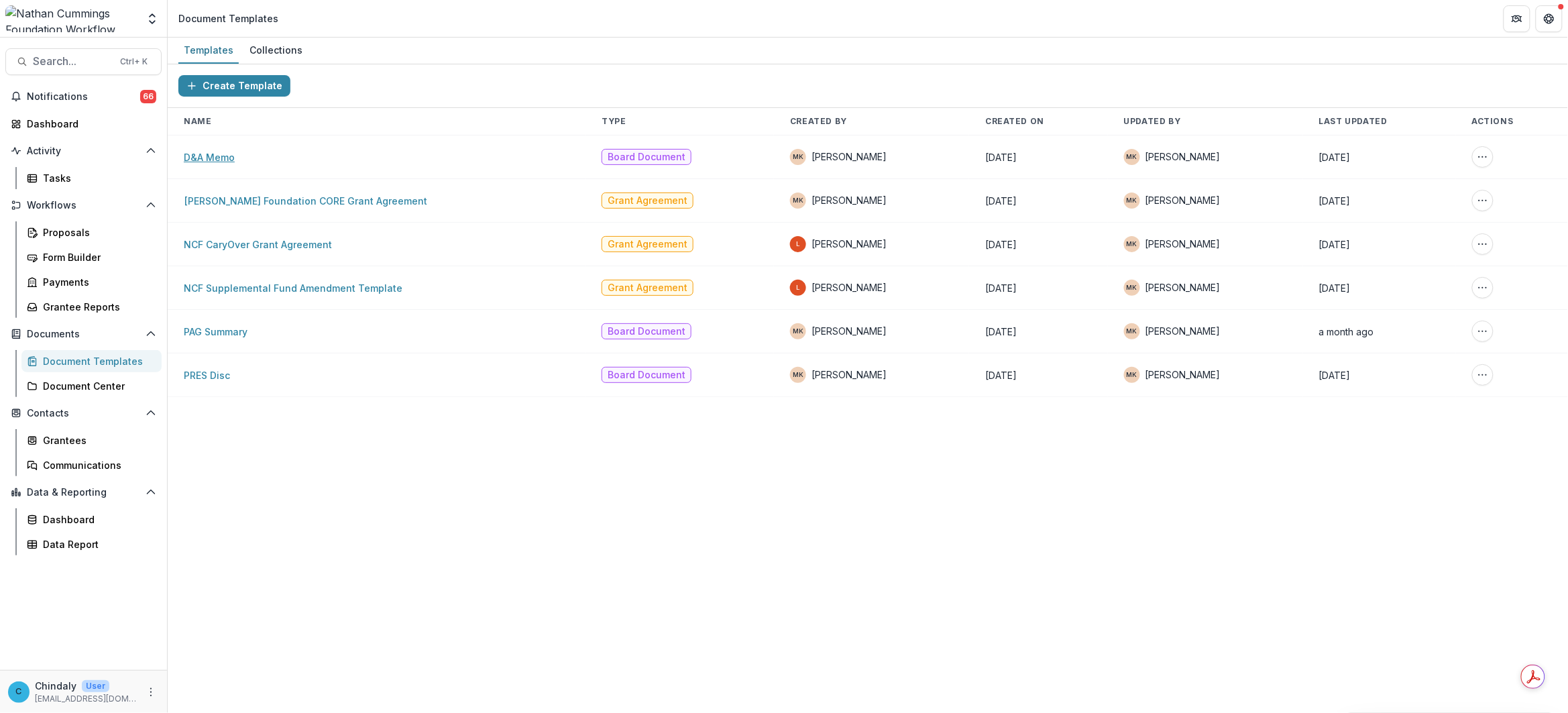
click at [205, 154] on link "D&A Memo" at bounding box center [209, 158] width 51 height 12
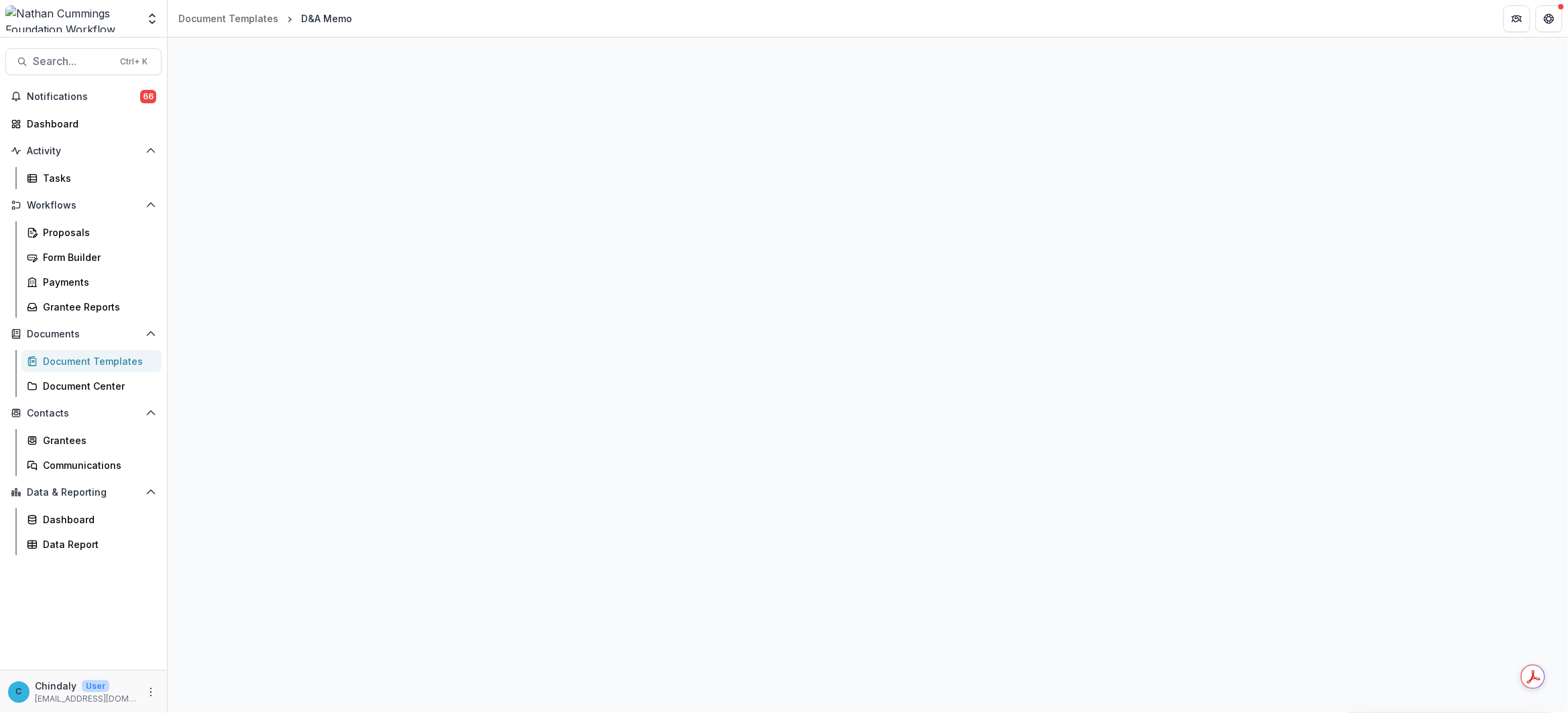
select select "**********"
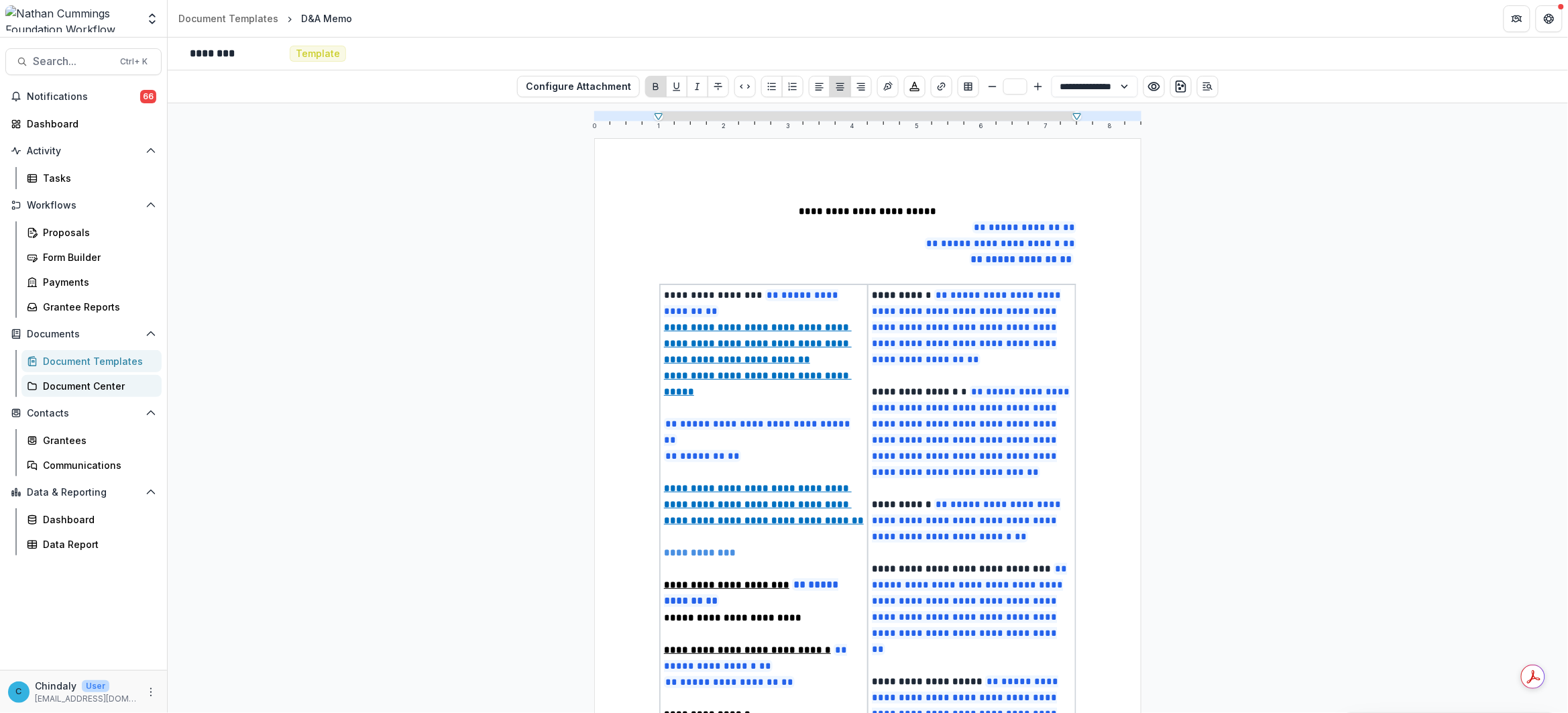
click at [90, 386] on div "Document Center" at bounding box center [97, 386] width 108 height 14
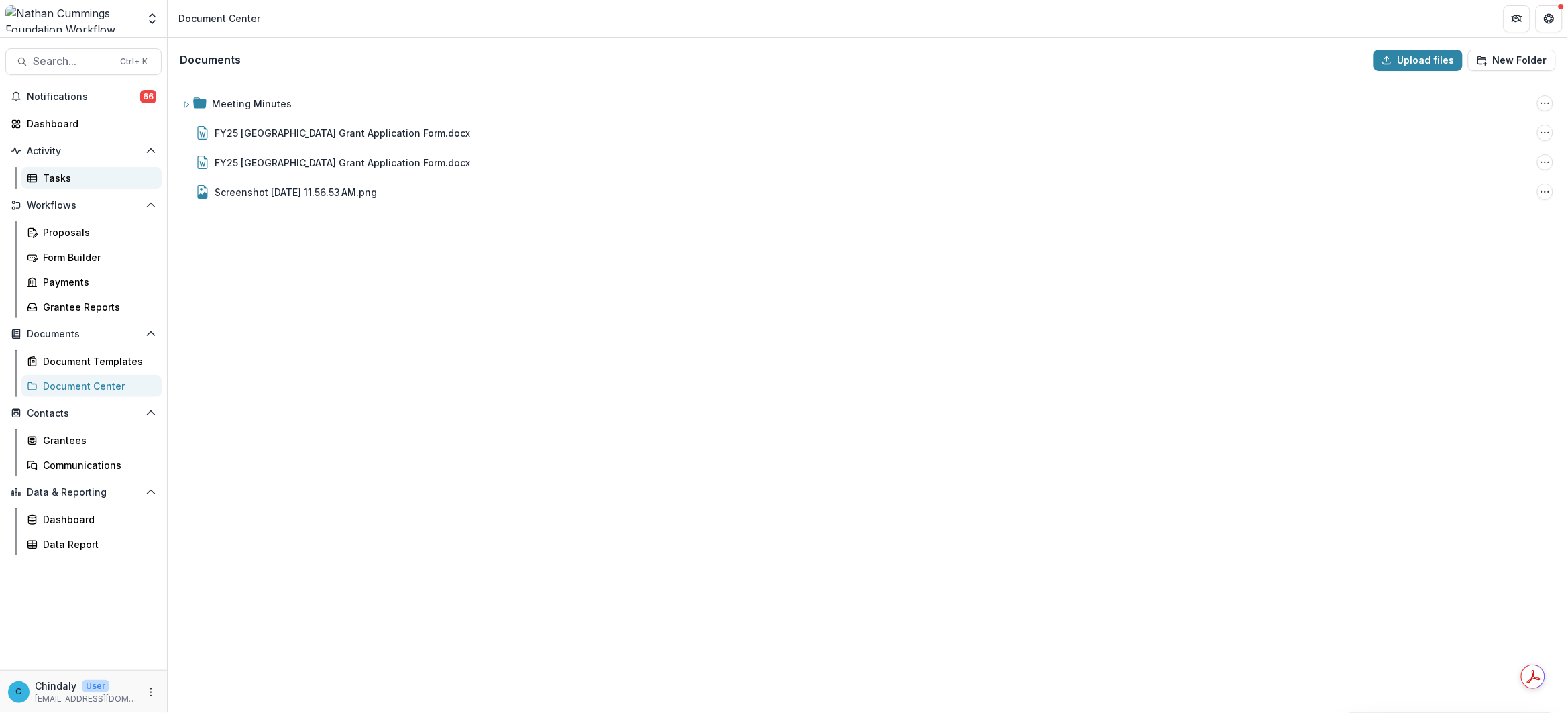
click at [45, 182] on div "Tasks" at bounding box center [97, 178] width 108 height 14
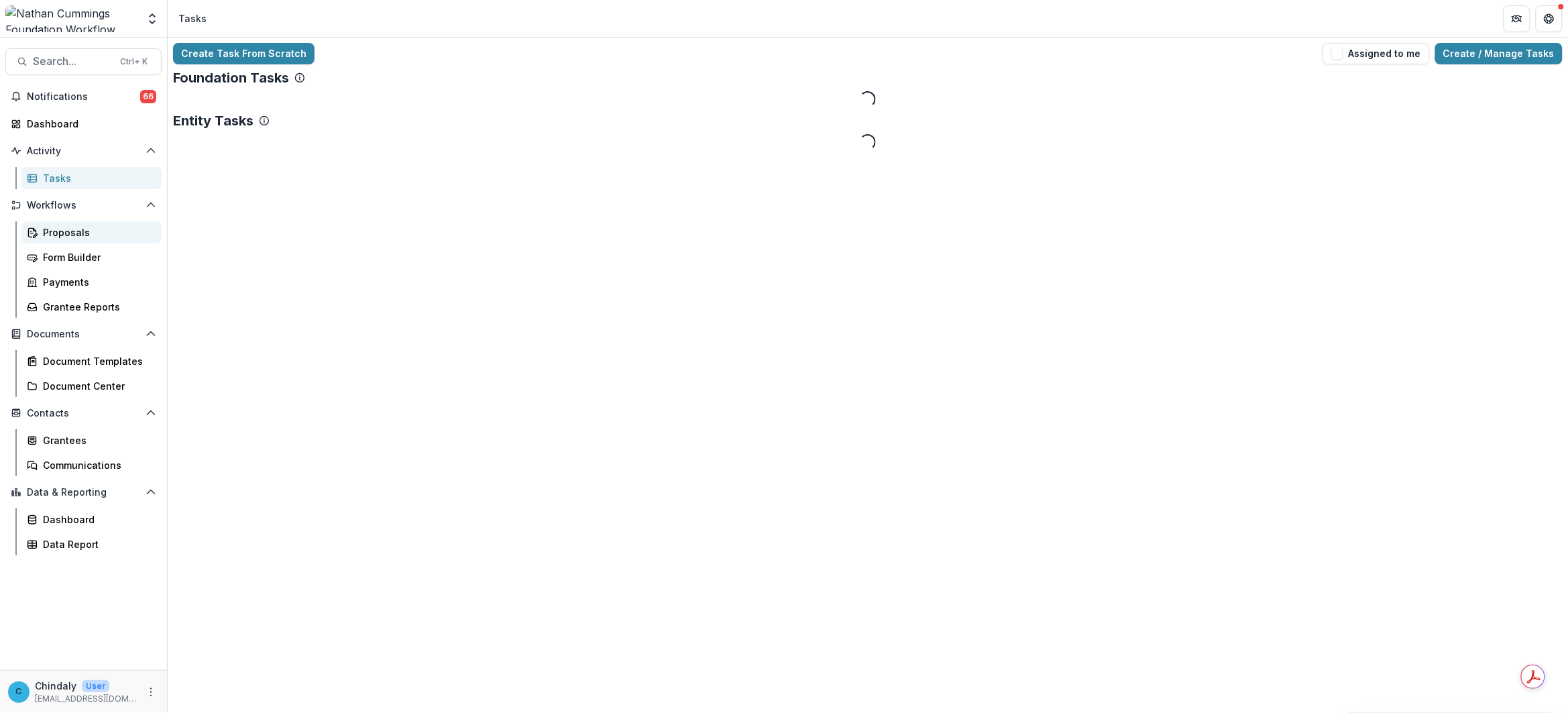
click at [38, 231] on link "Proposals" at bounding box center [91, 232] width 140 height 22
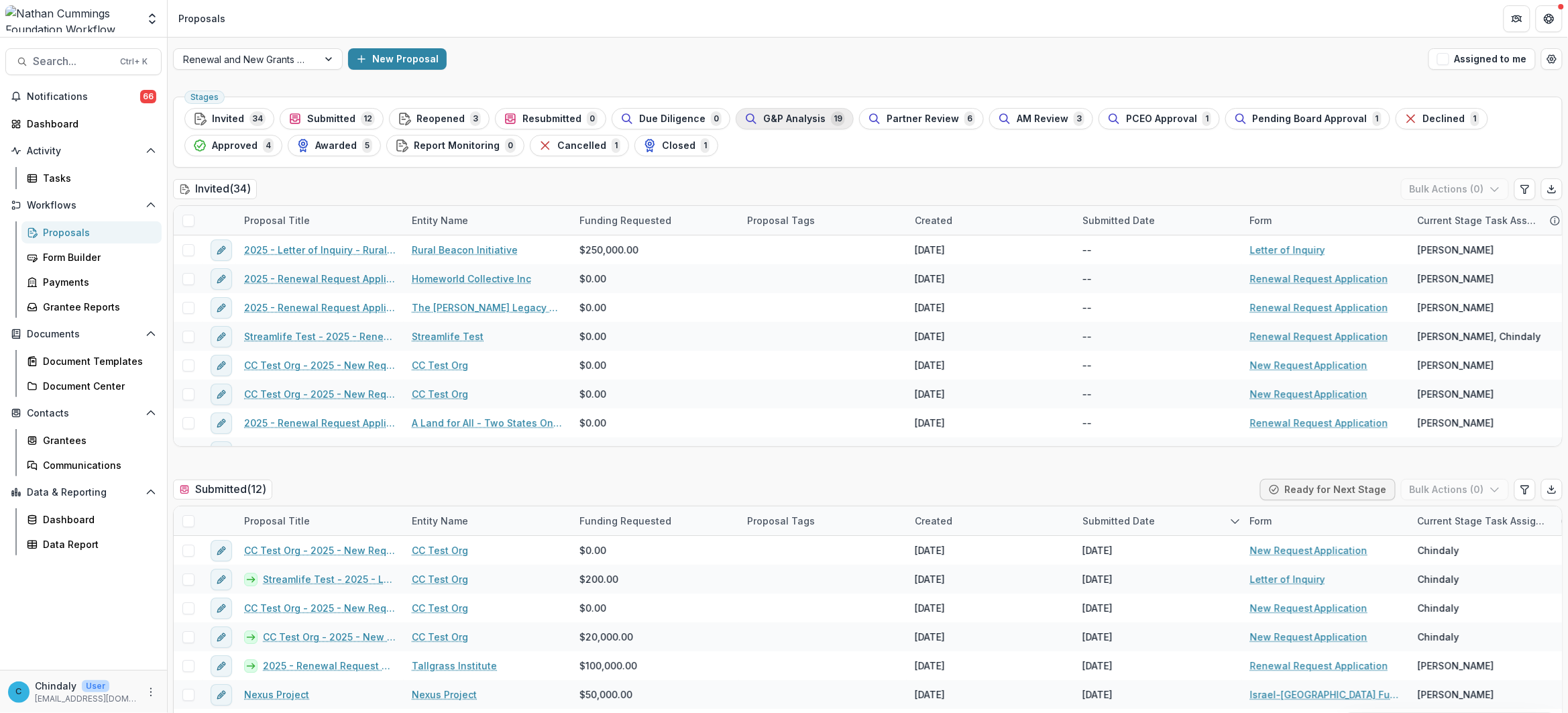
click at [772, 114] on span "G&P Analysis" at bounding box center [794, 119] width 62 height 12
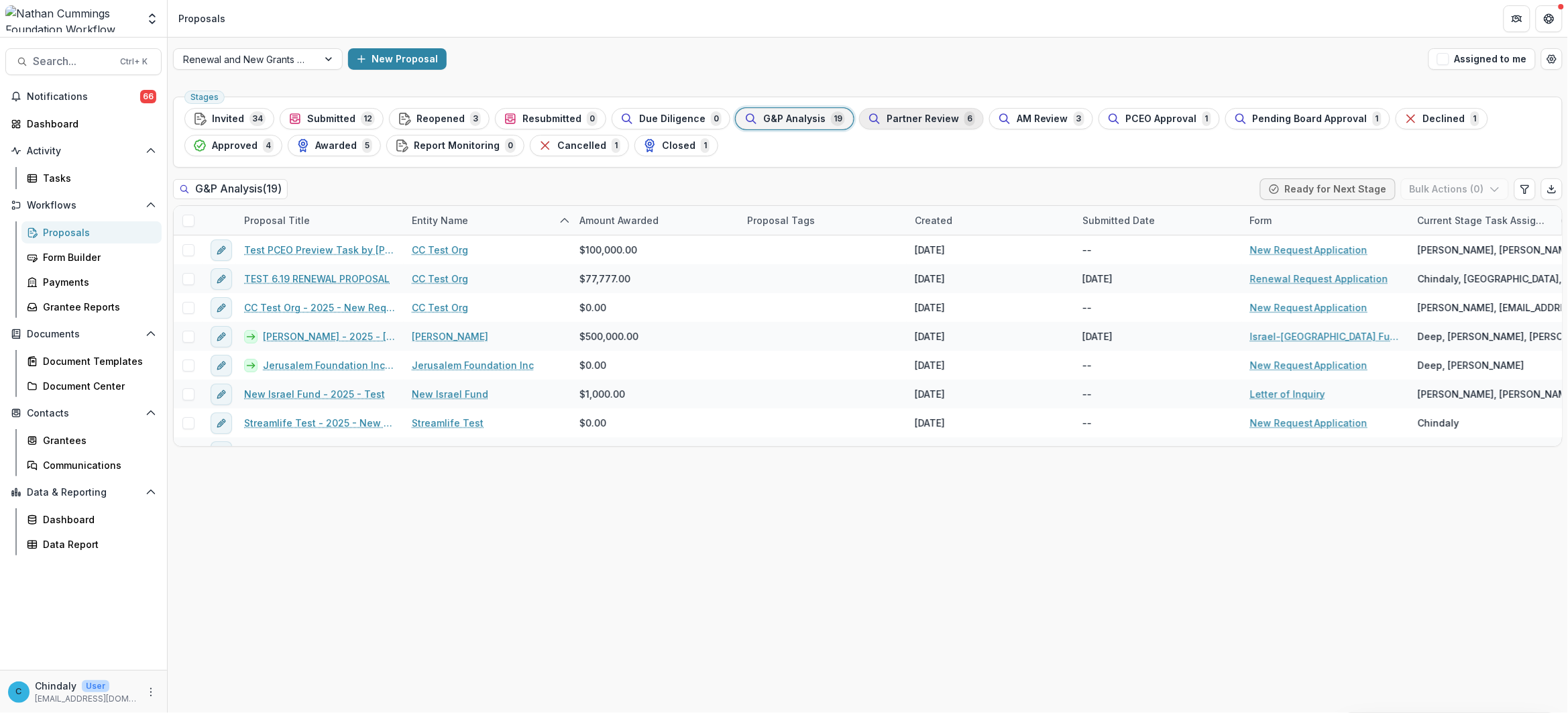
click at [886, 122] on span "Partner Review" at bounding box center [922, 119] width 73 height 12
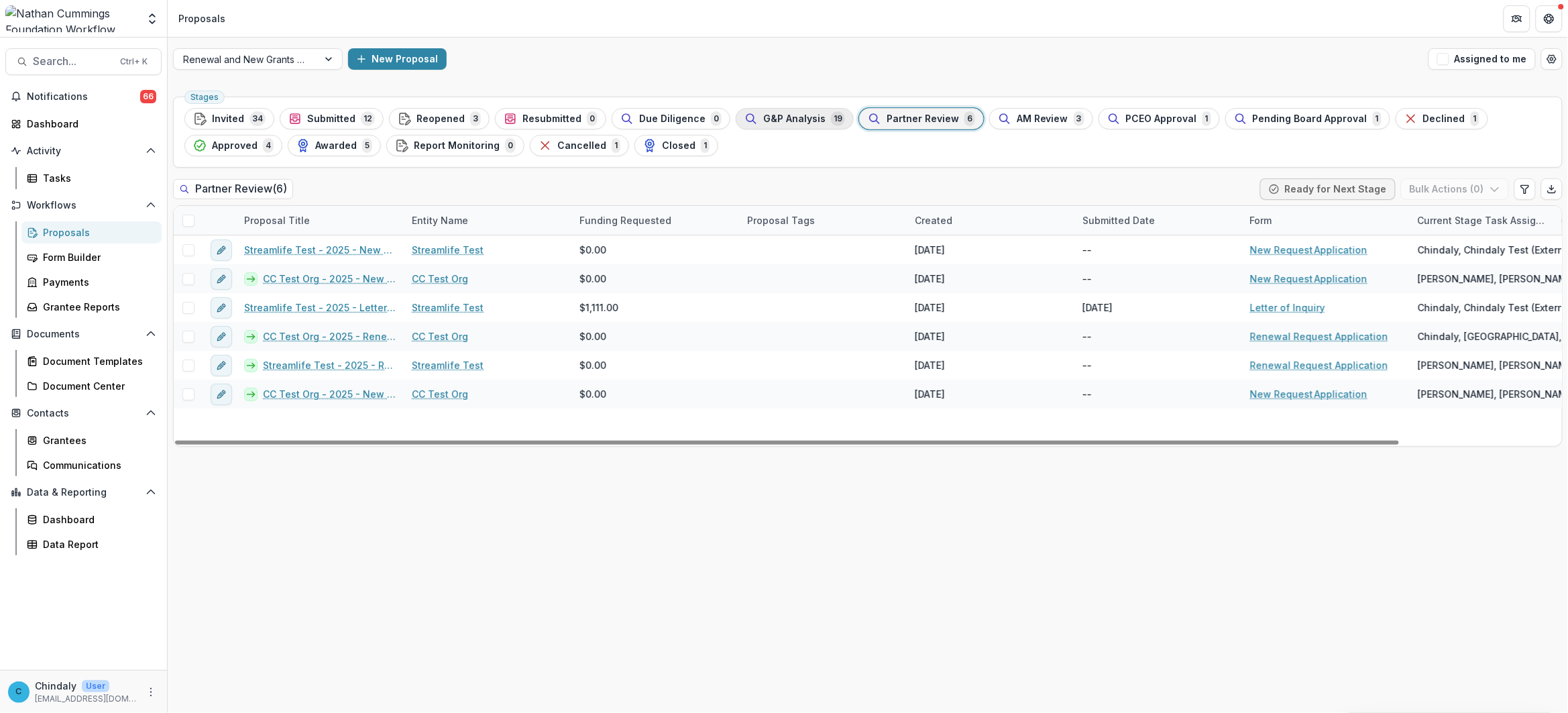
click at [813, 122] on span "G&P Analysis" at bounding box center [794, 119] width 62 height 12
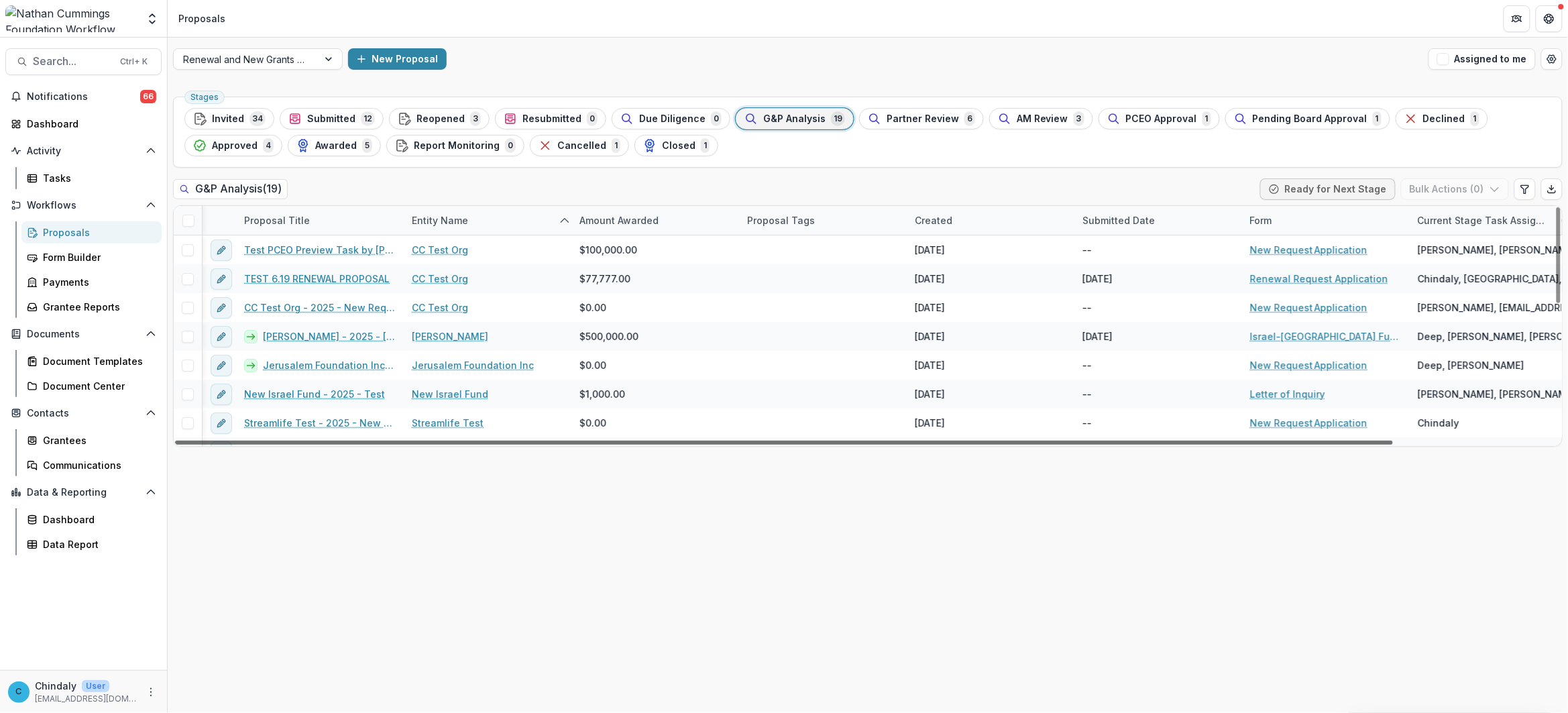
scroll to position [0, 182]
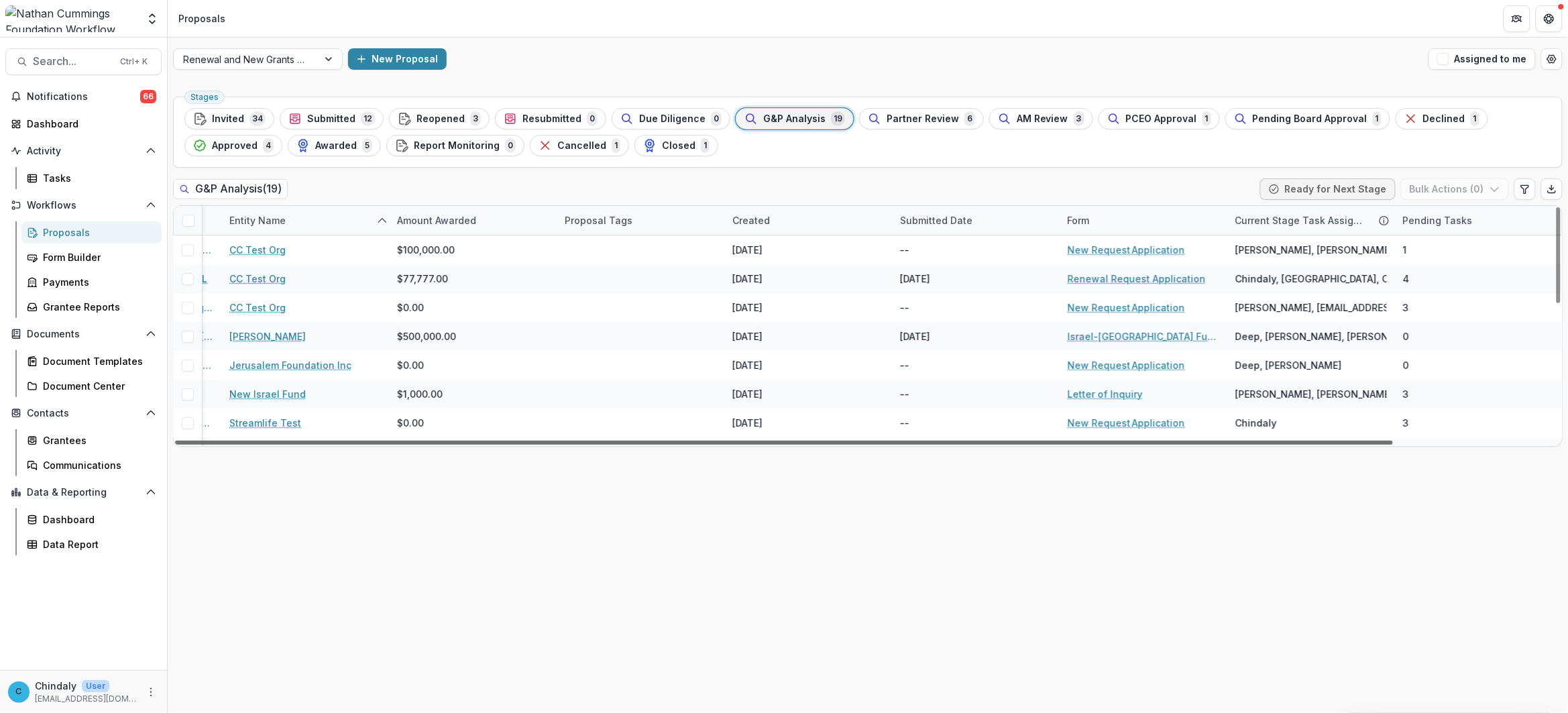
drag, startPoint x: 257, startPoint y: 440, endPoint x: 739, endPoint y: 458, distance: 482.3
click at [739, 445] on div at bounding box center [783, 442] width 1218 height 4
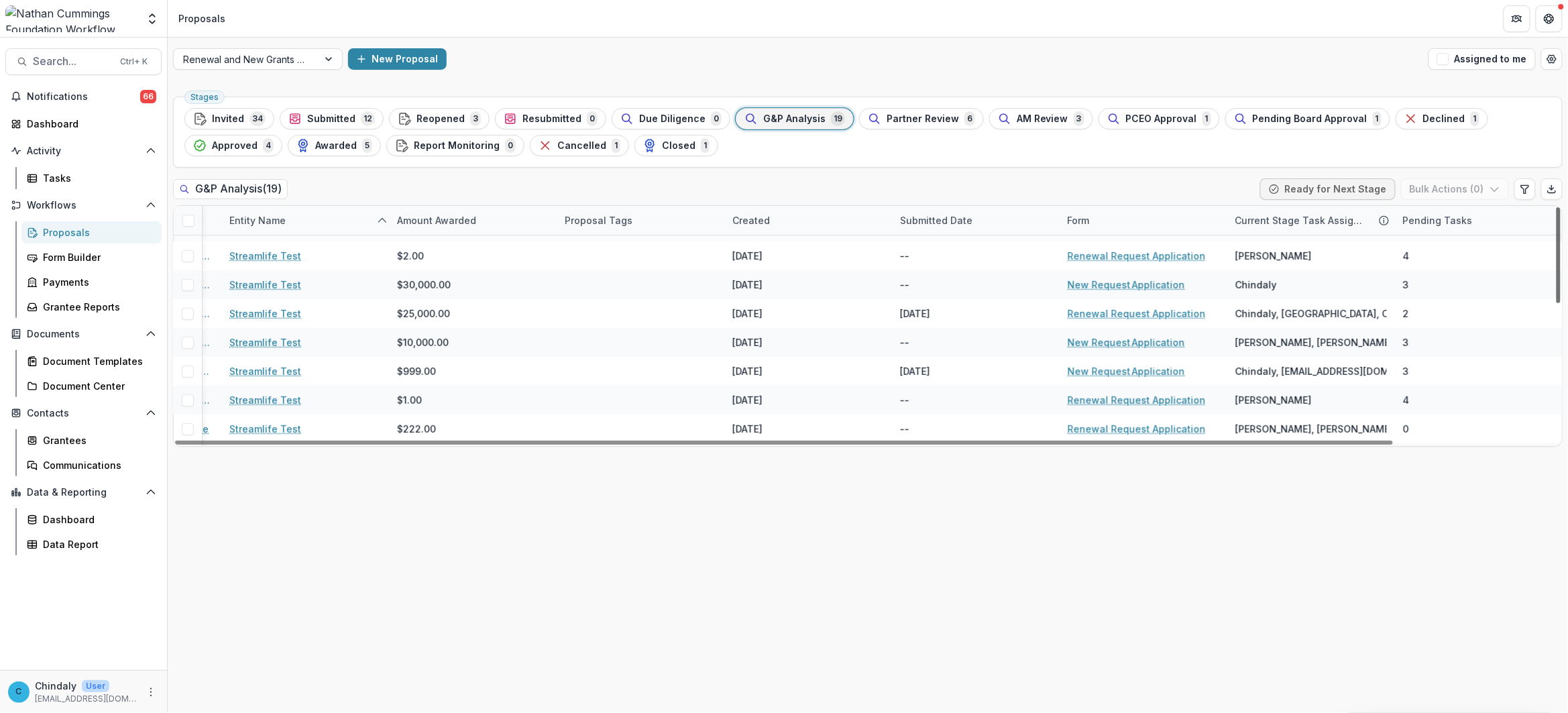
scroll to position [338, 182]
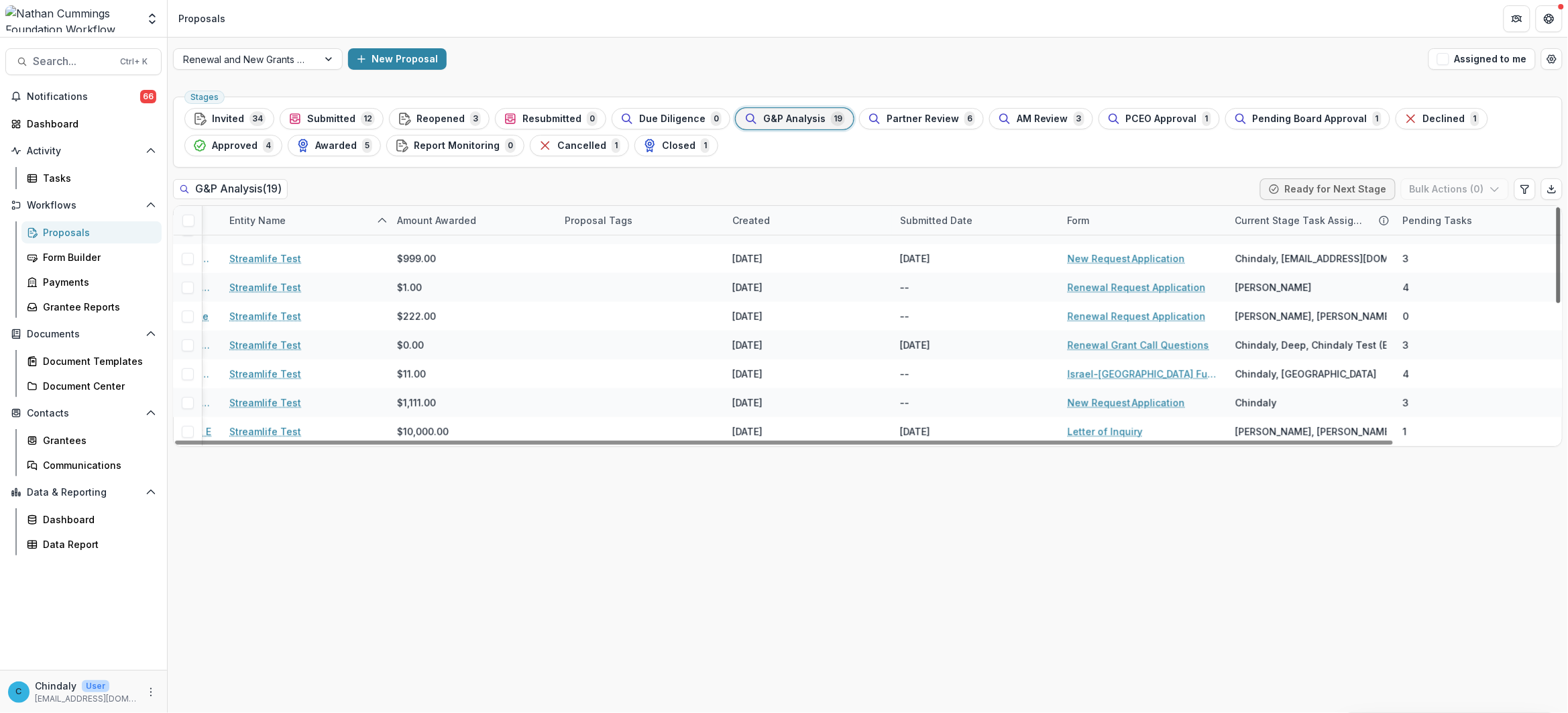
drag, startPoint x: 1559, startPoint y: 294, endPoint x: 1578, endPoint y: 454, distance: 161.1
click at [1560, 303] on div at bounding box center [1558, 256] width 4 height 96
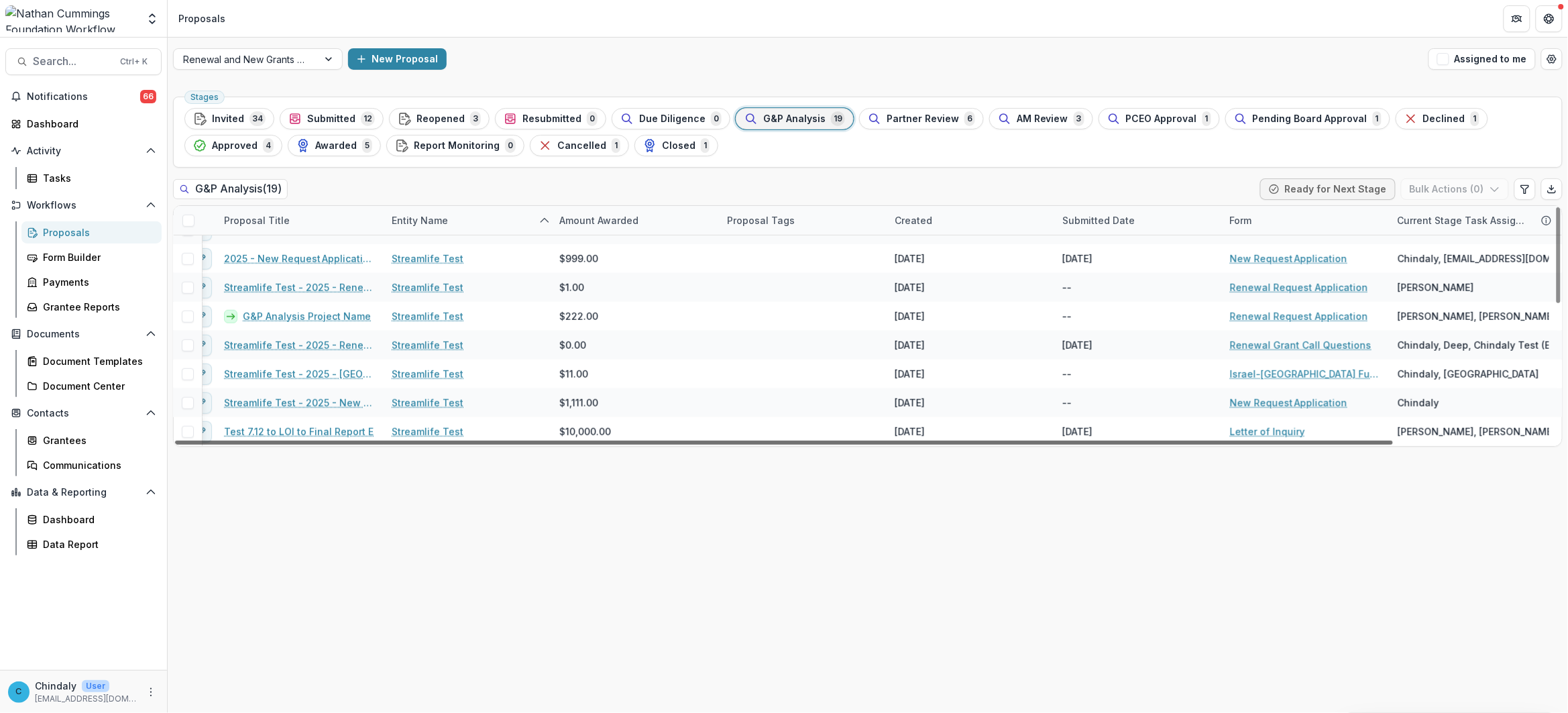
scroll to position [338, 0]
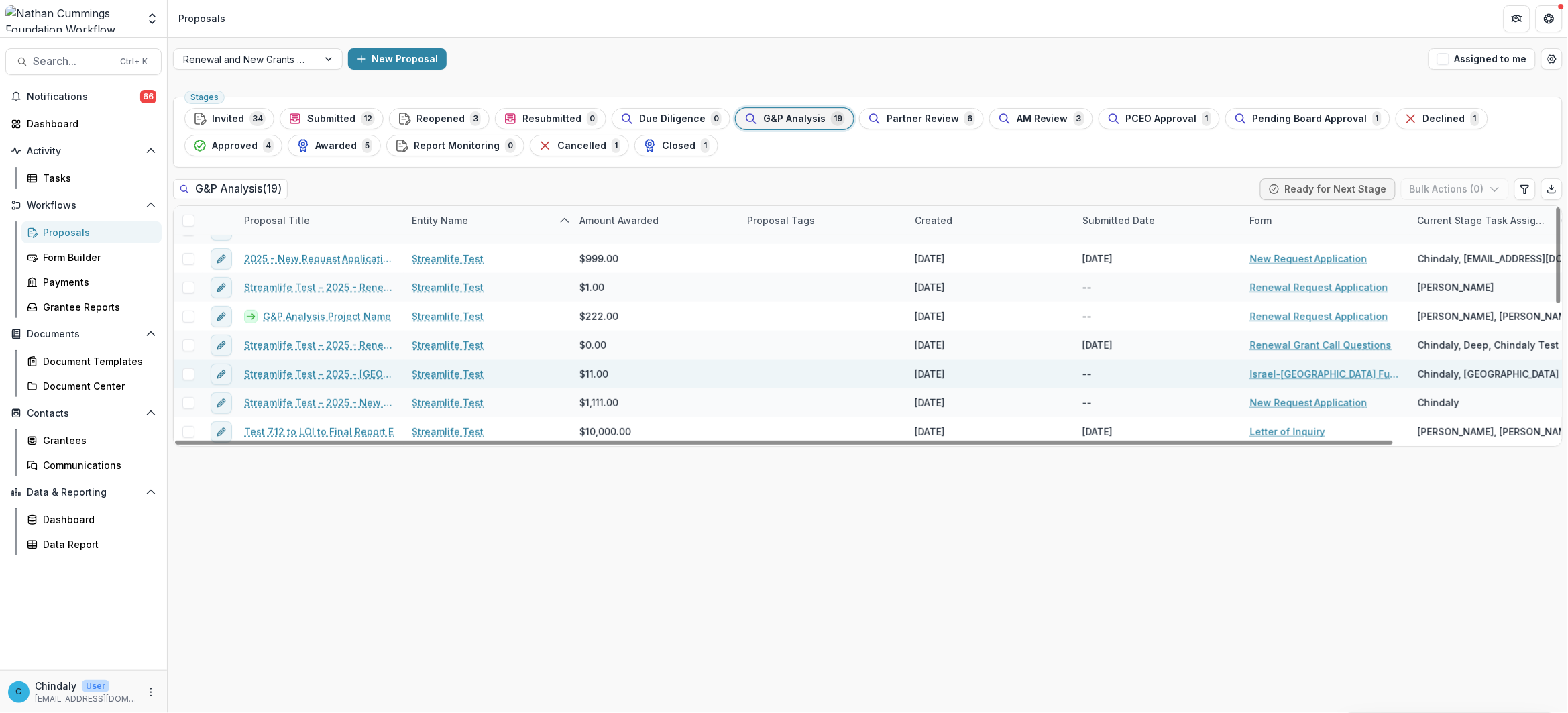
drag, startPoint x: 964, startPoint y: 440, endPoint x: 501, endPoint y: 372, distance: 468.0
click at [655, 440] on div at bounding box center [783, 442] width 1218 height 4
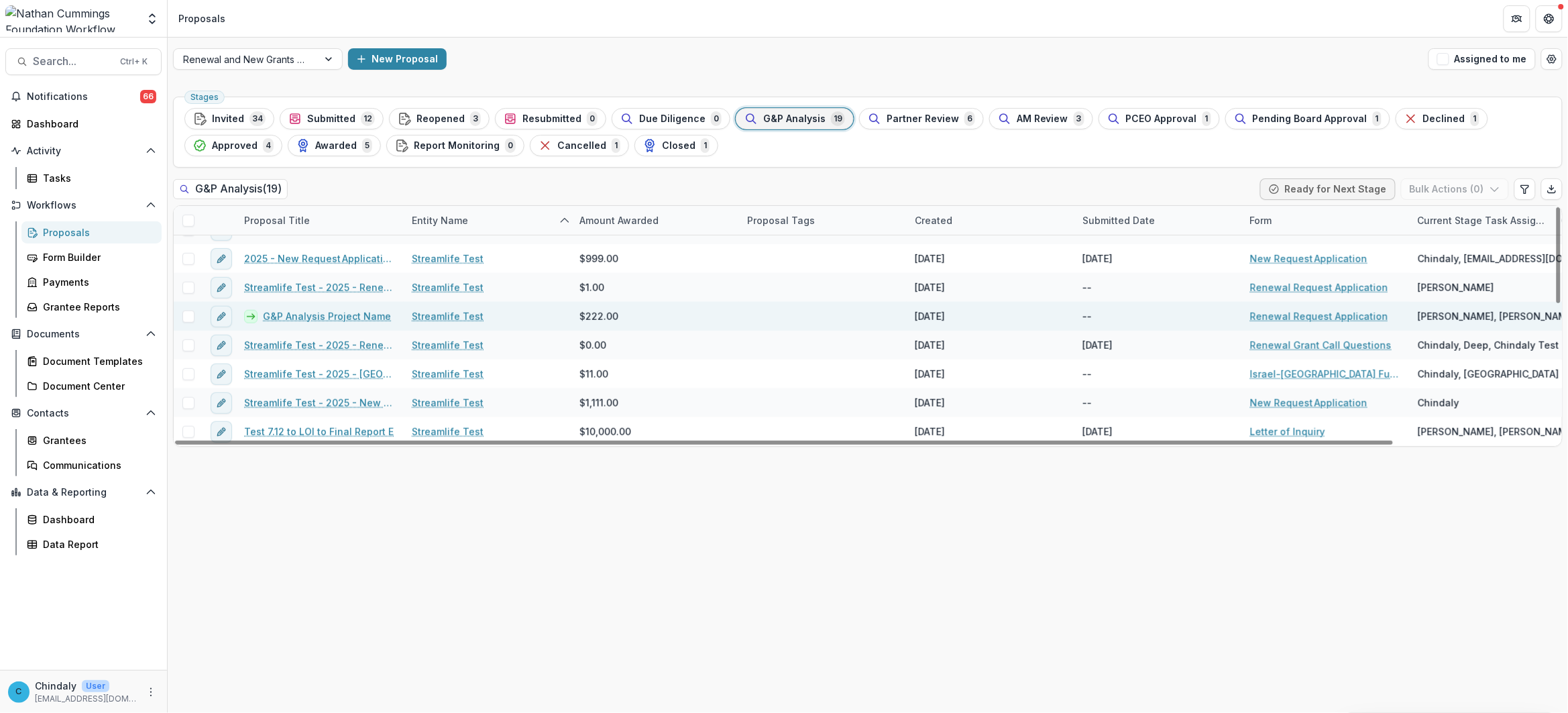
click at [280, 320] on link "G&P Analysis Project Name" at bounding box center [327, 316] width 128 height 14
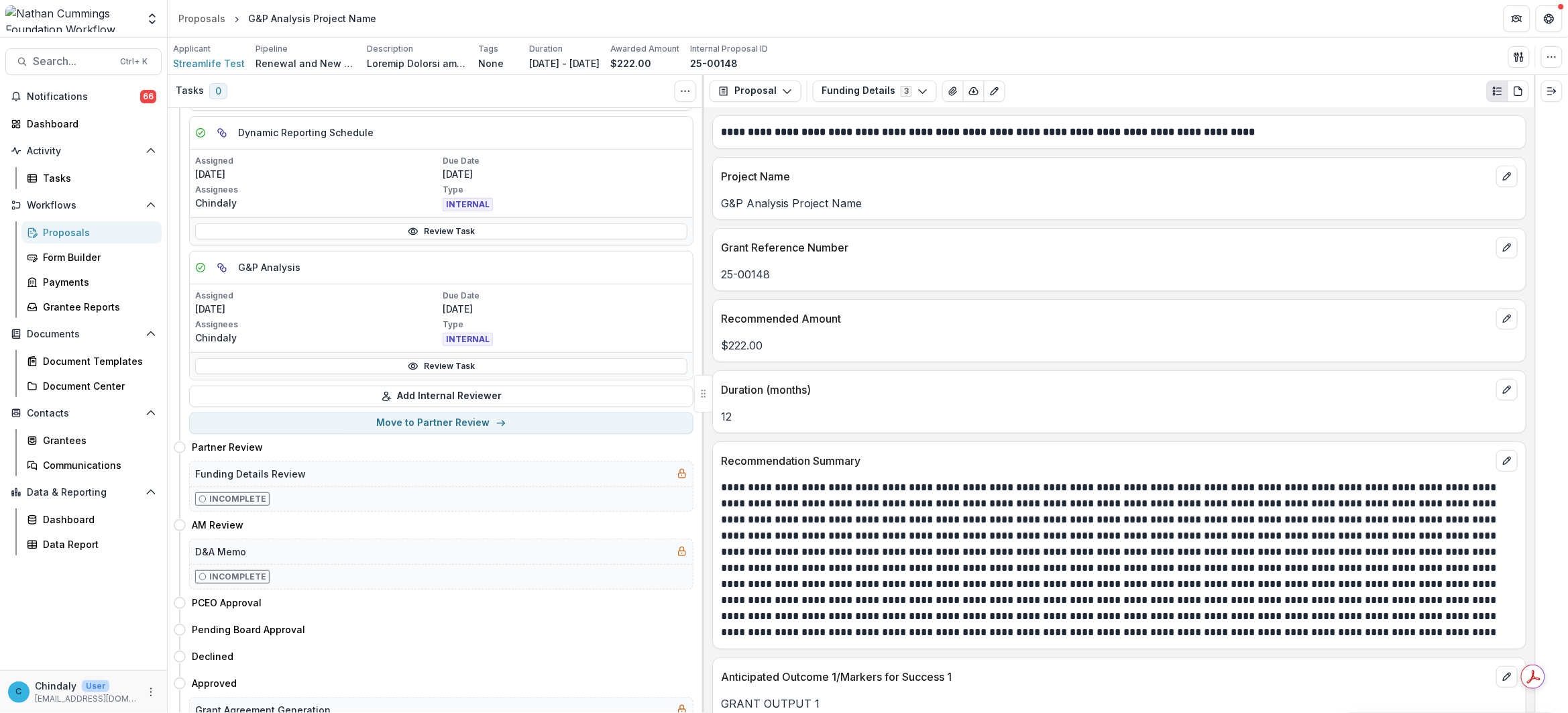
scroll to position [335, 0]
click at [442, 424] on button "Move to Partner Review" at bounding box center [441, 419] width 504 height 21
select select "**********"
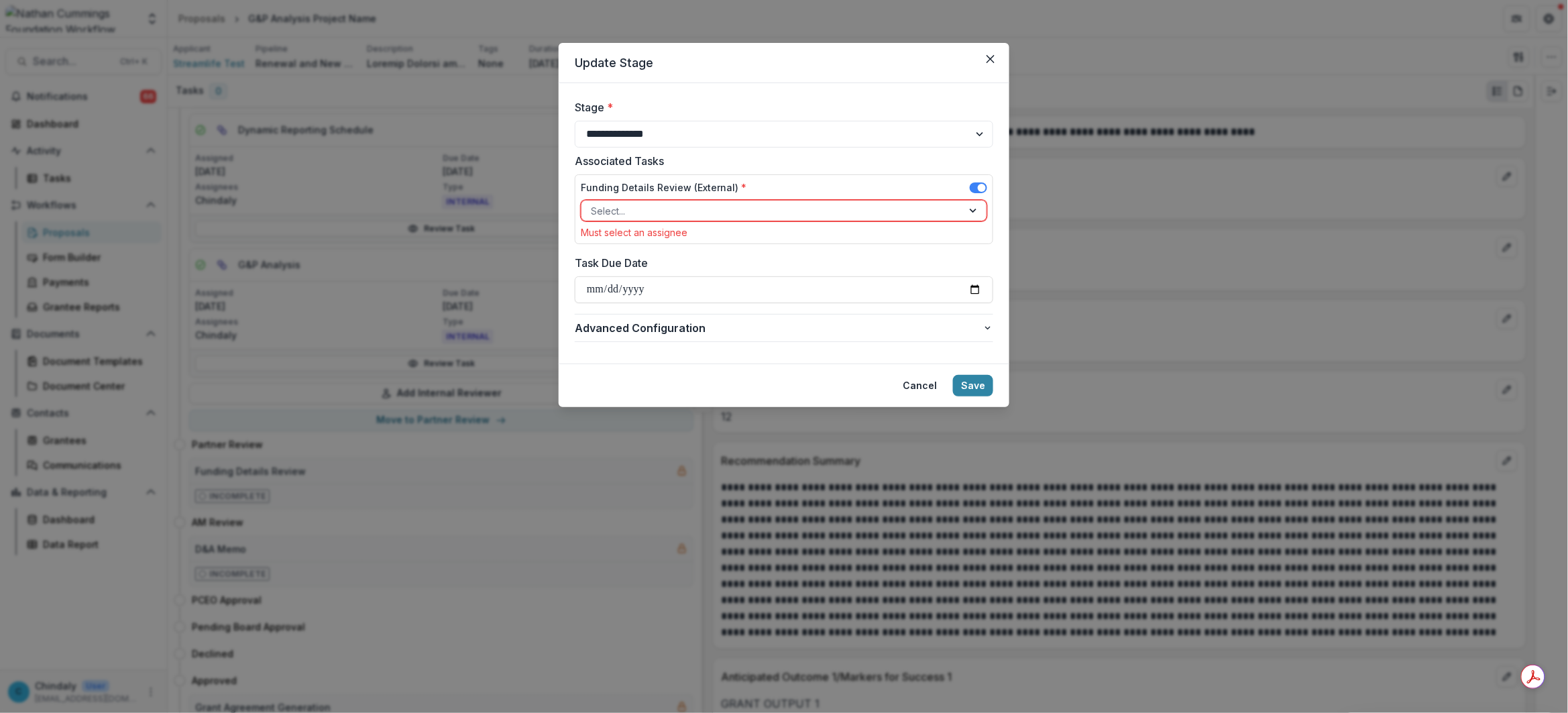
click at [722, 218] on div at bounding box center [771, 211] width 362 height 17
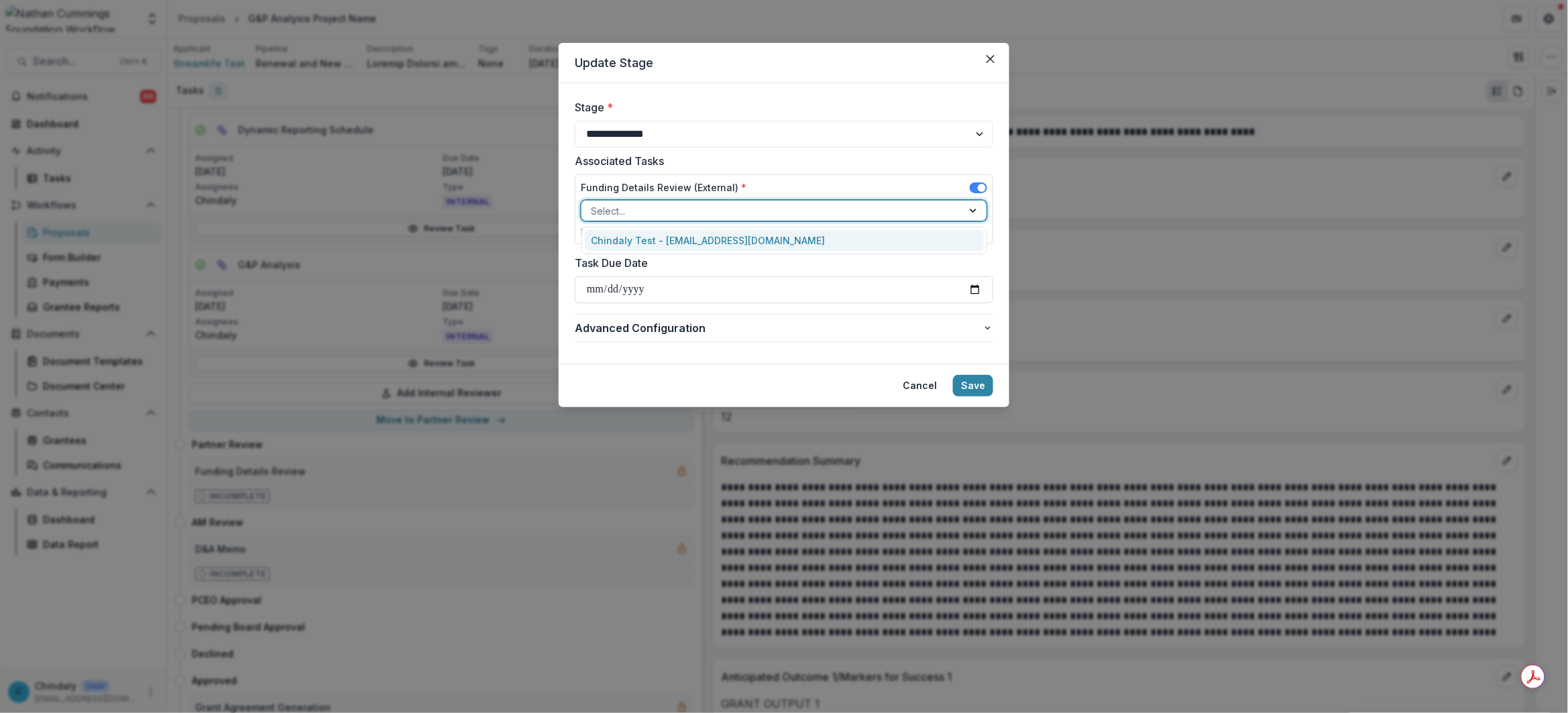
click at [727, 243] on div "Chindaly Test - streamlifeconsulting@gmail.com" at bounding box center [785, 240] width 400 height 21
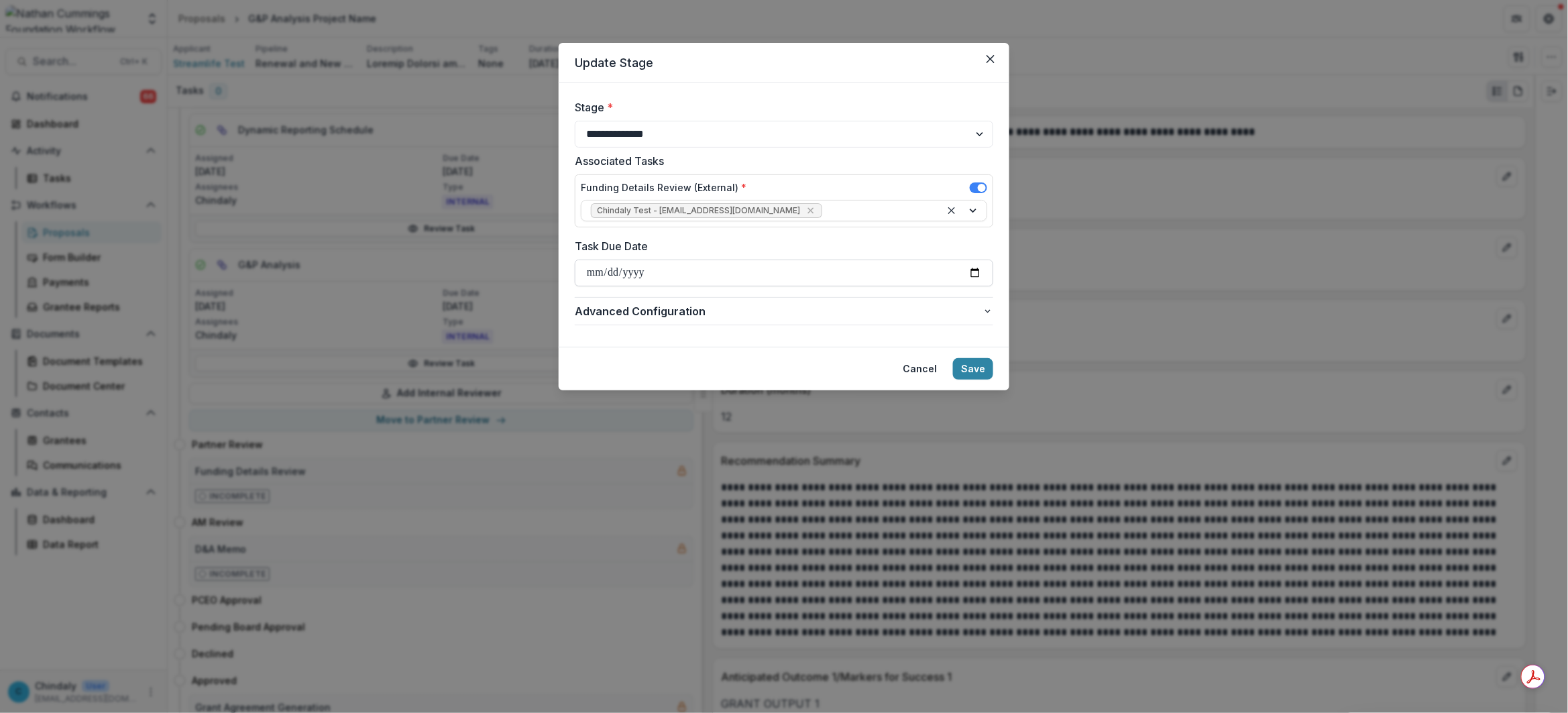
click at [976, 273] on input "Task Due Date" at bounding box center [784, 273] width 419 height 27
type input "**********"
click at [977, 367] on button "Save" at bounding box center [973, 368] width 41 height 21
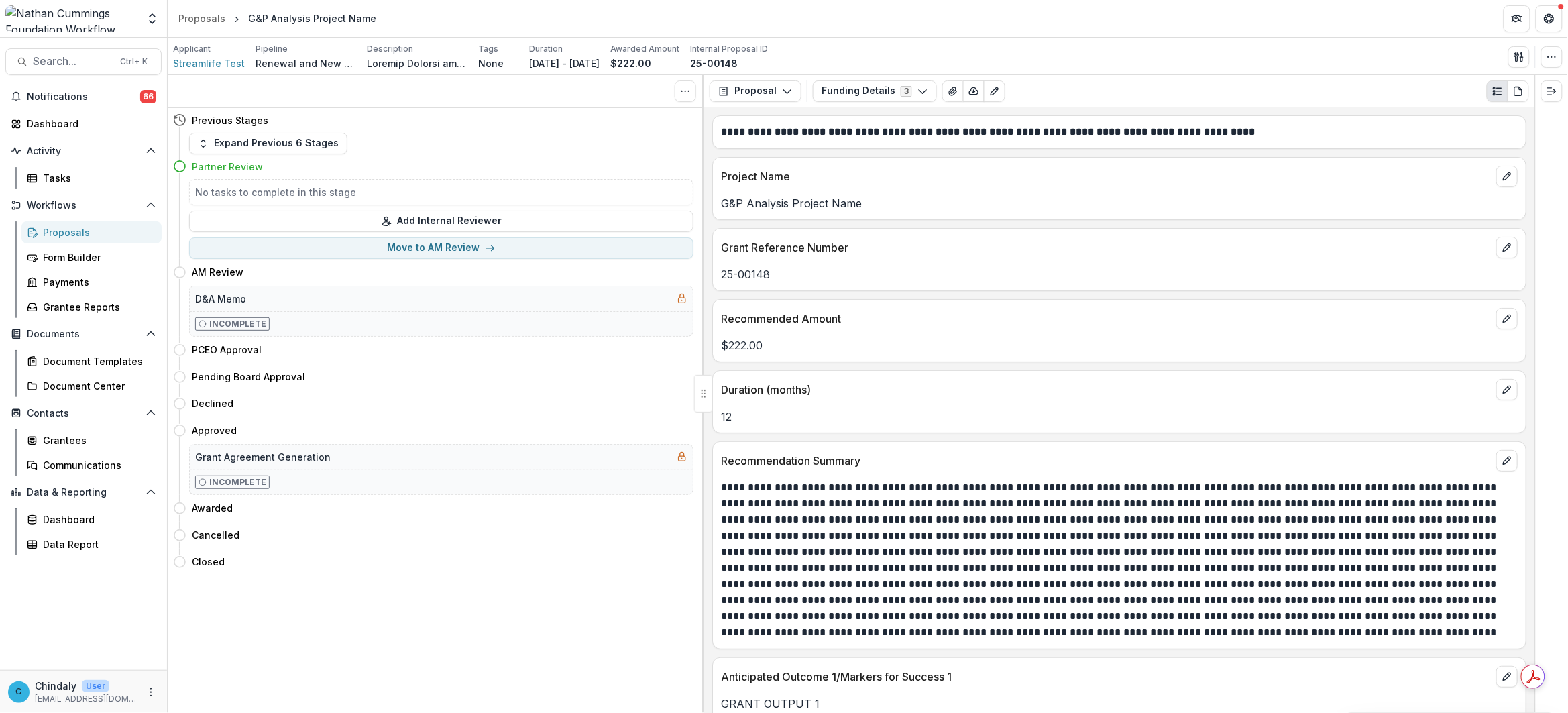
scroll to position [0, 0]
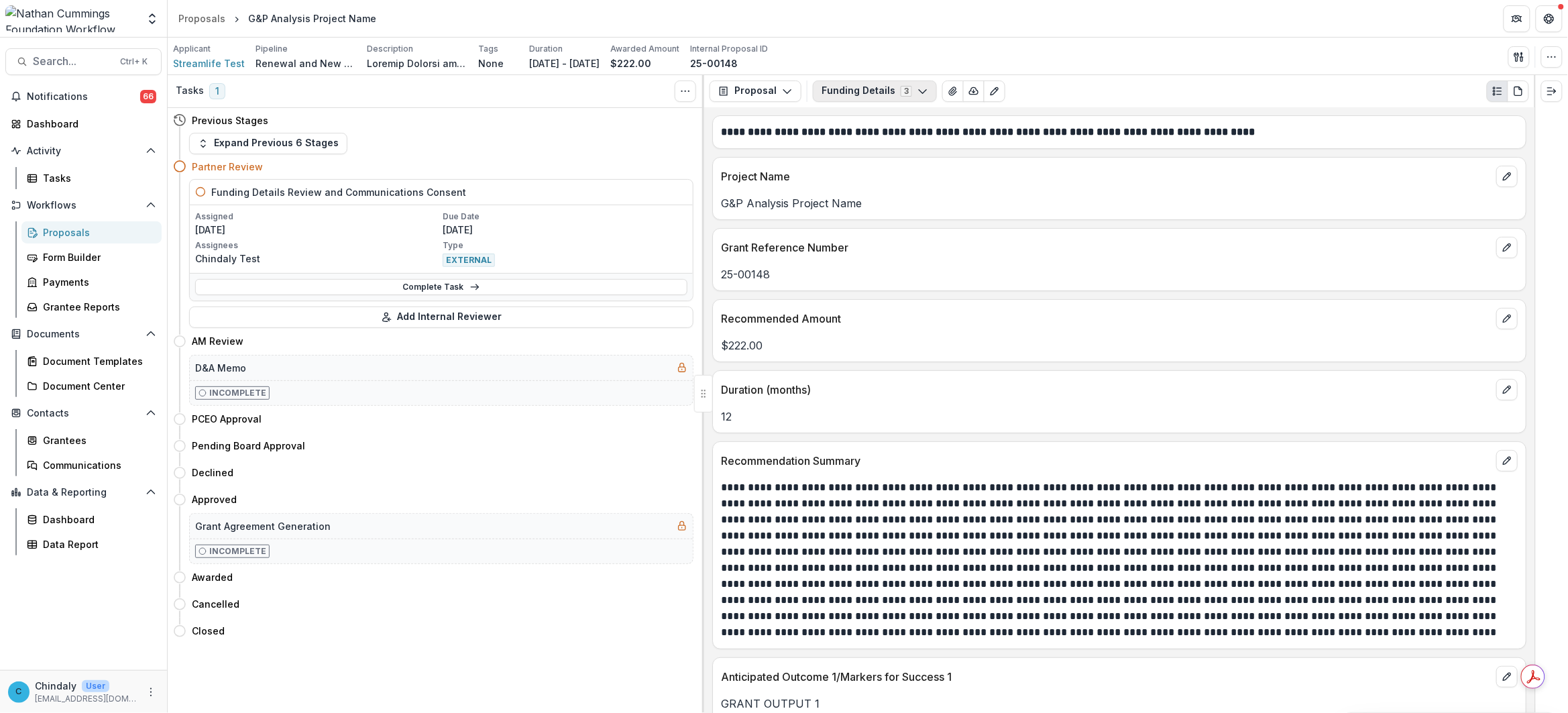
click at [859, 87] on button "Funding Details 3" at bounding box center [874, 90] width 124 height 21
click at [868, 149] on span "Due Diligence Checklist Internal" at bounding box center [921, 141] width 168 height 14
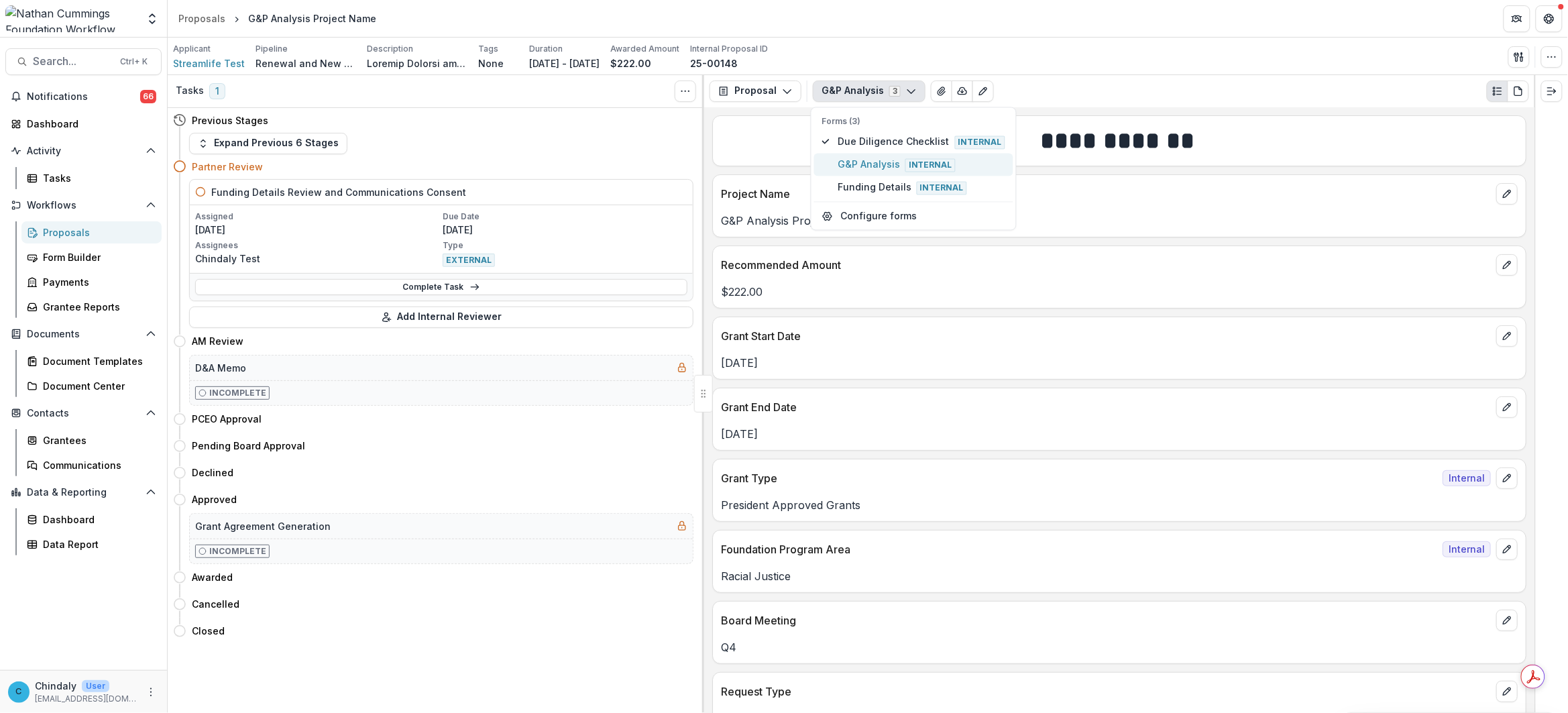
click at [857, 168] on span "G&P Analysis Internal" at bounding box center [921, 164] width 168 height 14
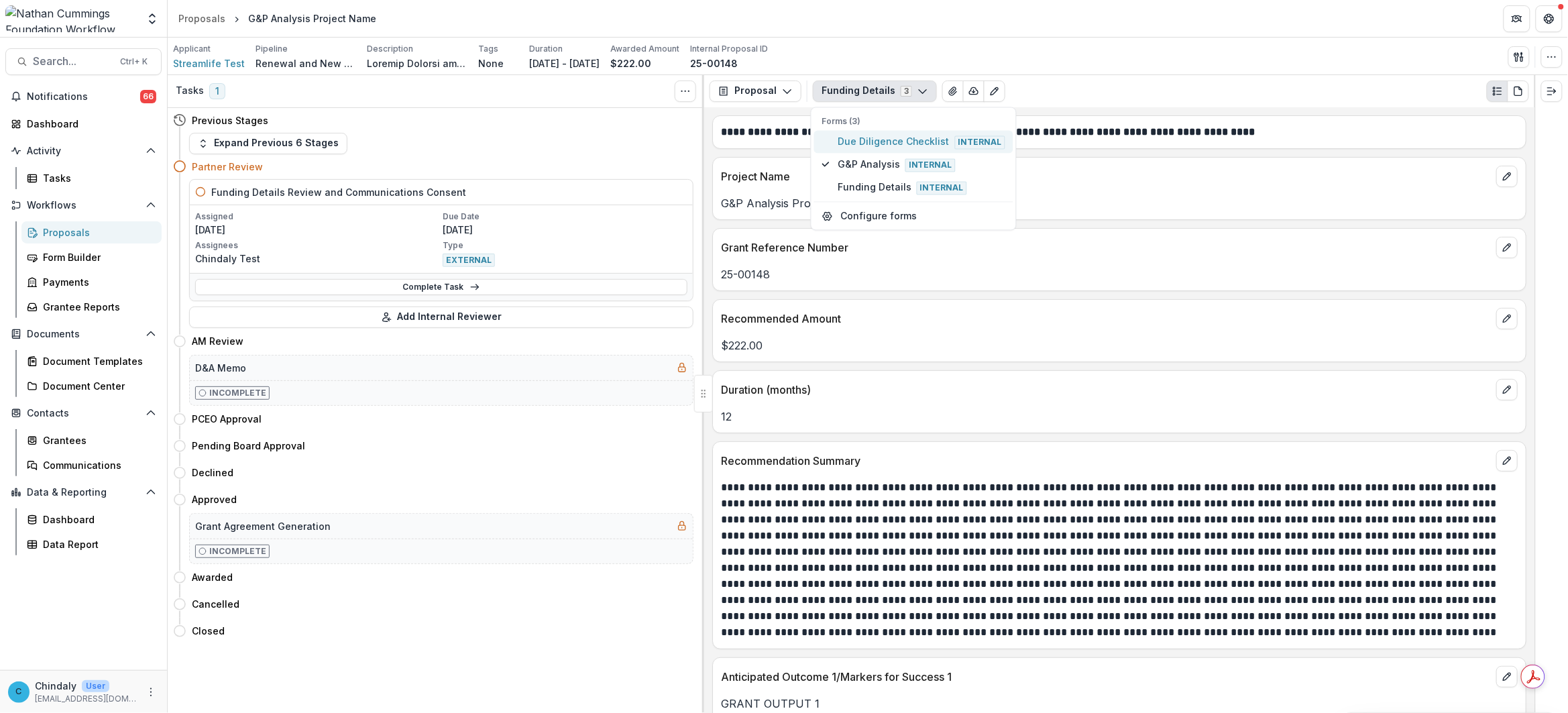
click at [857, 142] on span "Due Diligence Checklist Internal" at bounding box center [921, 141] width 168 height 14
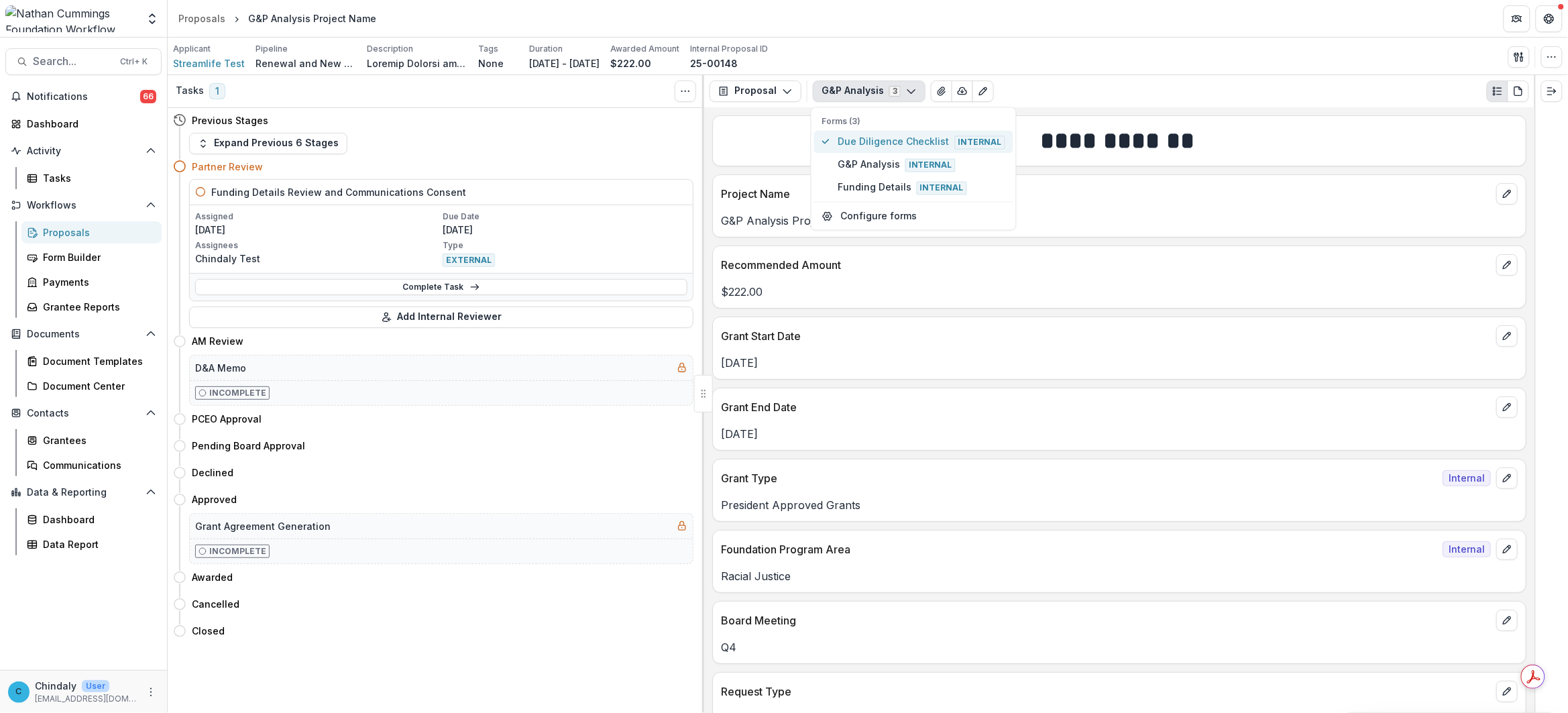
click at [857, 144] on span "Due Diligence Checklist Internal" at bounding box center [921, 141] width 168 height 14
click at [867, 187] on span "Funding Details Internal" at bounding box center [921, 187] width 168 height 14
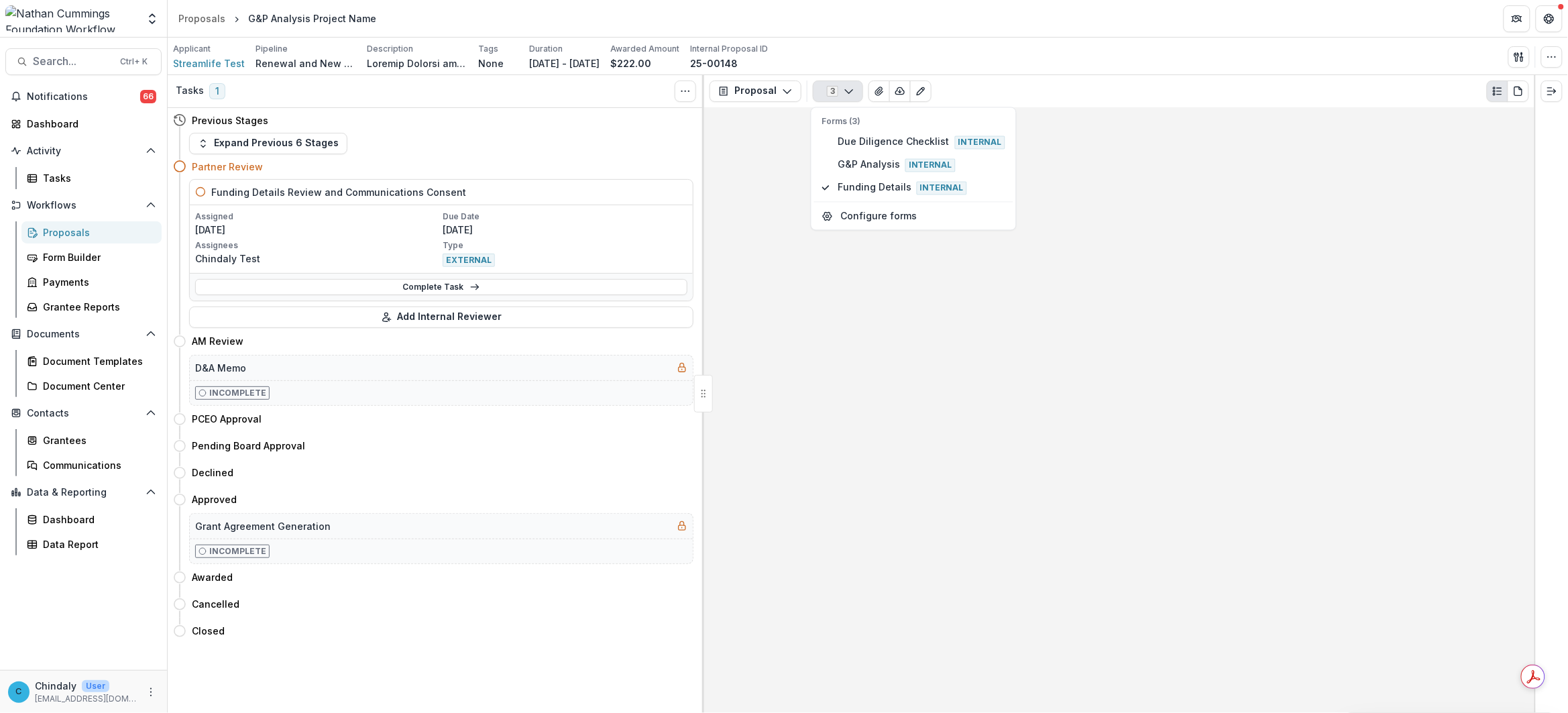
click at [801, 126] on div at bounding box center [1119, 409] width 830 height 605
click at [924, 90] on icon "Edit as form" at bounding box center [921, 91] width 11 height 11
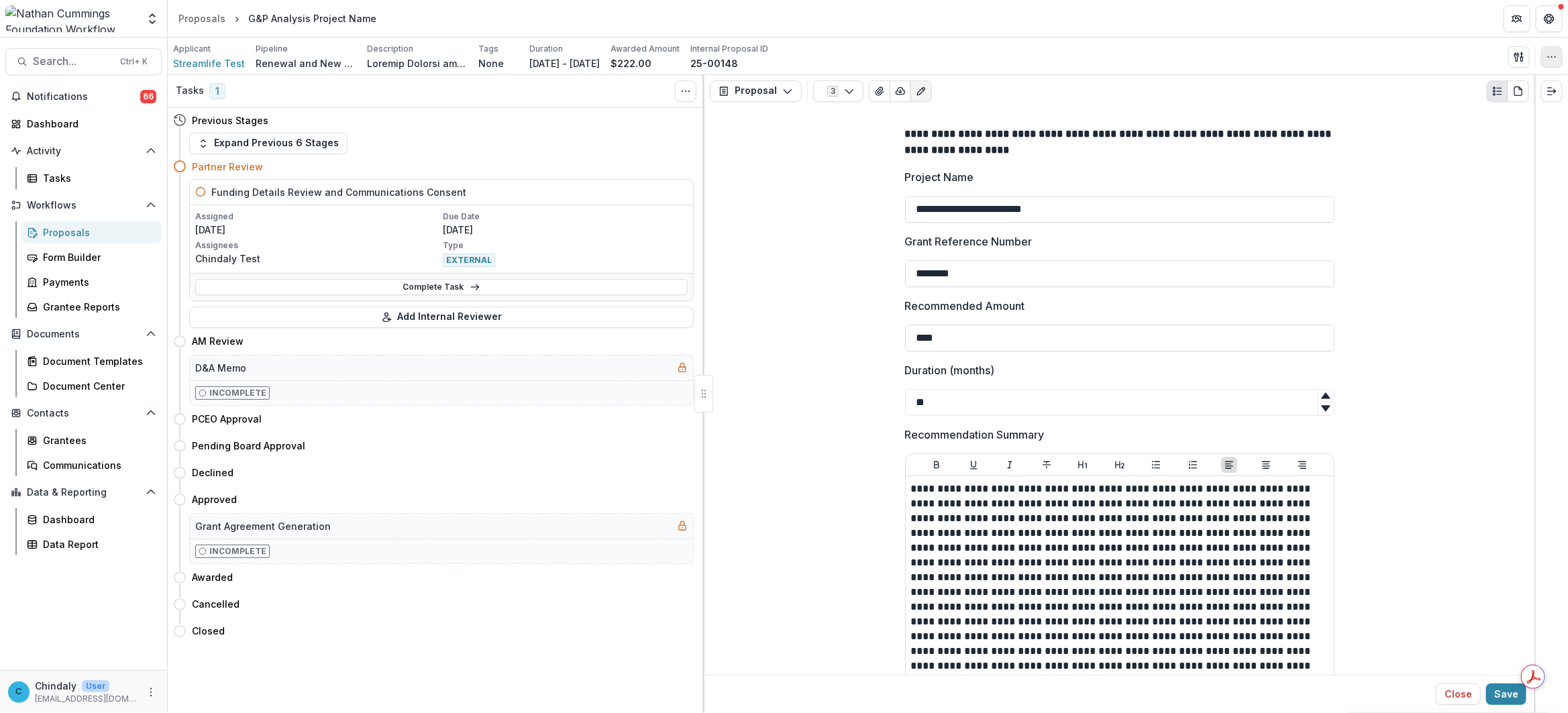
click at [1544, 65] on button "button" at bounding box center [1551, 57] width 21 height 21
click at [1466, 89] on button "Edit Attributes" at bounding box center [1487, 88] width 144 height 22
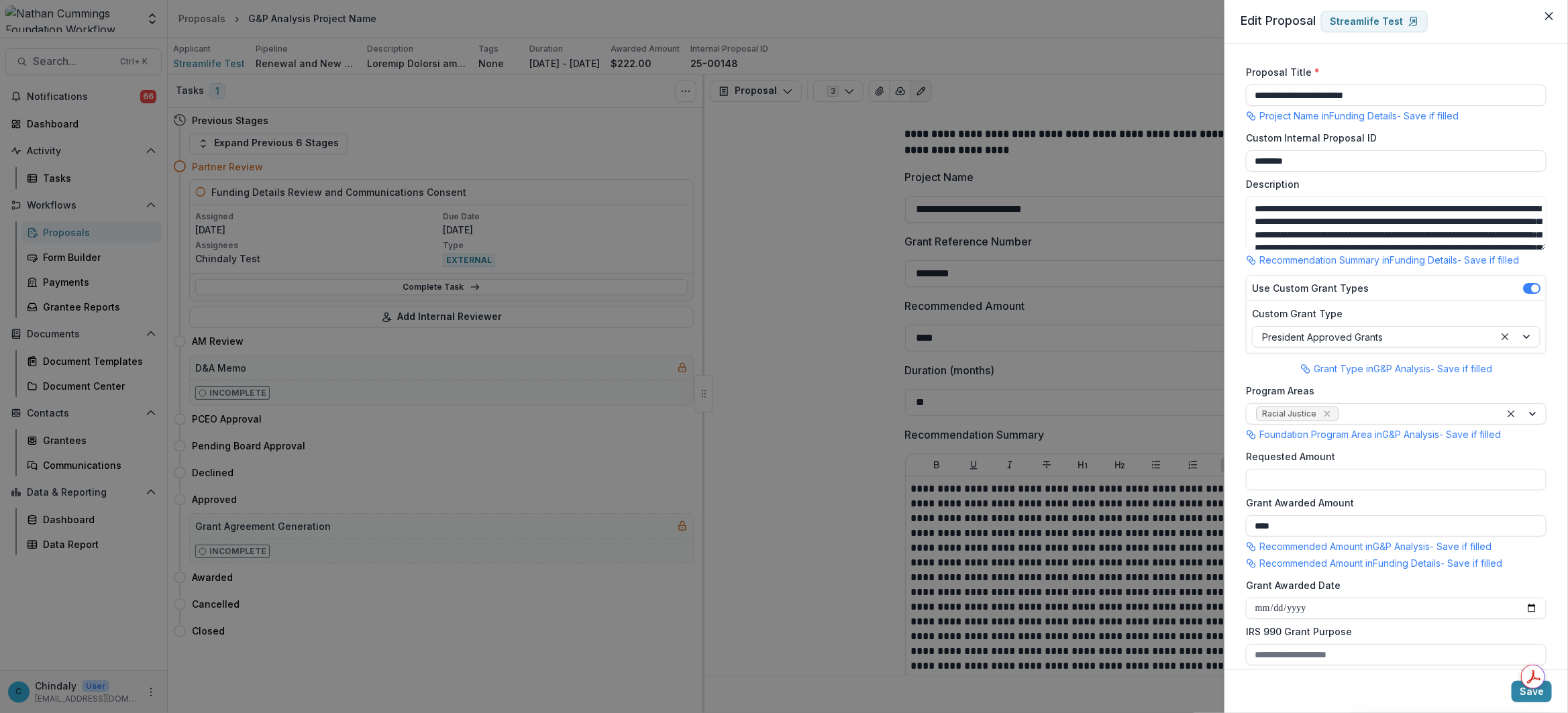
click at [514, 92] on div "**********" at bounding box center [784, 356] width 1568 height 713
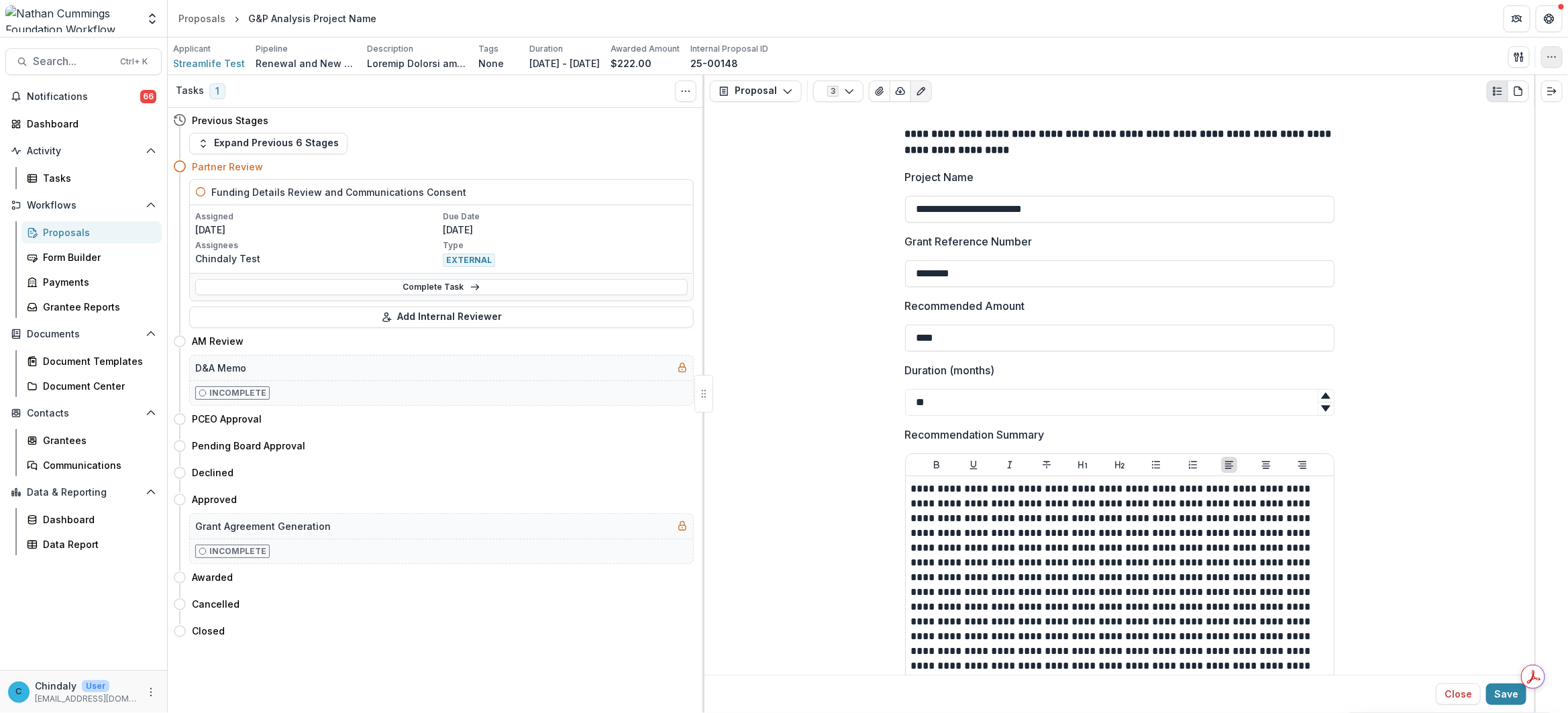
click at [1548, 61] on icon "button" at bounding box center [1551, 57] width 11 height 11
click at [1506, 89] on button "Edit Attributes" at bounding box center [1487, 88] width 144 height 22
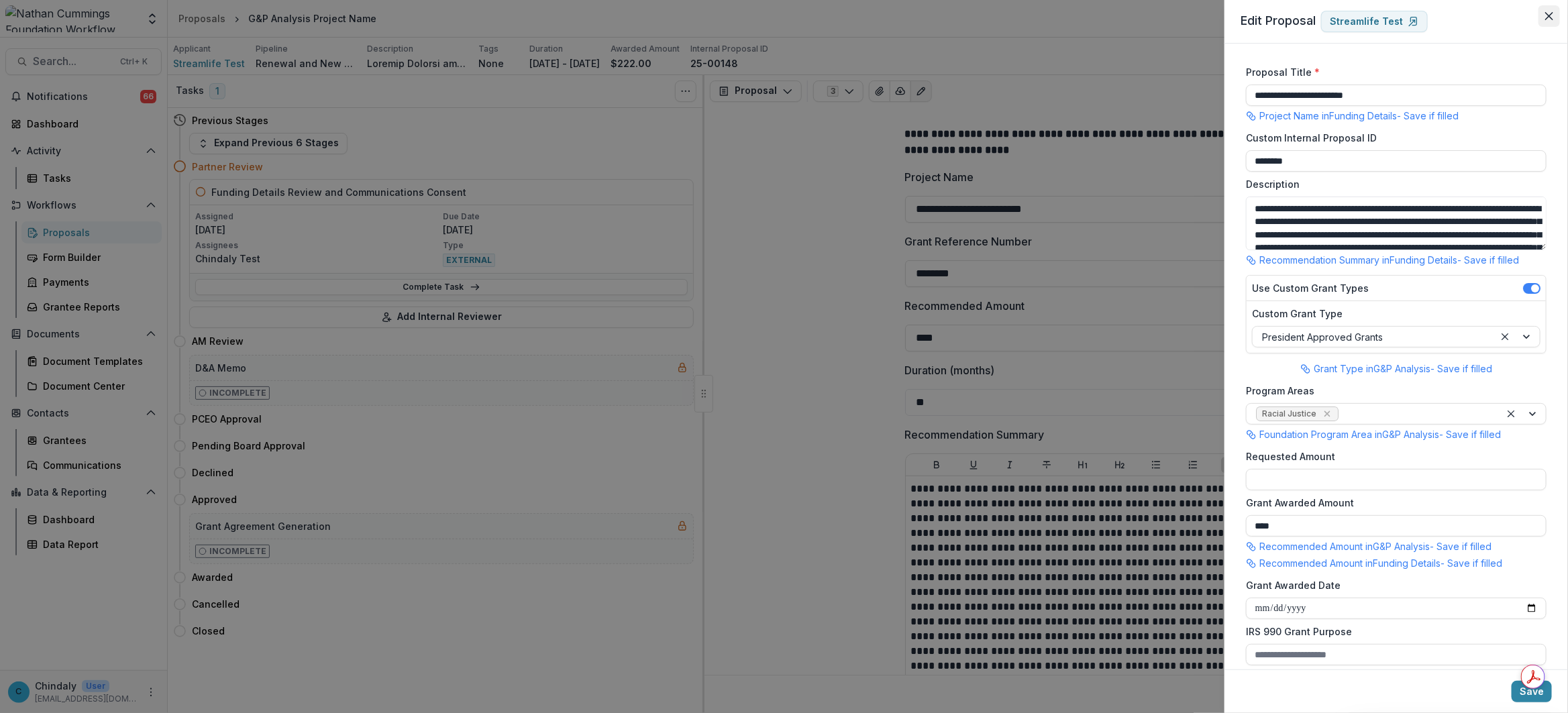
click at [1549, 18] on icon "Close" at bounding box center [1549, 16] width 8 height 8
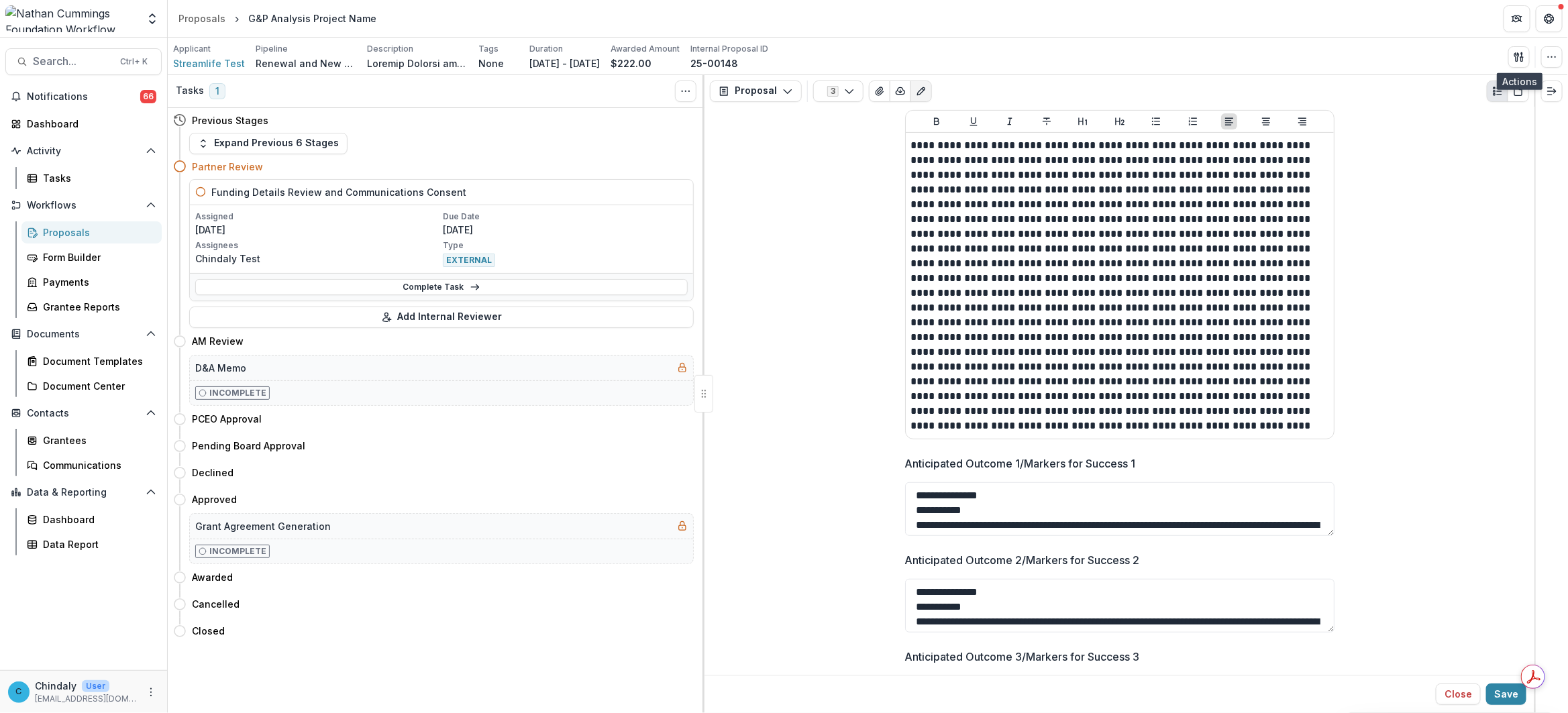
scroll to position [433, 0]
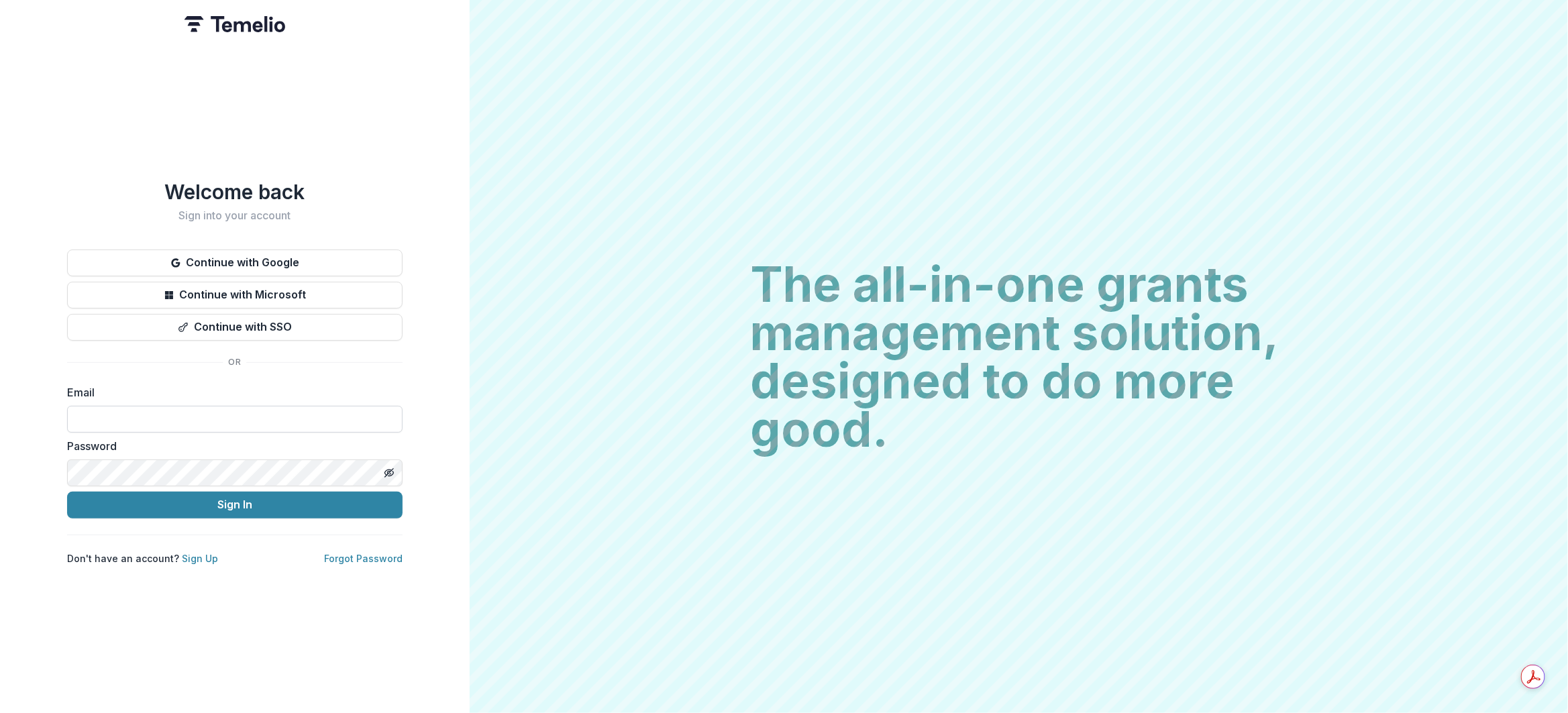
click at [217, 420] on input at bounding box center [234, 419] width 335 height 27
click at [151, 416] on input at bounding box center [234, 419] width 335 height 27
type input "**********"
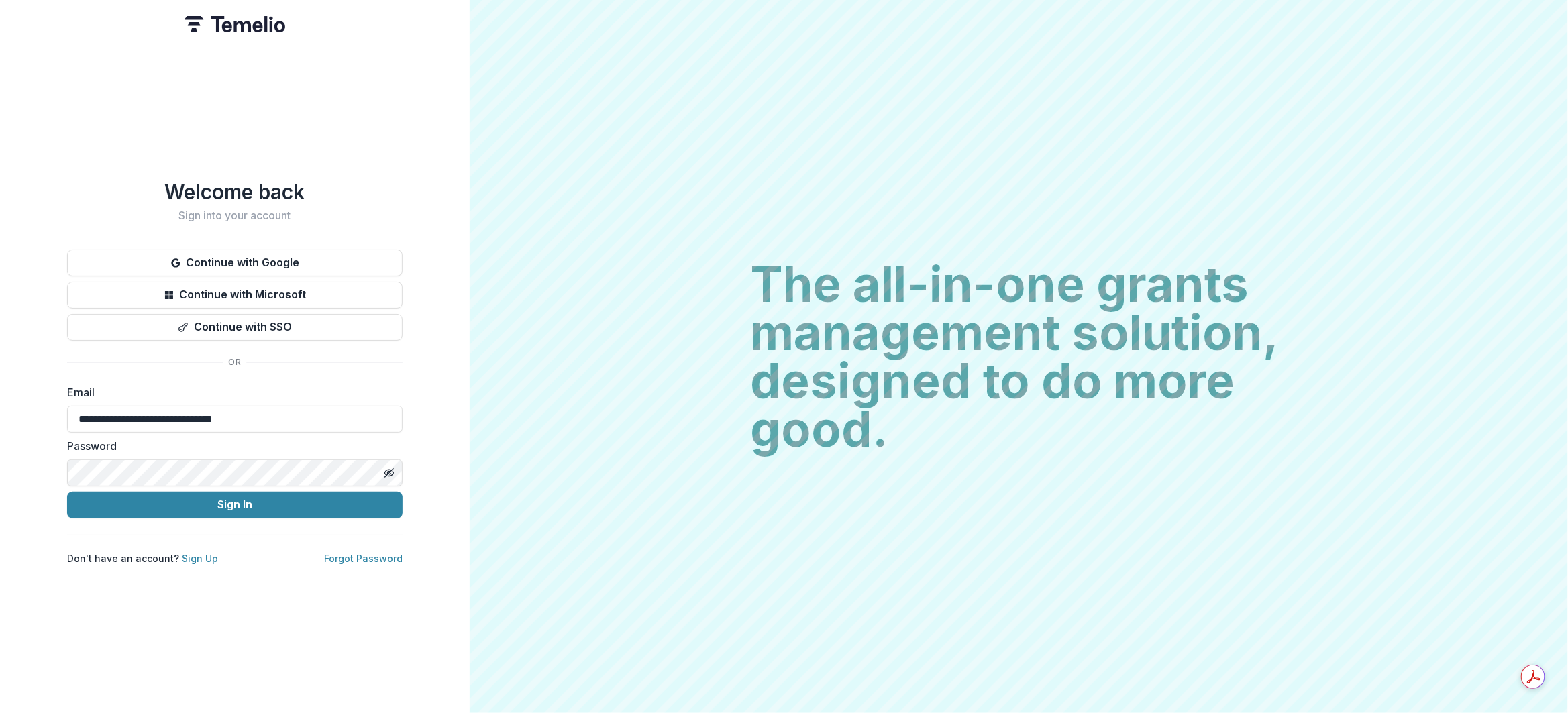
click at [196, 537] on div "**********" at bounding box center [234, 372] width 335 height 385
click at [198, 510] on button "Sign In" at bounding box center [234, 505] width 335 height 27
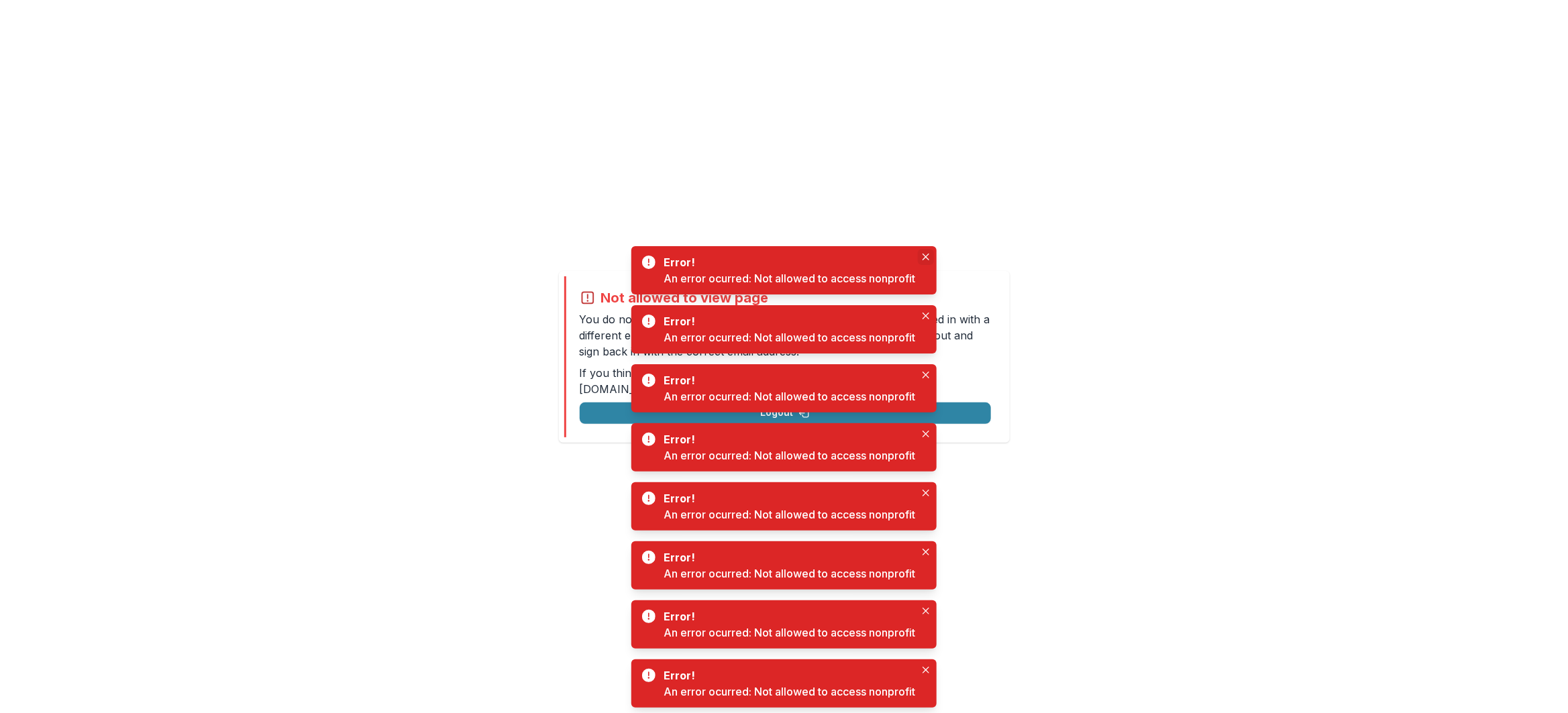
click at [927, 252] on button "Close" at bounding box center [925, 257] width 16 height 16
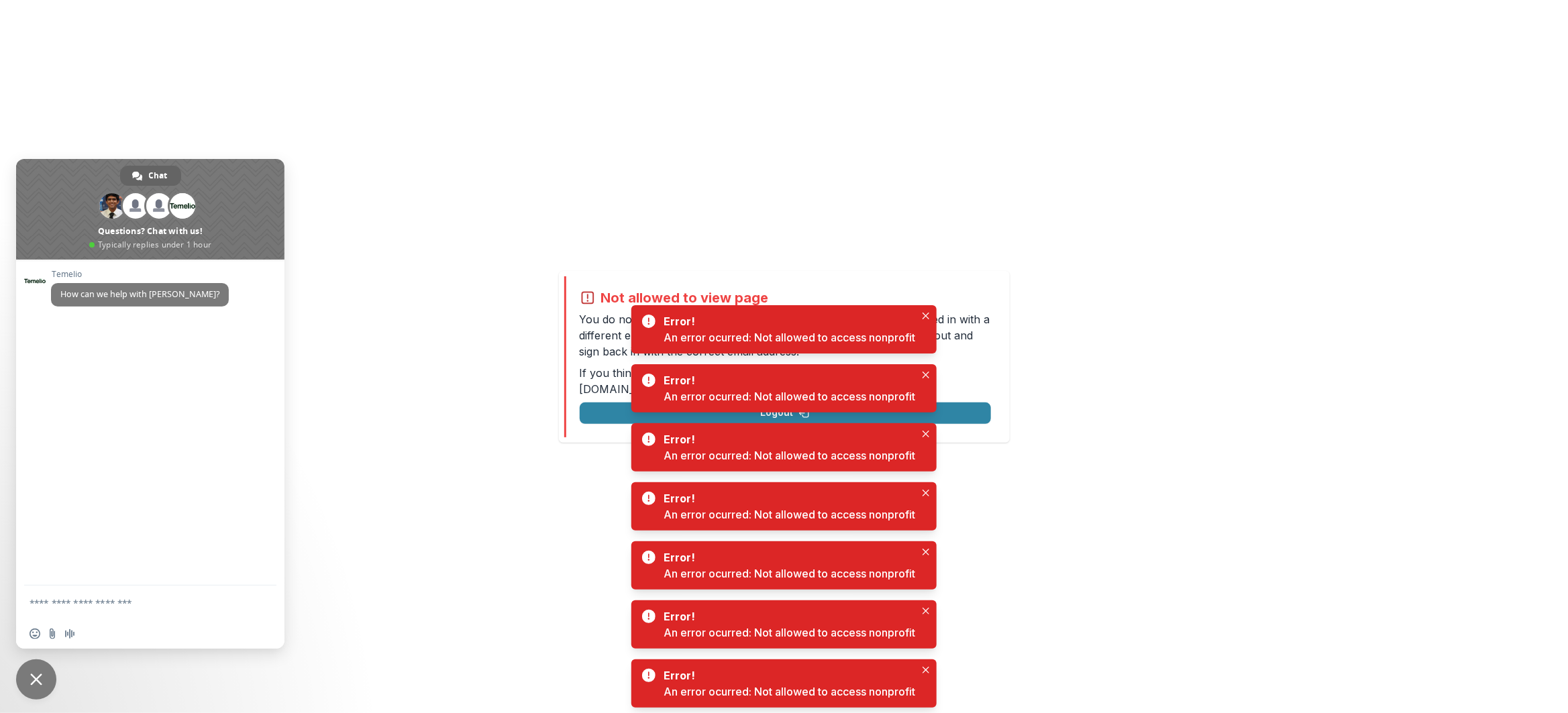
click at [32, 679] on span "Close chat" at bounding box center [36, 679] width 12 height 12
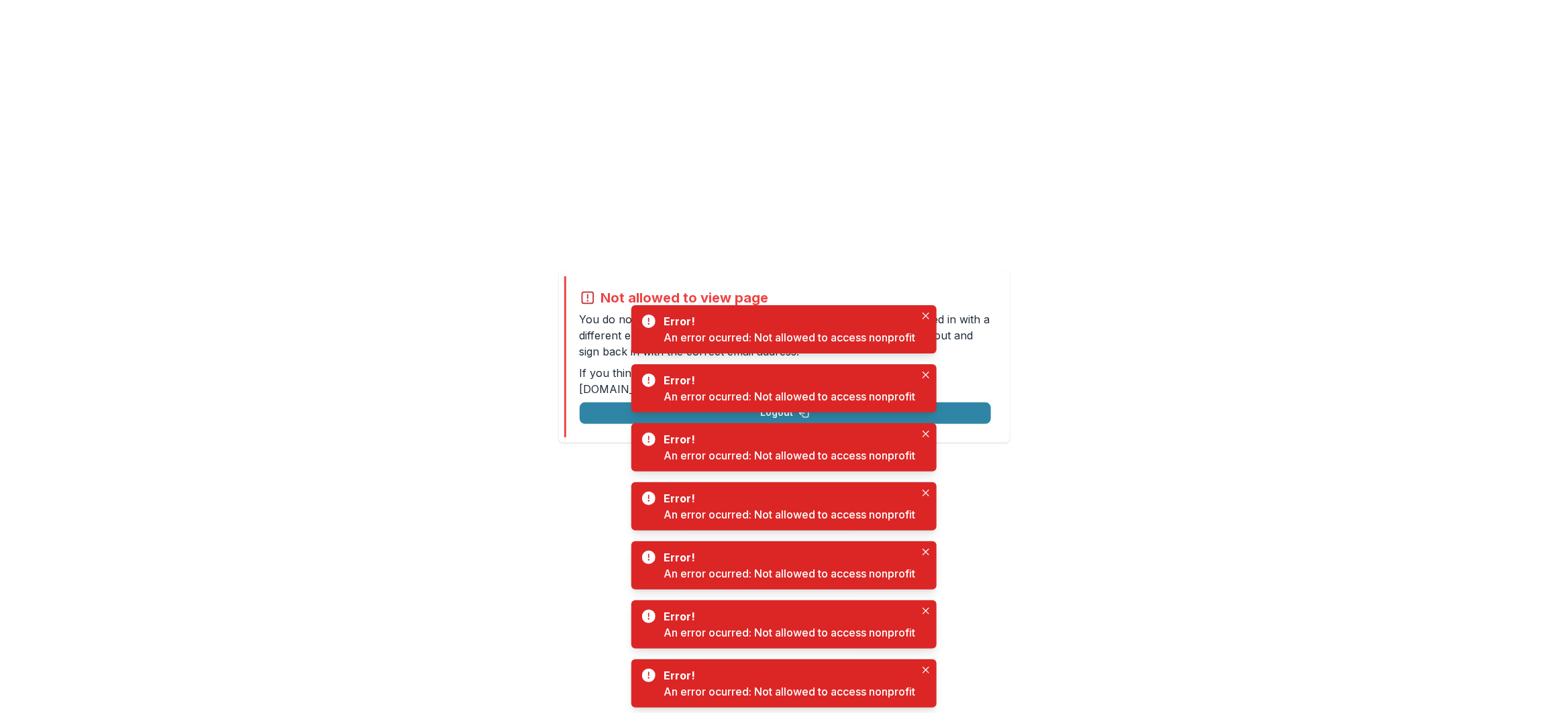
click at [603, 327] on p "You do not have permission to view the page. It is likely that you logged in wi…" at bounding box center [784, 335] width 411 height 48
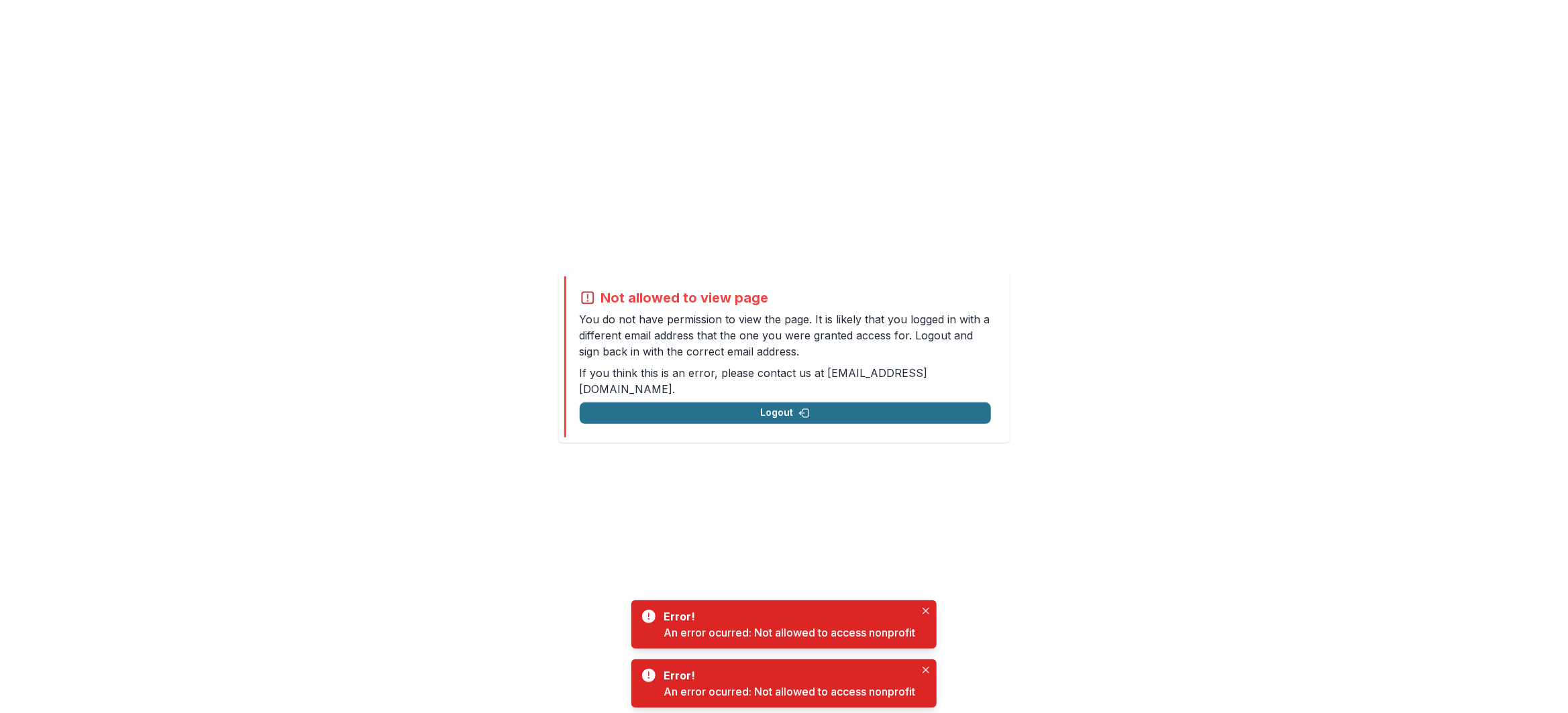
click at [906, 402] on button "Logout" at bounding box center [784, 413] width 411 height 21
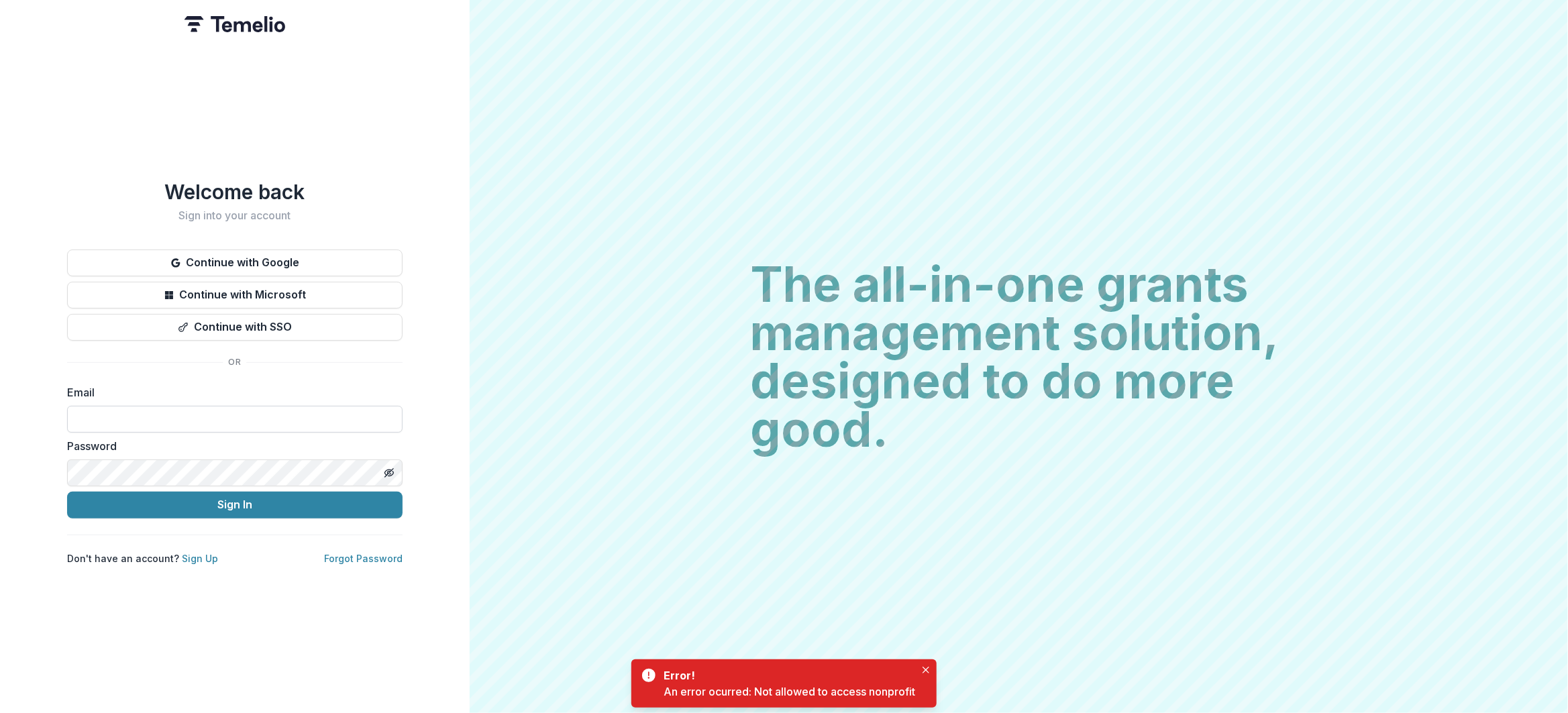
click at [231, 409] on input at bounding box center [234, 419] width 335 height 27
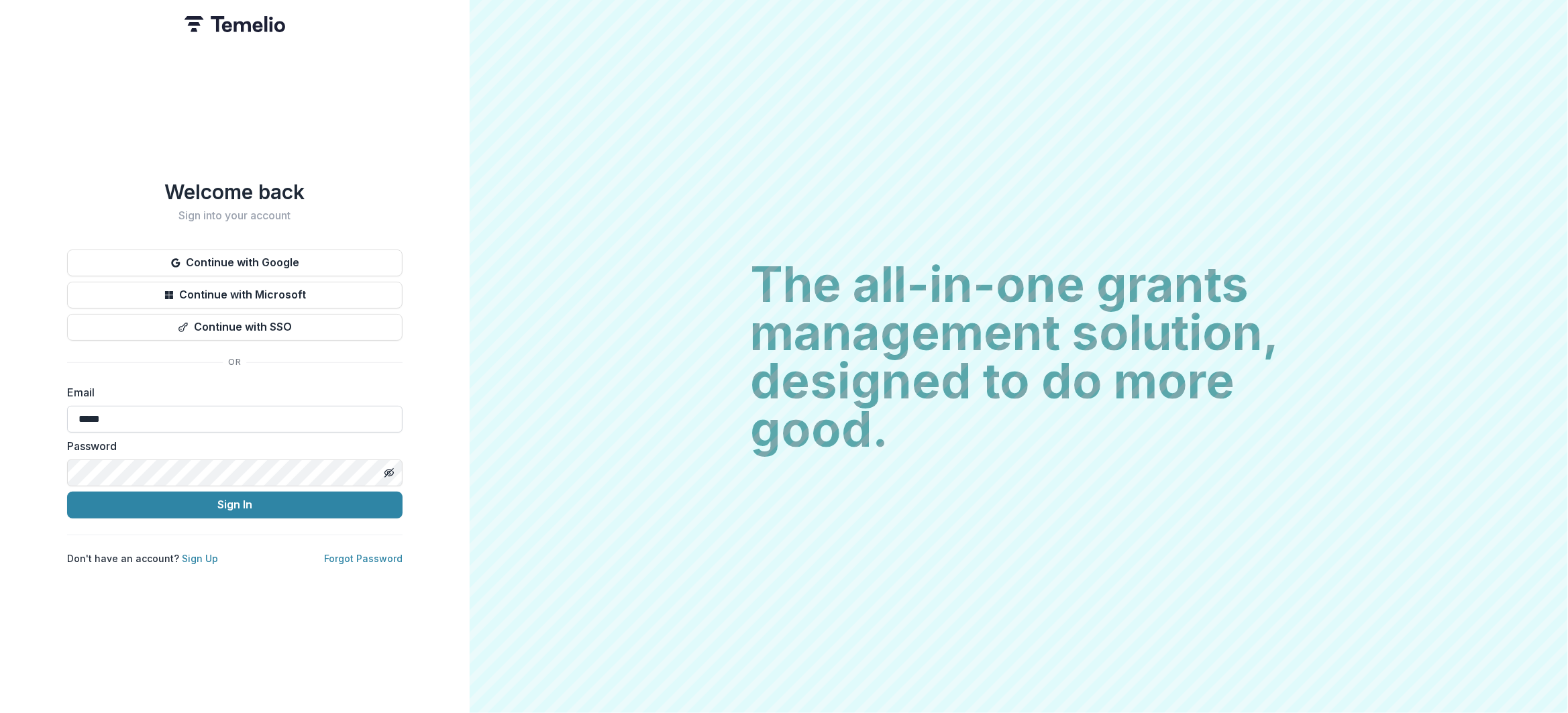
type input "**********"
click at [208, 515] on button "Sign In" at bounding box center [234, 505] width 335 height 27
